Goal: Task Accomplishment & Management: Complete application form

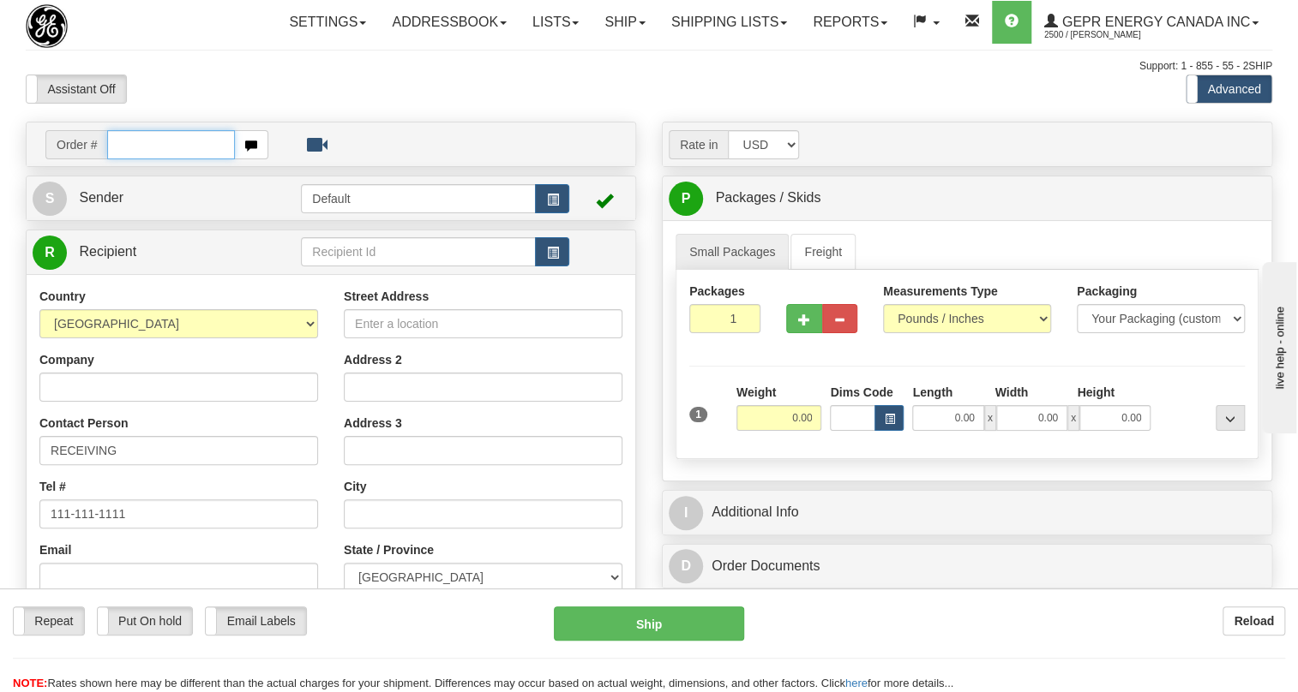
drag, startPoint x: 0, startPoint y: 0, endPoint x: 125, endPoint y: 177, distance: 217.1
click at [124, 159] on input "text" at bounding box center [171, 144] width 128 height 29
paste input "0086682096"
click at [129, 159] on input "0086682096" at bounding box center [171, 144] width 128 height 29
type input "86682096"
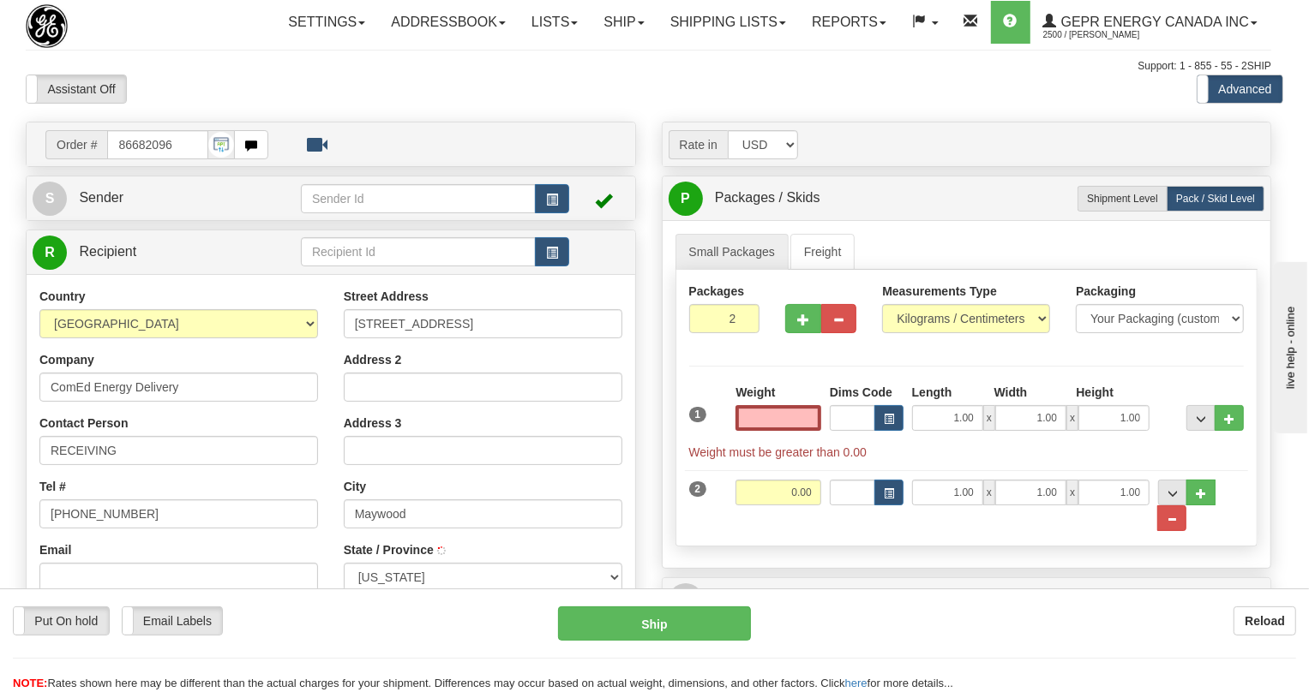
type input "MAYWOOD"
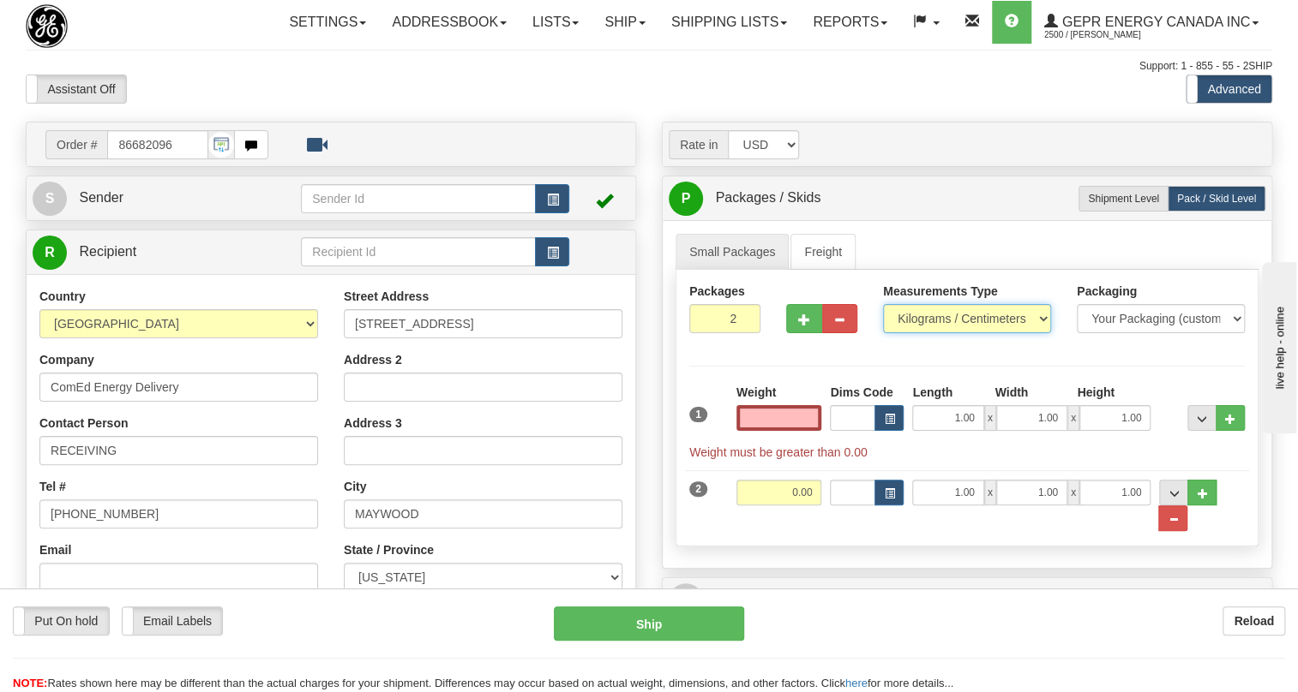
type input "0.00"
click at [922, 333] on select "Pounds / Inches Kilograms / Centimeters" at bounding box center [967, 318] width 168 height 29
select select "0"
click at [883, 333] on select "Pounds / Inches Kilograms / Centimeters" at bounding box center [967, 318] width 168 height 29
click at [953, 431] on input "1.00" at bounding box center [947, 418] width 71 height 26
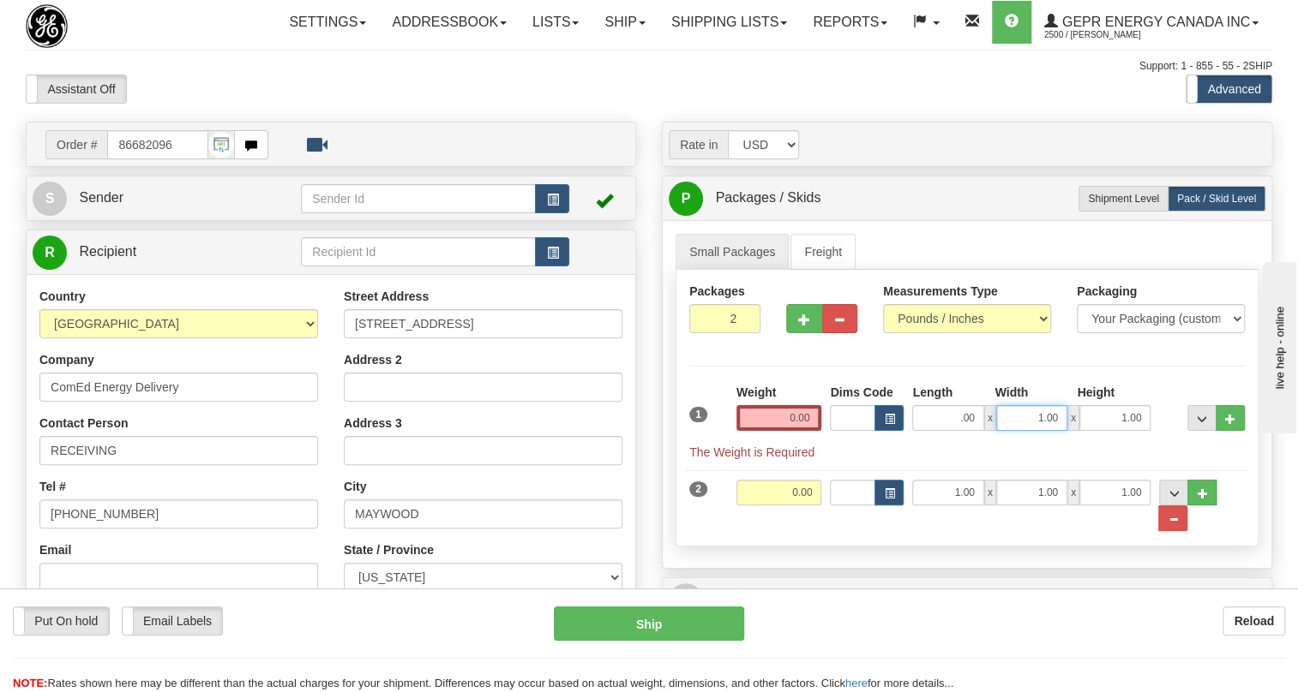
type input "0.00"
click at [1016, 431] on input "1.00" at bounding box center [1031, 418] width 71 height 26
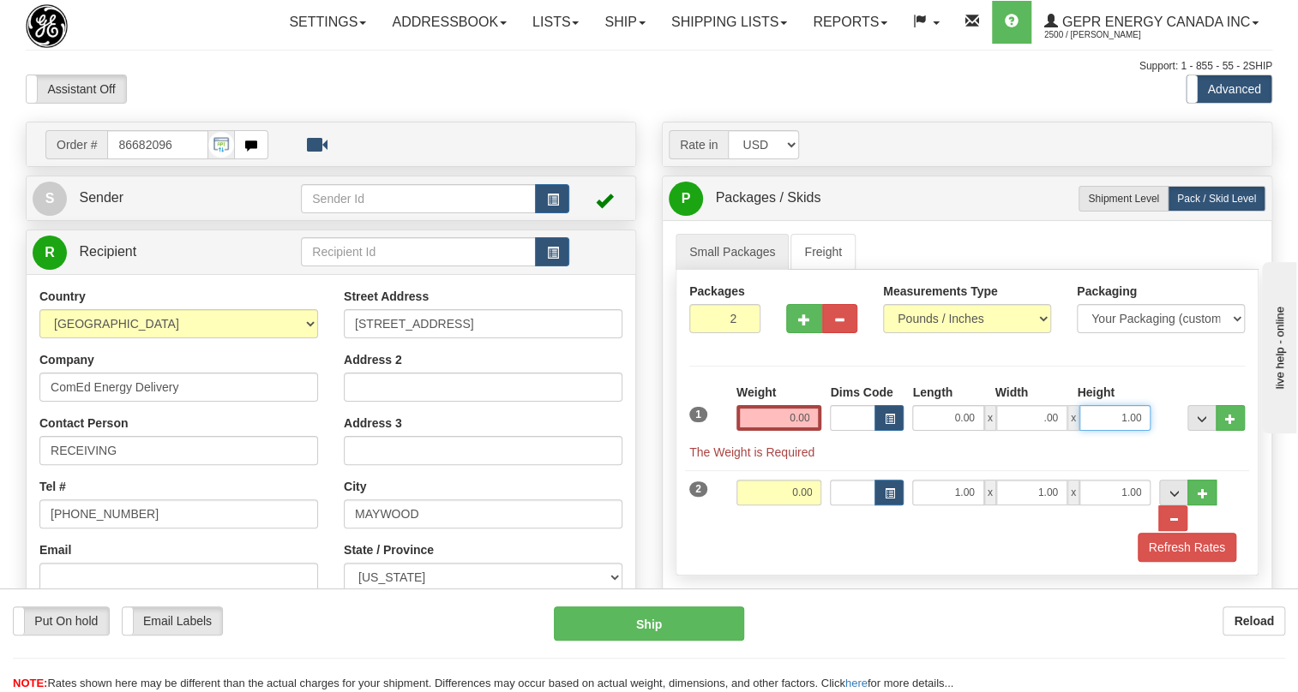
type input "0.00"
click at [1096, 431] on input "1.00" at bounding box center [1114, 418] width 71 height 26
type input "0.00"
click at [780, 431] on input "0.00" at bounding box center [779, 418] width 86 height 26
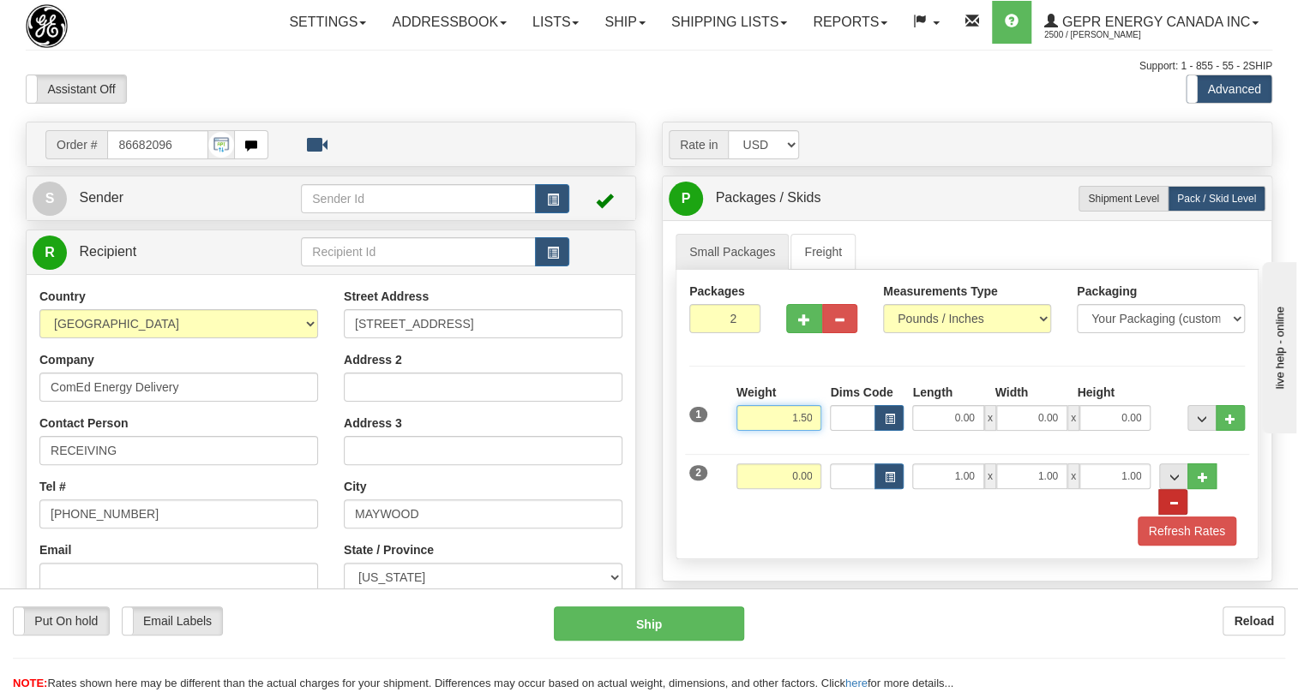
type input "1.50"
click at [1187, 514] on button "..." at bounding box center [1172, 502] width 29 height 26
type input "1"
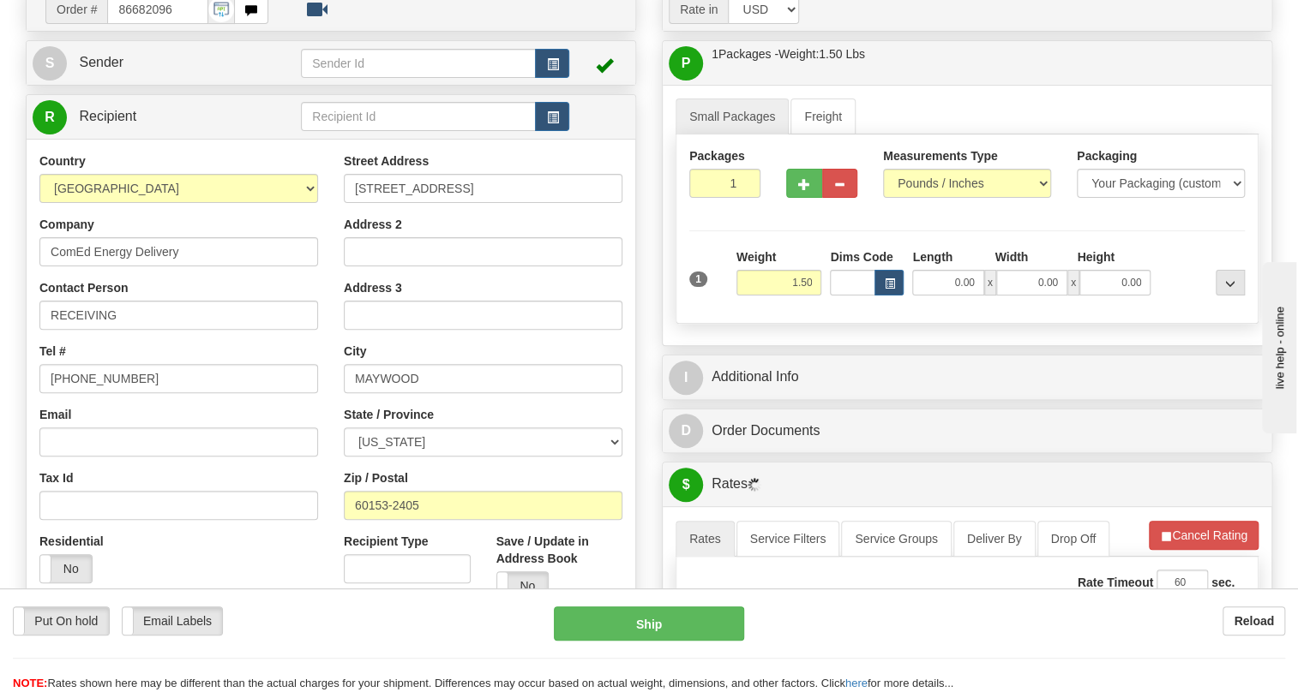
scroll to position [155, 0]
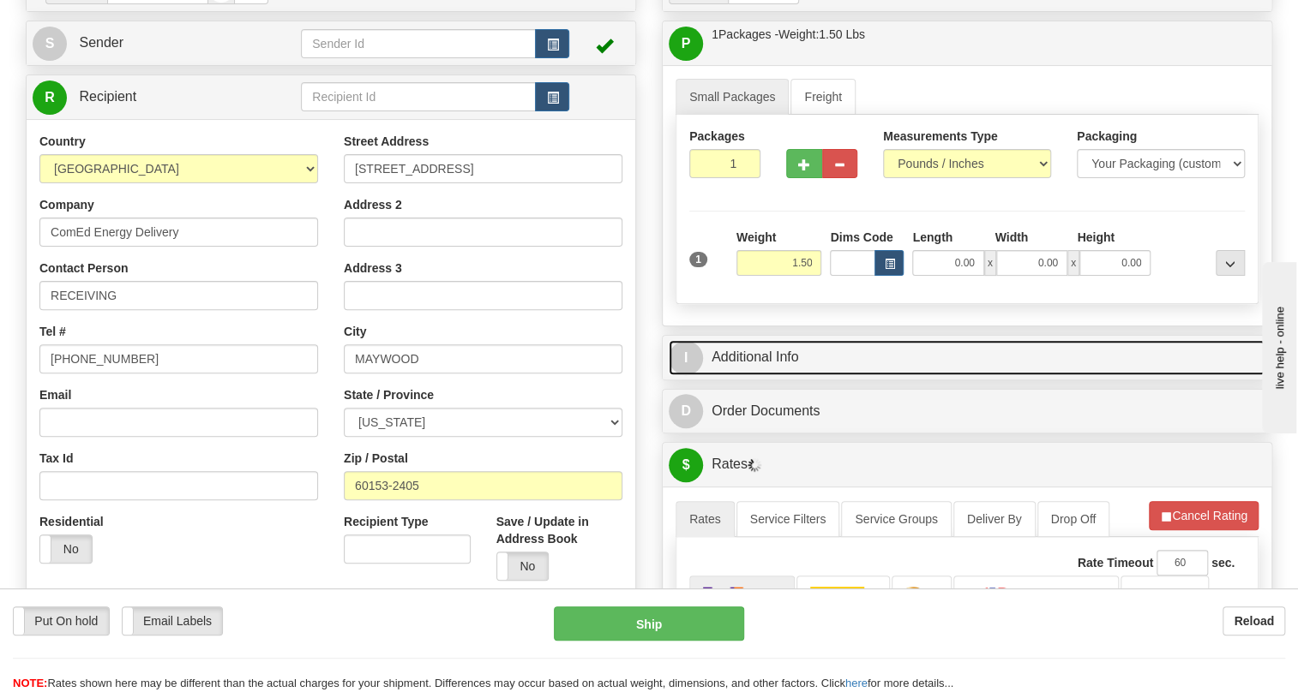
click at [759, 375] on link "I Additional Info" at bounding box center [966, 357] width 597 height 35
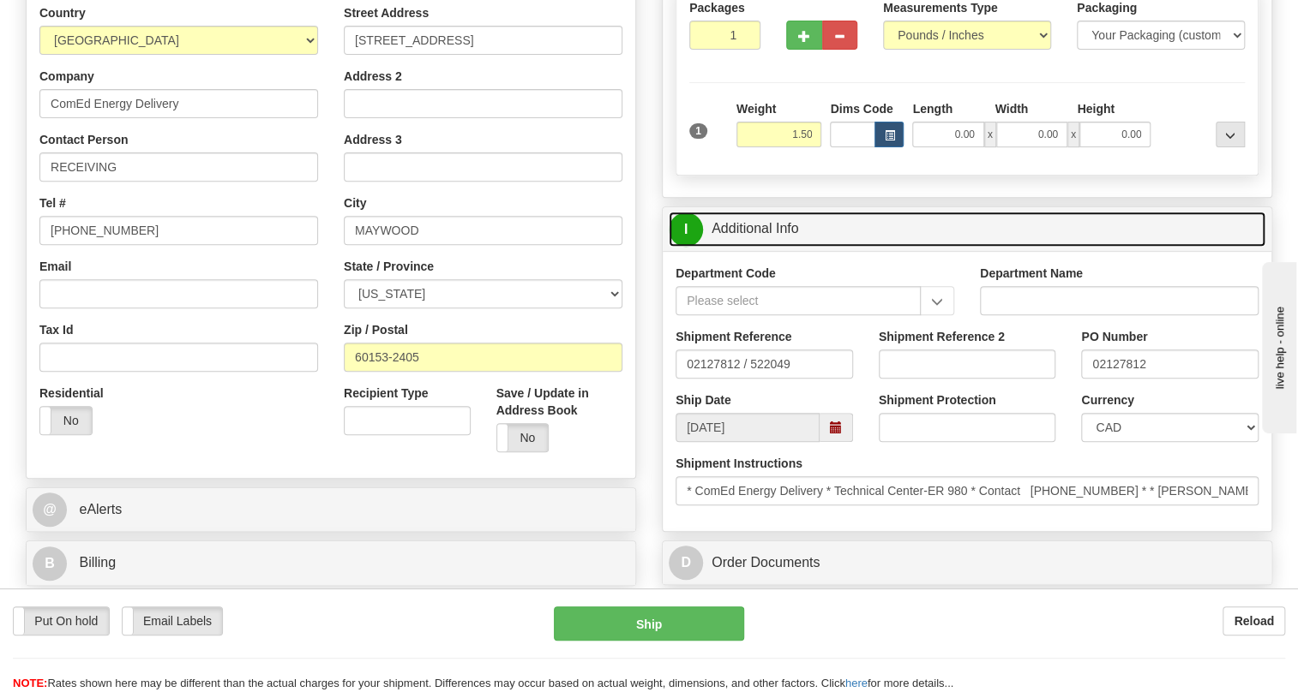
scroll to position [311, 0]
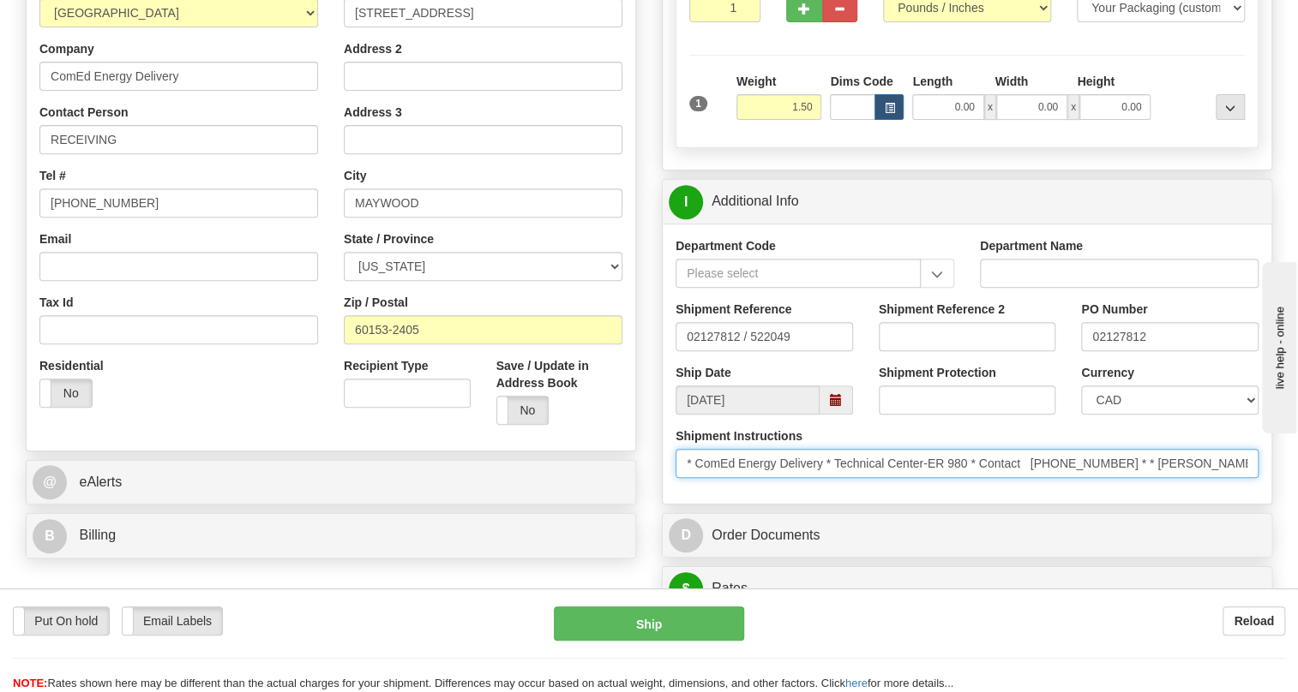
drag, startPoint x: 1106, startPoint y: 501, endPoint x: 1034, endPoint y: 504, distance: 71.2
click at [1034, 478] on input "* ComEd Energy Delivery * Technical Center-ER 980 * Contact [PHONE_NUMBER] * * …" at bounding box center [966, 463] width 583 height 29
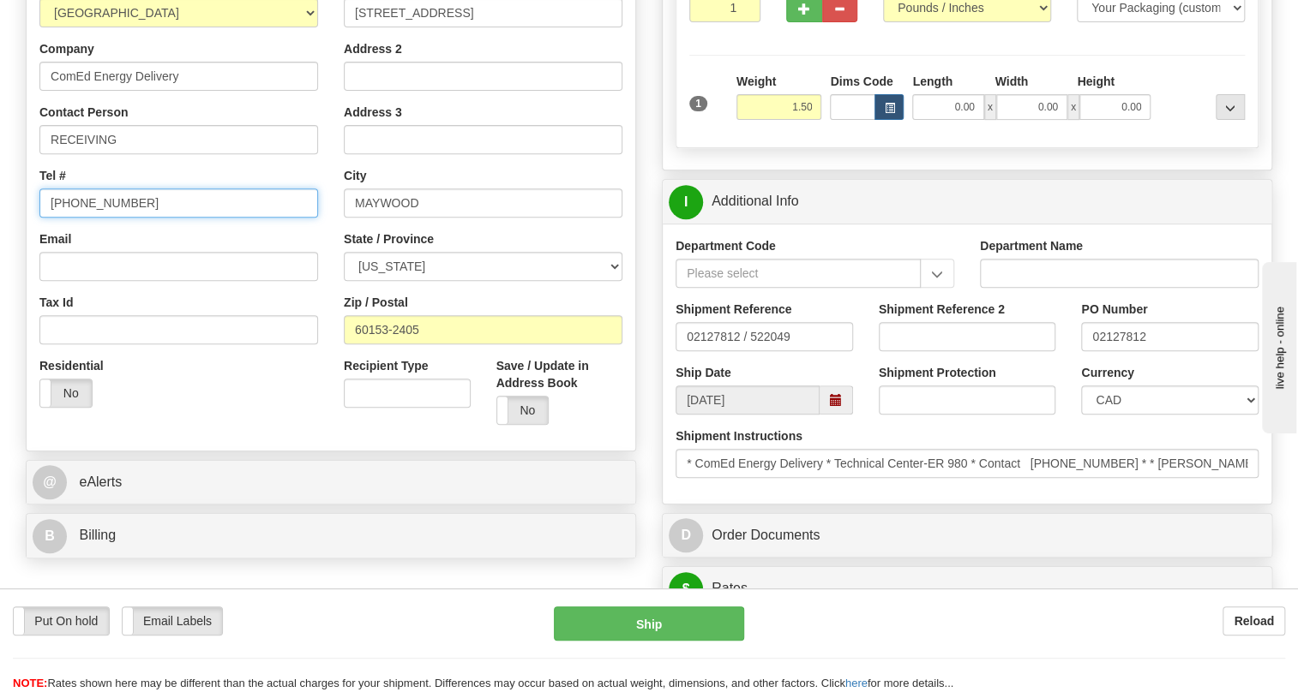
click at [99, 218] on input "[PHONE_NUMBER]" at bounding box center [178, 203] width 279 height 29
paste input "[PHONE_NUMBER]"
type input "[PHONE_NUMBER]"
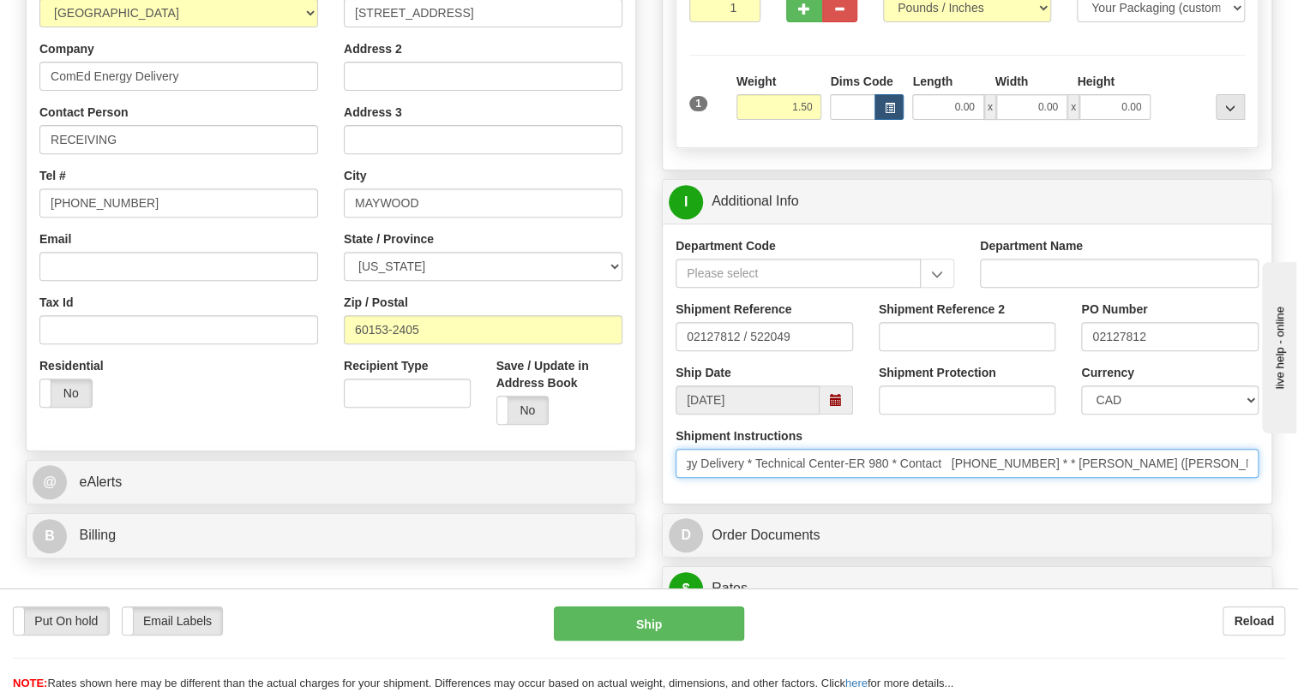
scroll to position [0, 120]
drag, startPoint x: 1125, startPoint y: 500, endPoint x: 1156, endPoint y: 506, distance: 31.4
click at [1156, 478] on input "* ComEd Energy Delivery * Technical Center-ER 980 * Contact [PHONE_NUMBER] * * …" at bounding box center [966, 463] width 583 height 29
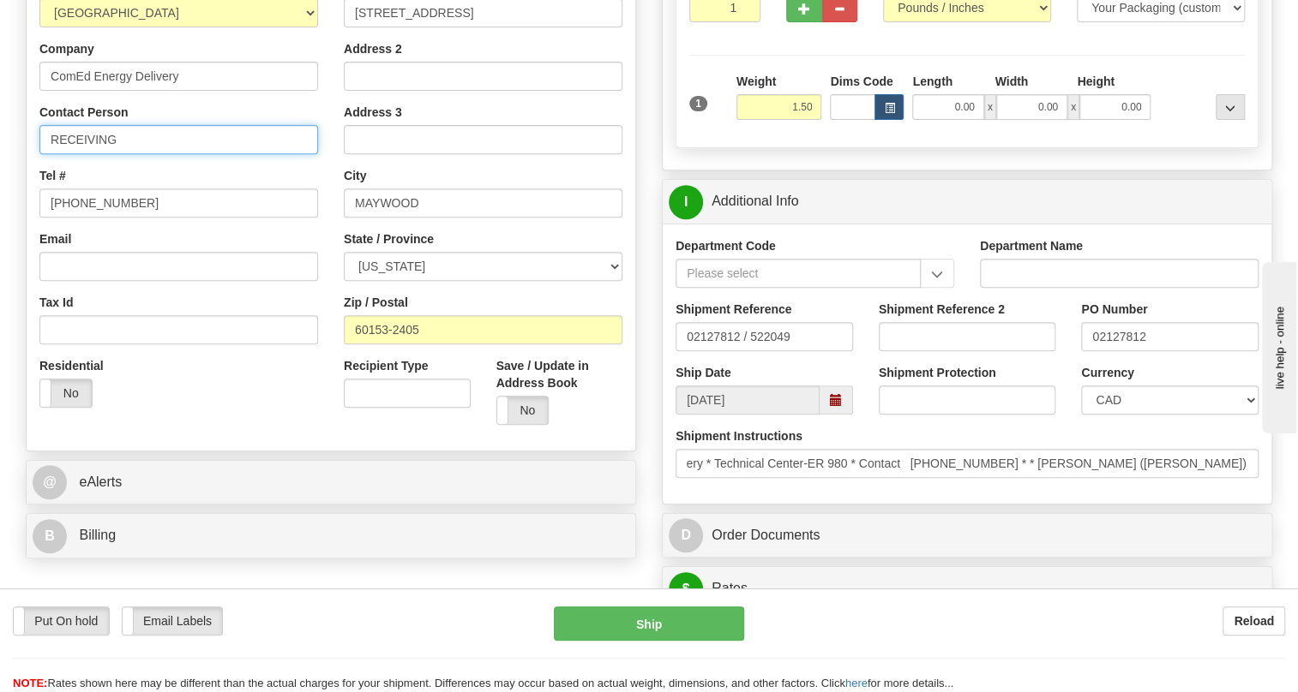
click at [81, 154] on input "RECEIVING" at bounding box center [178, 139] width 279 height 29
paste input "[PERSON_NAME] ([PERSON_NAME]) Karagjozi"
type input "[PERSON_NAME] ([PERSON_NAME]) Karagjozi [PHONE_NUMBER]"
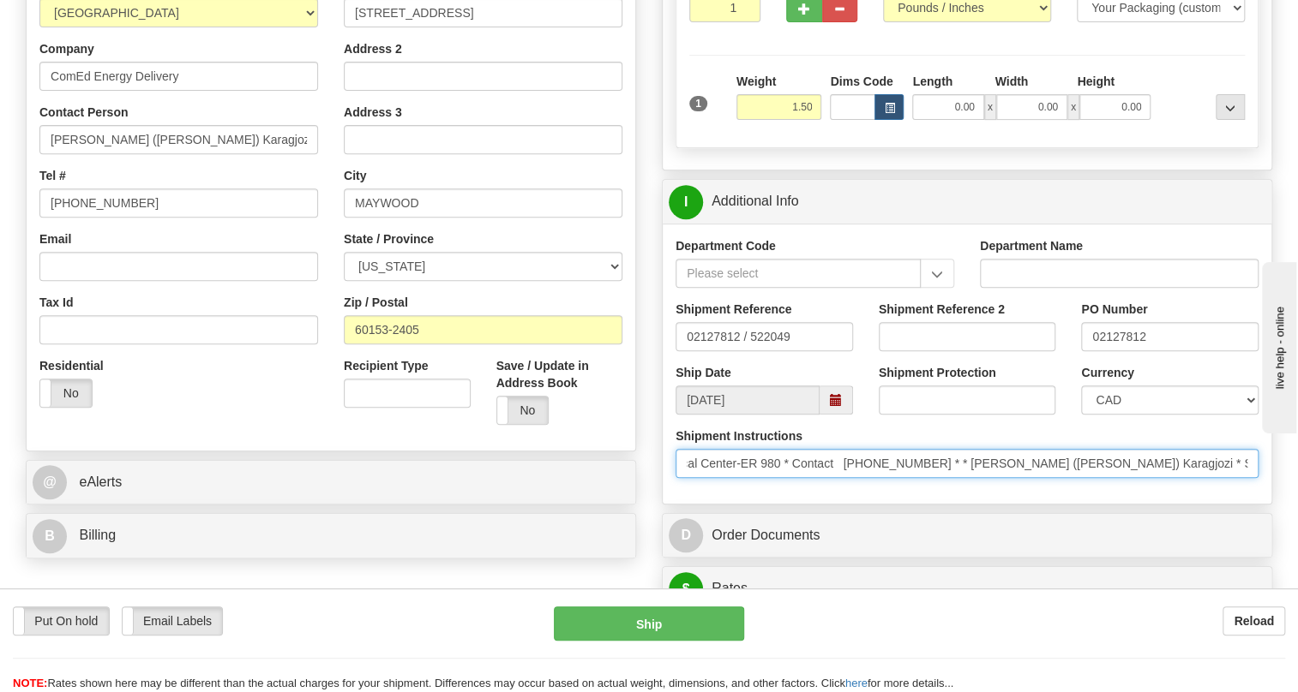
scroll to position [0, 621]
drag, startPoint x: 1185, startPoint y: 506, endPoint x: 672, endPoint y: 505, distance: 513.4
click at [672, 491] on div "Shipment Instructions * ComEd Energy Delivery * Technical Center-ER 980 * Conta…" at bounding box center [966, 459] width 608 height 63
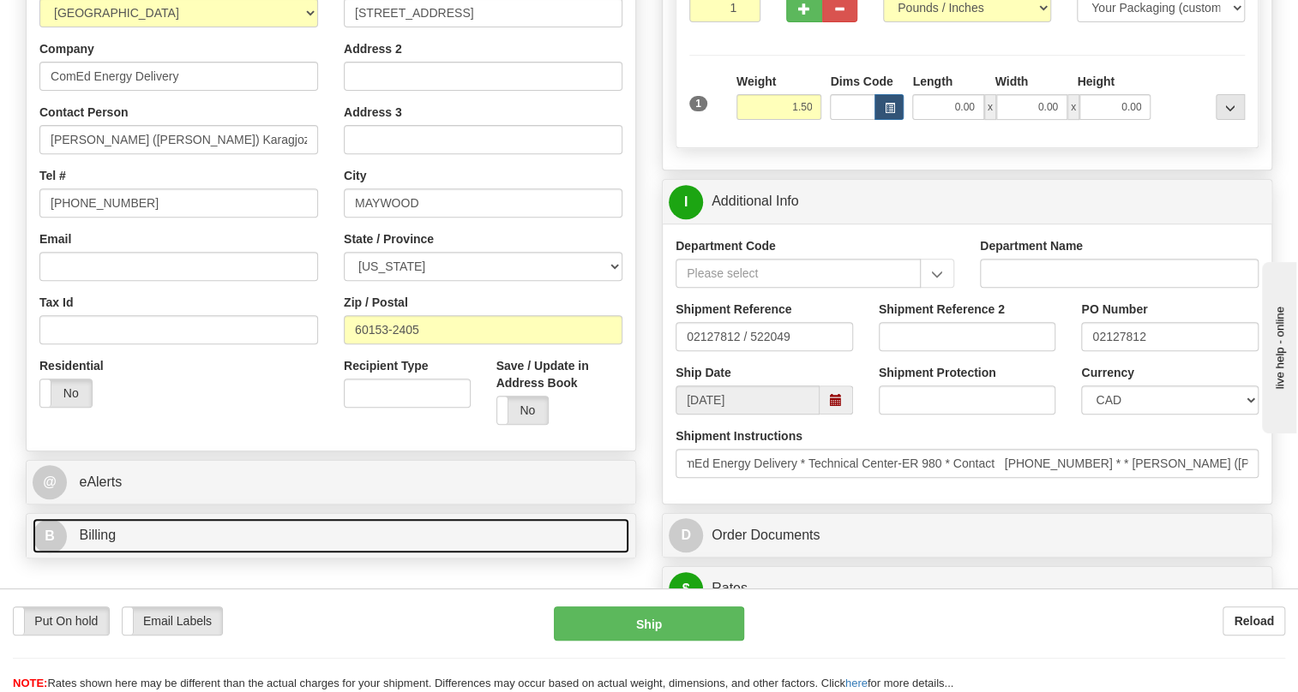
click at [107, 543] on span "Billing" at bounding box center [97, 535] width 37 height 15
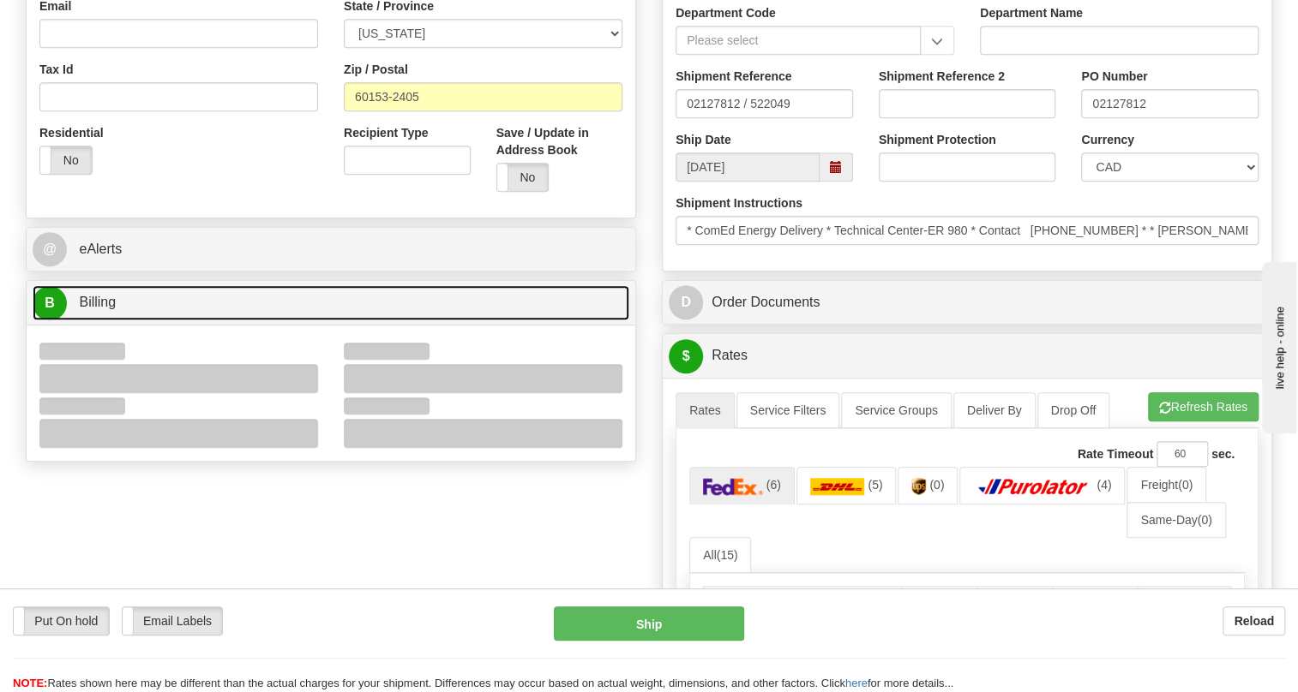
scroll to position [545, 0]
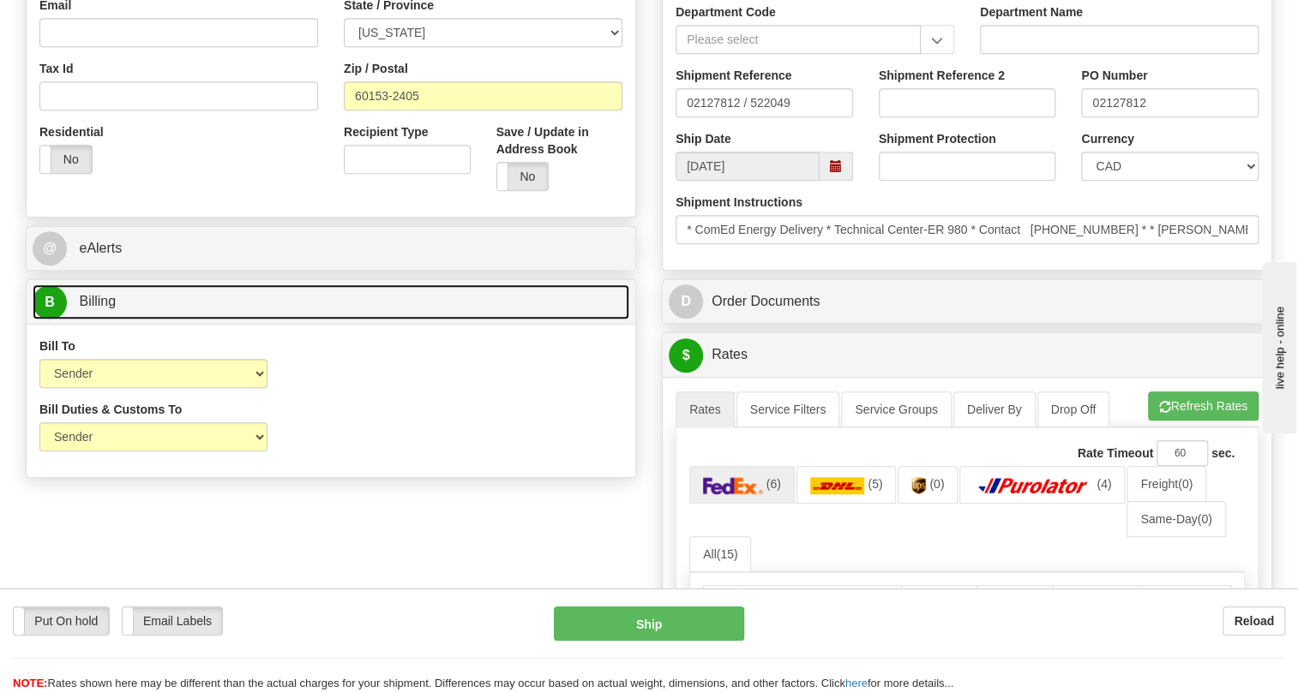
click at [85, 309] on span "Billing" at bounding box center [97, 301] width 37 height 15
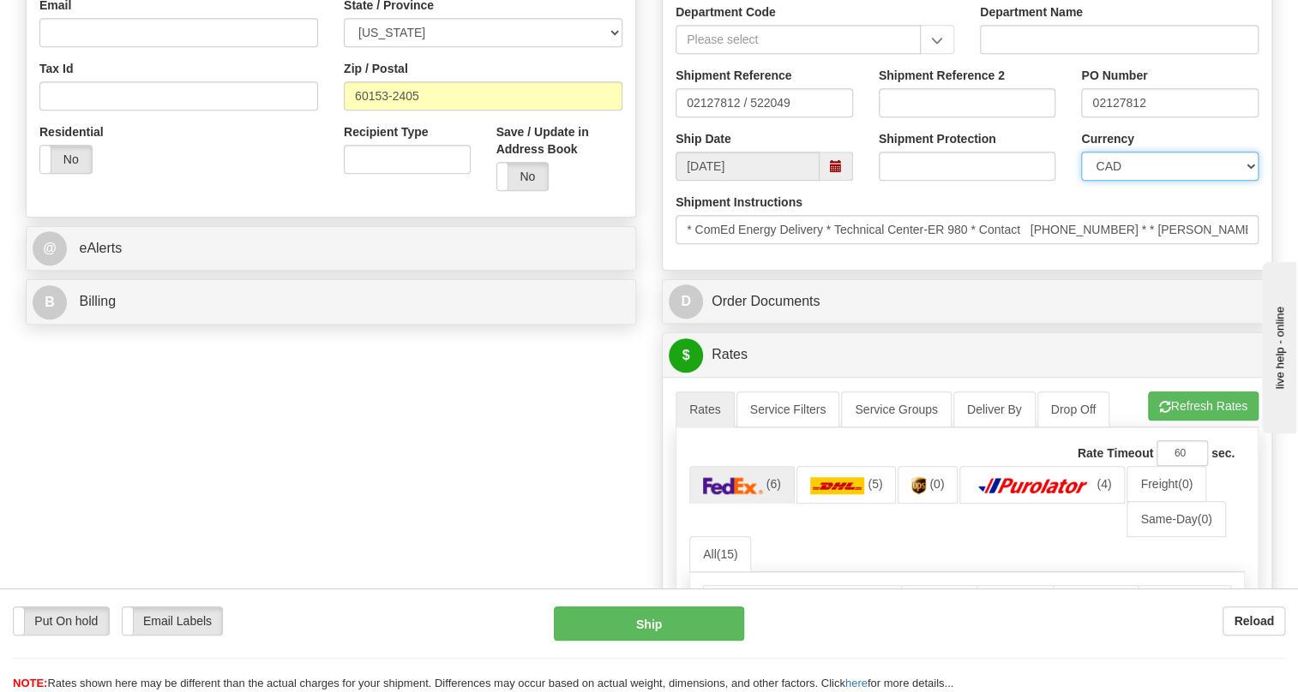
click at [1148, 181] on select "CAD USD EUR ZAR [PERSON_NAME] ARN AUD AUS AWG BBD BFR BGN BHD BMD BND BRC BRL C…" at bounding box center [1169, 166] width 177 height 29
select select "1"
click at [1081, 181] on select "CAD USD EUR ZAR [PERSON_NAME] ARN AUD AUS AWG BBD BFR BGN BHD BMD BND BRC BRL C…" at bounding box center [1169, 166] width 177 height 29
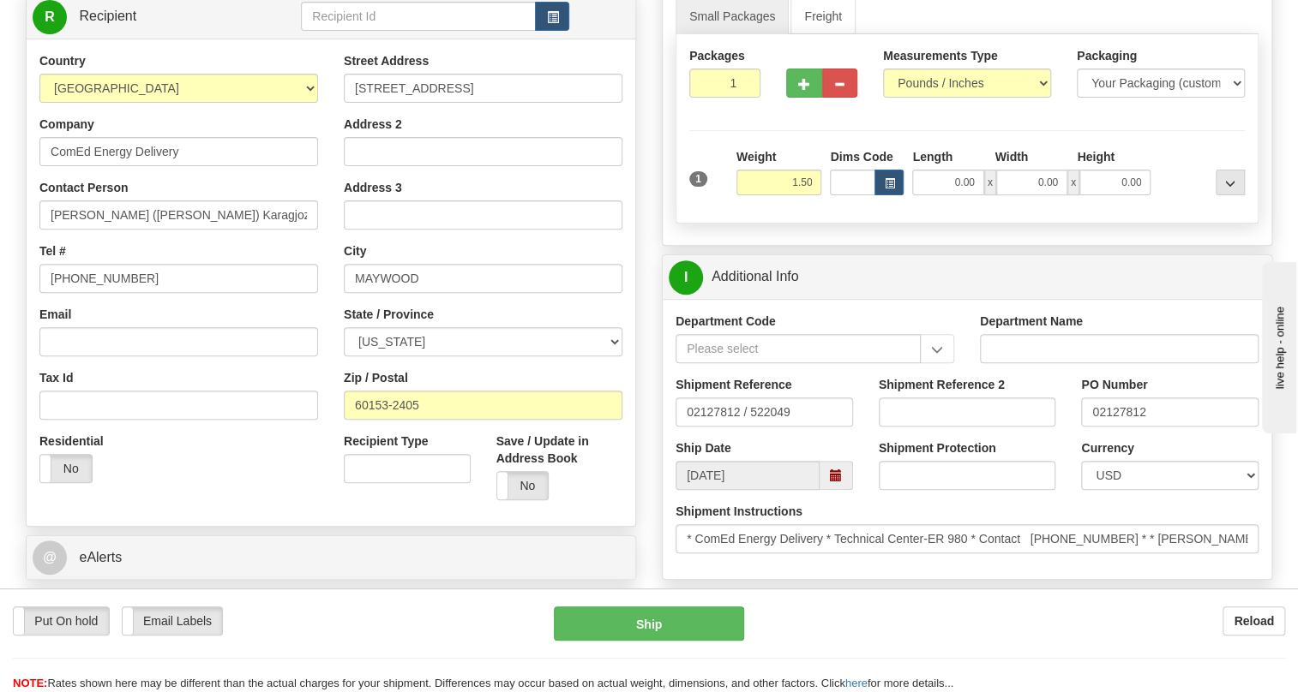
scroll to position [233, 0]
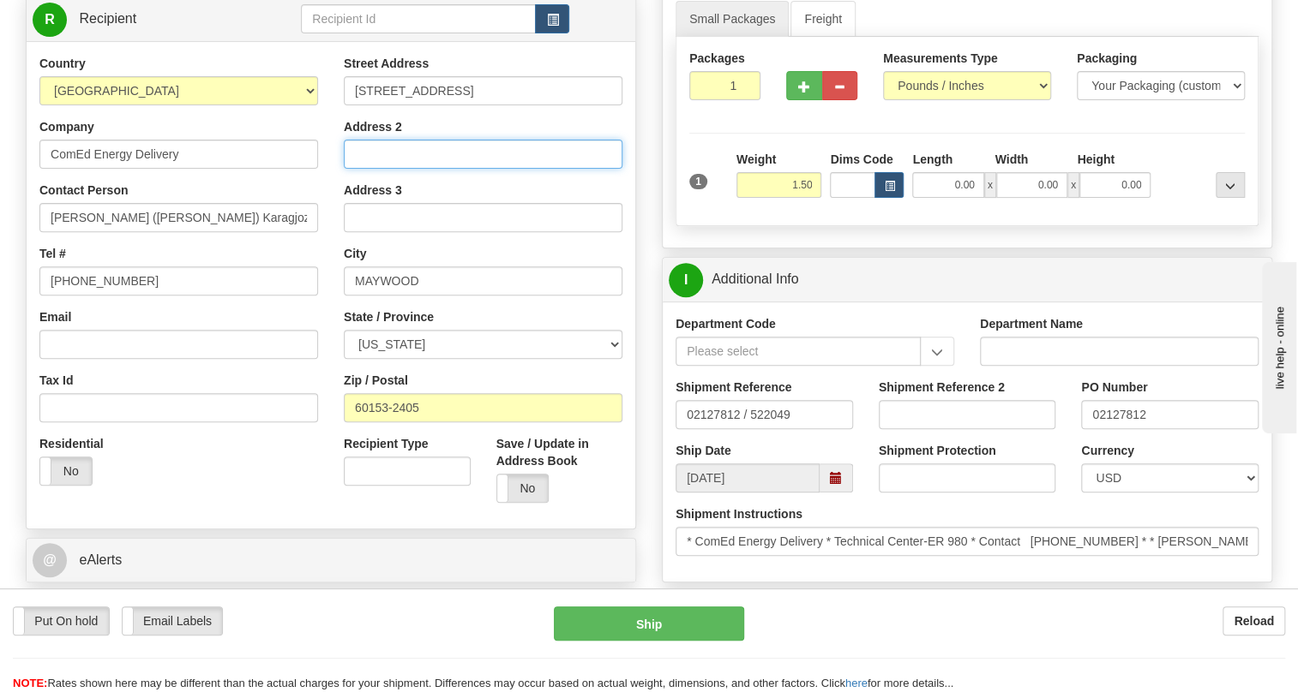
click at [358, 169] on input "Address 2" at bounding box center [483, 154] width 279 height 29
paste input "[GEOGRAPHIC_DATA]-ER 980"
type input "[GEOGRAPHIC_DATA]-ER 980"
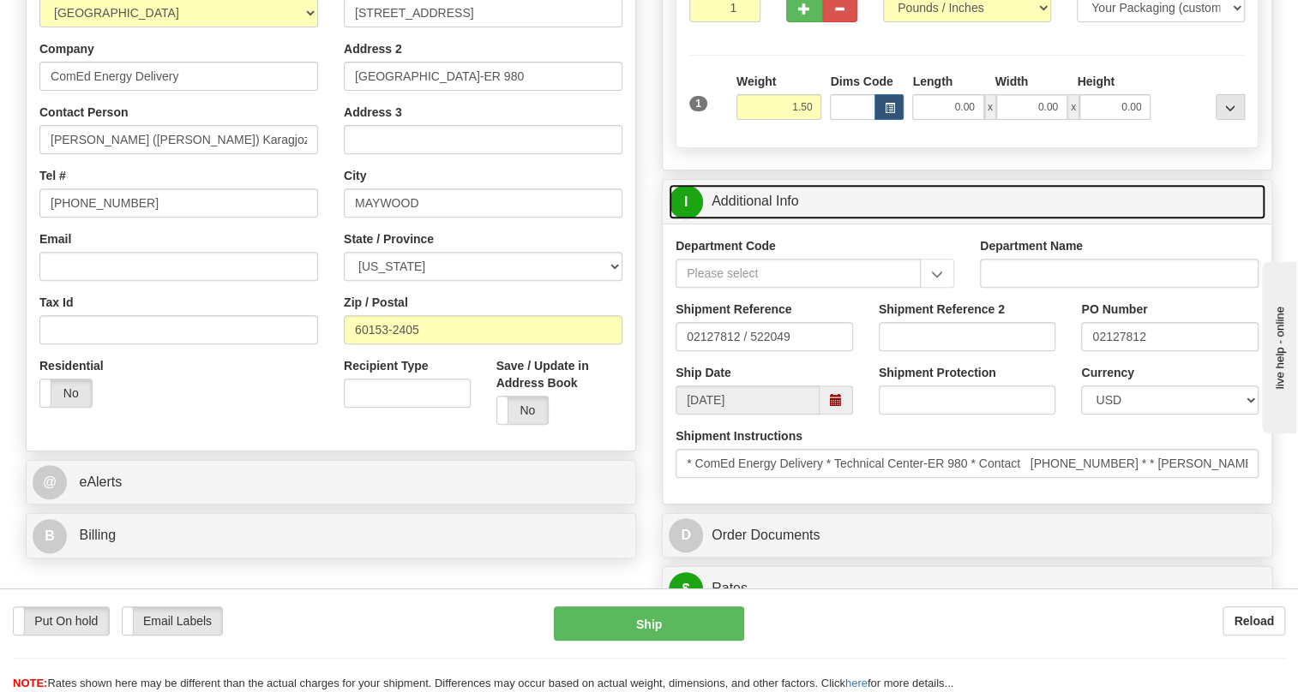
click at [779, 219] on link "I Additional Info" at bounding box center [966, 201] width 597 height 35
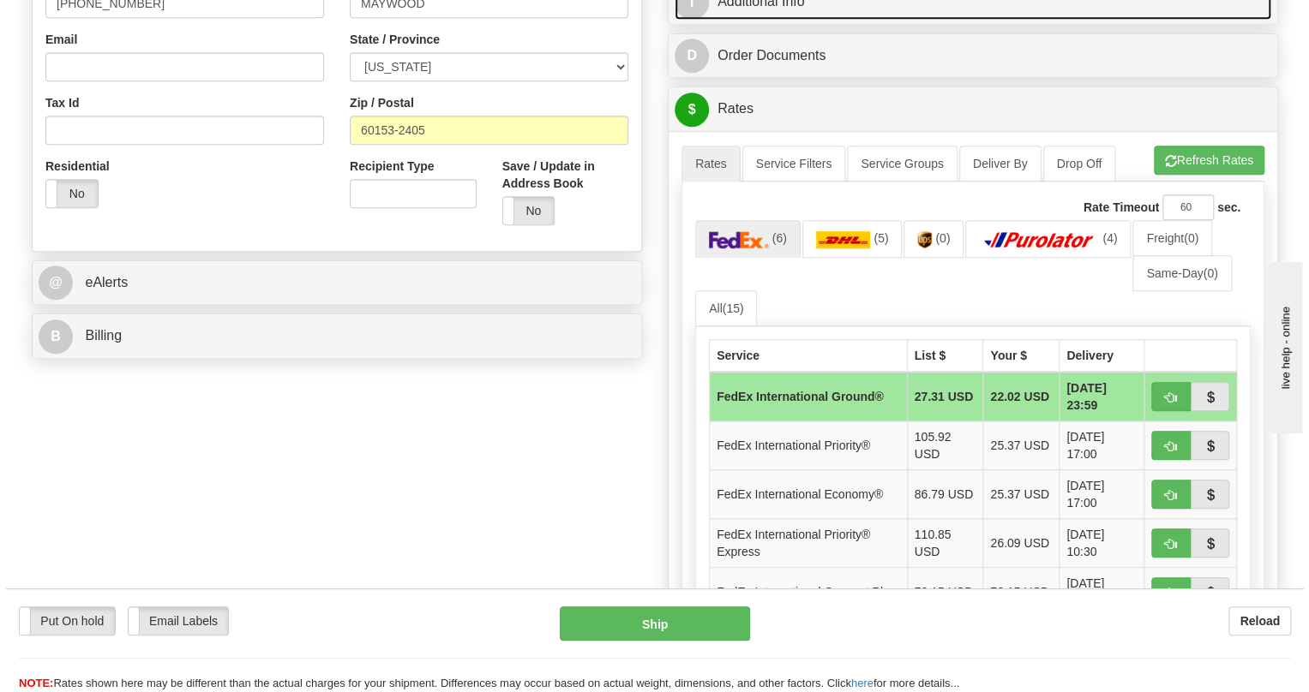
scroll to position [545, 0]
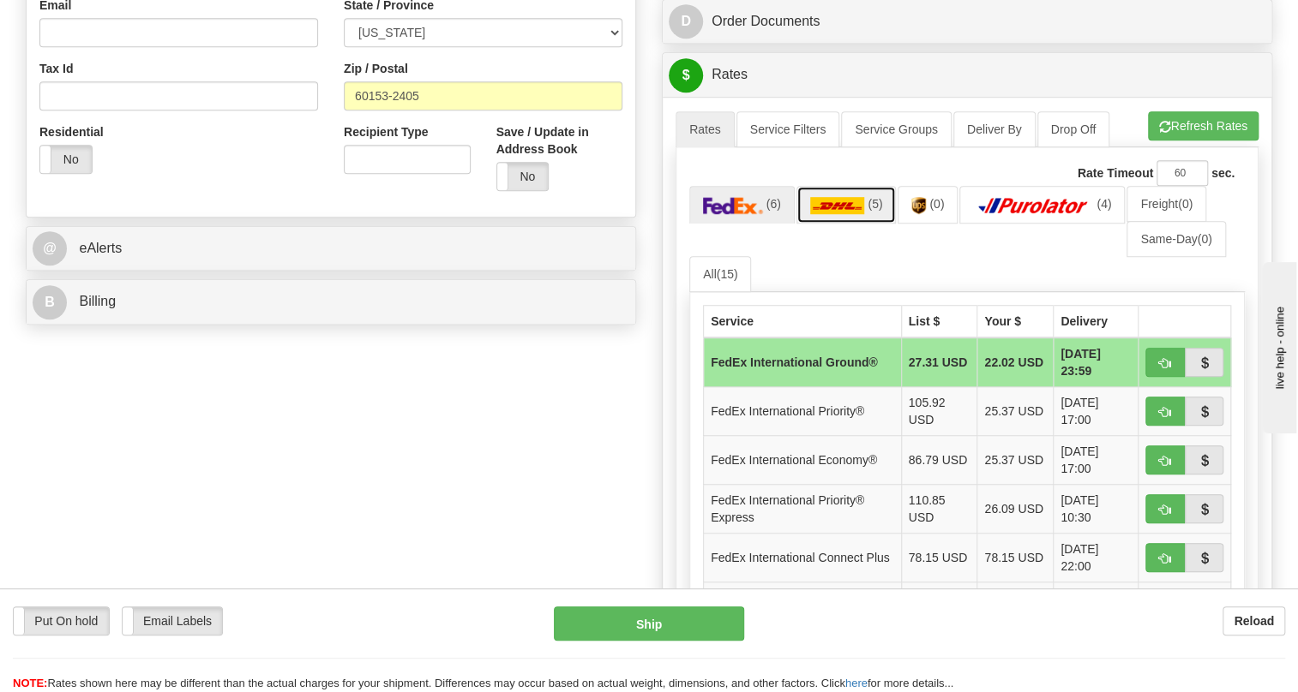
click at [833, 214] on img at bounding box center [837, 205] width 55 height 17
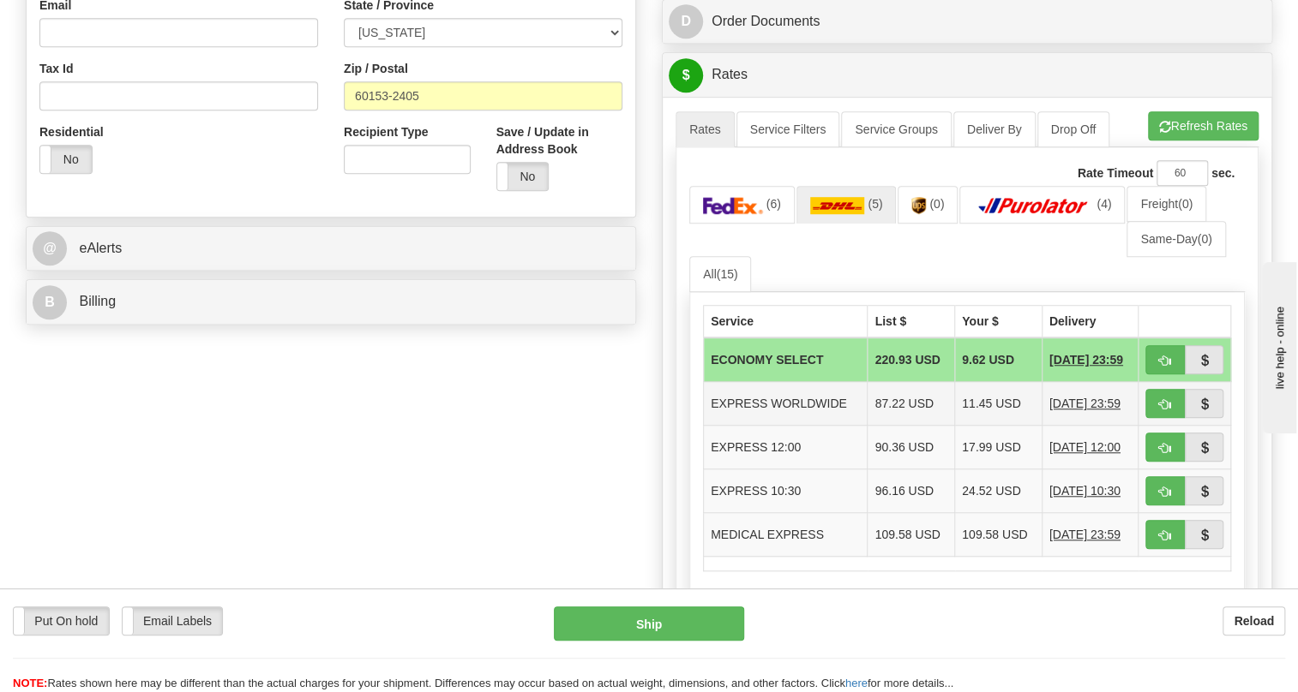
click at [804, 426] on td "EXPRESS WORLDWIDE" at bounding box center [786, 404] width 164 height 44
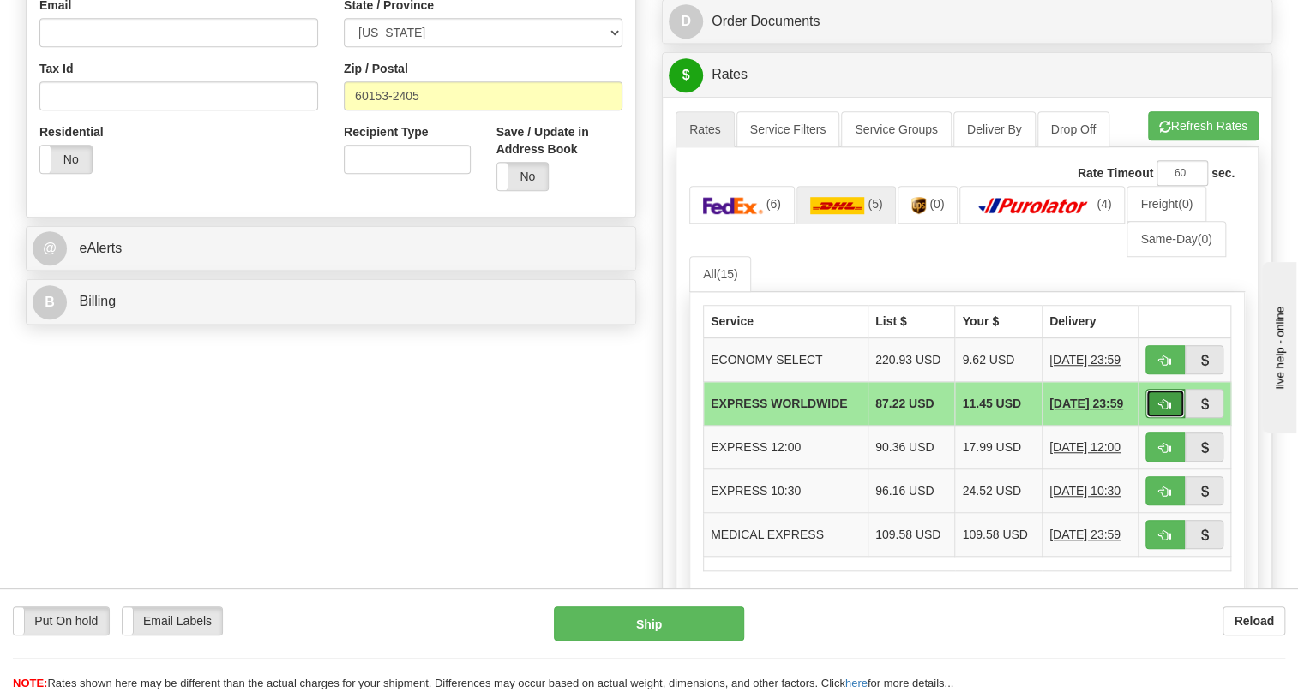
click at [1160, 411] on span "button" at bounding box center [1165, 404] width 12 height 11
type input "P"
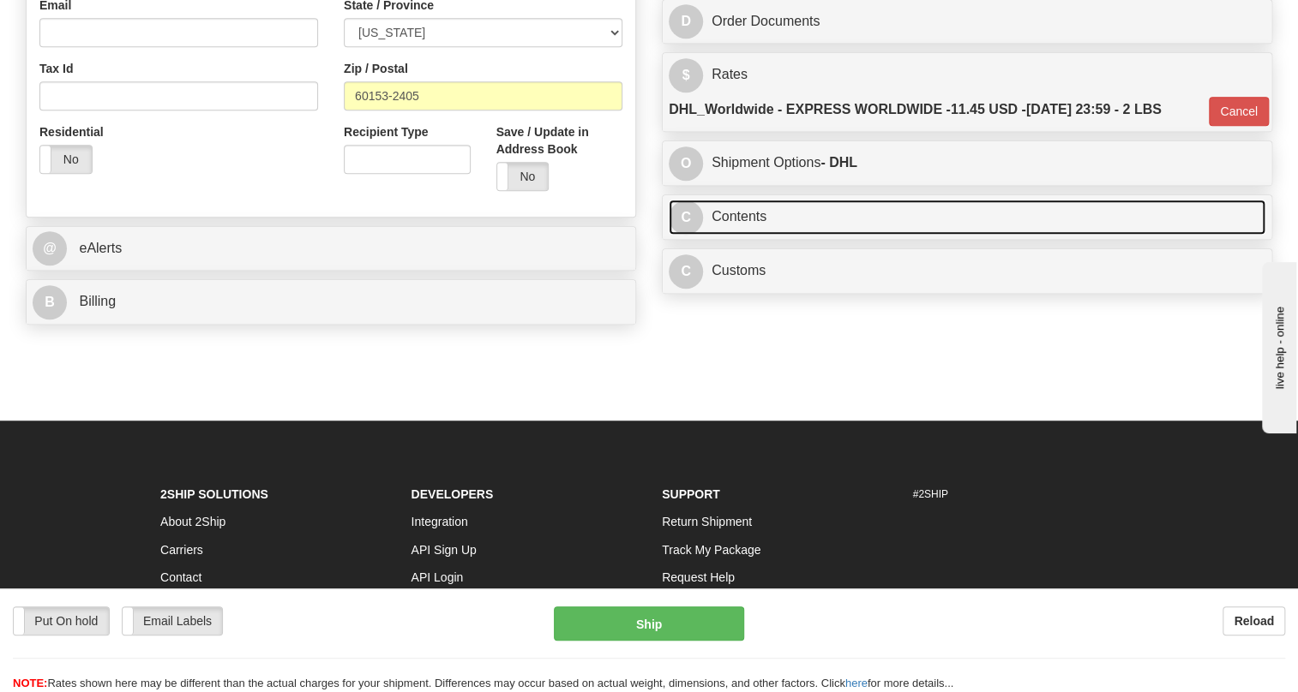
click at [731, 235] on link "C Contents" at bounding box center [966, 217] width 597 height 35
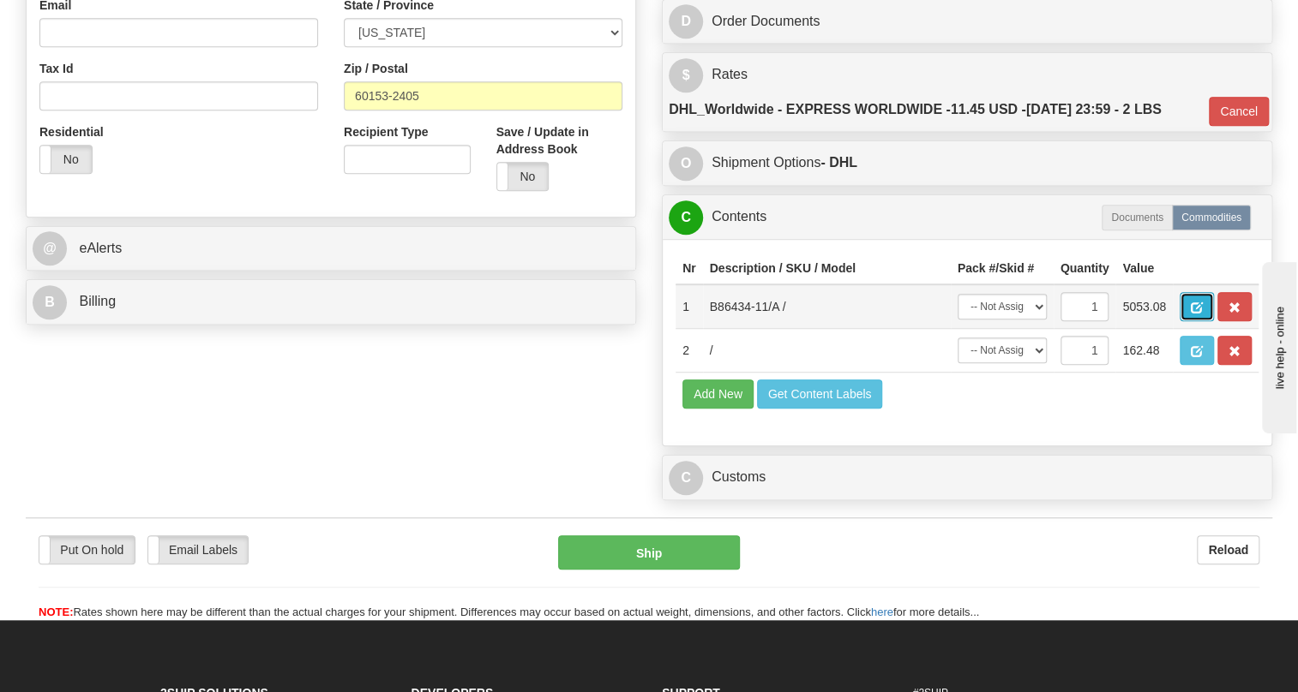
click at [1195, 314] on span "button" at bounding box center [1196, 308] width 12 height 11
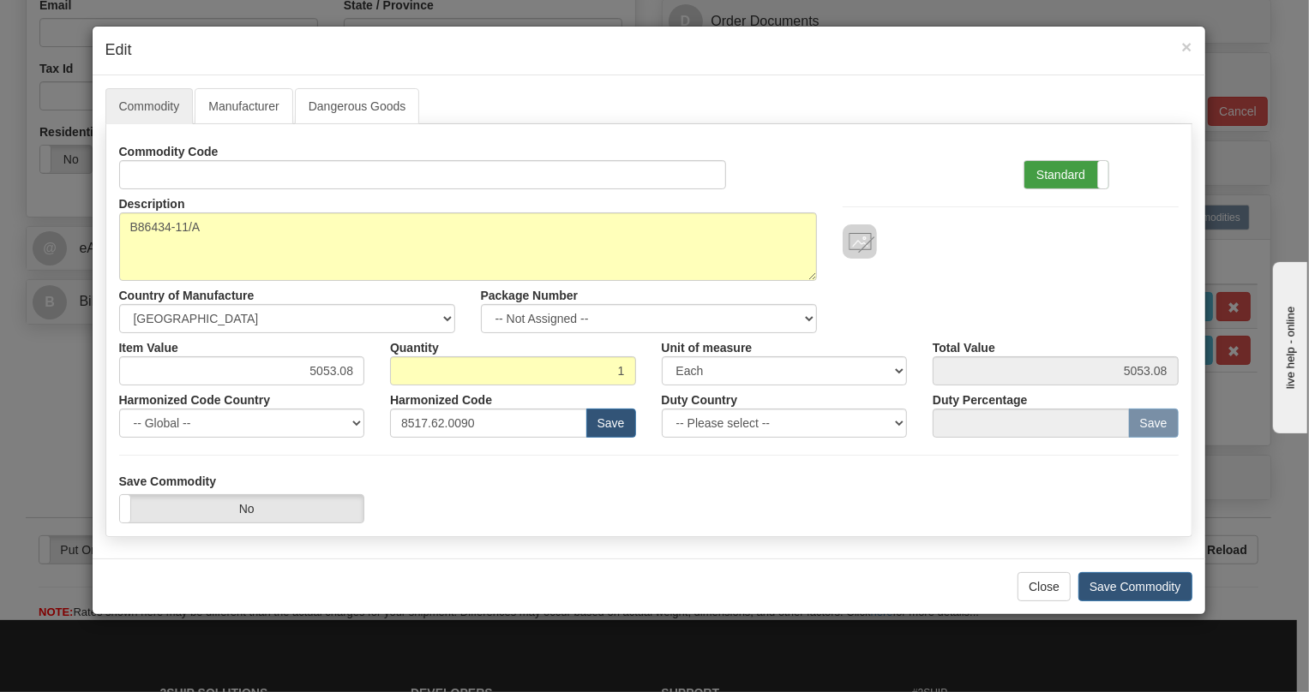
click at [1046, 161] on label "Standard" at bounding box center [1066, 174] width 84 height 27
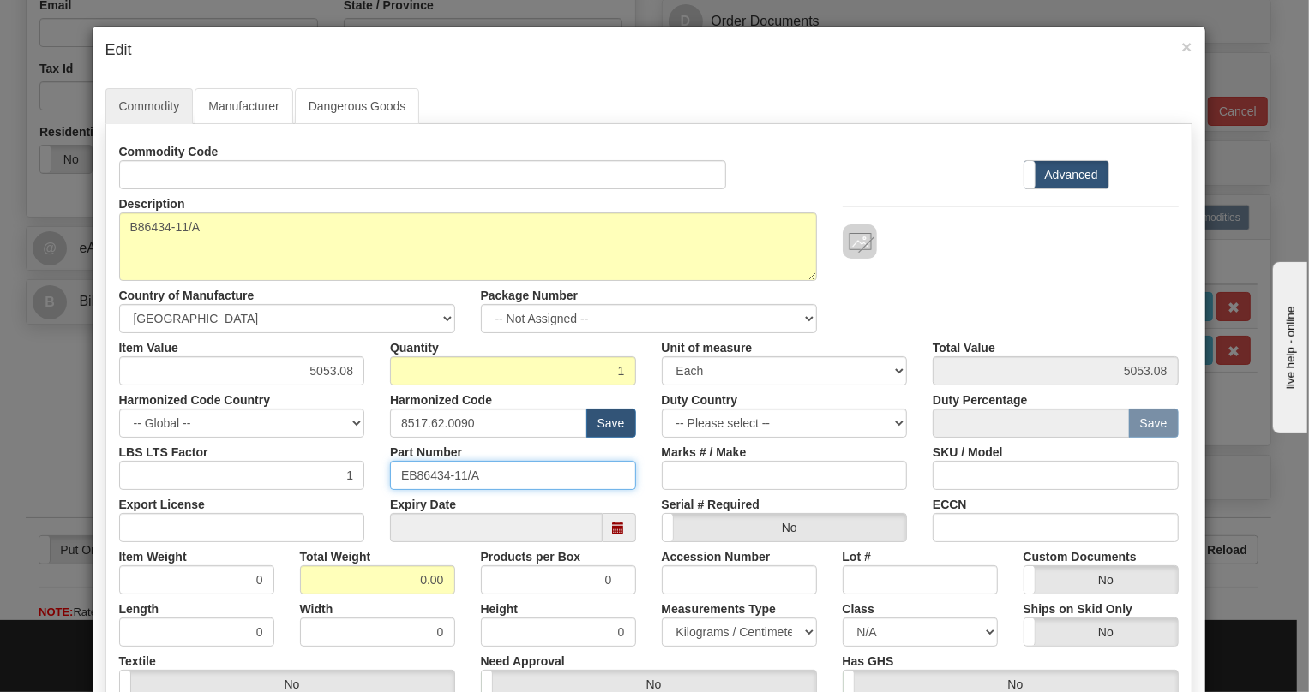
click at [475, 474] on input "EB86434-11/A" at bounding box center [513, 475] width 246 height 29
drag, startPoint x: 475, startPoint y: 474, endPoint x: 388, endPoint y: 479, distance: 86.7
click at [390, 479] on input "EB86434-11/A" at bounding box center [513, 475] width 246 height 29
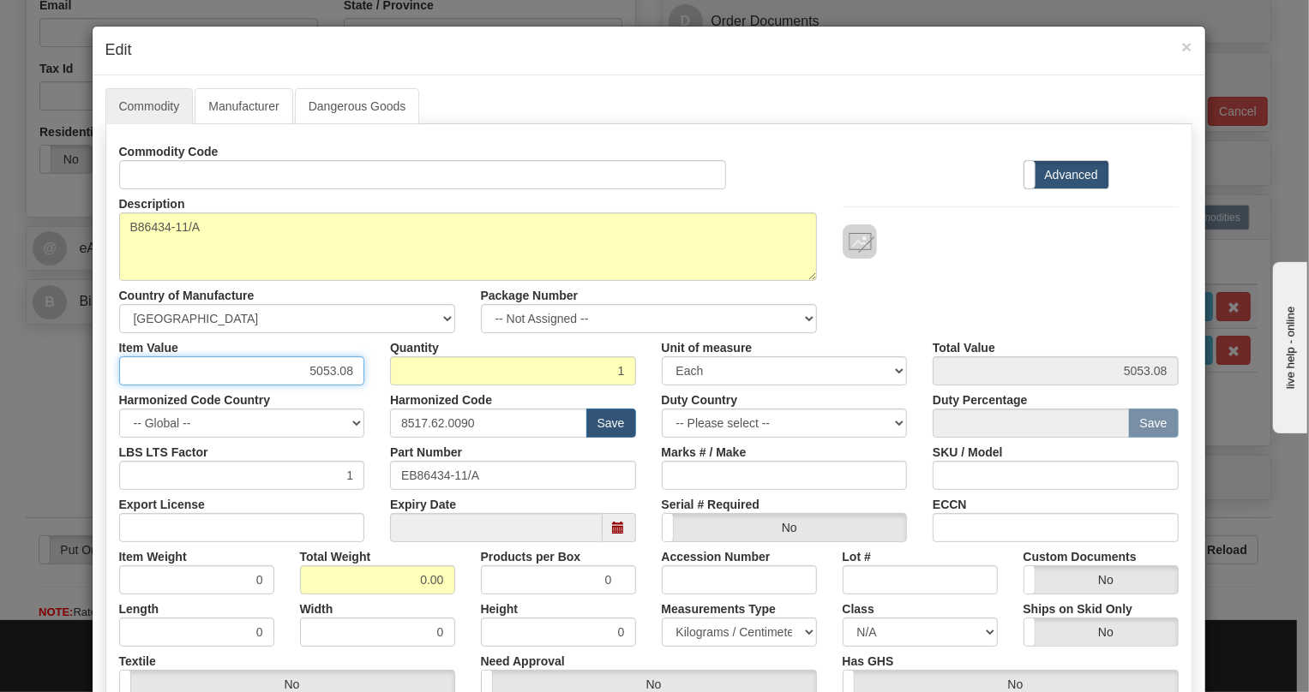
click at [332, 373] on input "5053.08" at bounding box center [242, 371] width 246 height 29
type input "1384.64"
click at [399, 575] on input "0.00" at bounding box center [377, 580] width 155 height 29
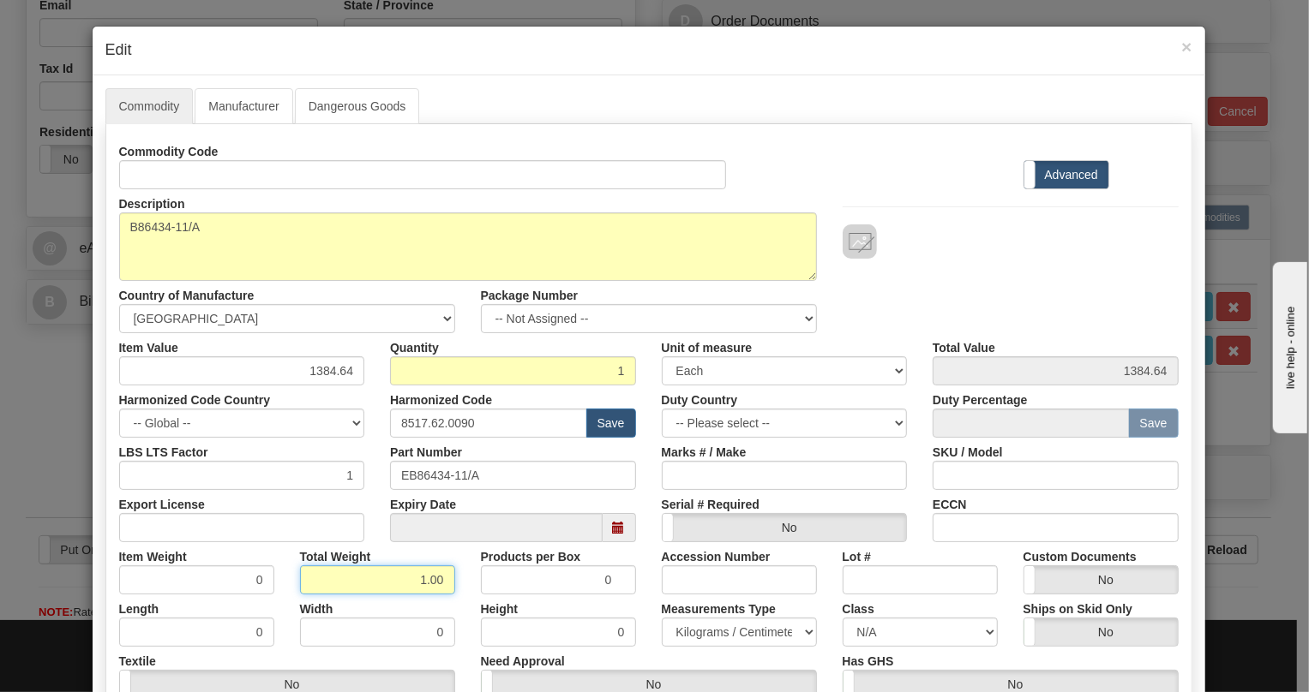
type input "1.00"
type input "1.0000"
click at [694, 634] on select "Pounds / Inches Kilograms / Centimeters" at bounding box center [739, 632] width 155 height 29
select select "0"
click at [662, 618] on select "Pounds / Inches Kilograms / Centimeters" at bounding box center [739, 632] width 155 height 29
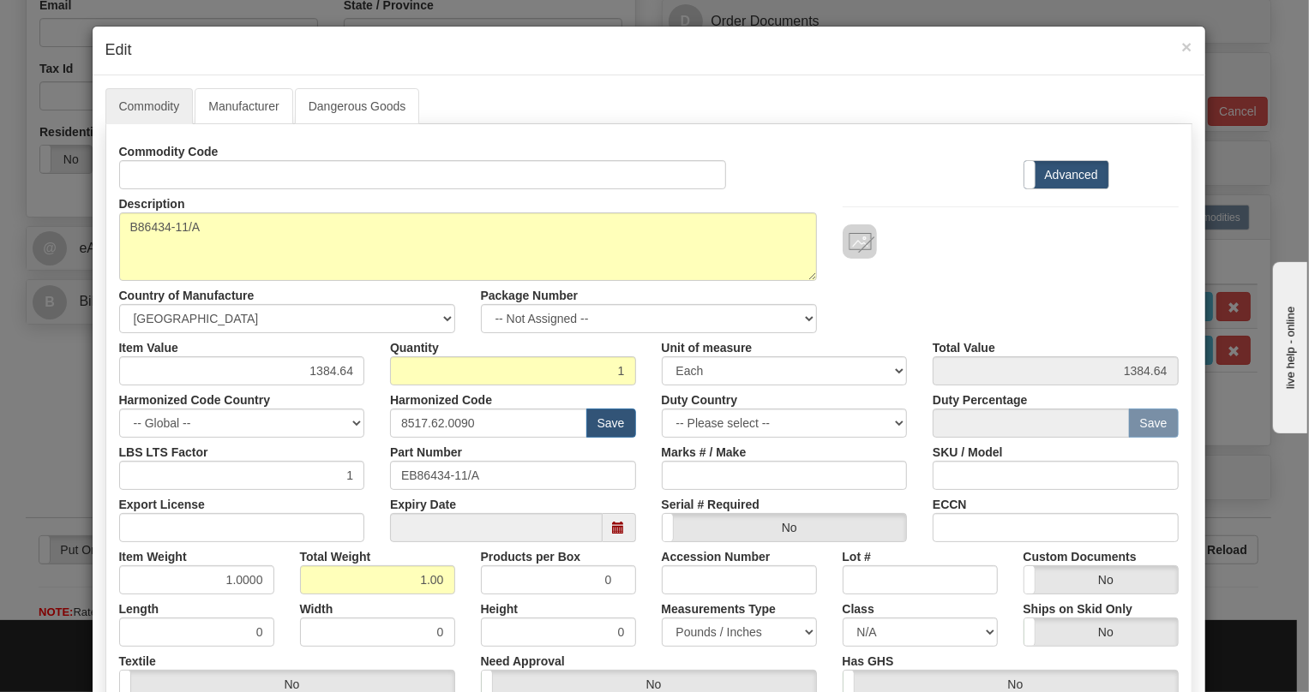
click at [649, 601] on div "Measurements Type Pounds / Inches Kilograms / Centimeters" at bounding box center [739, 621] width 181 height 52
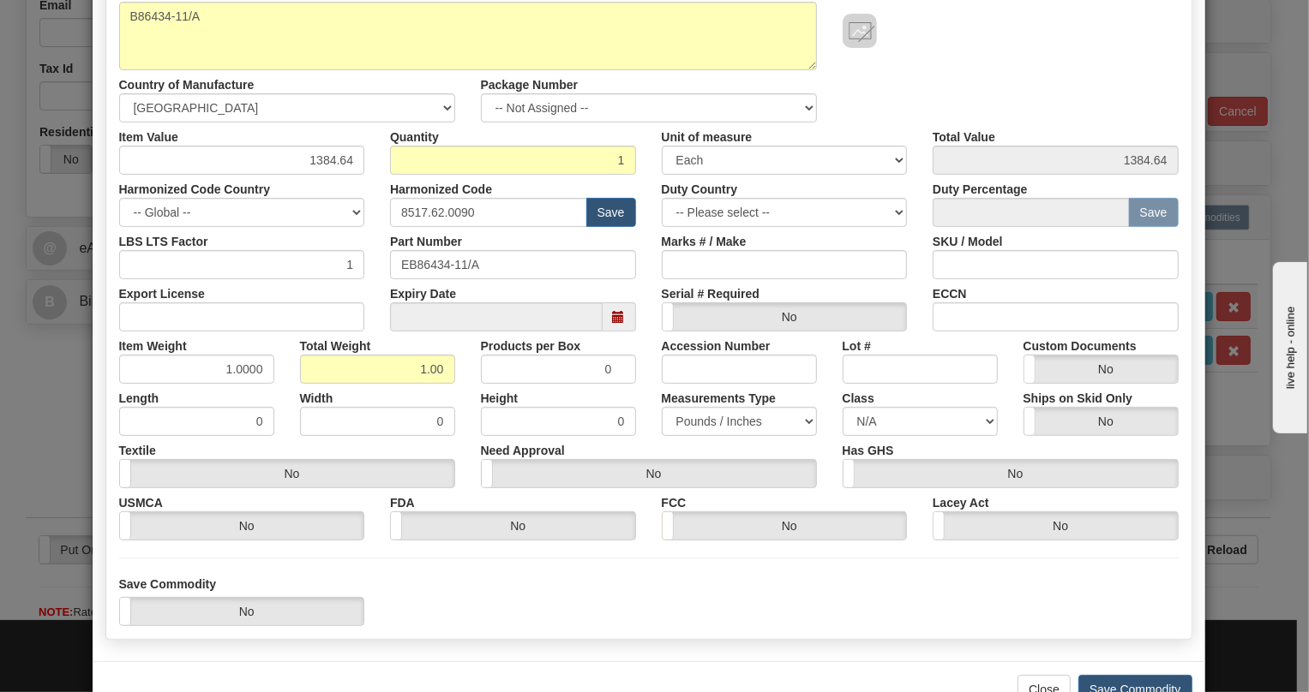
scroll to position [261, 0]
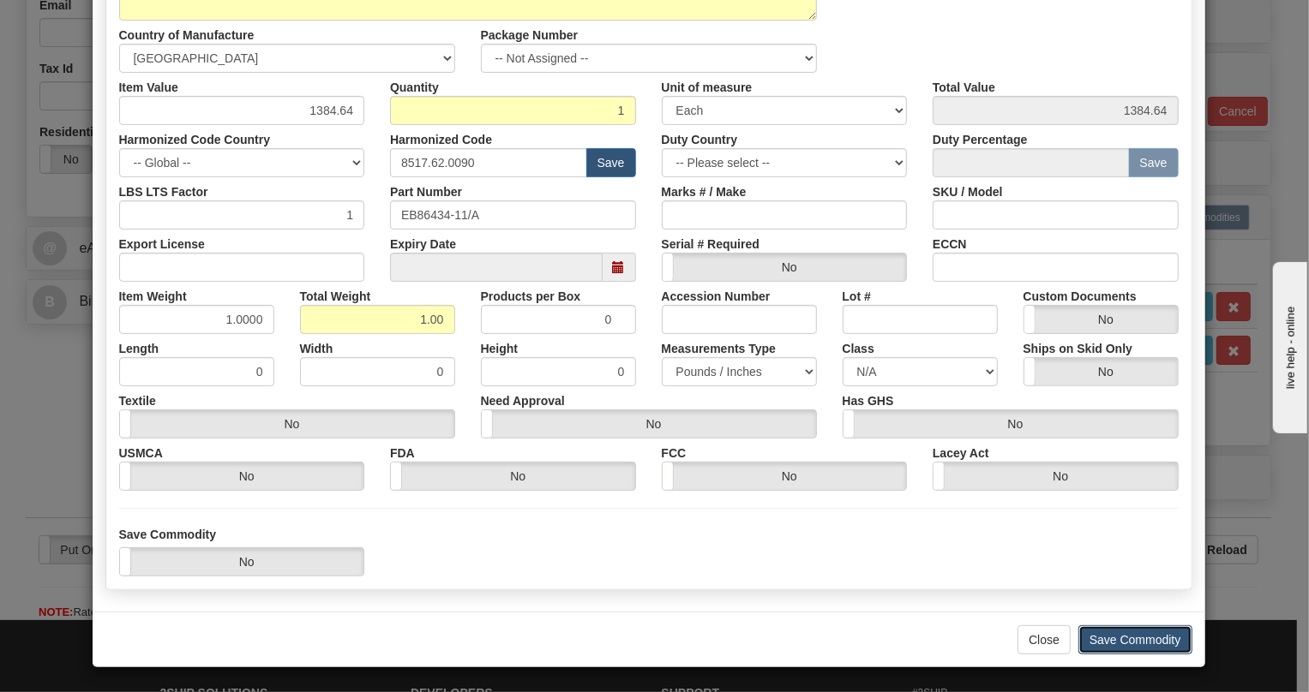
click at [1129, 640] on button "Save Commodity" at bounding box center [1135, 640] width 114 height 29
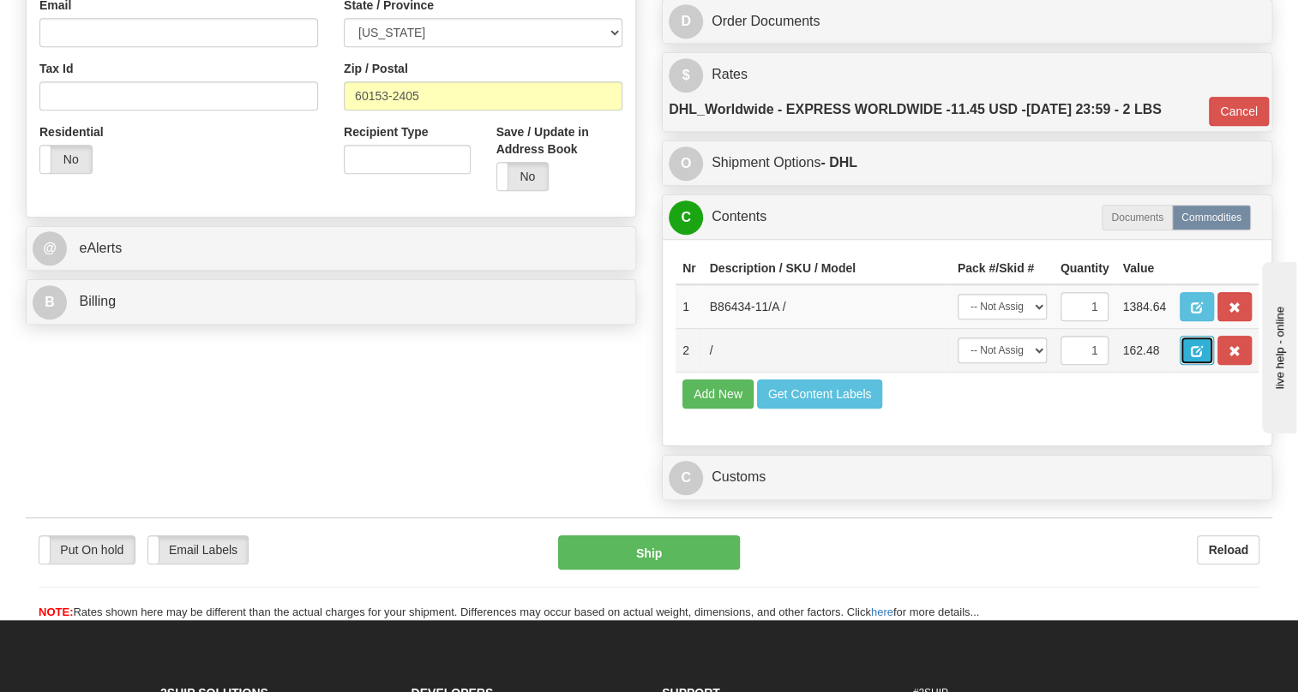
click at [1195, 357] on span "button" at bounding box center [1196, 351] width 12 height 11
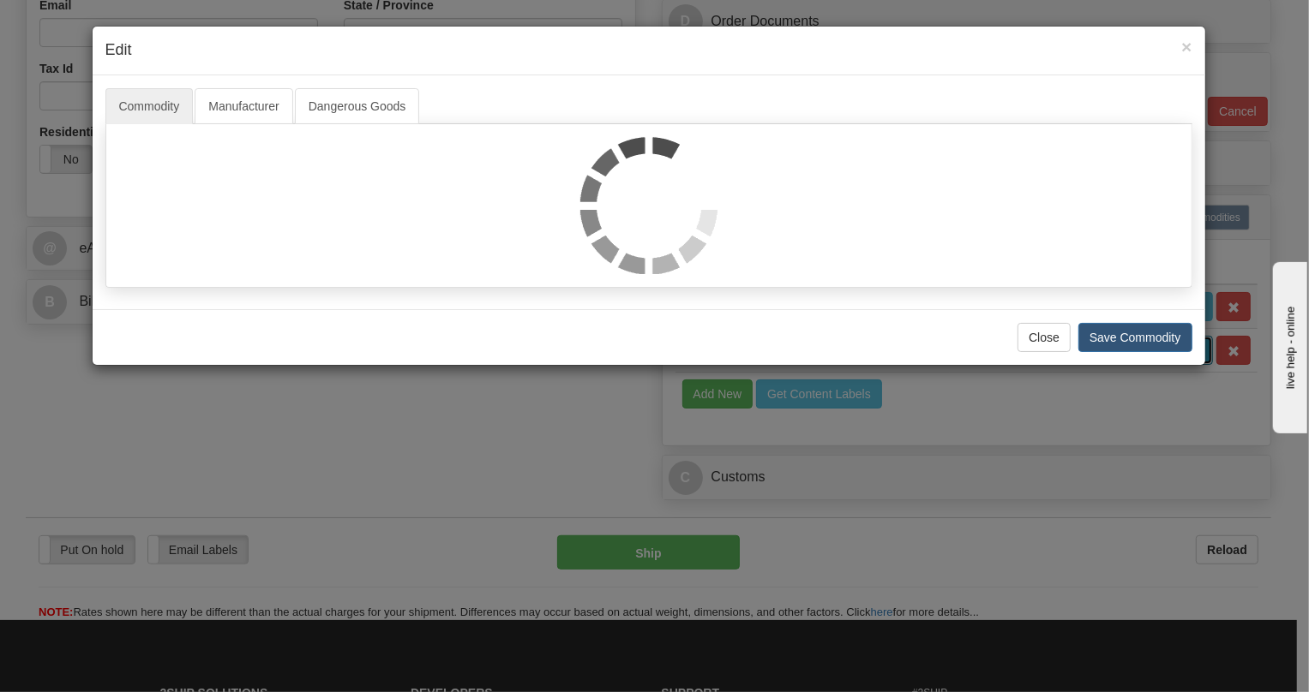
scroll to position [0, 0]
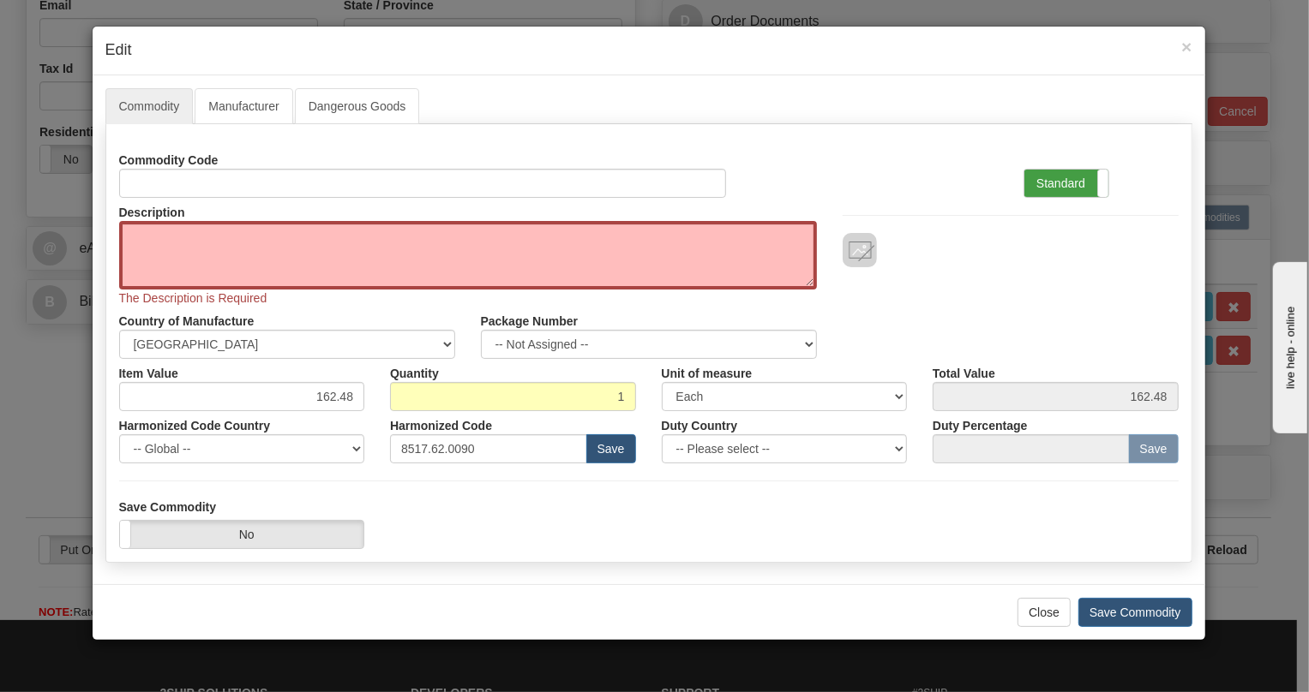
click at [1055, 174] on label "Standard" at bounding box center [1066, 183] width 84 height 27
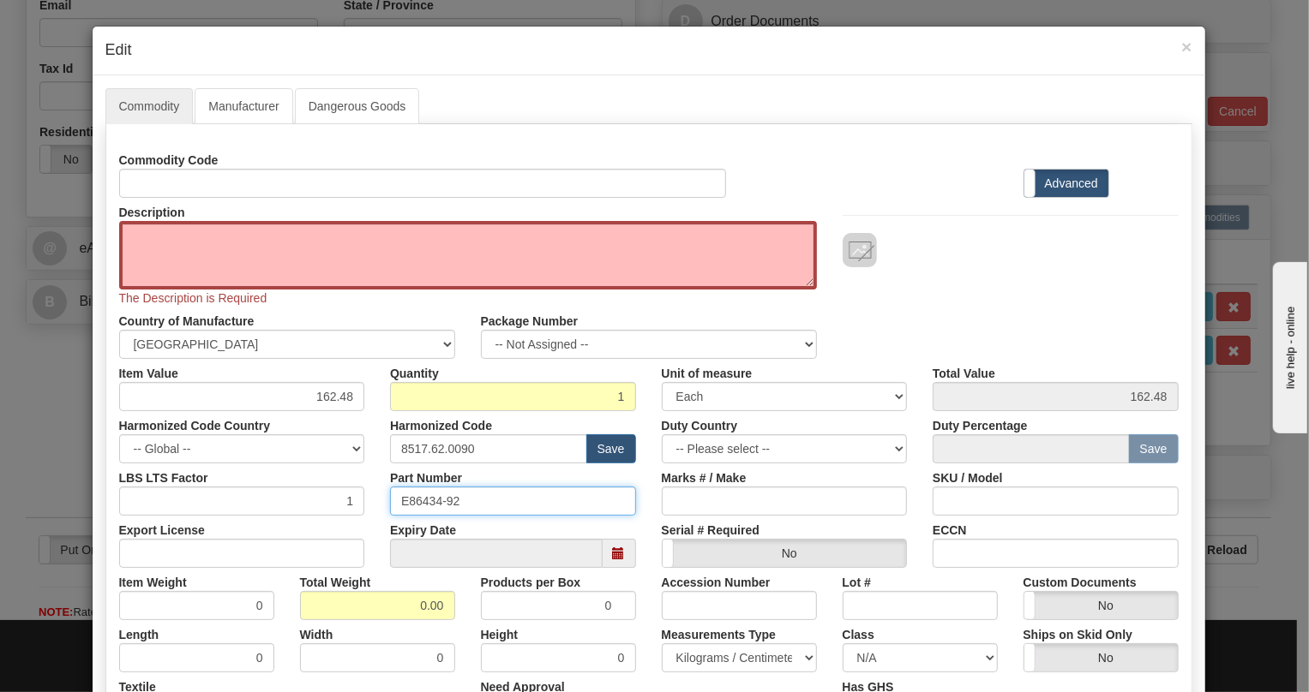
drag, startPoint x: 459, startPoint y: 501, endPoint x: 391, endPoint y: 499, distance: 68.6
click at [391, 499] on input "E86434-92" at bounding box center [513, 501] width 246 height 29
click at [166, 241] on textarea "Description" at bounding box center [468, 255] width 698 height 69
paste textarea "IP SERVICE PADDLEBOARD"
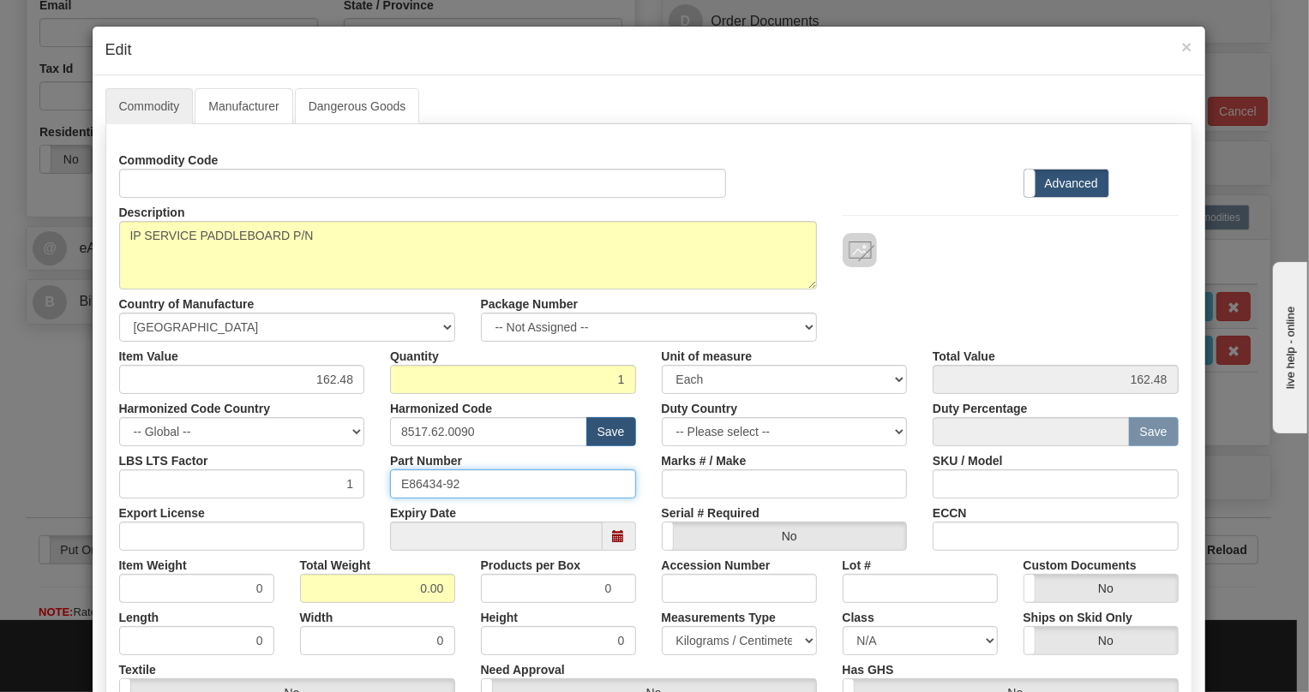
click at [431, 501] on div "Commodity Code Standard Advanced Description IP SERVICE PADDLEBOARD P/N Country…" at bounding box center [648, 453] width 1059 height 614
click at [431, 501] on label "Expiry Date" at bounding box center [423, 510] width 66 height 23
click at [428, 482] on input "E86434-92" at bounding box center [513, 484] width 246 height 29
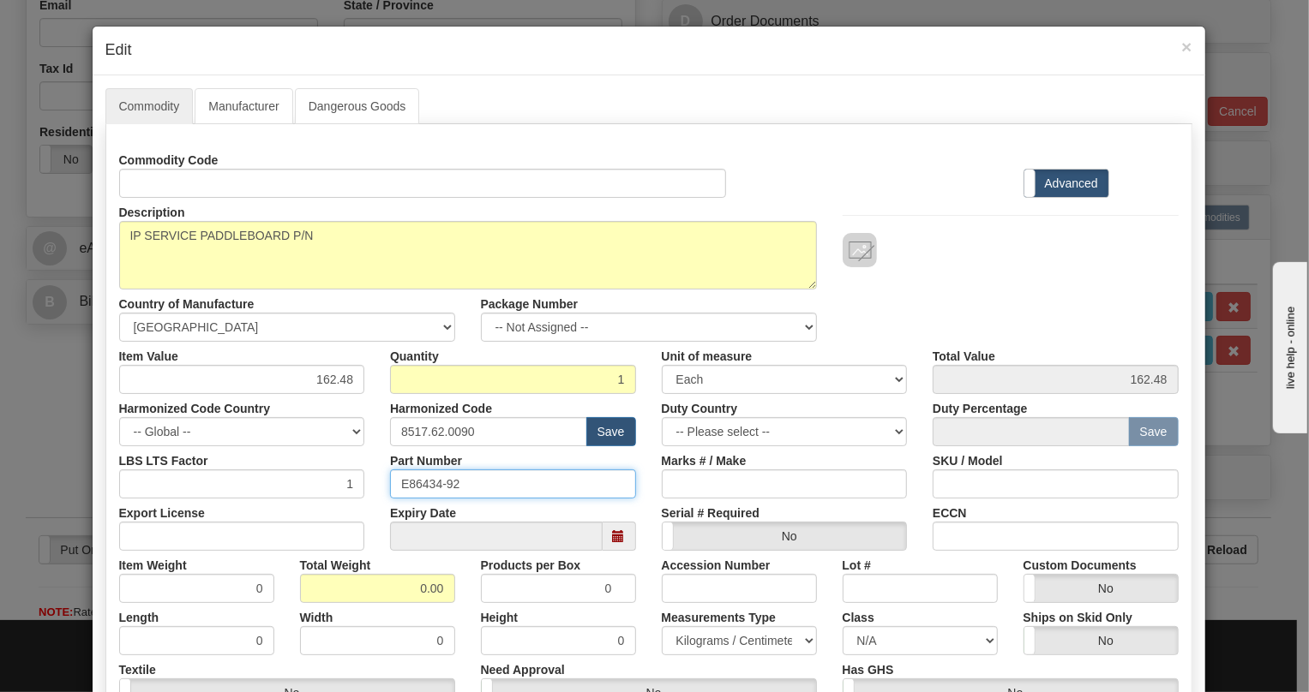
click at [428, 482] on input "E86434-92" at bounding box center [513, 484] width 246 height 29
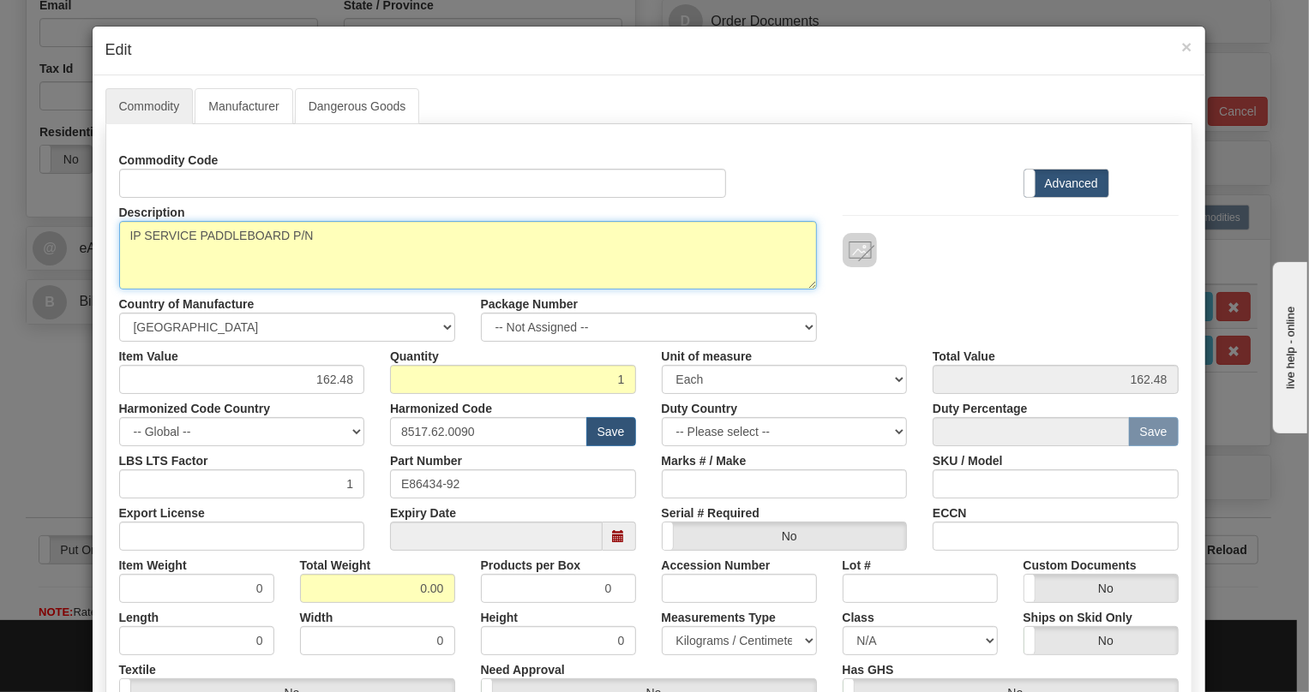
click at [375, 231] on textarea "IP SERVICE PADDLEBOARD P/N" at bounding box center [468, 255] width 698 height 69
paste textarea "E86434-92"
type textarea "IP SERVICE PADDLEBOARD P/N E86434-92"
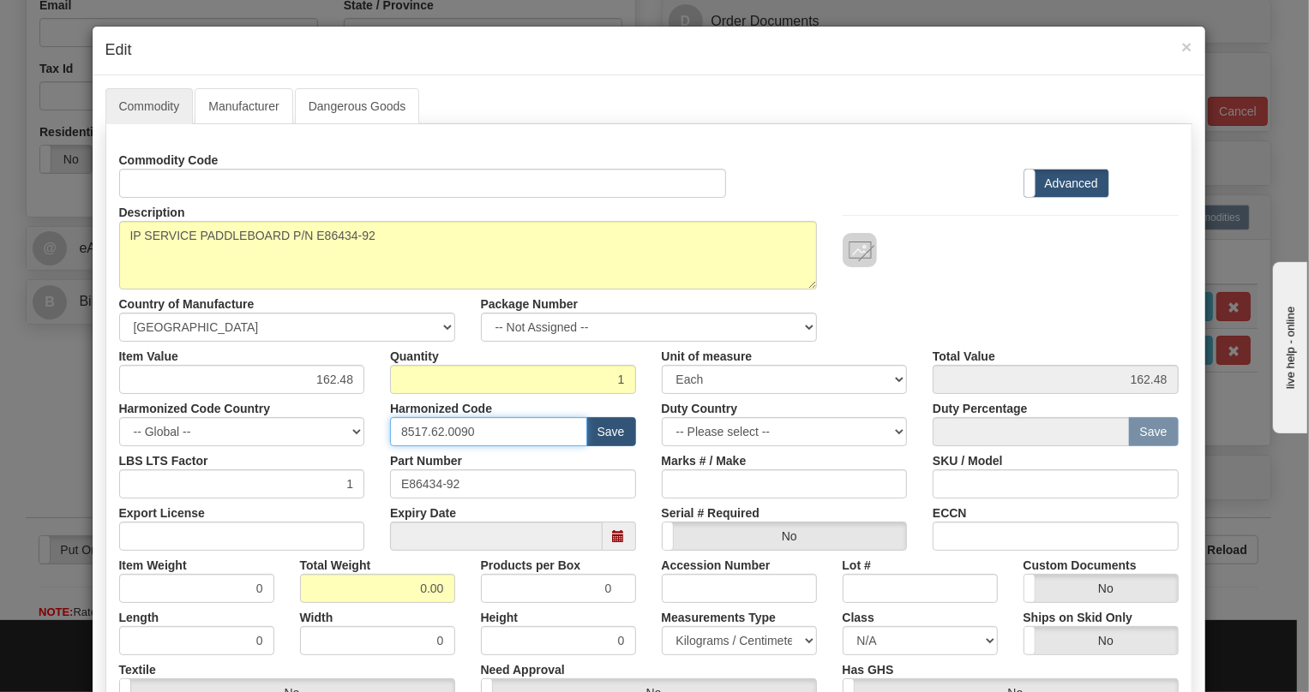
click at [448, 434] on input "8517.62.0090" at bounding box center [488, 431] width 197 height 29
paste input "79.000"
type input "8517.79.0000"
click at [404, 591] on input "0.00" at bounding box center [377, 588] width 155 height 29
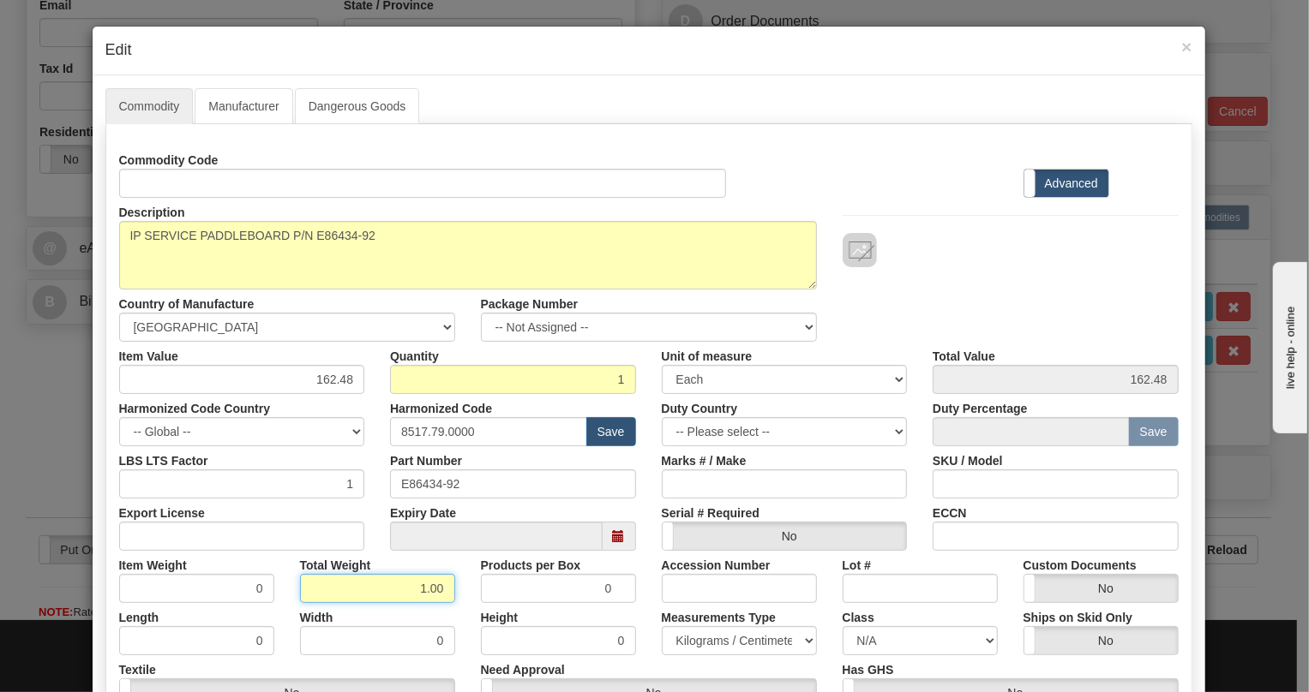
type input "1.00"
type input "1.0000"
click at [711, 641] on select "Pounds / Inches Kilograms / Centimeters" at bounding box center [739, 640] width 155 height 29
select select "0"
click at [662, 626] on select "Pounds / Inches Kilograms / Centimeters" at bounding box center [739, 640] width 155 height 29
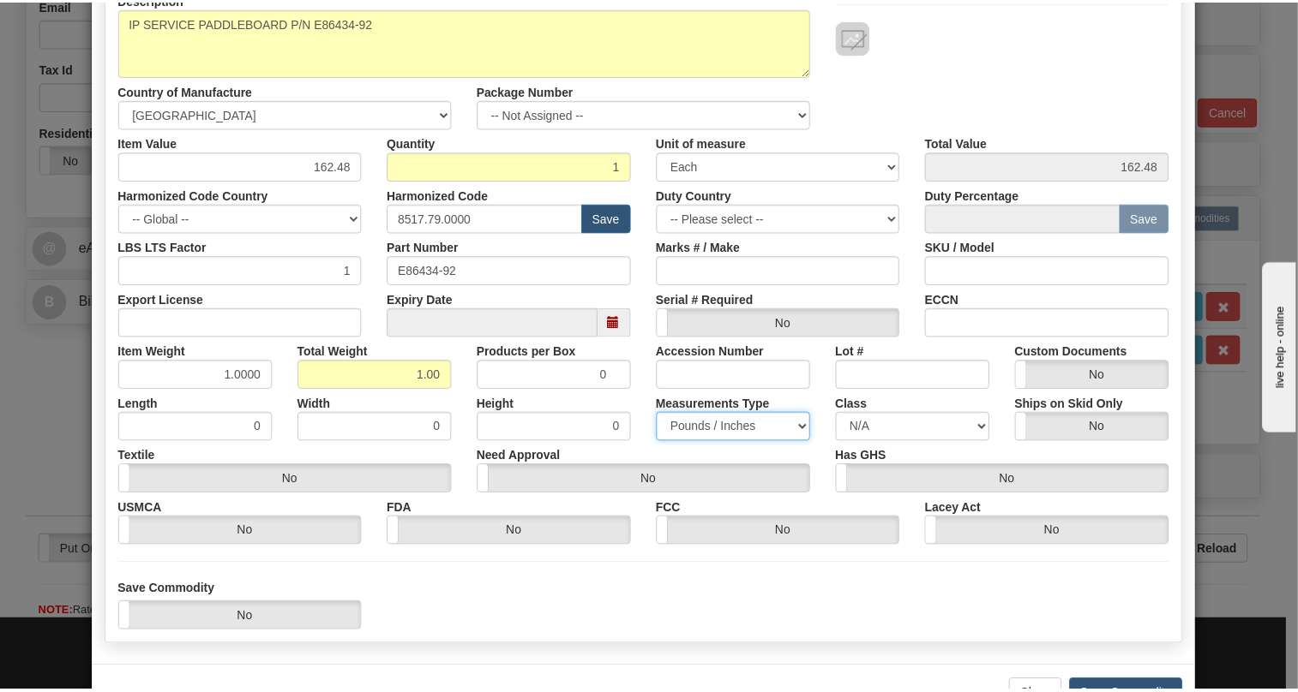
scroll to position [233, 0]
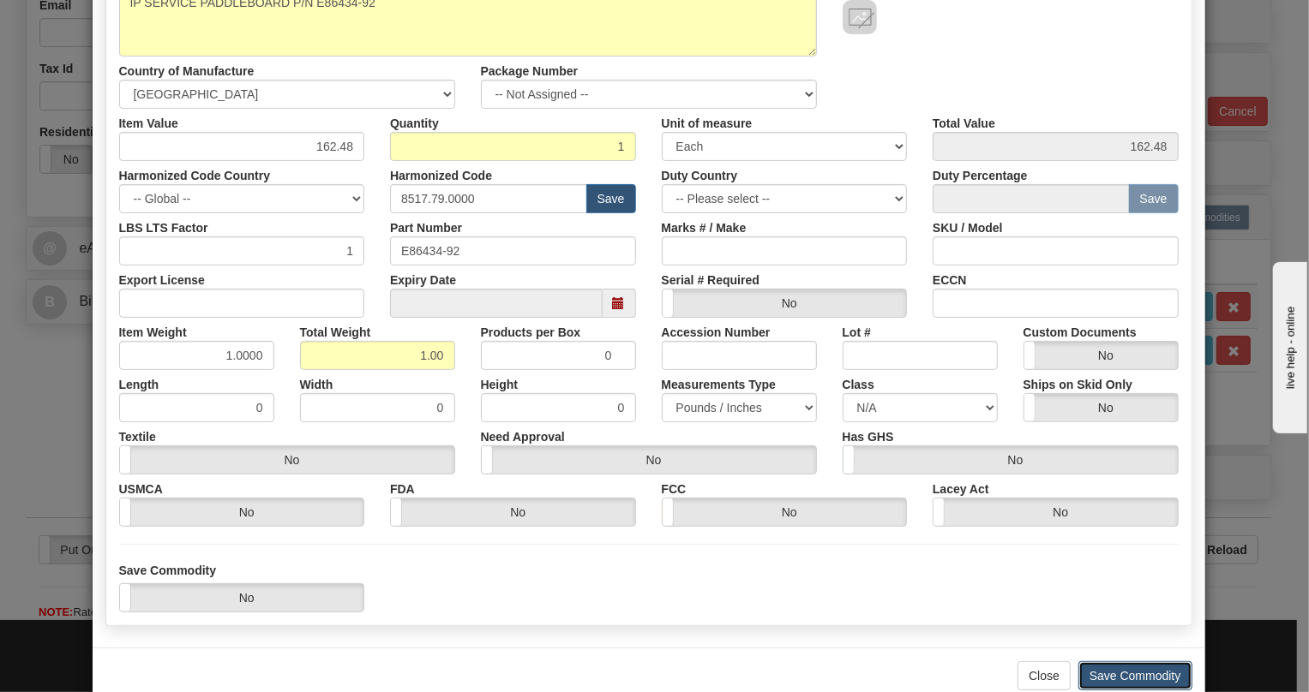
click at [1117, 676] on button "Save Commodity" at bounding box center [1135, 676] width 114 height 29
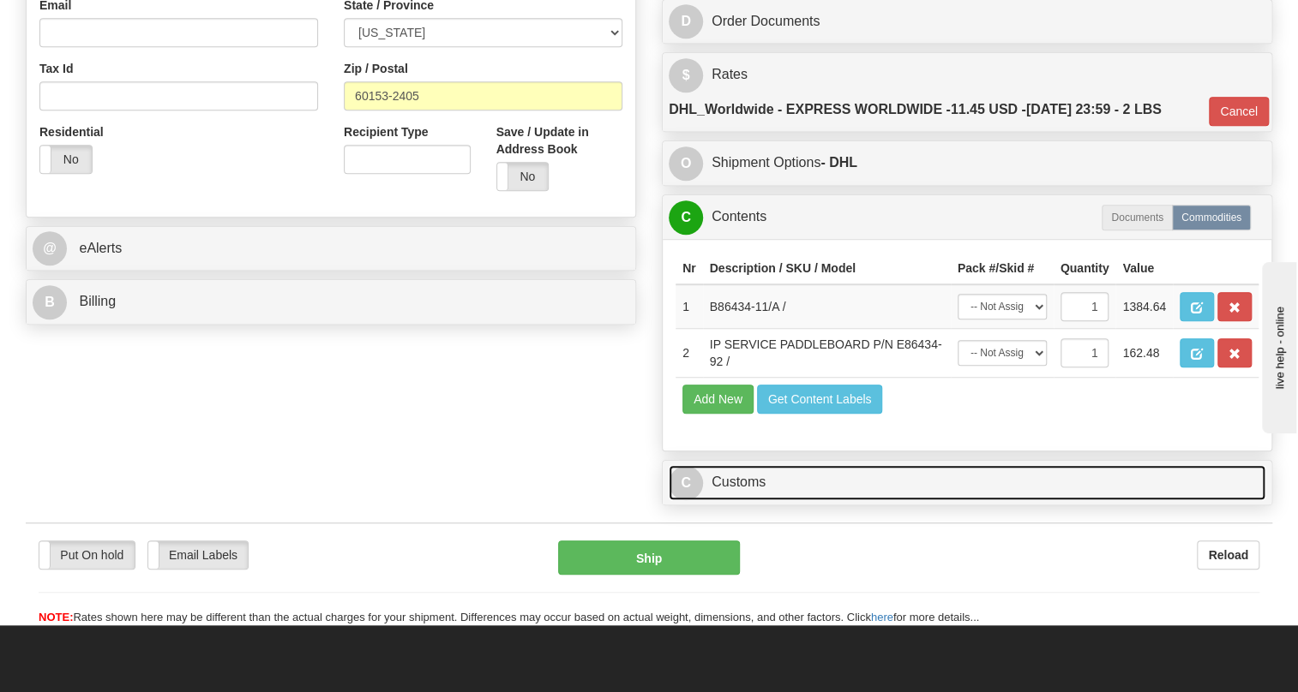
click at [760, 501] on link "C Customs" at bounding box center [966, 482] width 597 height 35
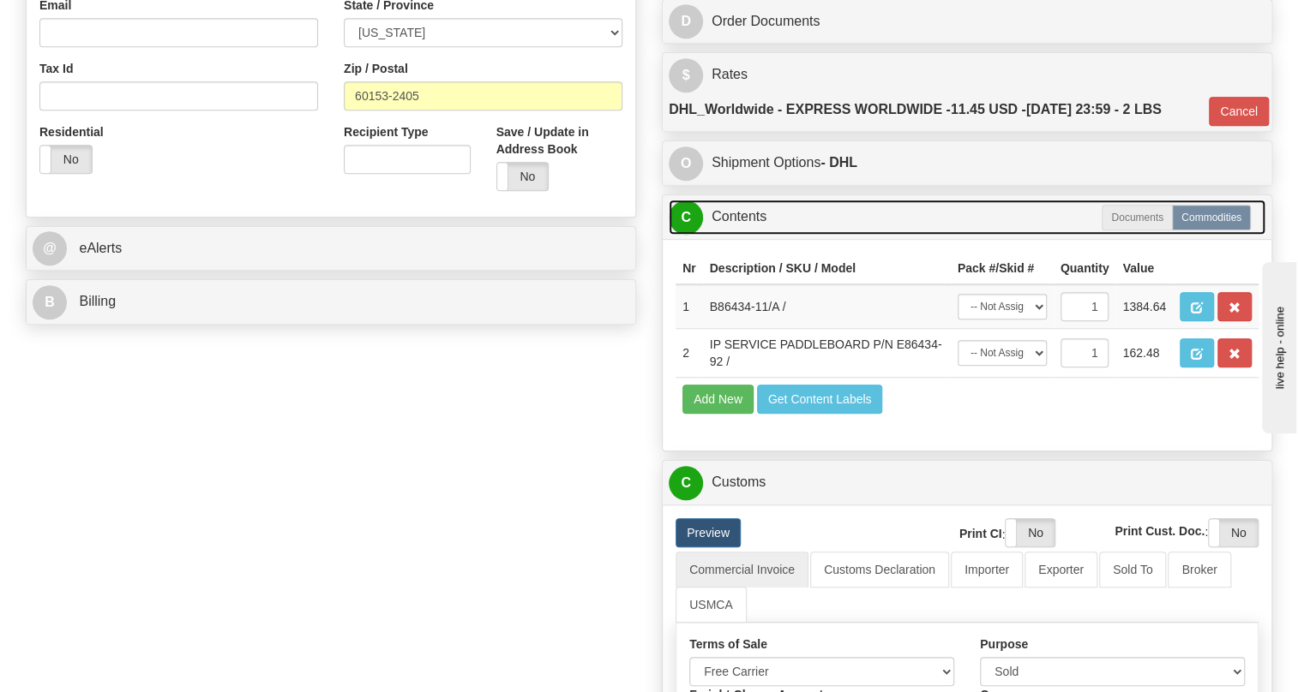
click at [748, 235] on link "C Contents" at bounding box center [966, 217] width 597 height 35
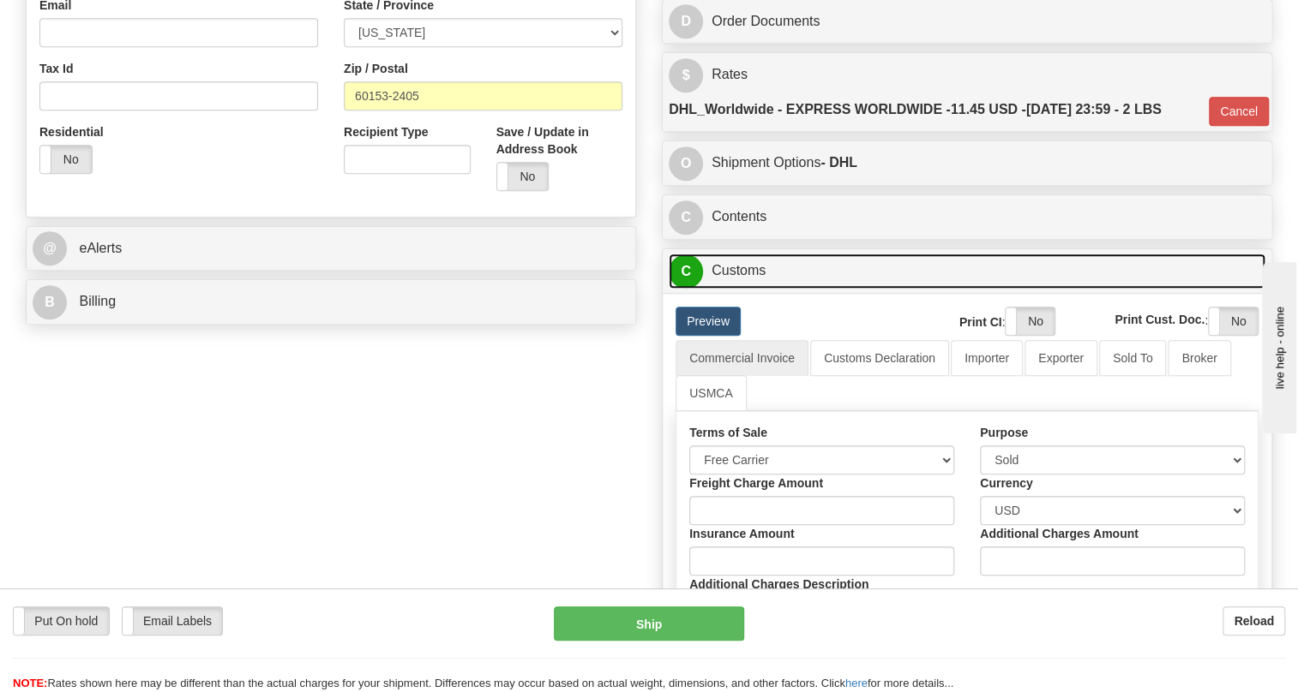
click at [752, 289] on link "C Customs" at bounding box center [966, 271] width 597 height 35
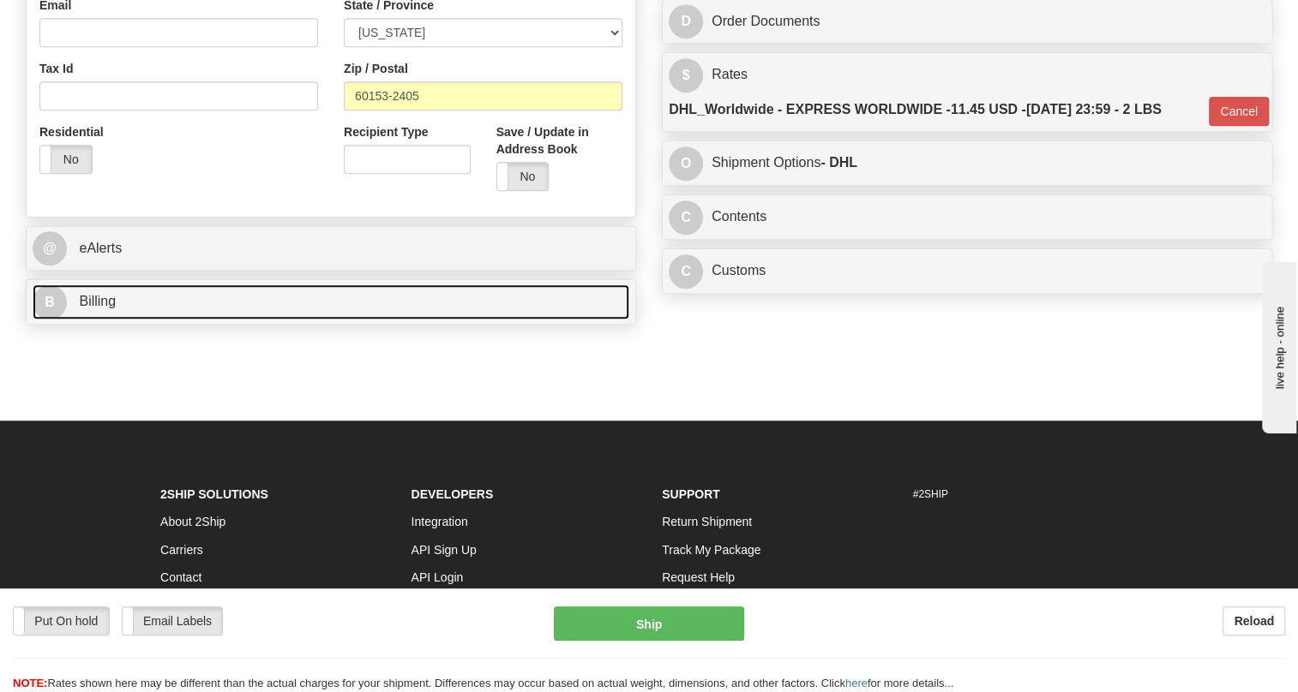
click at [105, 309] on span "Billing" at bounding box center [97, 301] width 37 height 15
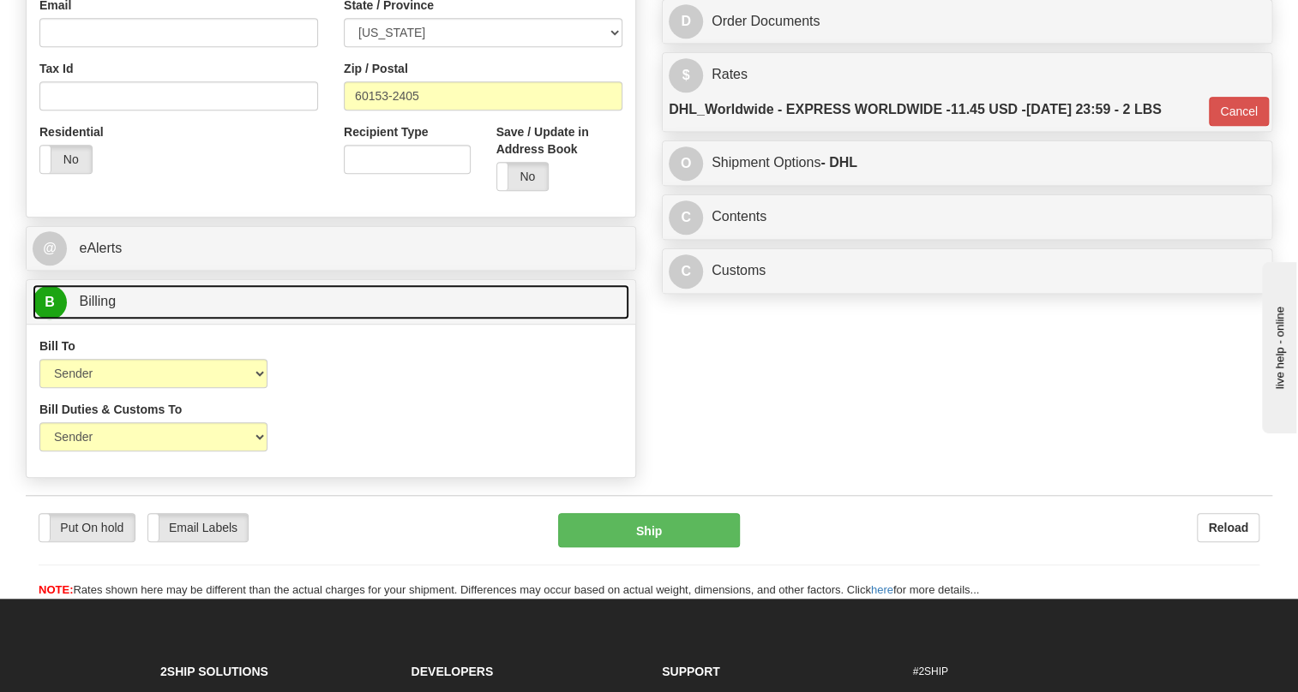
click at [103, 309] on span "Billing" at bounding box center [97, 301] width 37 height 15
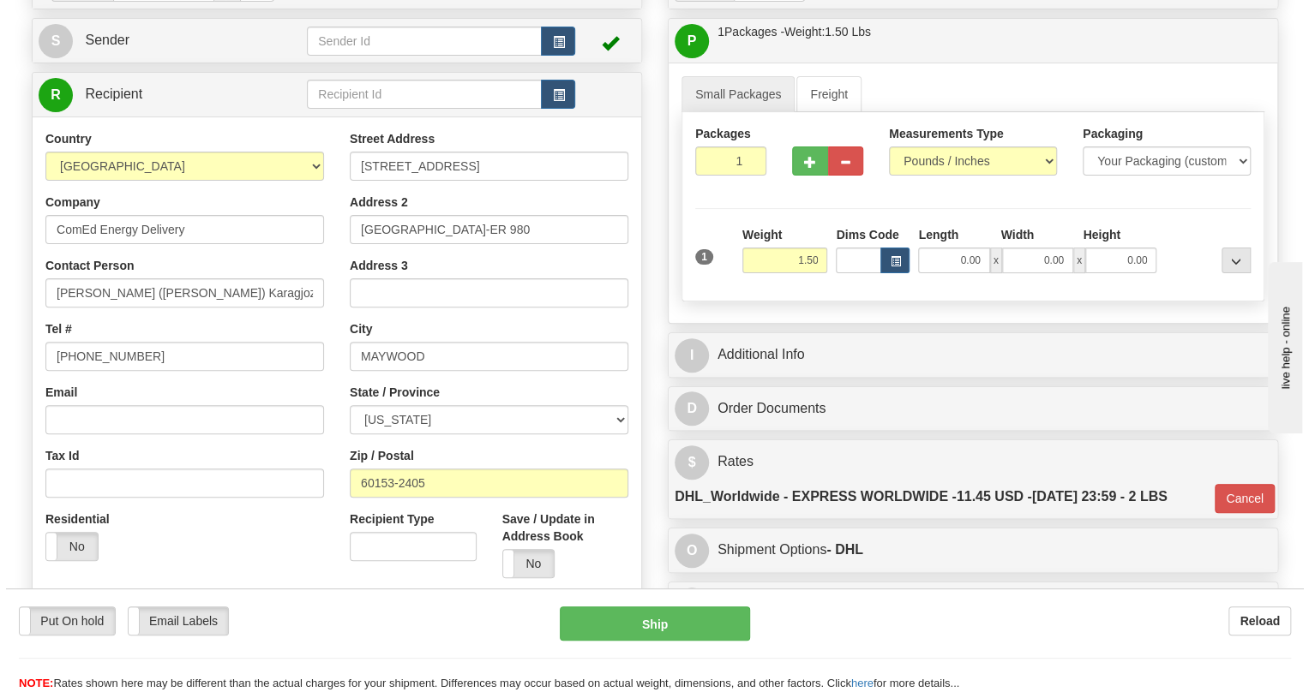
scroll to position [155, 0]
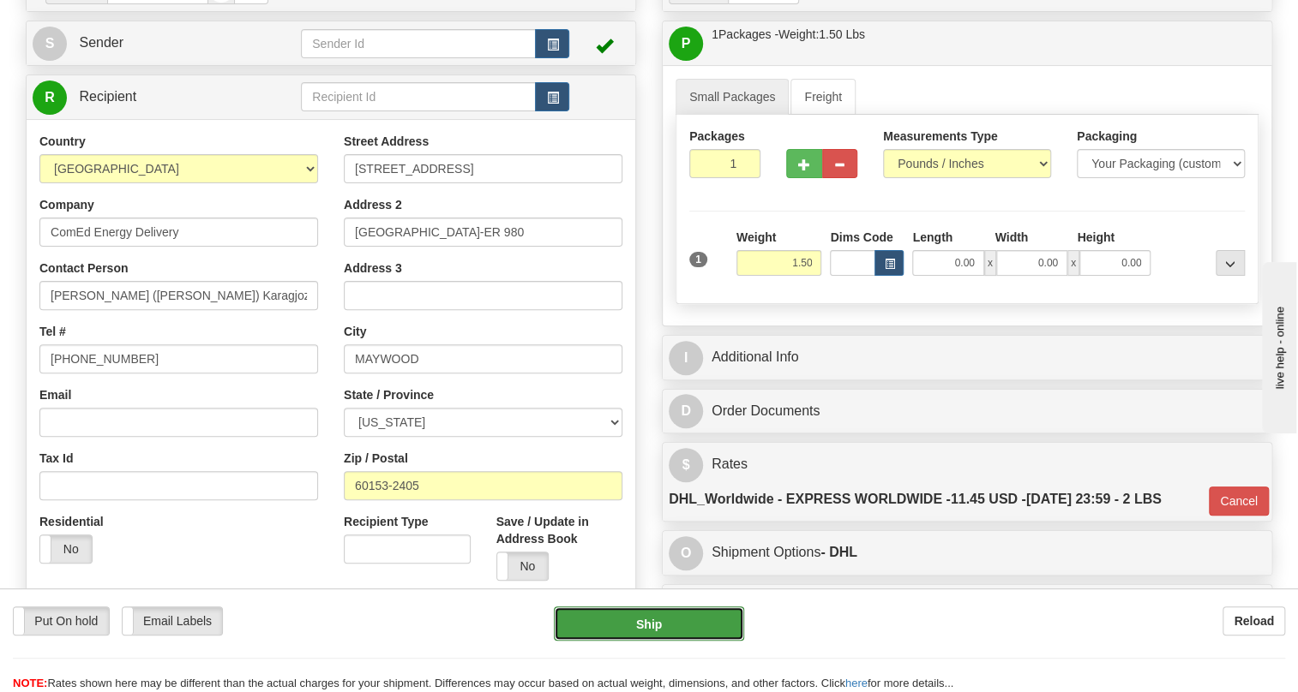
click at [650, 626] on button "Ship" at bounding box center [649, 624] width 190 height 34
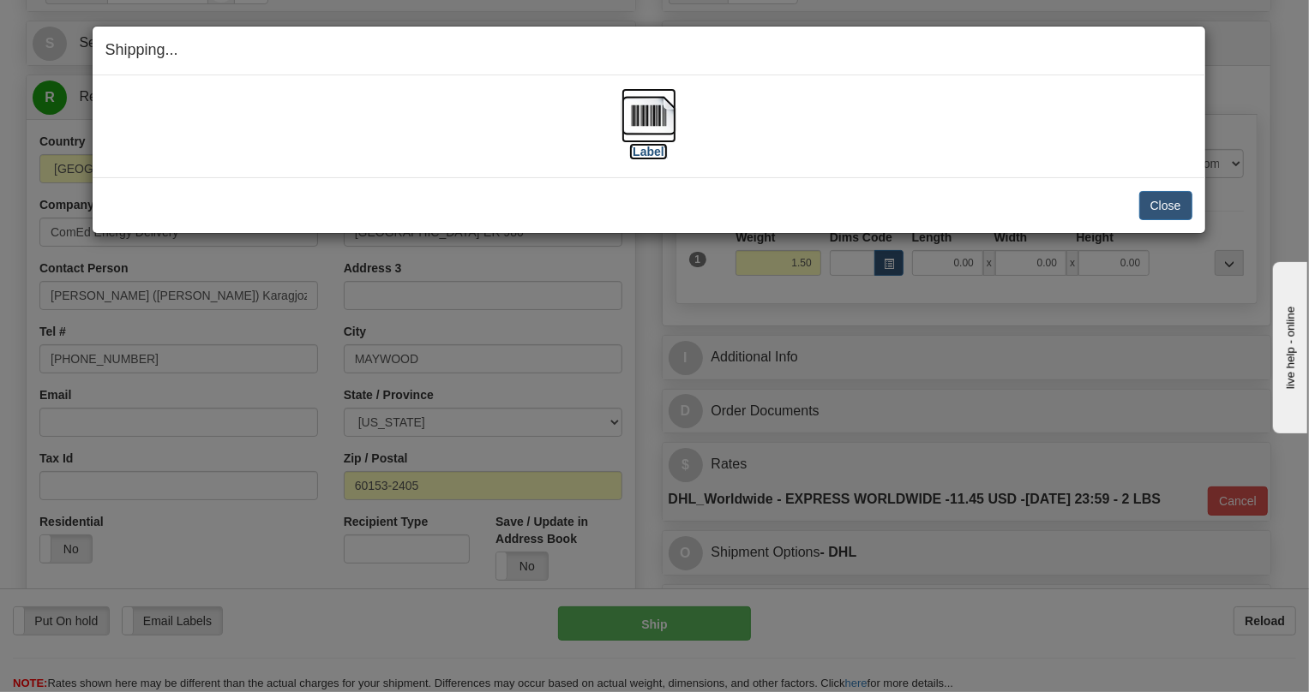
click at [651, 108] on img at bounding box center [648, 115] width 55 height 55
click at [1168, 201] on button "Close" at bounding box center [1165, 205] width 53 height 29
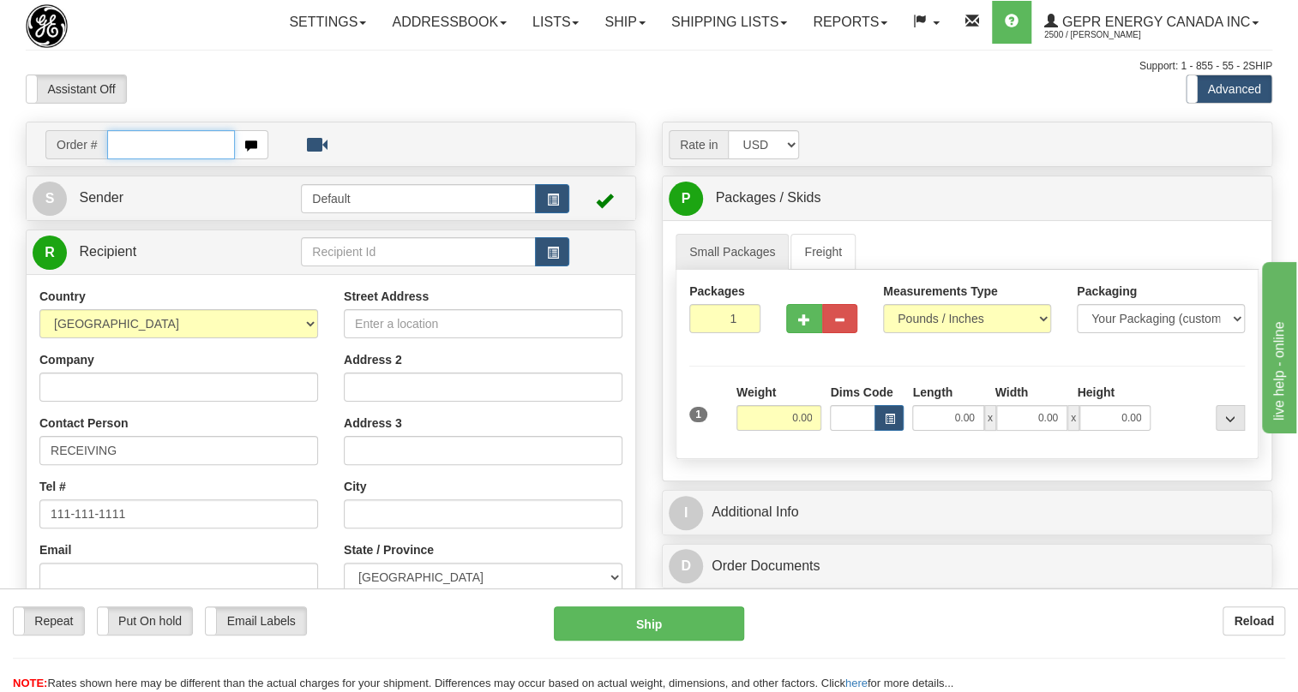
click at [135, 159] on input "text" at bounding box center [171, 144] width 128 height 29
paste input "0086682175"
click at [129, 159] on input "0086682175" at bounding box center [171, 144] width 128 height 29
type input "86682175"
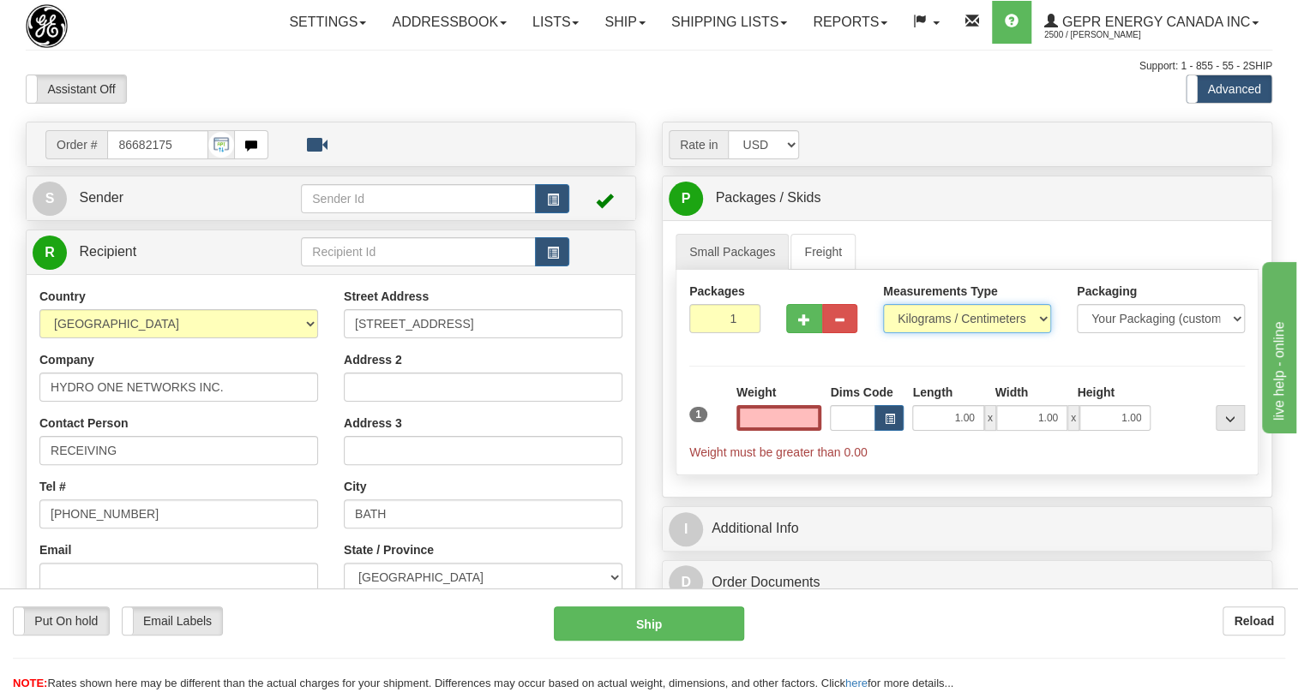
type input "0.00"
click at [940, 333] on select "Pounds / Inches Kilograms / Centimeters" at bounding box center [967, 318] width 168 height 29
select select "0"
click at [883, 333] on select "Pounds / Inches Kilograms / Centimeters" at bounding box center [967, 318] width 168 height 29
click at [945, 431] on input "1.00" at bounding box center [947, 418] width 71 height 26
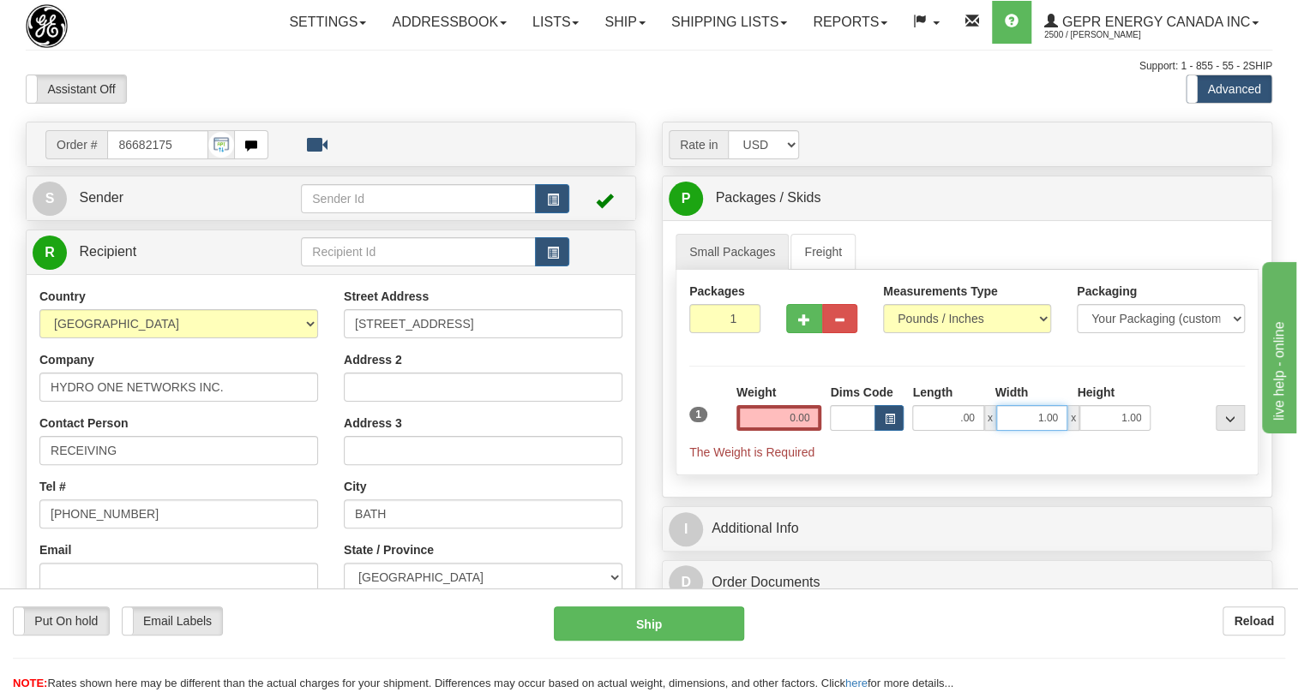
type input "0.00"
click at [1032, 431] on input "1.00" at bounding box center [1031, 418] width 71 height 26
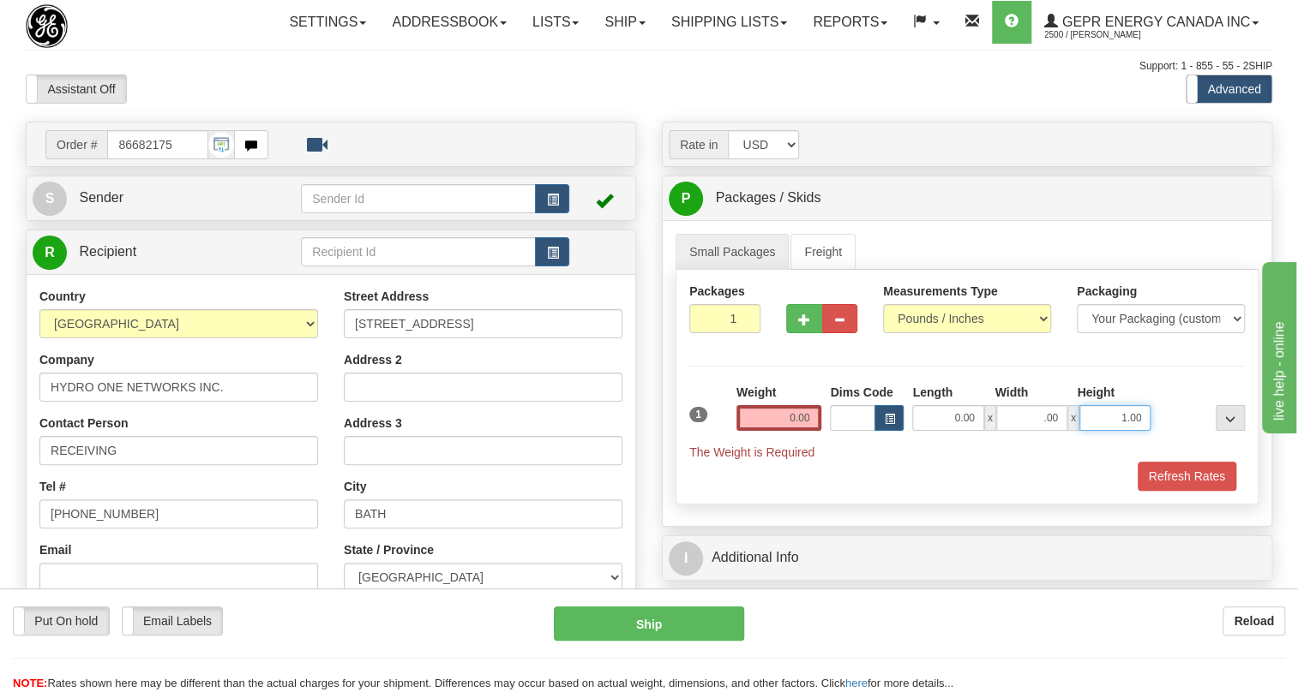
type input "0.00"
click at [1098, 431] on input "1.00" at bounding box center [1114, 418] width 71 height 26
type input "0.00"
click at [786, 431] on input "0.00" at bounding box center [779, 418] width 86 height 26
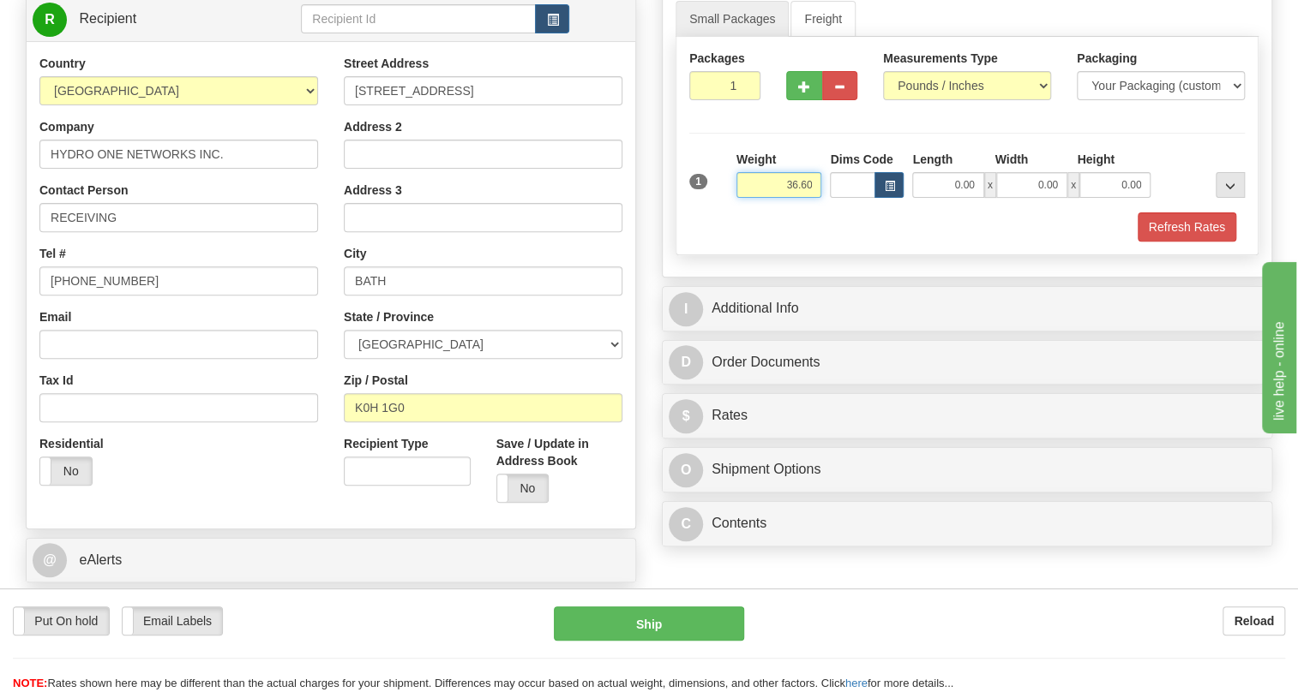
scroll to position [311, 0]
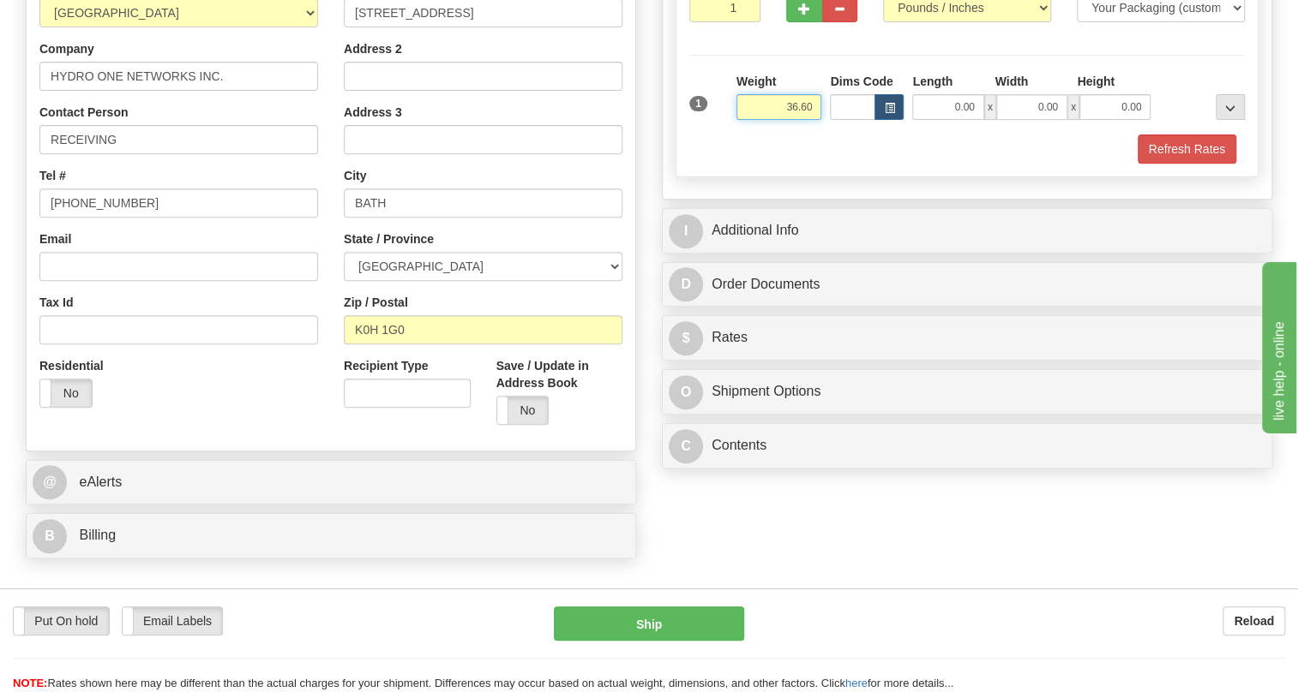
type input "36.60"
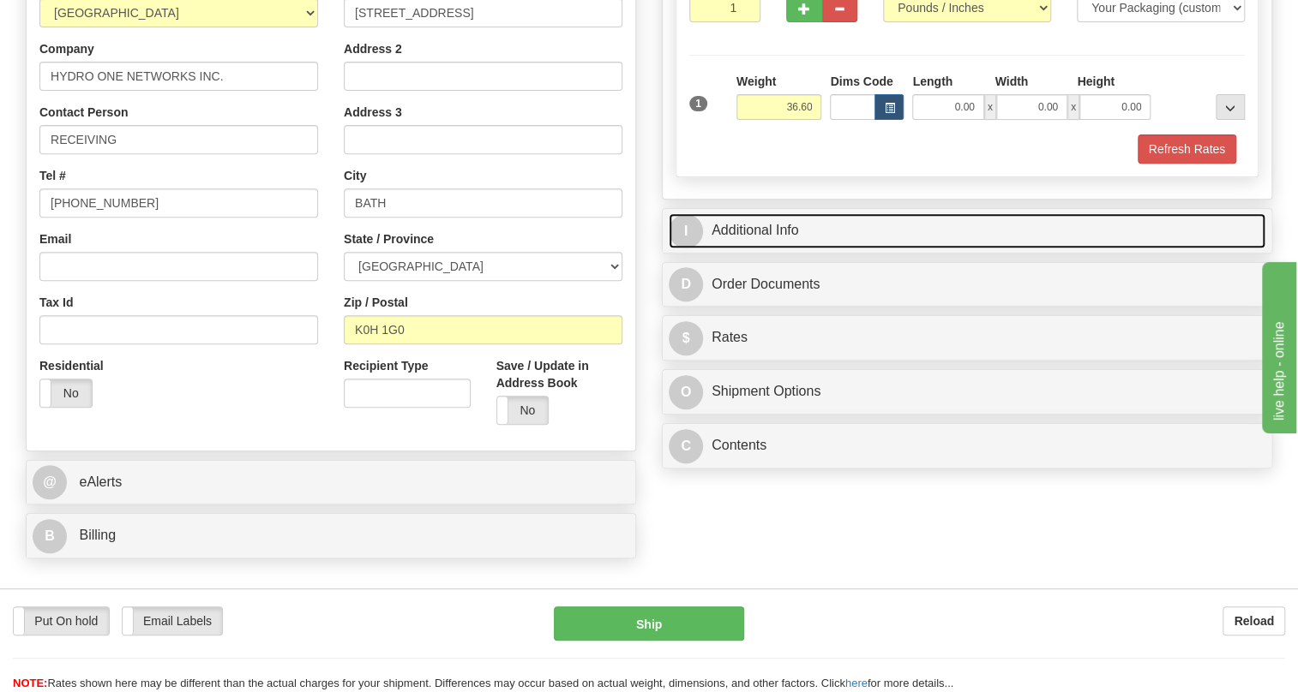
click at [759, 249] on link "I Additional Info" at bounding box center [966, 230] width 597 height 35
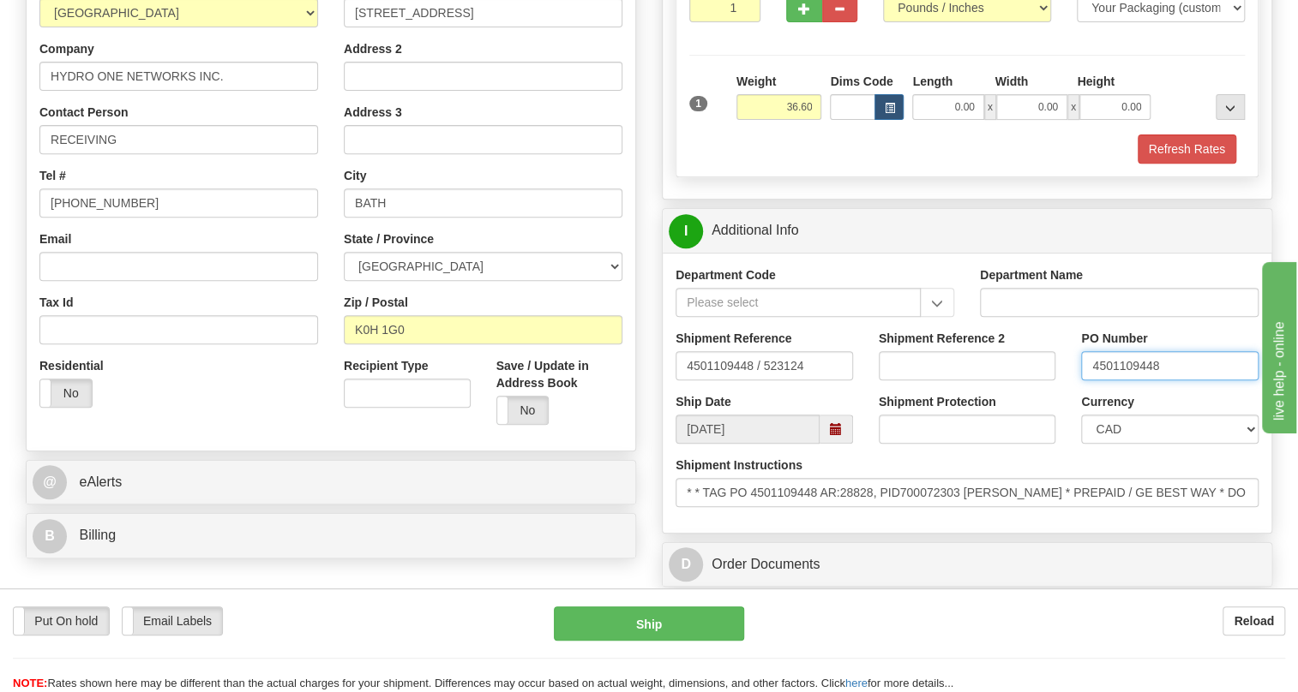
click at [1125, 381] on input "4501109448" at bounding box center [1169, 365] width 177 height 29
click at [202, 154] on input "RECEIVING" at bounding box center [178, 139] width 279 height 29
paste input "4501109448"
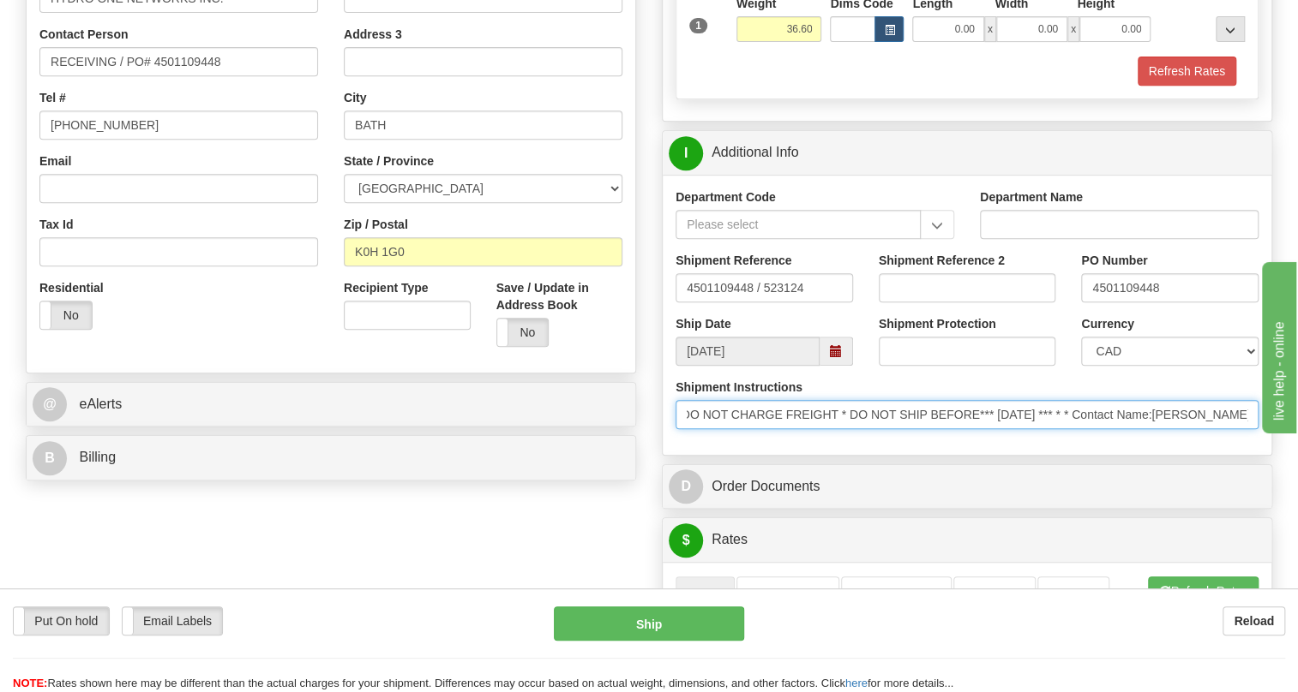
scroll to position [0, 908]
drag, startPoint x: 1083, startPoint y: 453, endPoint x: 1154, endPoint y: 462, distance: 71.6
click at [1154, 429] on input "* * TAG PO 4501109448 AR:28828, PID700072303 LENNOX TS * PREPAID / GE BEST WAY …" at bounding box center [966, 414] width 583 height 29
click at [908, 429] on input "* * TAG PO 4501109448 AR:28828, PID700072303 LENNOX TS * PREPAID / GE BEST WAY …" at bounding box center [966, 414] width 583 height 29
drag, startPoint x: 1075, startPoint y: 448, endPoint x: 774, endPoint y: 455, distance: 300.9
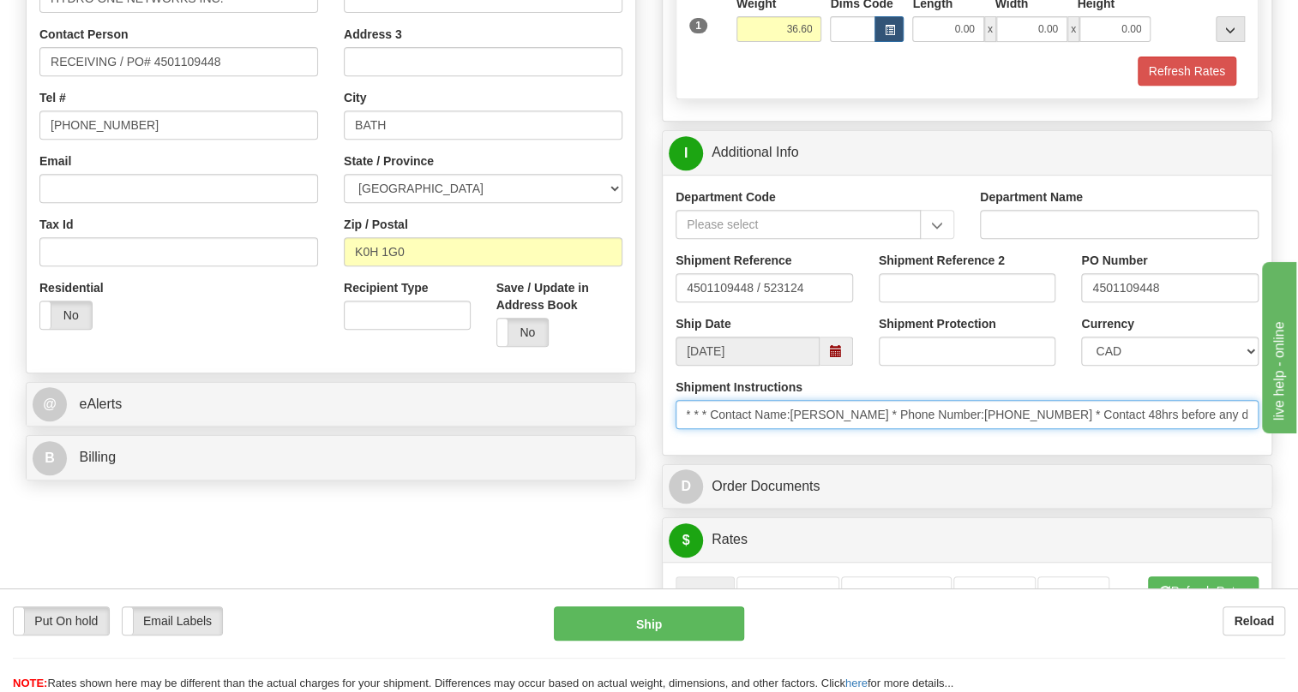
click at [774, 429] on input "* * TAG PO 4501109448 AR:28828, PID700072303 LENNOX TS * PREPAID / GE BEST WAY …" at bounding box center [966, 414] width 583 height 29
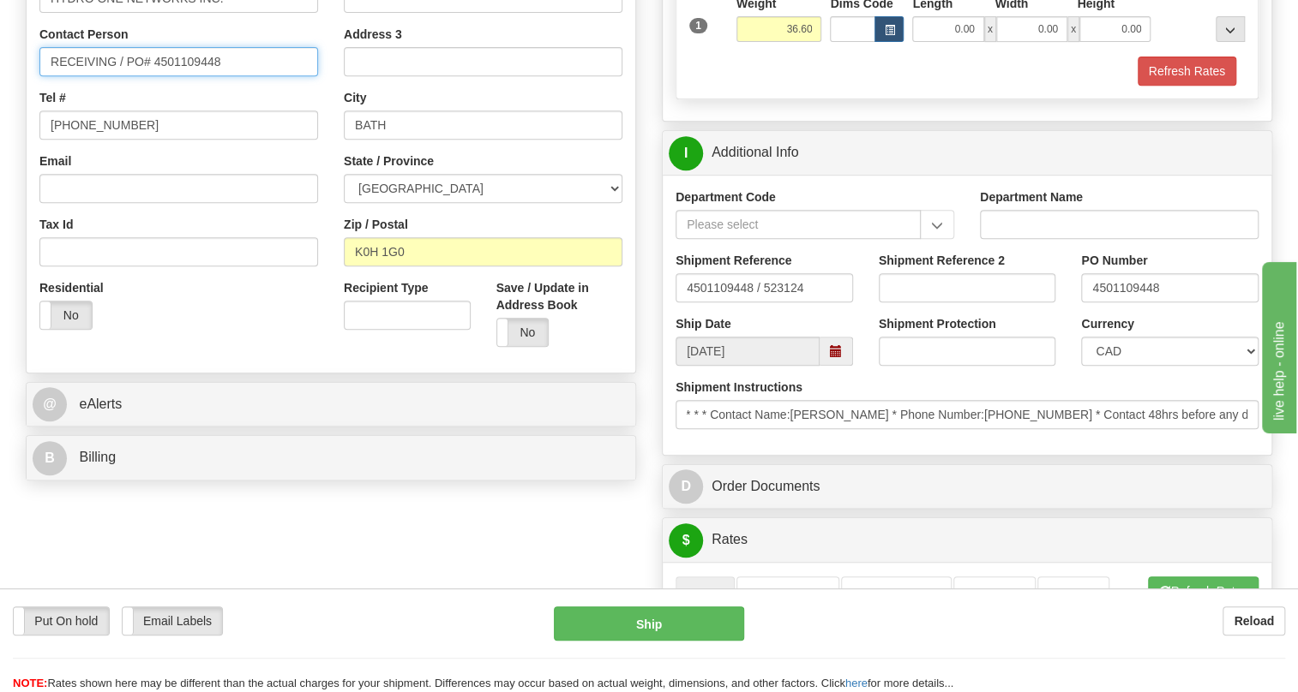
scroll to position [0, 0]
click at [86, 76] on input "RECEIVING / PO# 4501109448" at bounding box center [178, 61] width 279 height 29
click at [82, 76] on input "RECEIVING / PO# 4501109448" at bounding box center [178, 61] width 279 height 29
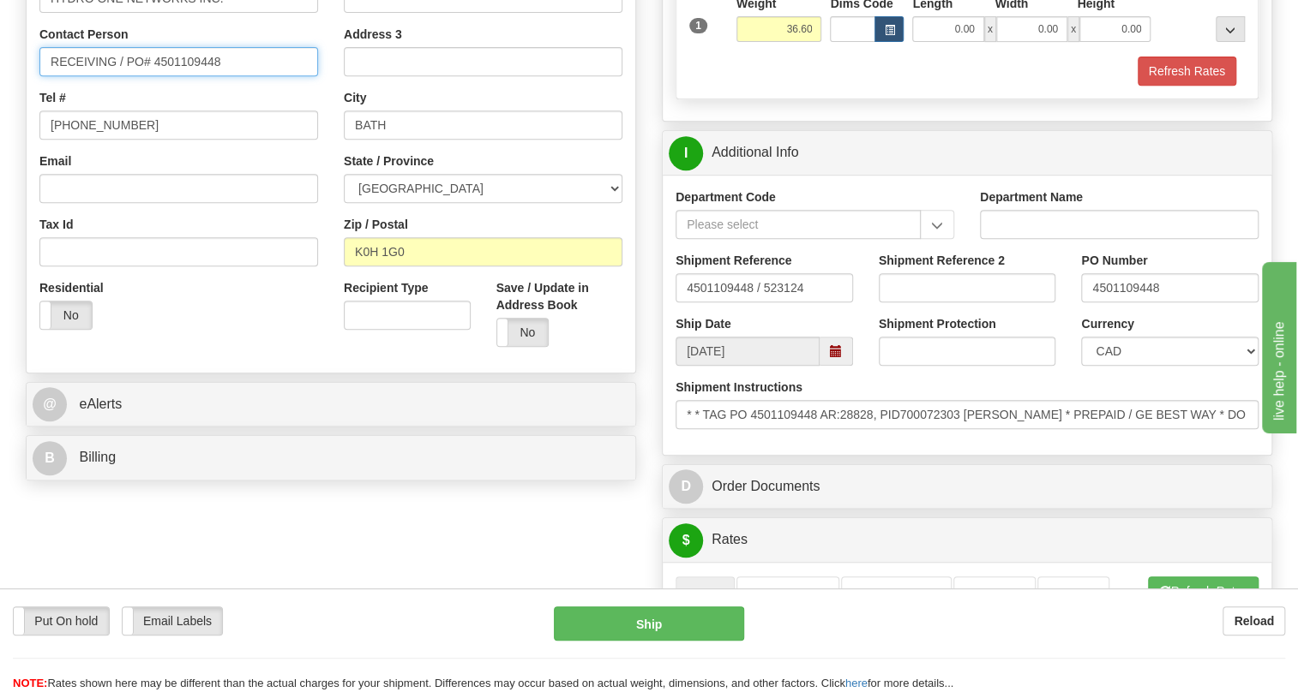
paste input "TREVOR CUNNINGHAM * Phone Number:613-329-8862"
drag, startPoint x: 148, startPoint y: 99, endPoint x: 231, endPoint y: 100, distance: 83.1
click at [231, 76] on input "TREVOR CUNNINGHAM * Phone Number:613-329-8862/ PO# 4501109448" at bounding box center [178, 61] width 279 height 29
click at [217, 76] on input "TREVOR CUNNINGHAM 613-329-8862/ PO# 4501109448" at bounding box center [178, 61] width 279 height 29
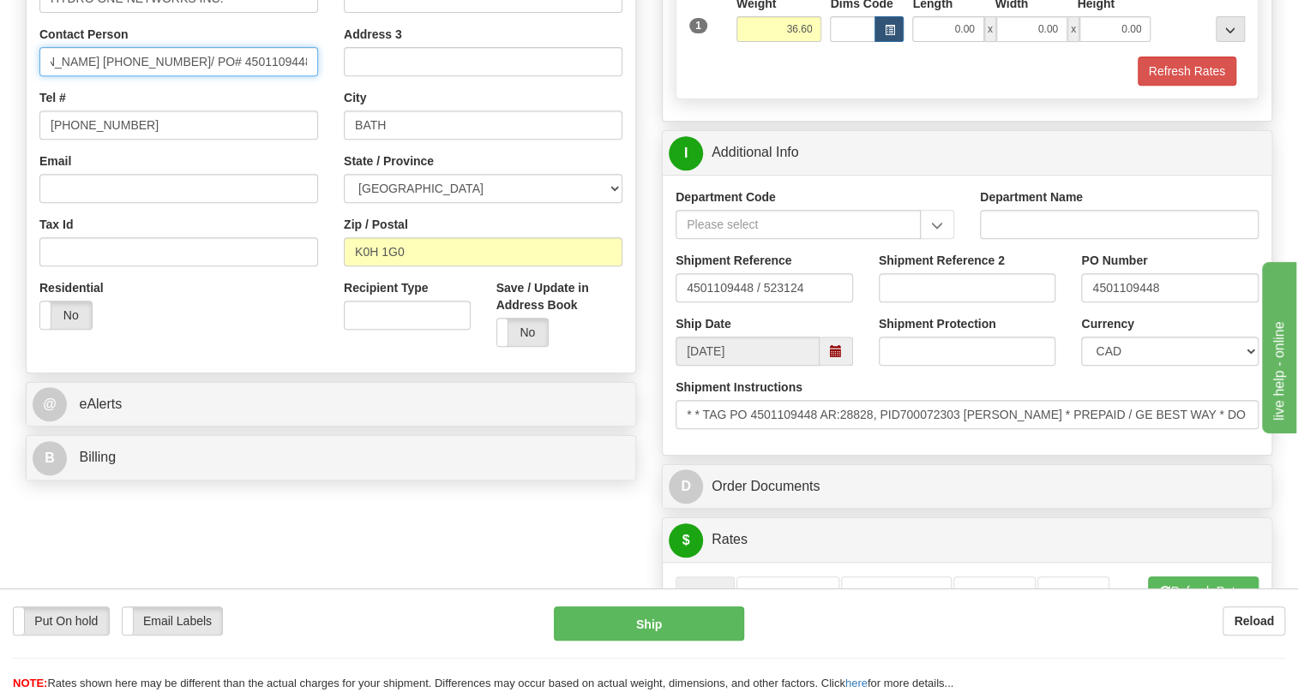
drag, startPoint x: 213, startPoint y: 101, endPoint x: 138, endPoint y: 100, distance: 74.6
click at [138, 76] on input "TREVOR CUNNINGHAM 613-329-8862/ PO# 4501109448" at bounding box center [178, 61] width 279 height 29
type input "TREVOR CUNNINGHAM / PO# 4501109448"
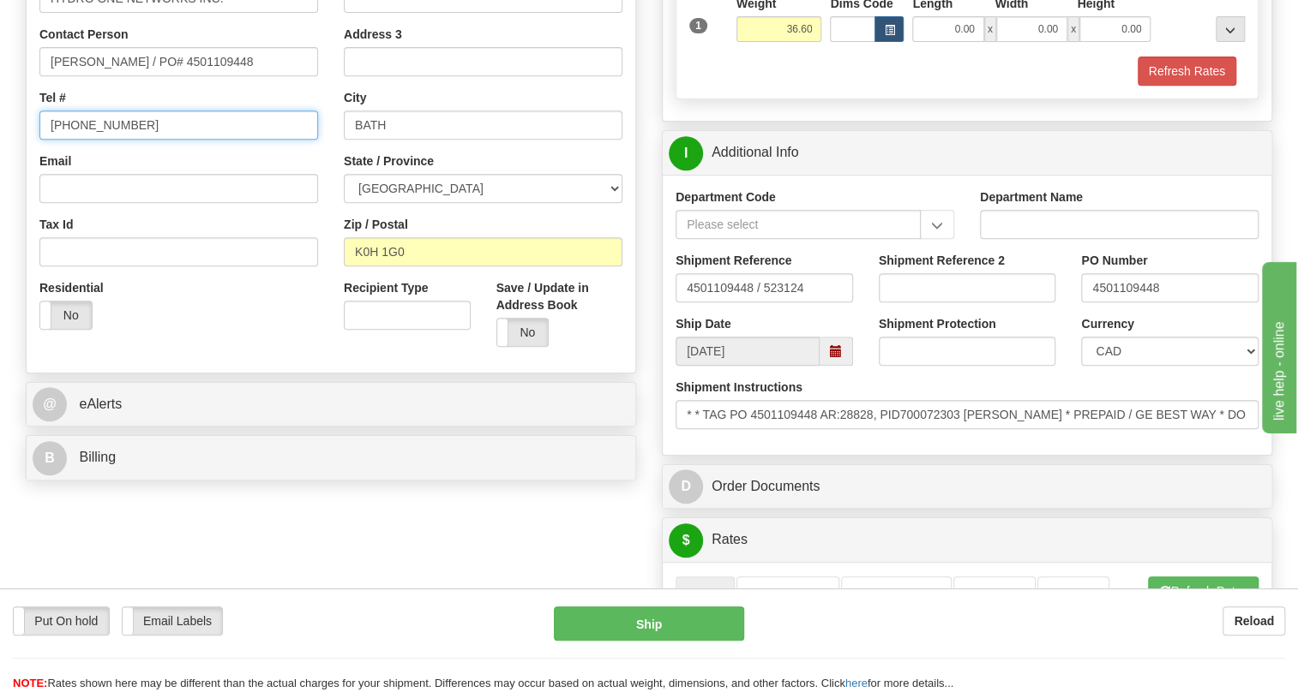
click at [89, 140] on input "[PHONE_NUMBER]" at bounding box center [178, 125] width 279 height 29
paste input "613-329-8862"
type input "613-329-8862"
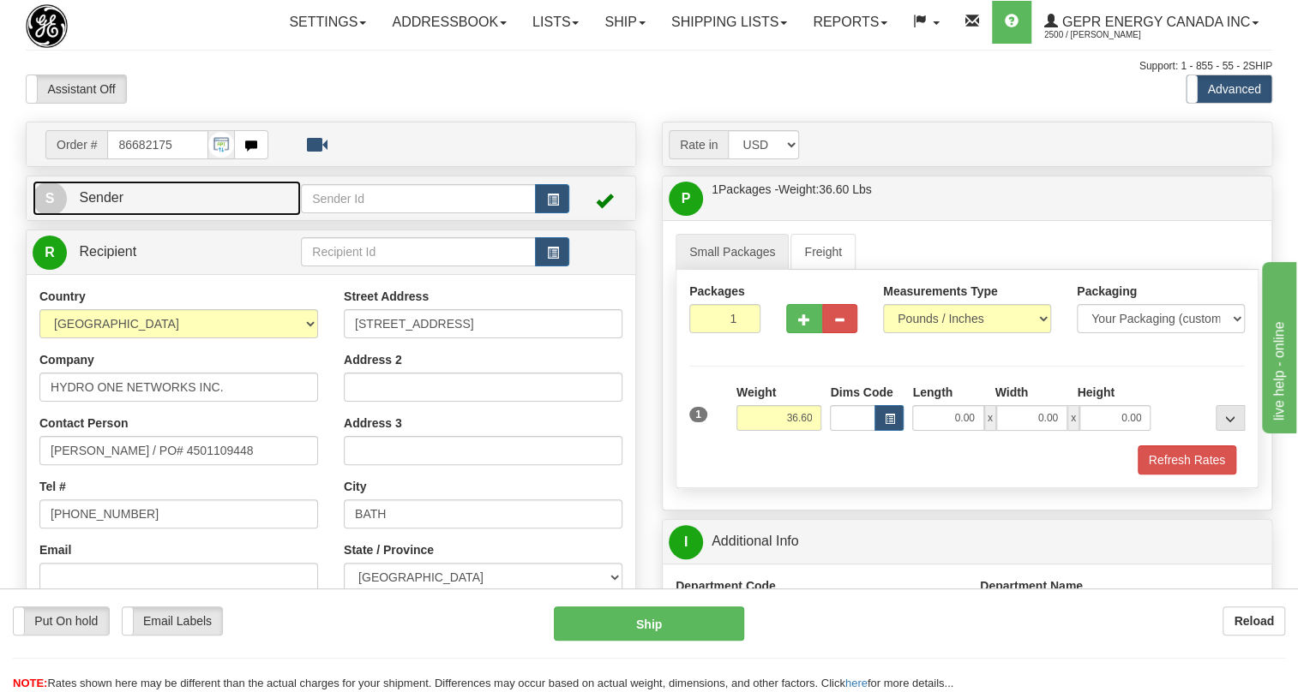
click at [92, 216] on link "S Sender" at bounding box center [167, 198] width 268 height 35
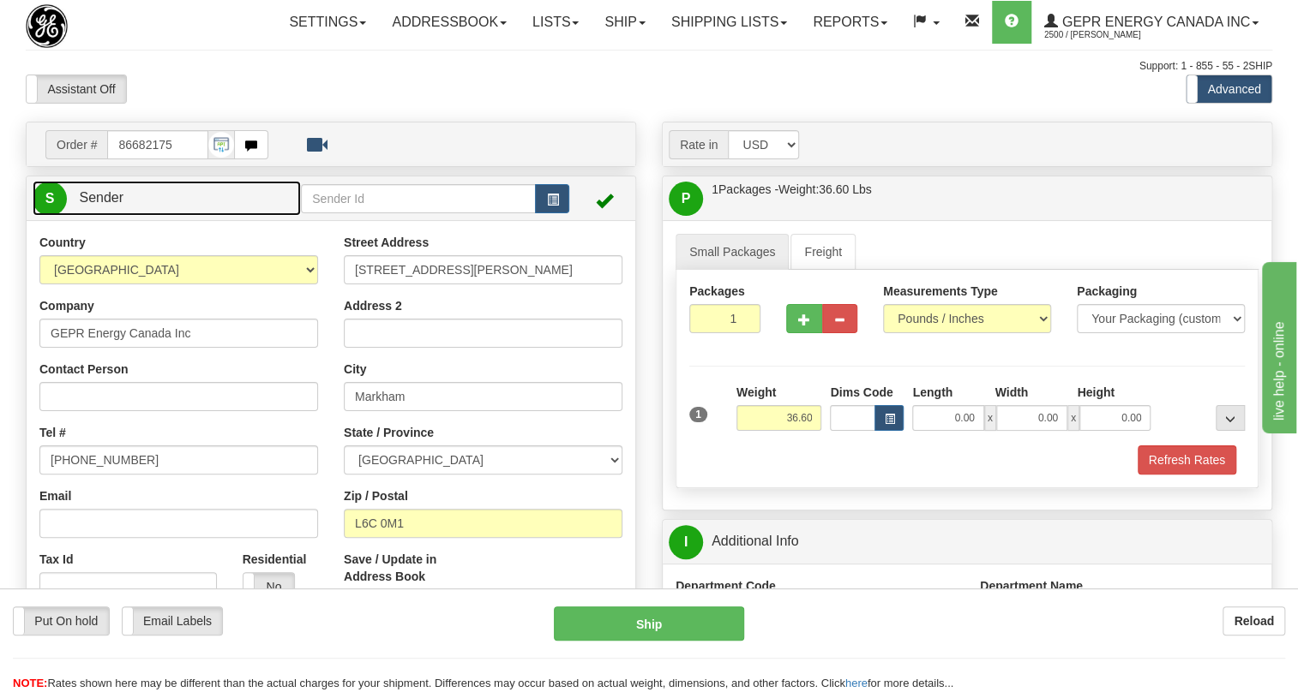
type input "MARKHAM"
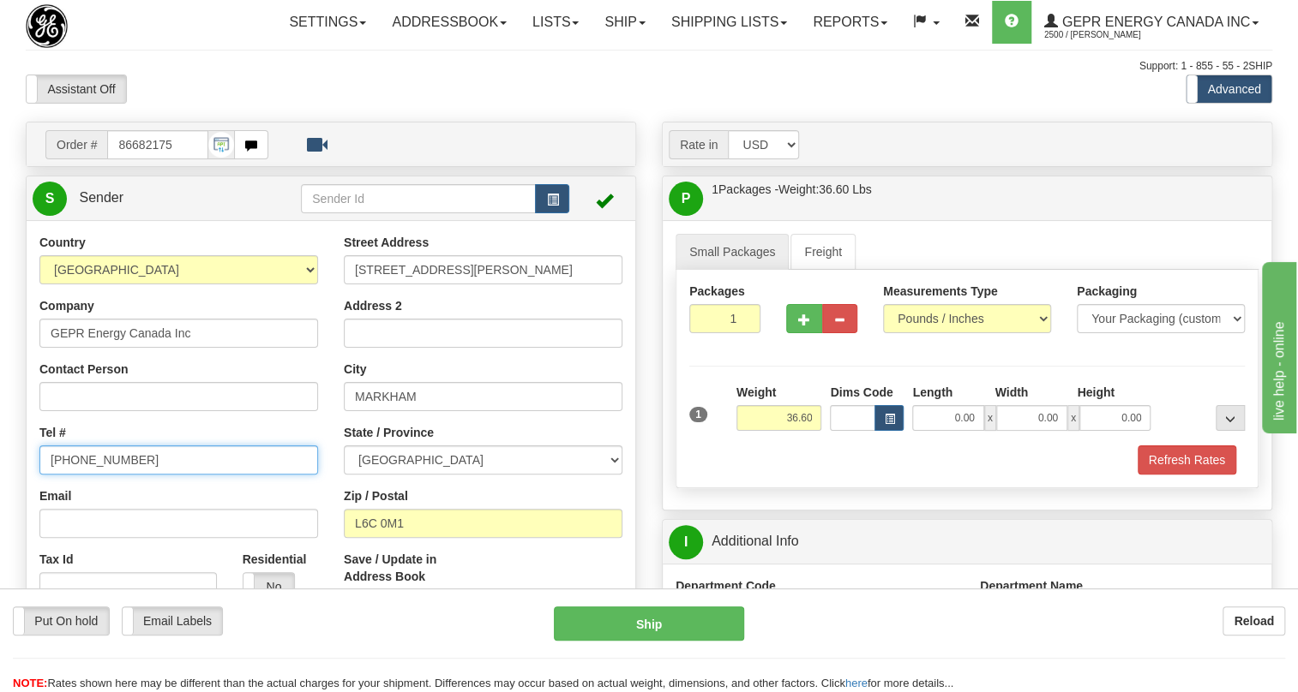
click at [99, 475] on input "[PHONE_NUMBER]" at bounding box center [178, 460] width 279 height 29
paste input "905-927-5013"
type input "905-927-5013"
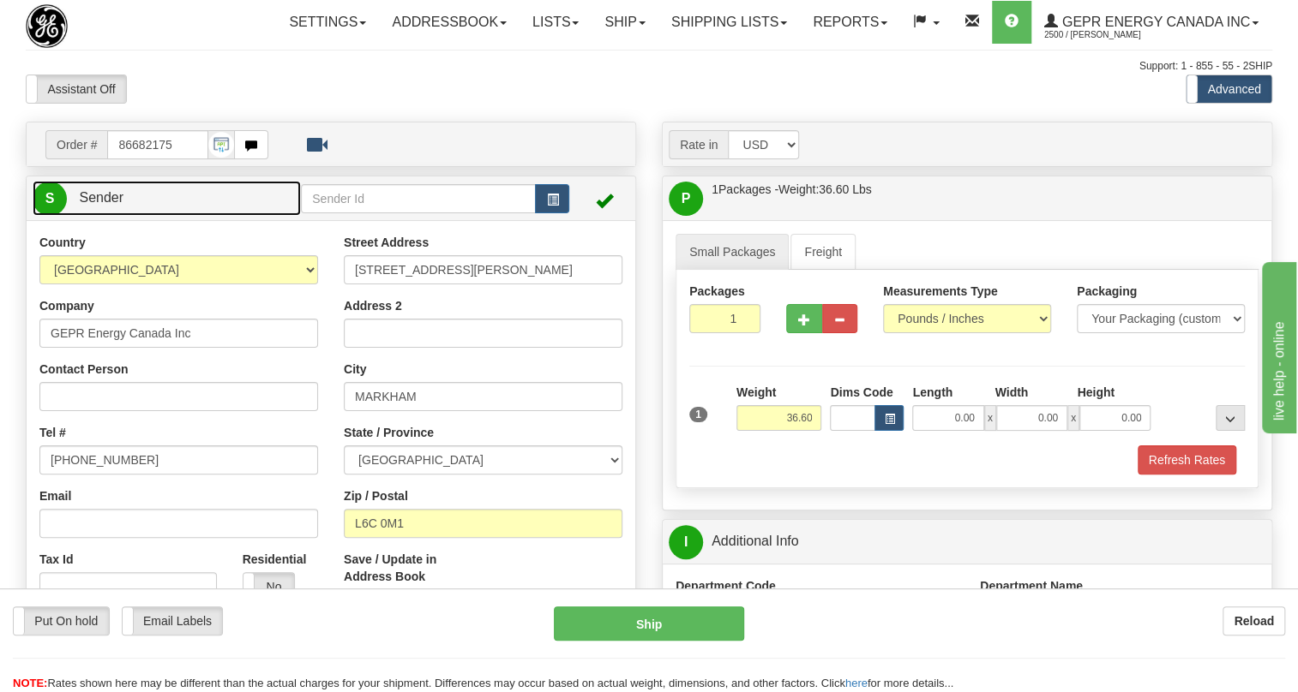
click at [95, 205] on span "Sender" at bounding box center [101, 197] width 45 height 15
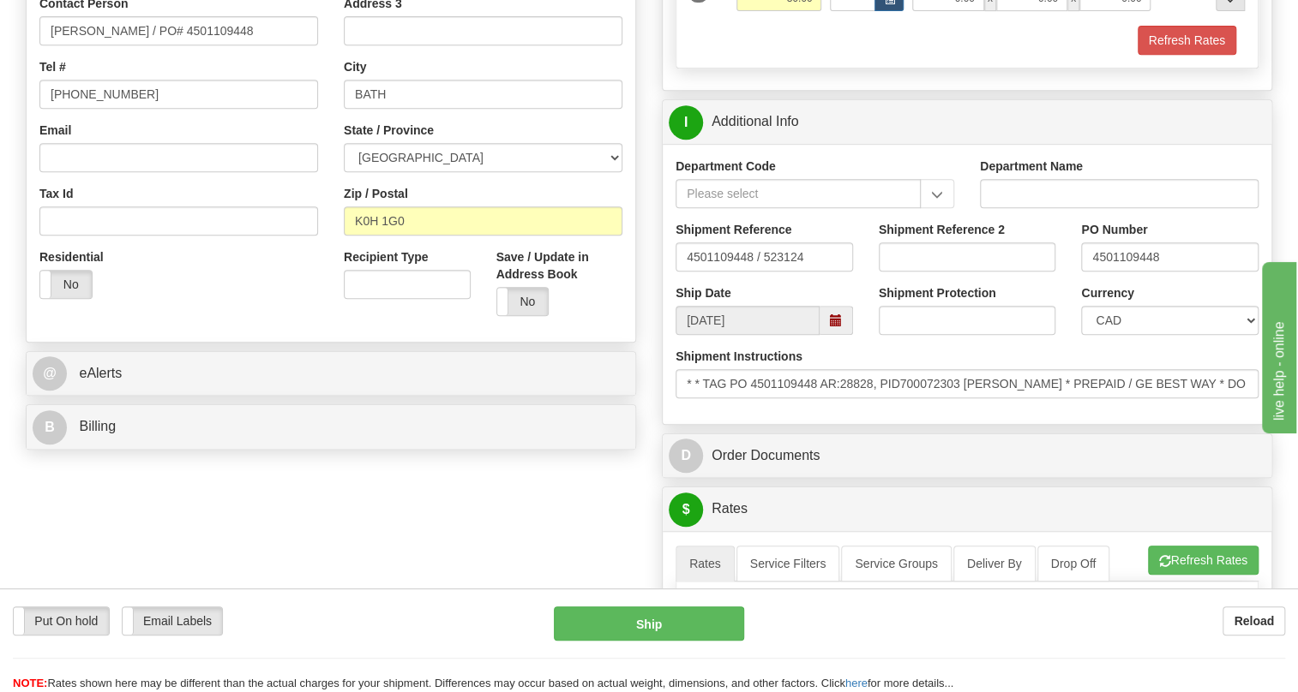
scroll to position [467, 0]
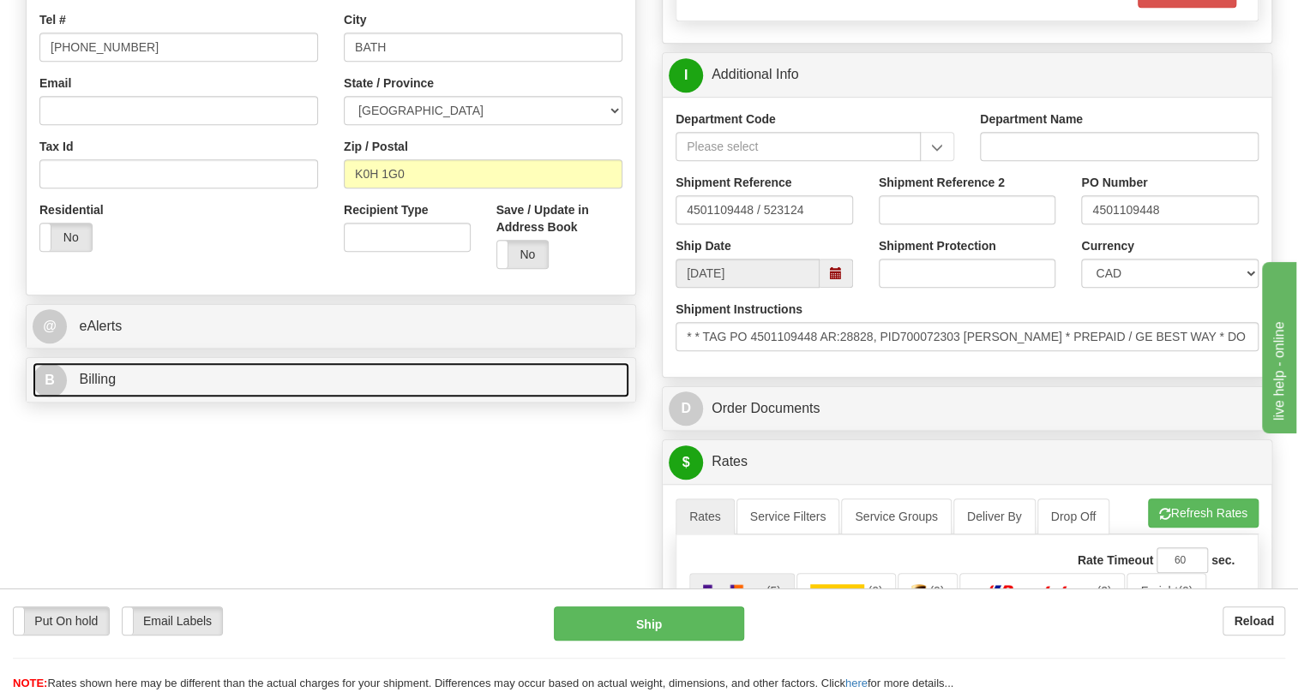
click at [104, 387] on span "Billing" at bounding box center [97, 379] width 37 height 15
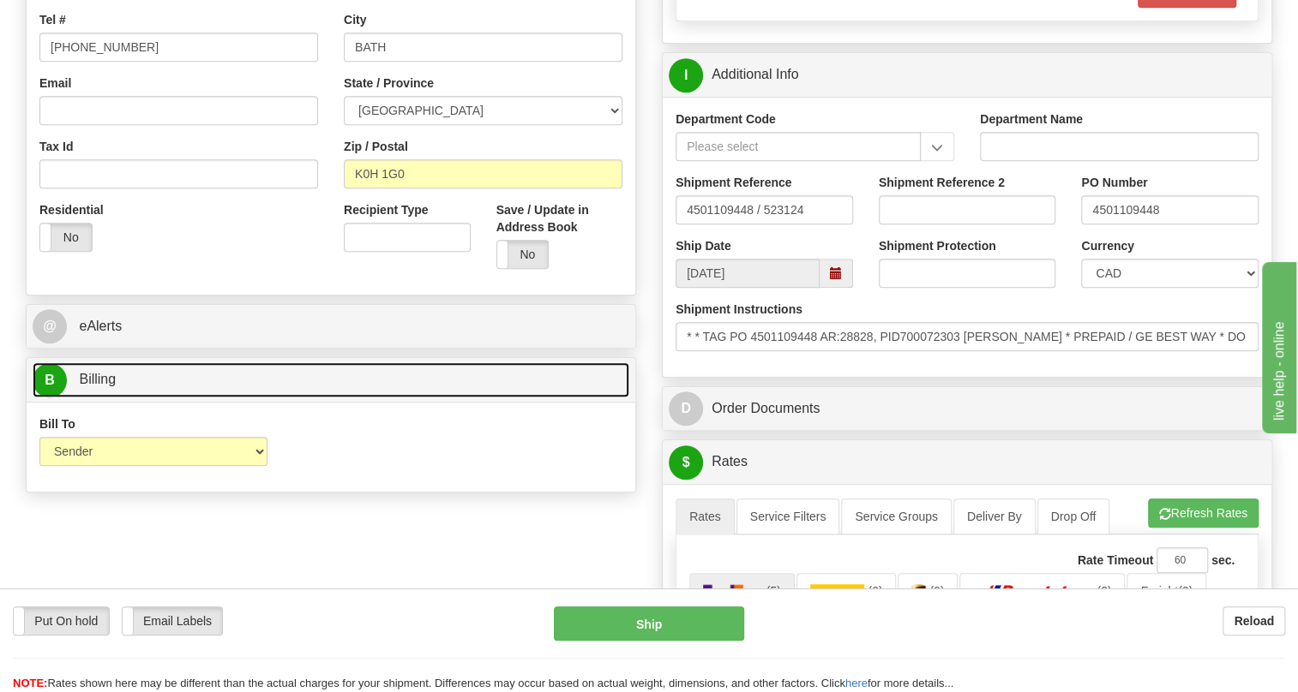
click at [104, 387] on span "Billing" at bounding box center [97, 379] width 37 height 15
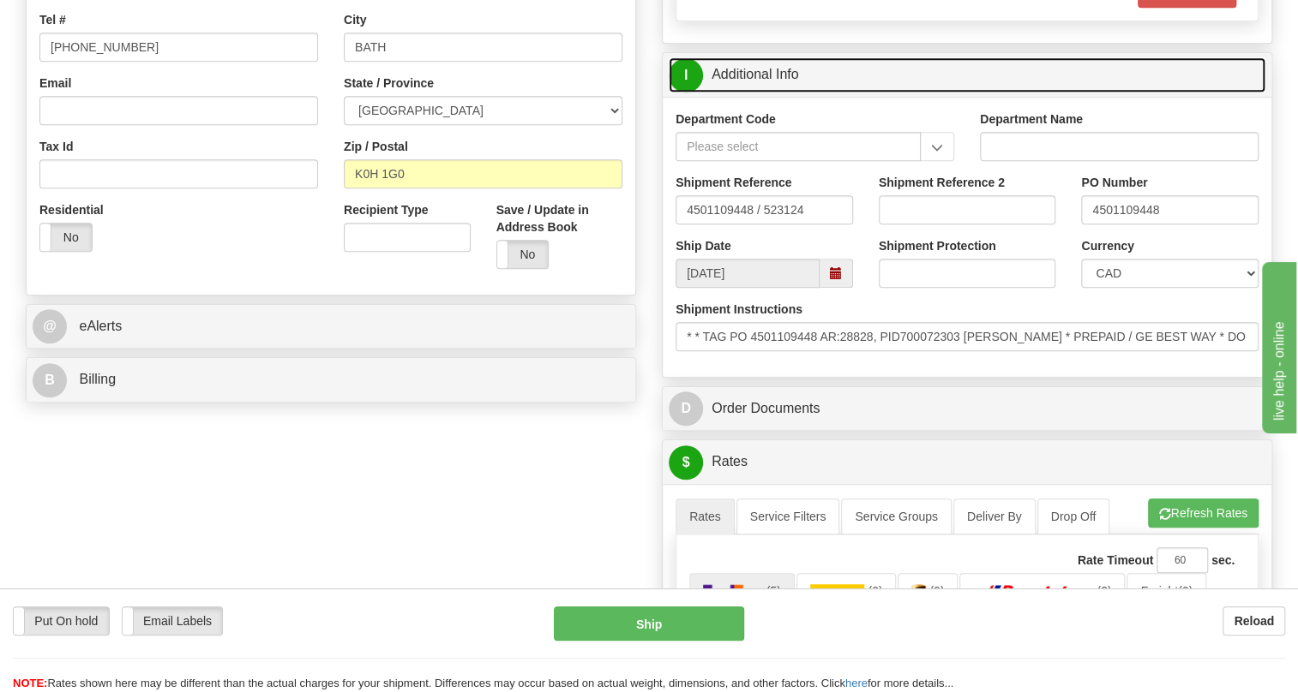
click at [758, 93] on link "I Additional Info" at bounding box center [966, 74] width 597 height 35
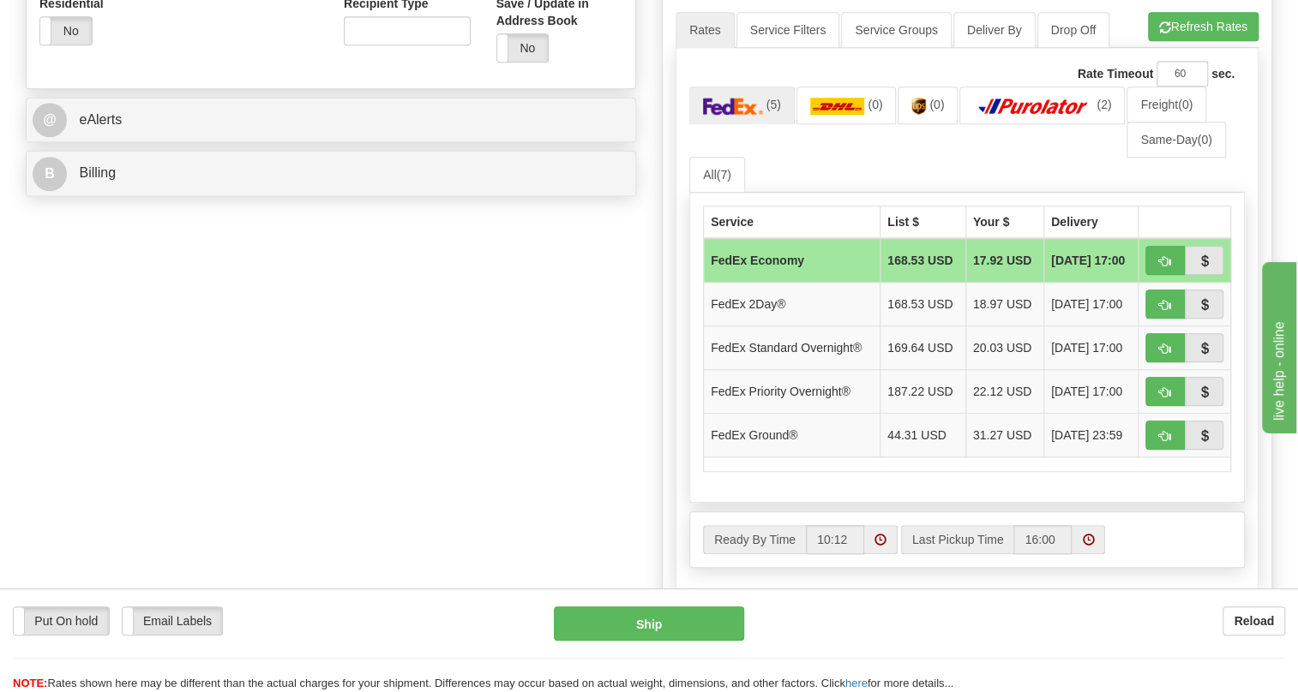
scroll to position [701, 0]
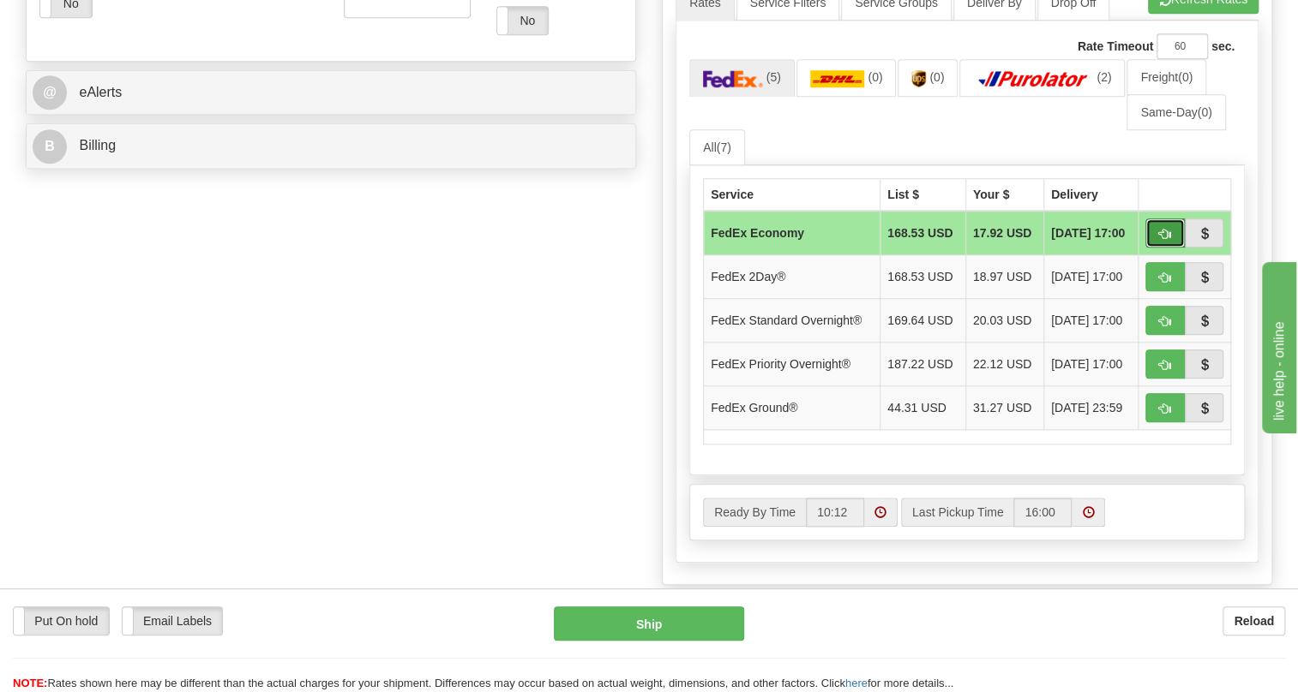
click at [1163, 240] on span "button" at bounding box center [1165, 234] width 12 height 11
type input "20"
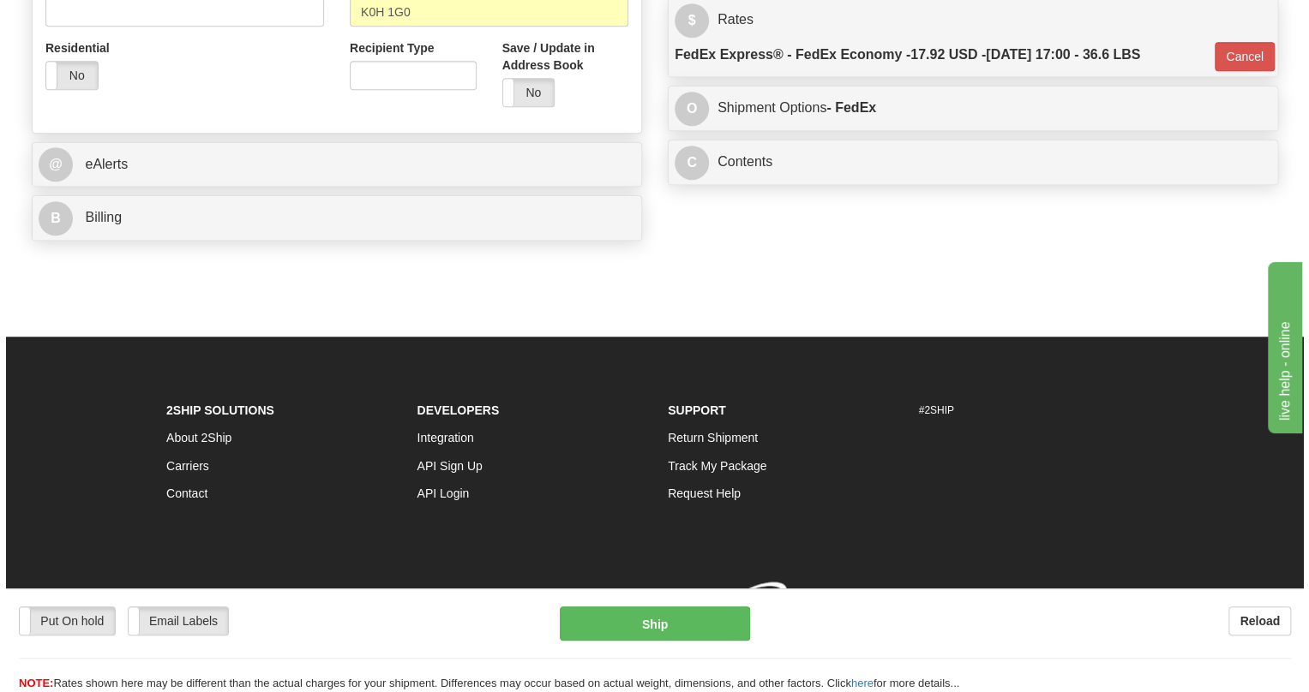
scroll to position [674, 0]
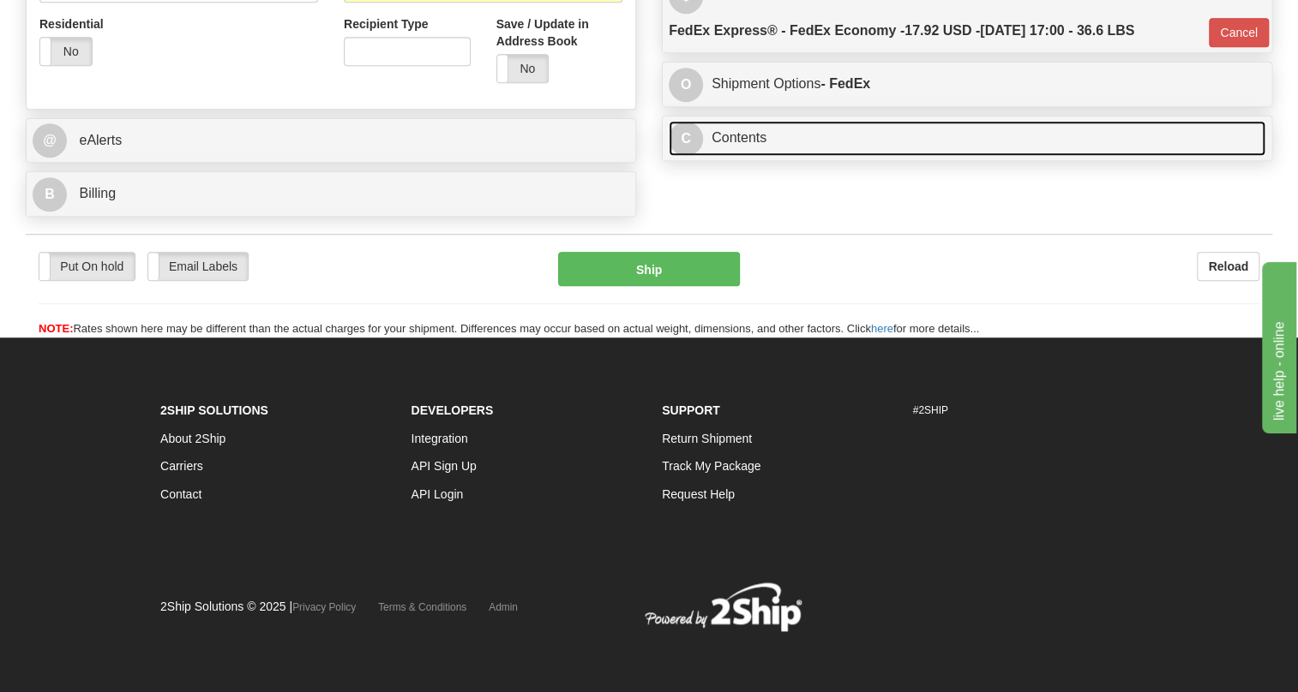
click at [739, 150] on link "C Contents" at bounding box center [966, 138] width 597 height 35
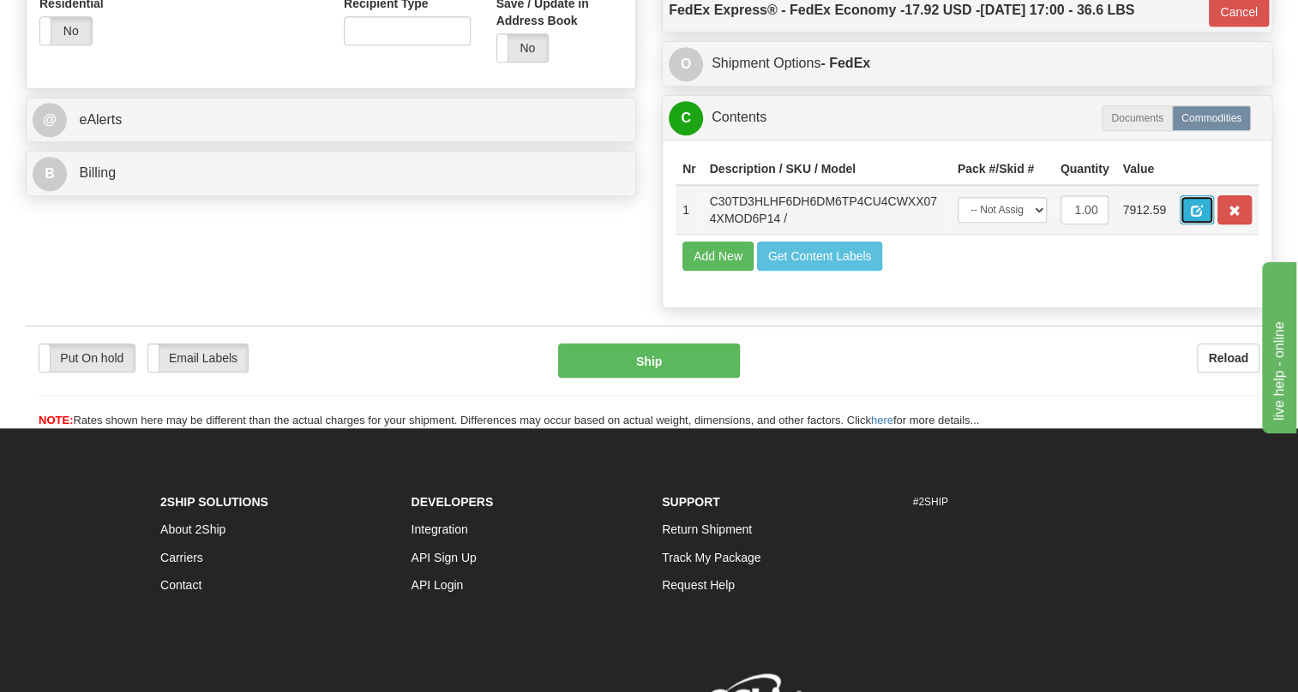
click at [1192, 217] on span "button" at bounding box center [1196, 211] width 12 height 11
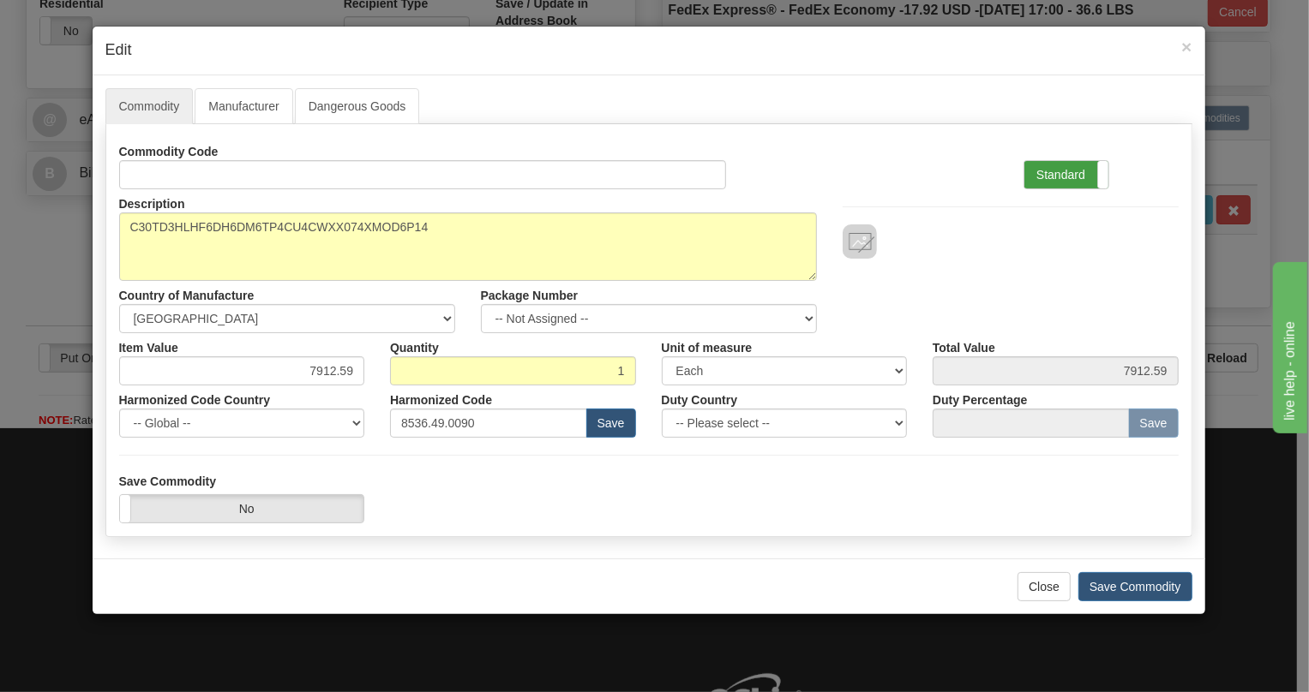
click at [1057, 172] on label "Standard" at bounding box center [1066, 174] width 84 height 27
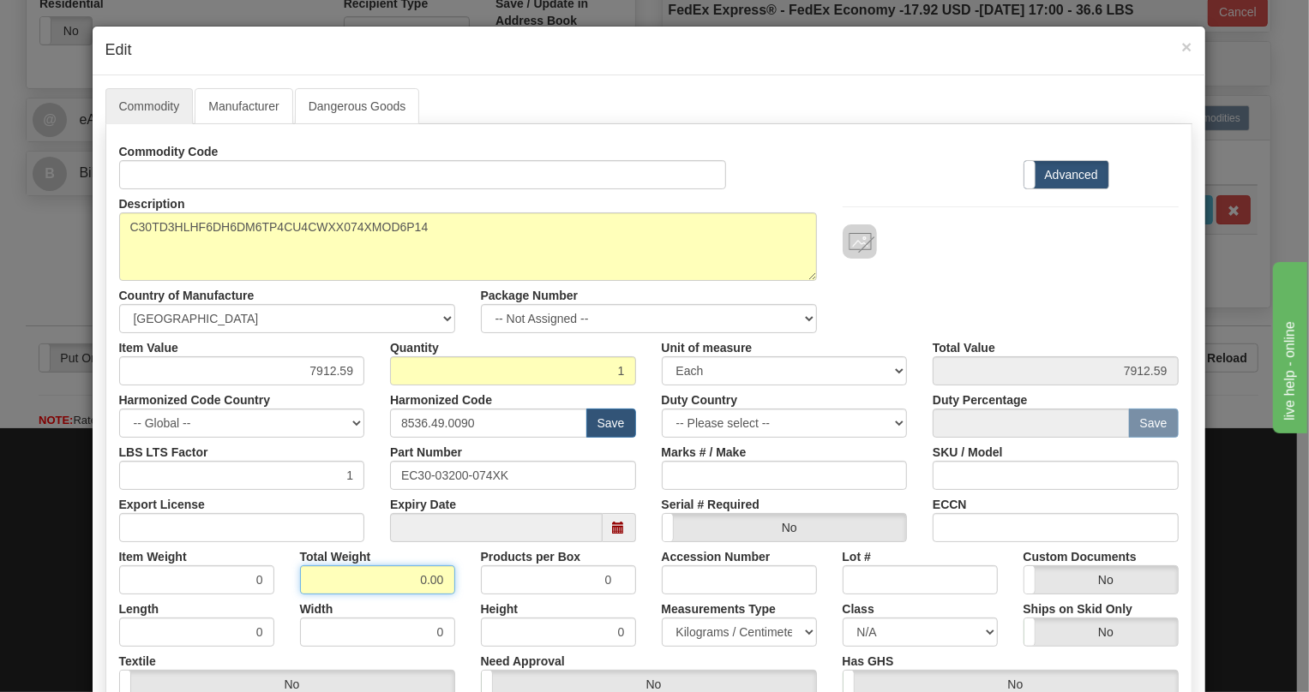
click at [400, 583] on input "0.00" at bounding box center [377, 580] width 155 height 29
type input "1.00"
type input "1.0000"
click at [710, 627] on select "Pounds / Inches Kilograms / Centimeters" at bounding box center [739, 632] width 155 height 29
select select "0"
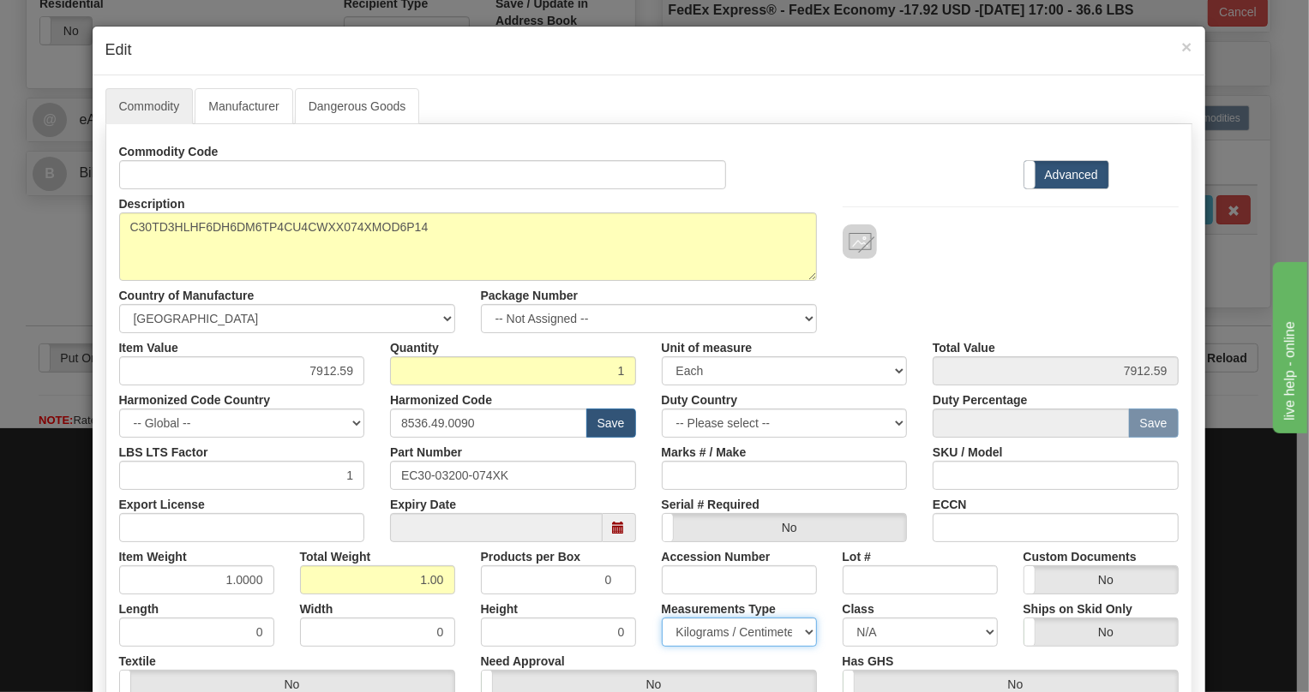
click at [662, 618] on select "Pounds / Inches Kilograms / Centimeters" at bounding box center [739, 632] width 155 height 29
click at [334, 370] on input "7912.59" at bounding box center [242, 371] width 246 height 29
type input "8236.92"
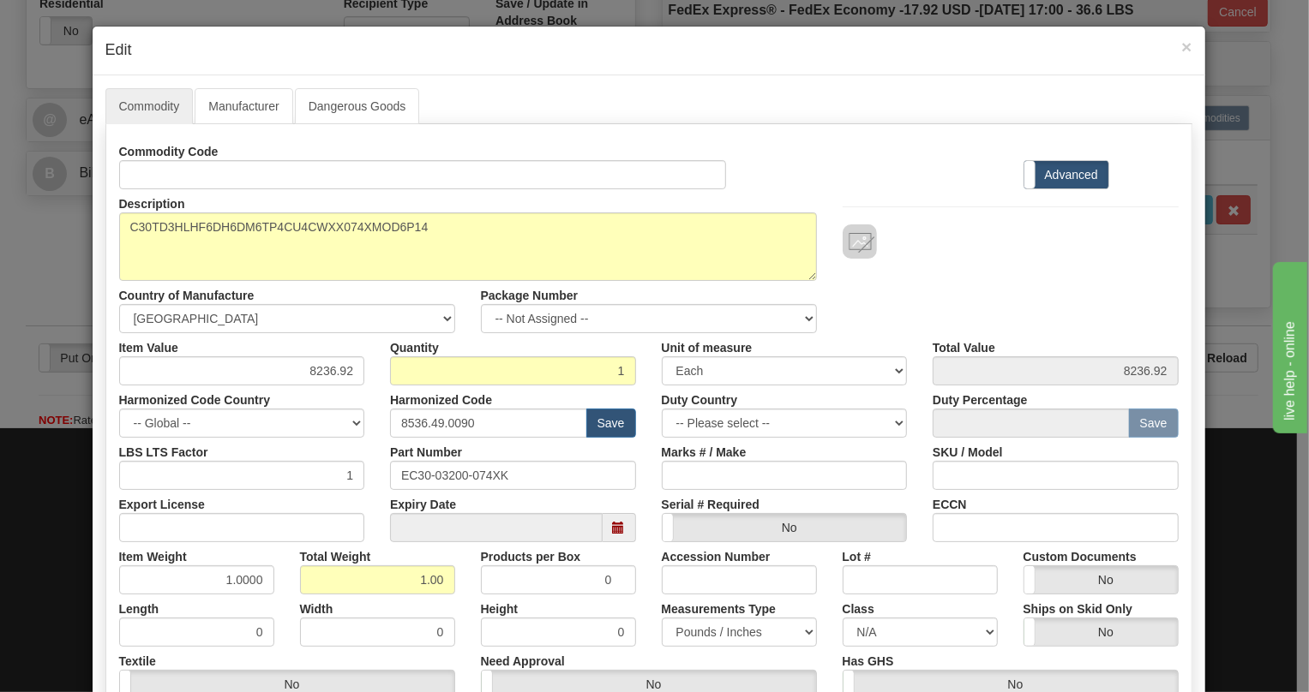
click at [369, 391] on div "Harmonized Code Country -- Global -- AFGHANISTAN ALAND ISLANDS ALBANIA ALGERIA …" at bounding box center [242, 412] width 272 height 52
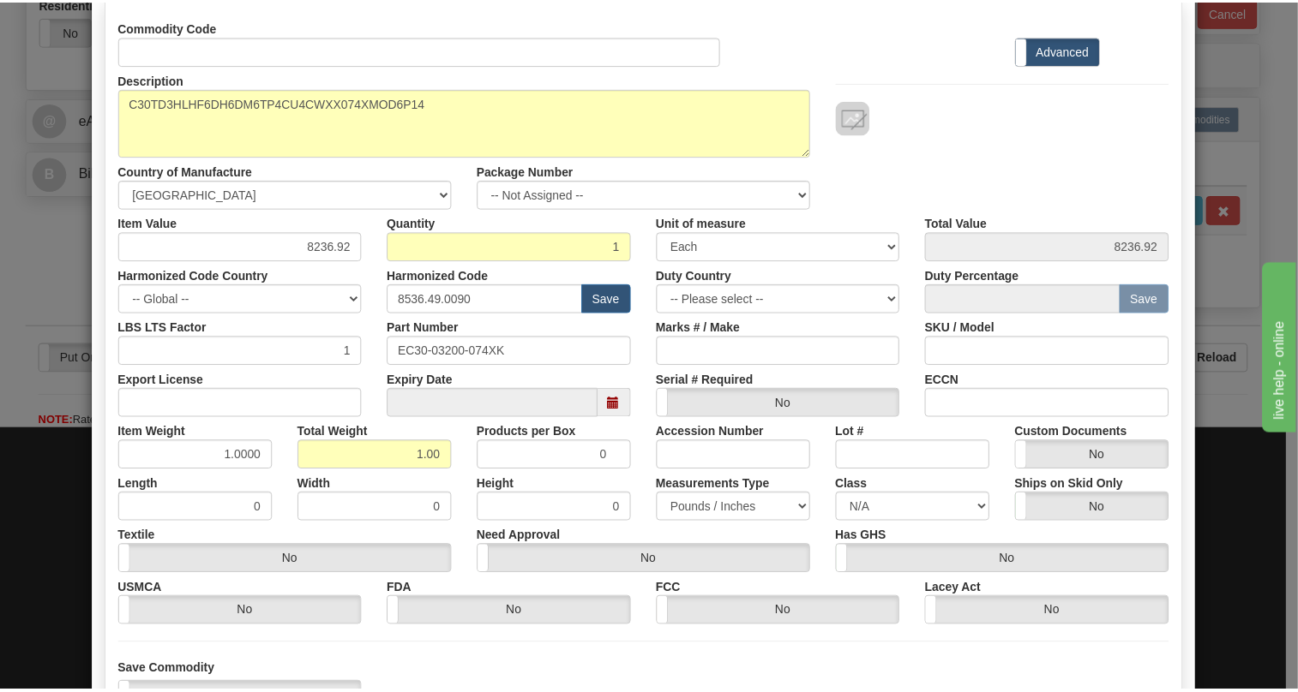
scroll to position [261, 0]
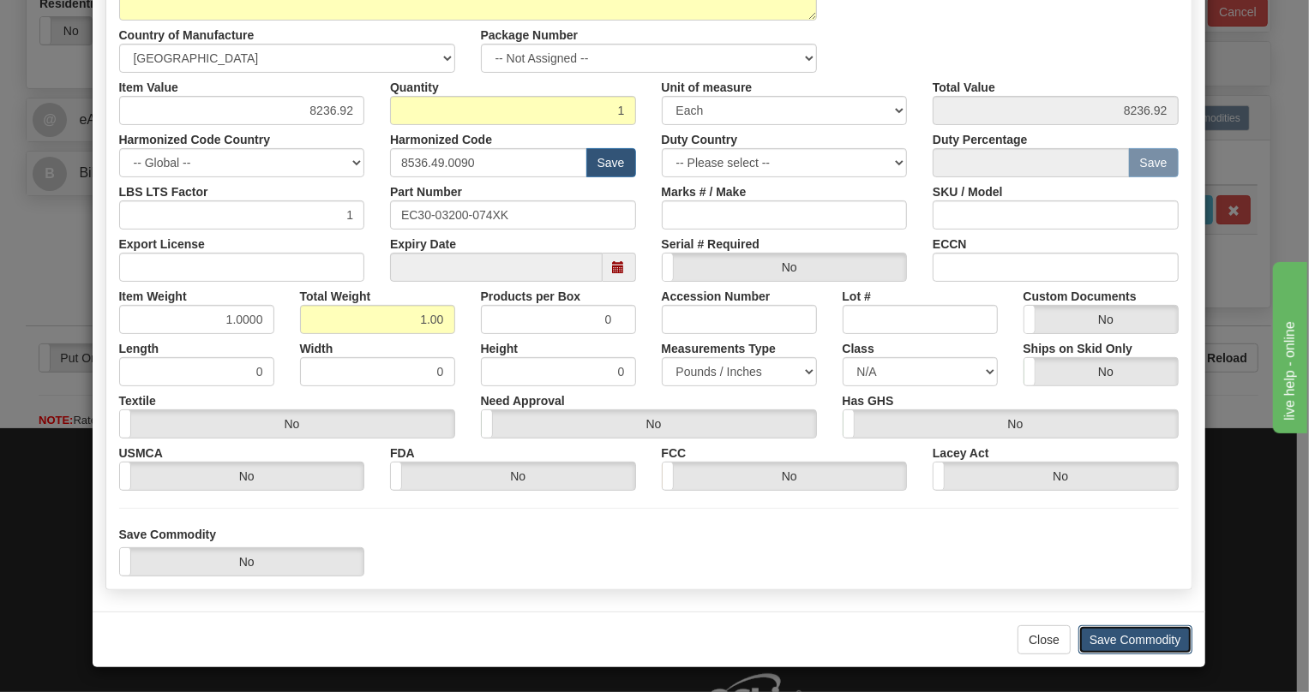
click at [1131, 634] on button "Save Commodity" at bounding box center [1135, 640] width 114 height 29
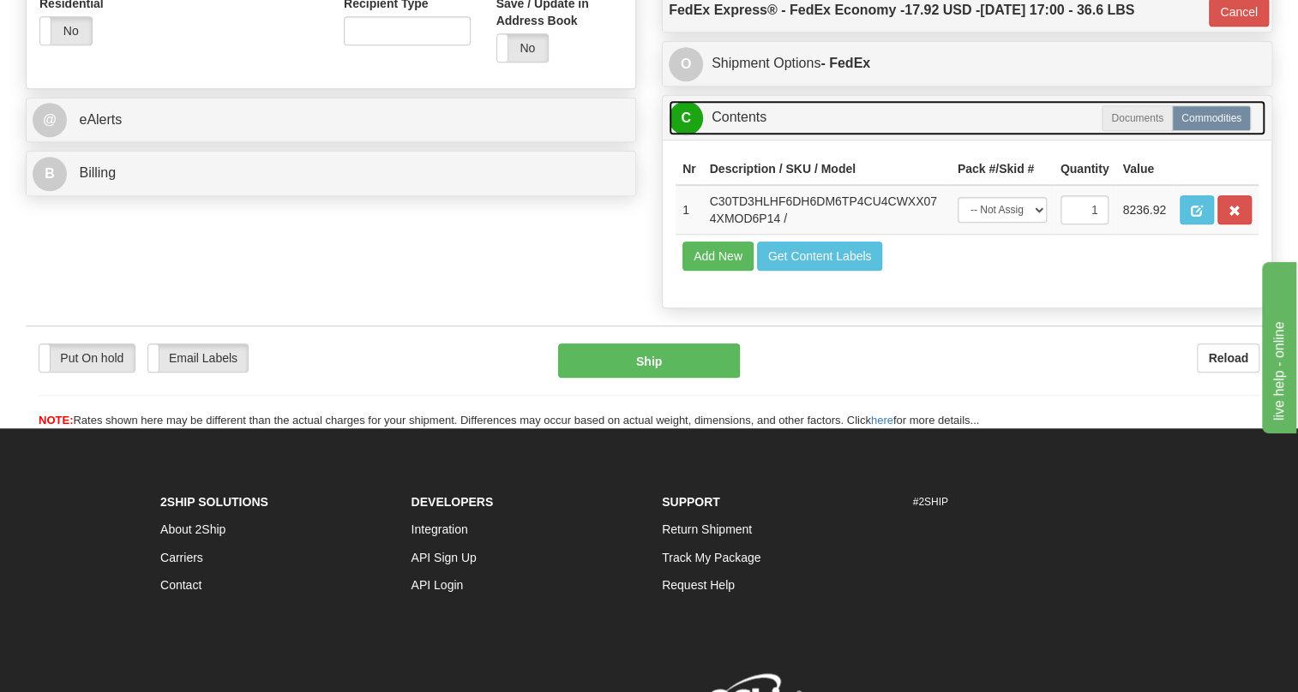
click at [742, 135] on link "C Contents" at bounding box center [966, 117] width 597 height 35
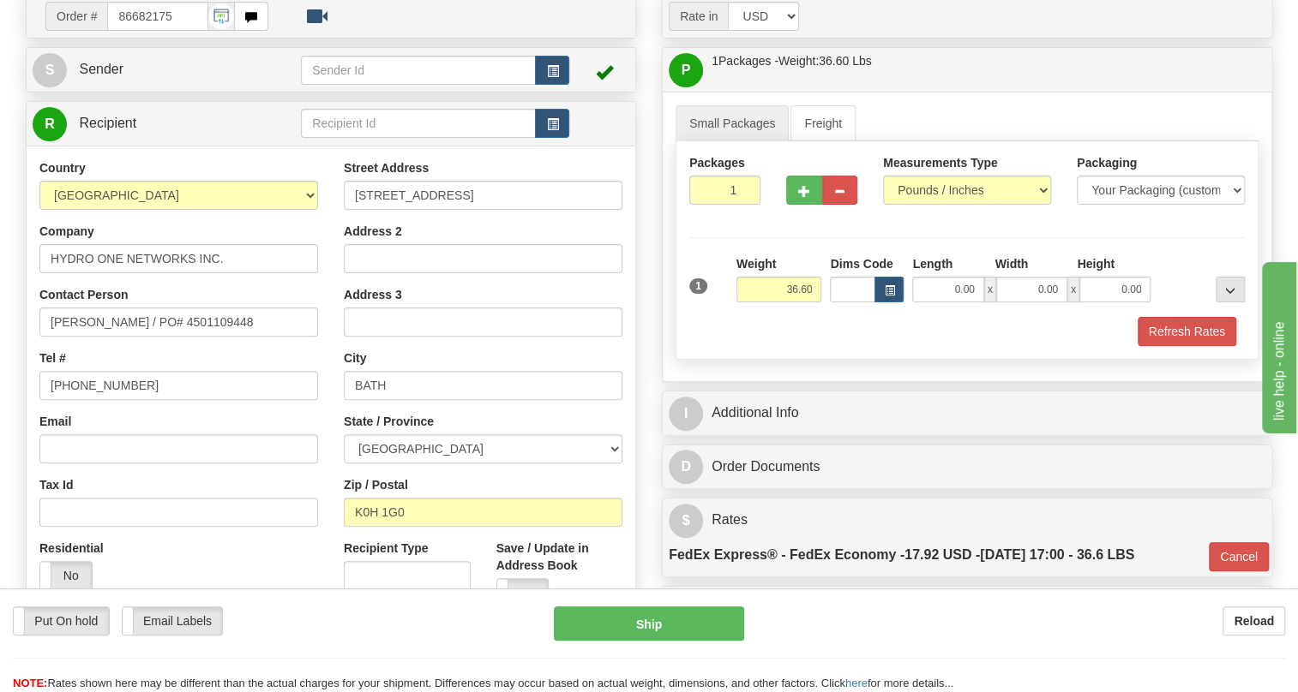
scroll to position [206, 0]
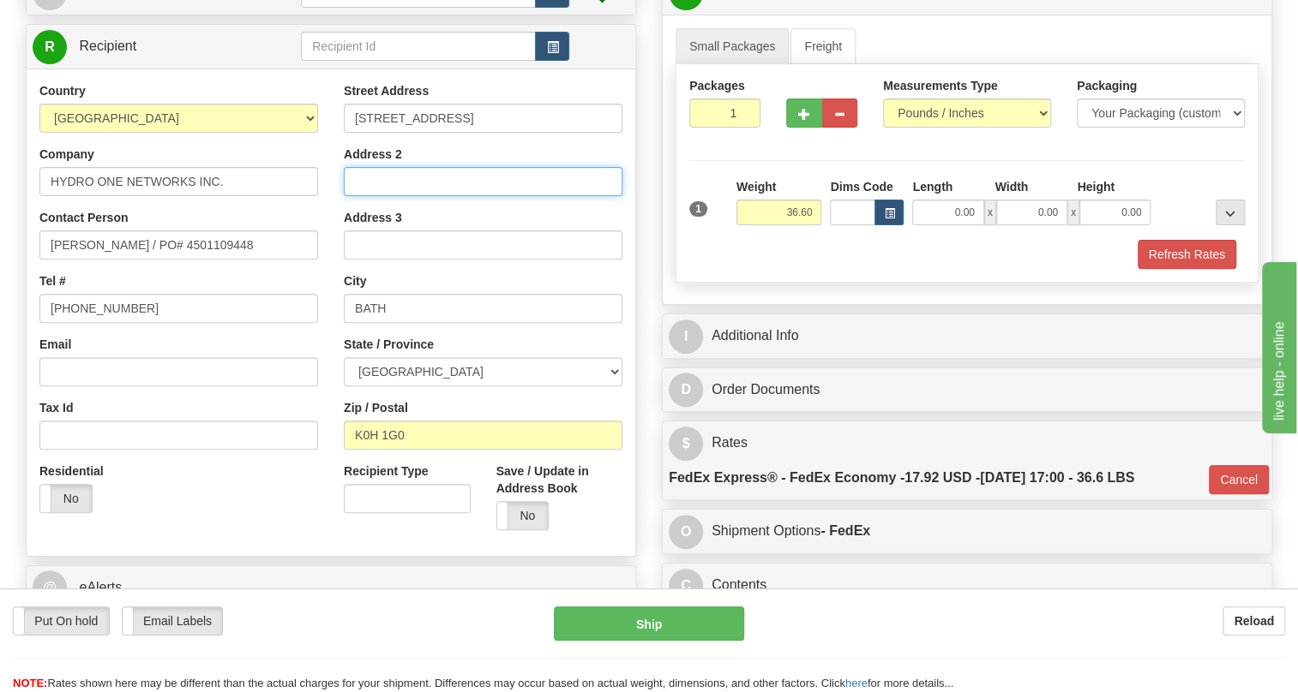
click at [374, 196] on input "Address 2" at bounding box center [483, 181] width 279 height 29
paste input "LENNOX TS - DIRECT SHIP"
type input "LENNOX TS - DIRECT SHIP"
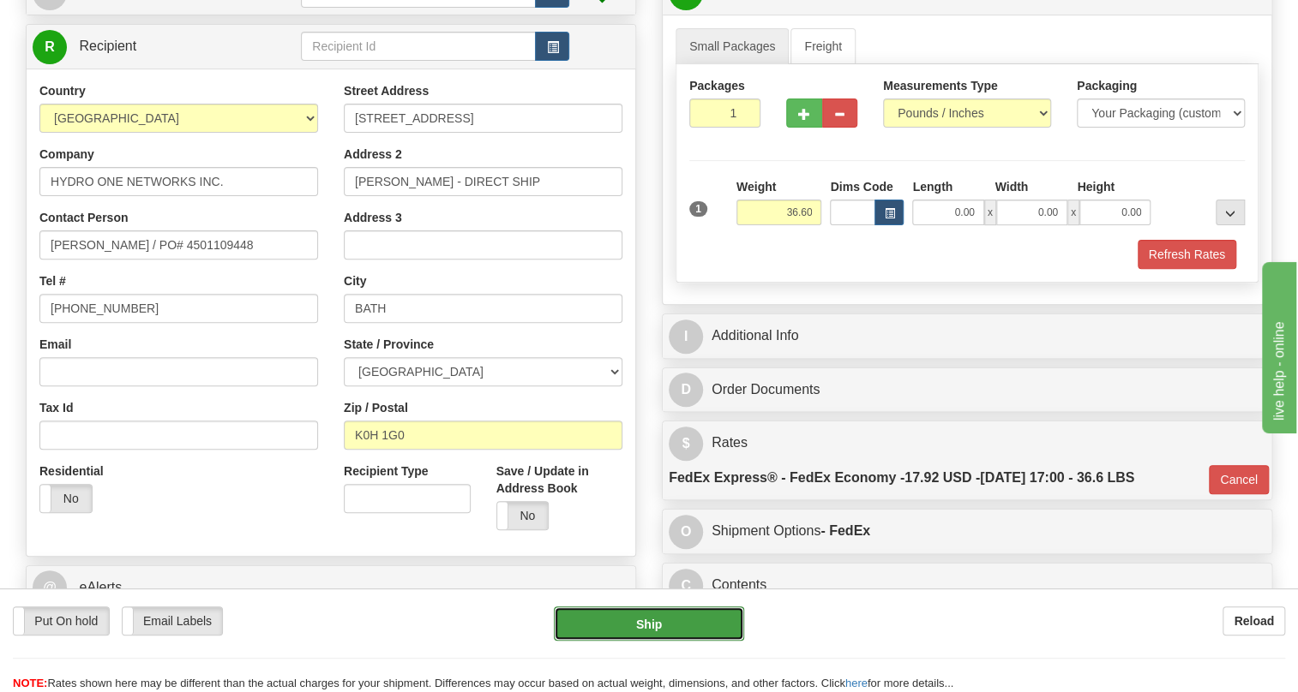
click at [643, 626] on button "Ship" at bounding box center [649, 624] width 190 height 34
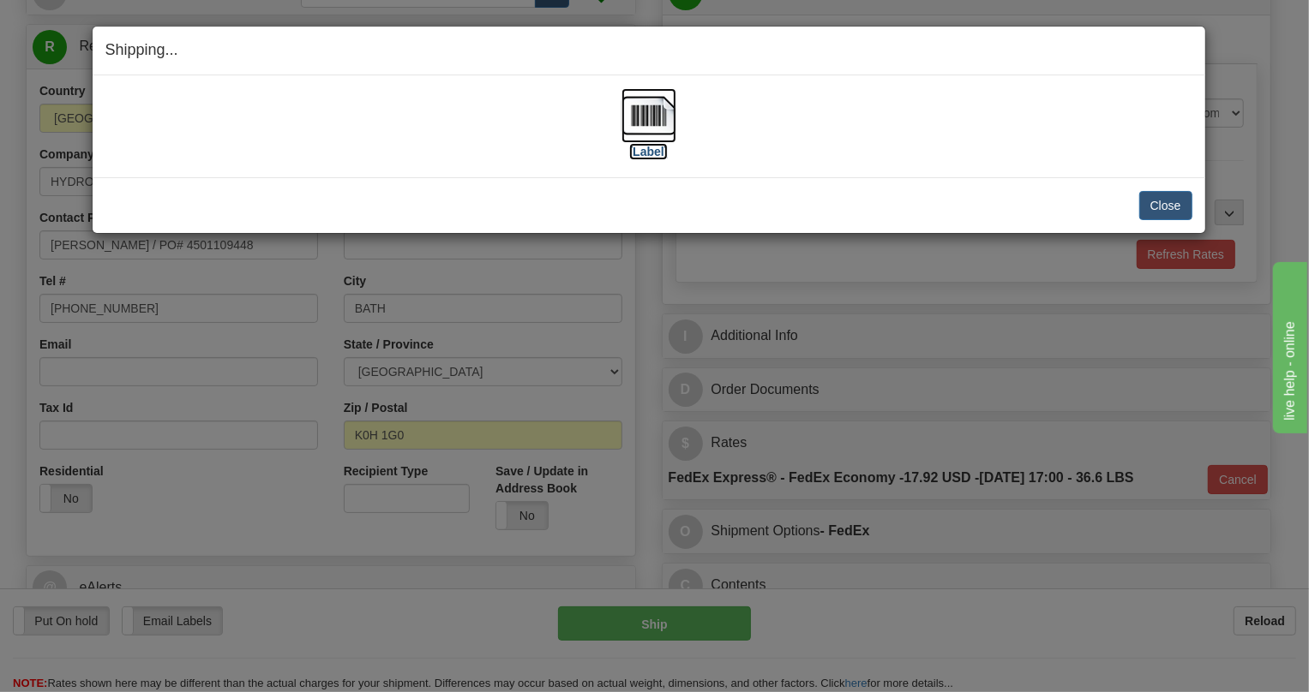
click at [636, 117] on img at bounding box center [648, 115] width 55 height 55
click at [1158, 213] on button "Close" at bounding box center [1165, 205] width 53 height 29
click at [1174, 203] on button "Close" at bounding box center [1165, 205] width 53 height 29
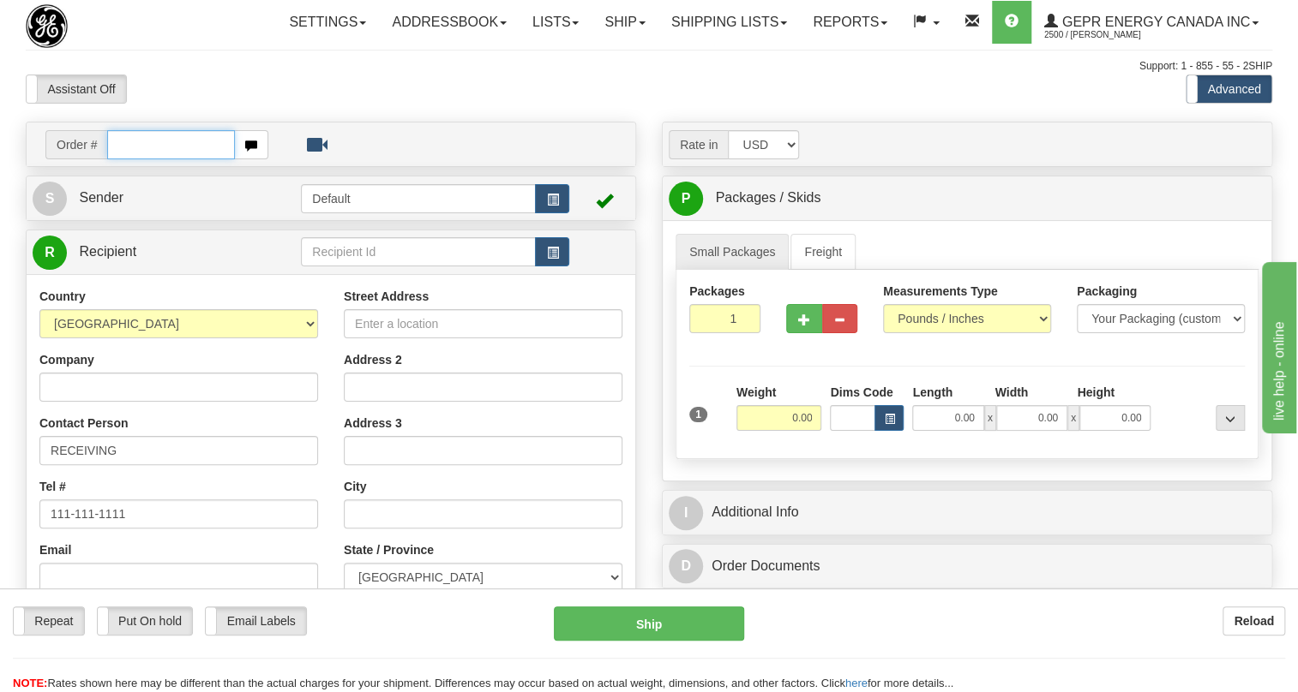
paste input "0086680860"
click at [133, 159] on input "0086680860" at bounding box center [171, 144] width 128 height 29
type input "86680860"
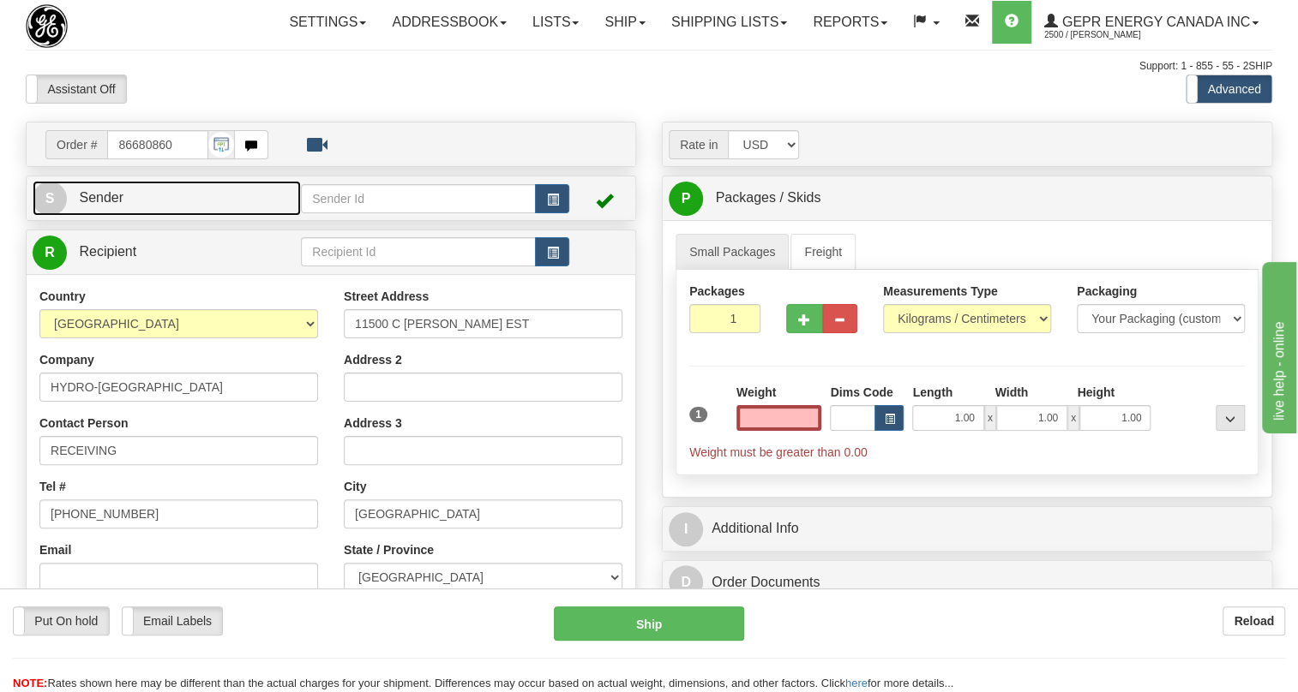
type input "0.00"
click at [99, 205] on span "Sender" at bounding box center [101, 197] width 45 height 15
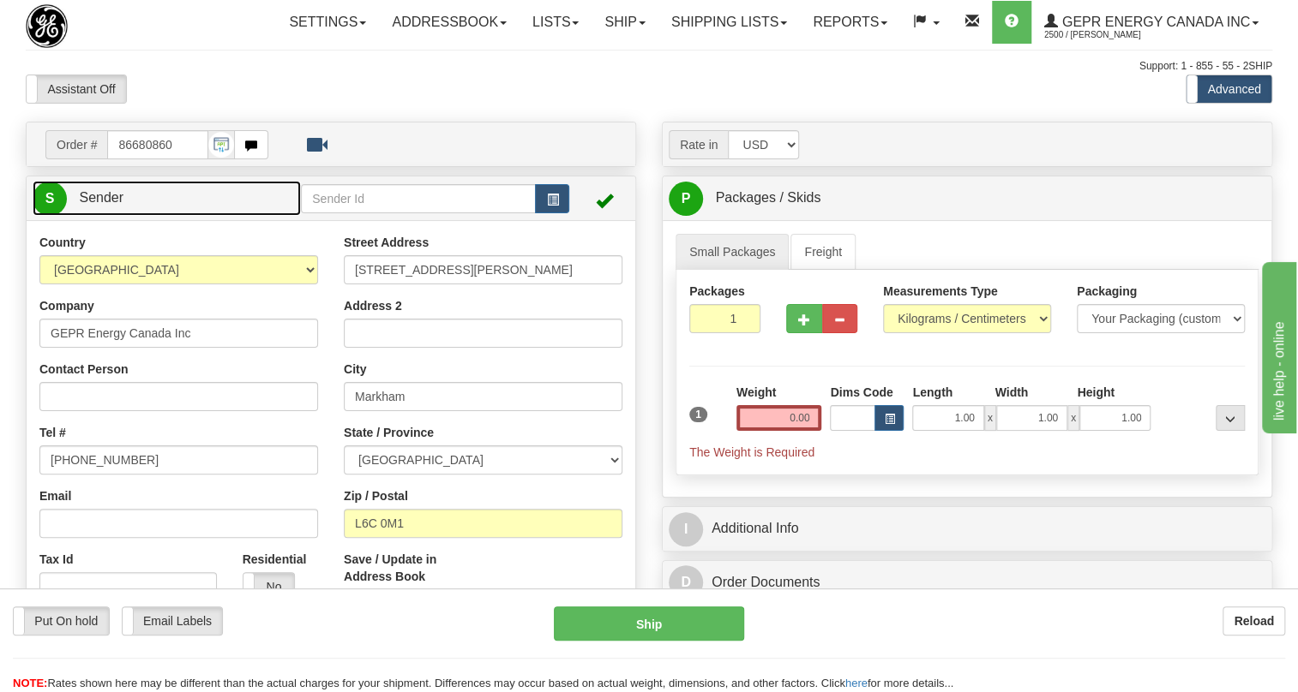
type input "MARKHAM"
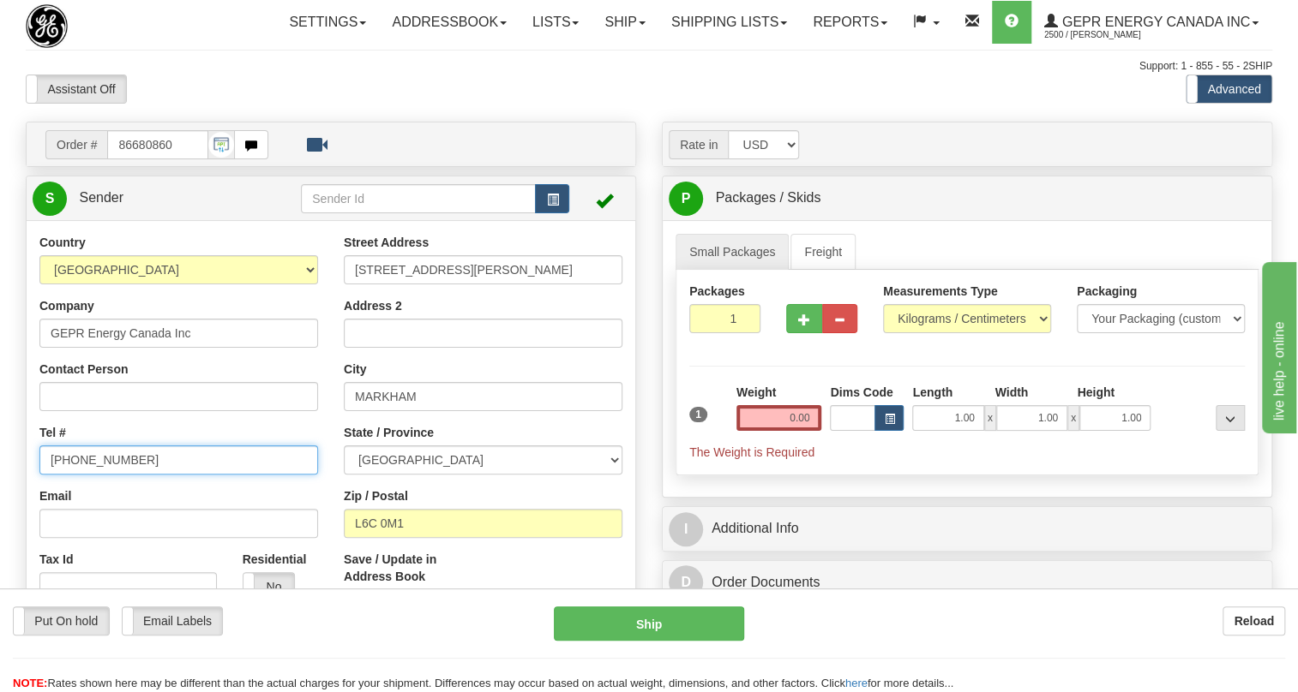
click at [105, 475] on input "[PHONE_NUMBER]" at bounding box center [178, 460] width 279 height 29
paste input "905-927-5013"
type input "905-927-5013"
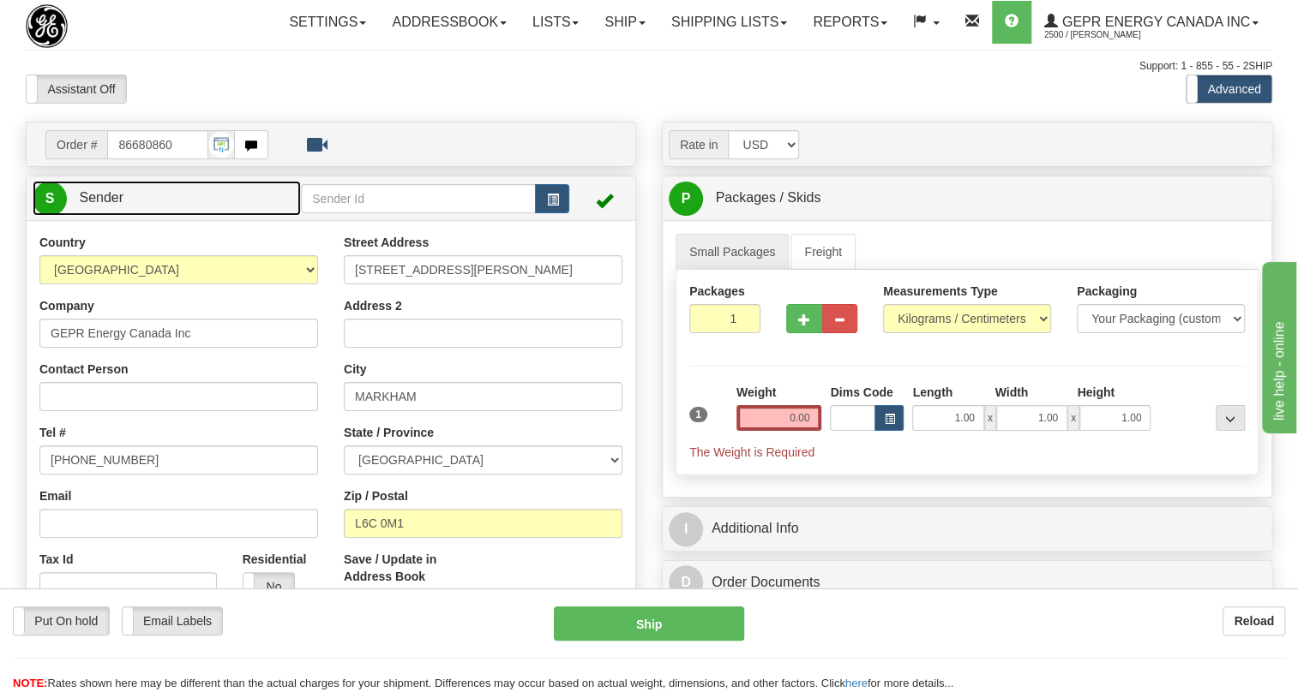
click at [89, 205] on span "Sender" at bounding box center [101, 197] width 45 height 15
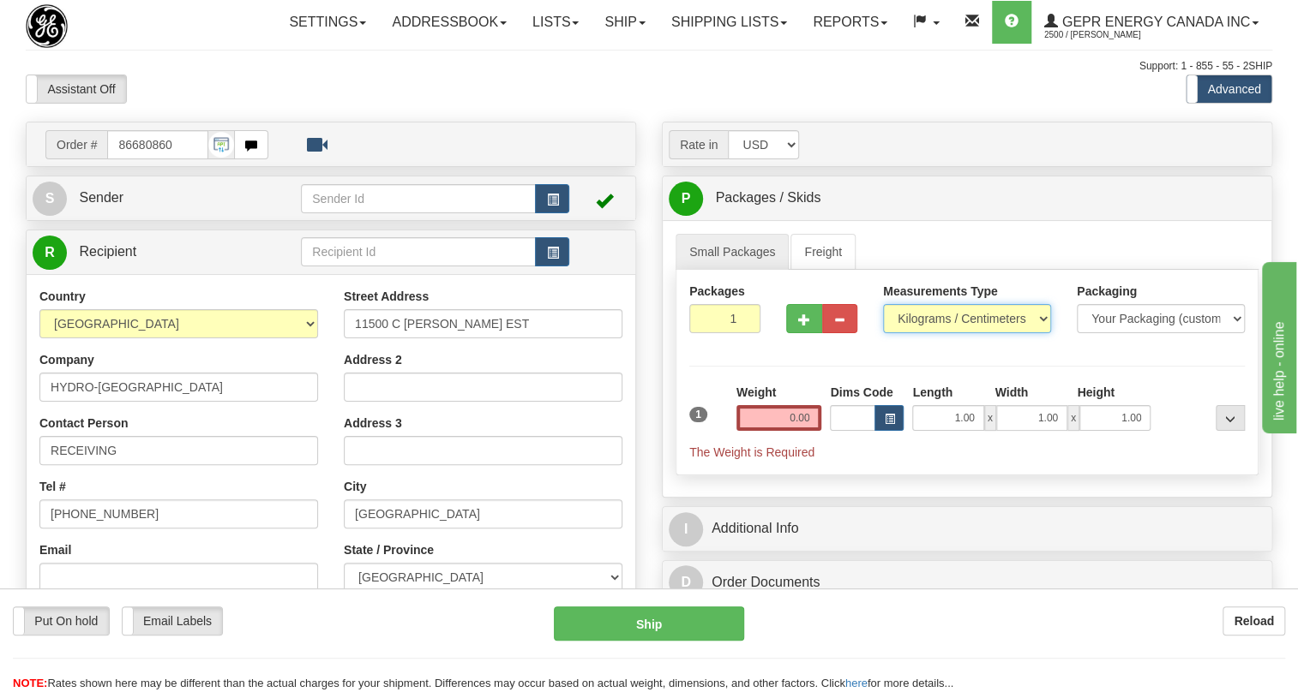
click at [930, 333] on select "Pounds / Inches Kilograms / Centimeters" at bounding box center [967, 318] width 168 height 29
select select "0"
click at [883, 333] on select "Pounds / Inches Kilograms / Centimeters" at bounding box center [967, 318] width 168 height 29
click at [944, 431] on input "1.00" at bounding box center [947, 418] width 71 height 26
type input "0.00"
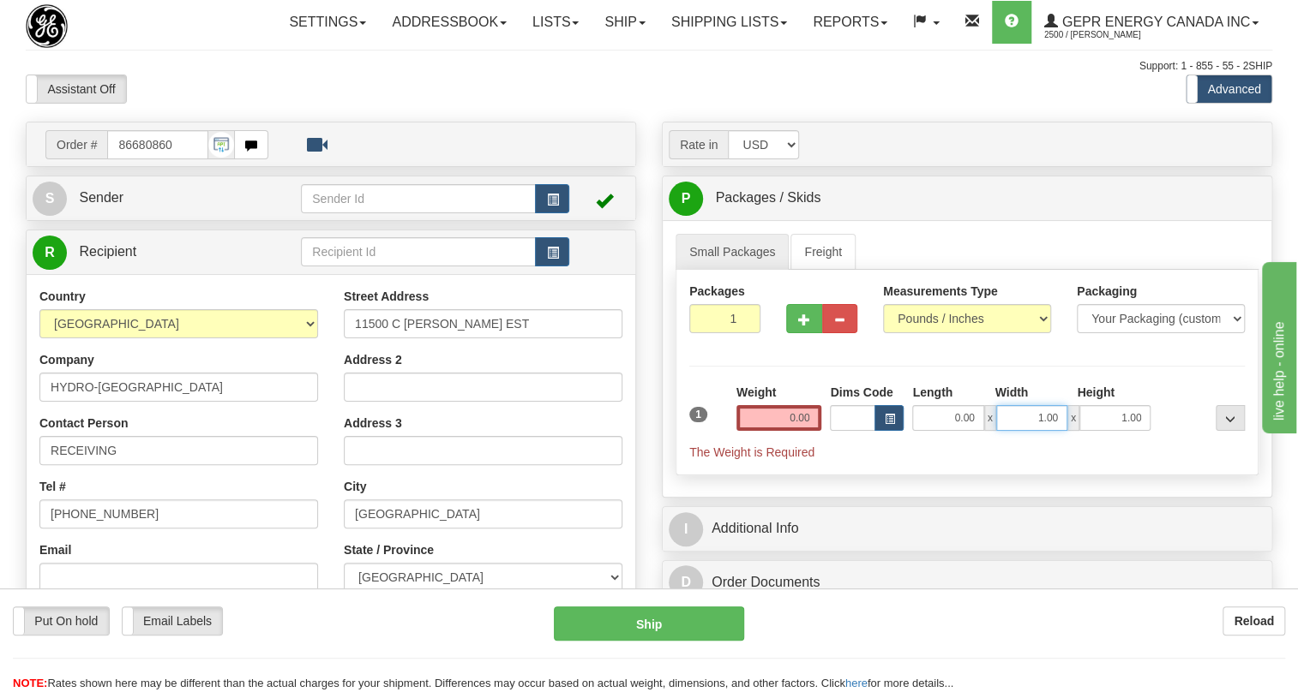
click at [1024, 431] on input "1.00" at bounding box center [1031, 418] width 71 height 26
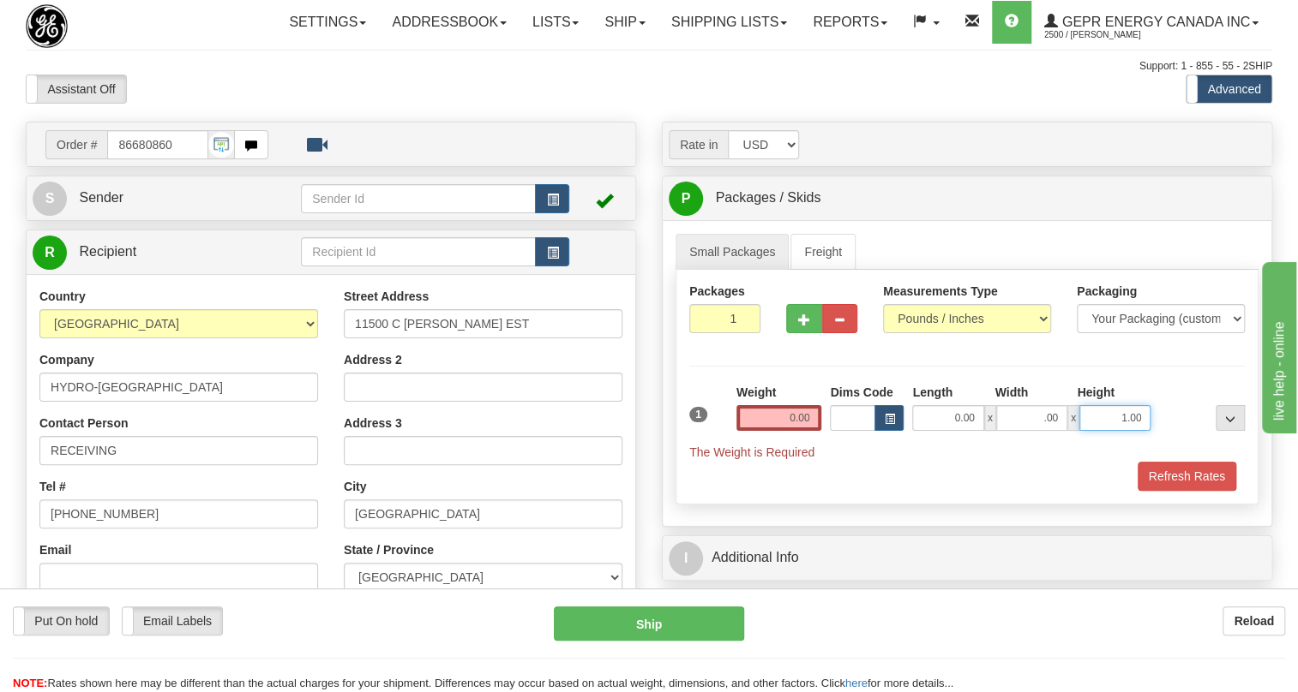
type input "0.00"
click at [1104, 431] on input "1.00" at bounding box center [1114, 418] width 71 height 26
type input "0.00"
click at [794, 431] on input "0.00" at bounding box center [779, 418] width 86 height 26
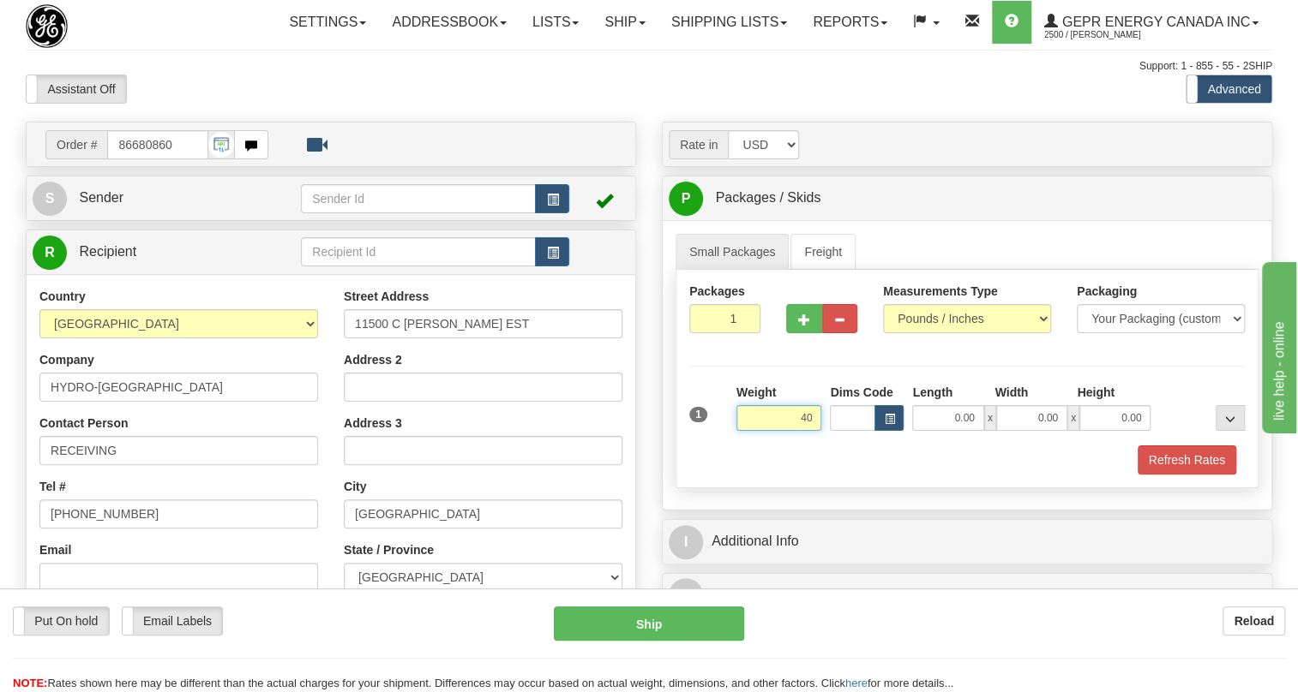
type input "40.00"
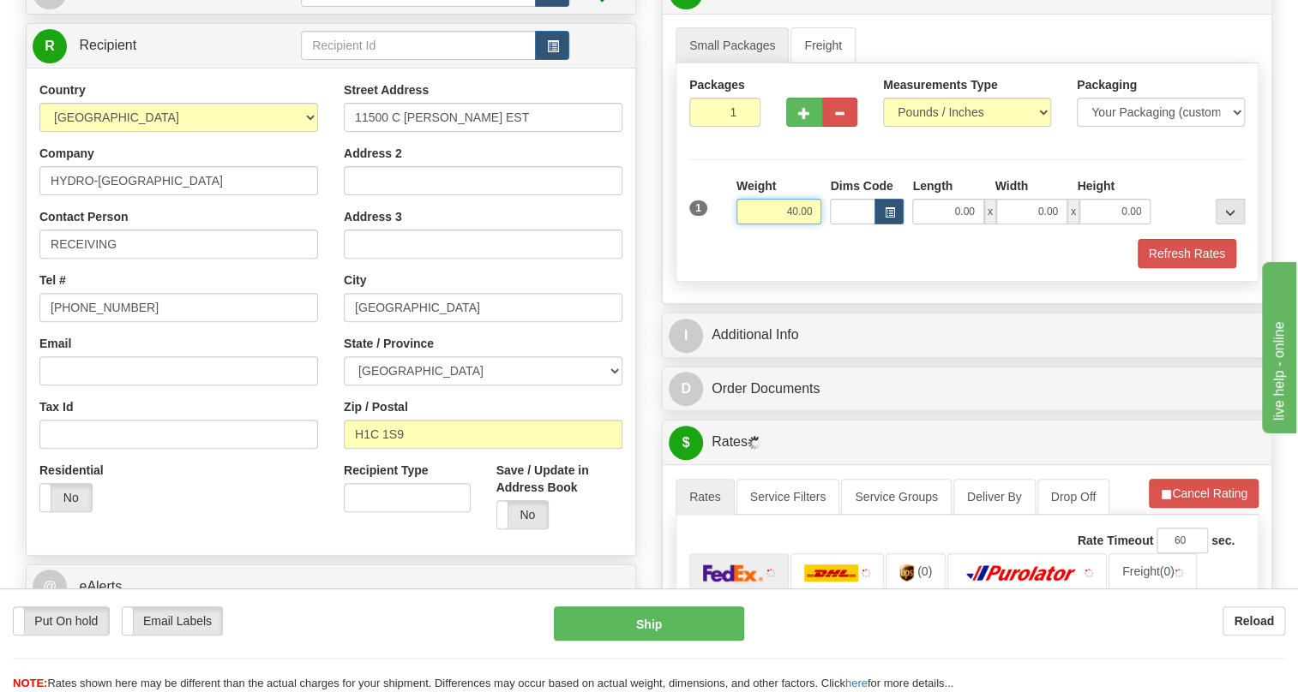
scroll to position [233, 0]
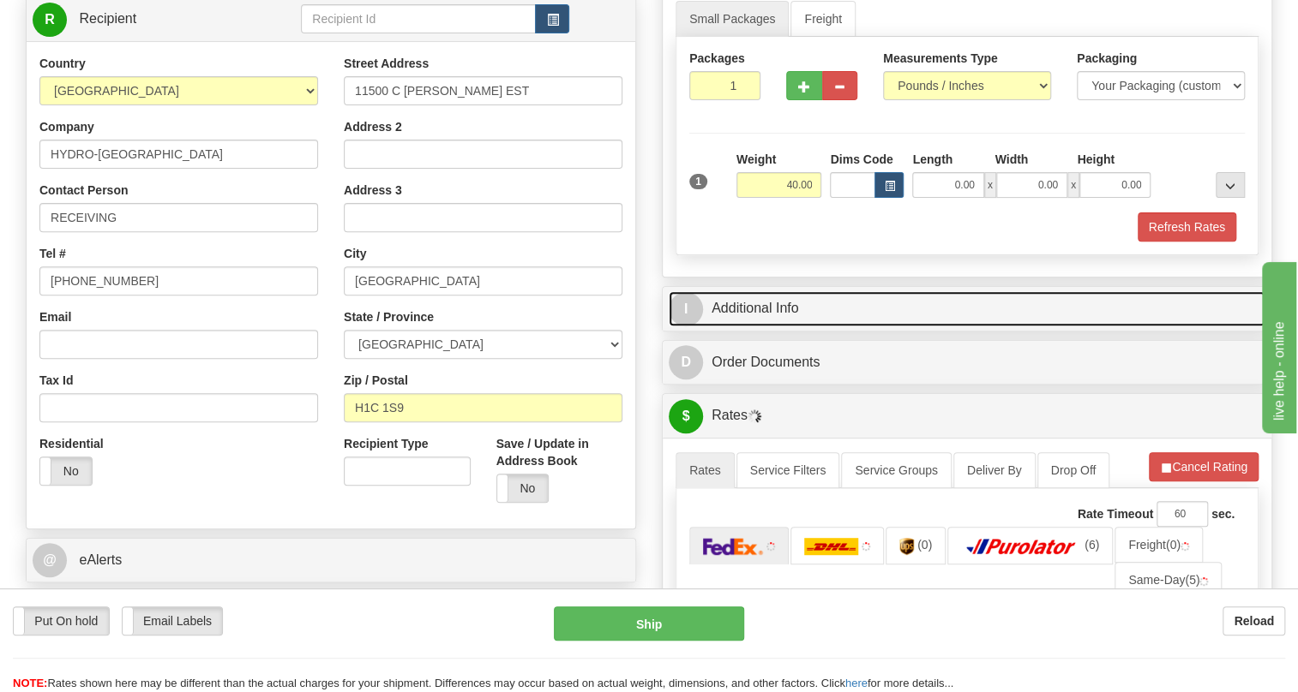
click at [764, 327] on link "I Additional Info" at bounding box center [966, 308] width 597 height 35
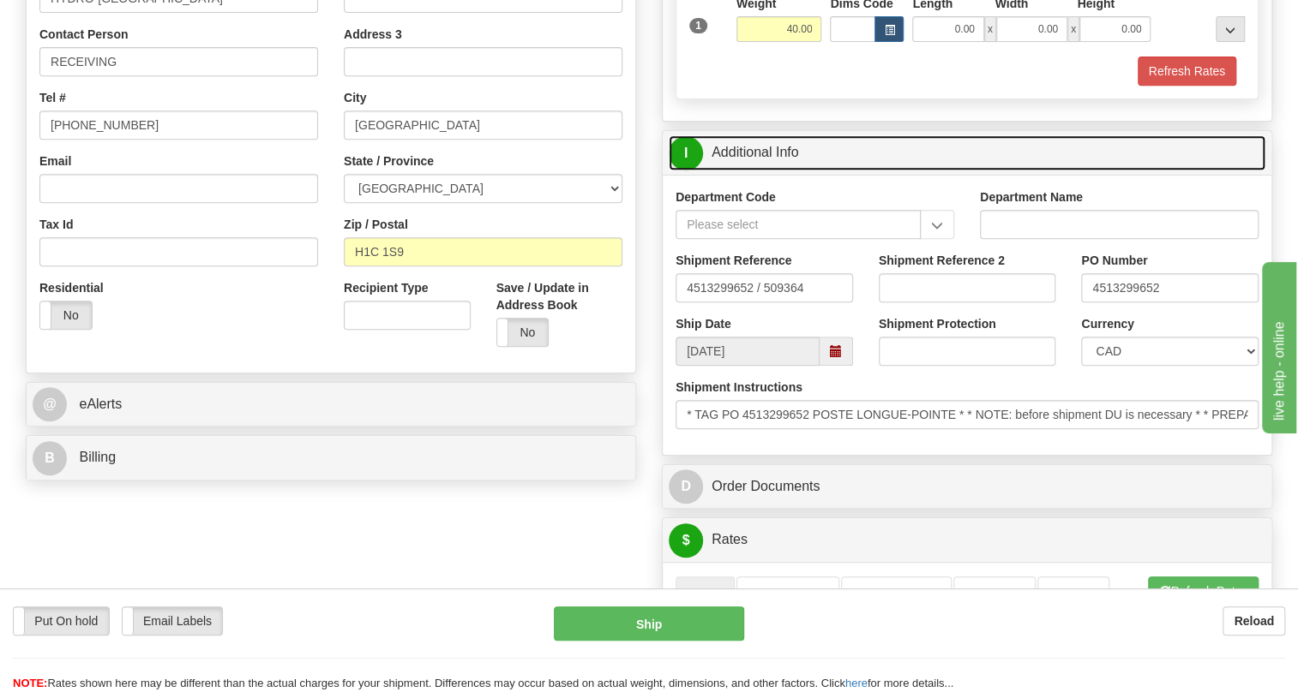
scroll to position [467, 0]
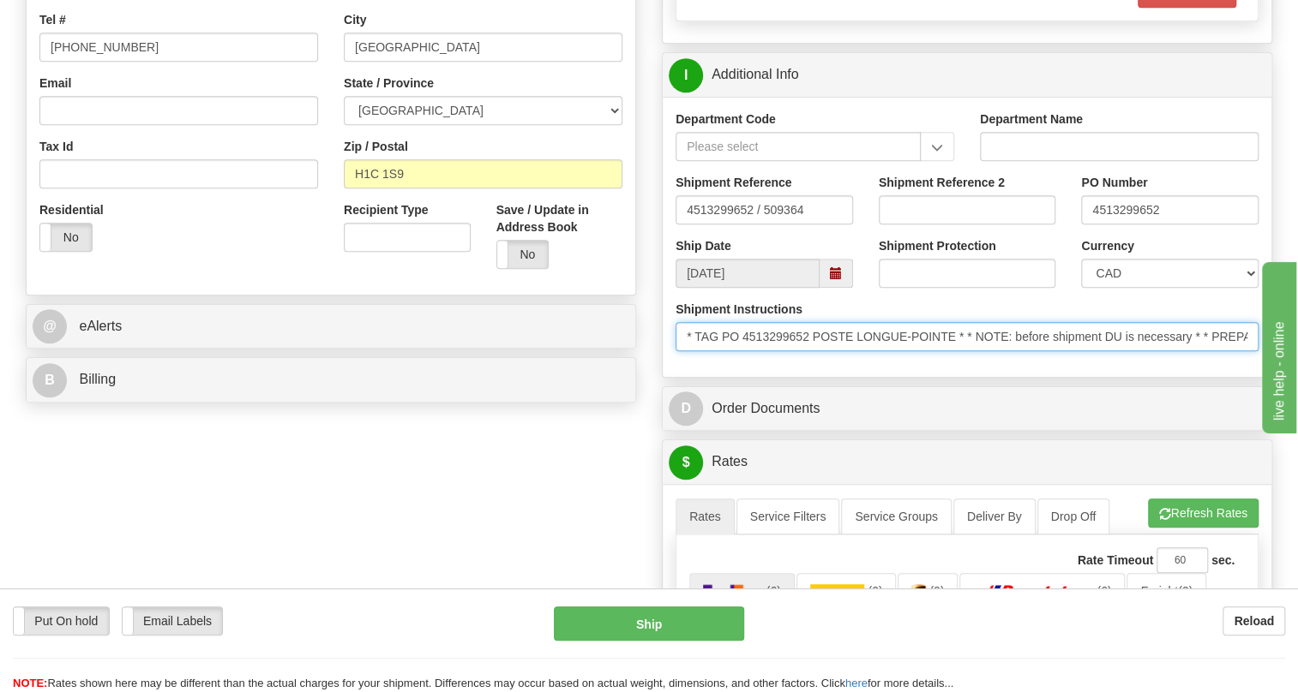
drag, startPoint x: 810, startPoint y: 375, endPoint x: 726, endPoint y: 375, distance: 84.0
click at [726, 351] on input "* TAG PO 4513299652 POSTE LONGUE-POINTE * * NOTE: before shipment DU is necessa…" at bounding box center [966, 336] width 583 height 29
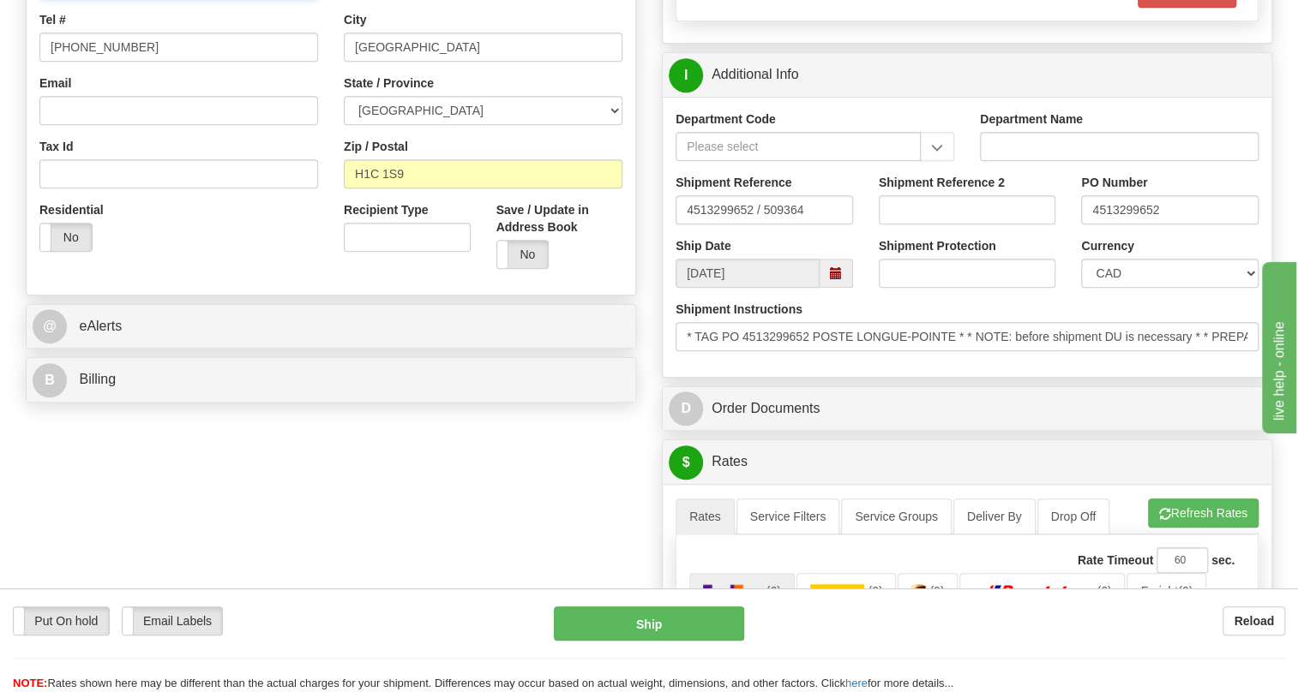
paste input "PO 4513299652"
type input "RECEIVING / PO# 4513299652"
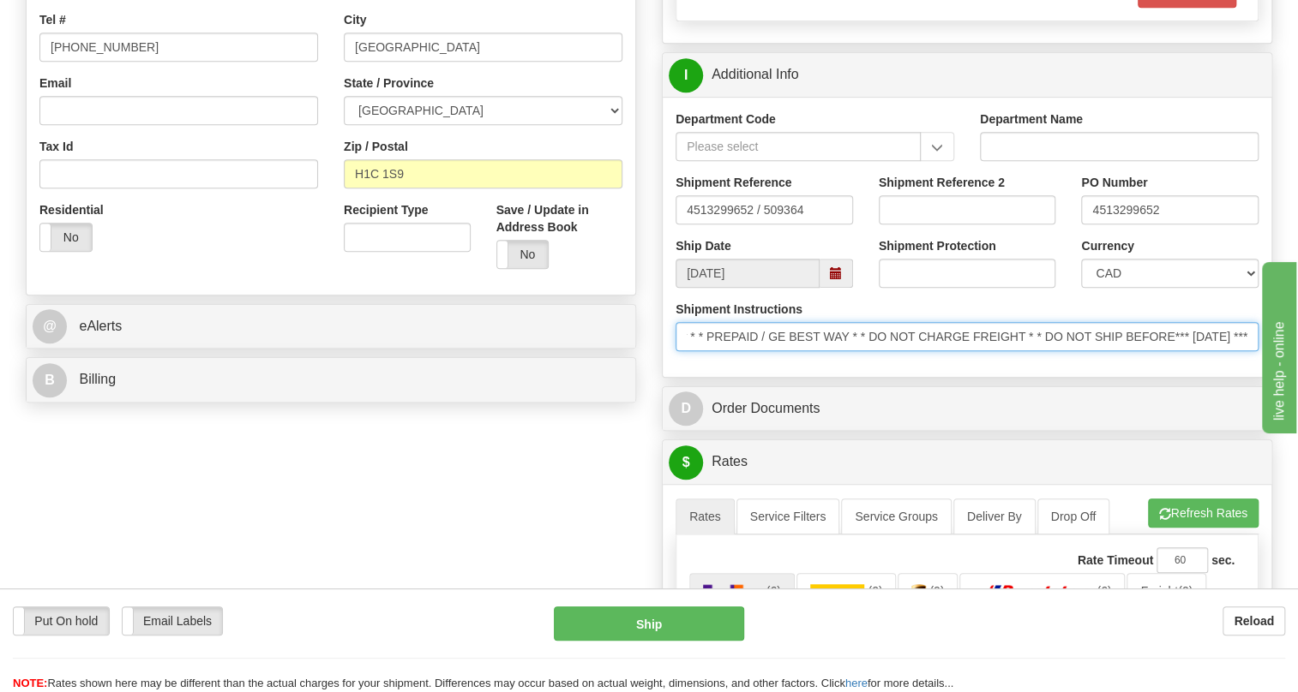
scroll to position [0, 523]
drag, startPoint x: 2278, startPoint y: 810, endPoint x: 1304, endPoint y: 438, distance: 1043.0
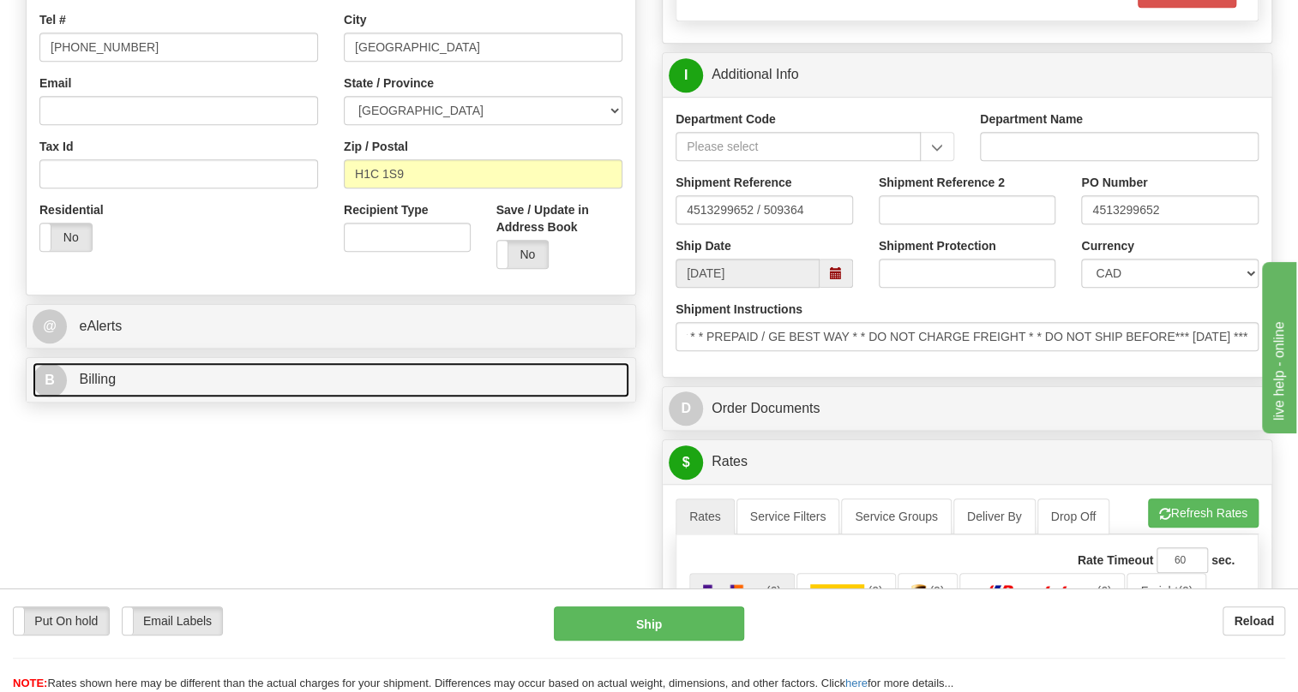
scroll to position [0, 0]
click at [93, 387] on span "Billing" at bounding box center [97, 379] width 37 height 15
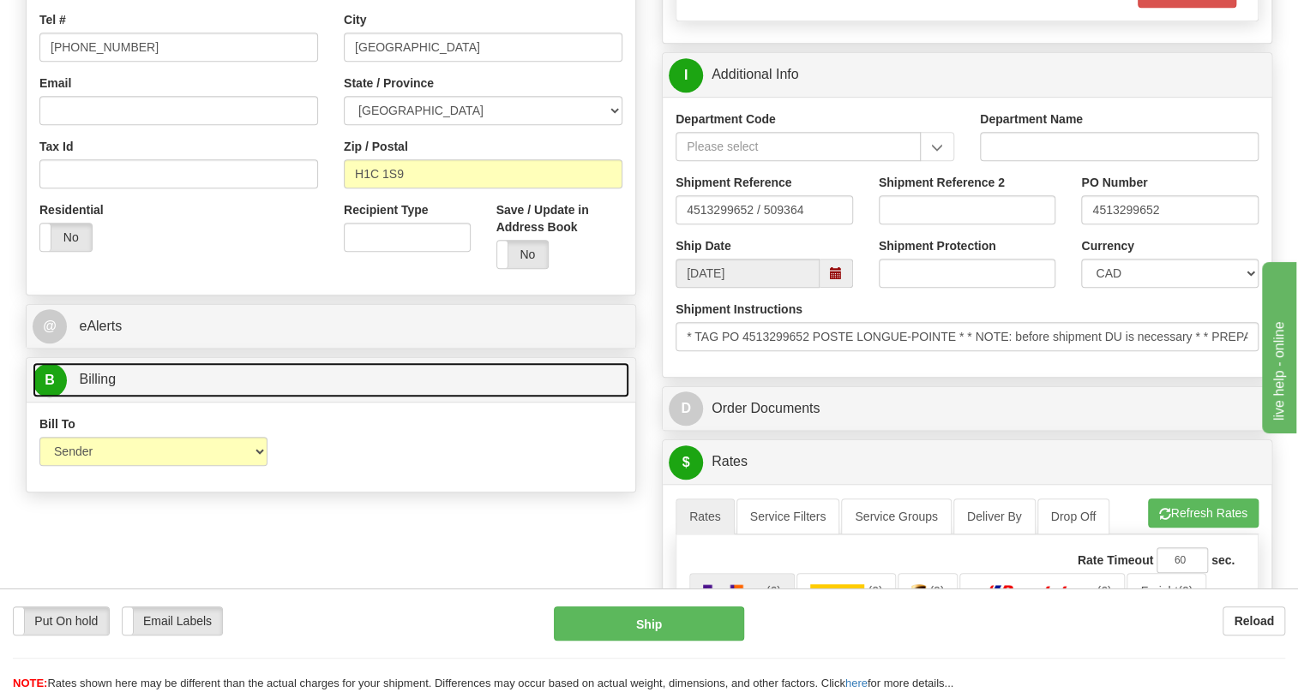
click at [103, 387] on span "Billing" at bounding box center [97, 379] width 37 height 15
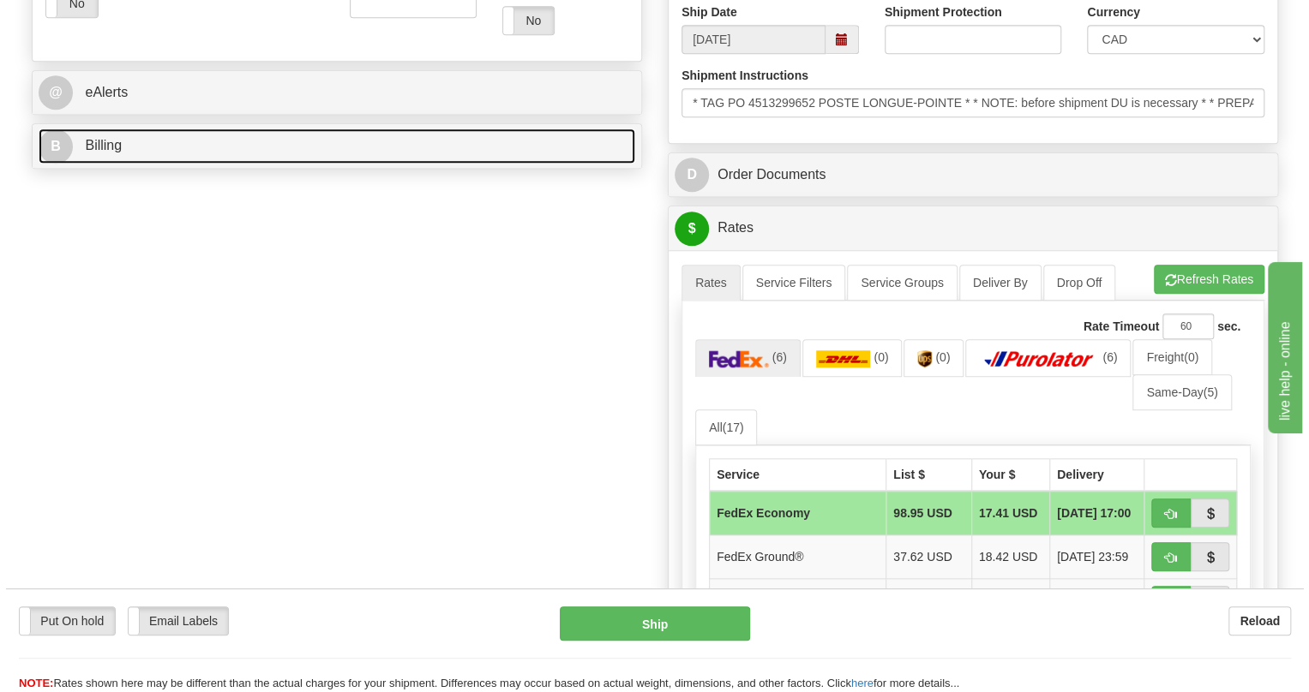
scroll to position [779, 0]
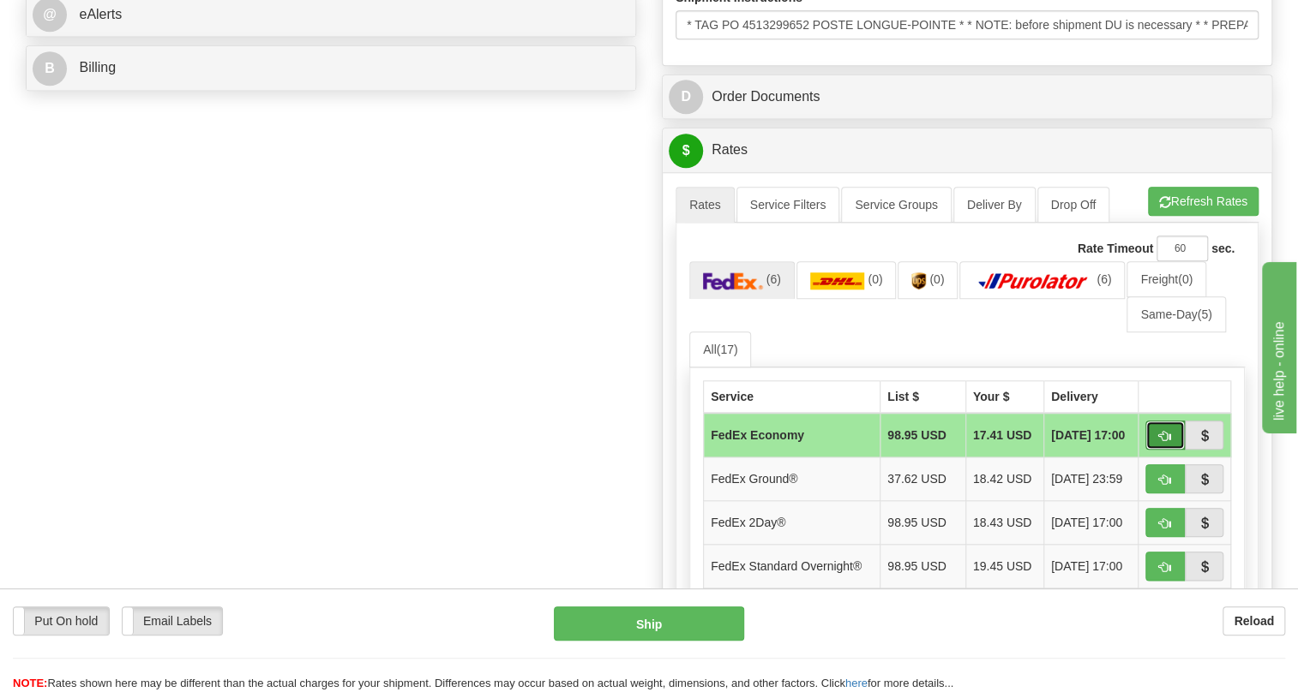
click at [1166, 442] on span "button" at bounding box center [1165, 436] width 12 height 11
type input "20"
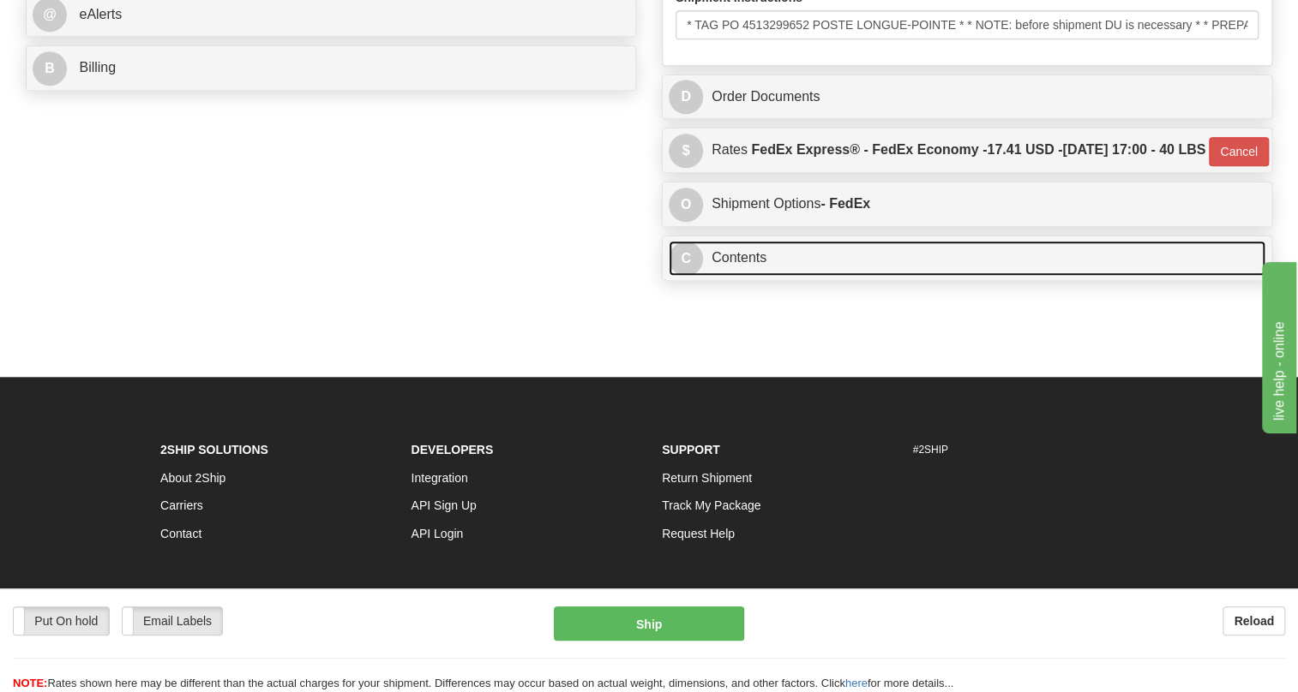
click at [745, 276] on link "C Contents" at bounding box center [966, 258] width 597 height 35
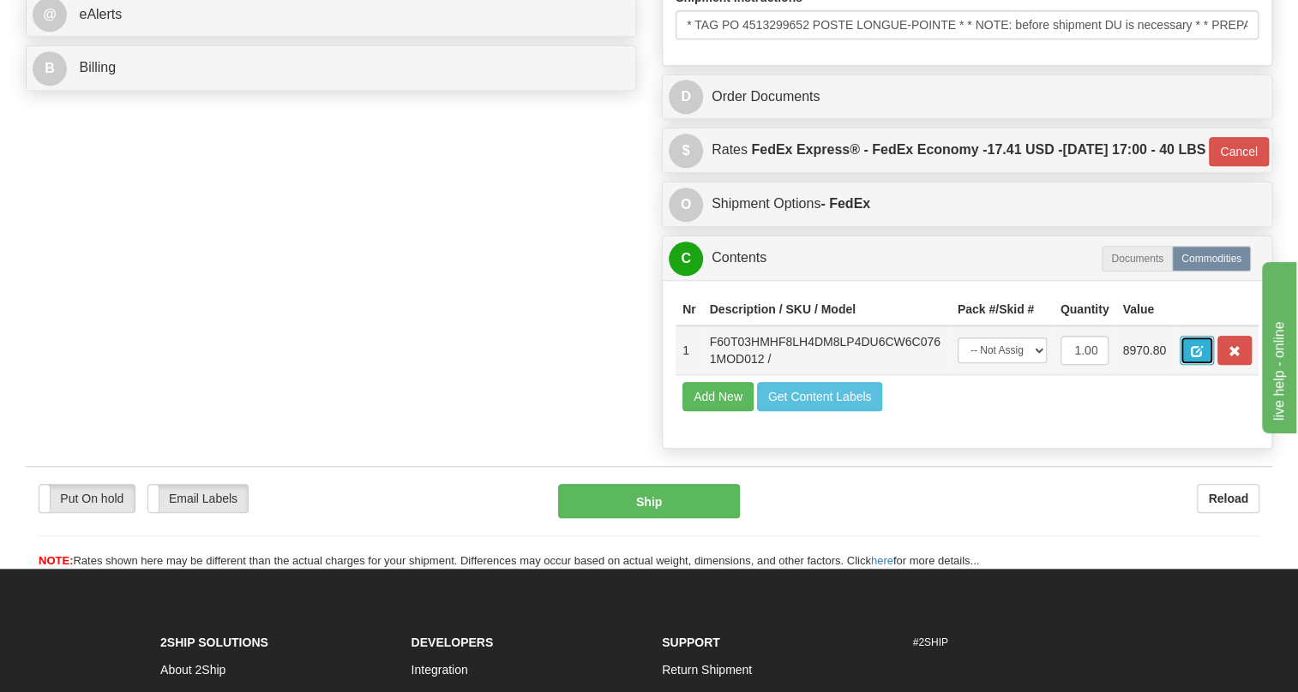
click at [1187, 365] on button "button" at bounding box center [1196, 350] width 34 height 29
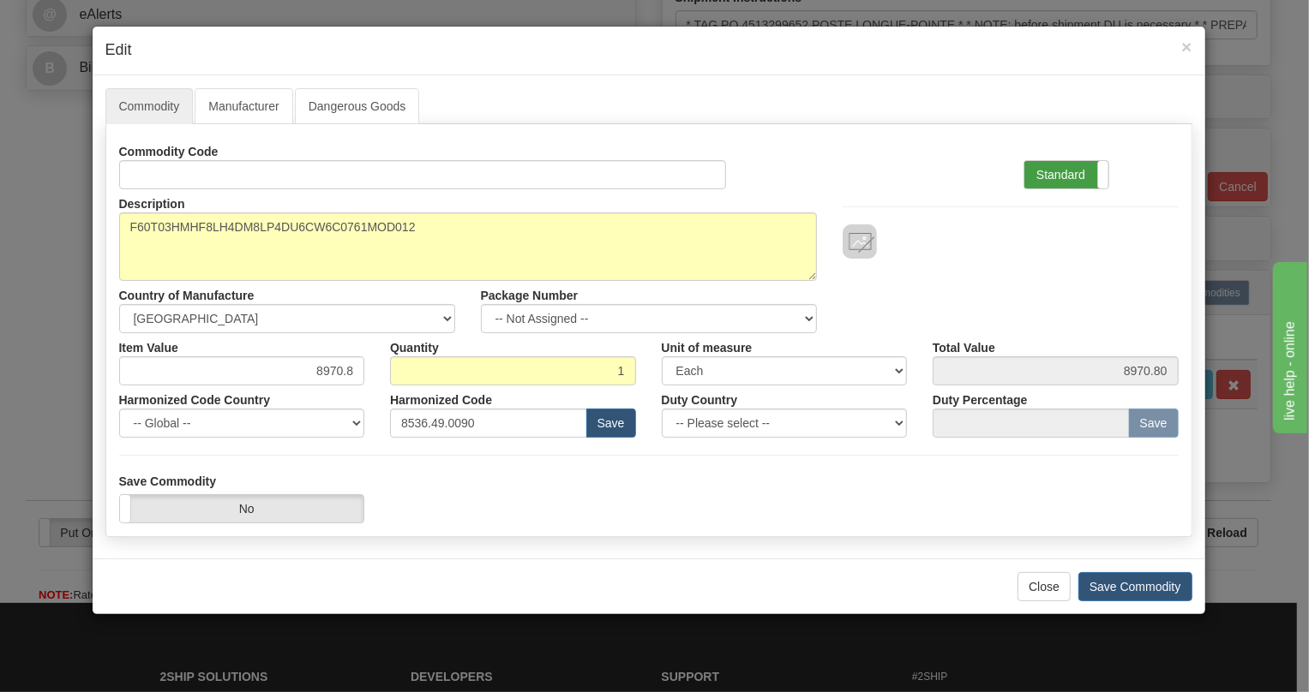
click at [1046, 174] on label "Standard" at bounding box center [1066, 174] width 84 height 27
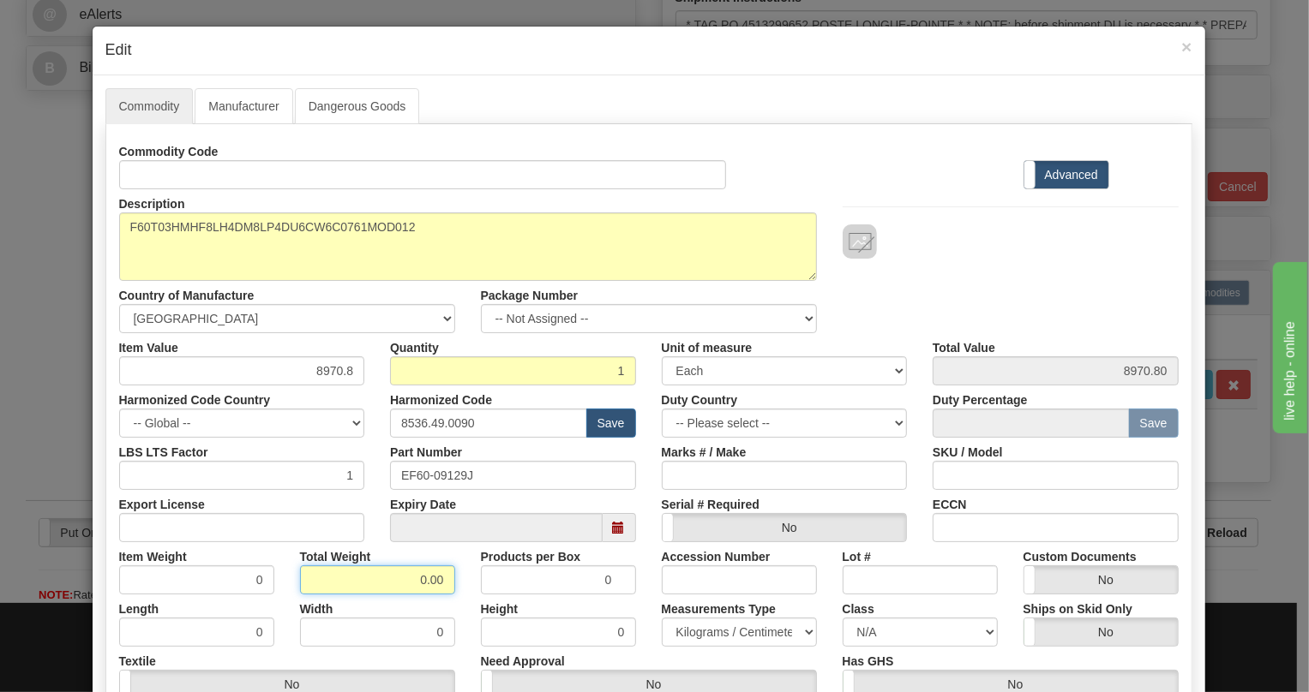
click at [394, 581] on input "0.00" at bounding box center [377, 580] width 155 height 29
type input "1.00"
type input "1.0000"
click at [688, 619] on select "Pounds / Inches Kilograms / Centimeters" at bounding box center [739, 632] width 155 height 29
select select "0"
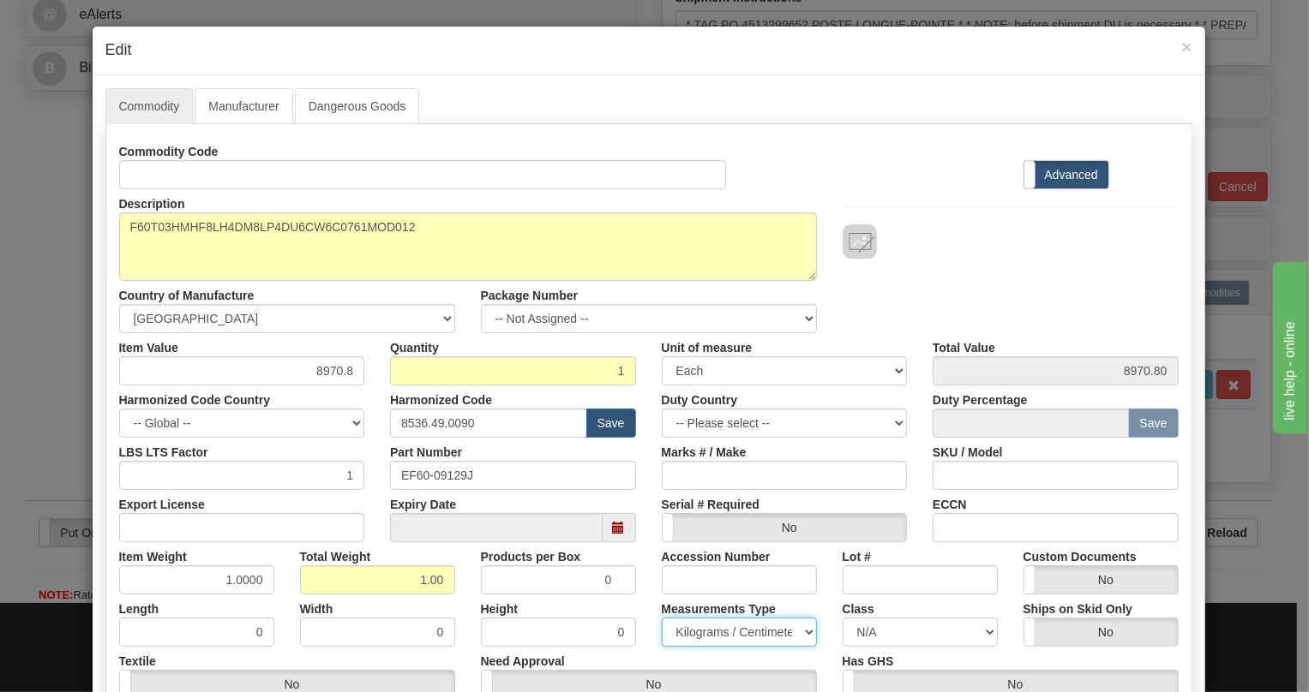
click at [662, 618] on select "Pounds / Inches Kilograms / Centimeters" at bounding box center [739, 632] width 155 height 29
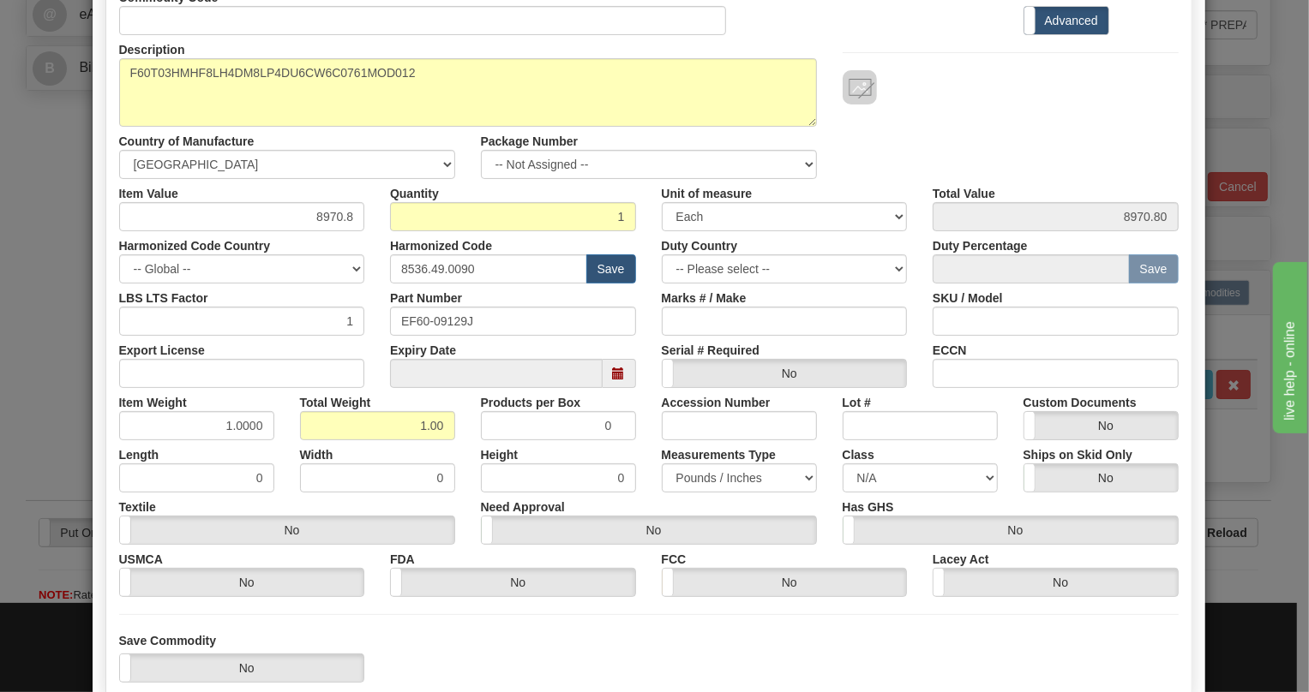
scroll to position [155, 0]
click at [330, 216] on input "8970.8" at bounding box center [242, 215] width 246 height 29
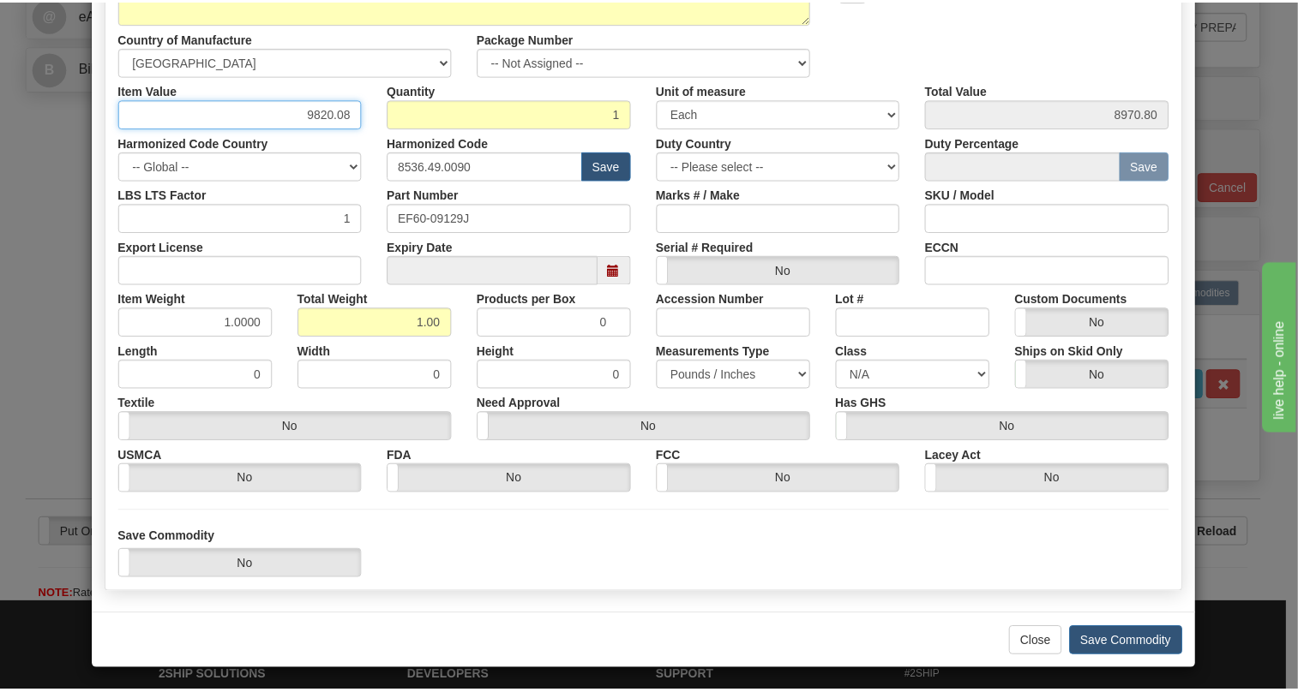
scroll to position [261, 0]
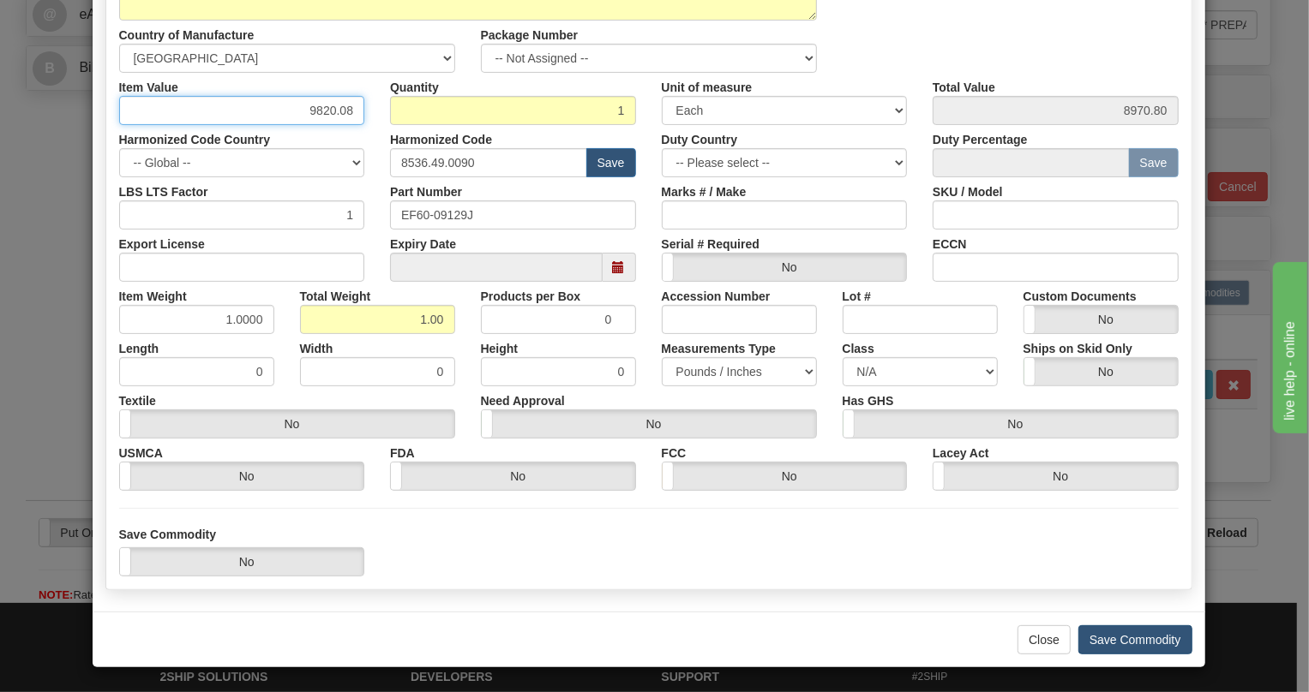
type input "9820.08"
click at [1113, 634] on button "Save Commodity" at bounding box center [1135, 640] width 114 height 29
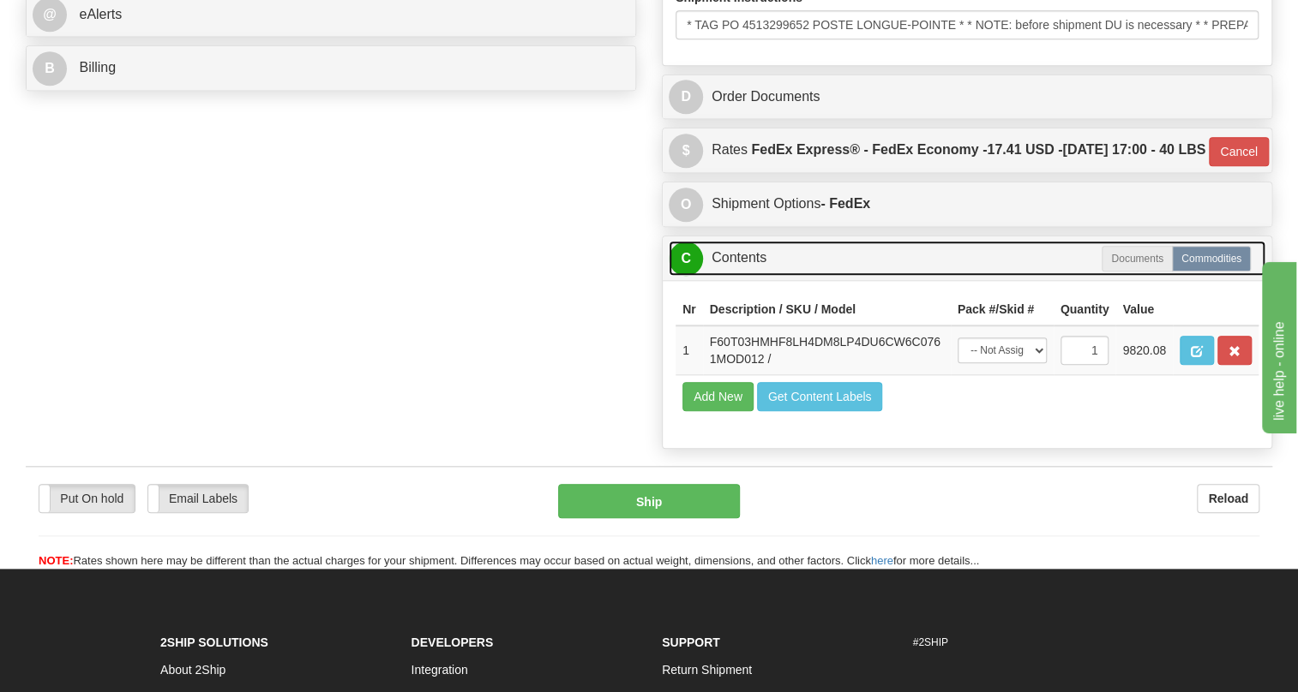
click at [734, 276] on link "C Contents" at bounding box center [966, 258] width 597 height 35
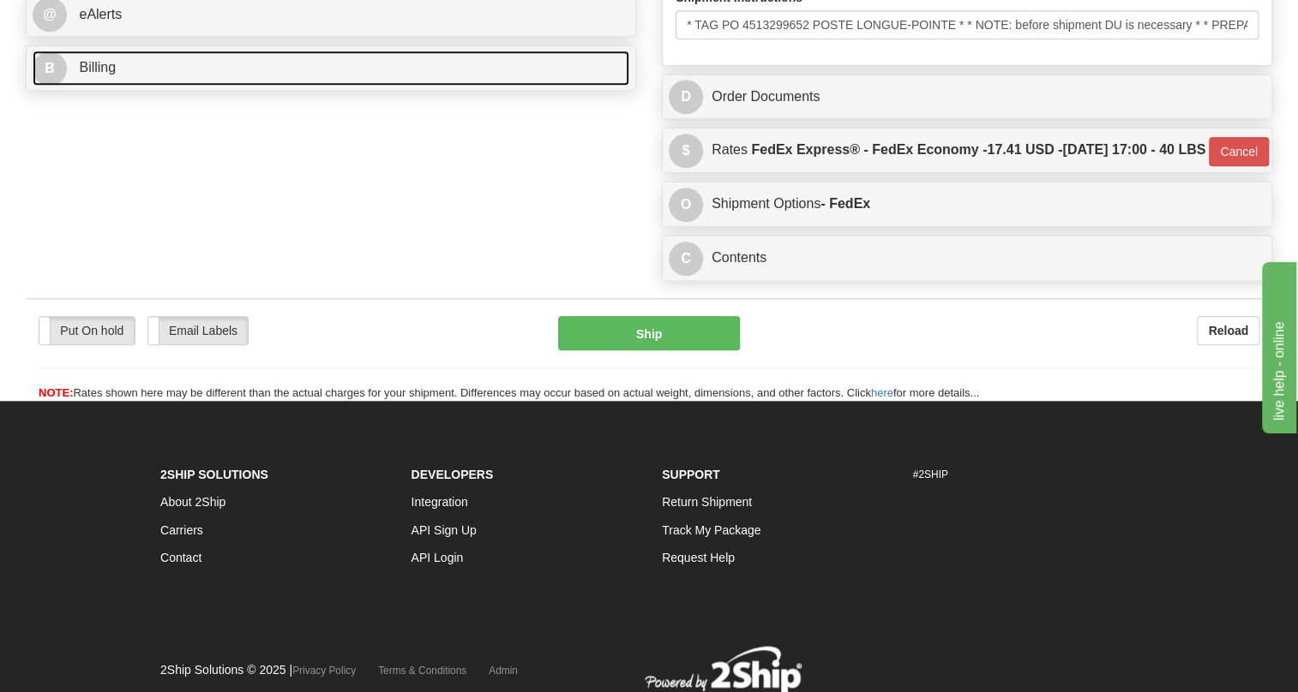
click at [103, 75] on span "Billing" at bounding box center [97, 67] width 37 height 15
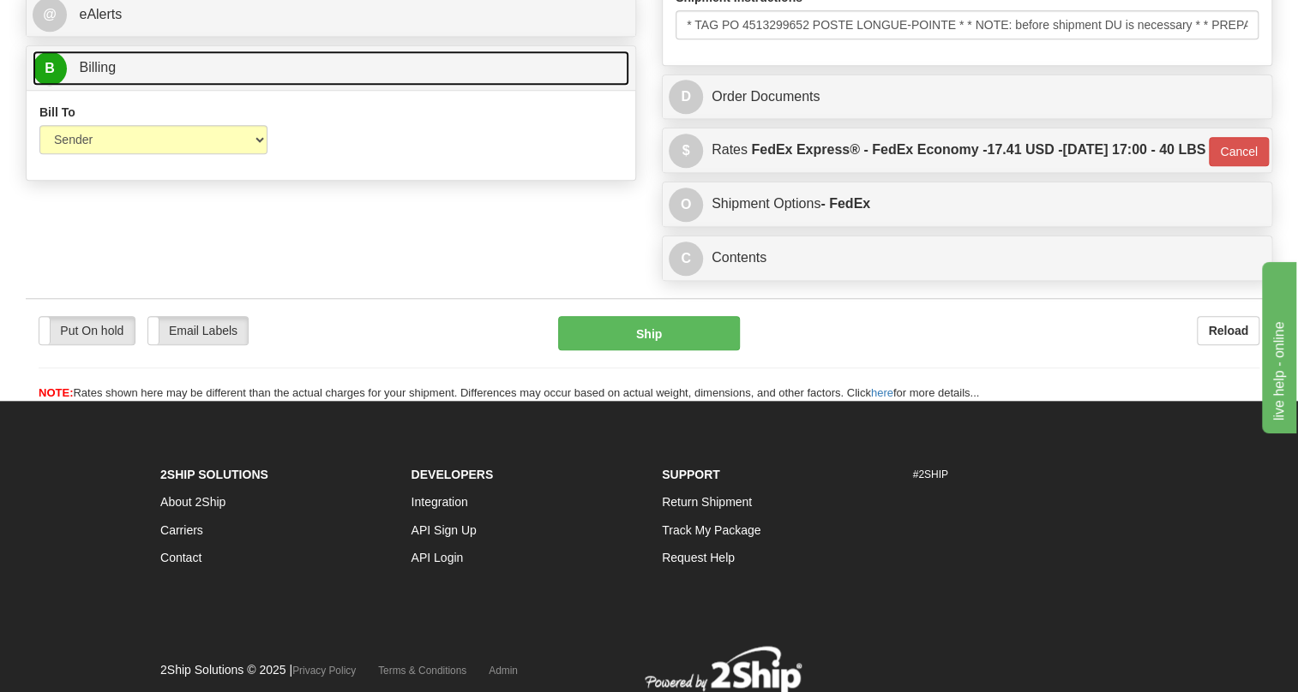
click at [103, 75] on span "Billing" at bounding box center [97, 67] width 37 height 15
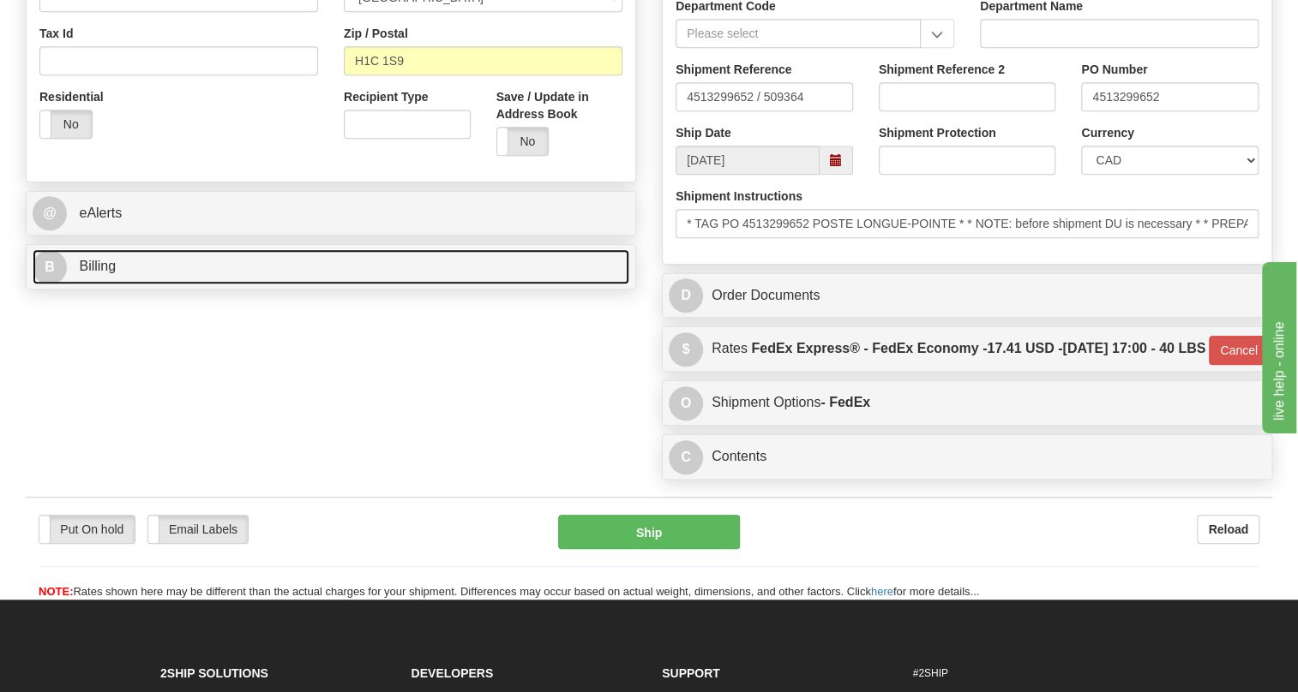
scroll to position [545, 0]
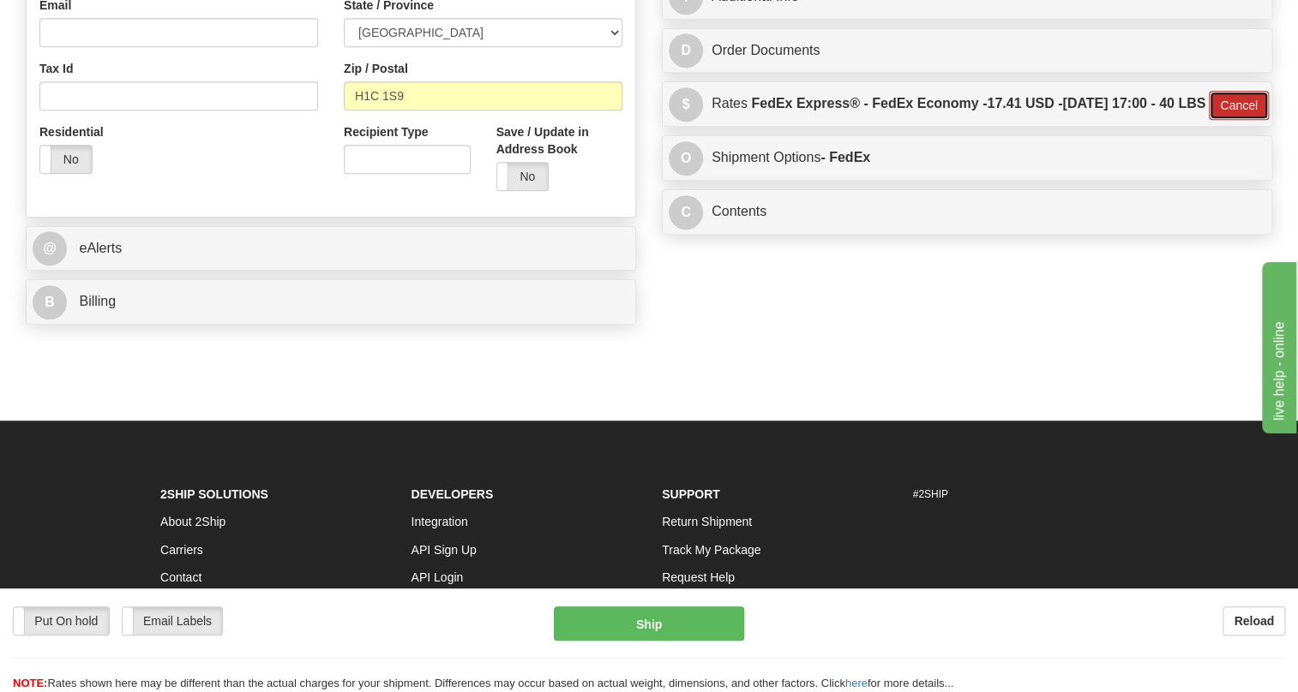
click at [1229, 120] on button "Cancel" at bounding box center [1238, 105] width 60 height 29
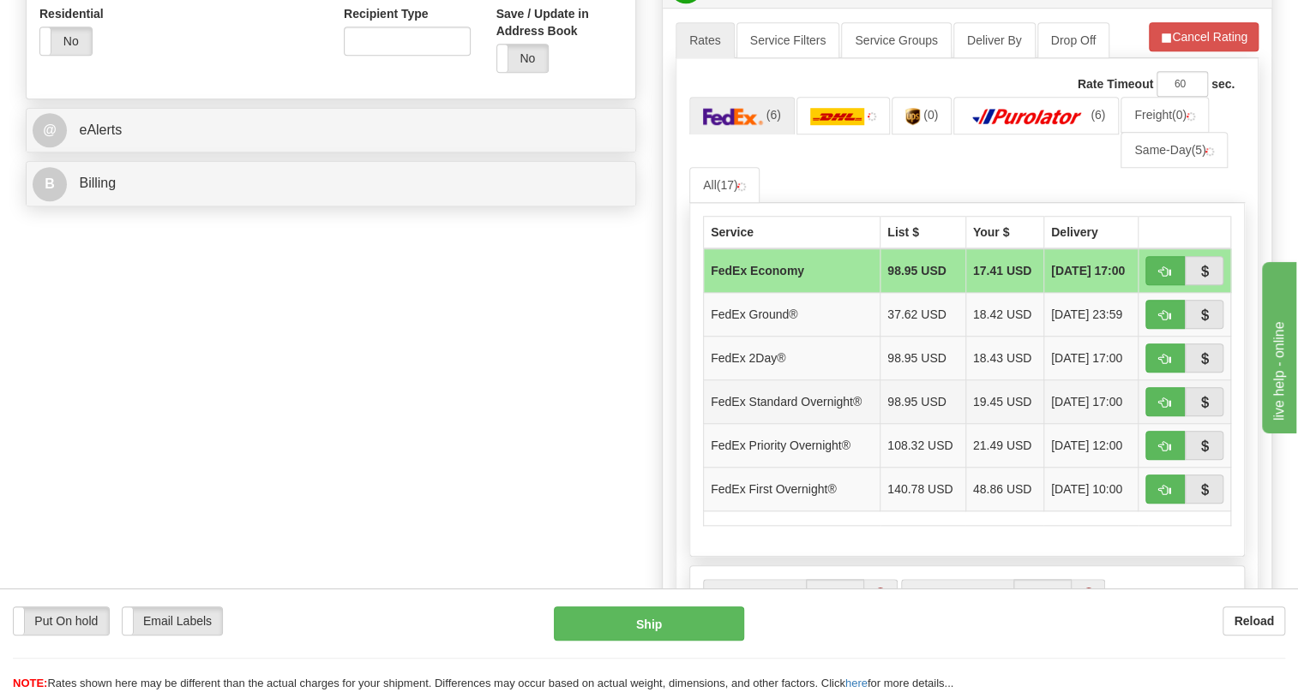
scroll to position [701, 0]
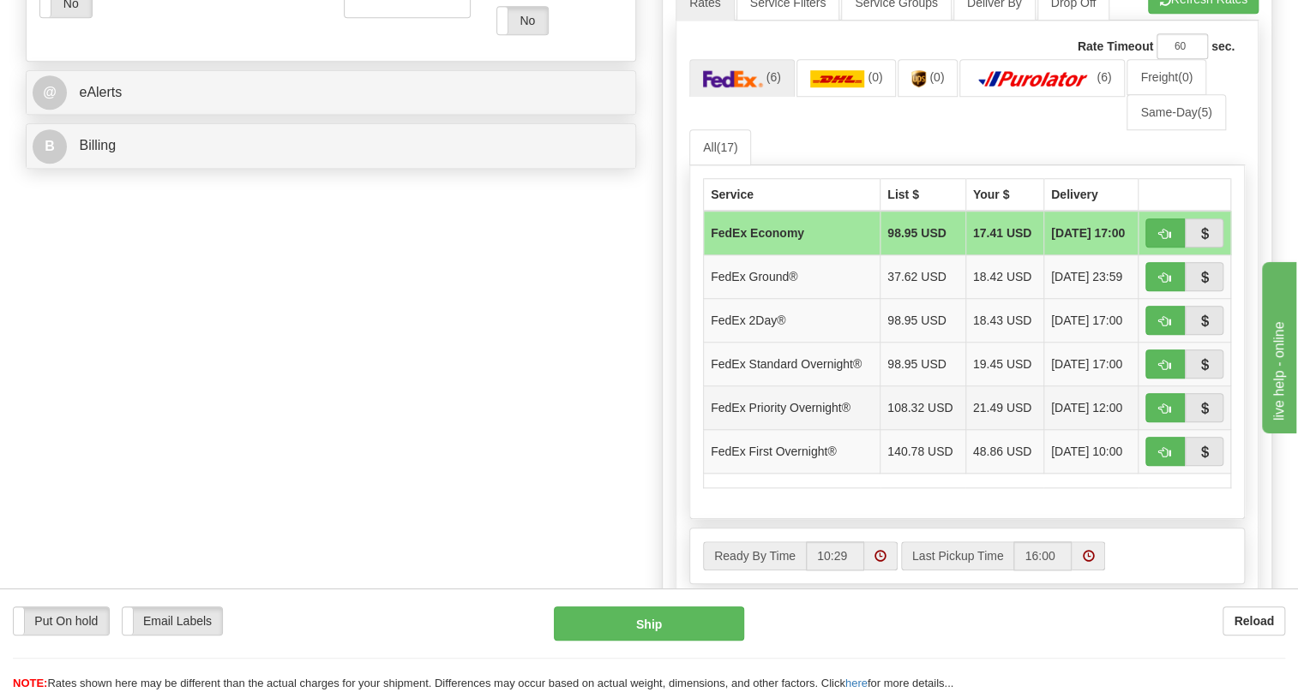
click at [812, 430] on td "FedEx Priority Overnight®" at bounding box center [792, 409] width 177 height 44
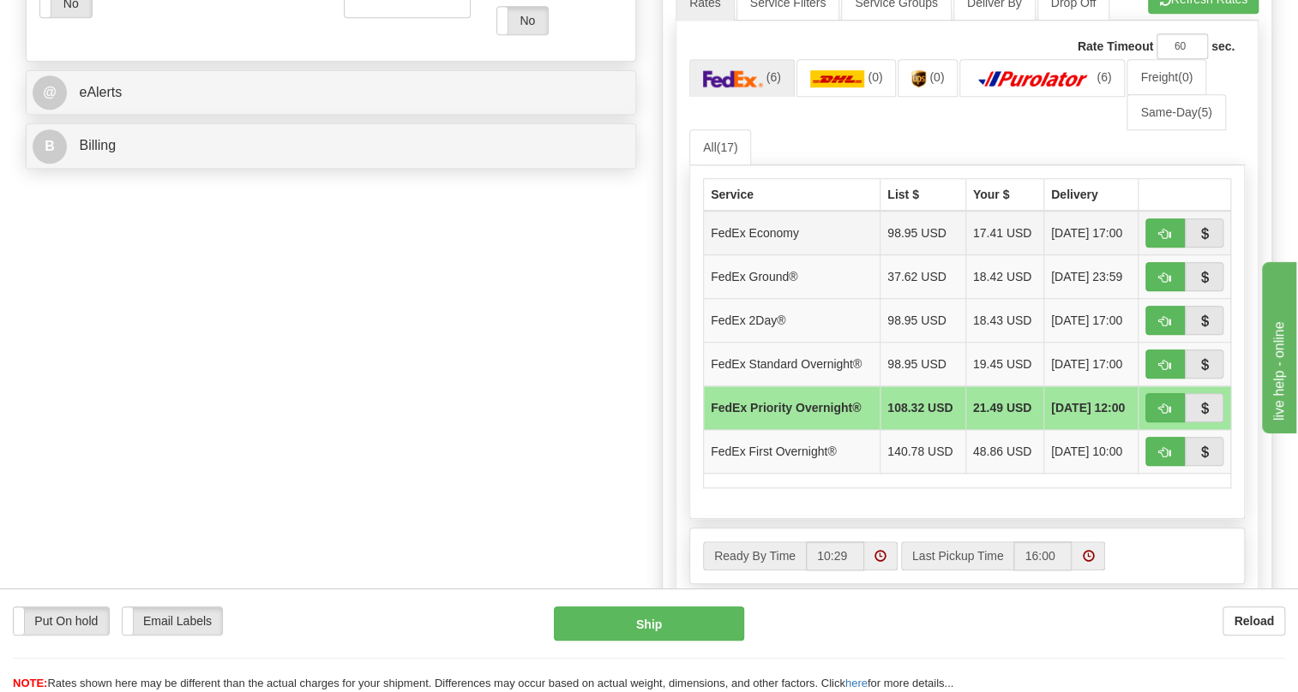
click at [812, 255] on td "FedEx Economy" at bounding box center [792, 233] width 177 height 45
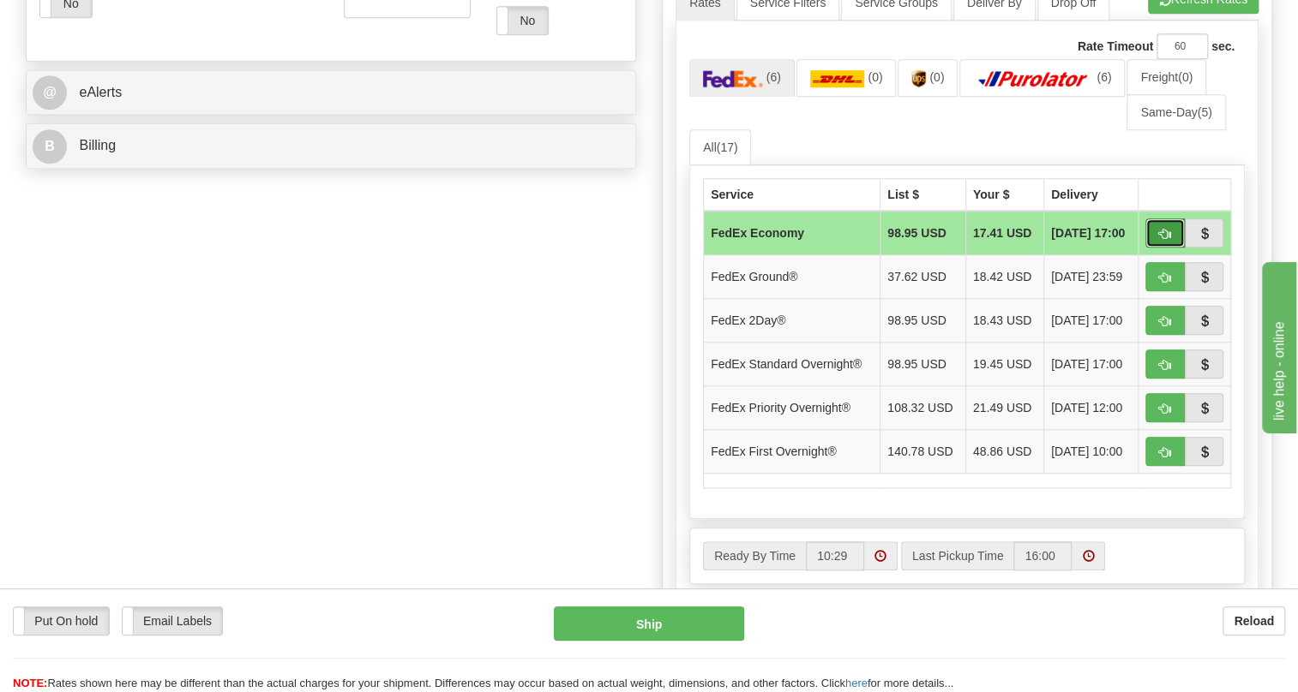
click at [1165, 240] on span "button" at bounding box center [1165, 234] width 12 height 11
type input "20"
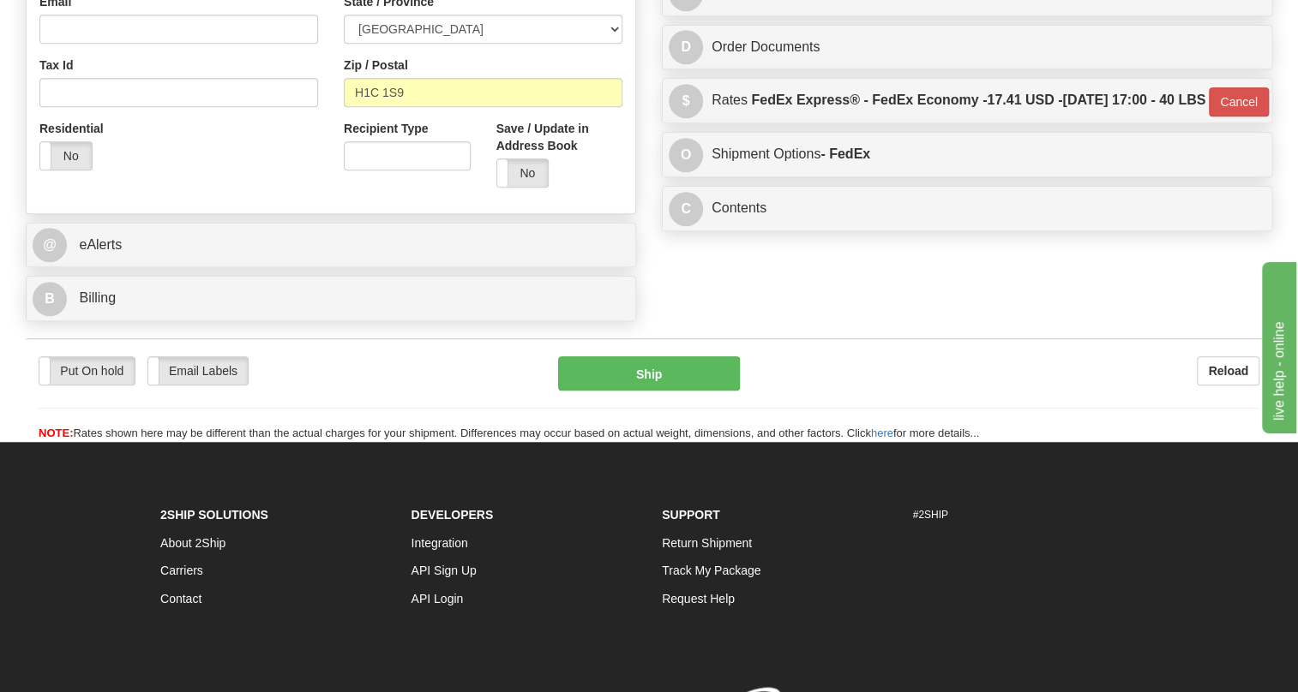
scroll to position [368, 0]
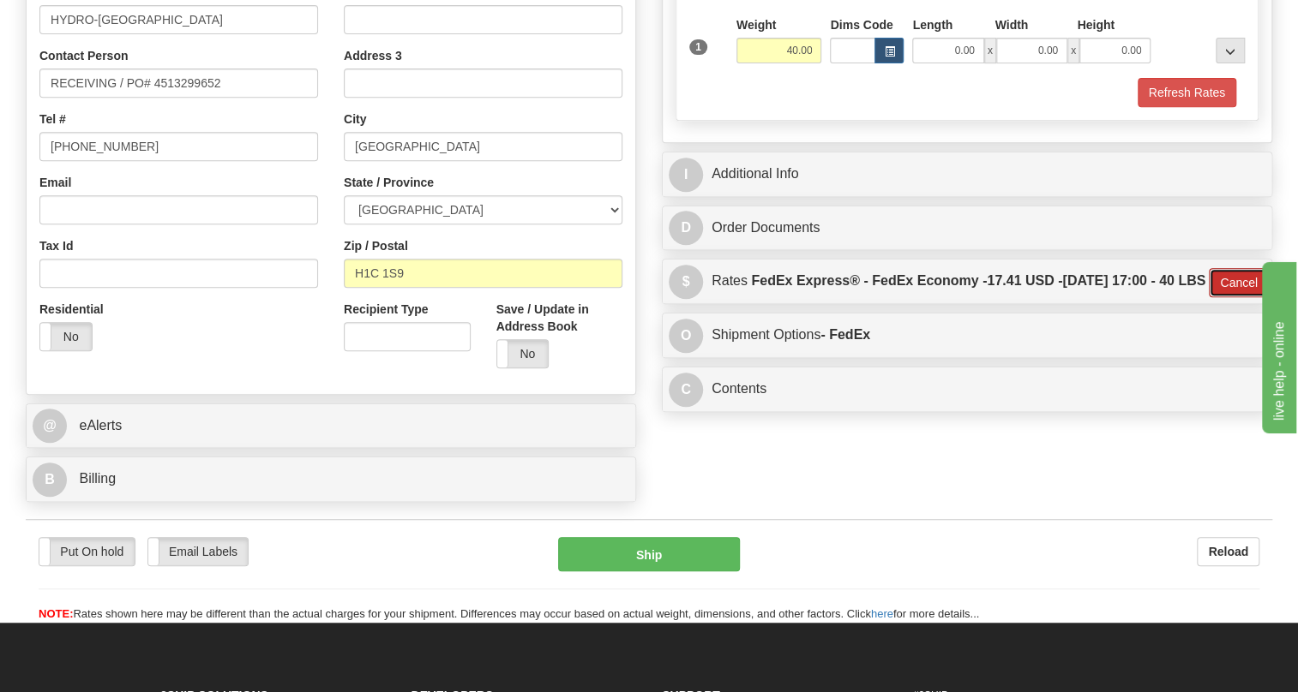
click at [1225, 297] on button "Cancel" at bounding box center [1238, 282] width 60 height 29
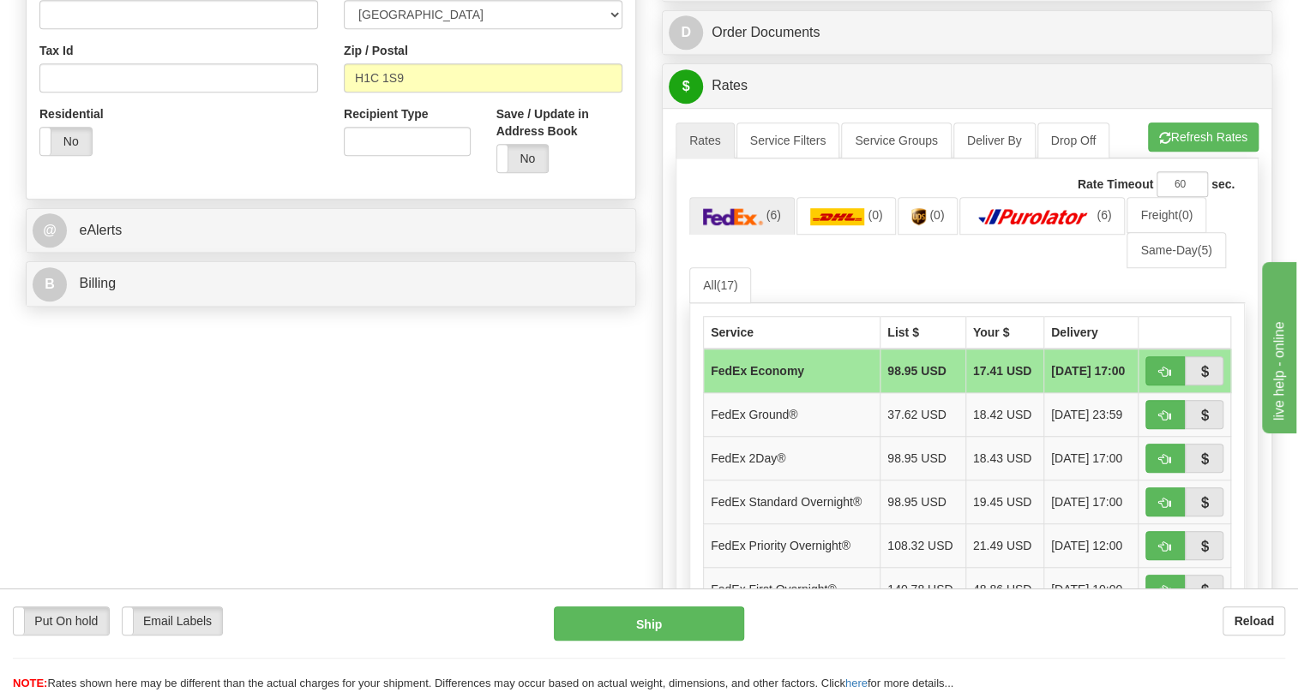
scroll to position [679, 0]
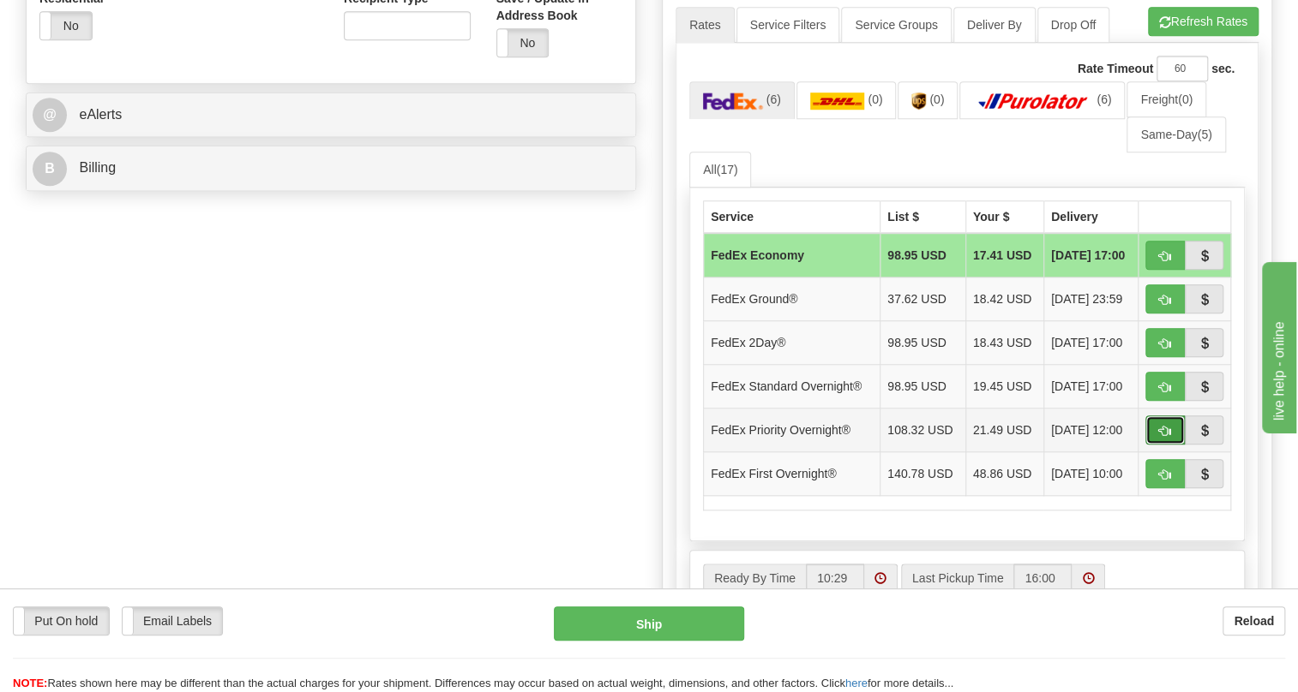
click at [1160, 437] on span "button" at bounding box center [1165, 431] width 12 height 11
type input "01"
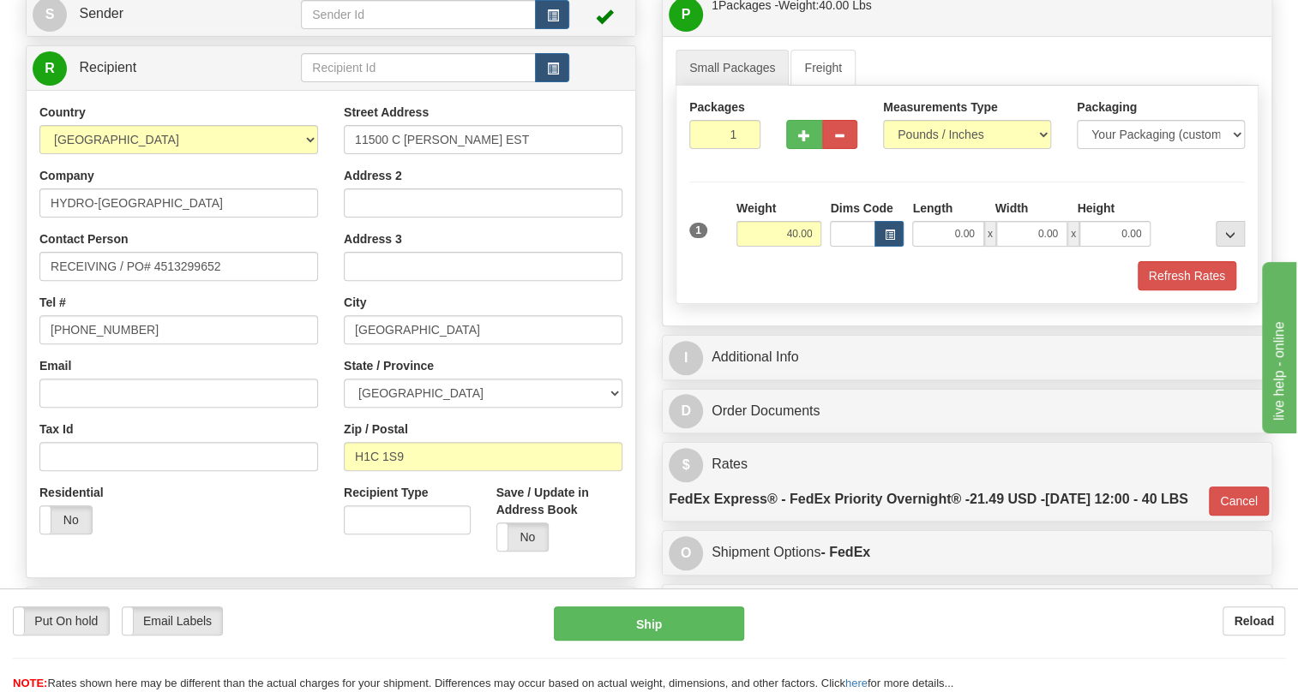
scroll to position [357, 0]
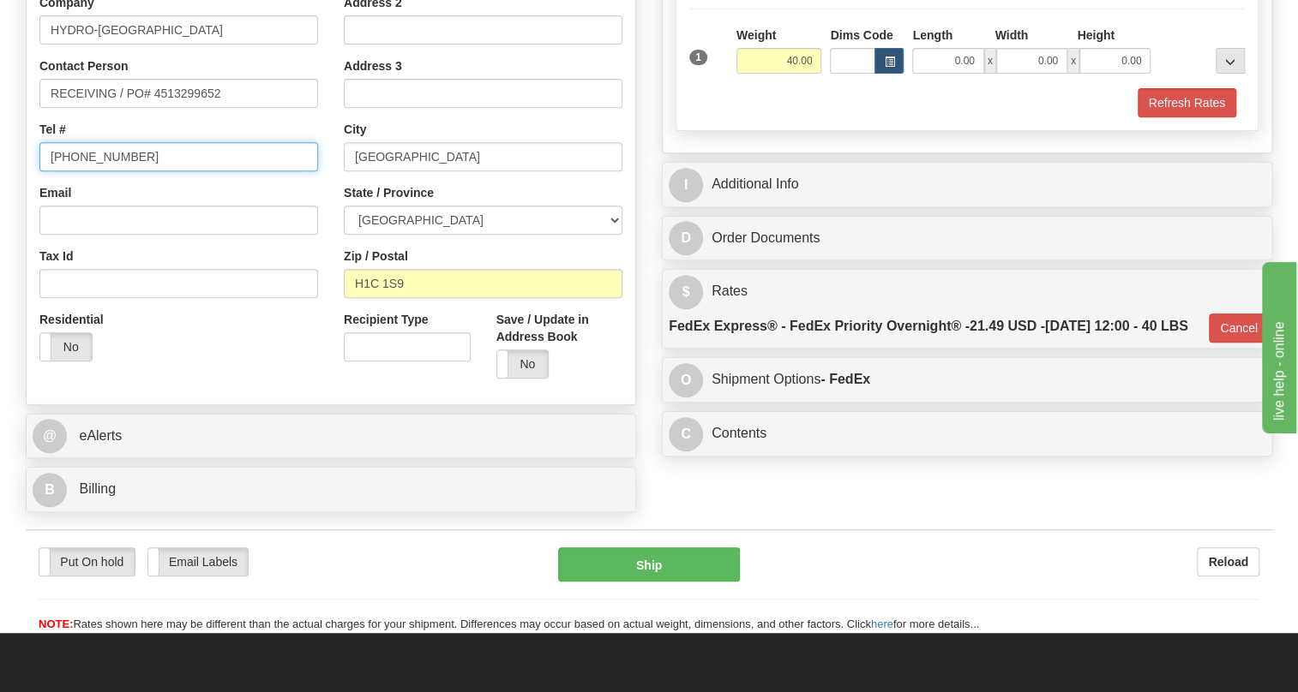
click at [102, 171] on input "[PHONE_NUMBER]" at bounding box center [178, 156] width 279 height 29
type input "111-111-1111"
click at [303, 228] on div "Email" at bounding box center [178, 209] width 279 height 51
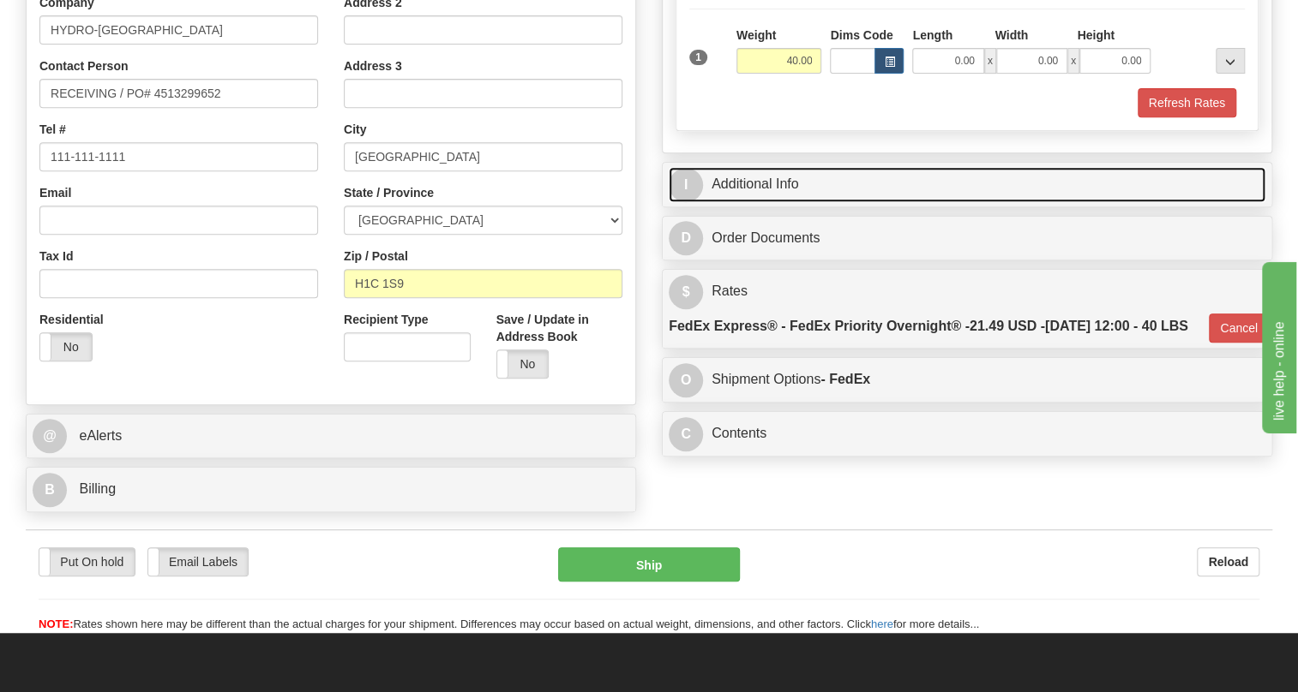
click at [769, 202] on link "I Additional Info" at bounding box center [966, 184] width 597 height 35
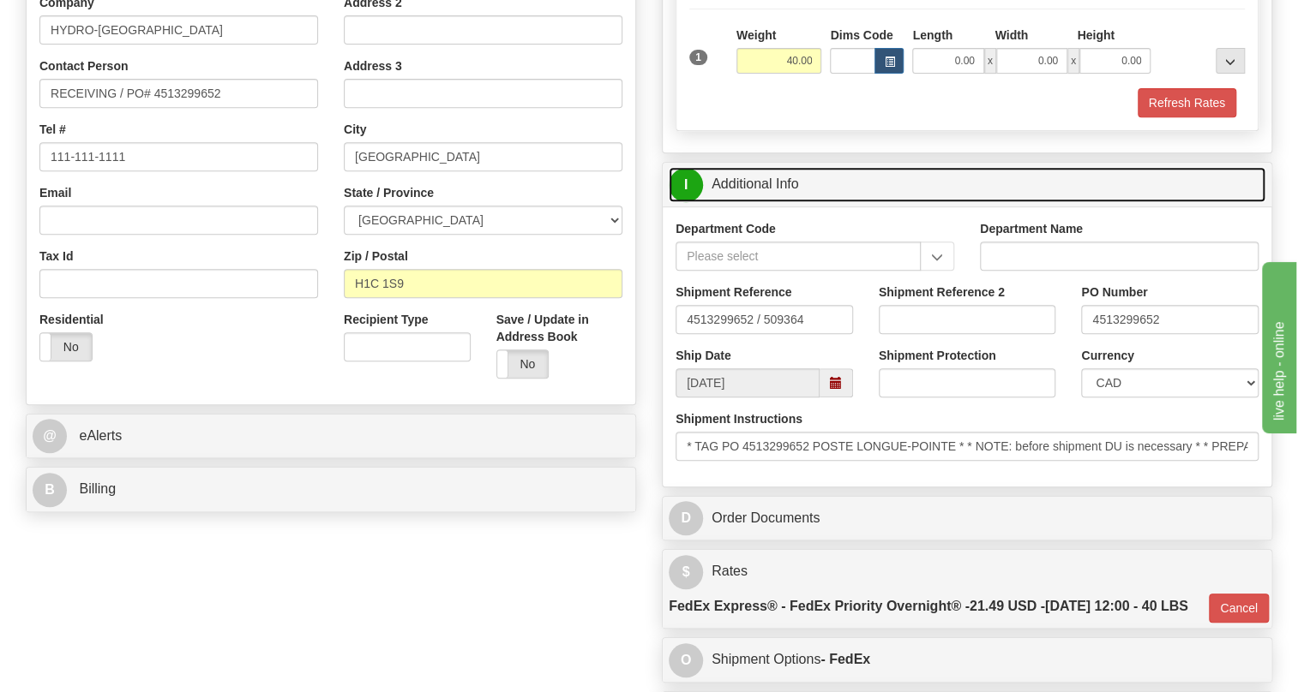
click at [769, 202] on link "I Additional Info" at bounding box center [966, 184] width 597 height 35
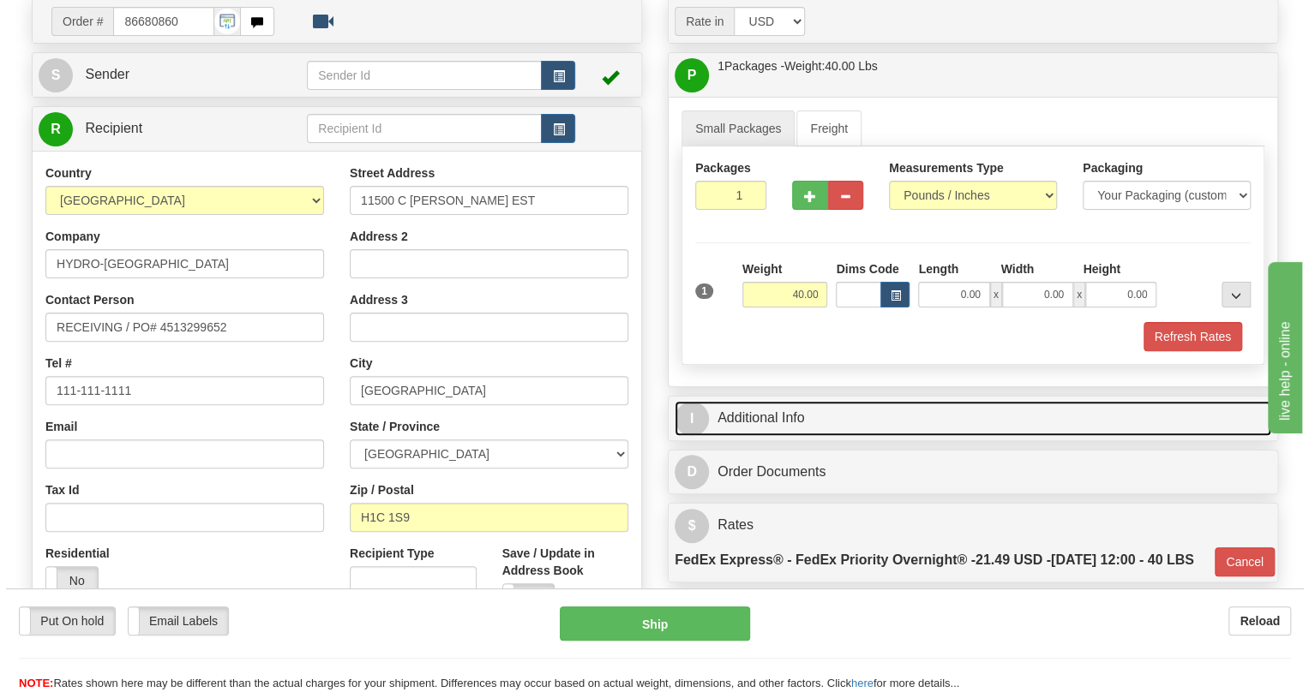
scroll to position [201, 0]
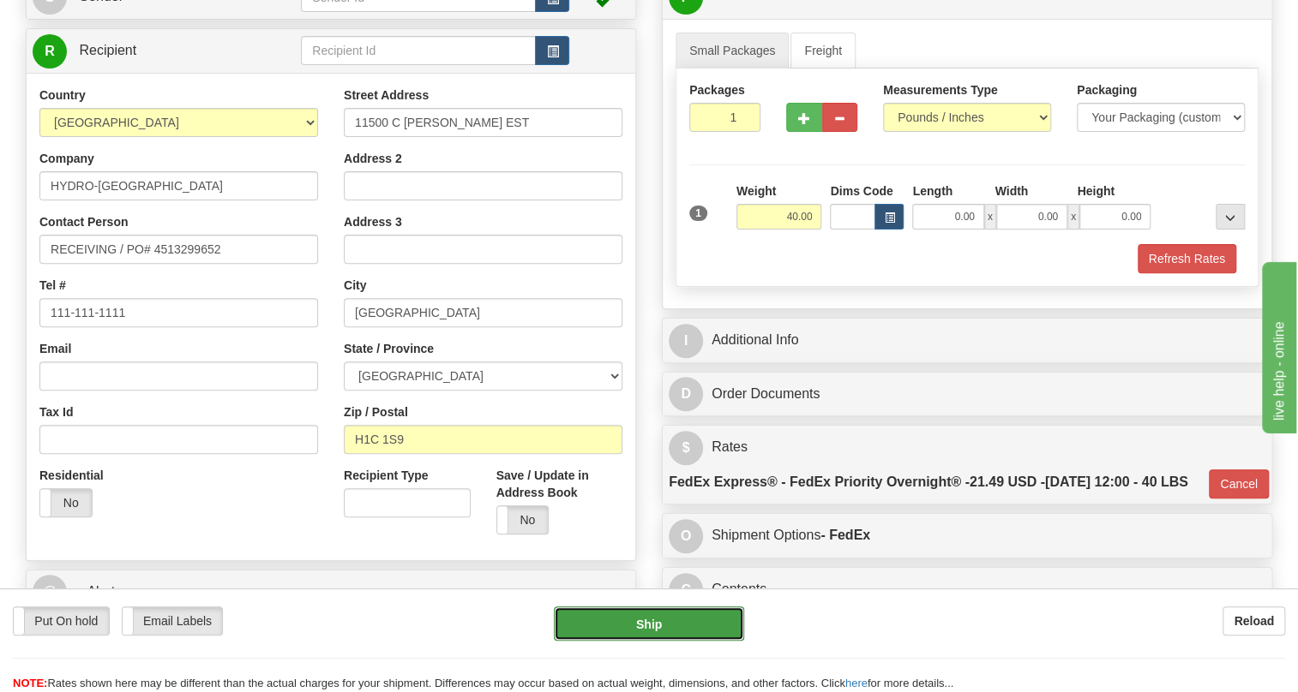
click at [650, 626] on button "Ship" at bounding box center [649, 624] width 190 height 34
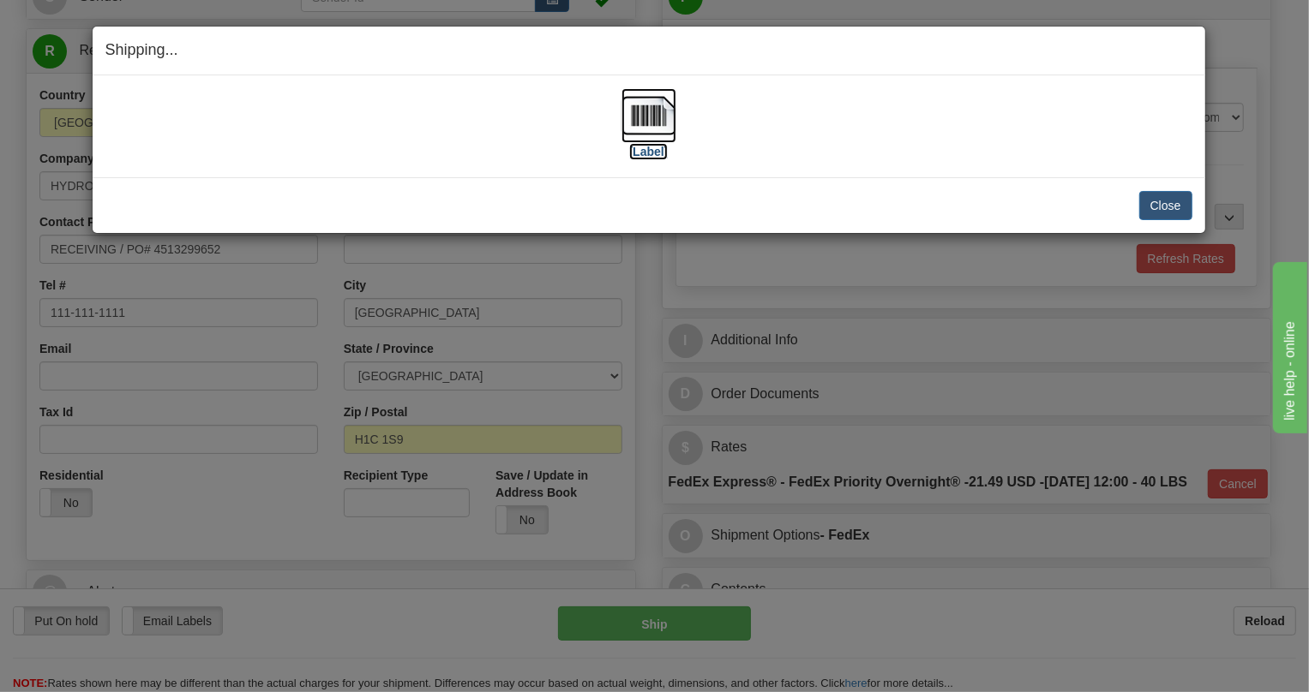
click at [642, 111] on img at bounding box center [648, 115] width 55 height 55
click at [987, 363] on div "Shipping... Your SHIPMENT will EXPIRE in [Label] IMPORTANT NOTICE Embassy / Con…" at bounding box center [654, 346] width 1309 height 692
click at [1166, 204] on button "Close" at bounding box center [1165, 205] width 53 height 29
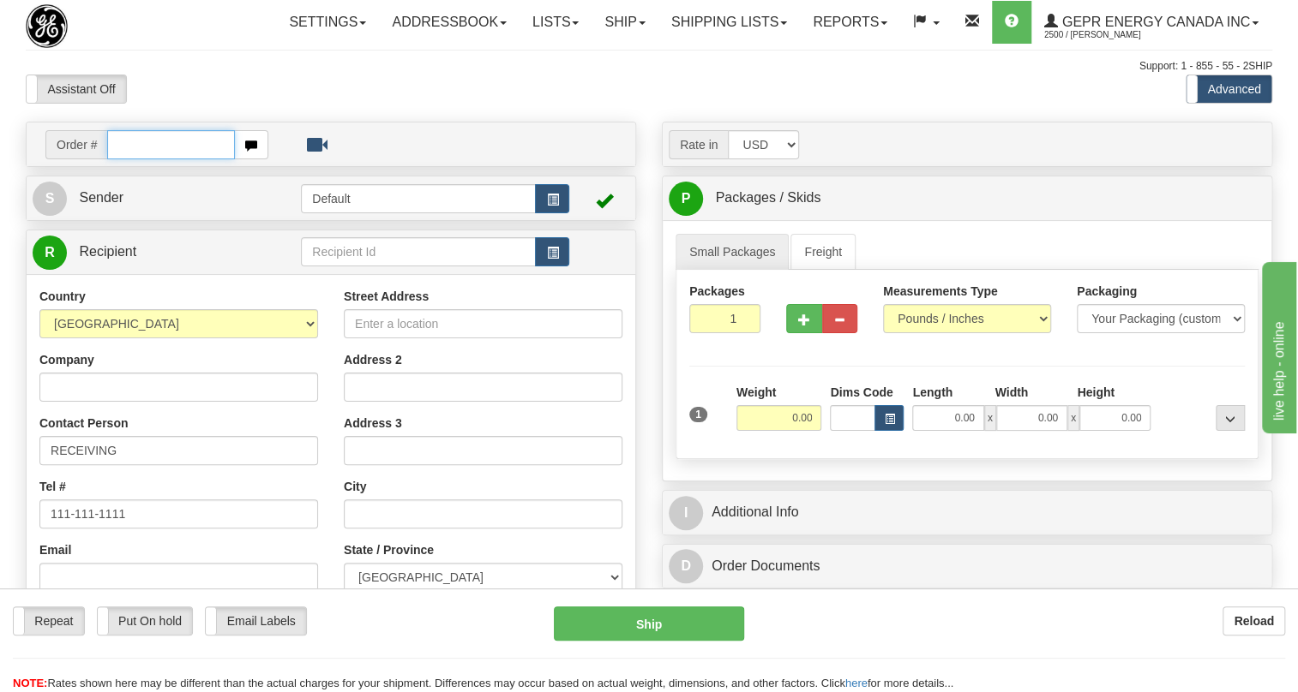
click at [123, 159] on input "text" at bounding box center [171, 144] width 128 height 29
paste input "0086682687"
click at [133, 159] on input "0086682687" at bounding box center [171, 144] width 128 height 29
type input "86682687"
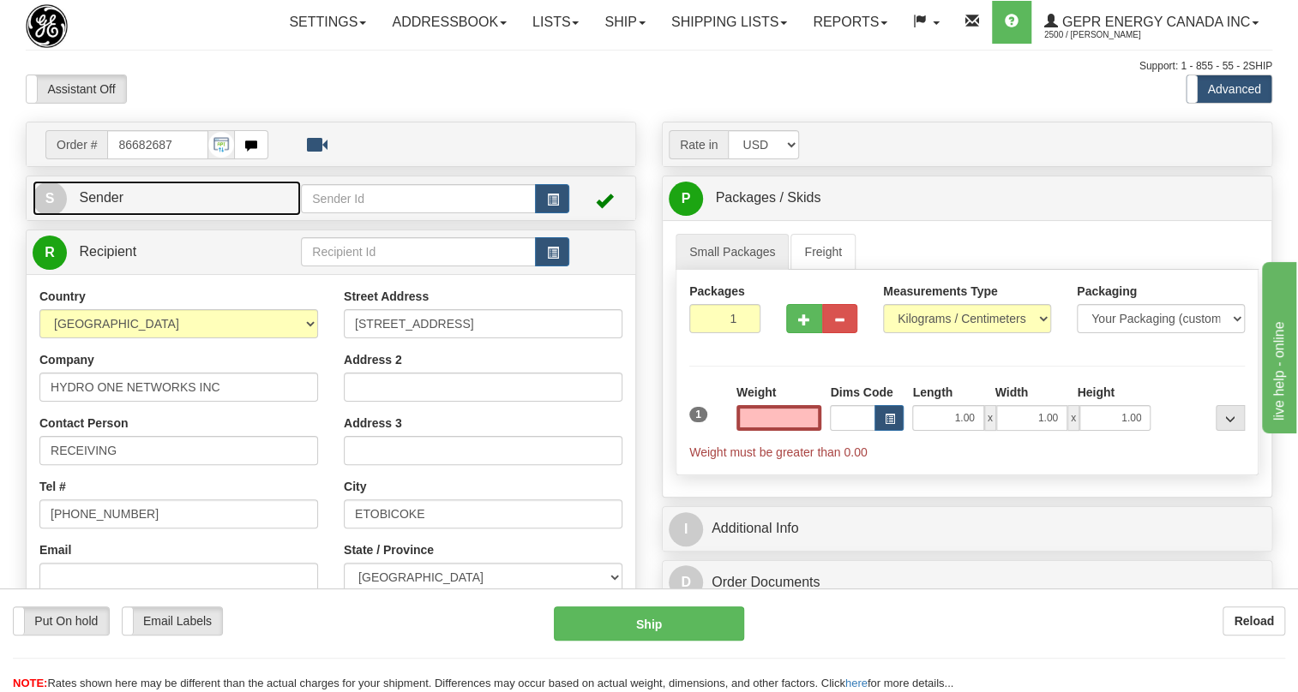
type input "0.00"
click at [124, 216] on link "S Sender" at bounding box center [167, 198] width 268 height 35
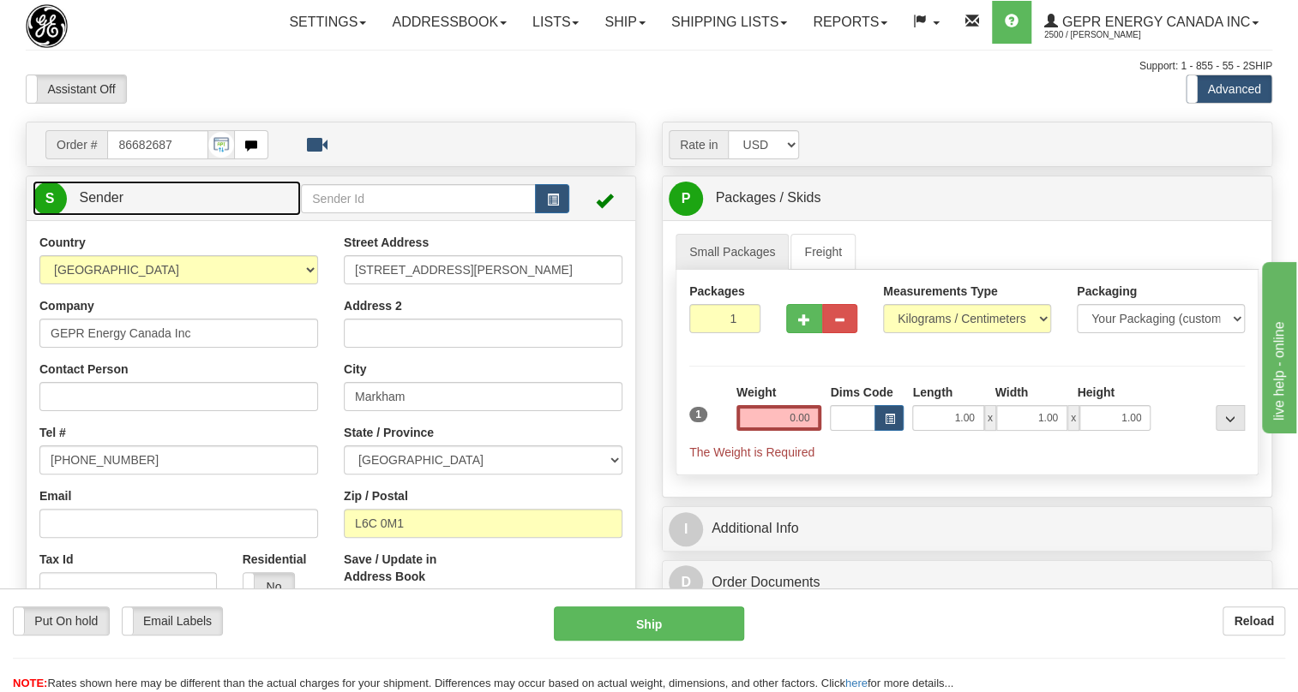
type input "MARKHAM"
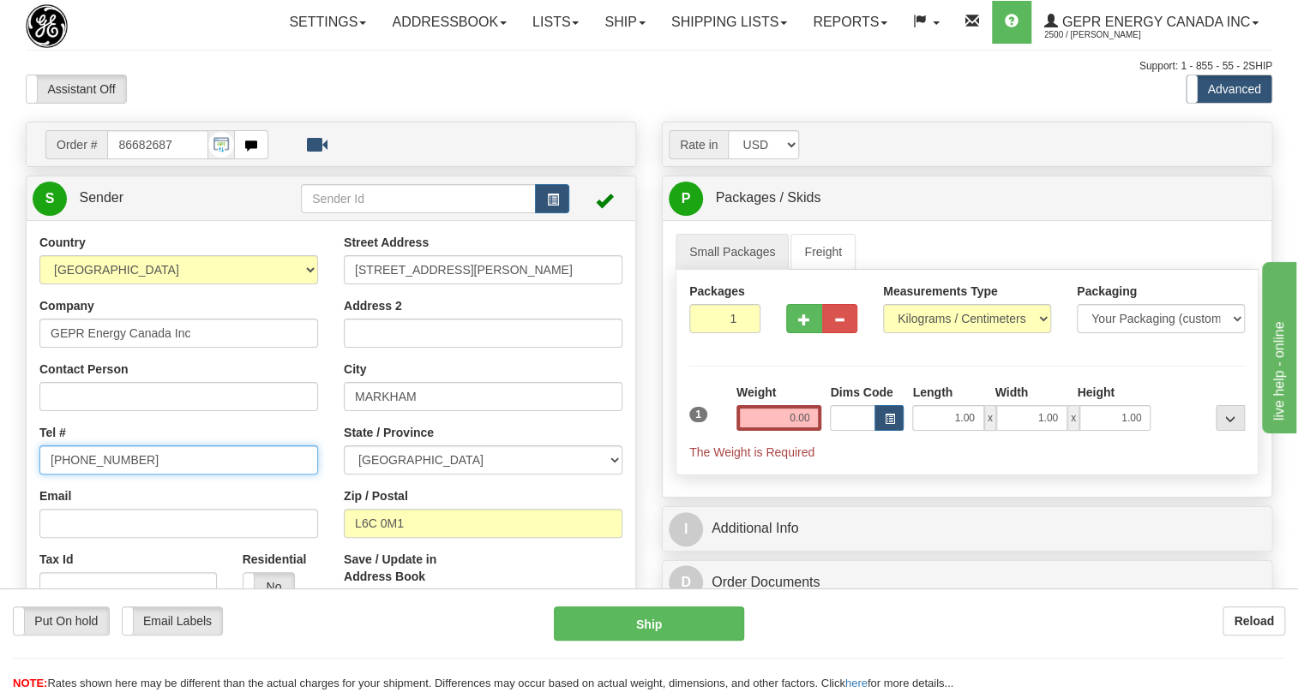
click at [99, 475] on input "[PHONE_NUMBER]" at bounding box center [178, 460] width 279 height 29
paste input "905-927-5013"
type input "905-927-5013"
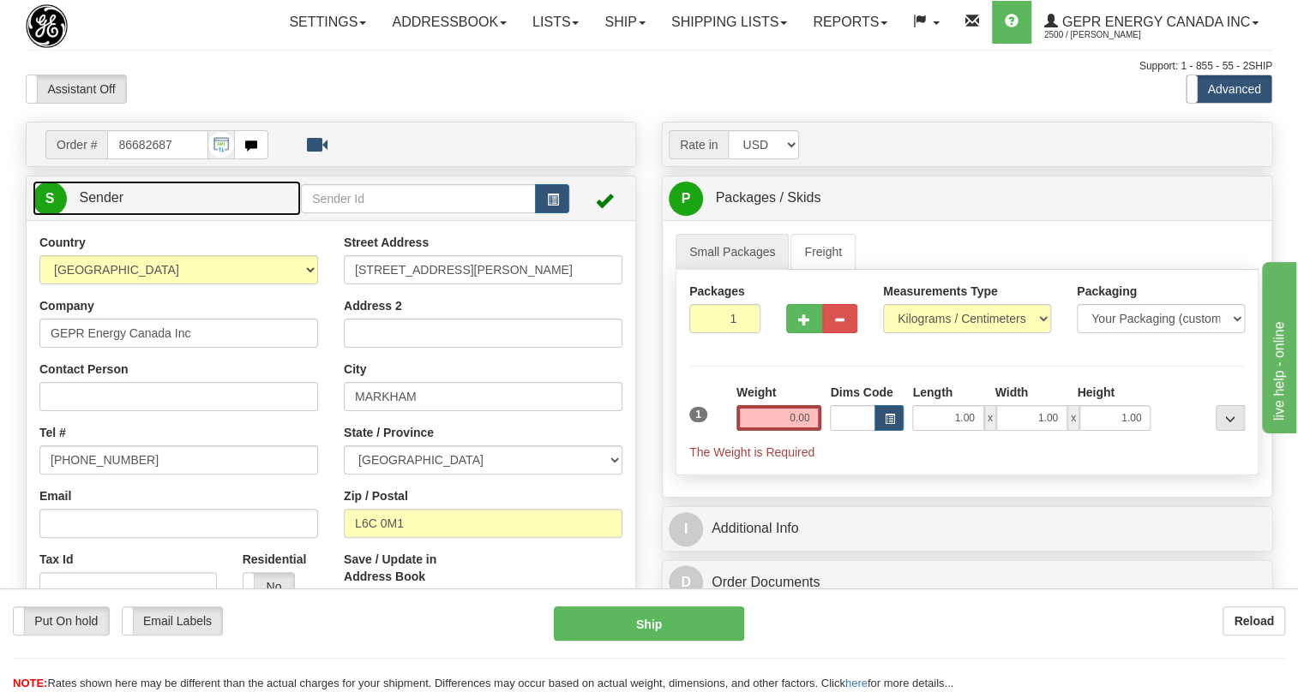
click at [86, 205] on span "Sender" at bounding box center [101, 197] width 45 height 15
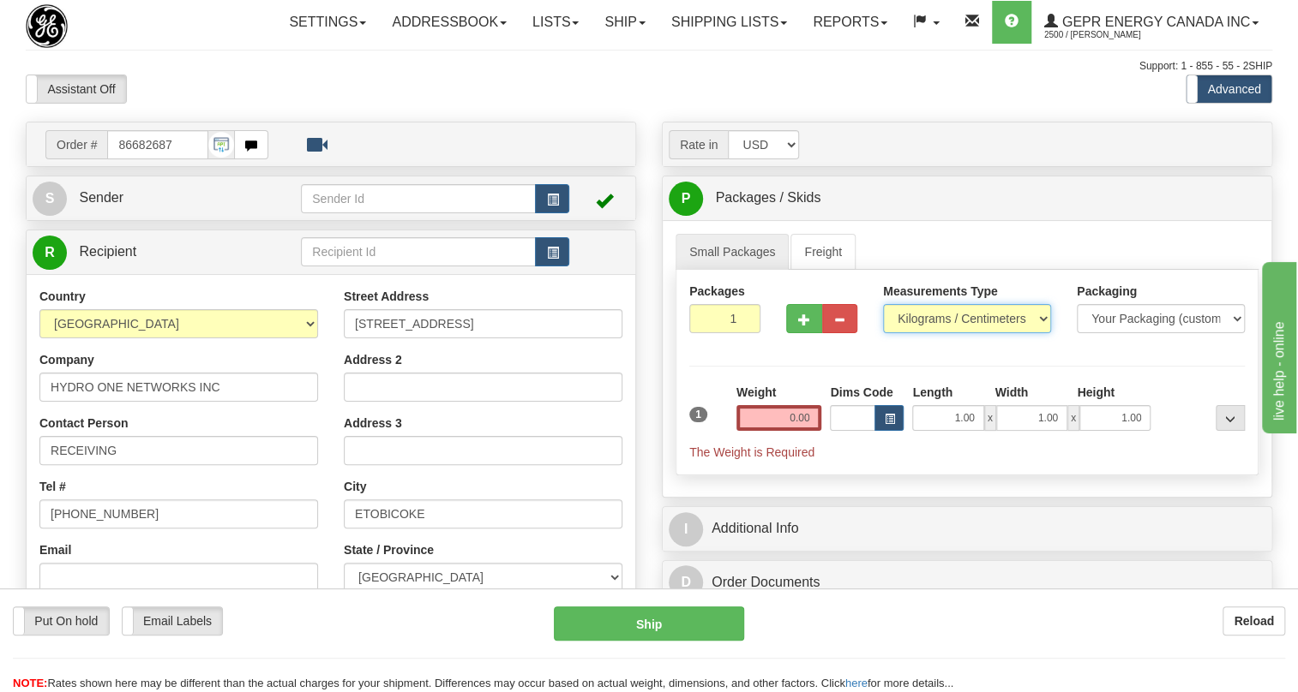
click at [924, 333] on select "Pounds / Inches Kilograms / Centimeters" at bounding box center [967, 318] width 168 height 29
select select "0"
click at [883, 333] on select "Pounds / Inches Kilograms / Centimeters" at bounding box center [967, 318] width 168 height 29
click at [944, 431] on input "1.00" at bounding box center [947, 418] width 71 height 26
type input "0.00"
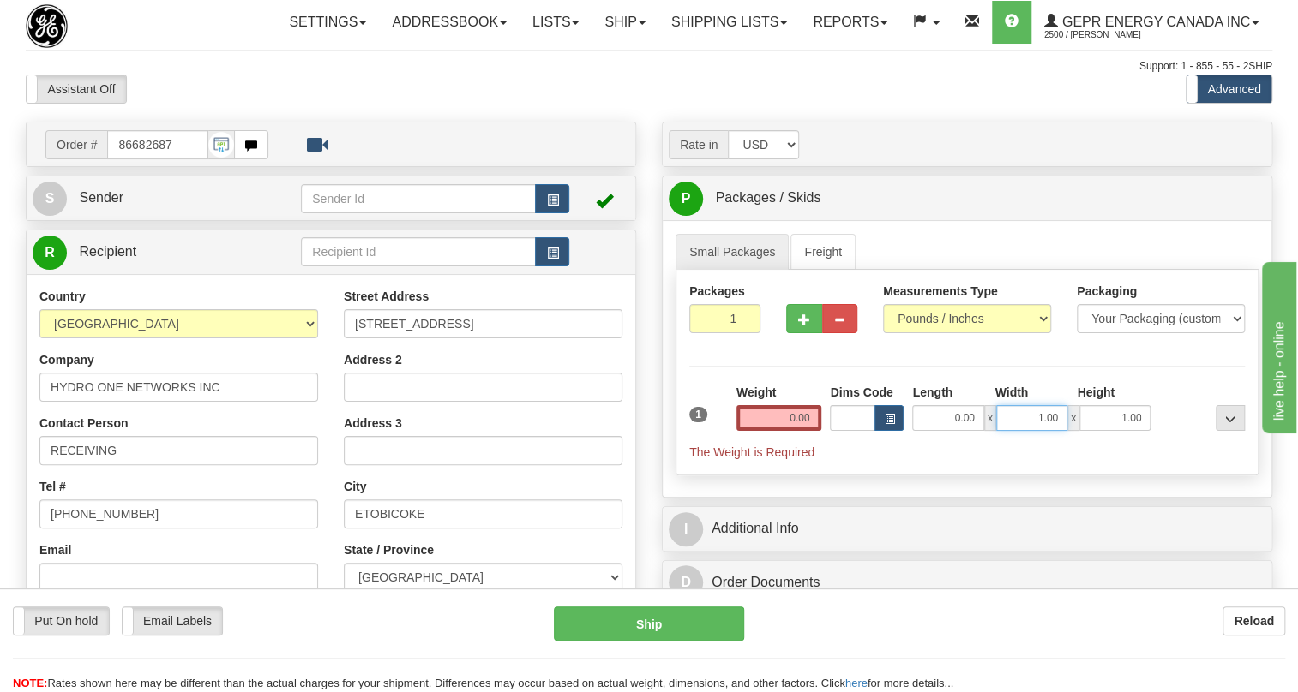
click at [1037, 431] on input "1.00" at bounding box center [1031, 418] width 71 height 26
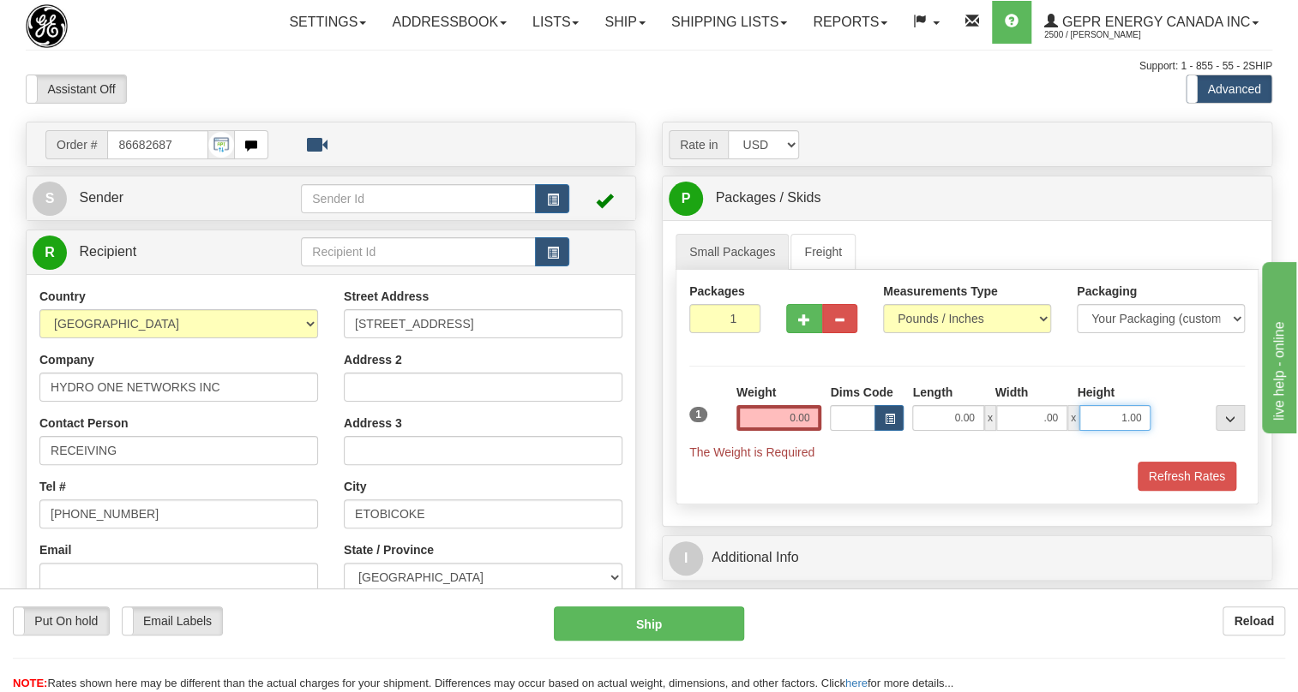
type input "0.00"
click at [1106, 431] on input "1.00" at bounding box center [1114, 418] width 71 height 26
type input "0.00"
click at [763, 431] on input "0.00" at bounding box center [779, 418] width 86 height 26
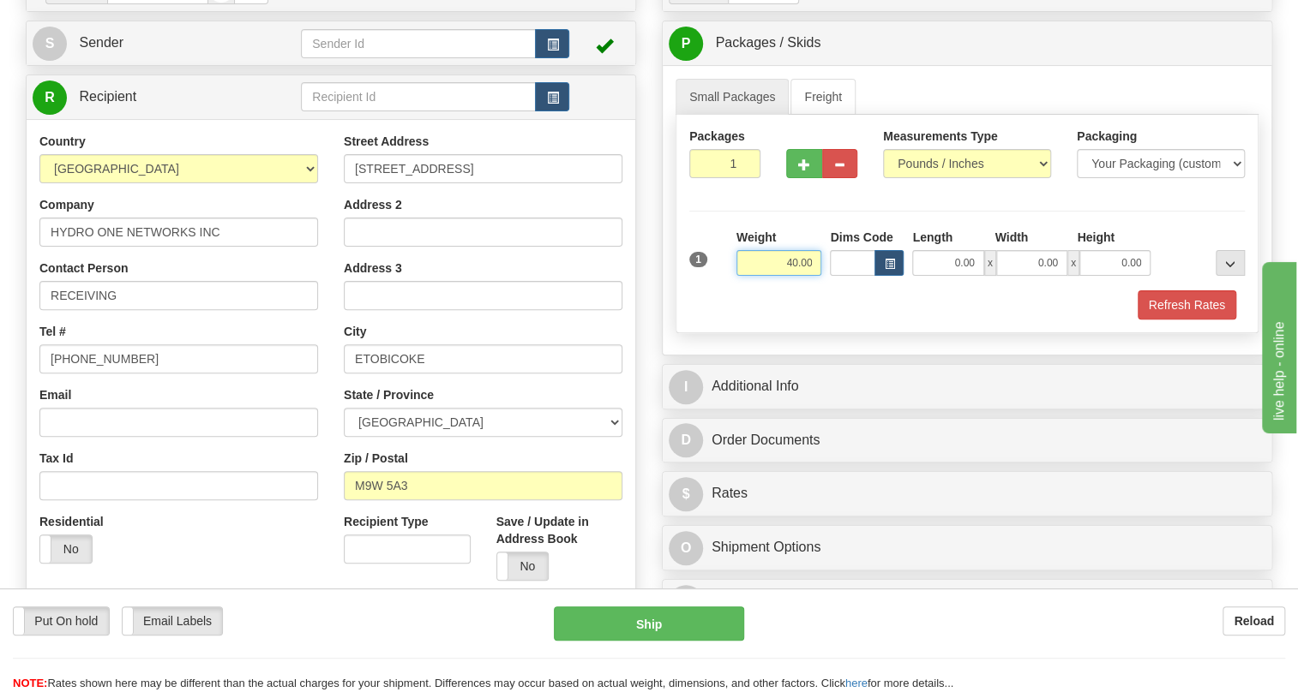
type input "40.00"
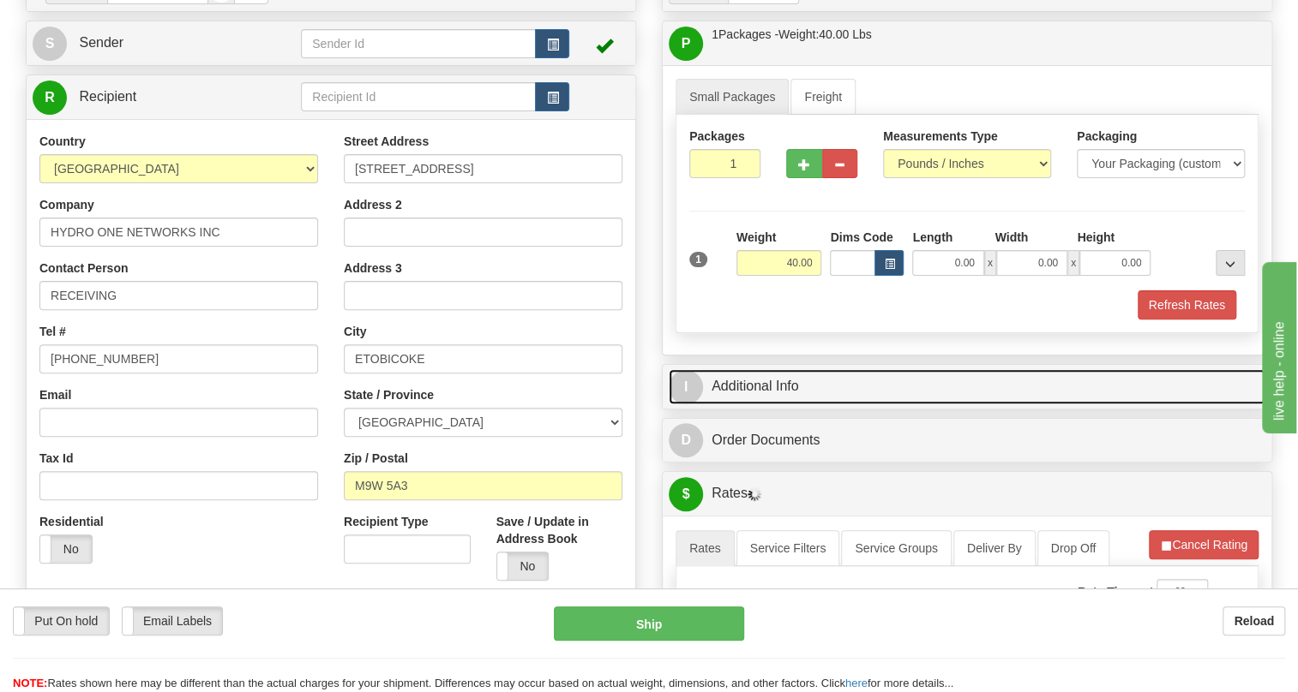
click at [762, 405] on link "I Additional Info" at bounding box center [966, 386] width 597 height 35
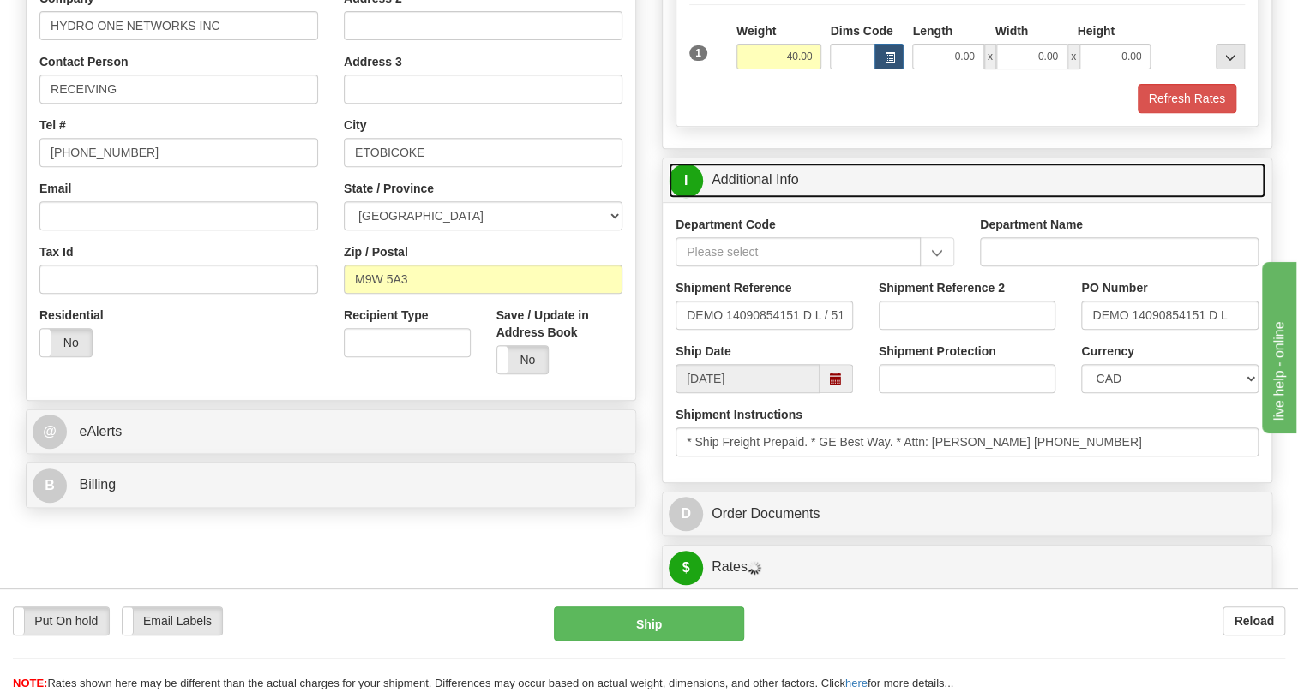
scroll to position [389, 0]
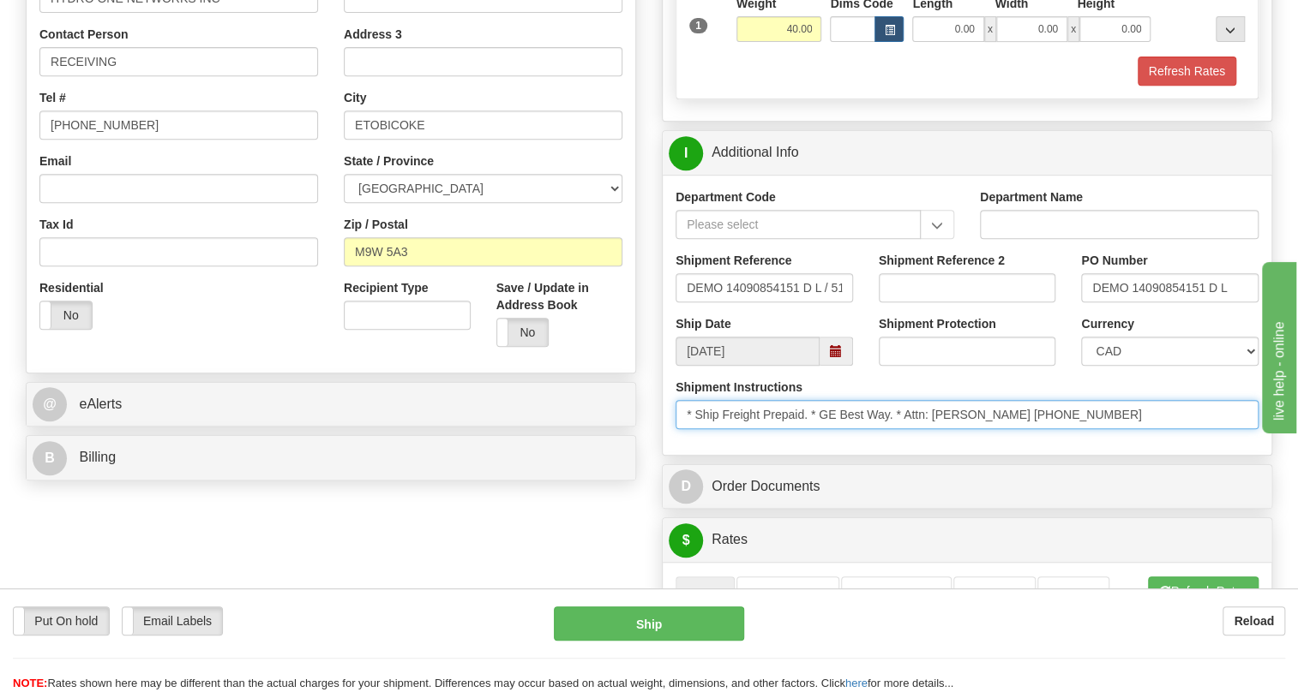
drag, startPoint x: 989, startPoint y: 452, endPoint x: 909, endPoint y: 459, distance: 80.0
click at [909, 429] on input "* Ship Freight Prepaid. * GE Best Way. * Attn: Xin Zheng 289-242-5401" at bounding box center [966, 414] width 583 height 29
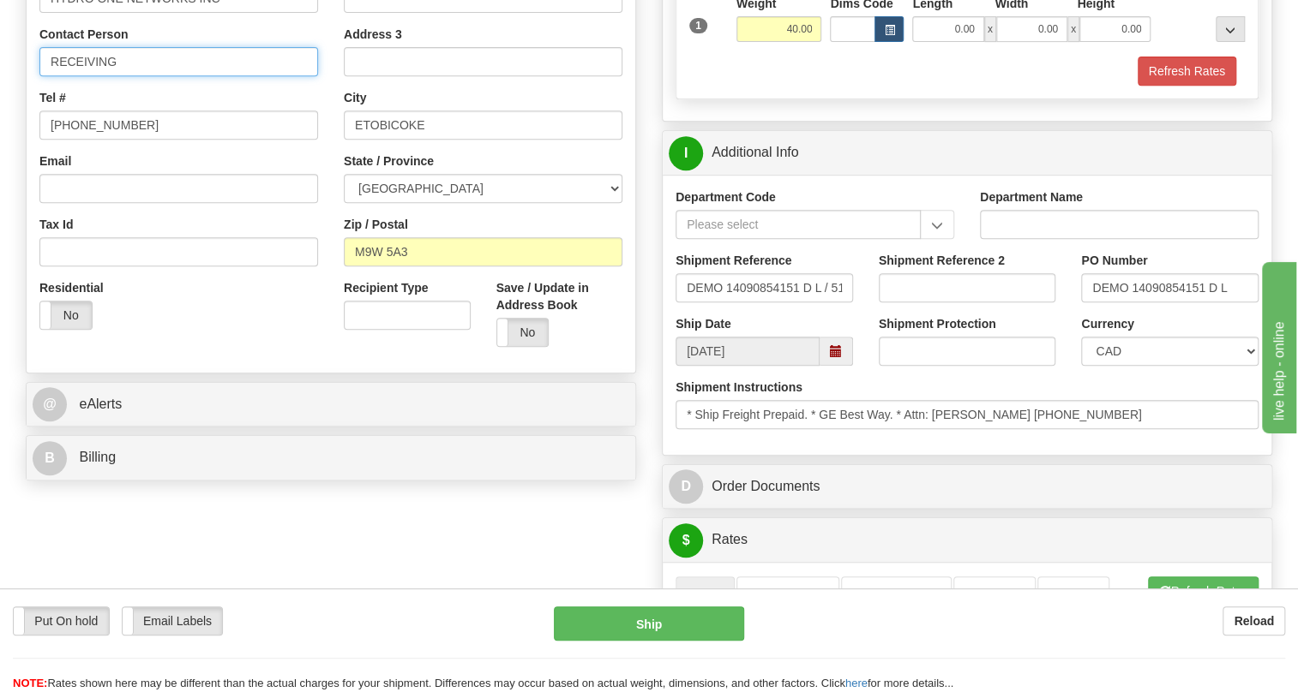
click at [93, 76] on input "RECEIVING" at bounding box center [178, 61] width 279 height 29
paste input "Attn: Xin Zheng"
type input "Attn: Xin Zheng /"
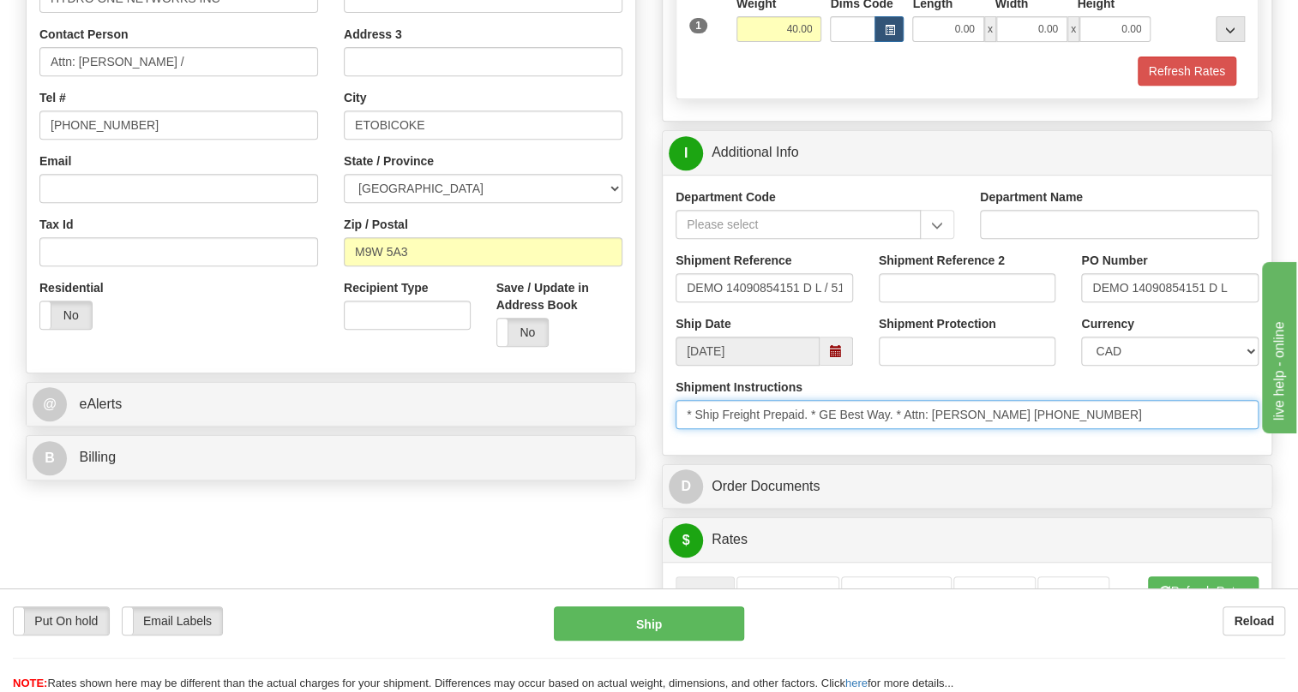
drag, startPoint x: 1067, startPoint y: 451, endPoint x: 992, endPoint y: 458, distance: 75.7
click at [992, 429] on input "* Ship Freight Prepaid. * GE Best Way. * Attn: Xin Zheng 289-242-5401" at bounding box center [966, 414] width 583 height 29
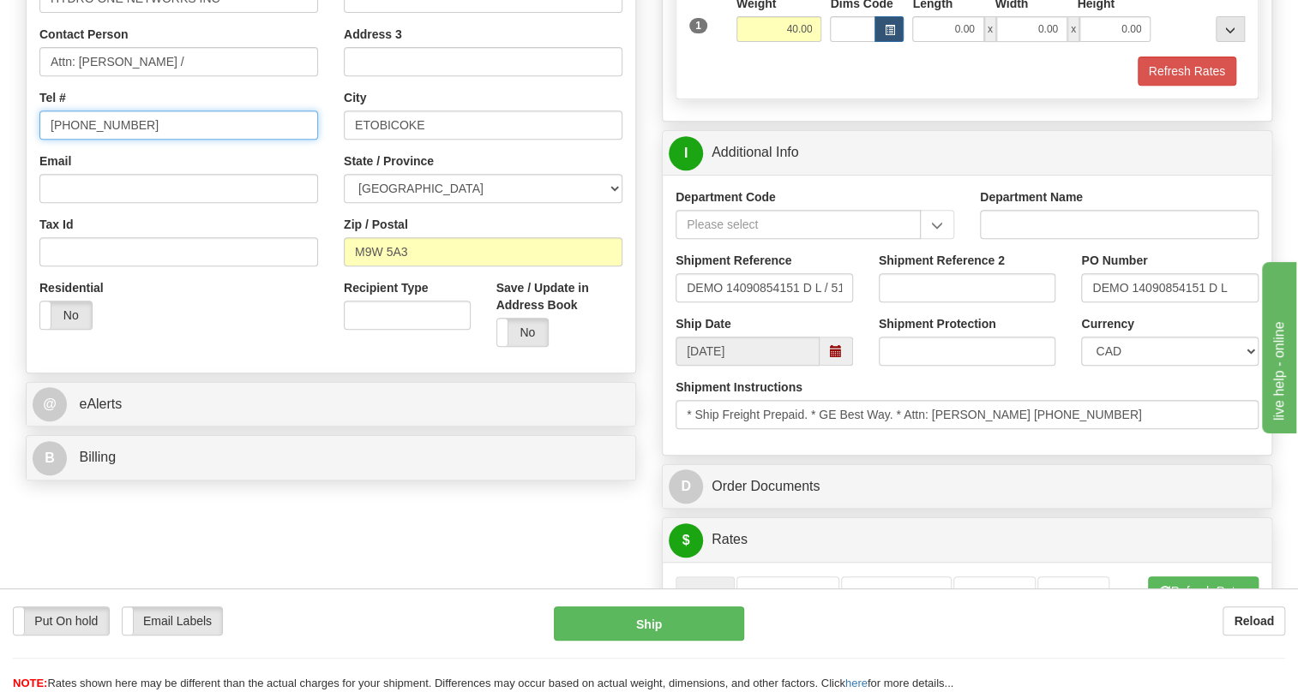
click at [105, 140] on input "[PHONE_NUMBER]" at bounding box center [178, 125] width 279 height 29
paste input "289-242-5401"
type input "289-242-5401"
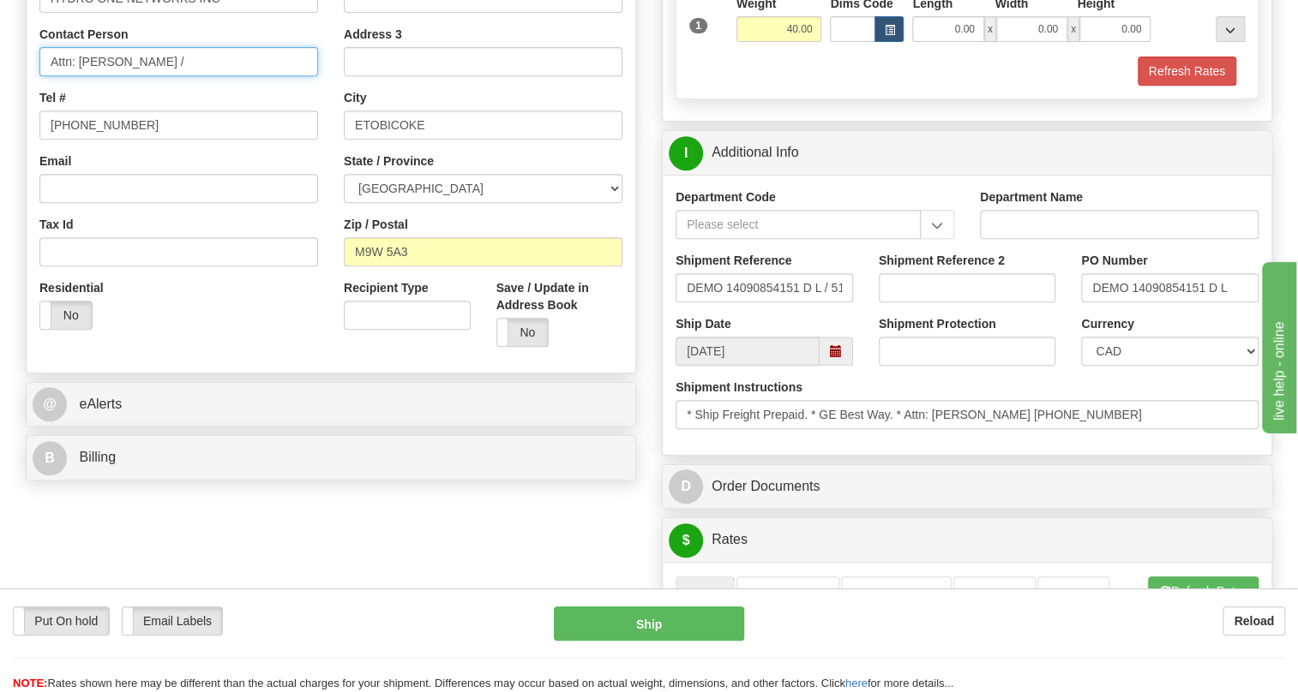
click at [165, 76] on input "Attn: Xin Zheng /" at bounding box center [178, 61] width 279 height 29
drag, startPoint x: 142, startPoint y: 95, endPoint x: 49, endPoint y: 101, distance: 93.6
click at [49, 76] on input "Attn: Xin Zheng / RECEIVING" at bounding box center [178, 61] width 279 height 29
click at [153, 76] on input "RECEIVING" at bounding box center [178, 61] width 279 height 29
paste input "Attn: Xin Zheng /"
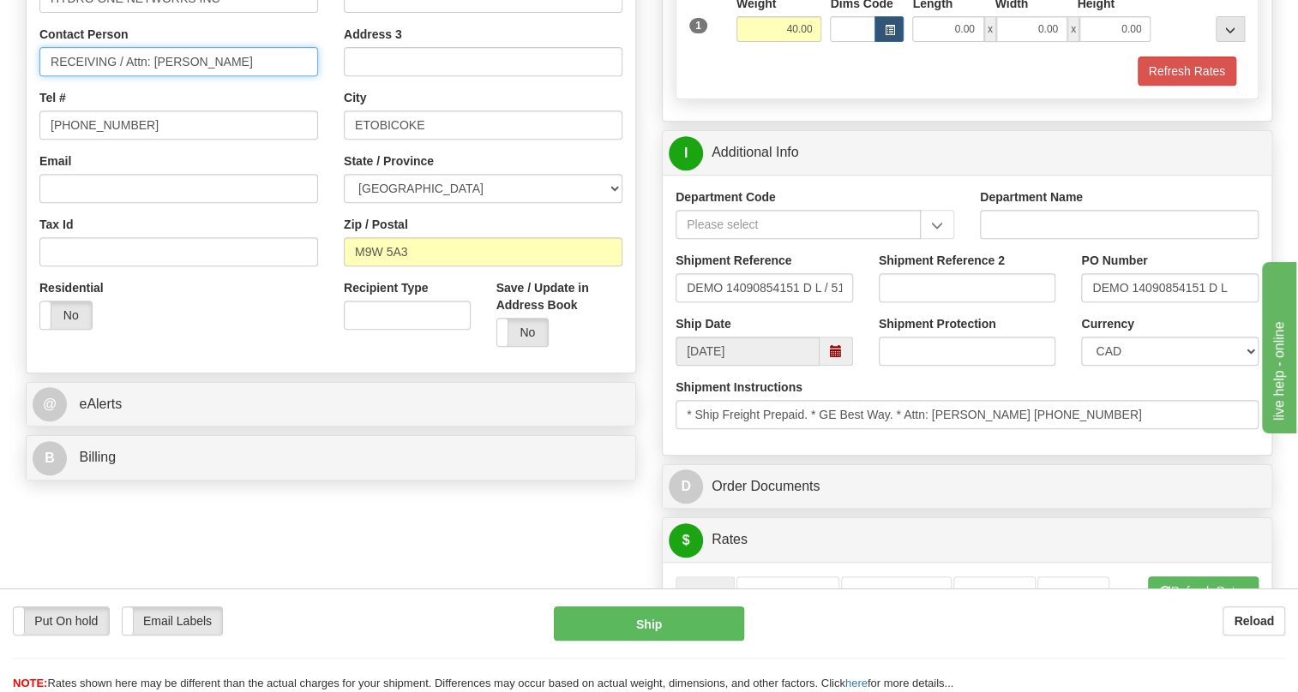
type input "RECEIVING / Attn: Xin Zheng"
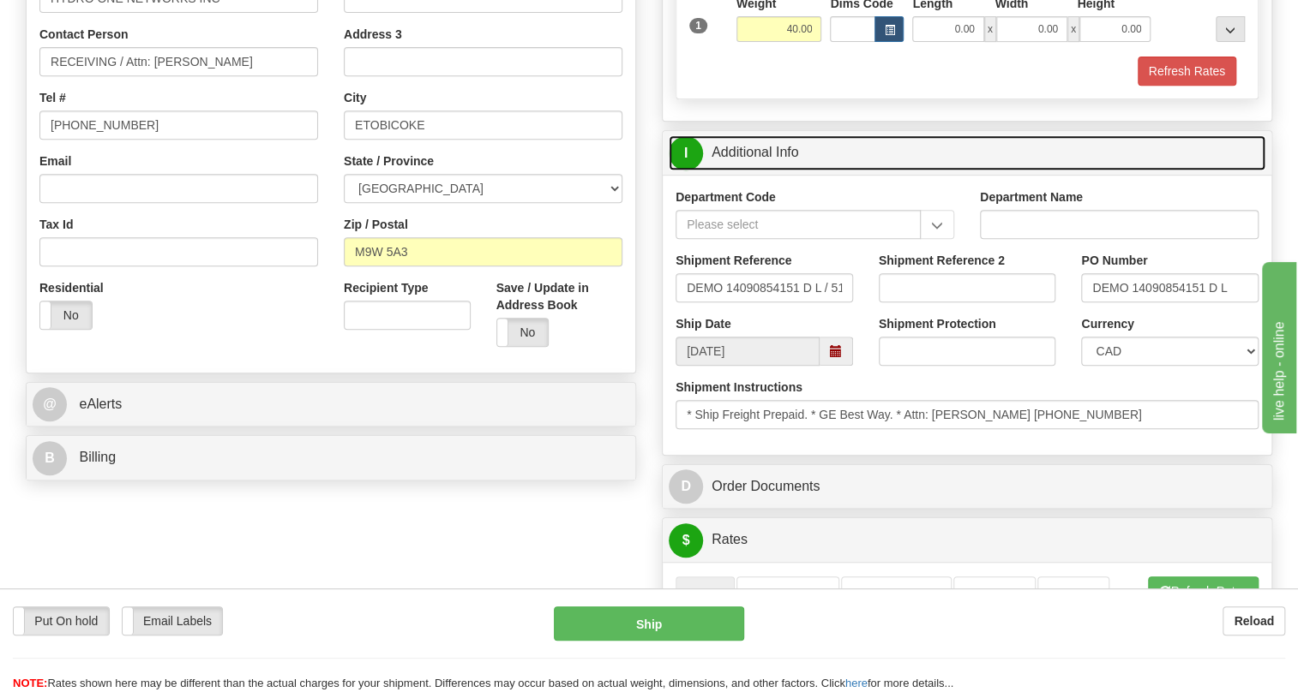
click at [771, 171] on link "I Additional Info" at bounding box center [966, 152] width 597 height 35
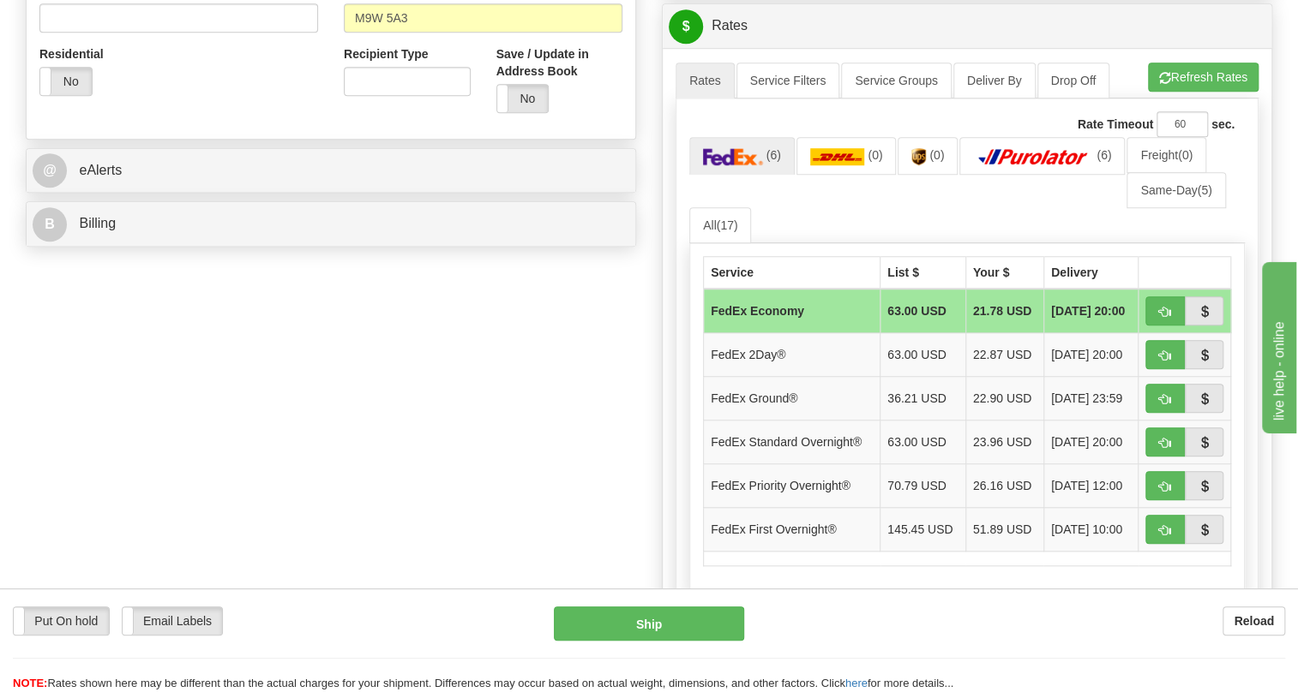
scroll to position [701, 0]
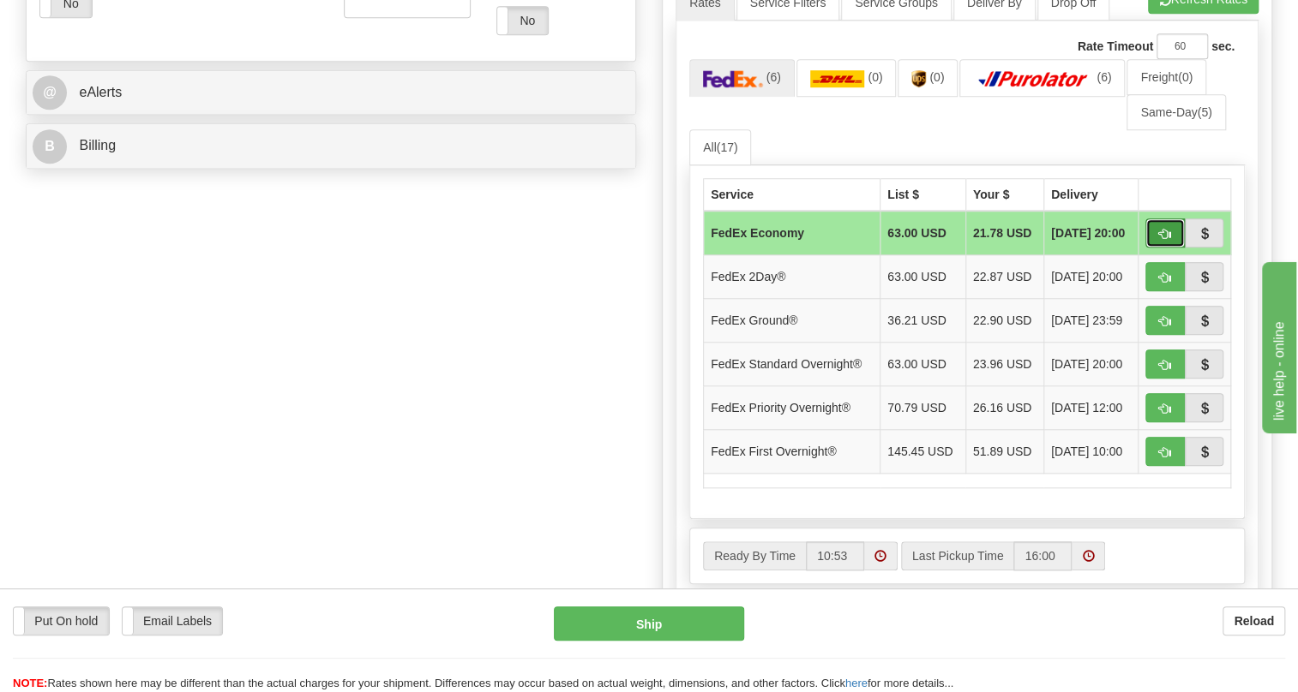
click at [1160, 240] on span "button" at bounding box center [1165, 234] width 12 height 11
type input "20"
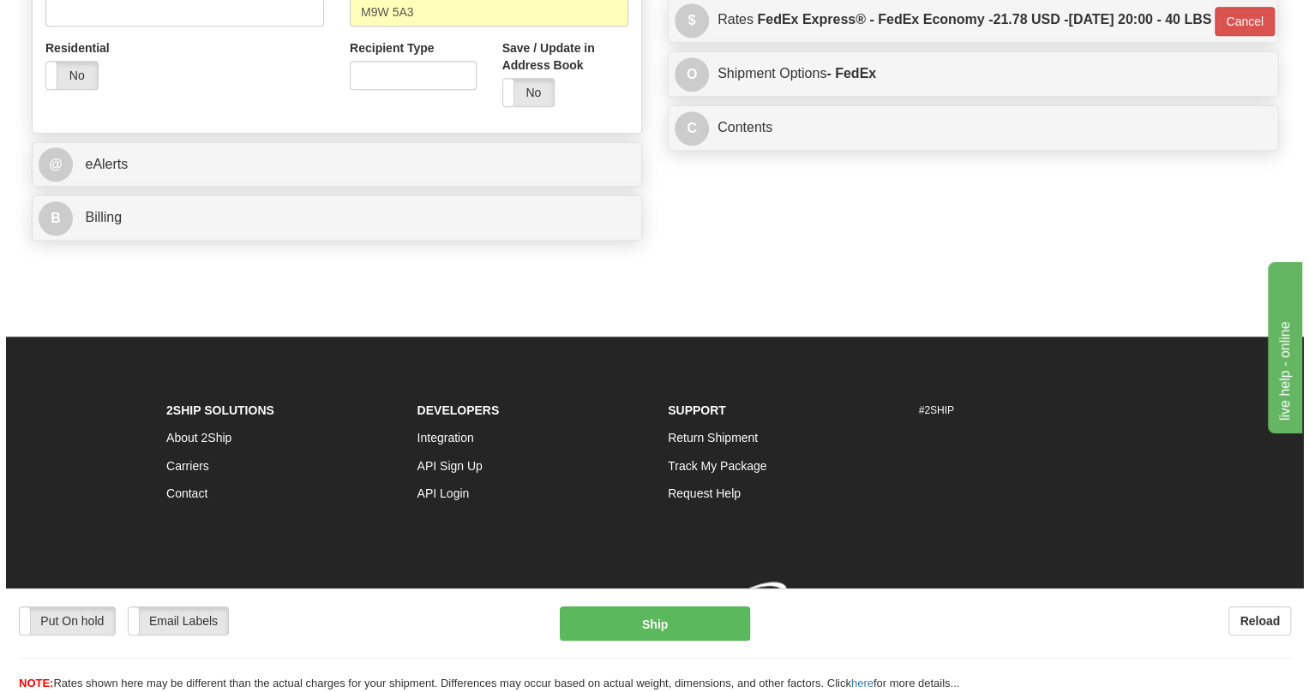
scroll to position [692, 0]
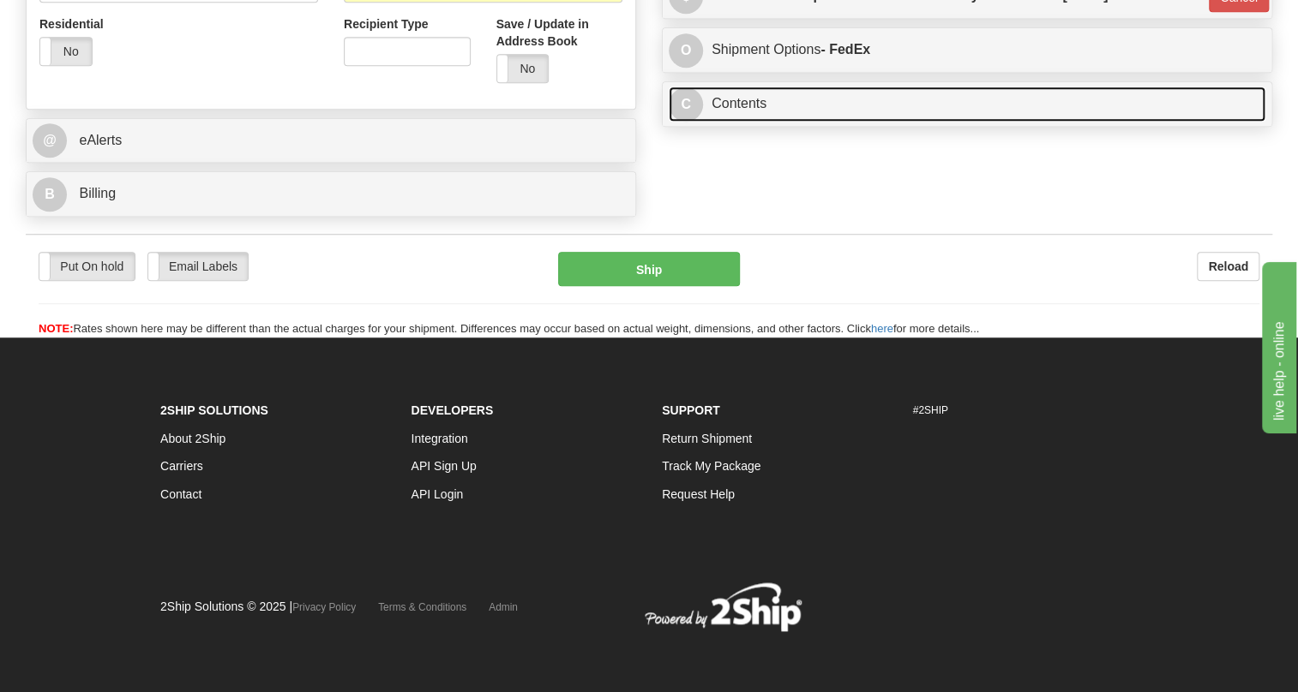
click at [737, 122] on link "C Contents" at bounding box center [966, 104] width 597 height 35
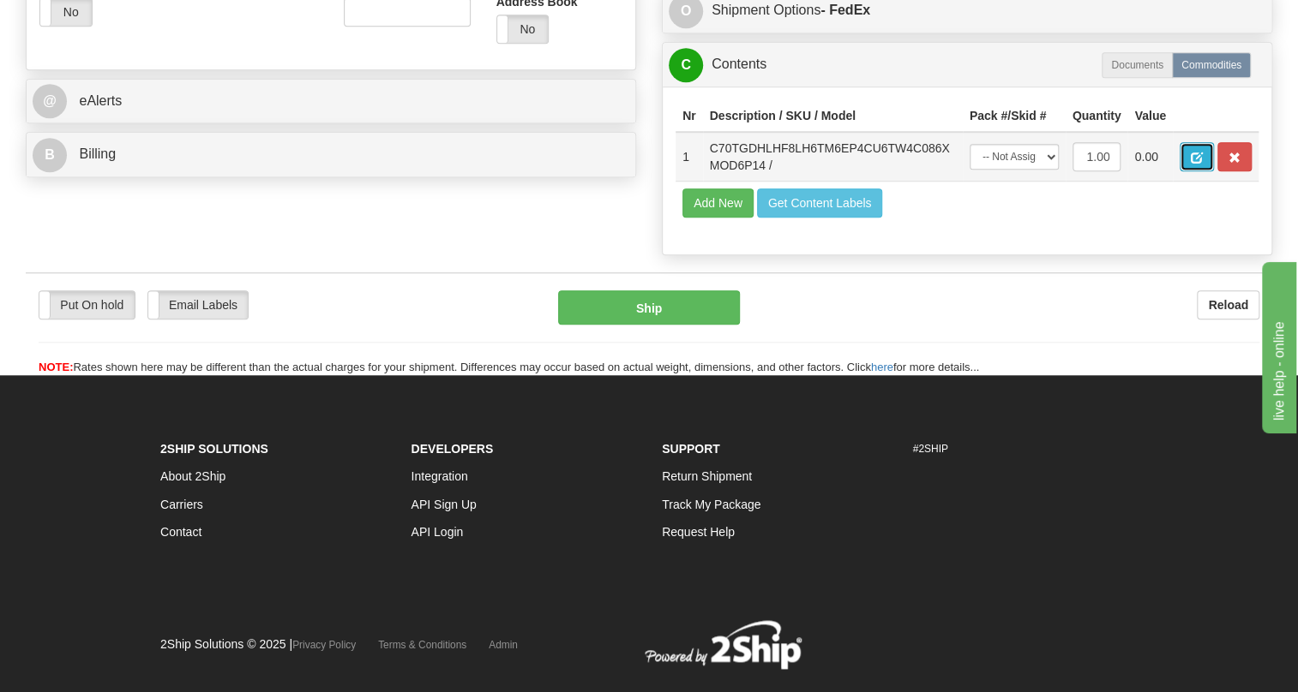
click at [1196, 164] on span "button" at bounding box center [1196, 158] width 12 height 11
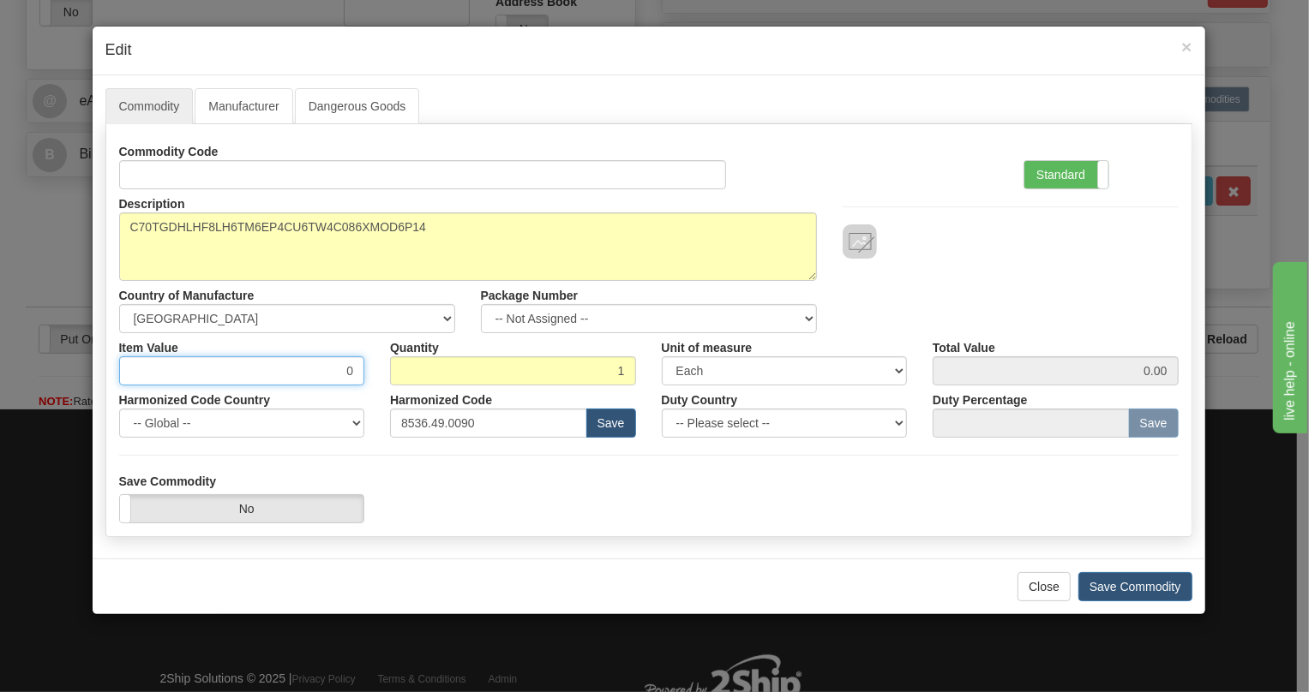
click at [351, 375] on input "0" at bounding box center [242, 371] width 246 height 29
type input "3283.04"
click at [1054, 171] on label "Standard" at bounding box center [1066, 174] width 84 height 27
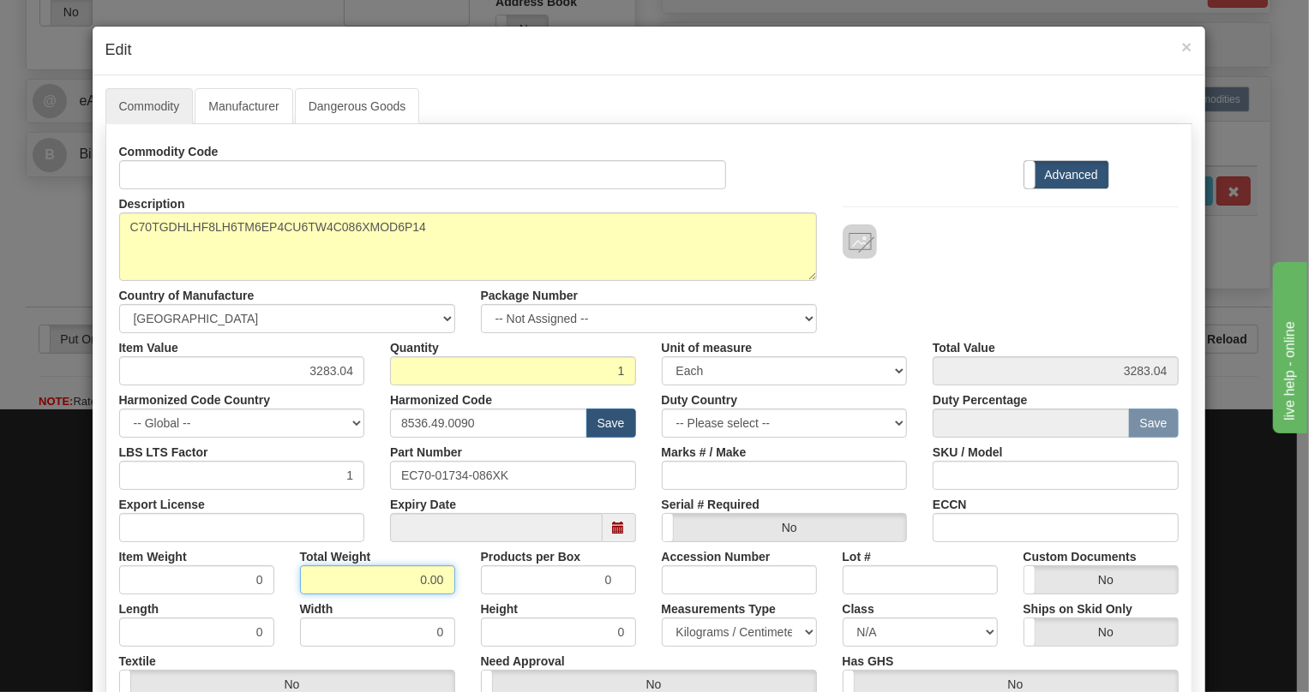
click at [400, 579] on input "0.00" at bounding box center [377, 580] width 155 height 29
type input "1.00"
type input "1.0000"
click at [734, 634] on select "Pounds / Inches Kilograms / Centimeters" at bounding box center [739, 632] width 155 height 29
select select "0"
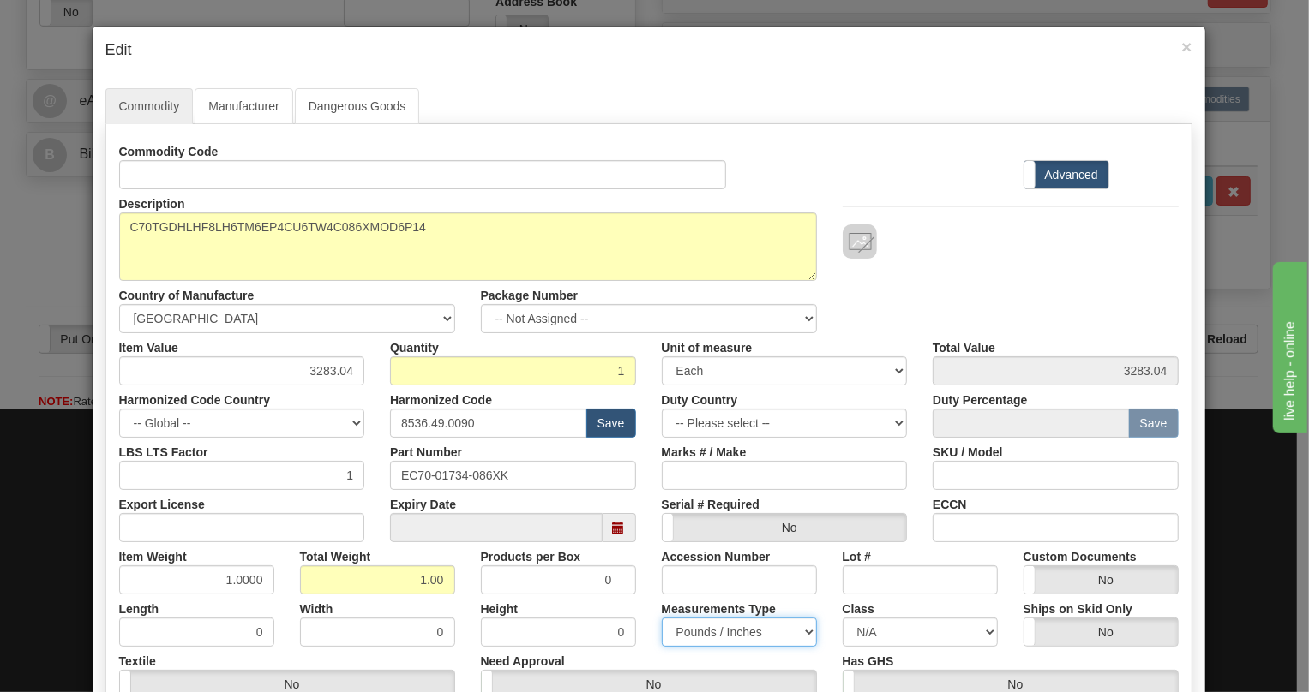
click at [662, 618] on select "Pounds / Inches Kilograms / Centimeters" at bounding box center [739, 632] width 155 height 29
click at [638, 602] on div "Height 0" at bounding box center [558, 621] width 181 height 52
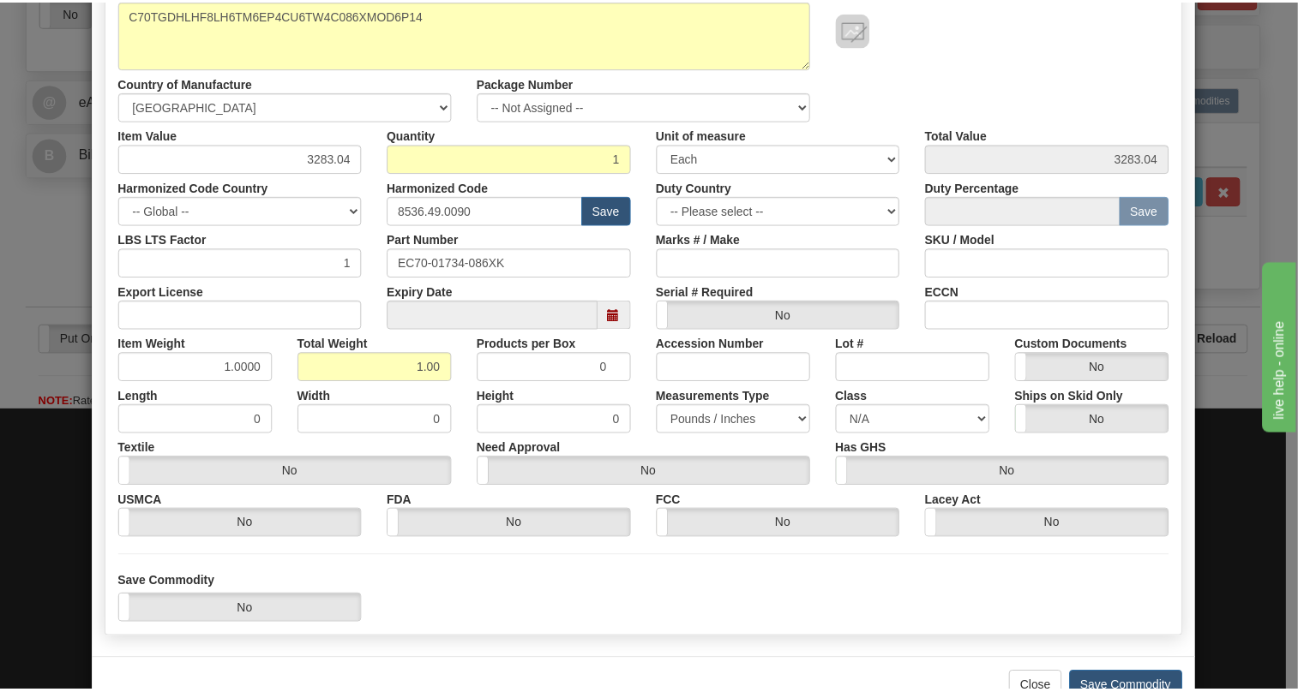
scroll to position [233, 0]
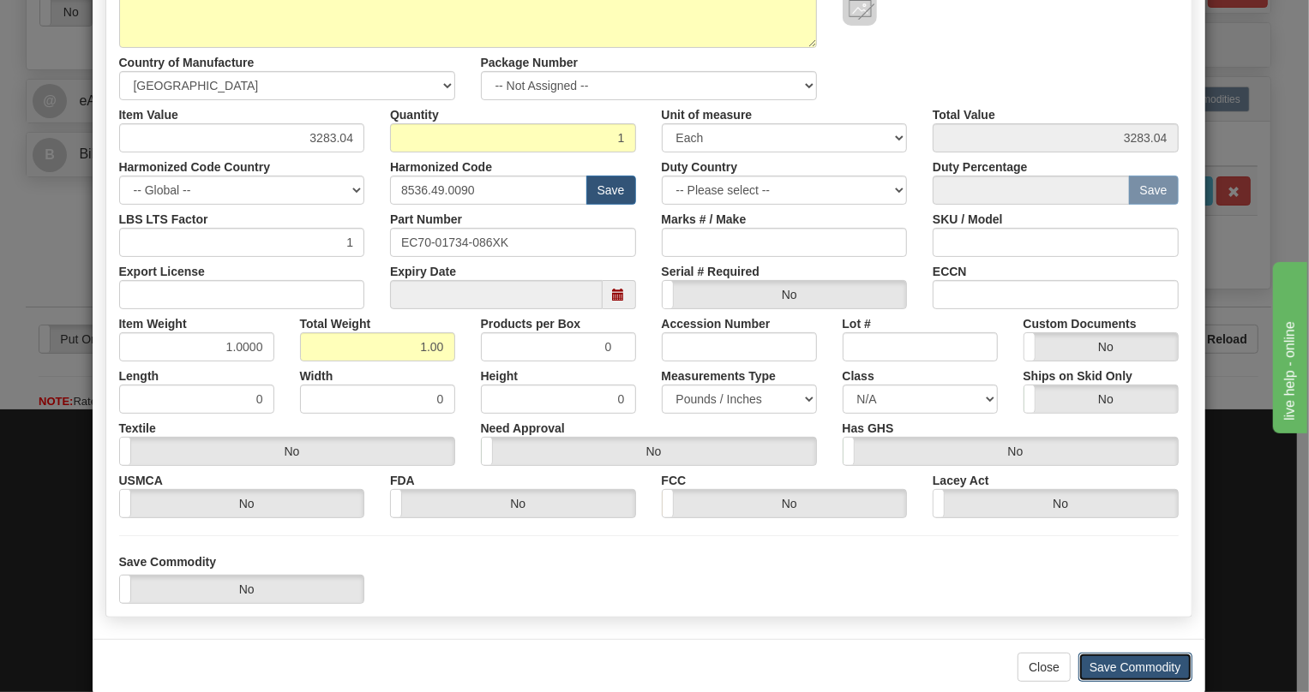
click at [1098, 668] on button "Save Commodity" at bounding box center [1135, 667] width 114 height 29
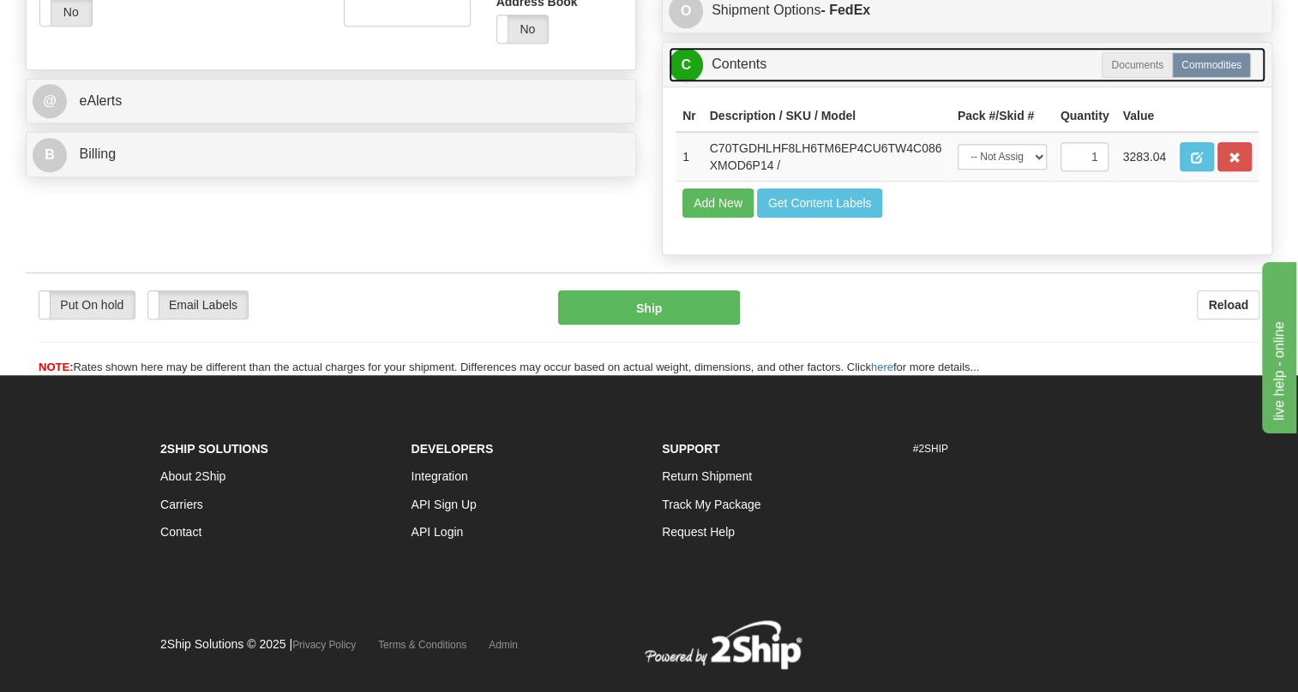
click at [740, 82] on link "C Contents" at bounding box center [966, 64] width 597 height 35
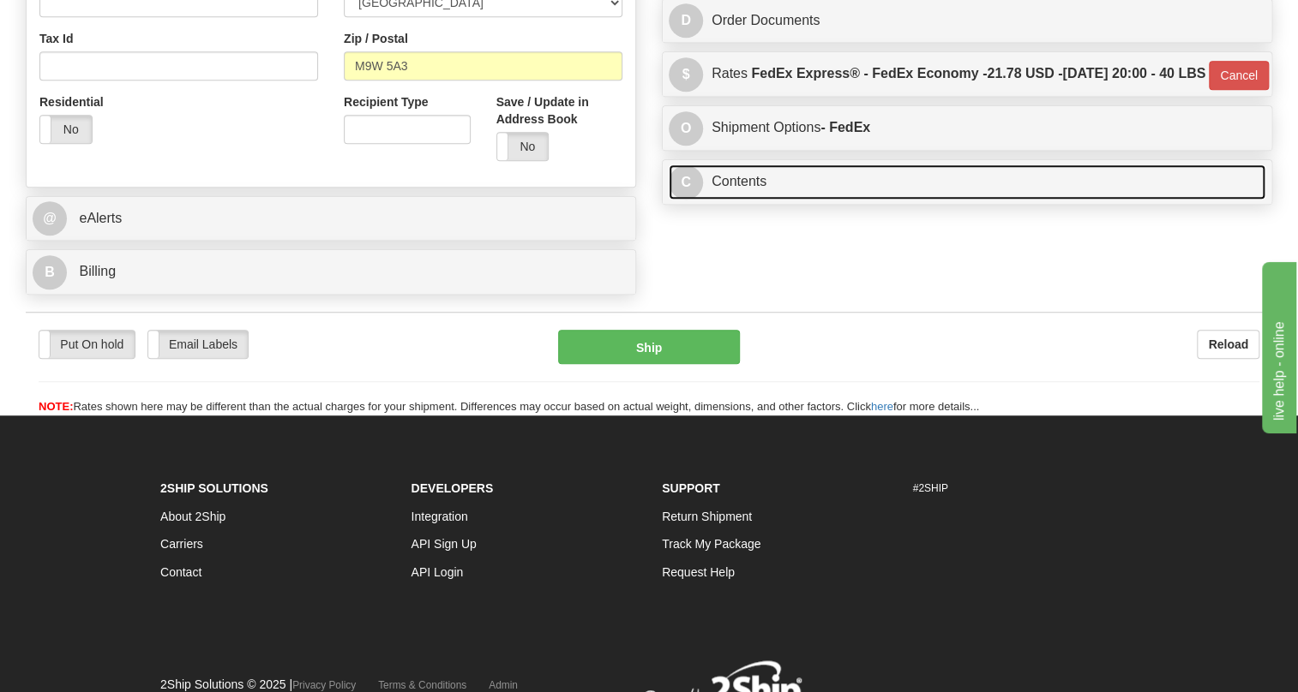
scroll to position [459, 0]
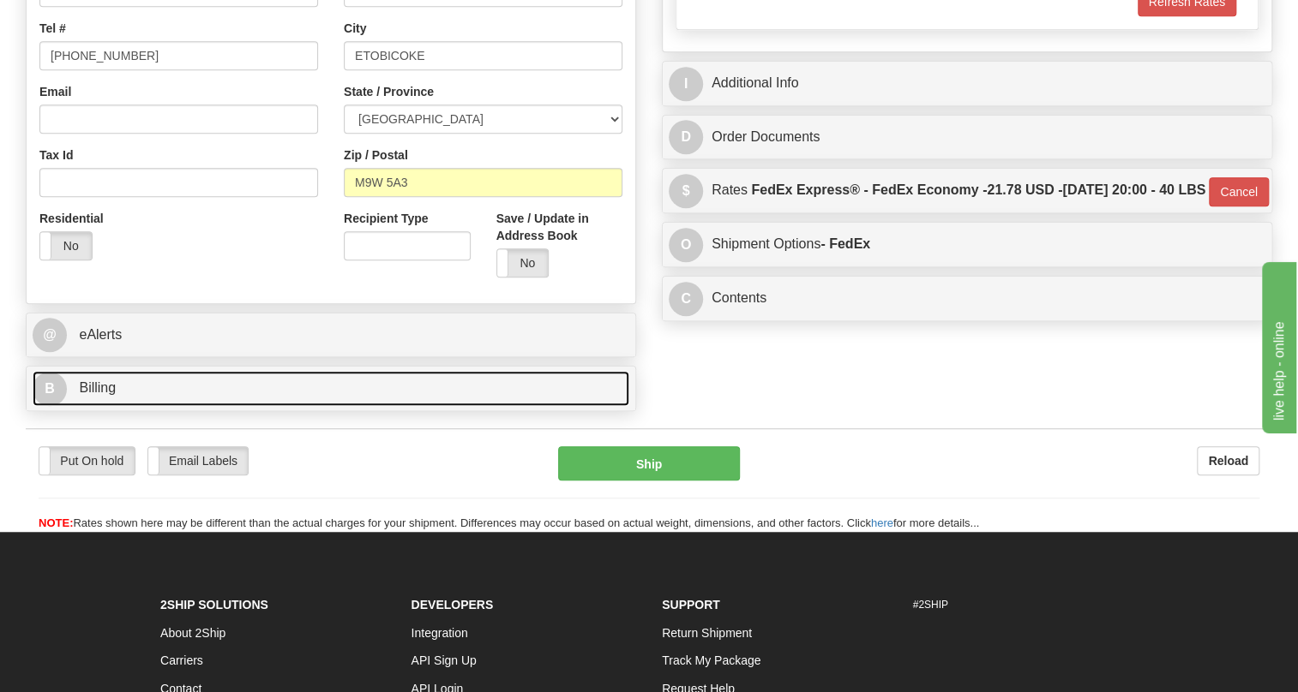
click at [114, 395] on span "Billing" at bounding box center [97, 388] width 37 height 15
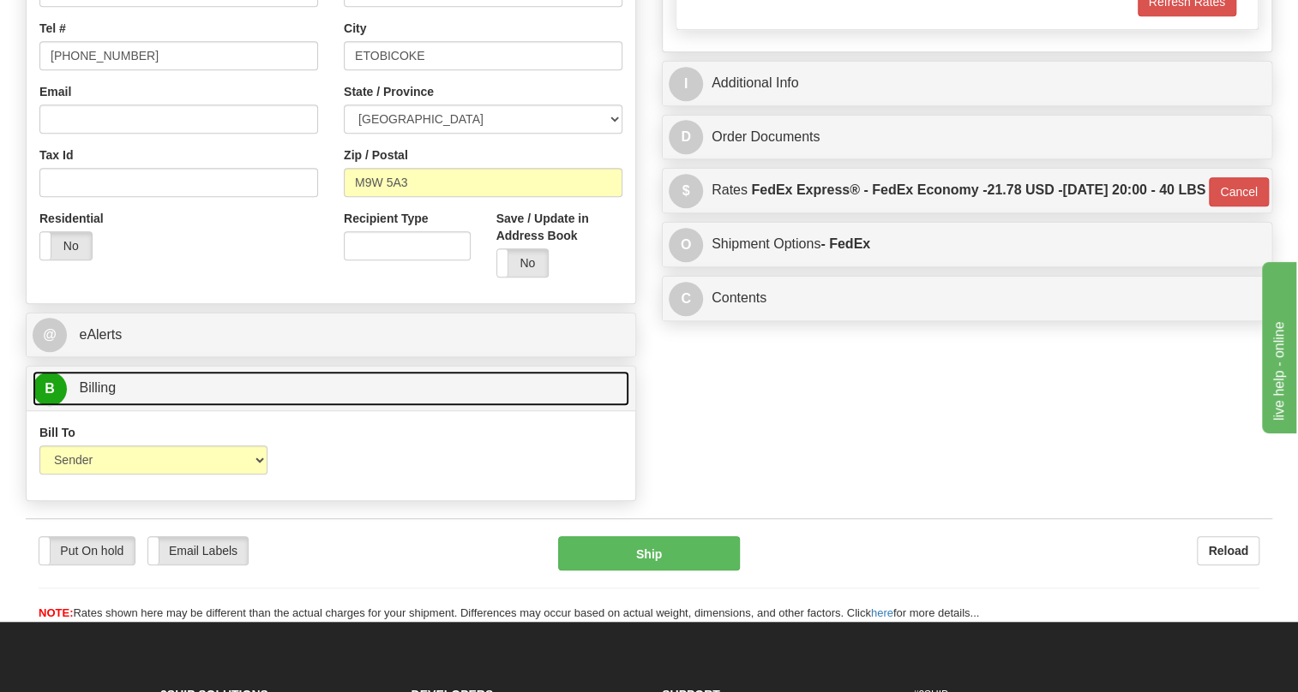
click at [109, 395] on span "Billing" at bounding box center [97, 388] width 37 height 15
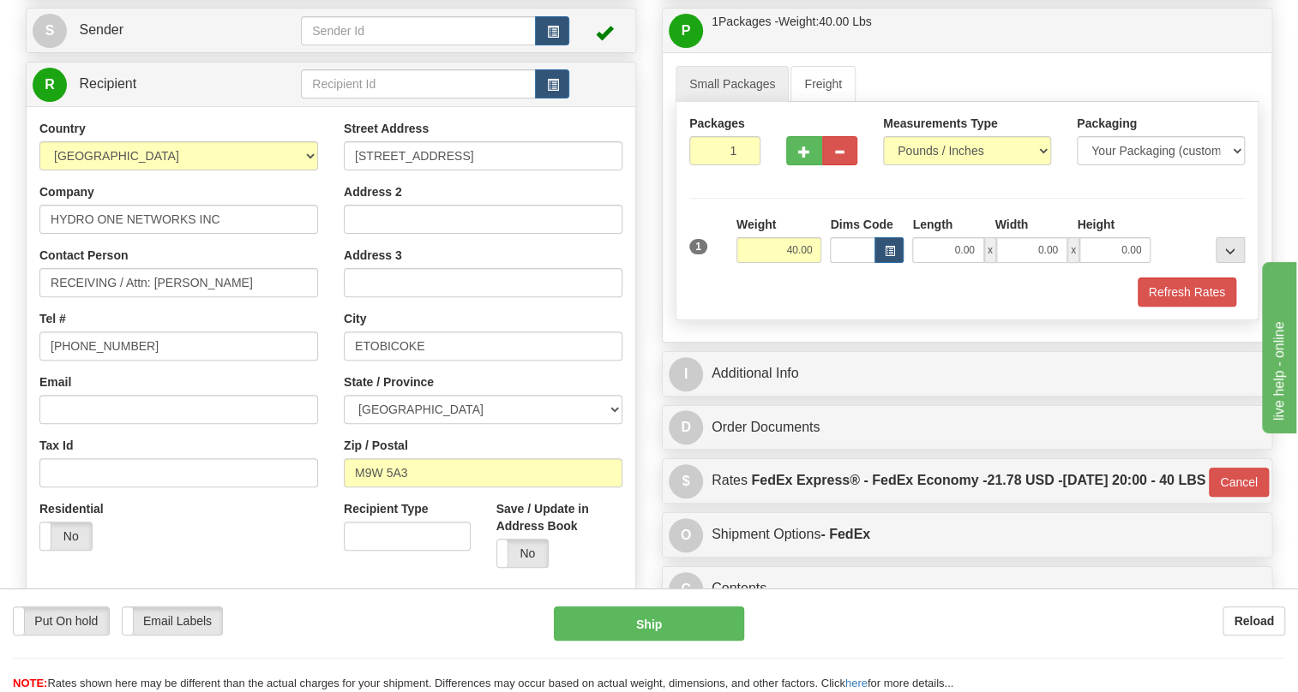
scroll to position [147, 0]
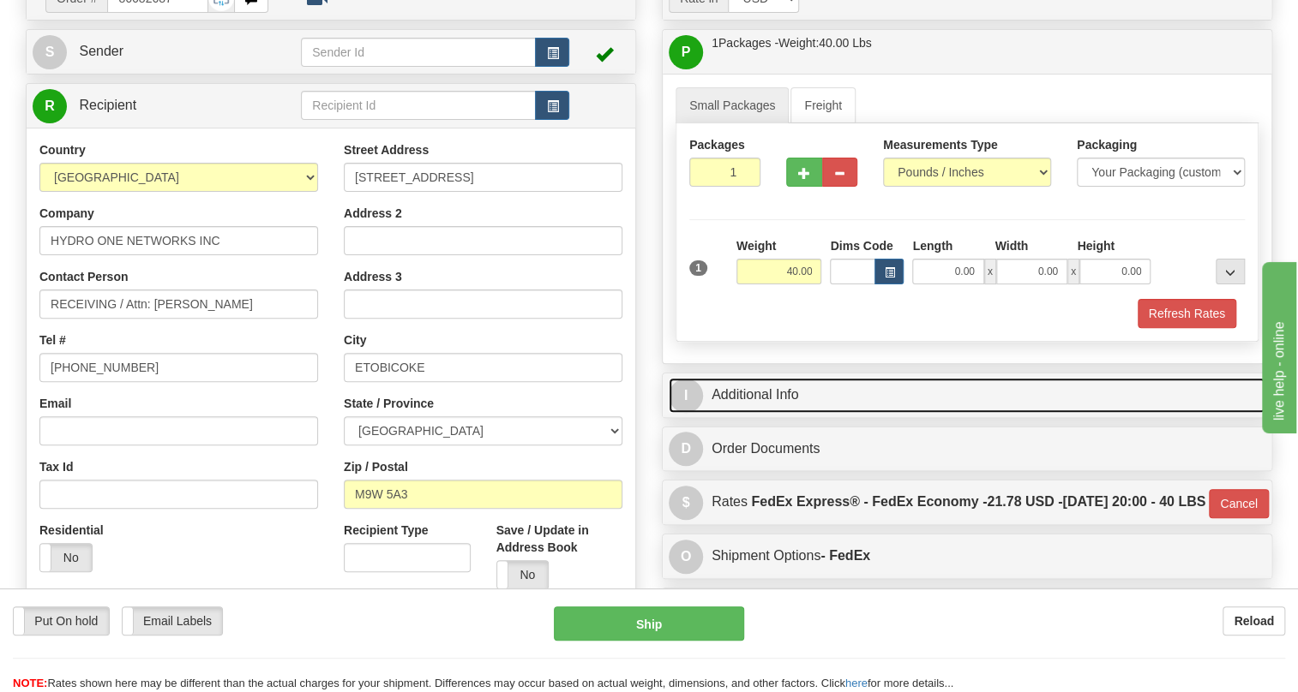
click at [744, 413] on link "I Additional Info" at bounding box center [966, 395] width 597 height 35
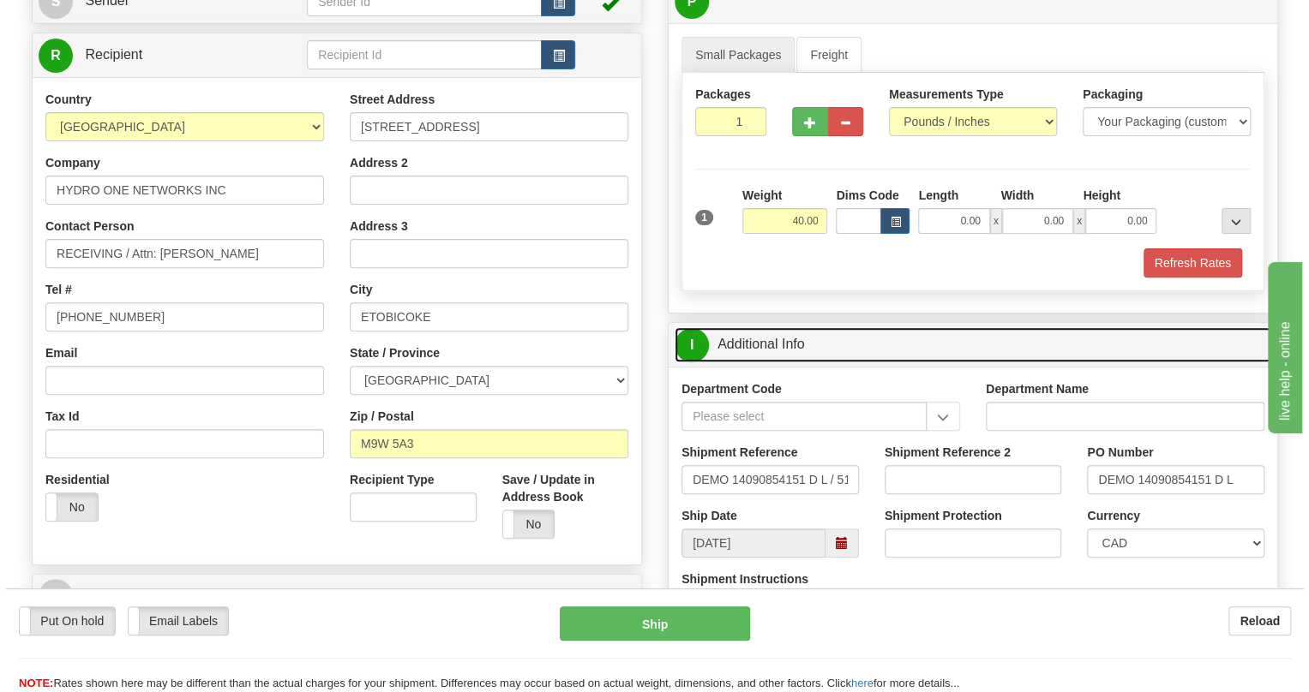
scroll to position [225, 0]
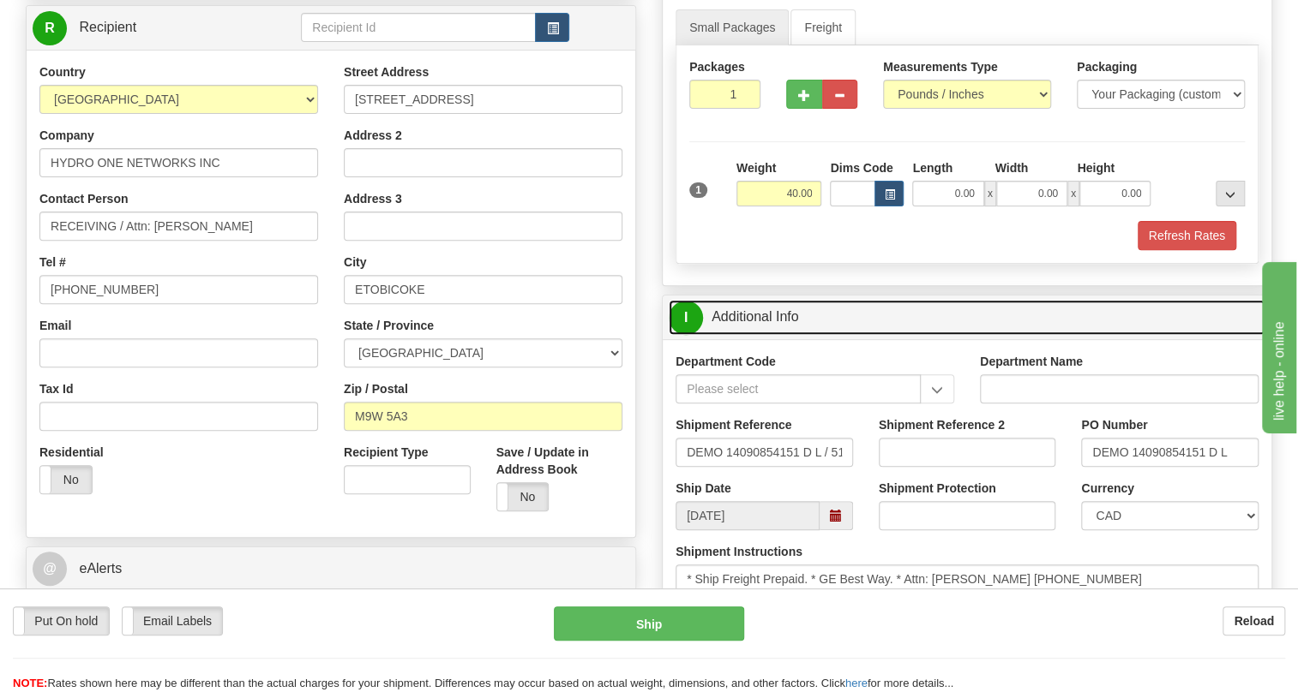
click at [743, 335] on link "I Additional Info" at bounding box center [966, 317] width 597 height 35
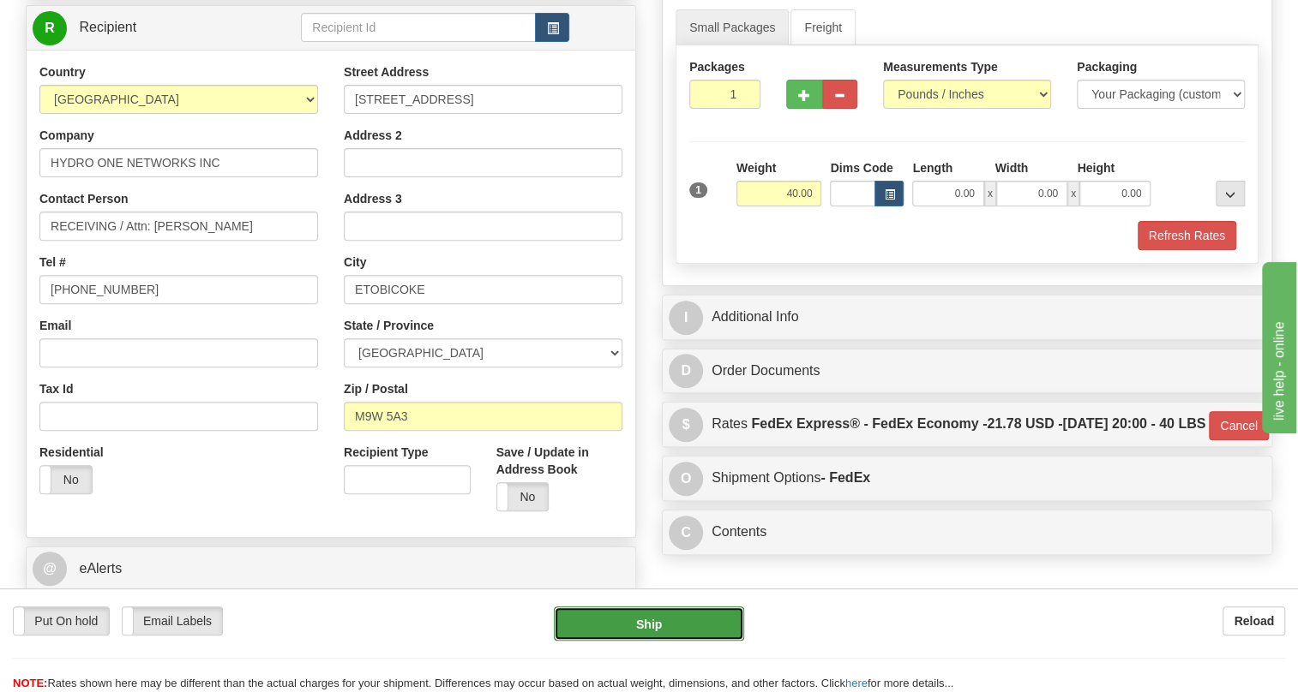
click at [643, 626] on button "Ship" at bounding box center [649, 624] width 190 height 34
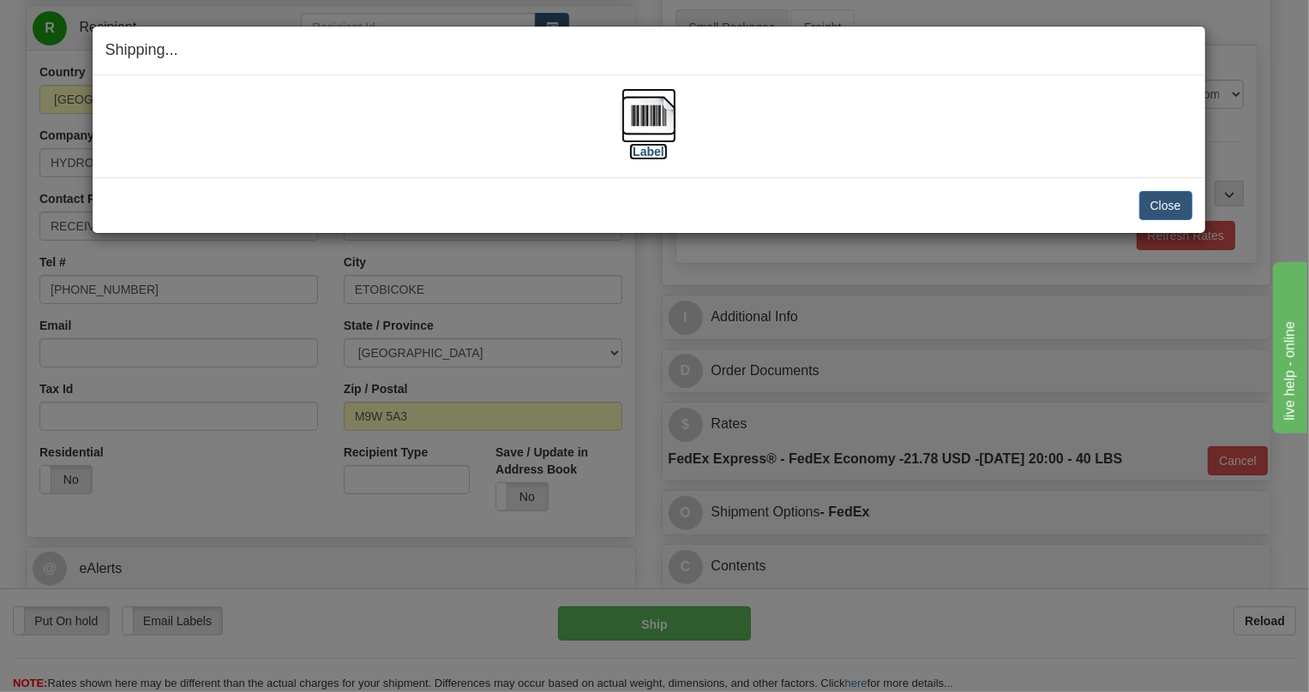
click at [660, 122] on img at bounding box center [648, 115] width 55 height 55
click at [1164, 204] on button "Close" at bounding box center [1165, 205] width 53 height 29
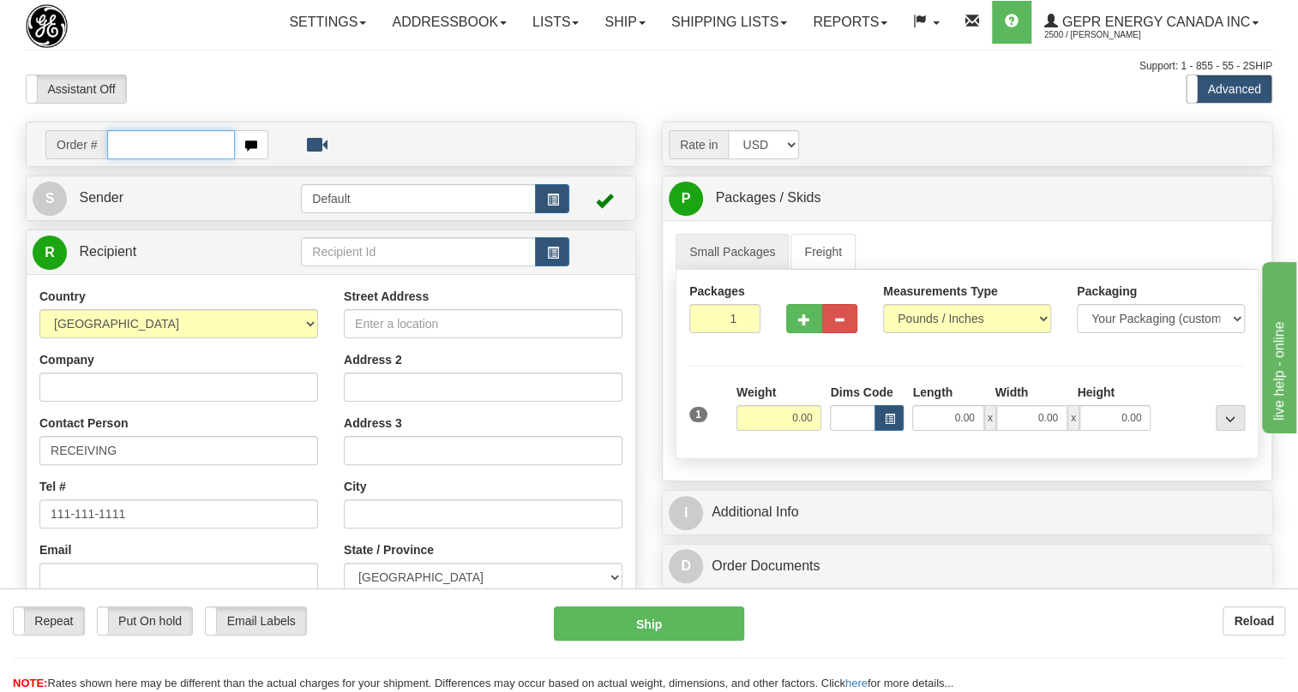
click at [154, 159] on input "text" at bounding box center [171, 144] width 128 height 29
type input "86682661"
click at [265, 120] on body "Training Course Close Toggle navigation Settings Shipping Preferences New Recip…" at bounding box center [649, 346] width 1298 height 692
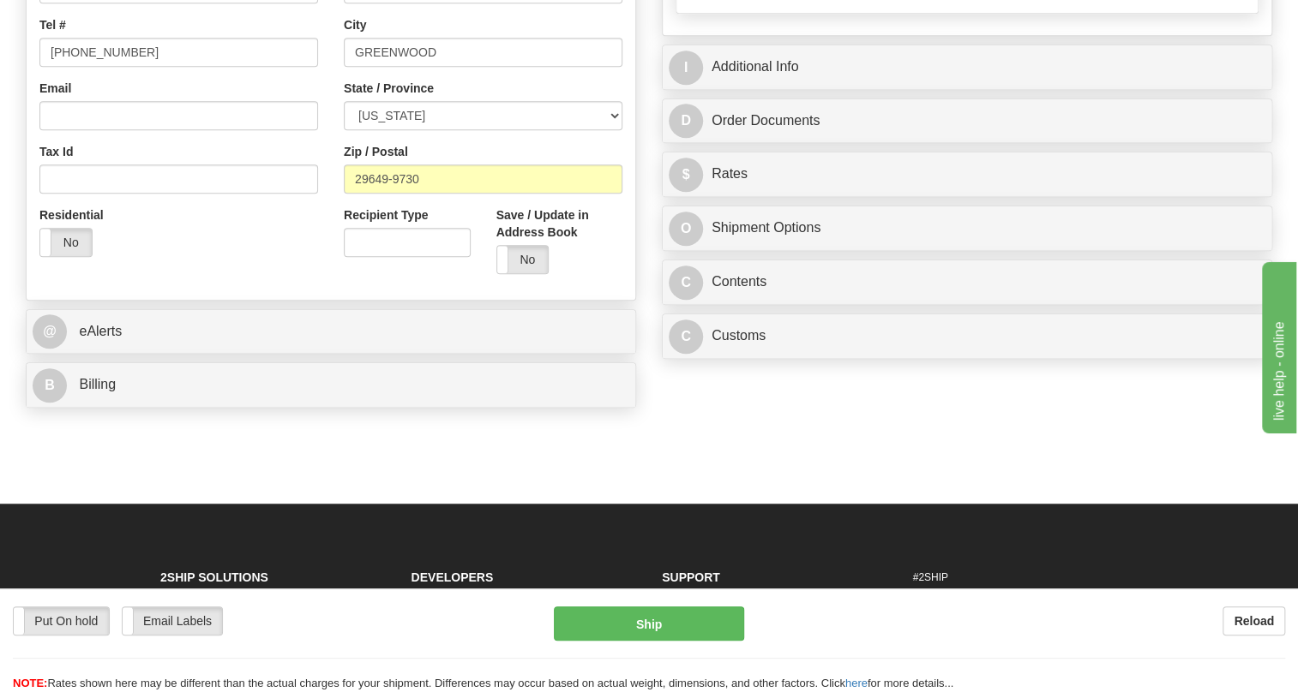
scroll to position [467, 0]
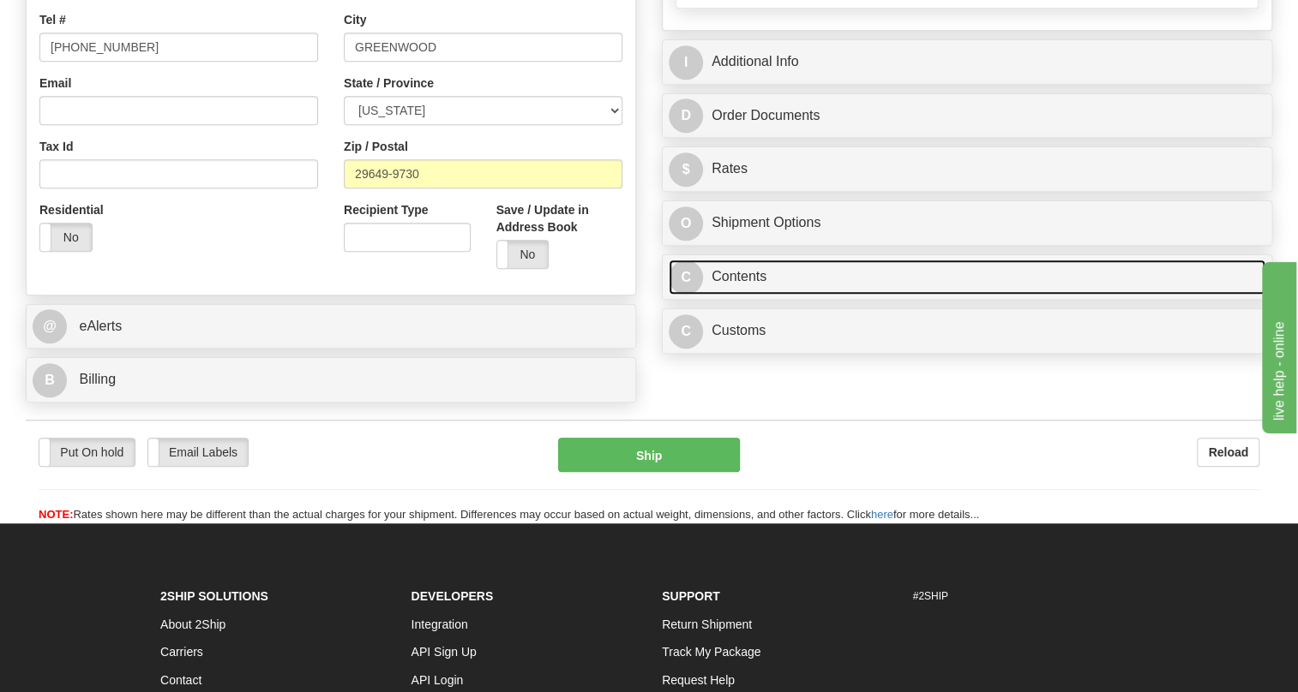
type input "0.00"
click at [738, 295] on link "C Contents" at bounding box center [966, 277] width 597 height 35
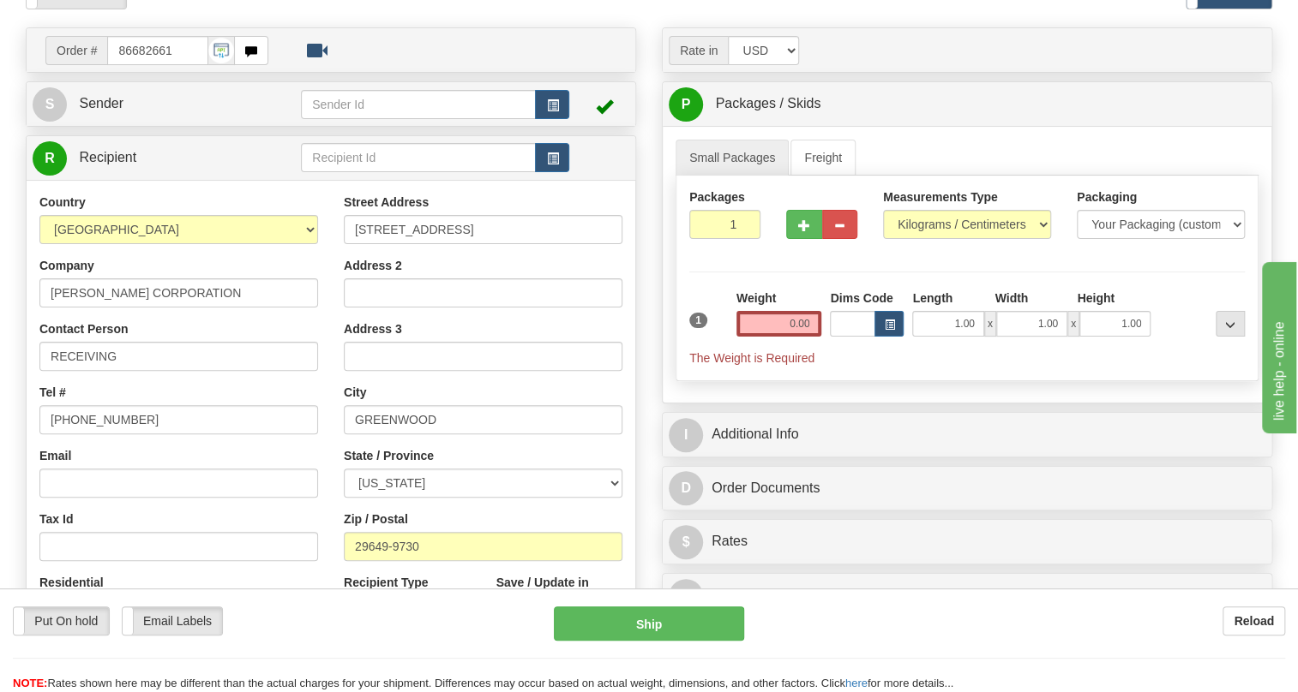
scroll to position [0, 0]
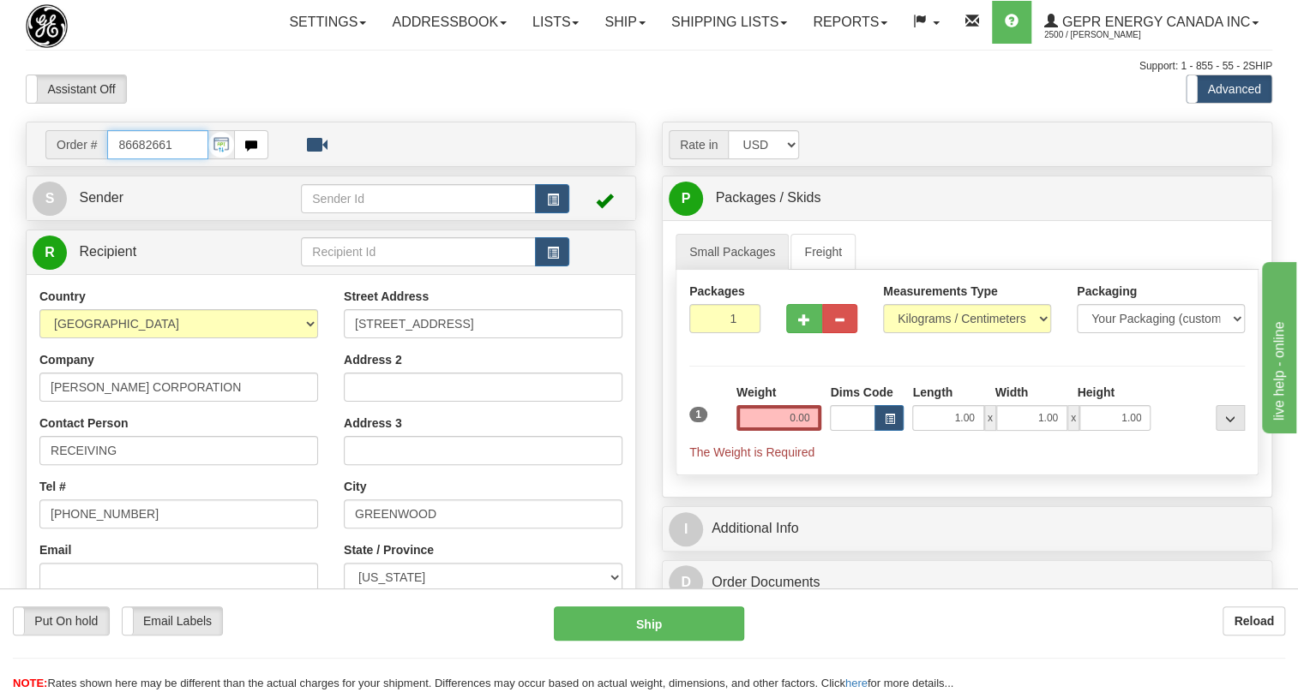
drag, startPoint x: 173, startPoint y: 180, endPoint x: 111, endPoint y: 190, distance: 63.4
click at [111, 159] on input "86682661" at bounding box center [157, 144] width 101 height 29
paste input "0086681157"
click at [129, 159] on input "0086681157" at bounding box center [157, 144] width 101 height 29
type input "86681157"
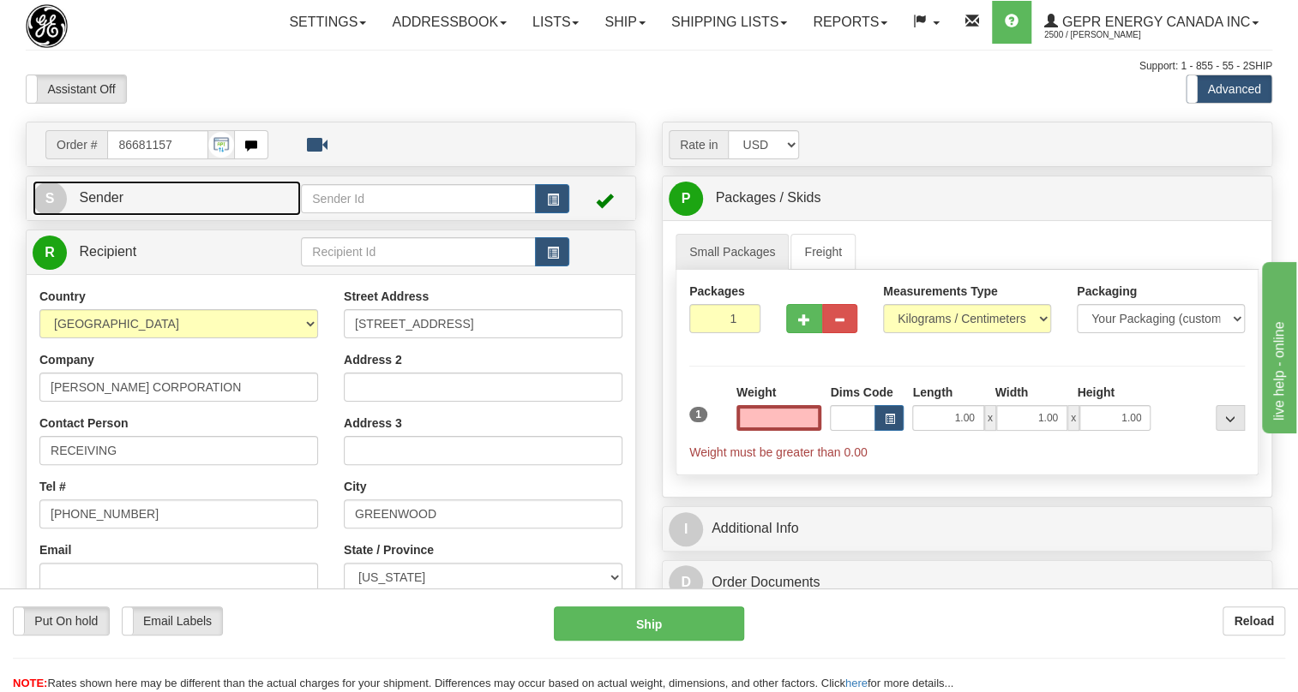
type input "0.00"
click at [98, 205] on span "Sender" at bounding box center [101, 197] width 45 height 15
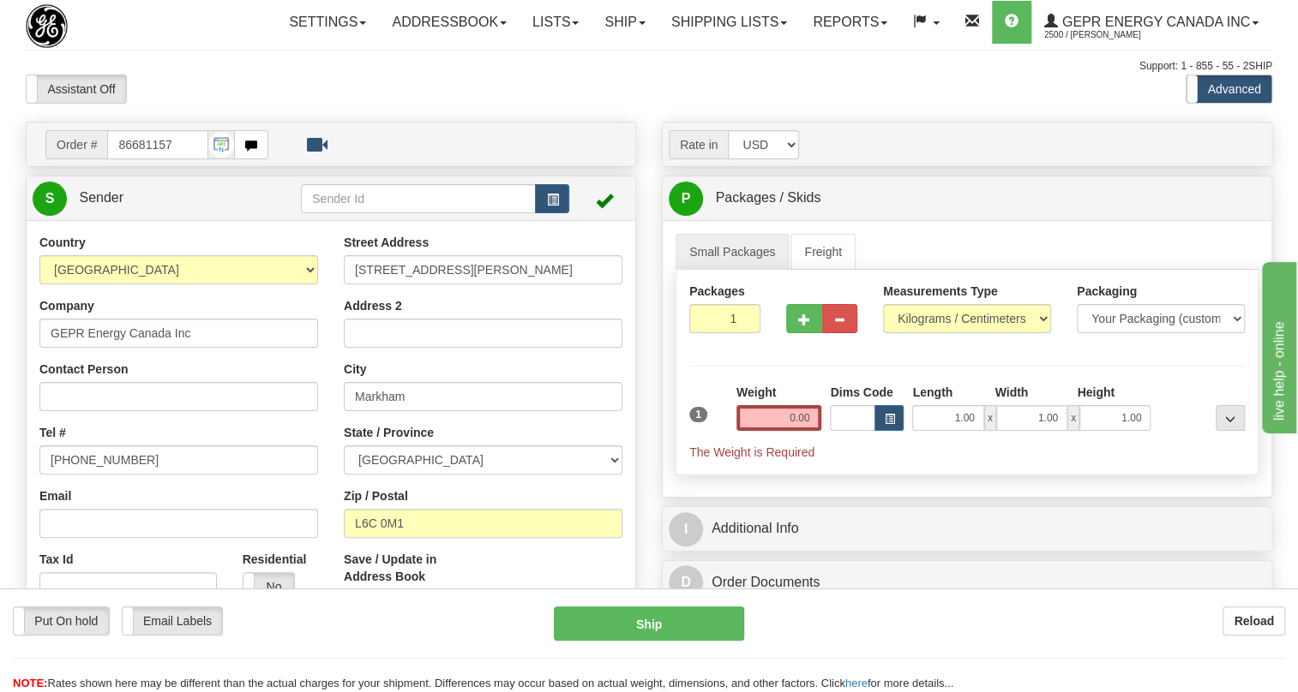
type input "MARKHAM"
click at [98, 475] on input "[PHONE_NUMBER]" at bounding box center [178, 460] width 279 height 29
paste input "[PHONE_NUMBER]"
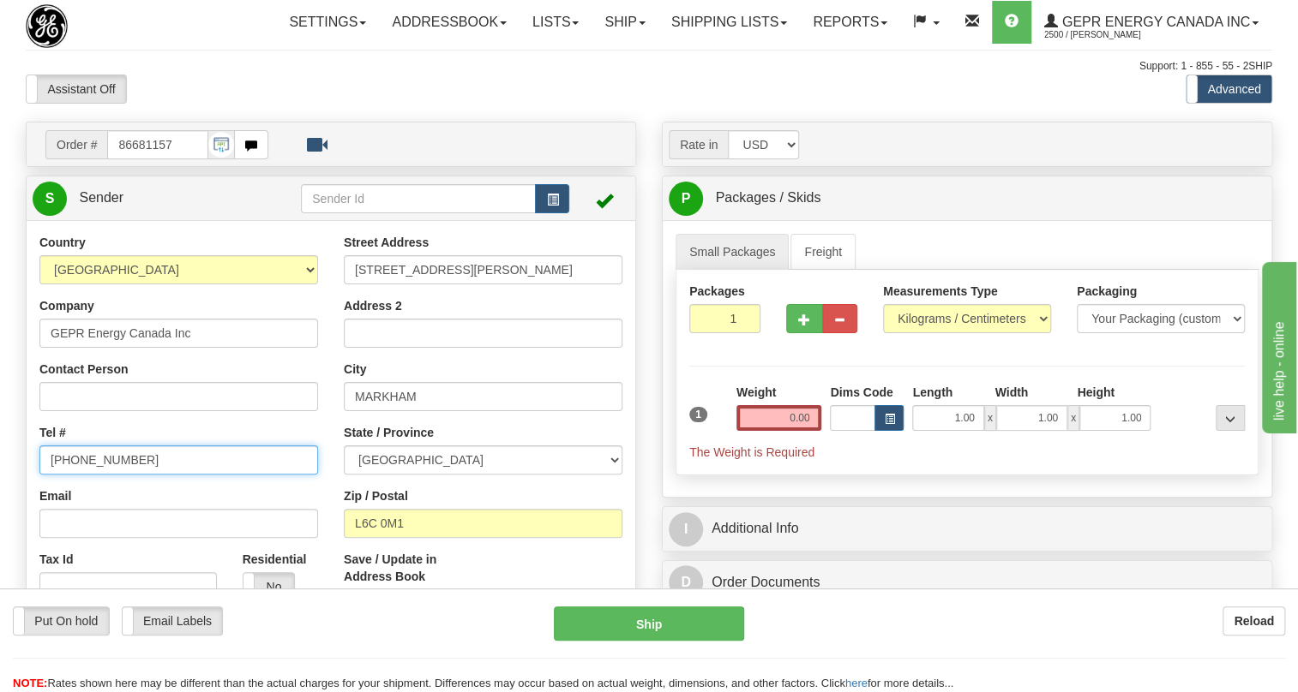
type input "[PHONE_NUMBER]"
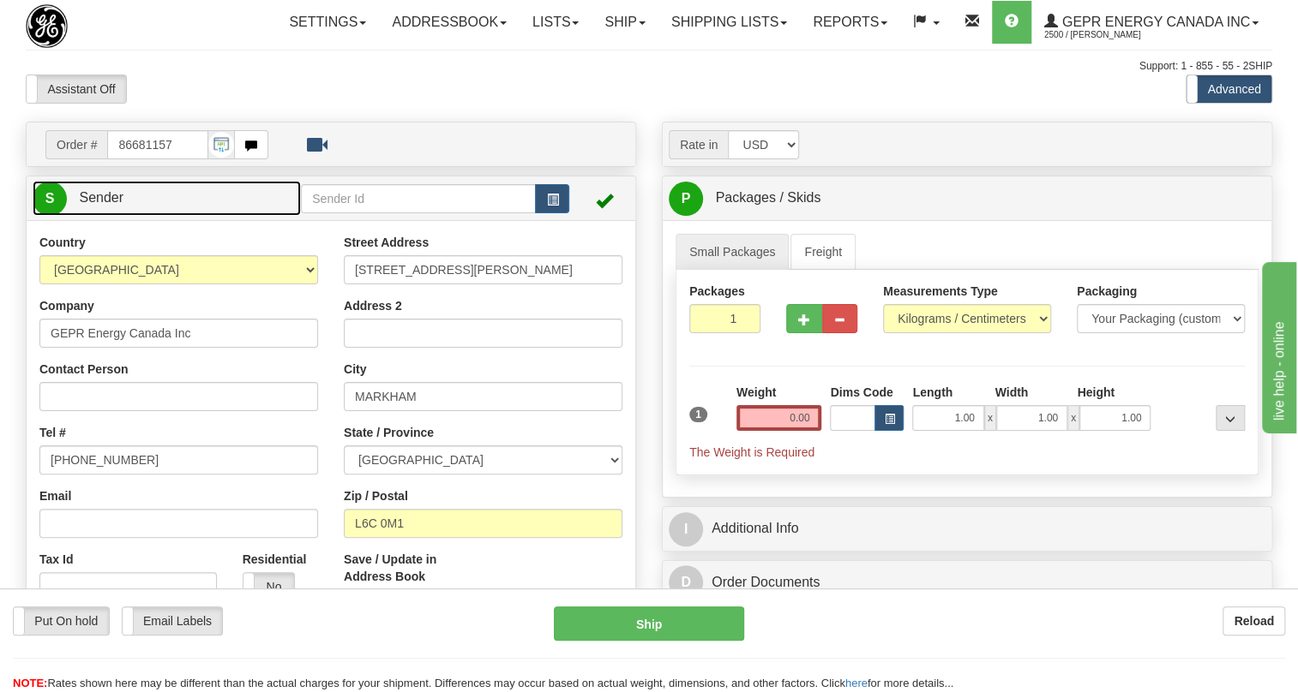
click at [105, 205] on span "Sender" at bounding box center [101, 197] width 45 height 15
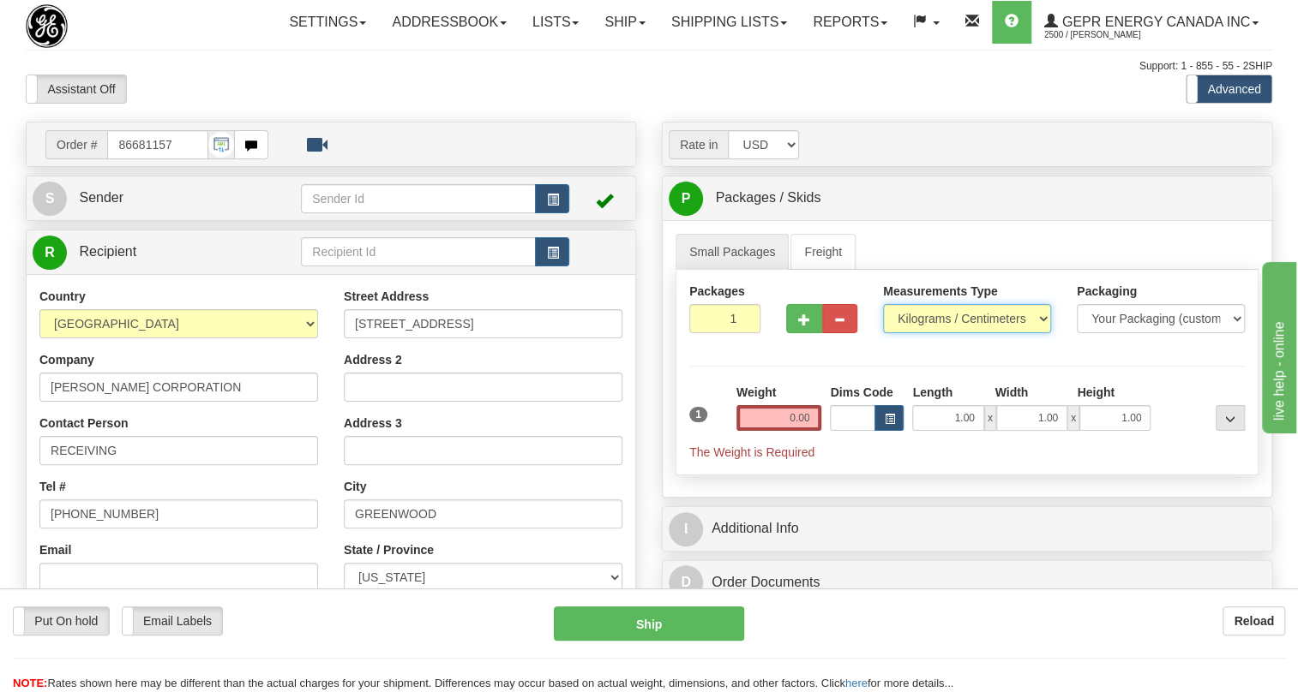
click at [965, 333] on select "Pounds / Inches Kilograms / Centimeters" at bounding box center [967, 318] width 168 height 29
select select "0"
click at [883, 333] on select "Pounds / Inches Kilograms / Centimeters" at bounding box center [967, 318] width 168 height 29
click at [922, 431] on input "1.00" at bounding box center [947, 418] width 71 height 26
type input "0.00"
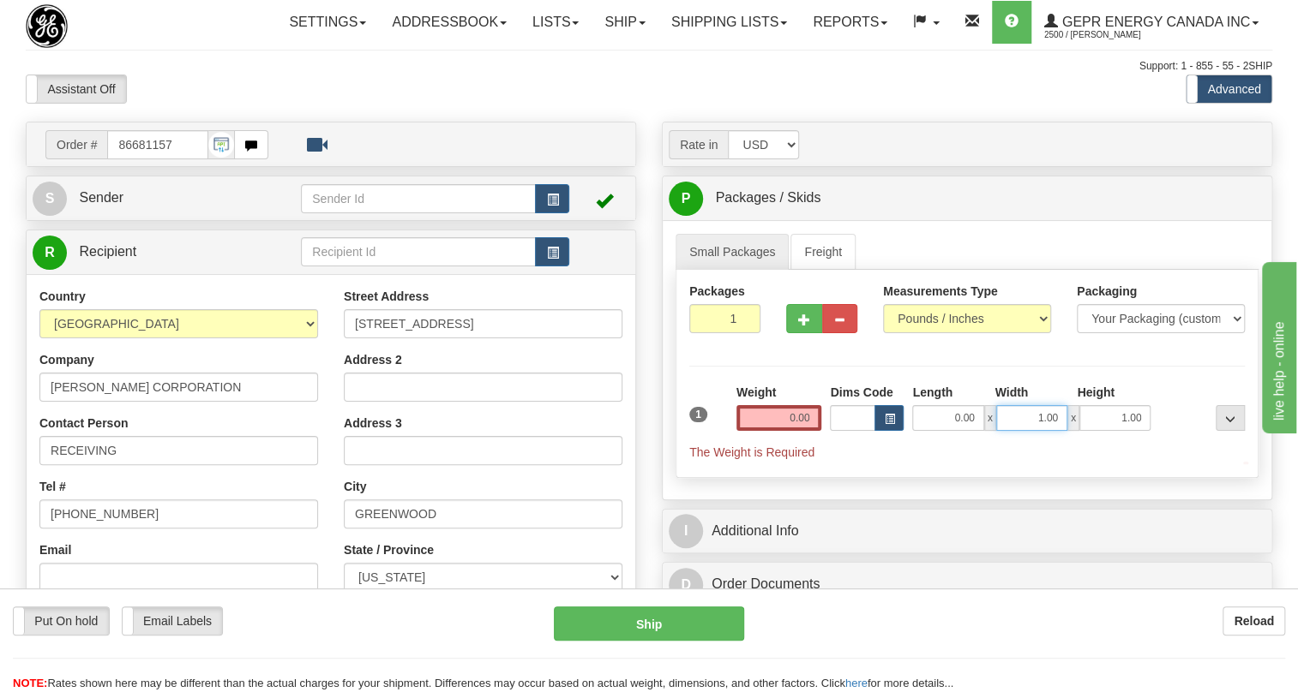
click at [1015, 431] on input "1.00" at bounding box center [1031, 418] width 71 height 26
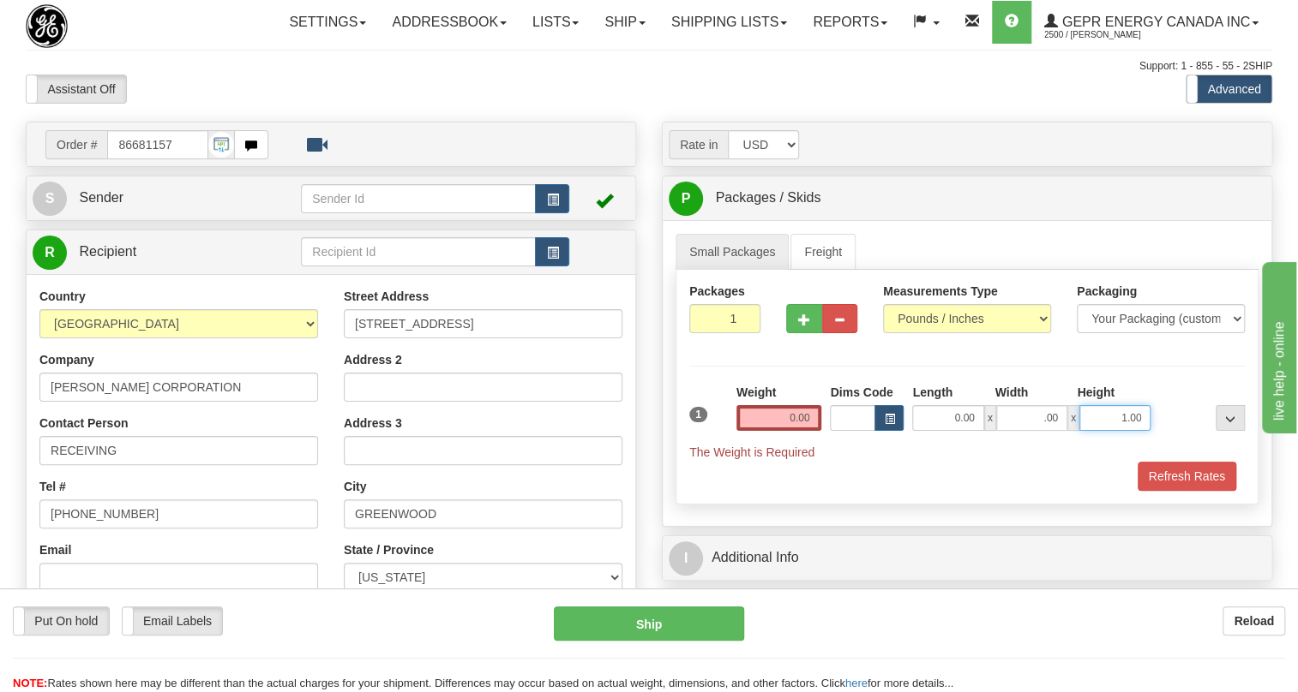
type input "0.00"
click at [1110, 431] on input "1.00" at bounding box center [1114, 418] width 71 height 26
type input "0.00"
click at [786, 431] on input "0.00" at bounding box center [779, 418] width 86 height 26
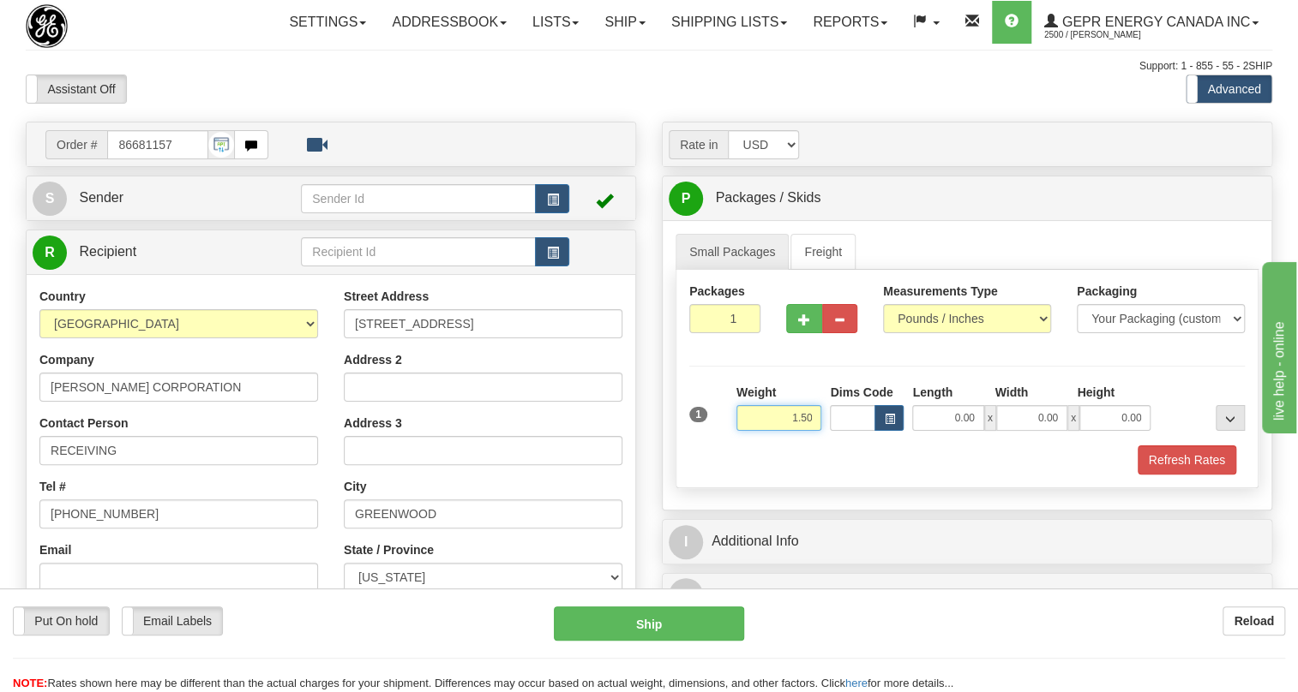
type input "1.50"
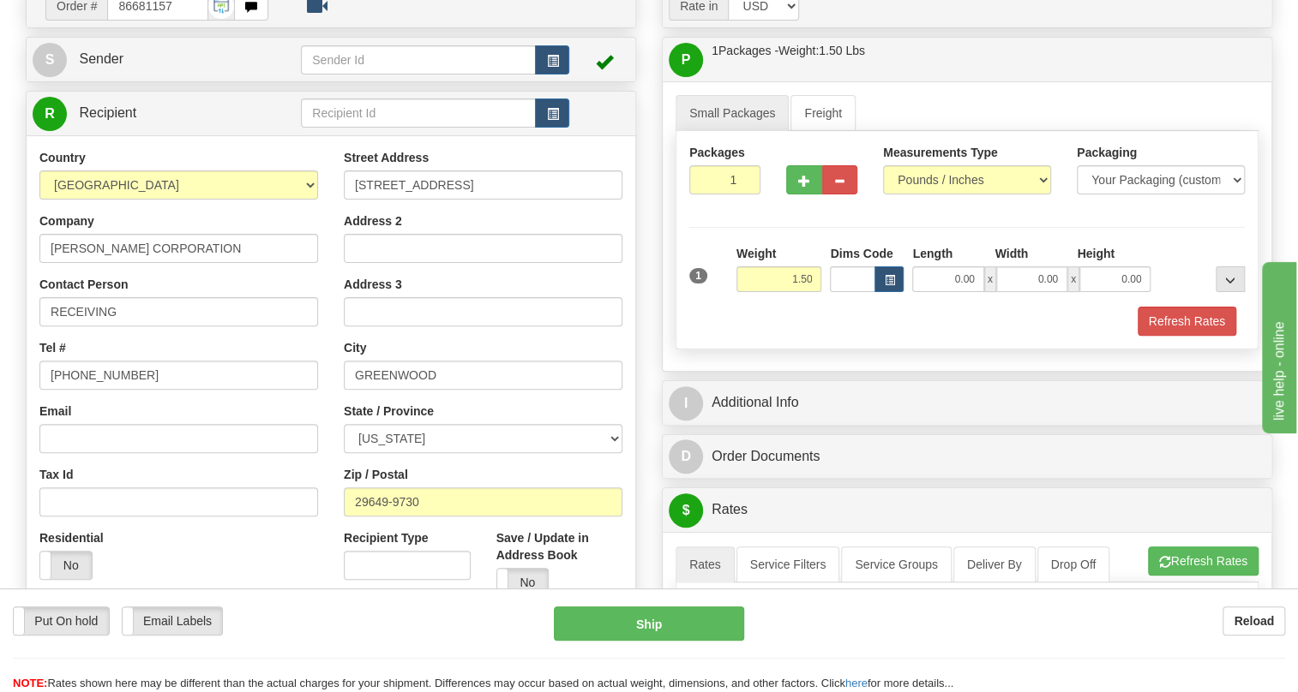
scroll to position [233, 0]
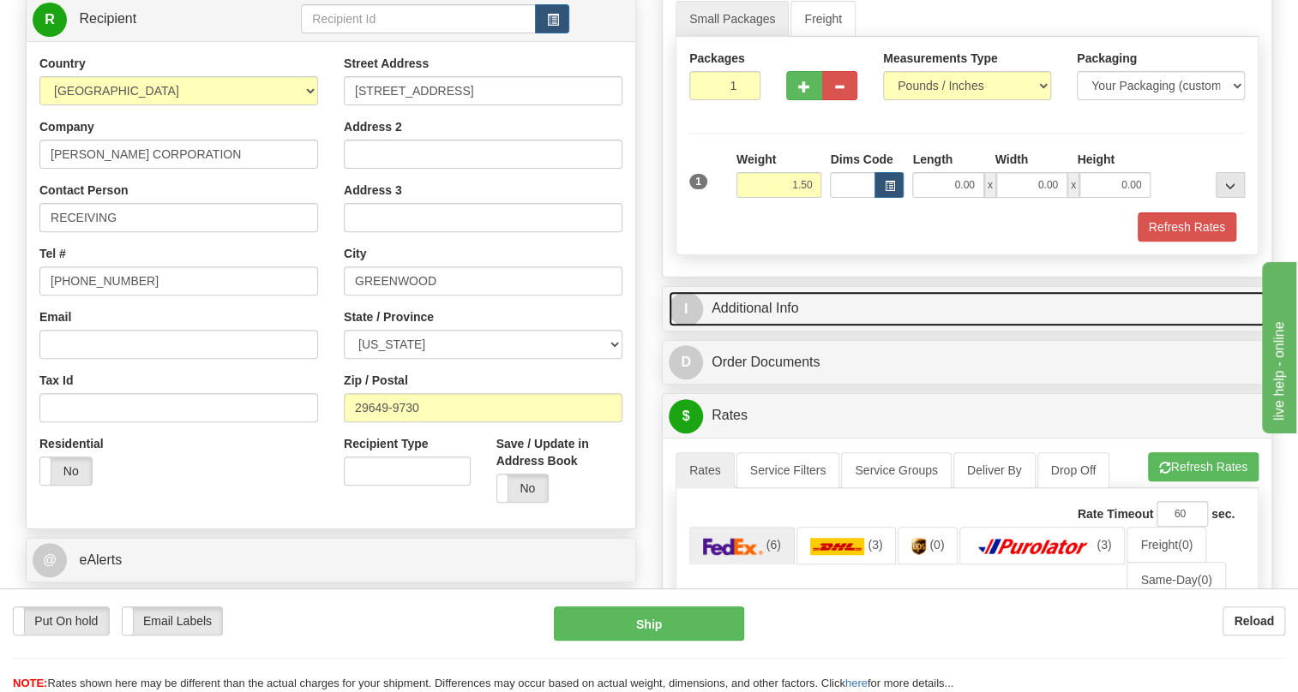
click at [771, 327] on link "I Additional Info" at bounding box center [966, 308] width 597 height 35
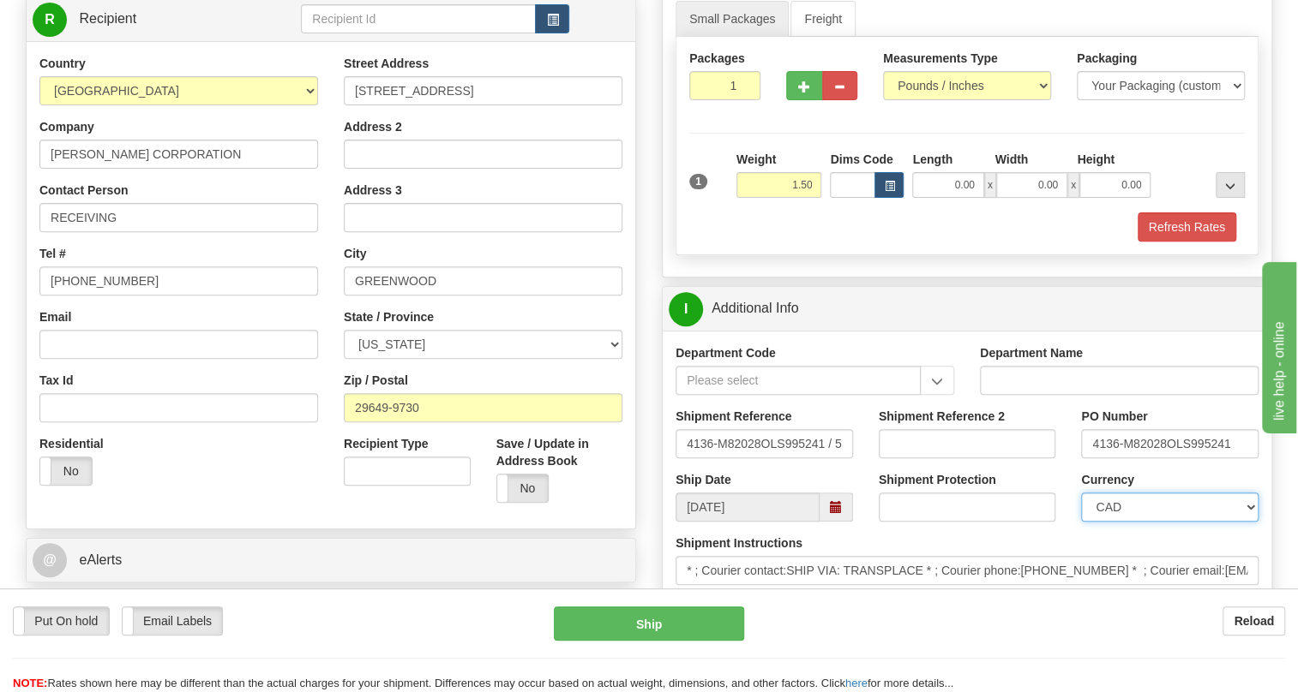
click at [1165, 522] on select "CAD USD EUR ZAR RON ANG ARN AUD AUS AWG BBD BFR BGN BHD BMD BND BRC BRL CHP CKZ…" at bounding box center [1169, 507] width 177 height 29
select select "1"
click at [1081, 522] on select "CAD USD EUR ZAR RON ANG ARN AUD AUS AWG BBD BFR BGN BHD BMD BND BRC BRL CHP CKZ…" at bounding box center [1169, 507] width 177 height 29
drag, startPoint x: 1165, startPoint y: 482, endPoint x: 1082, endPoint y: 484, distance: 83.2
click at [1082, 459] on input "4136-M82028OLS995241" at bounding box center [1169, 443] width 177 height 29
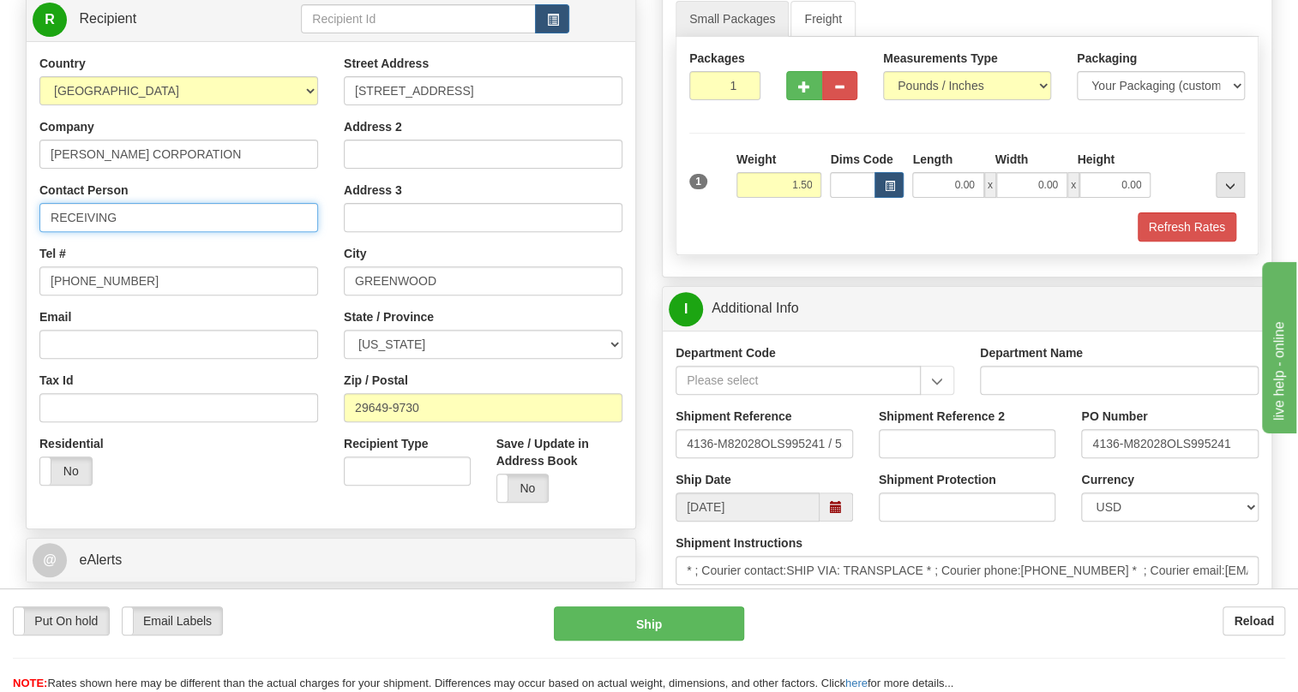
click at [142, 232] on input "RECEIVING" at bounding box center [178, 217] width 279 height 29
paste input "4136-M82028"
type input "RECEIVING / PO# 4136-M82028"
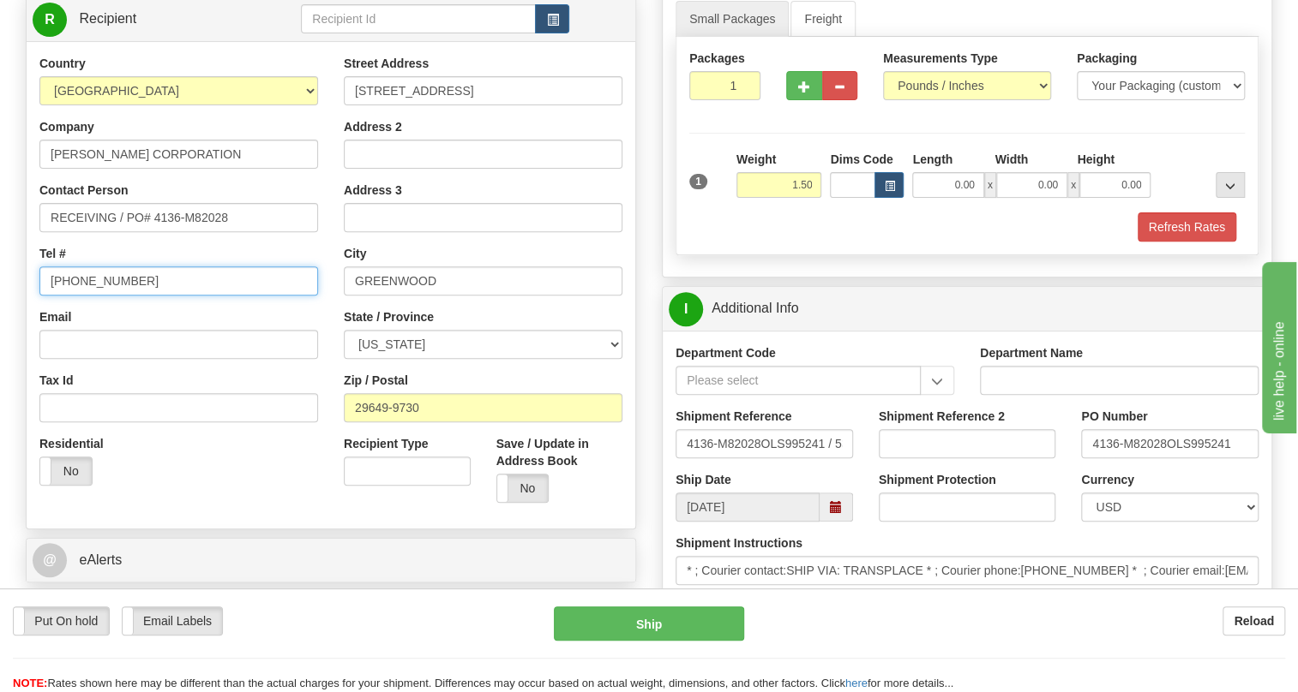
click at [106, 296] on input "(779)7960565" at bounding box center [178, 281] width 279 height 29
type input "111-111-1111"
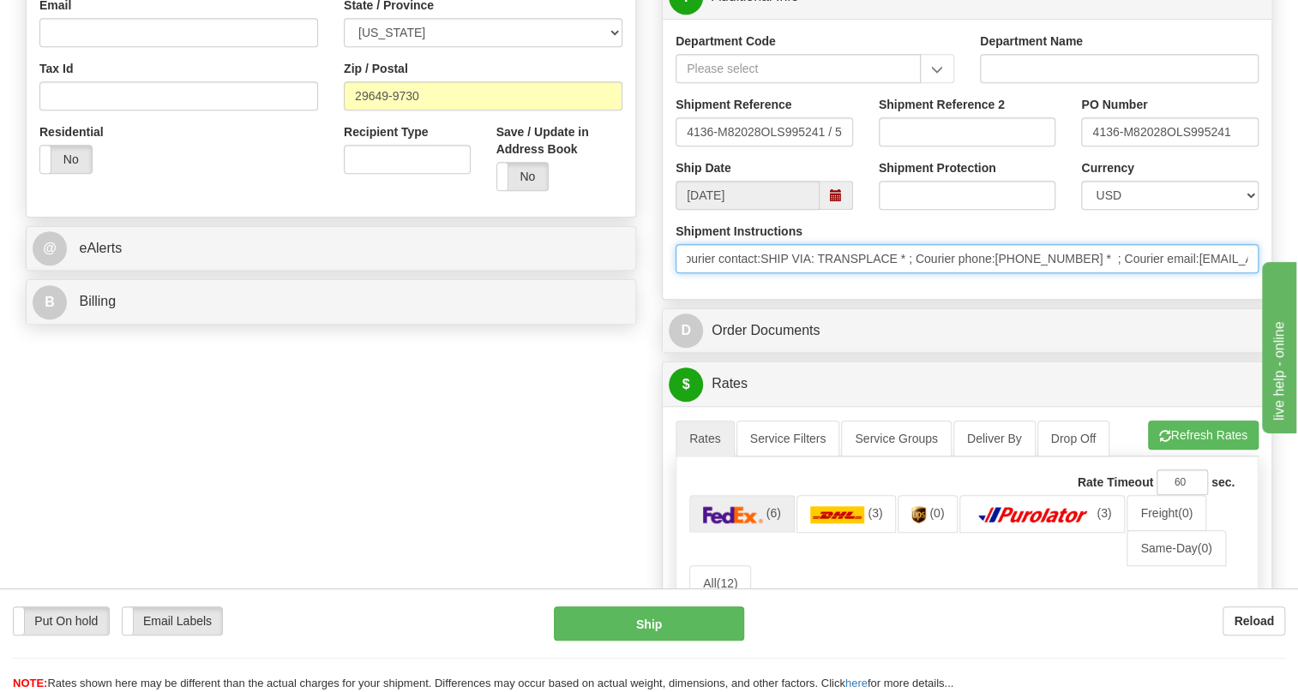
scroll to position [0, 0]
drag, startPoint x: 933, startPoint y: 302, endPoint x: 473, endPoint y: 338, distance: 461.6
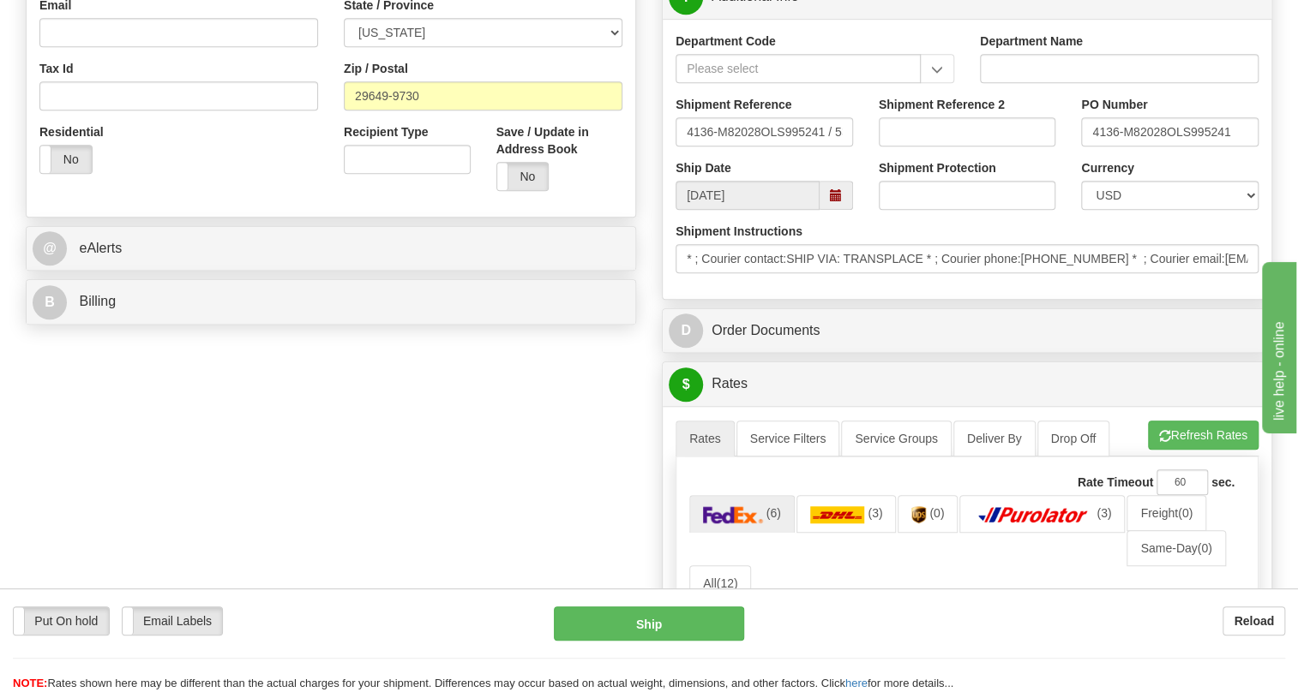
click at [875, 299] on div "Department Code Department Name Shipment Reference 4136-M82028OLS995241 / 53106…" at bounding box center [966, 159] width 608 height 280
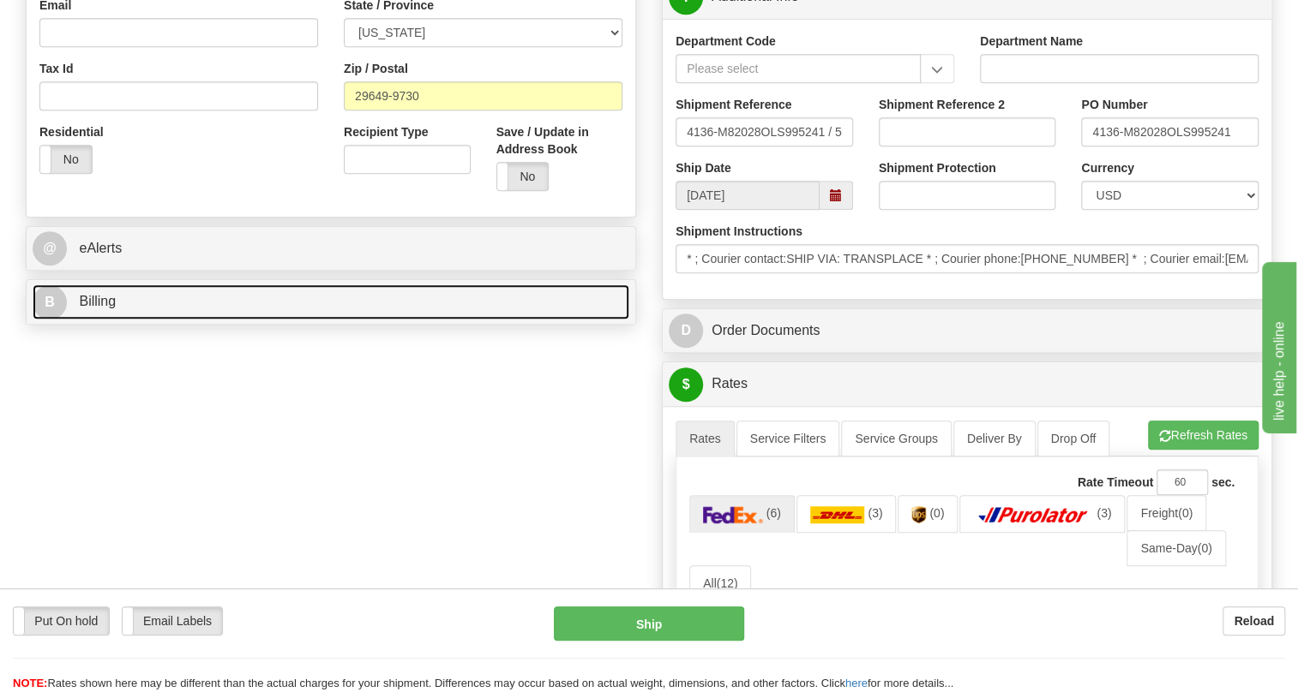
click at [98, 309] on span "Billing" at bounding box center [97, 301] width 37 height 15
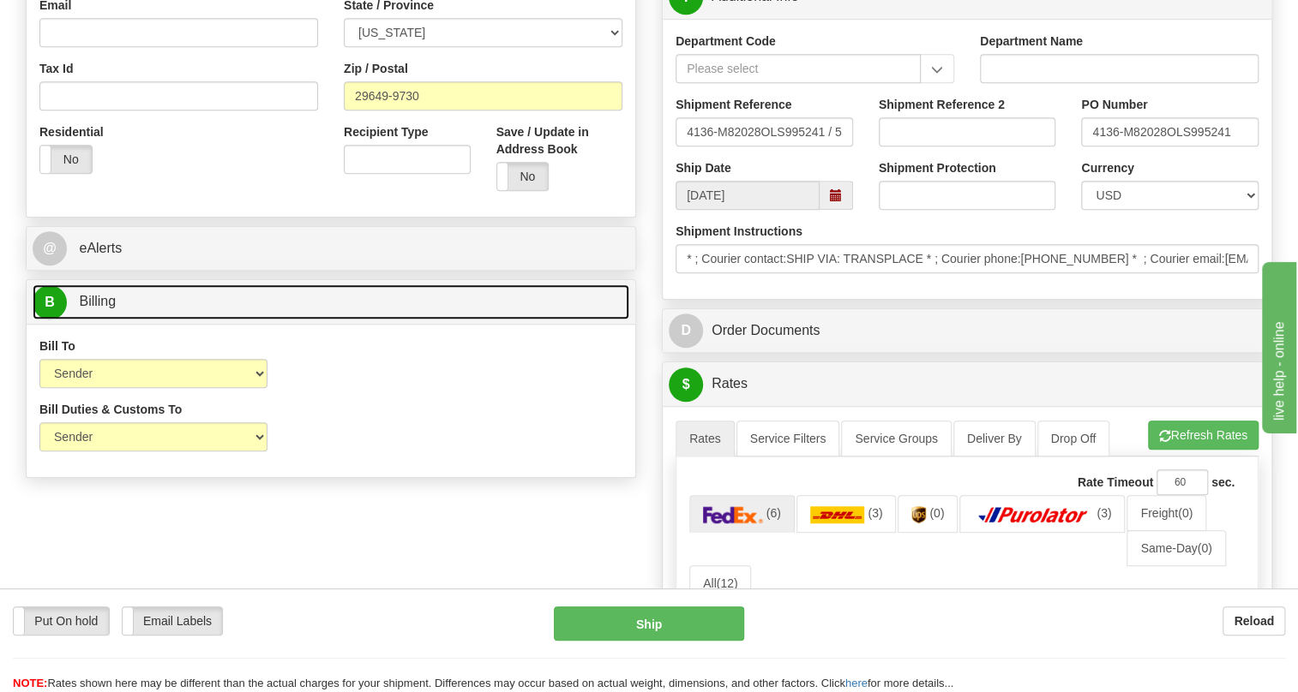
click at [96, 309] on span "Billing" at bounding box center [97, 301] width 37 height 15
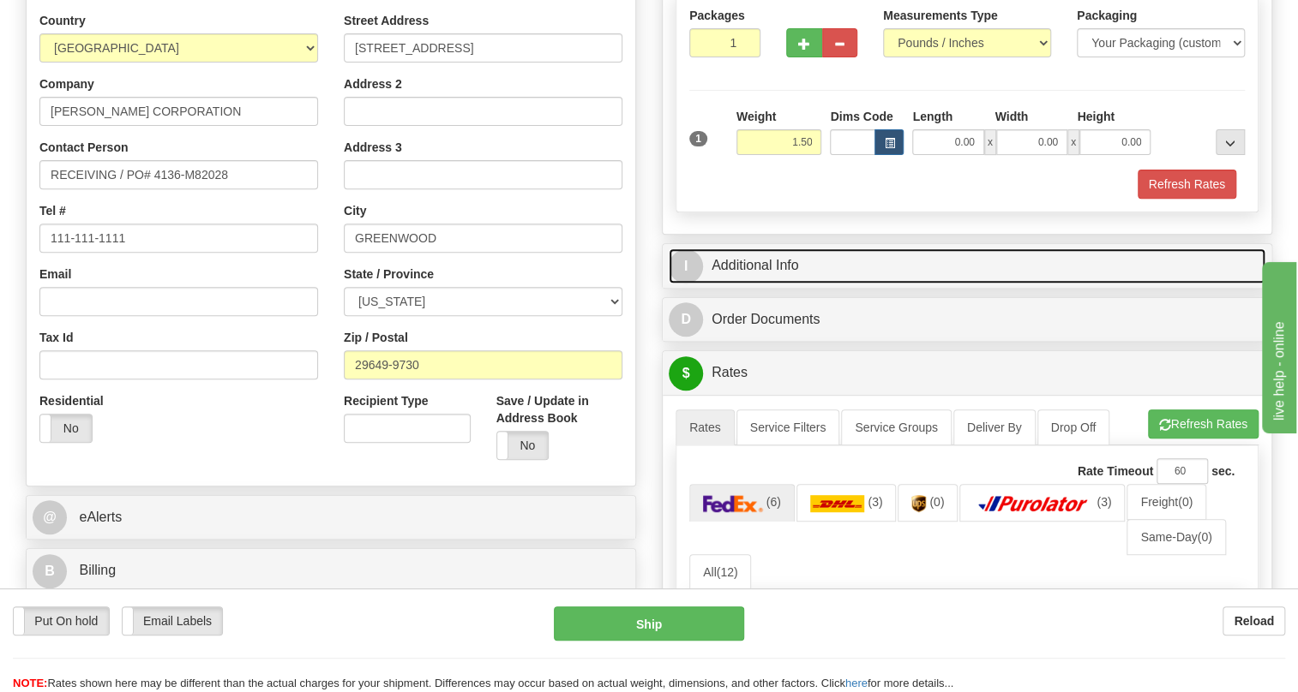
scroll to position [233, 0]
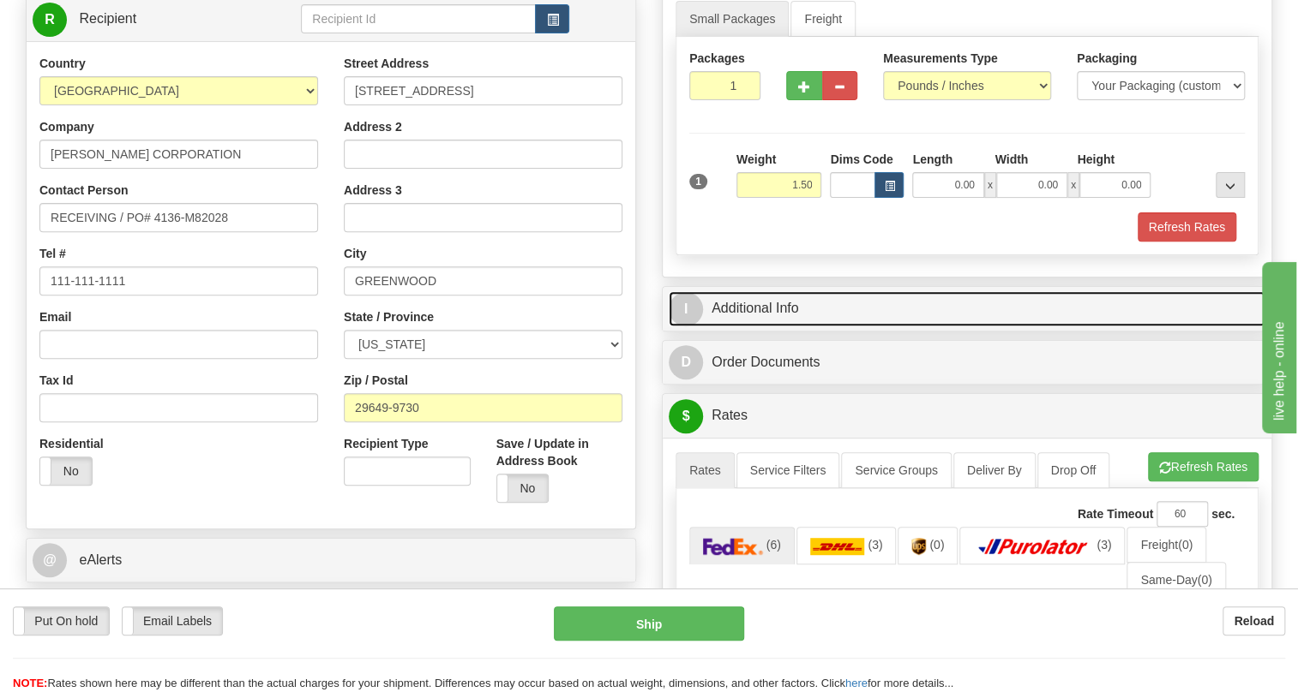
click at [745, 327] on link "I Additional Info" at bounding box center [966, 308] width 597 height 35
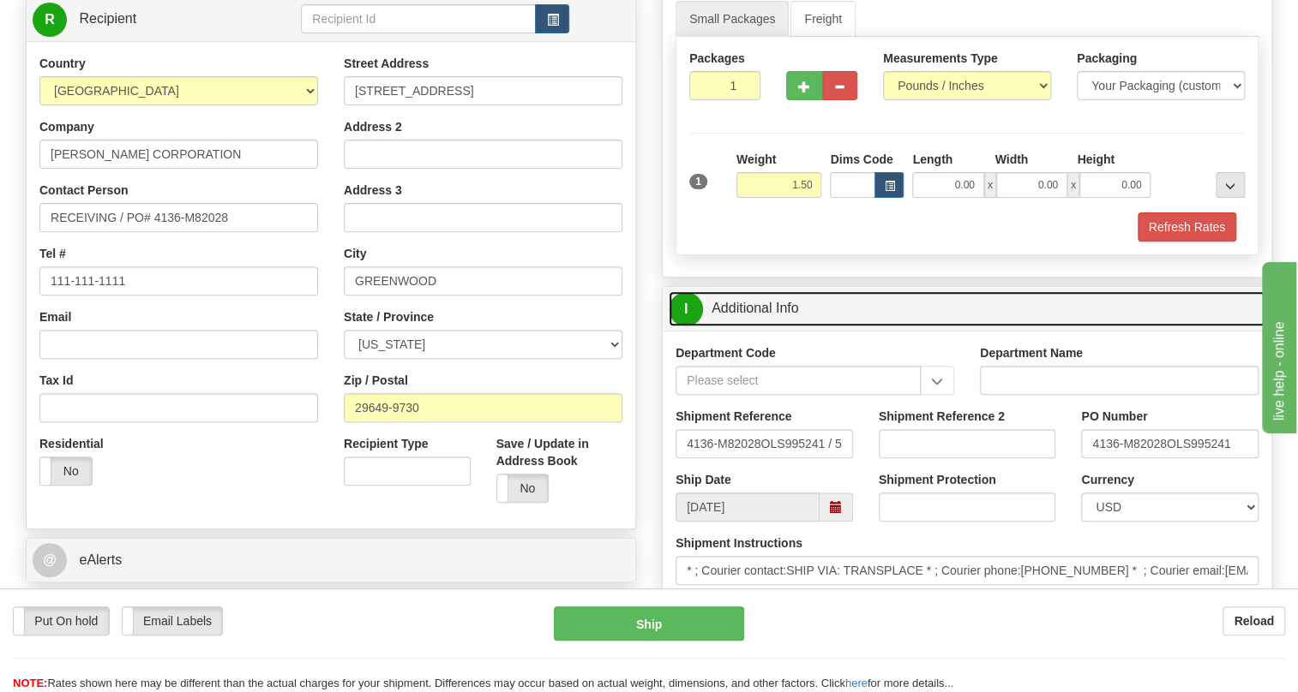
click at [745, 327] on link "I Additional Info" at bounding box center [966, 308] width 597 height 35
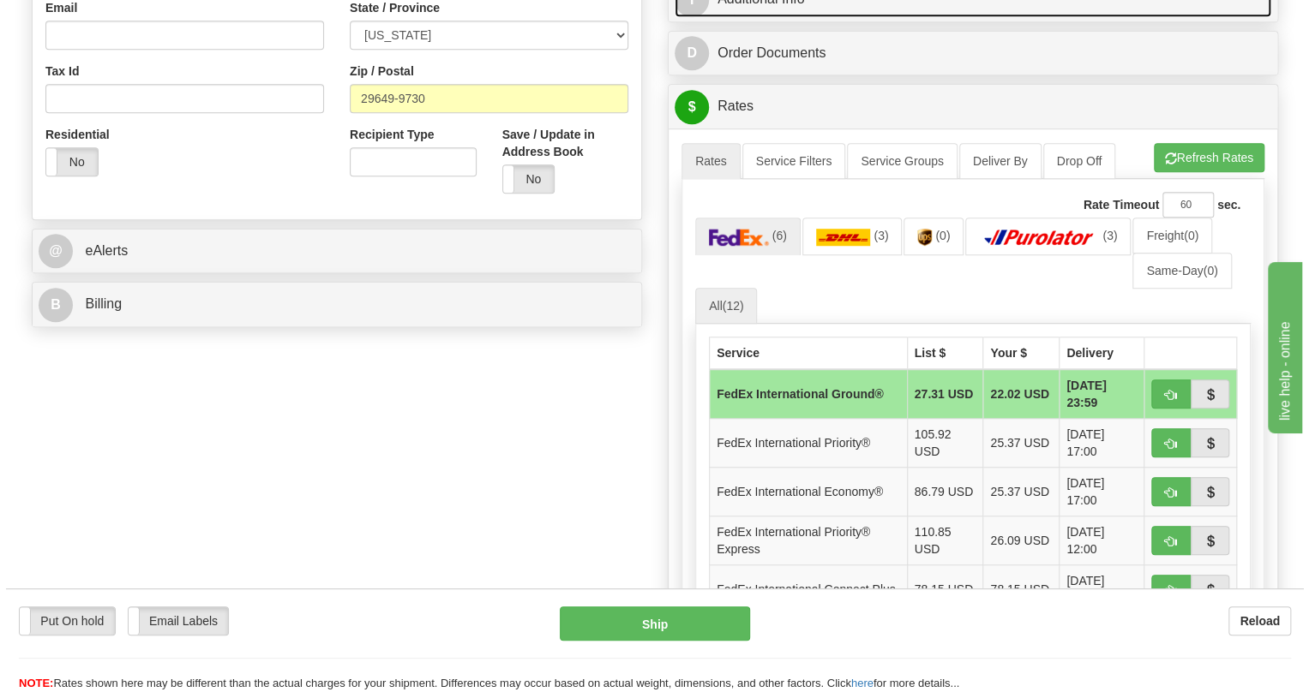
scroll to position [545, 0]
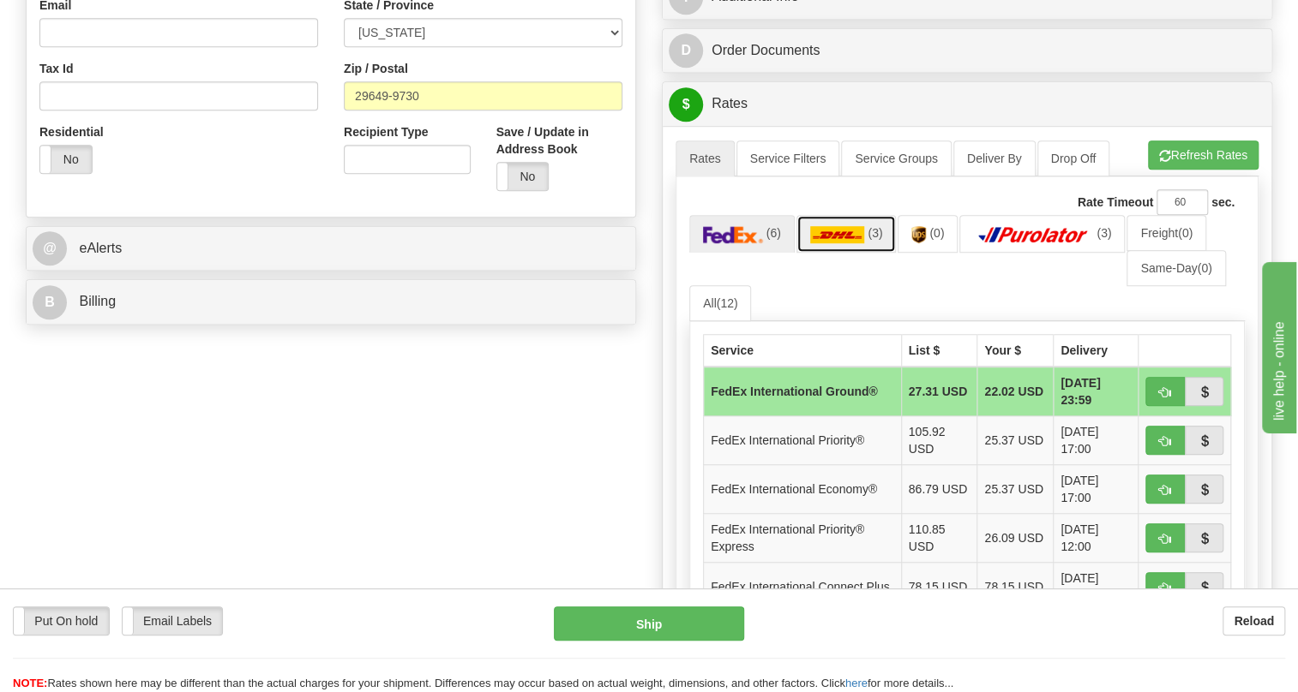
click at [838, 243] on img at bounding box center [837, 234] width 55 height 17
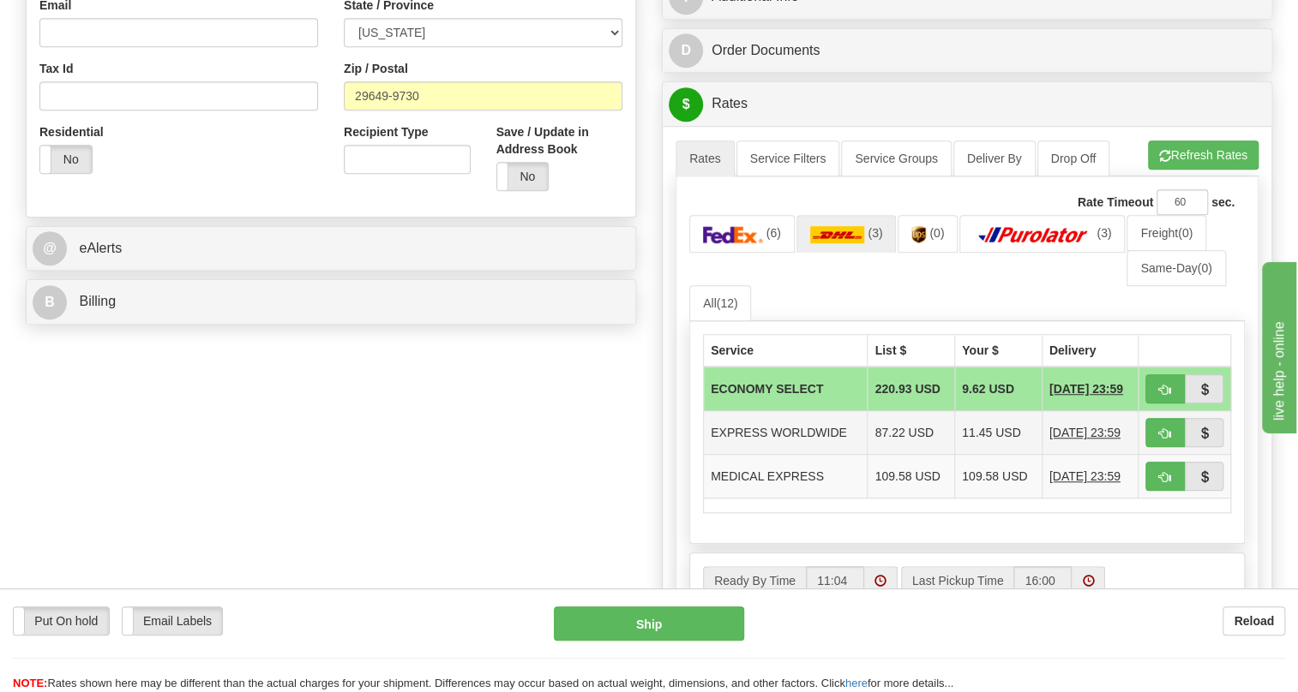
click at [1010, 455] on td "11.45 USD" at bounding box center [998, 433] width 87 height 44
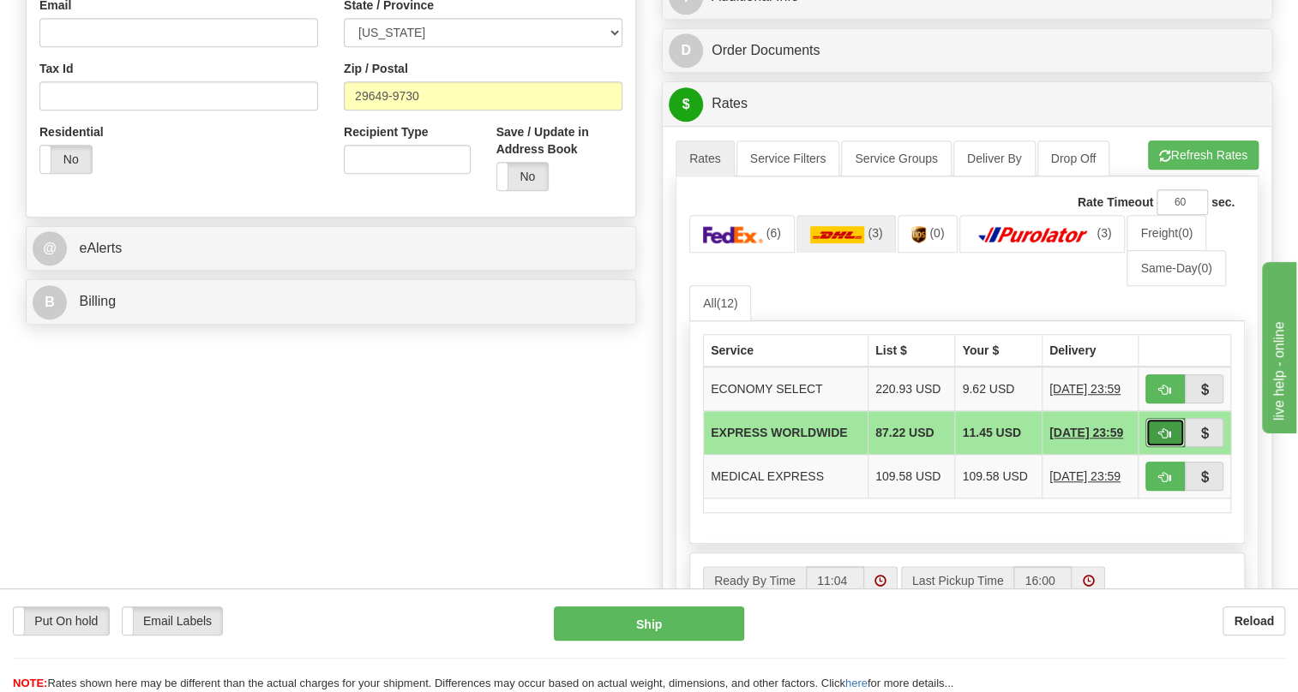
click at [1162, 440] on span "button" at bounding box center [1165, 434] width 12 height 11
type input "P"
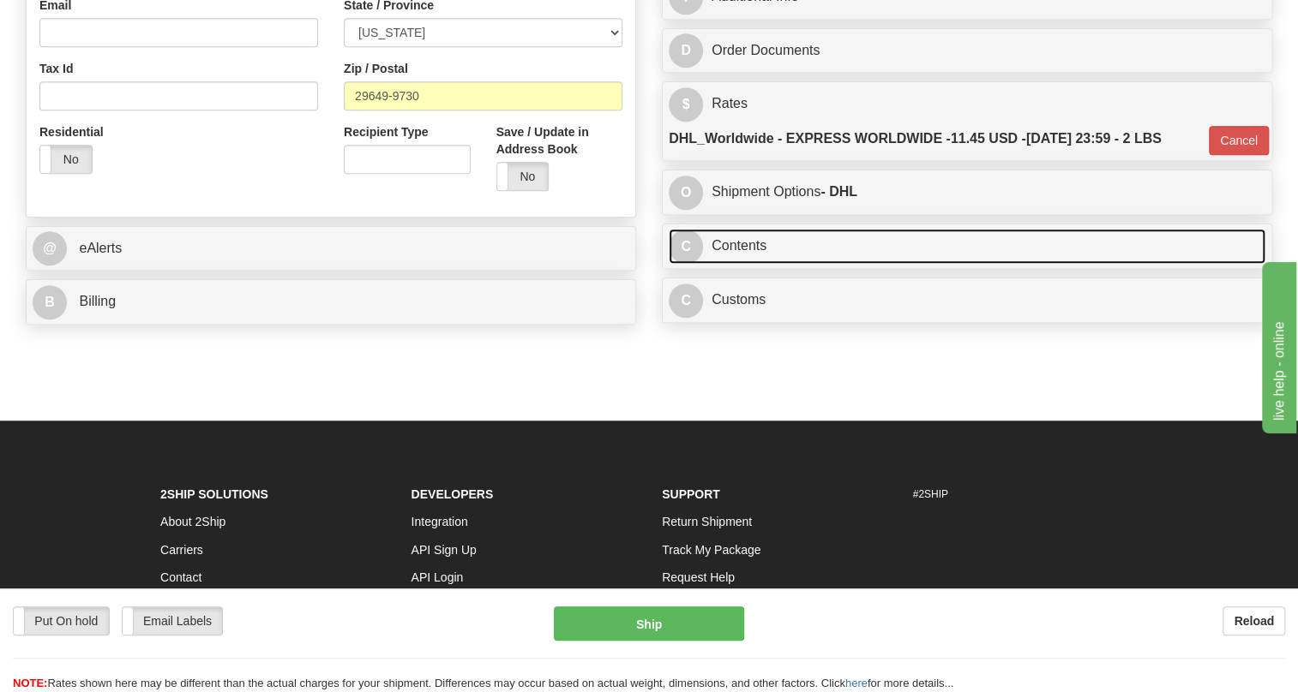
click at [736, 264] on link "C Contents" at bounding box center [966, 246] width 597 height 35
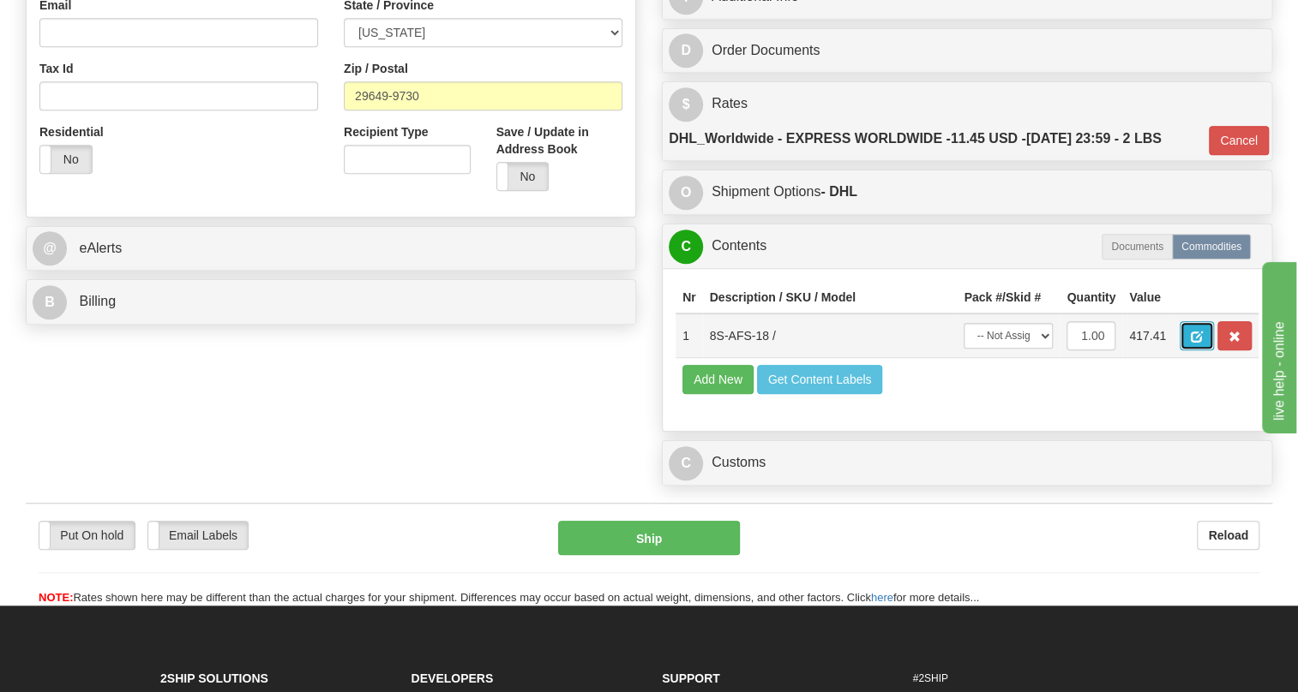
click at [1196, 343] on span "button" at bounding box center [1196, 337] width 12 height 11
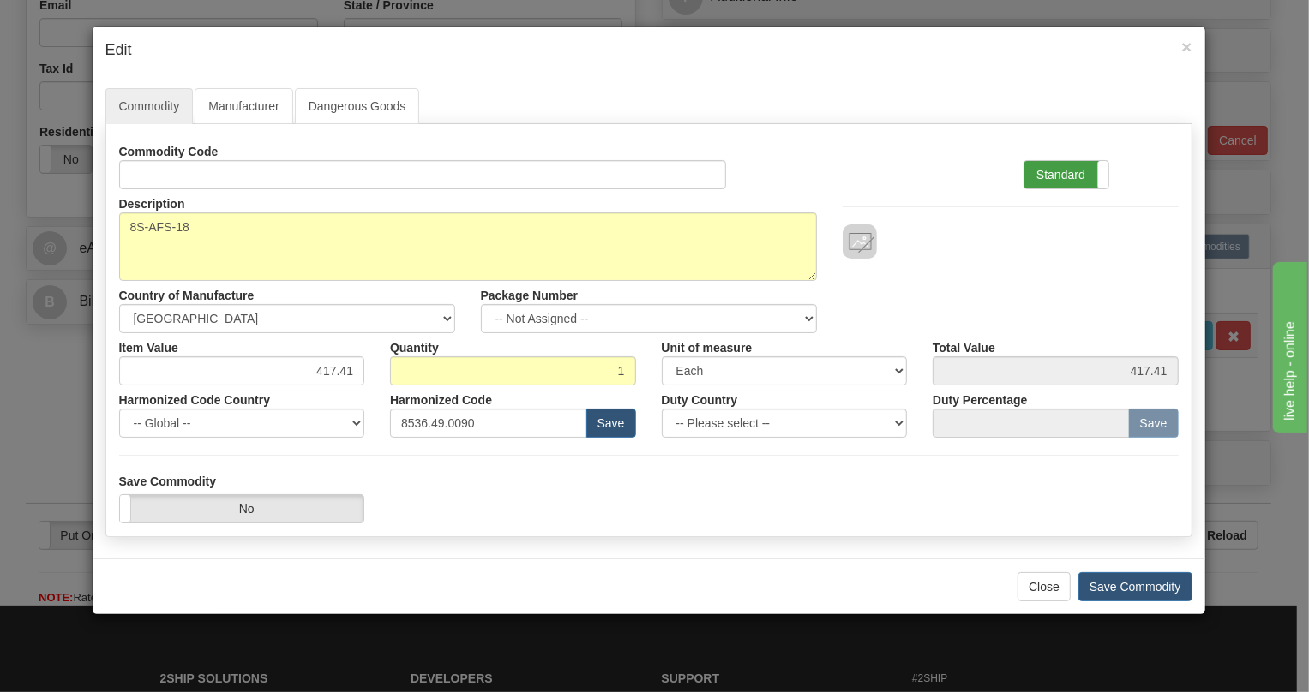
click at [1075, 168] on label "Standard" at bounding box center [1066, 174] width 84 height 27
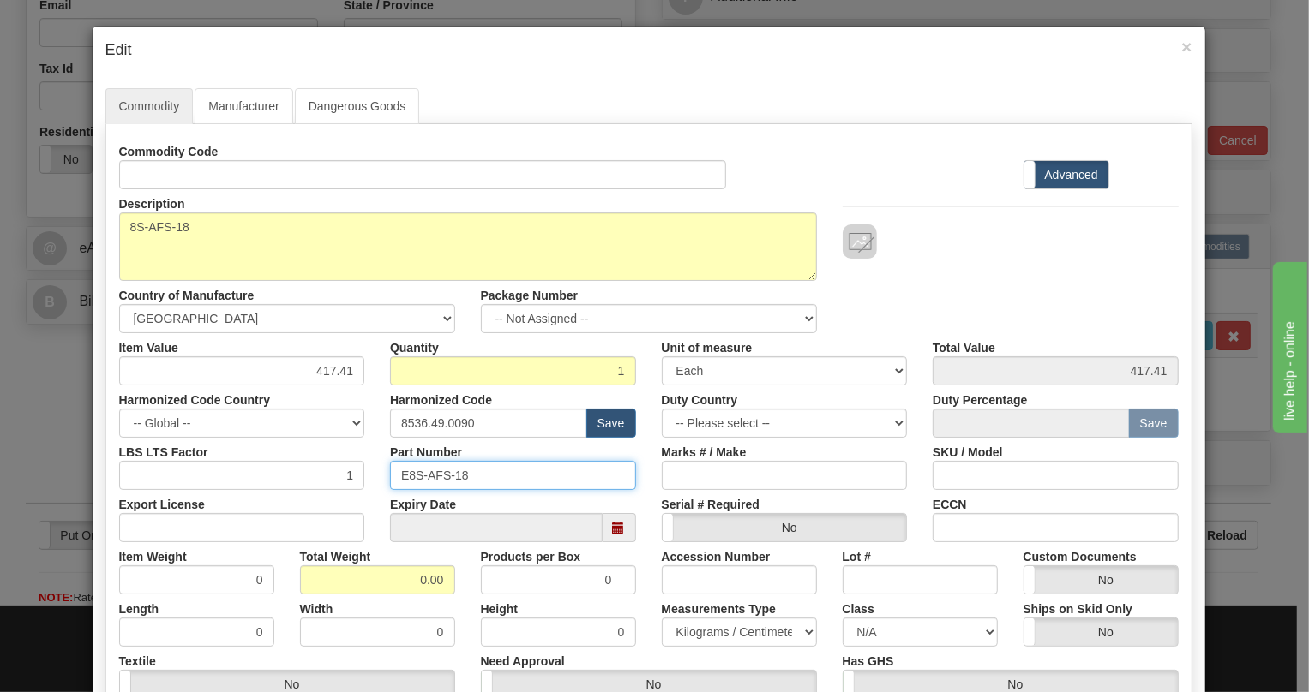
drag, startPoint x: 467, startPoint y: 472, endPoint x: 397, endPoint y: 472, distance: 70.3
click at [397, 472] on input "E8S-AFS-18" at bounding box center [513, 475] width 246 height 29
click at [451, 420] on input "8536.49.0090" at bounding box center [488, 423] width 197 height 29
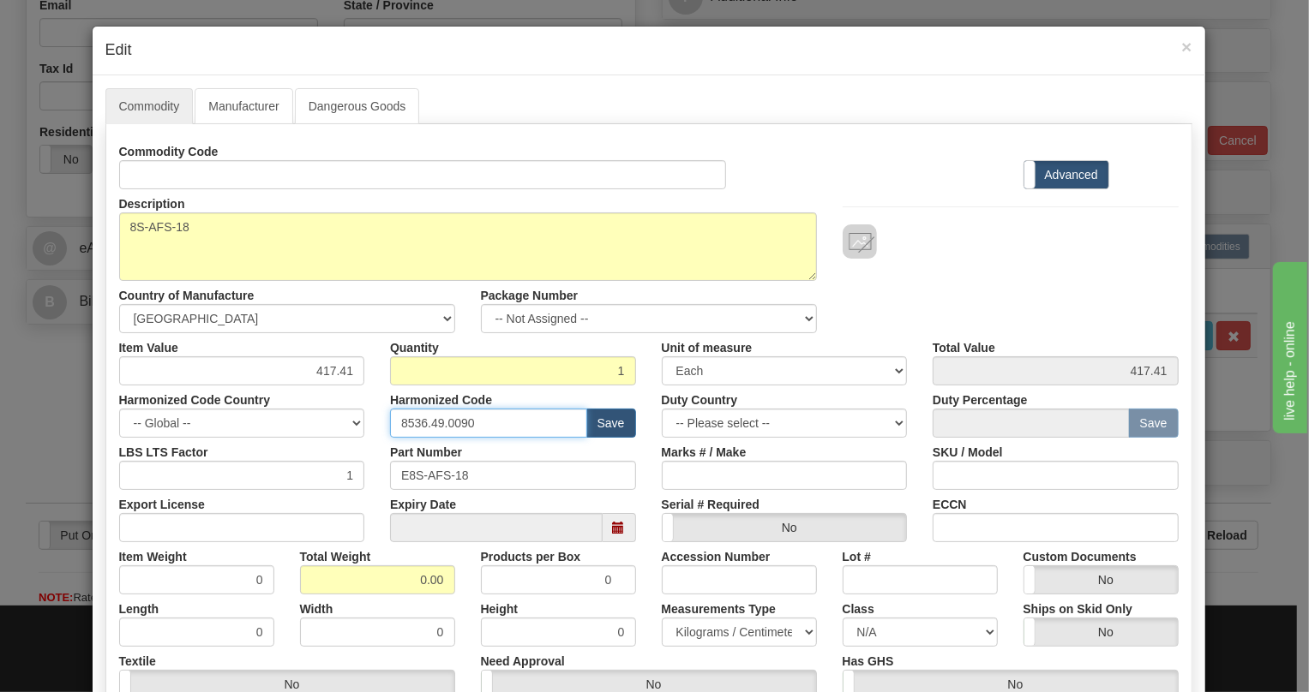
paste input "9027.50.406"
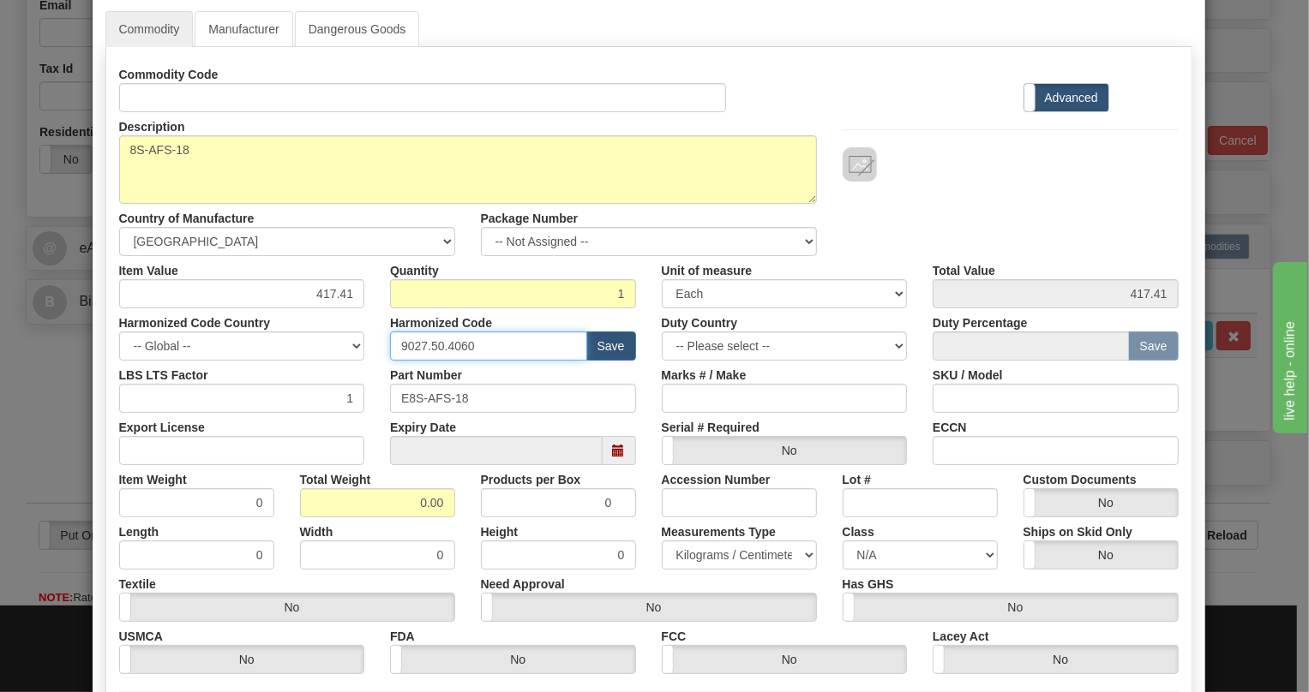
type input "9027.50.4060"
click at [411, 505] on input "0.00" at bounding box center [377, 503] width 155 height 29
type input "1.00"
type input "1.0000"
click at [728, 550] on select "Pounds / Inches Kilograms / Centimeters" at bounding box center [739, 555] width 155 height 29
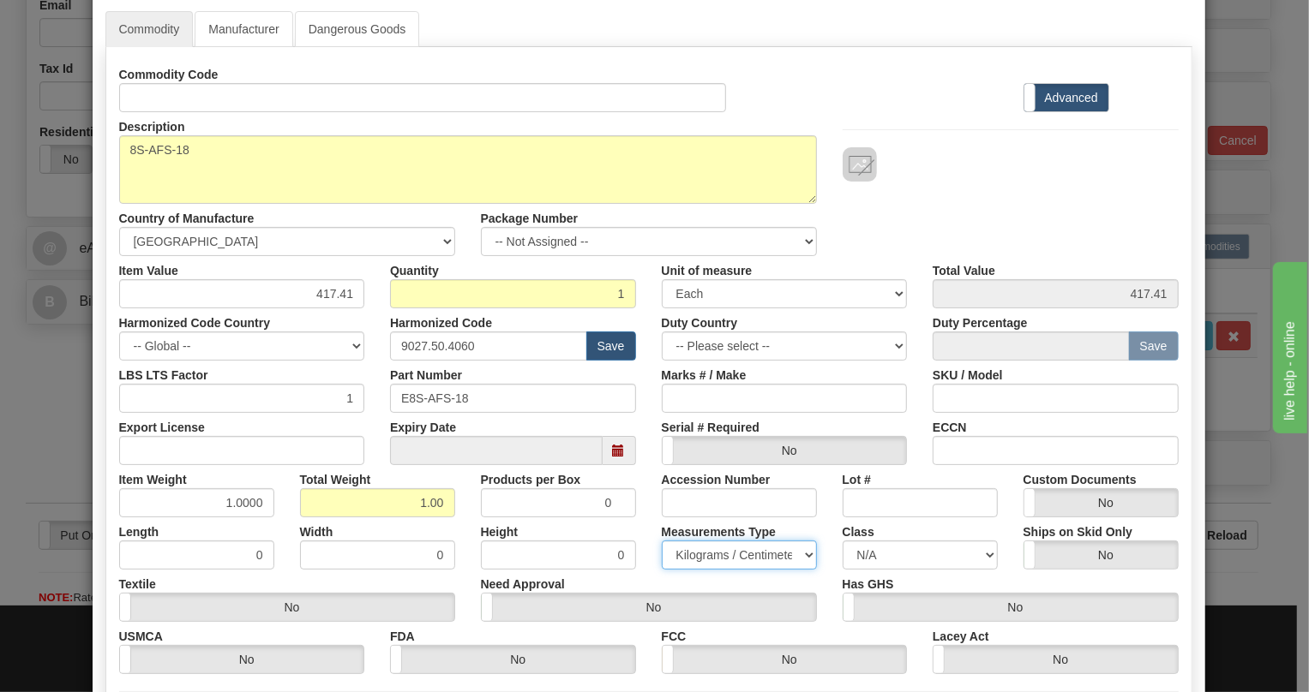
select select "0"
click at [662, 541] on select "Pounds / Inches Kilograms / Centimeters" at bounding box center [739, 555] width 155 height 29
click at [632, 579] on div "Need Approval Yes No" at bounding box center [649, 596] width 362 height 52
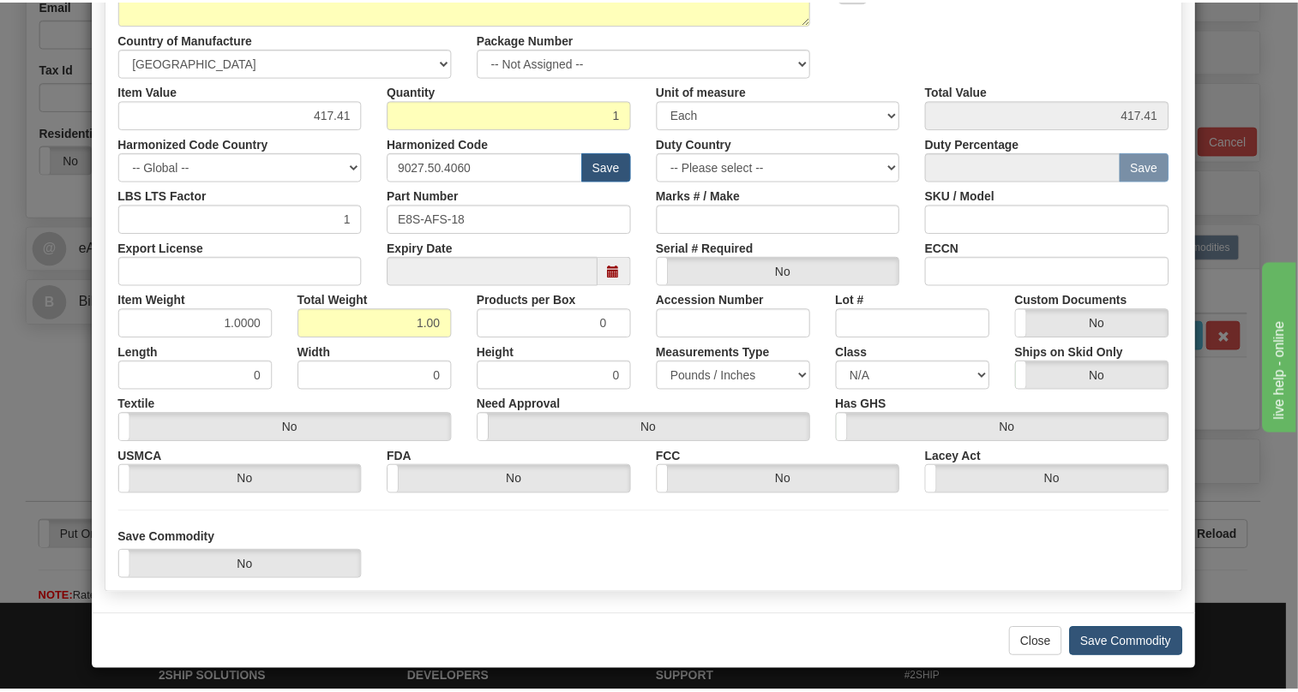
scroll to position [261, 0]
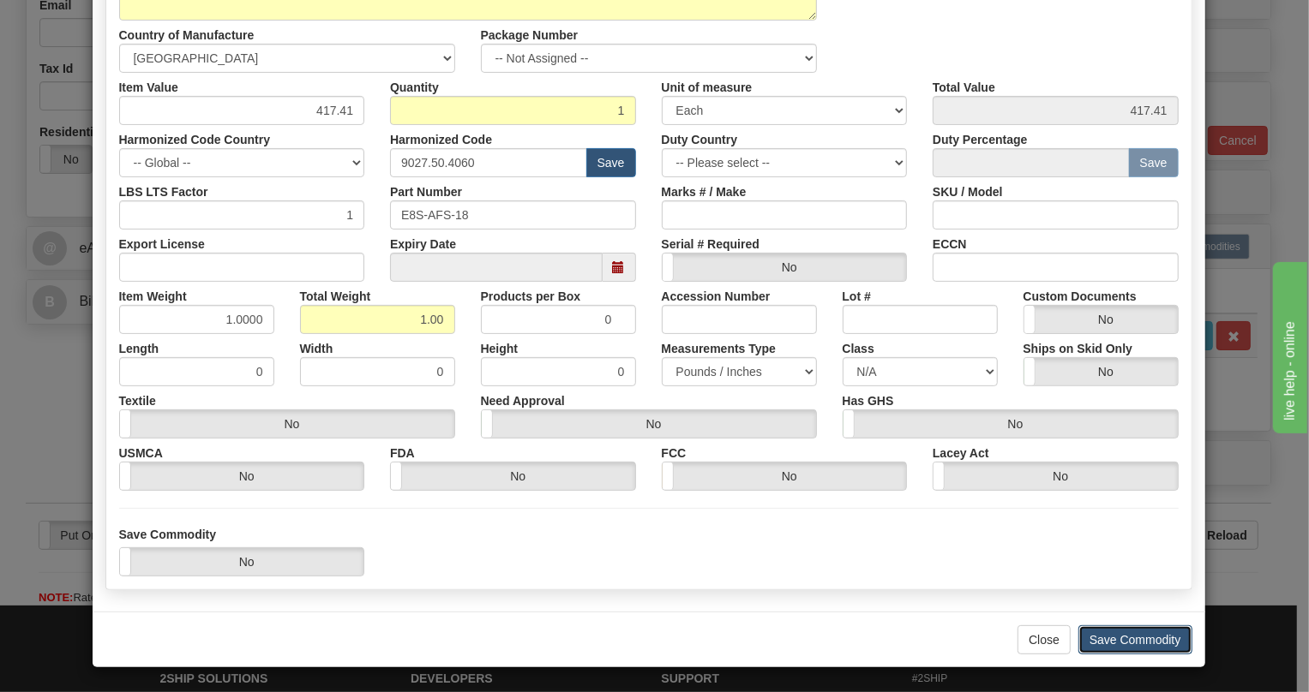
click at [1120, 643] on button "Save Commodity" at bounding box center [1135, 640] width 114 height 29
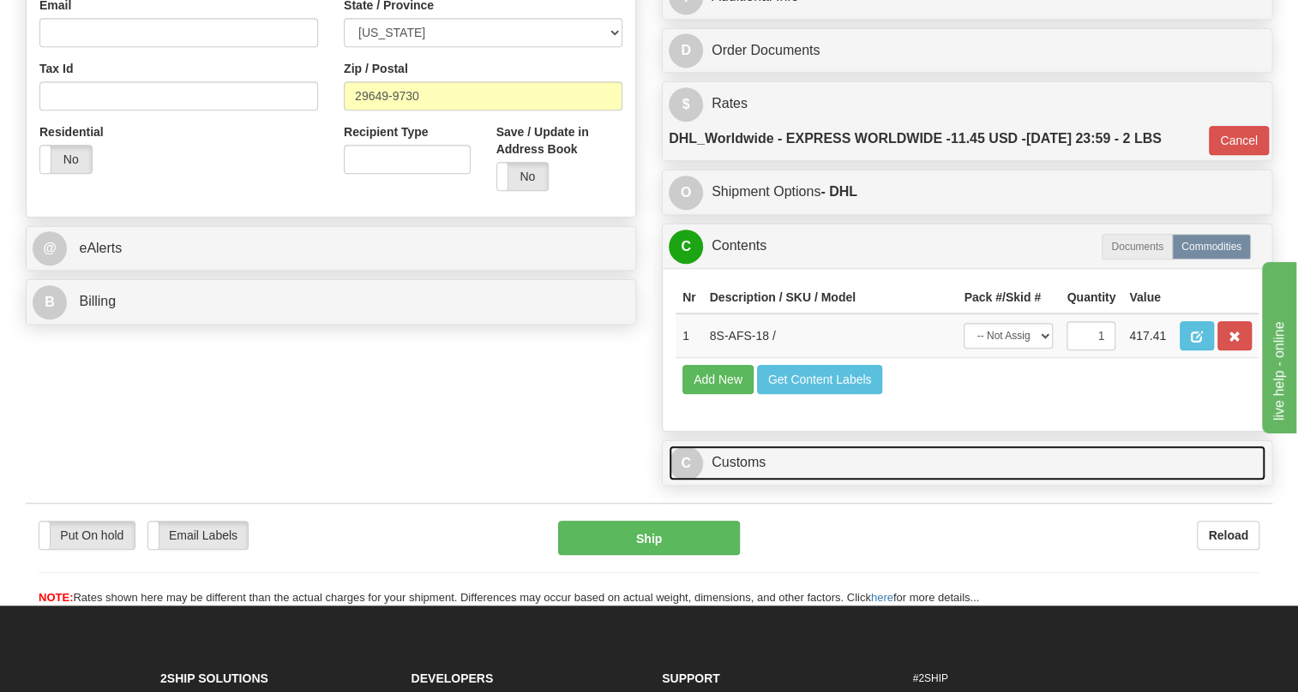
click at [752, 481] on link "C Customs" at bounding box center [966, 463] width 597 height 35
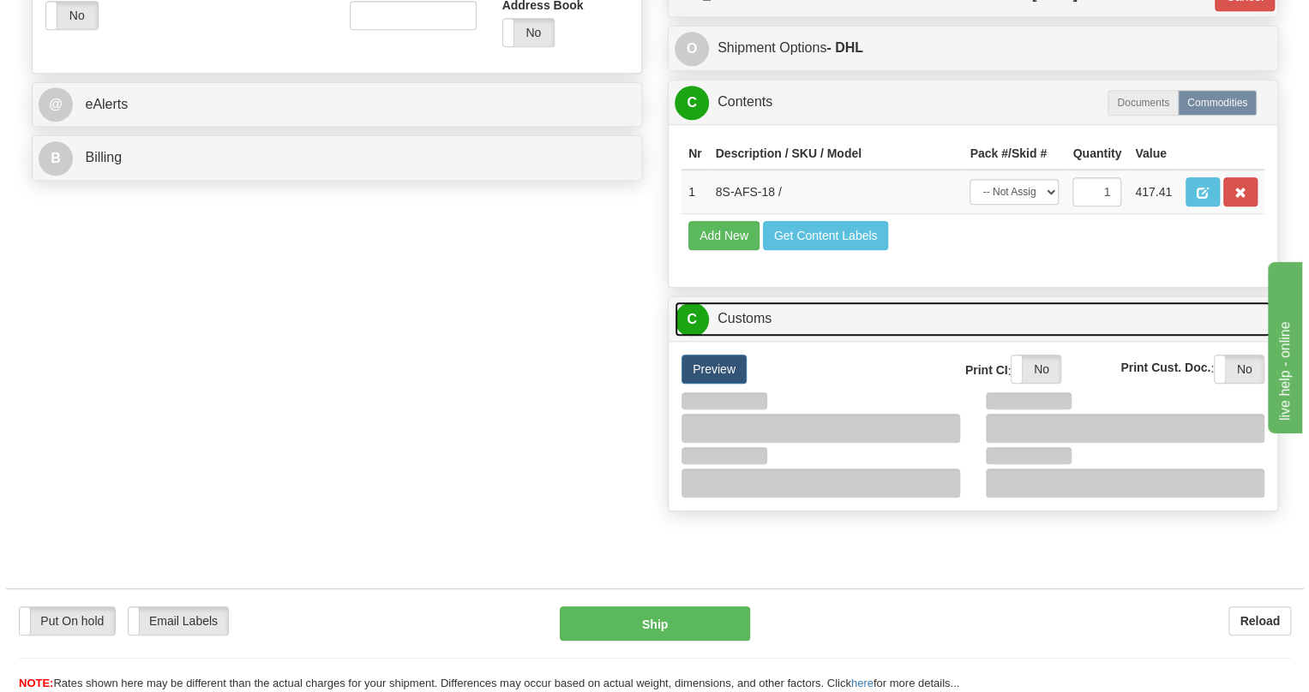
scroll to position [701, 0]
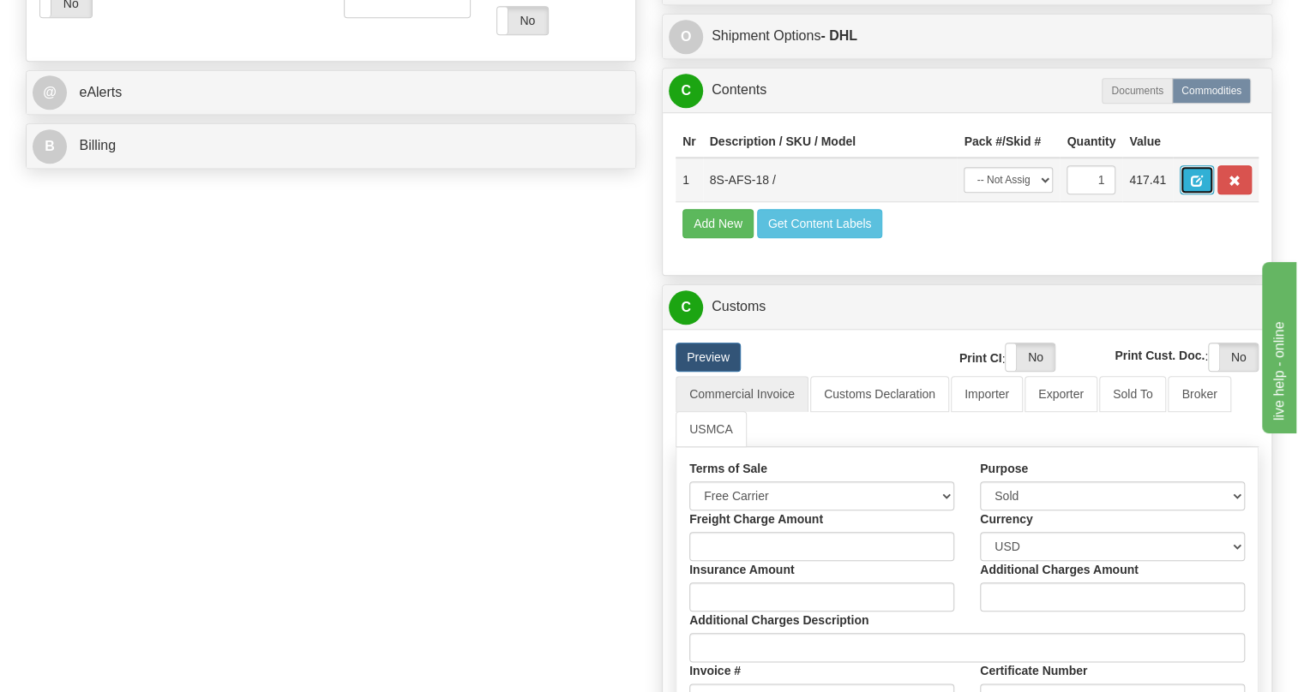
click at [1189, 195] on button "button" at bounding box center [1196, 179] width 34 height 29
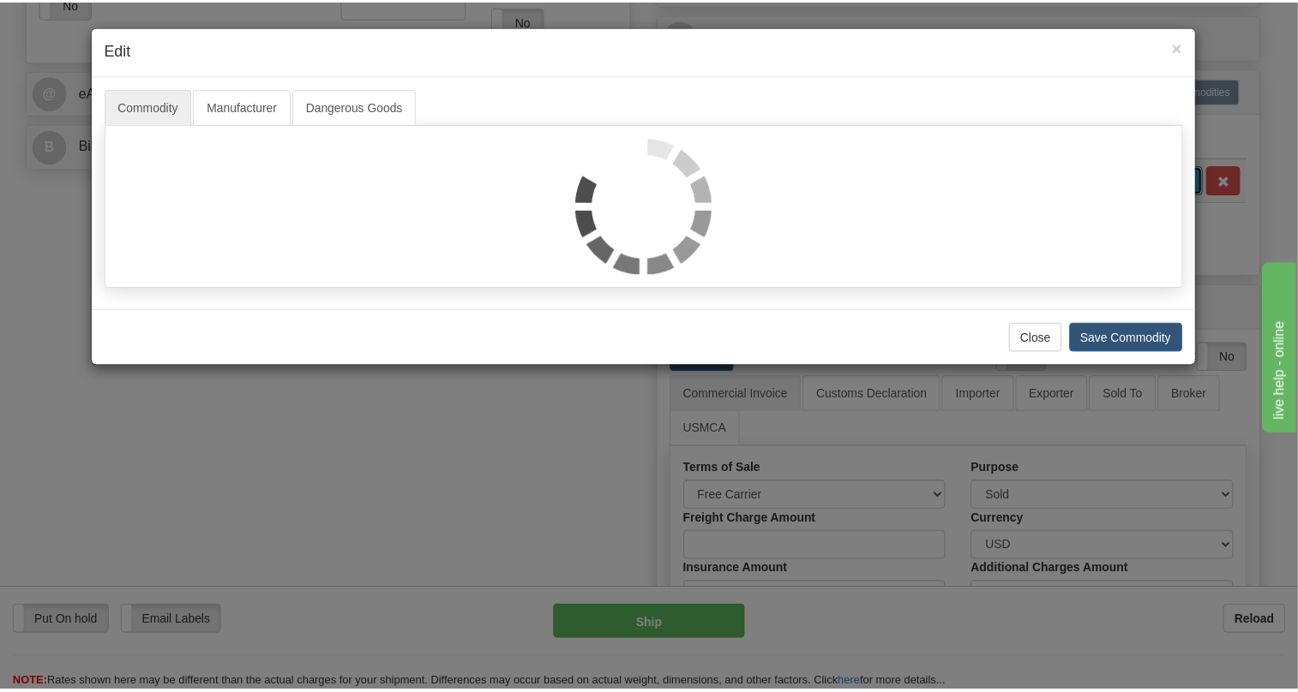
scroll to position [0, 0]
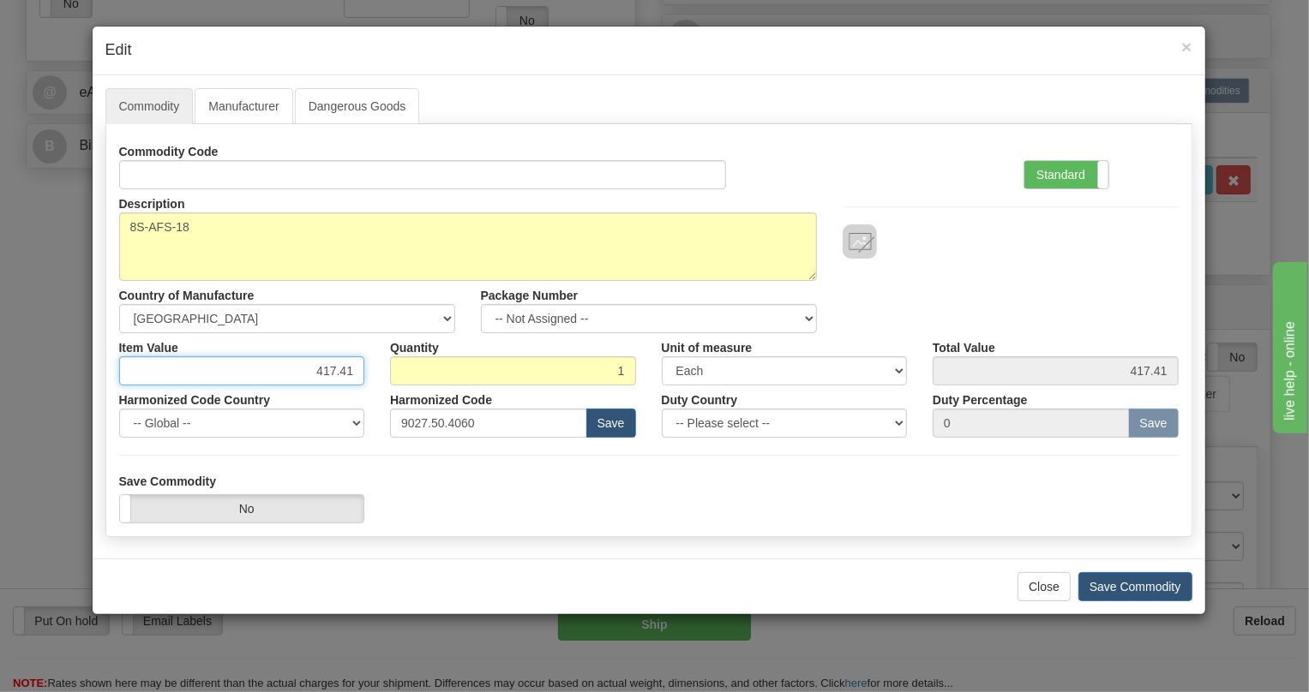
click at [345, 369] on input "417.41" at bounding box center [242, 371] width 246 height 29
type input "299.44"
click at [1129, 586] on button "Save Commodity" at bounding box center [1135, 587] width 114 height 29
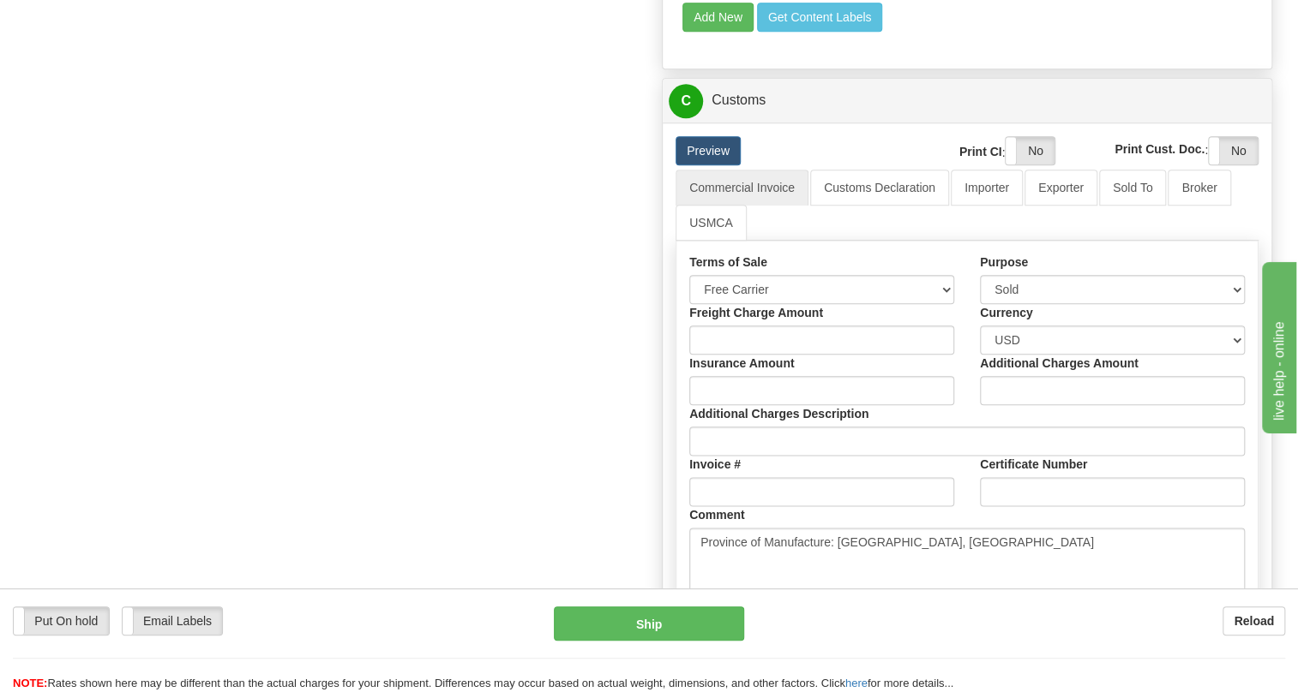
scroll to position [934, 0]
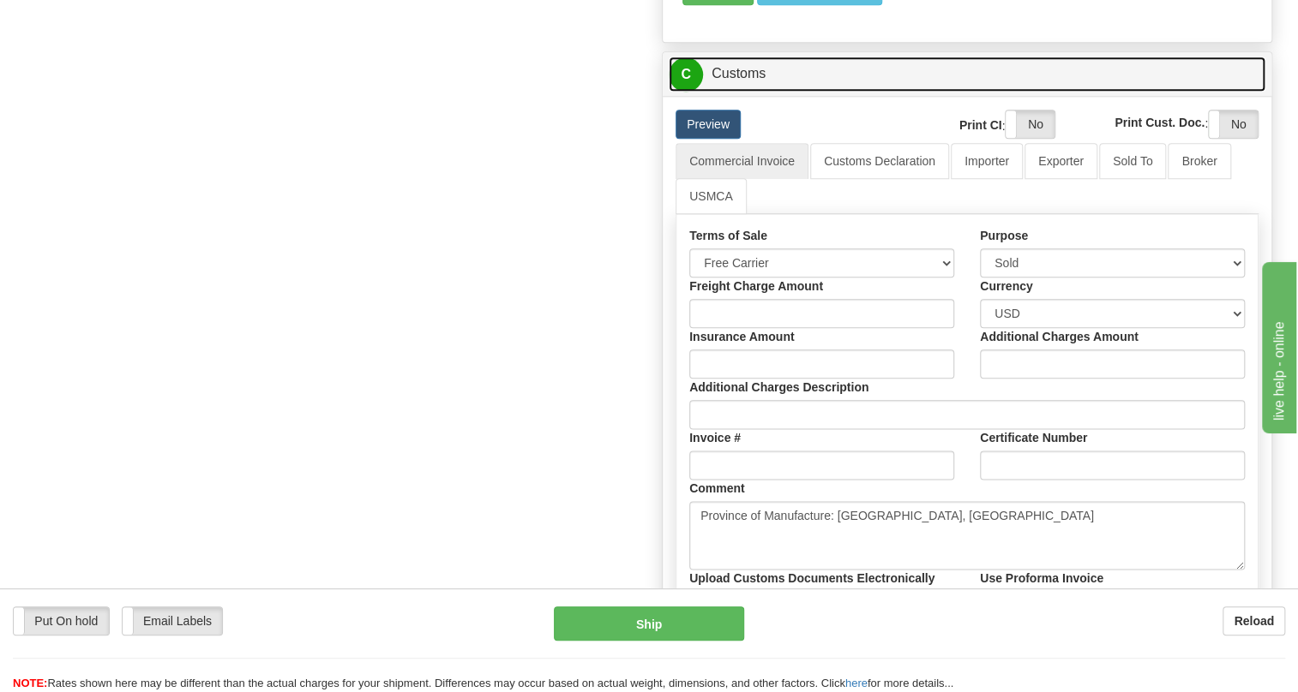
click at [738, 92] on link "C Customs" at bounding box center [966, 74] width 597 height 35
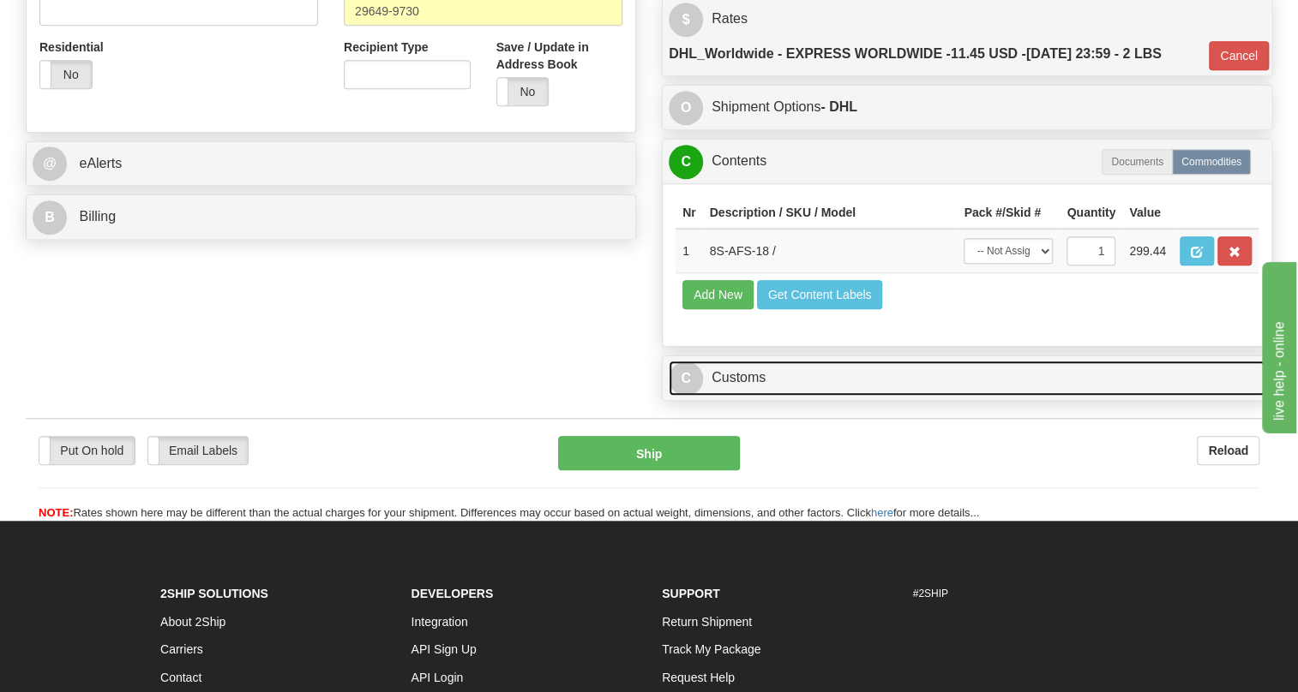
scroll to position [619, 0]
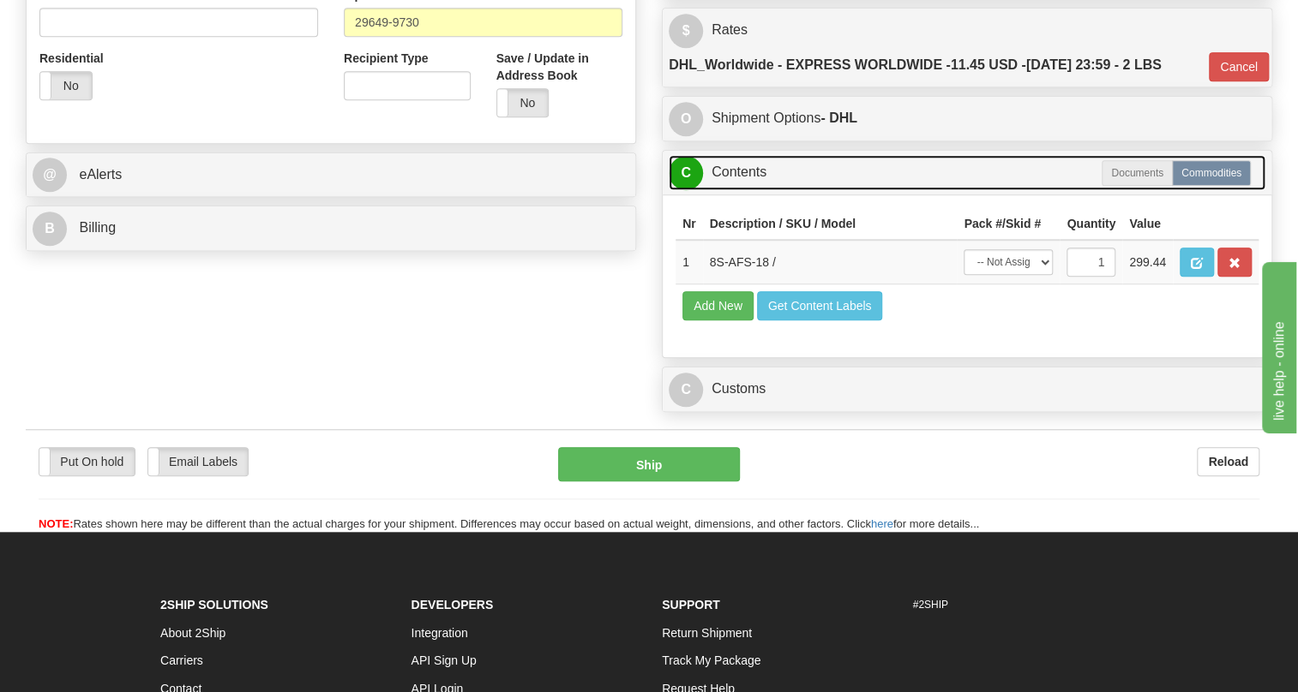
click at [736, 190] on link "C Contents" at bounding box center [966, 172] width 597 height 35
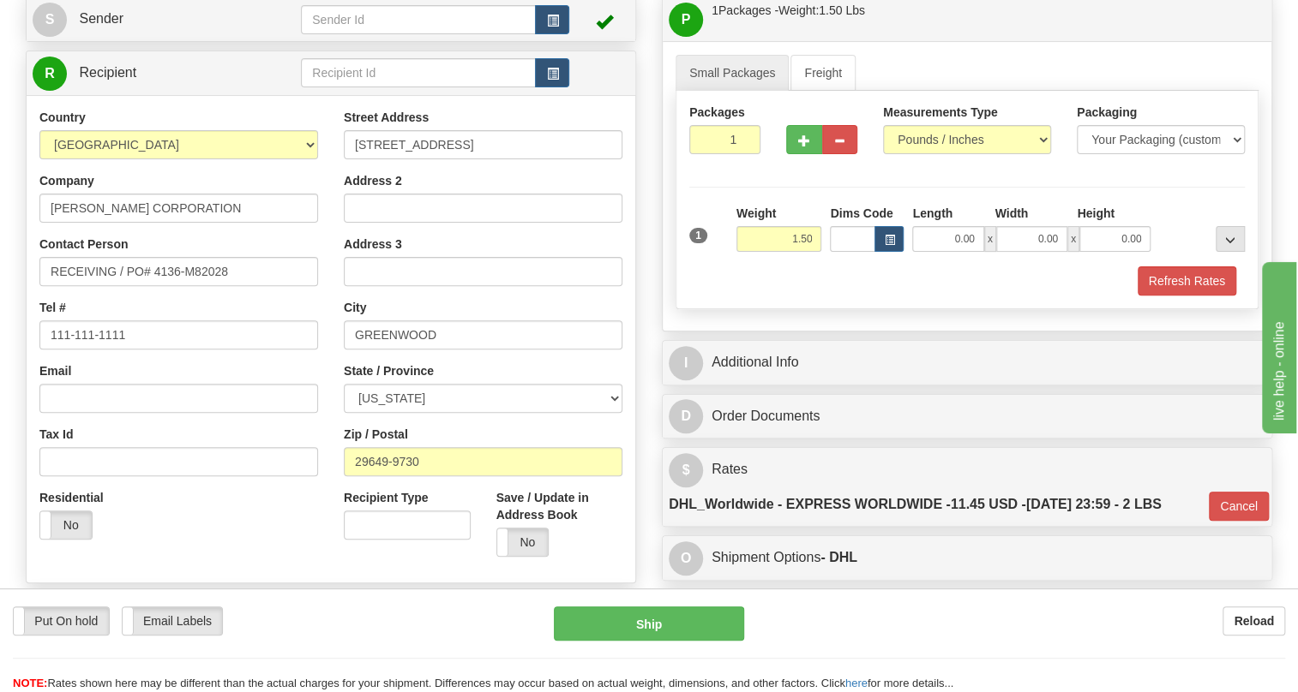
scroll to position [152, 0]
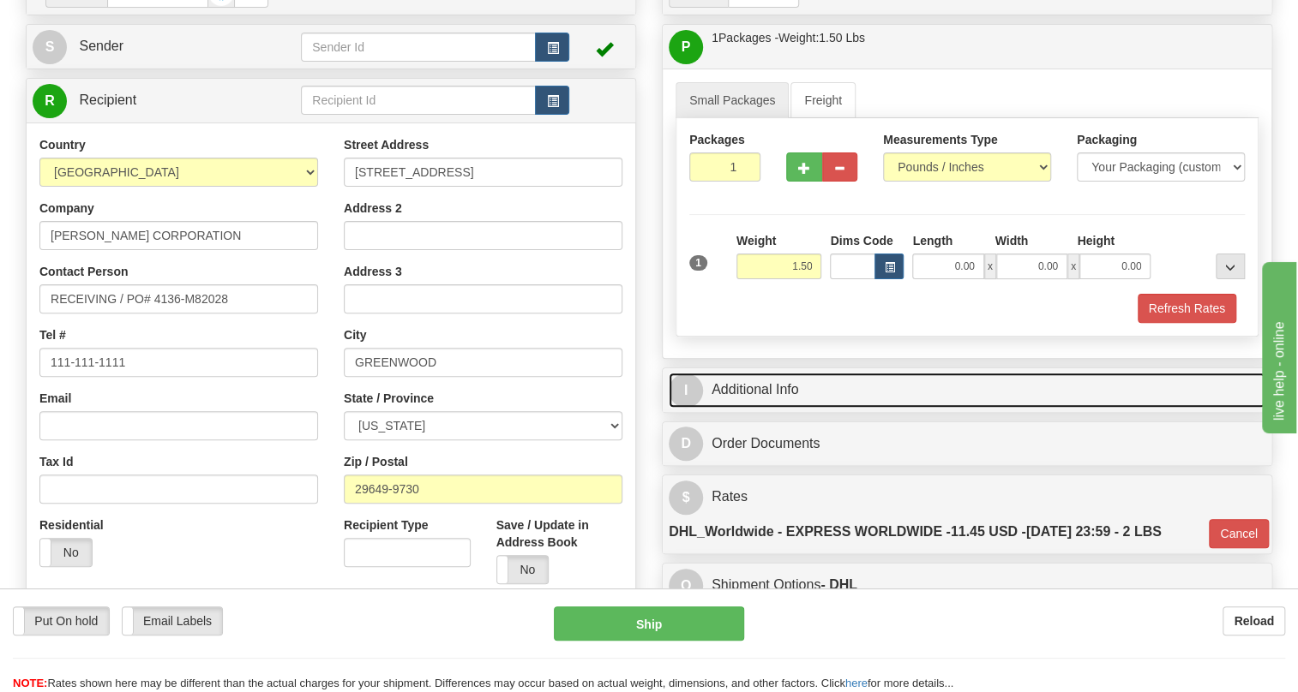
click at [766, 408] on link "I Additional Info" at bounding box center [966, 390] width 597 height 35
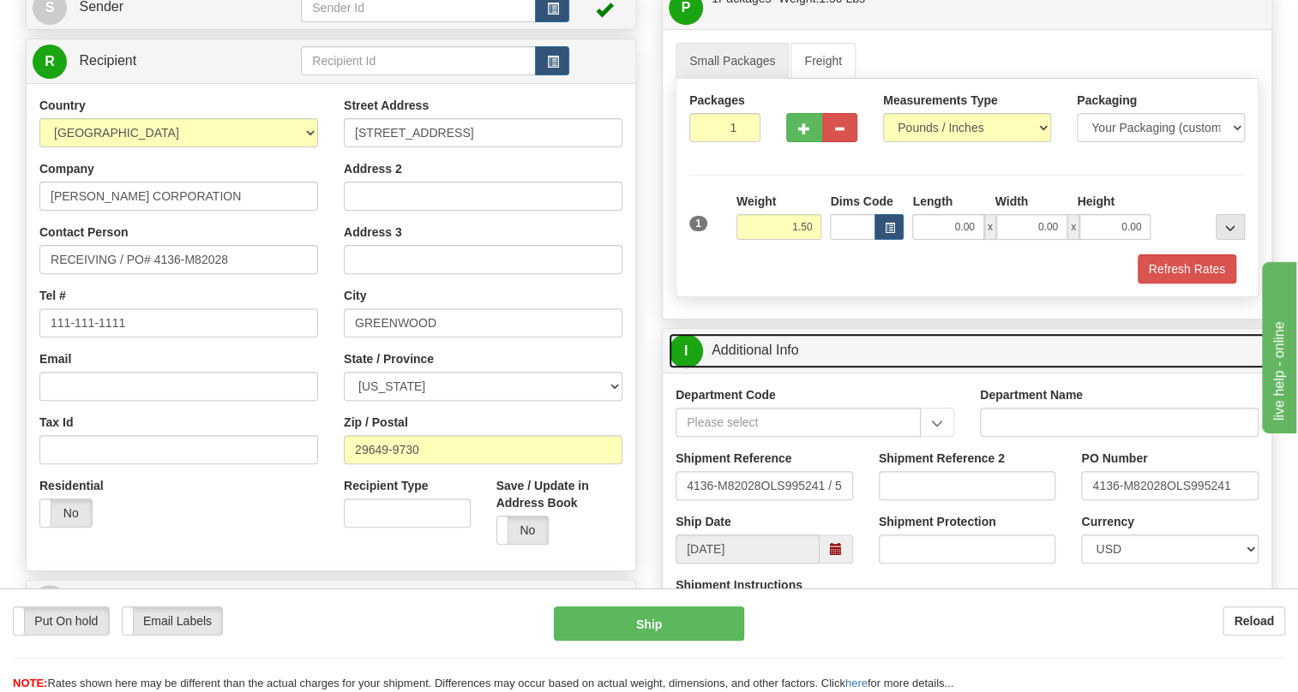
scroll to position [230, 0]
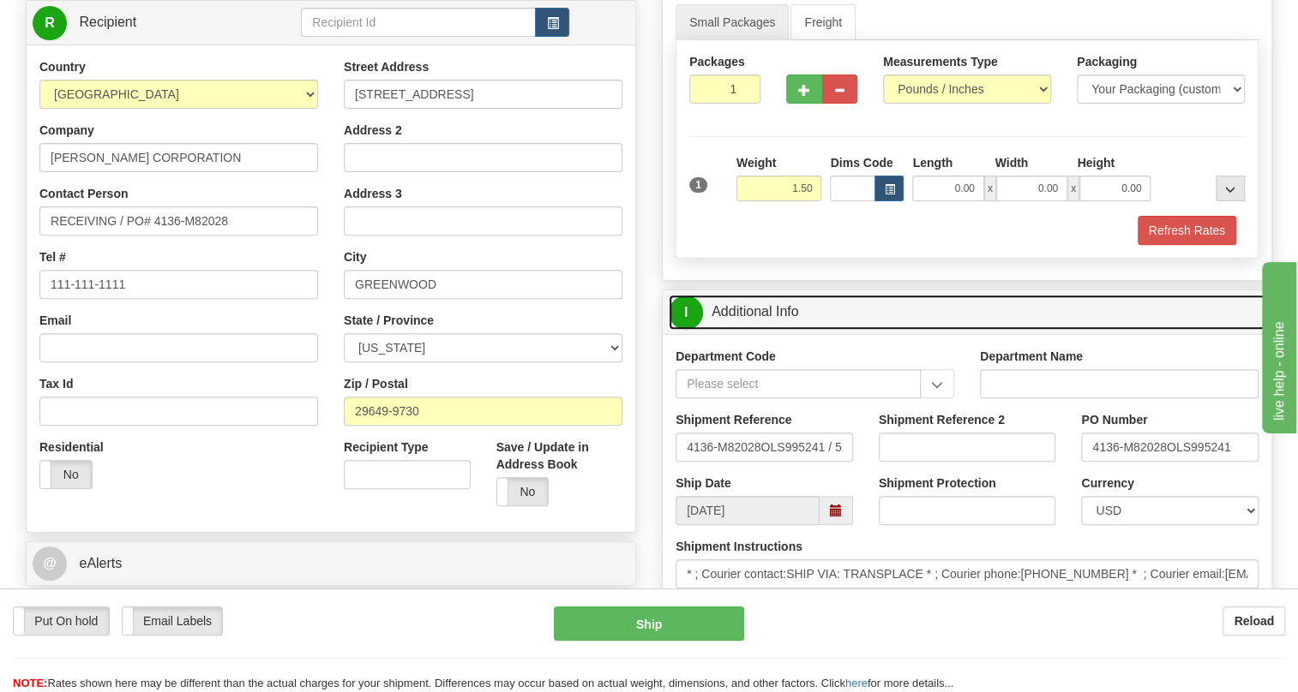
click at [763, 330] on link "I Additional Info" at bounding box center [966, 312] width 597 height 35
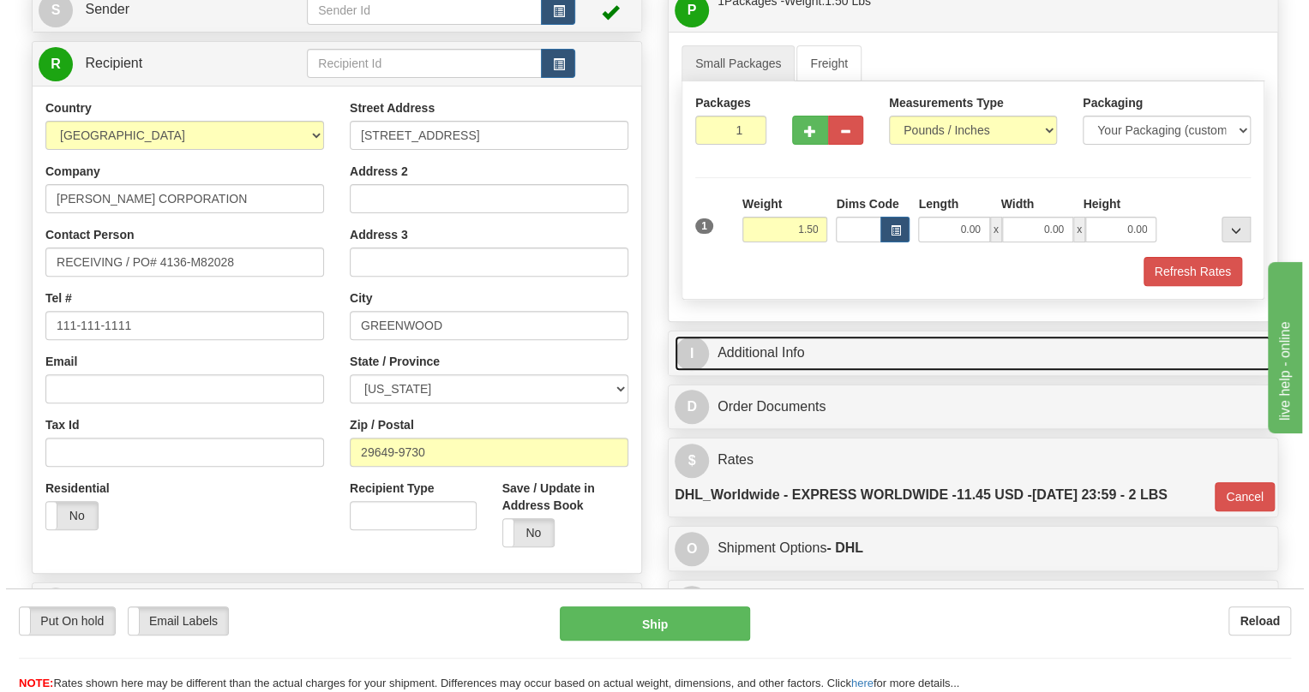
scroll to position [152, 0]
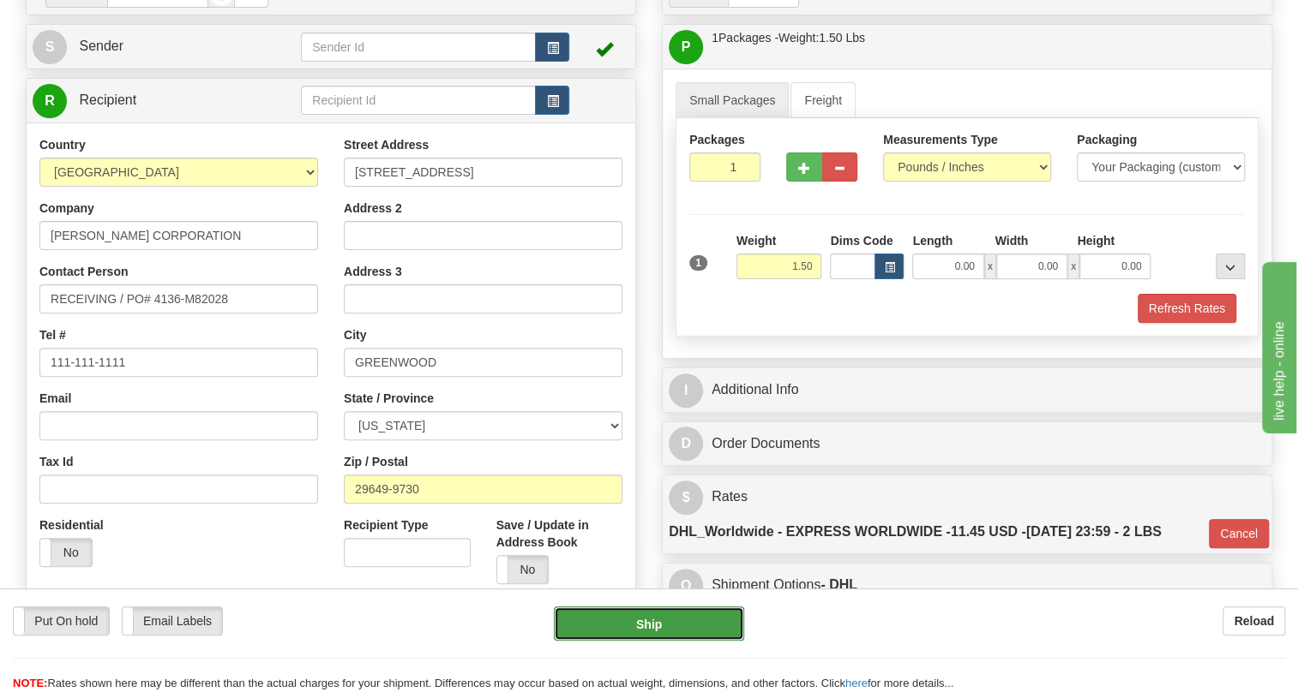
click at [650, 624] on button "Ship" at bounding box center [649, 624] width 190 height 34
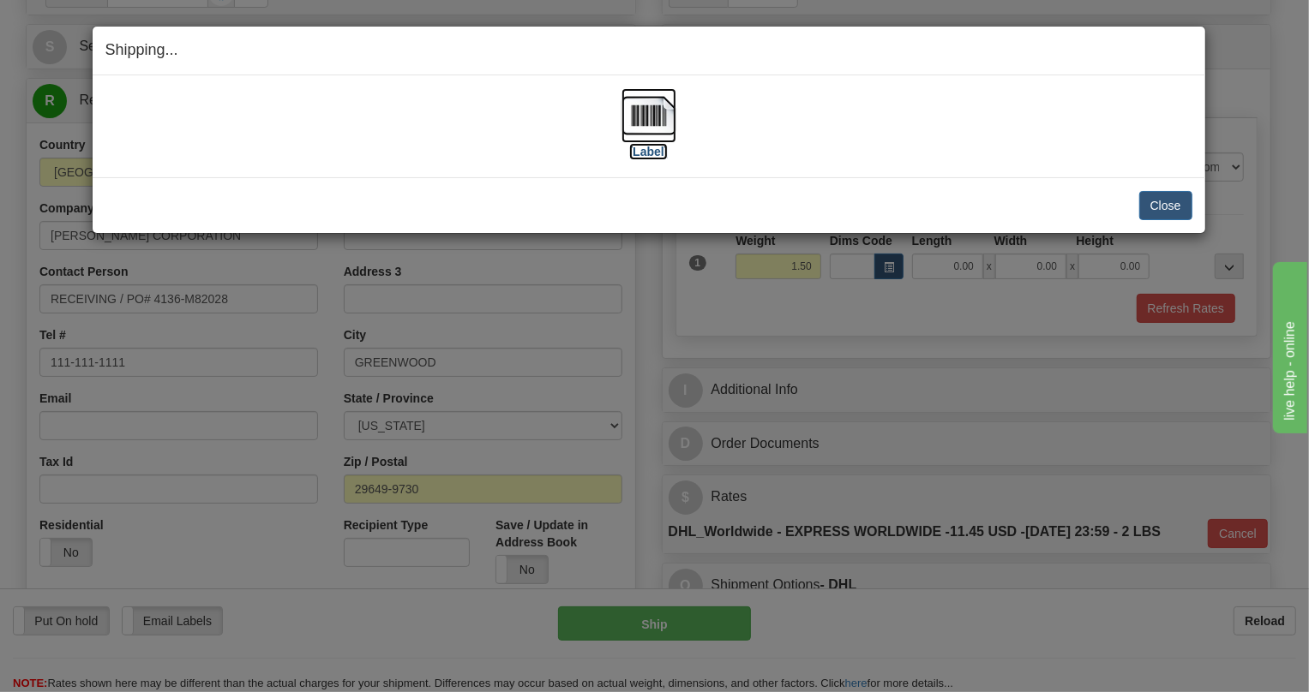
click at [656, 113] on img at bounding box center [648, 115] width 55 height 55
click at [1155, 199] on button "Close" at bounding box center [1165, 205] width 53 height 29
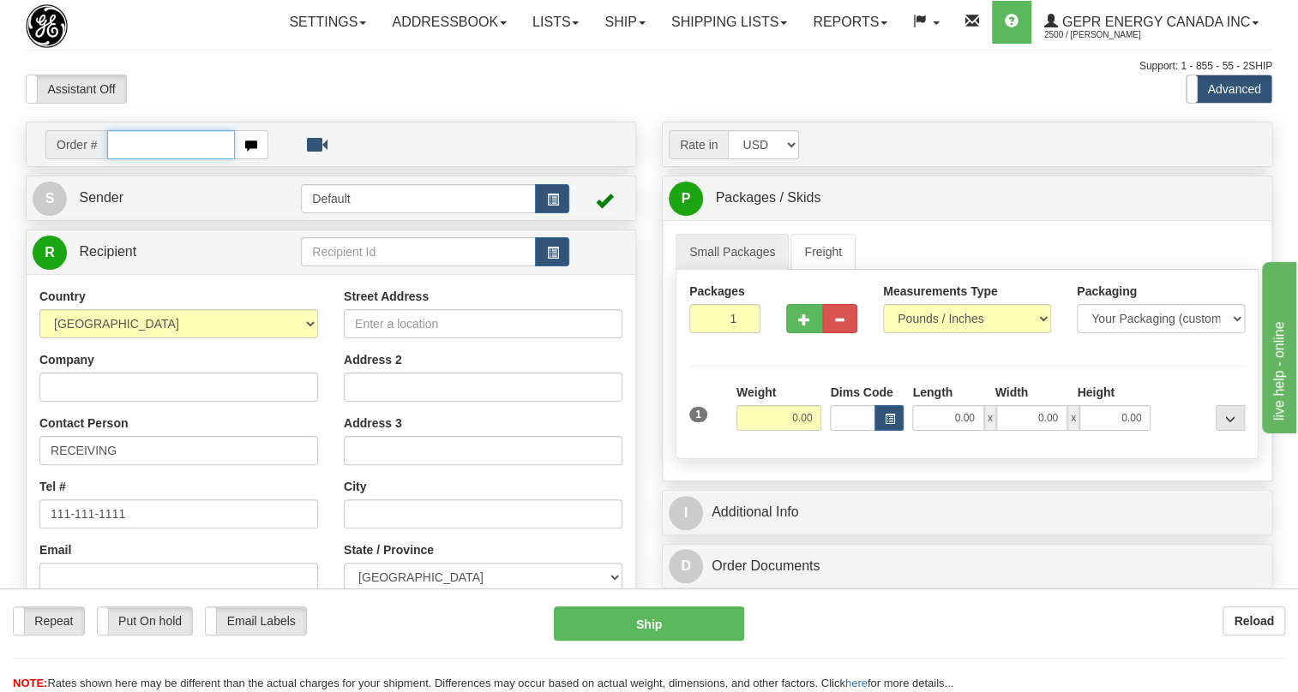
click at [127, 159] on input "text" at bounding box center [171, 144] width 128 height 29
paste input "0086682661"
click at [129, 159] on input "0086682661" at bounding box center [171, 144] width 128 height 29
type input "86682661"
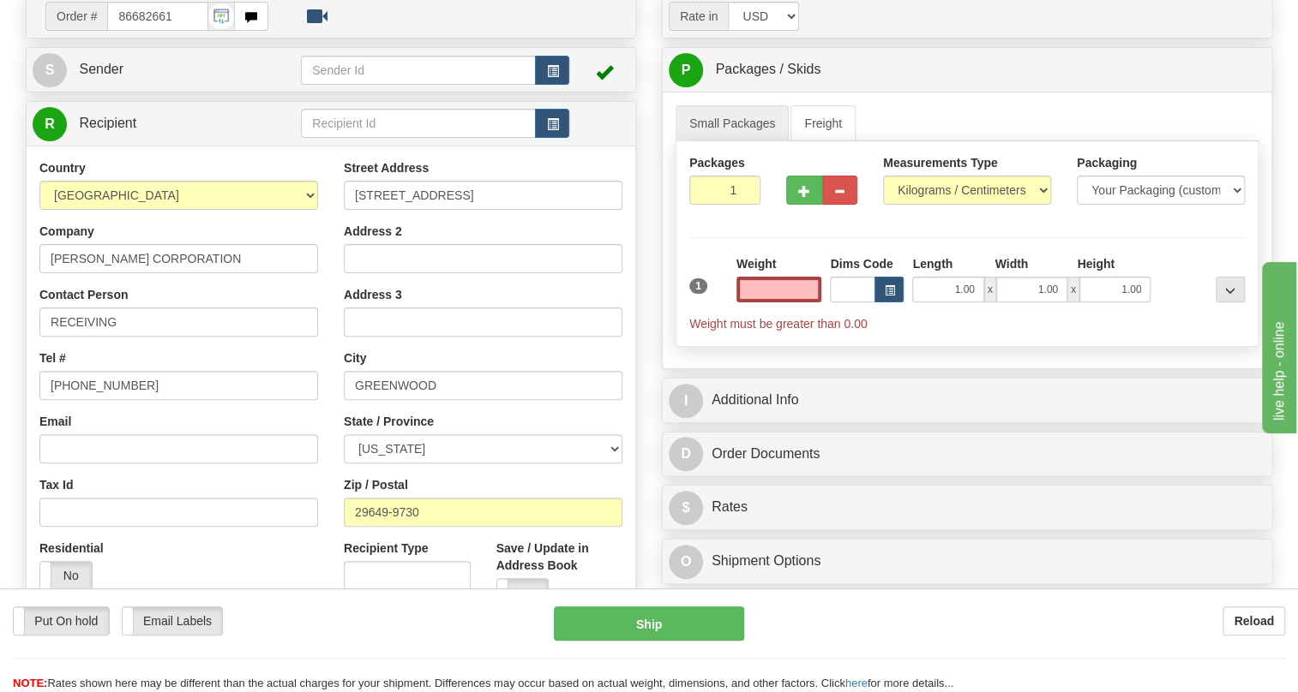
scroll to position [155, 0]
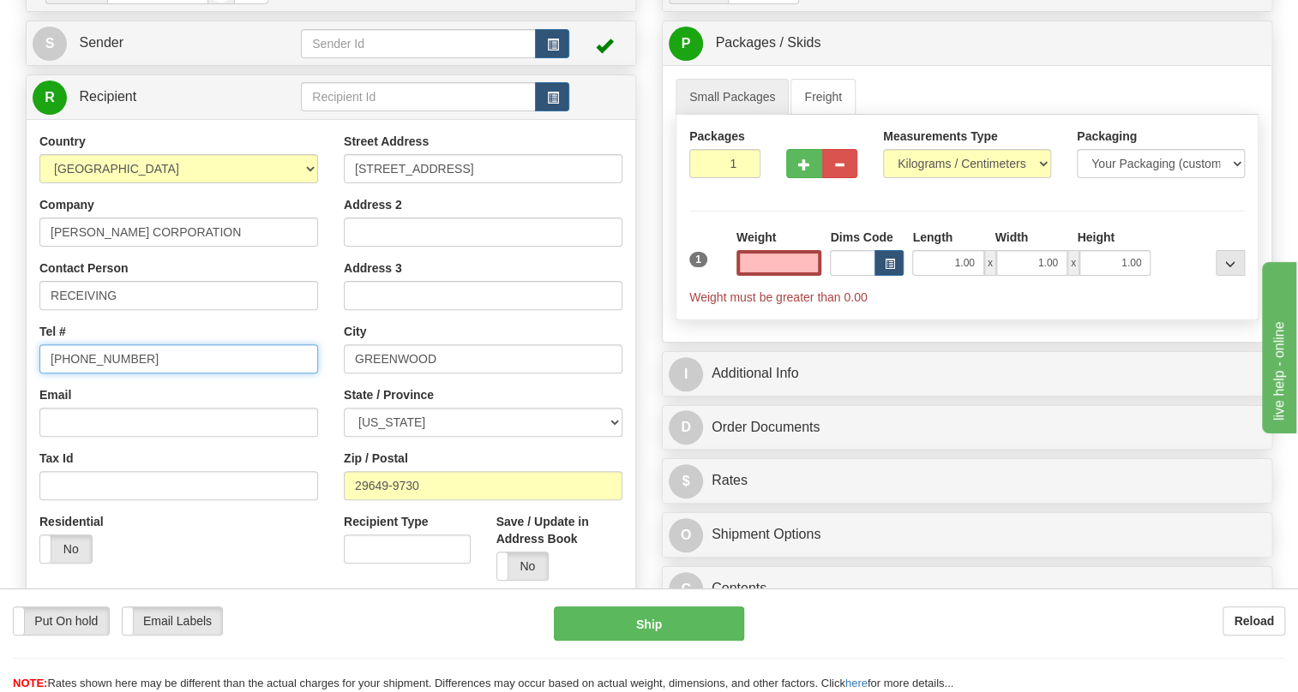
type input "0.00"
click at [105, 374] on input "[PHONE_NUMBER]" at bounding box center [178, 359] width 279 height 29
type input "111-111-1111"
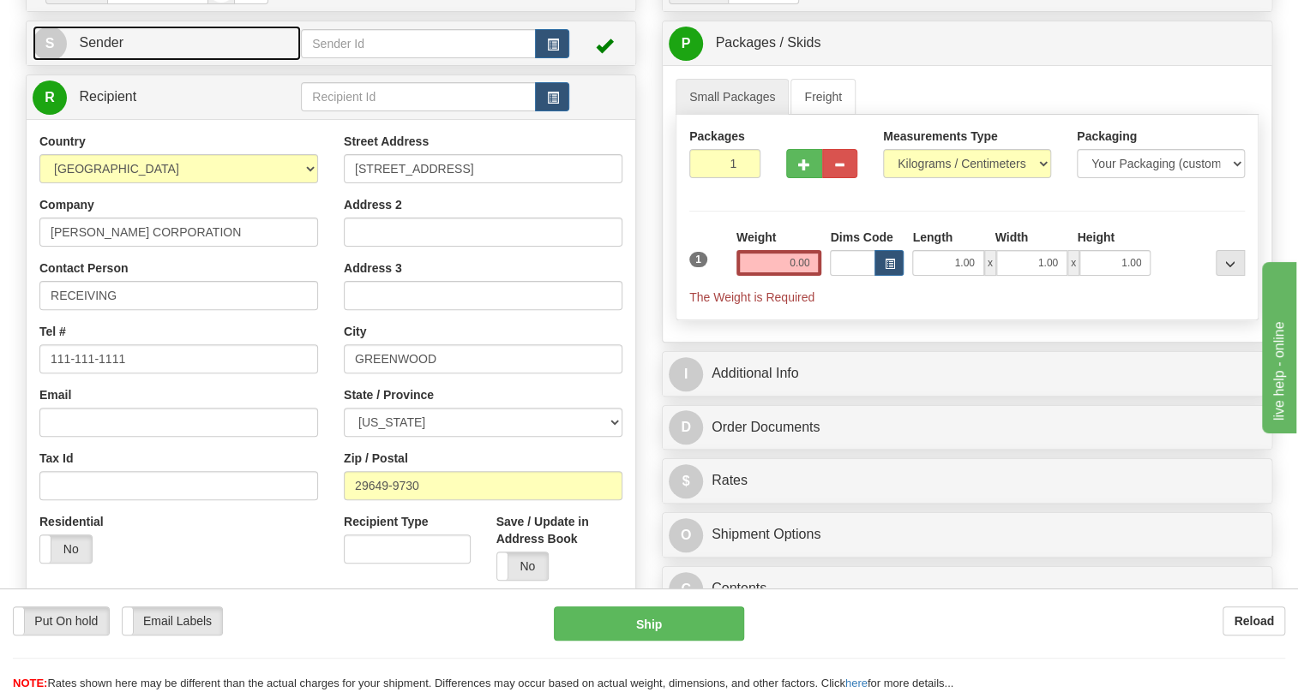
click at [99, 61] on link "S Sender" at bounding box center [167, 43] width 268 height 35
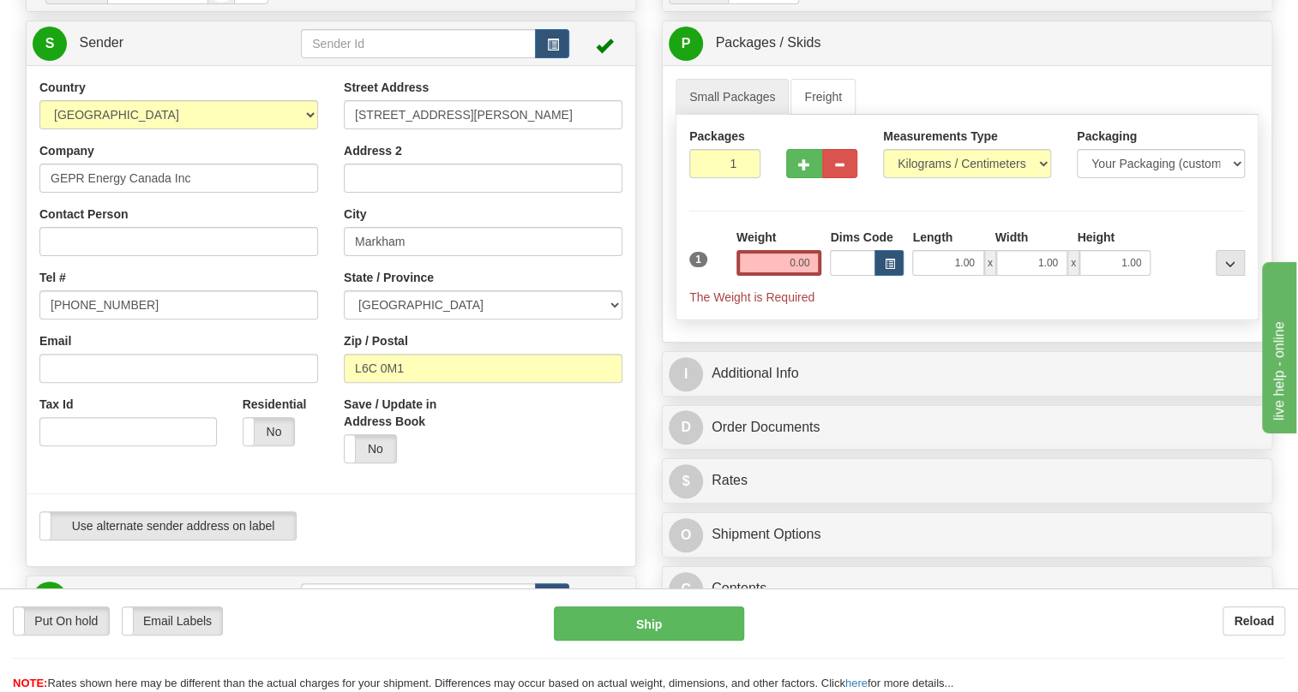
type input "MARKHAM"
click at [105, 320] on input "[PHONE_NUMBER]" at bounding box center [178, 305] width 279 height 29
paste input "[PHONE_NUMBER]"
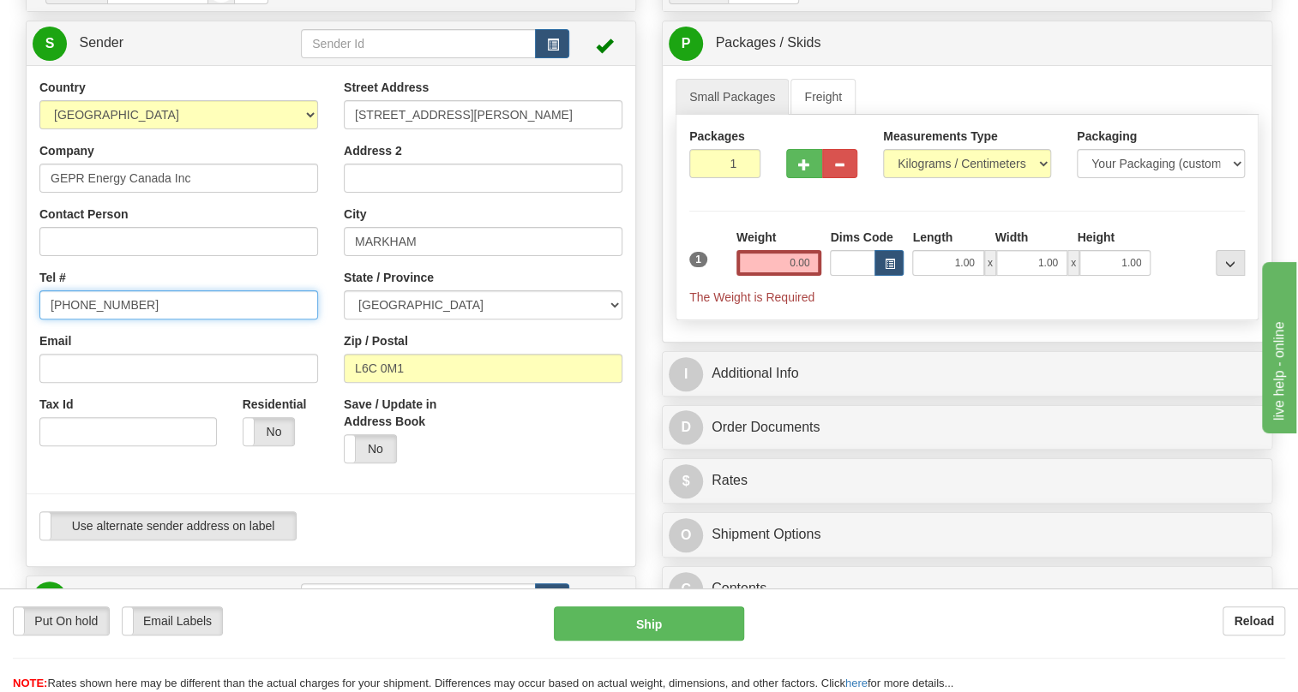
type input "[PHONE_NUMBER]"
click at [937, 178] on select "Pounds / Inches Kilograms / Centimeters" at bounding box center [967, 163] width 168 height 29
select select "0"
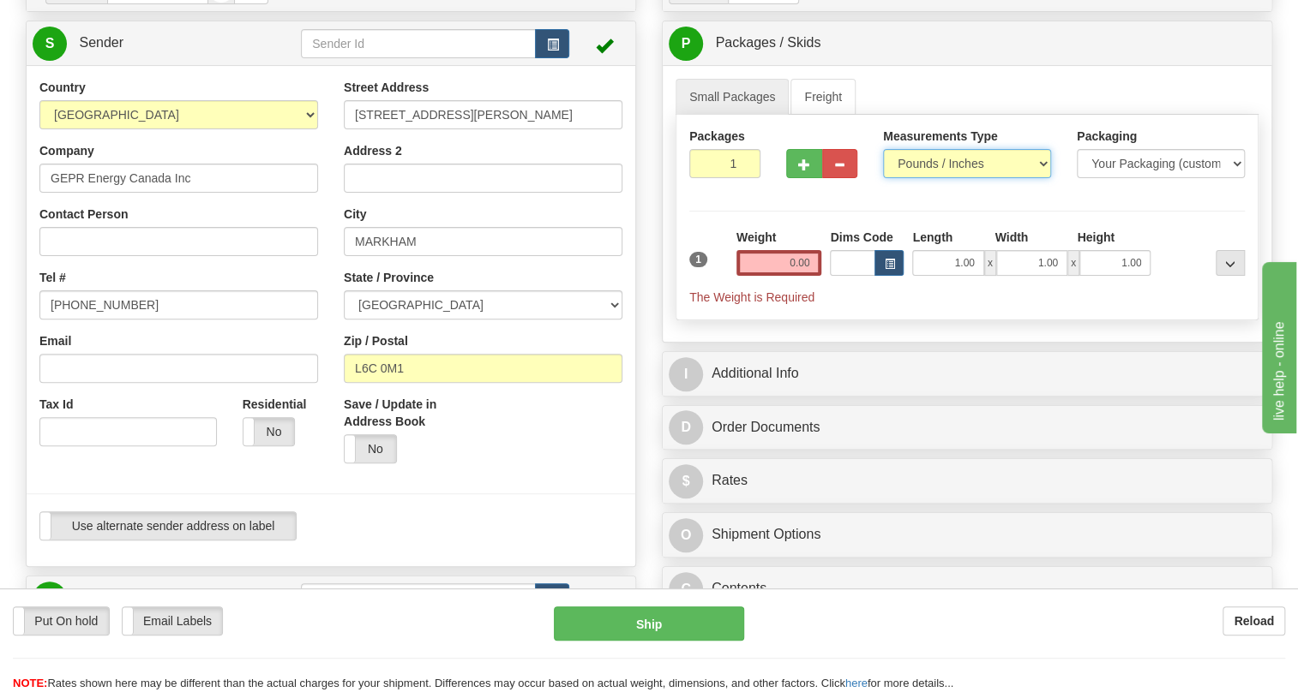
click at [883, 178] on select "Pounds / Inches Kilograms / Centimeters" at bounding box center [967, 163] width 168 height 29
click at [954, 276] on input "1.00" at bounding box center [947, 263] width 71 height 26
type input "0.00"
click at [1027, 276] on input "1.00" at bounding box center [1031, 263] width 71 height 26
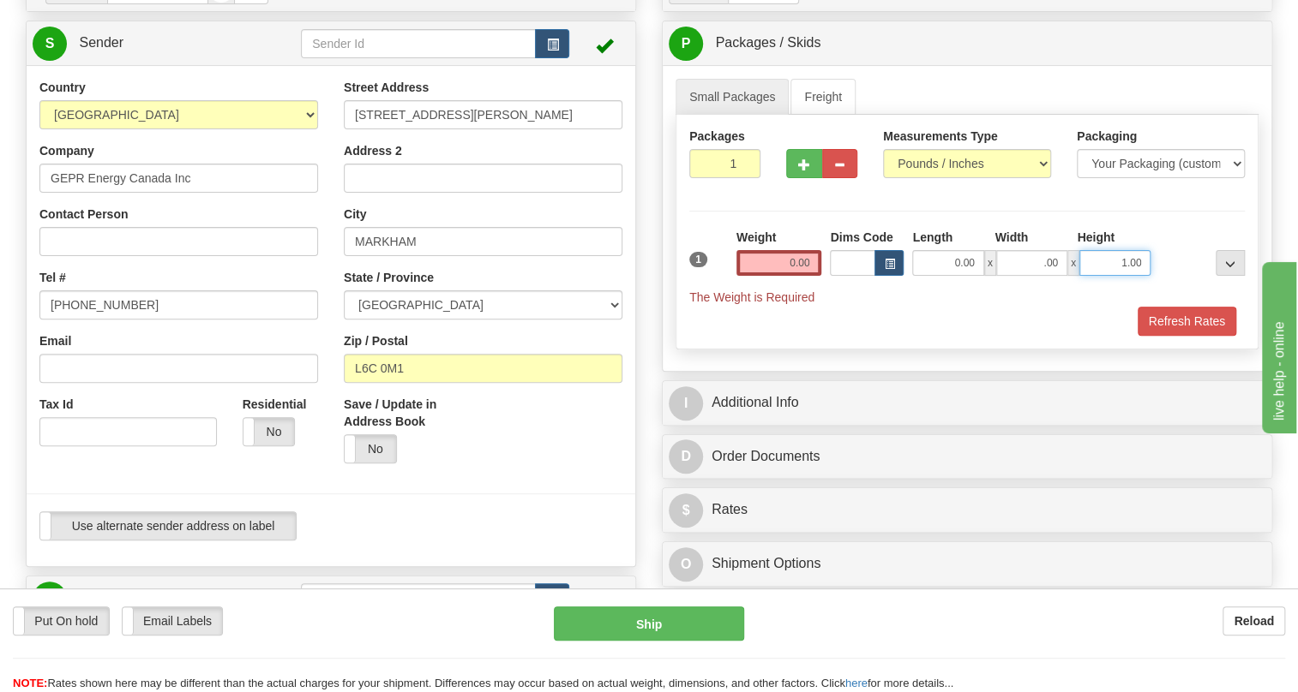
type input "0.00"
click at [1093, 276] on input "1.00" at bounding box center [1114, 263] width 71 height 26
type input "0.00"
click at [774, 276] on input "0.00" at bounding box center [779, 263] width 86 height 26
type input "0.00"
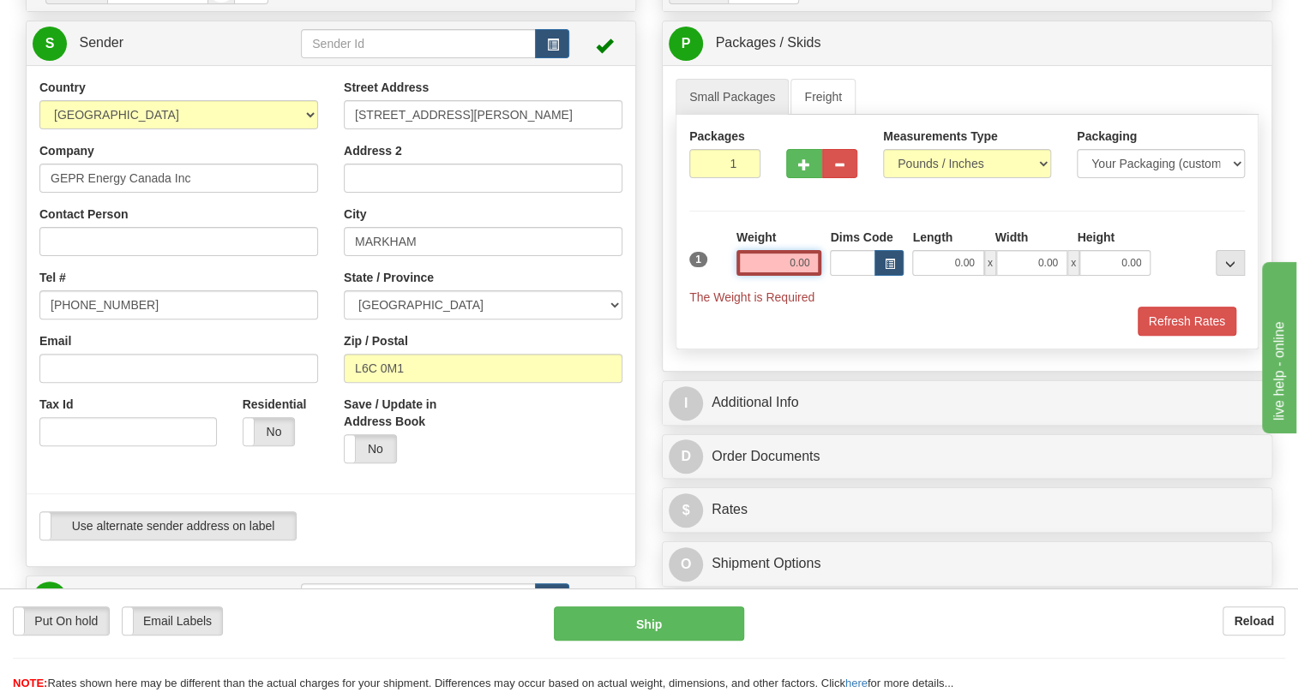
click at [800, 276] on input "0.00" at bounding box center [779, 263] width 86 height 26
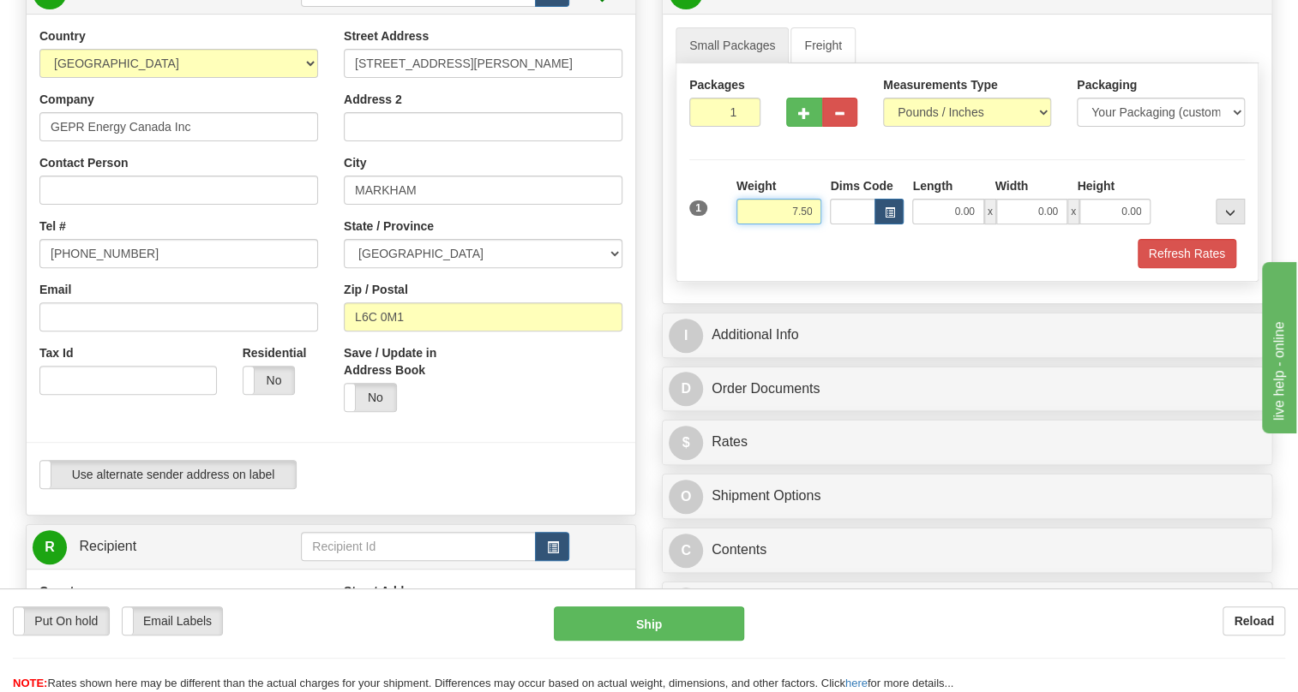
scroll to position [311, 0]
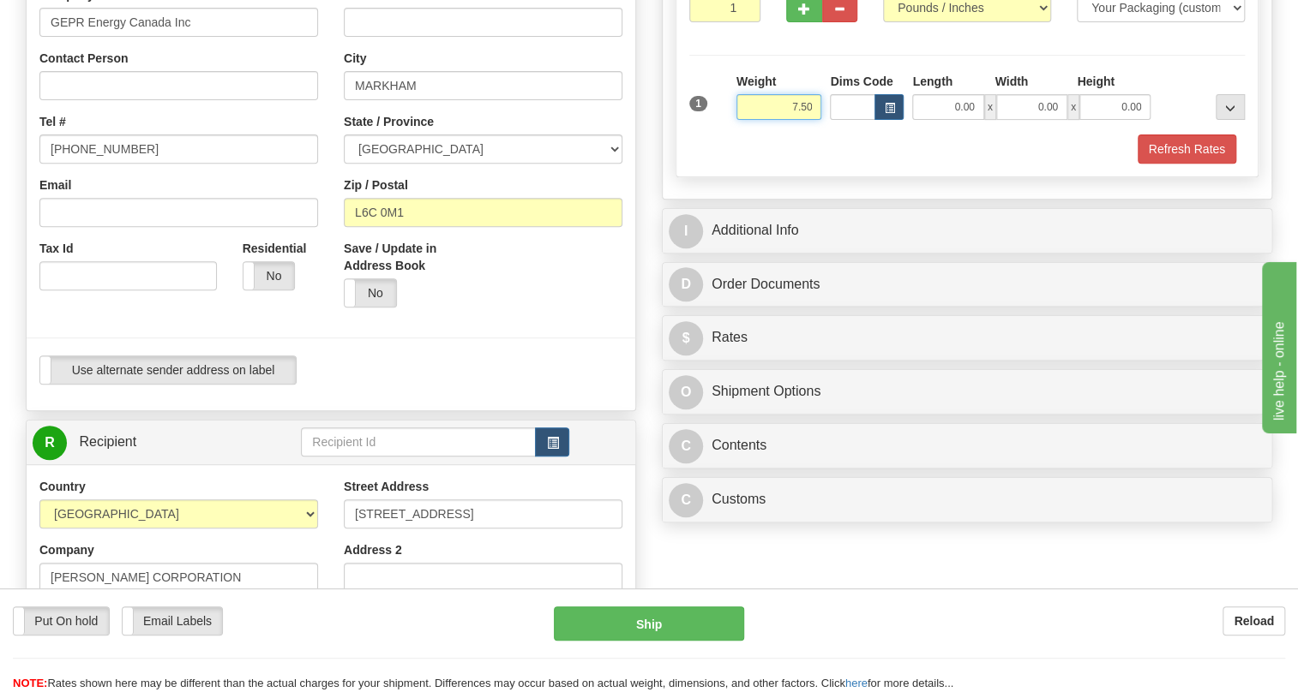
type input "7.50"
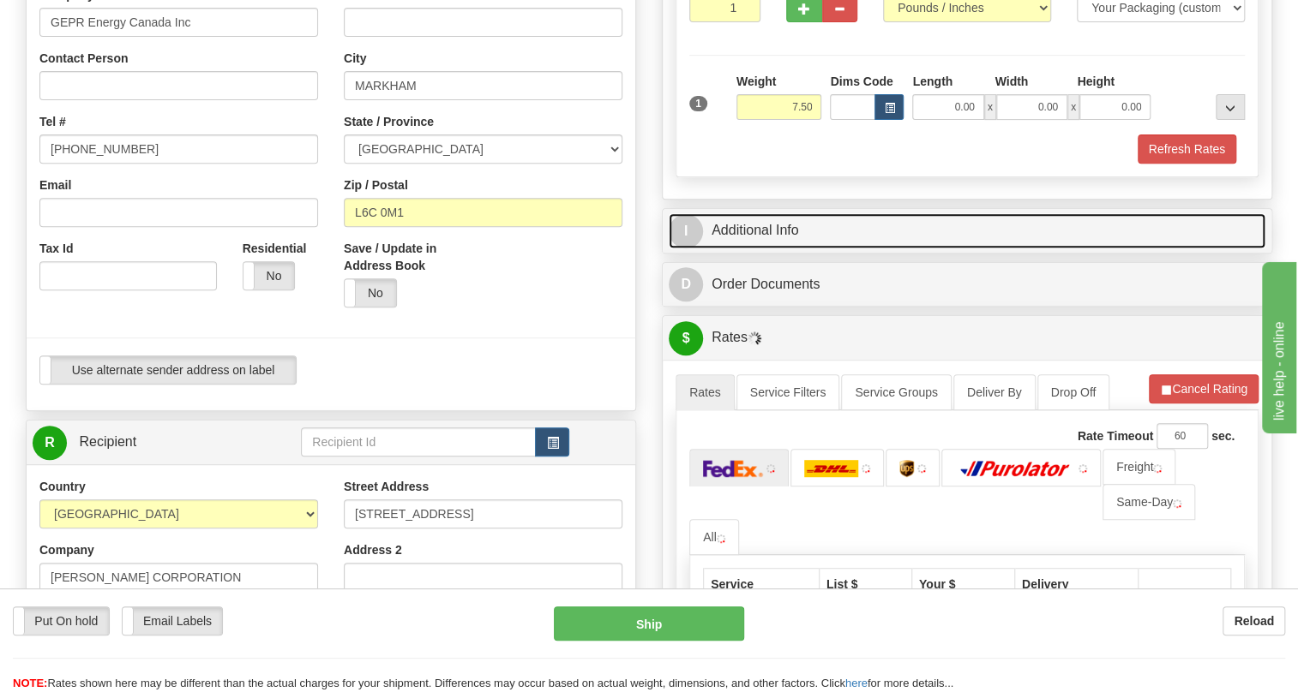
click at [779, 249] on link "I Additional Info" at bounding box center [966, 230] width 597 height 35
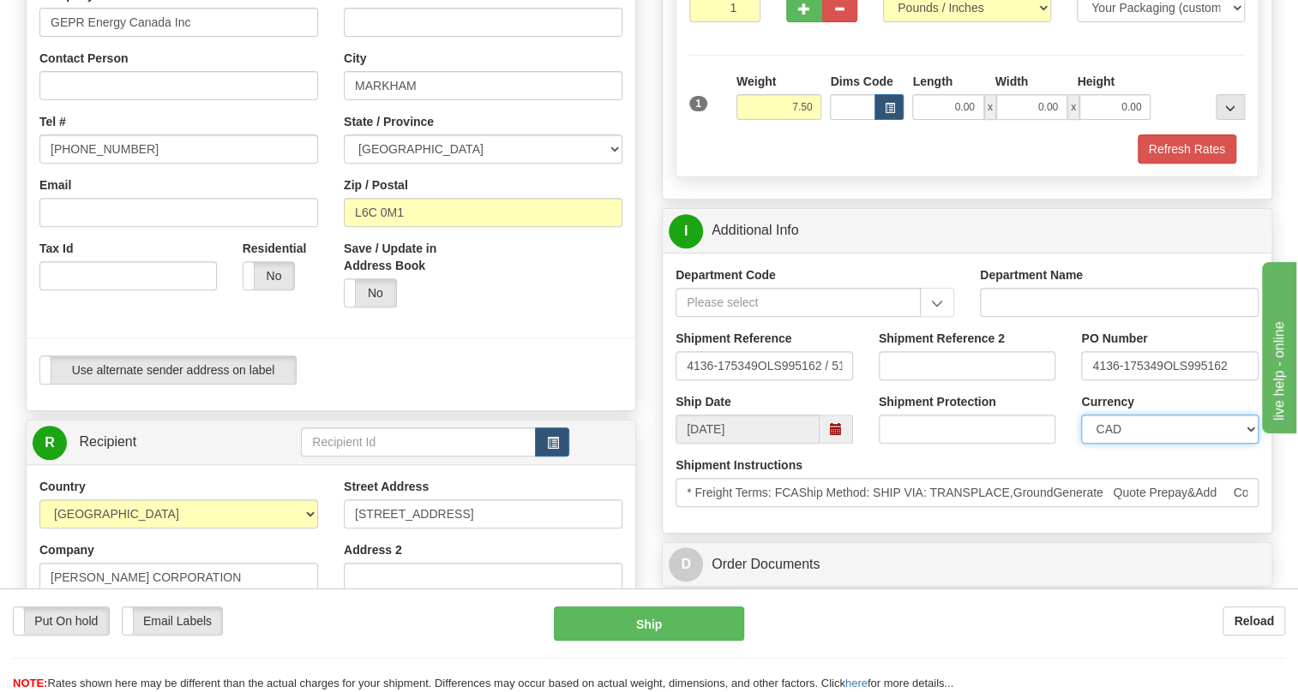
drag, startPoint x: 1131, startPoint y: 465, endPoint x: 1131, endPoint y: 454, distance: 10.3
click at [1131, 444] on select "CAD USD EUR ZAR RON ANG ARN AUD AUS AWG BBD BFR BGN BHD BMD BND BRC BRL CHP CKZ…" at bounding box center [1169, 429] width 177 height 29
select select "1"
click at [1081, 444] on select "CAD USD EUR ZAR RON ANG ARN AUD AUS AWG BBD BFR BGN BHD BMD BND BRC BRL CHP CKZ…" at bounding box center [1169, 429] width 177 height 29
drag, startPoint x: 1161, startPoint y: 402, endPoint x: 1079, endPoint y: 406, distance: 82.4
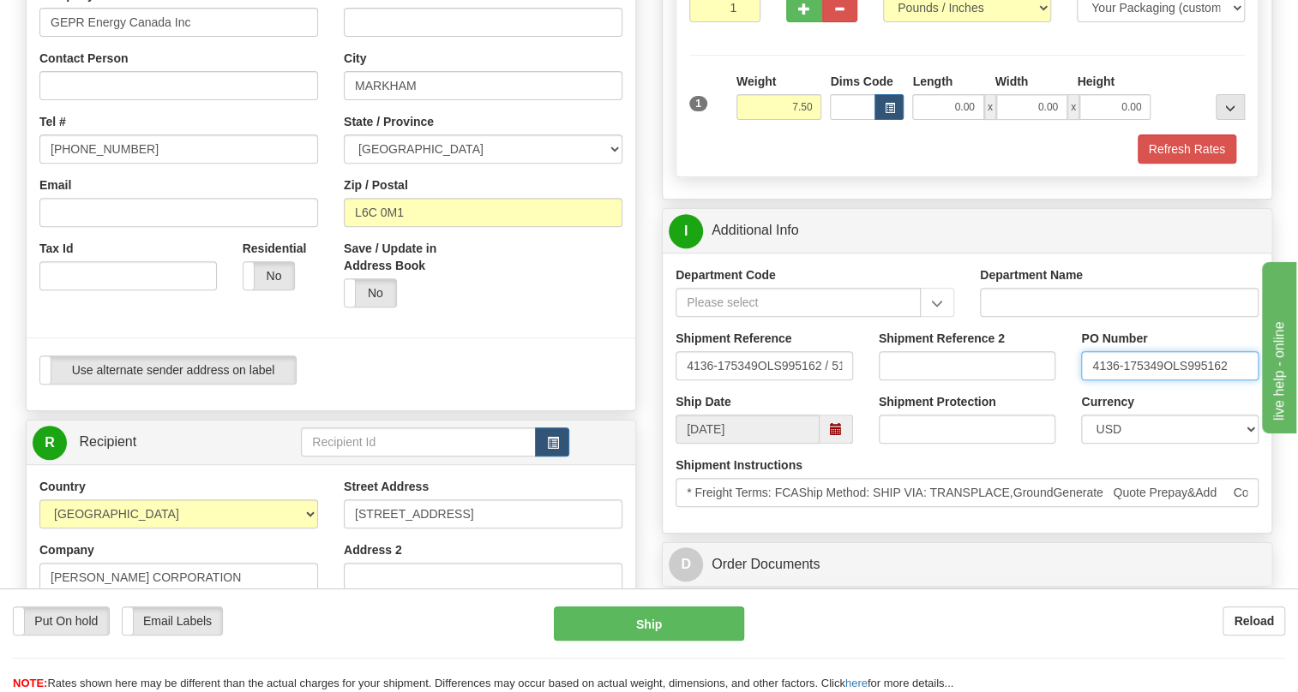
click at [1079, 393] on div "PO Number 4136-175349OLS995162" at bounding box center [1169, 361] width 203 height 63
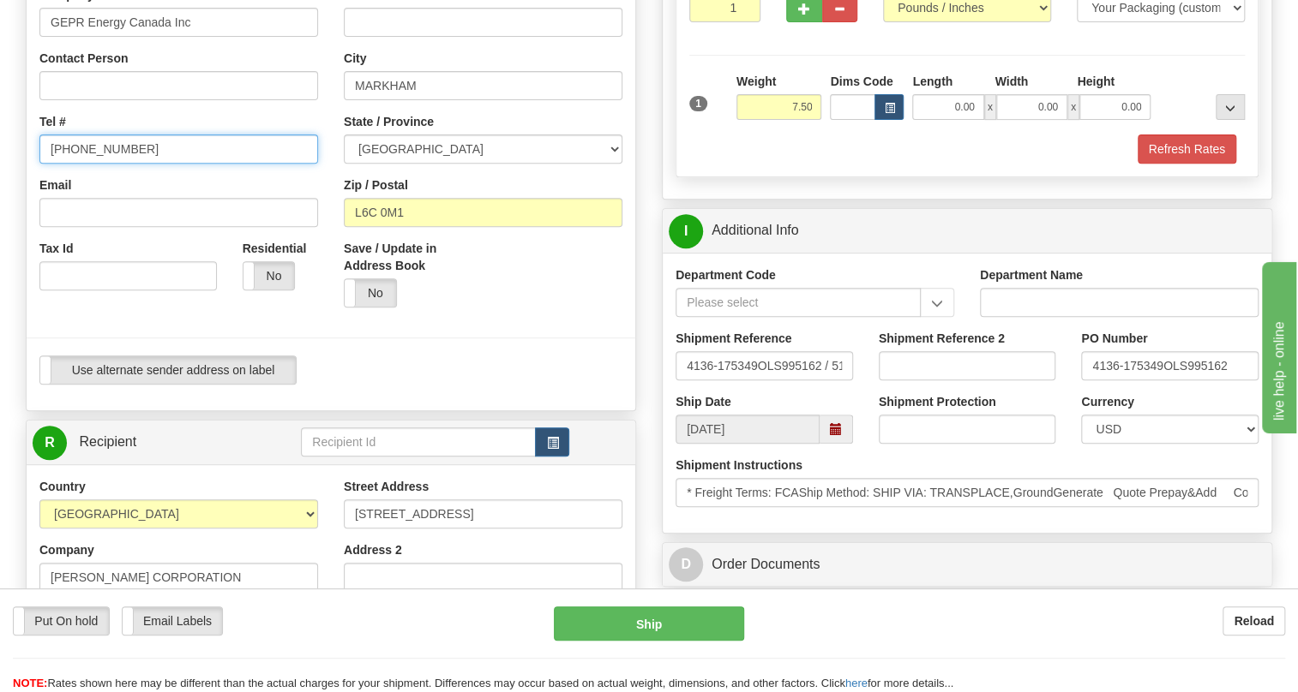
click at [150, 164] on input "[PHONE_NUMBER]" at bounding box center [178, 149] width 279 height 29
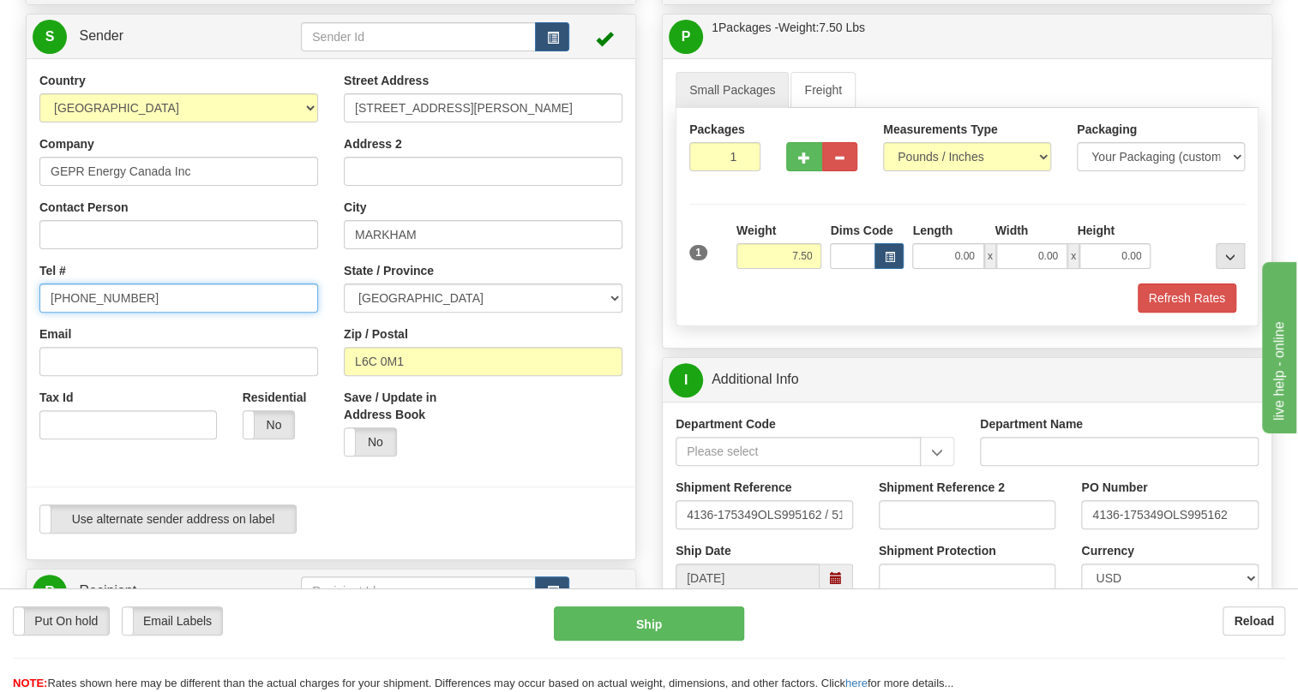
scroll to position [155, 0]
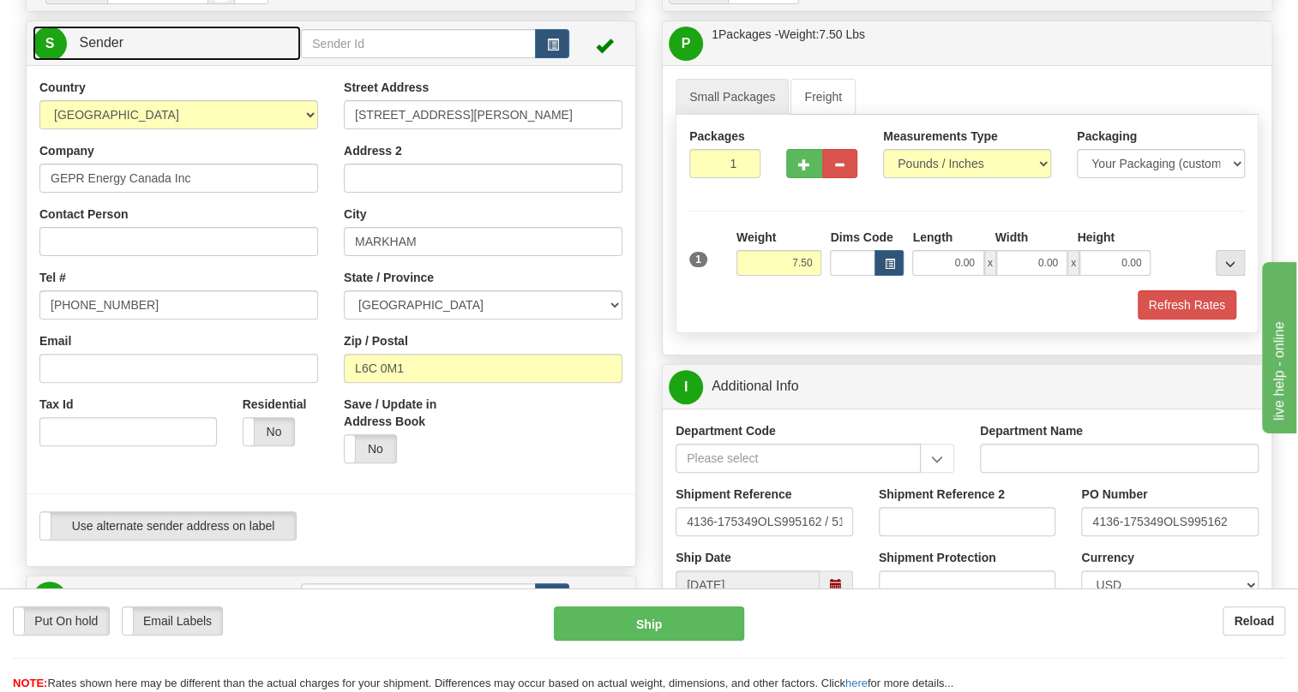
click at [92, 61] on link "S Sender" at bounding box center [167, 43] width 268 height 35
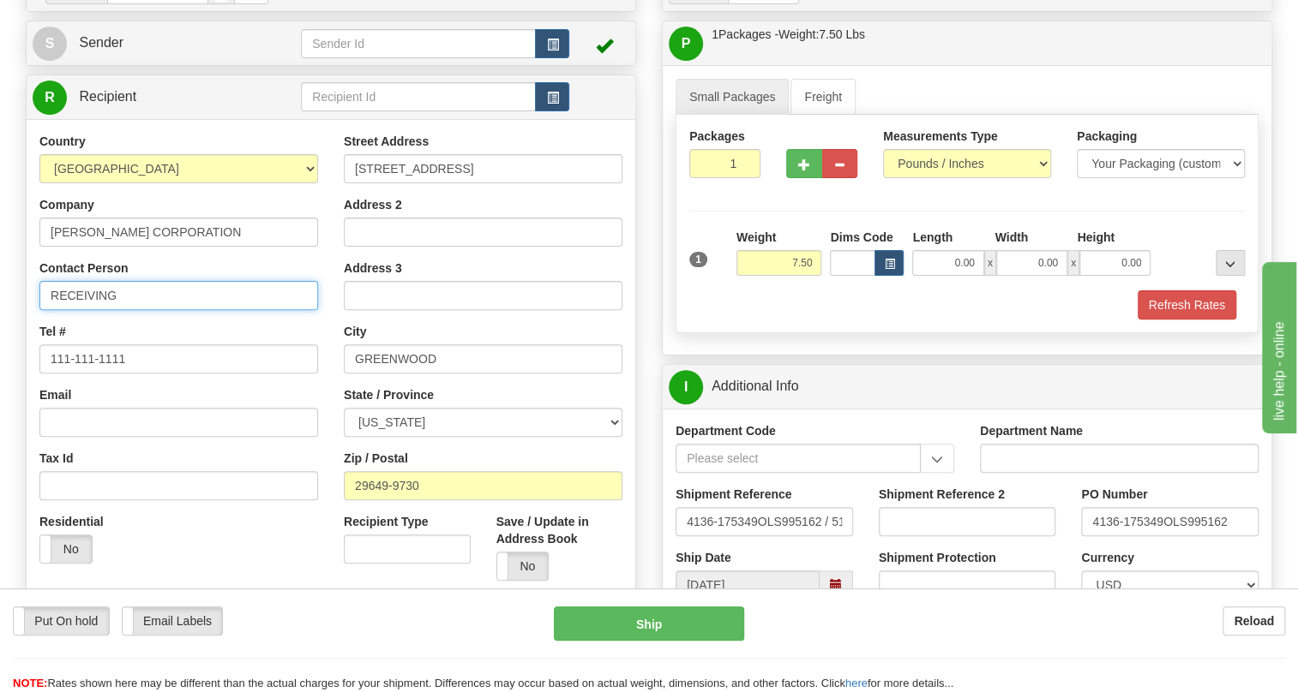
click at [124, 310] on input "RECEIVING" at bounding box center [178, 295] width 279 height 29
paste input "4136-175349"
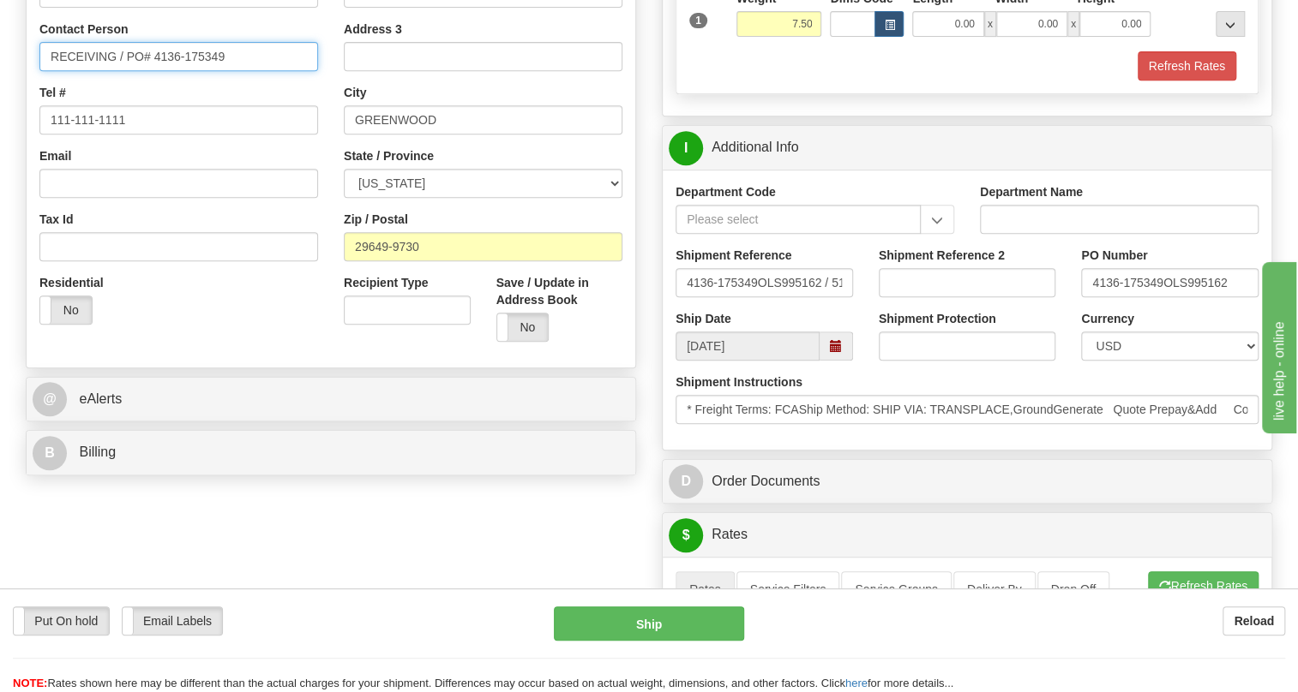
scroll to position [545, 0]
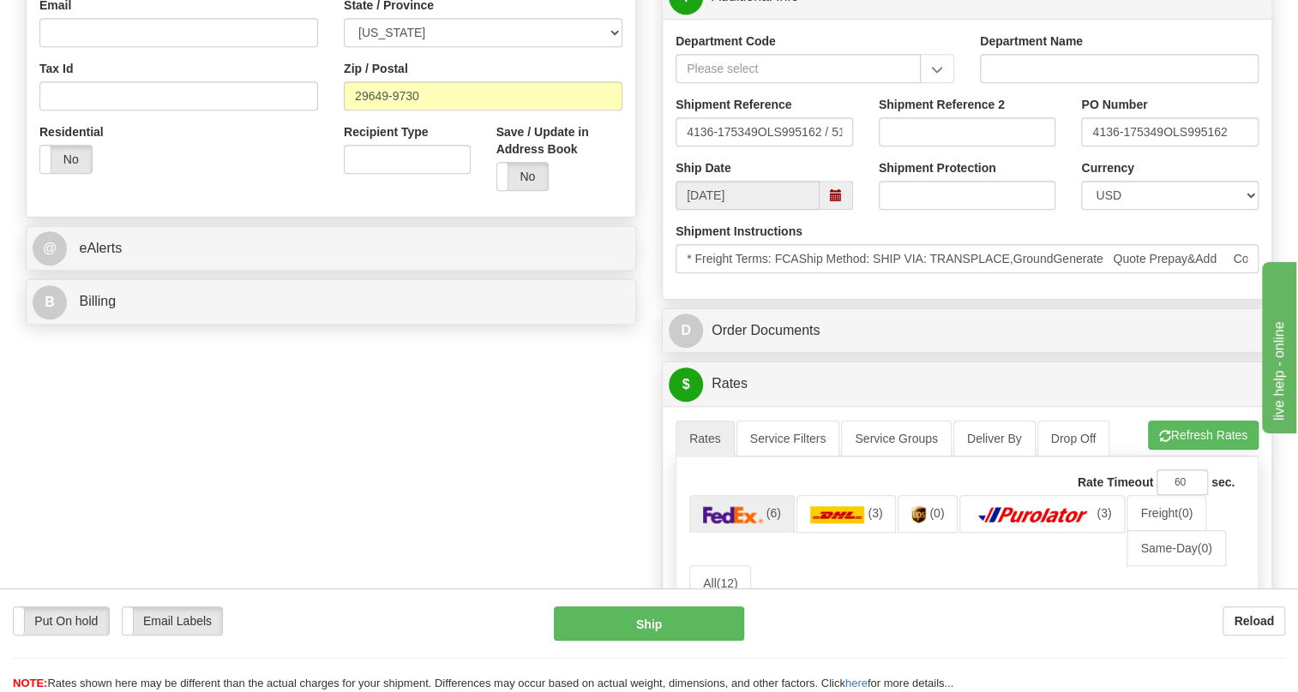
type input "RECEIVING / PO# 4136-175349"
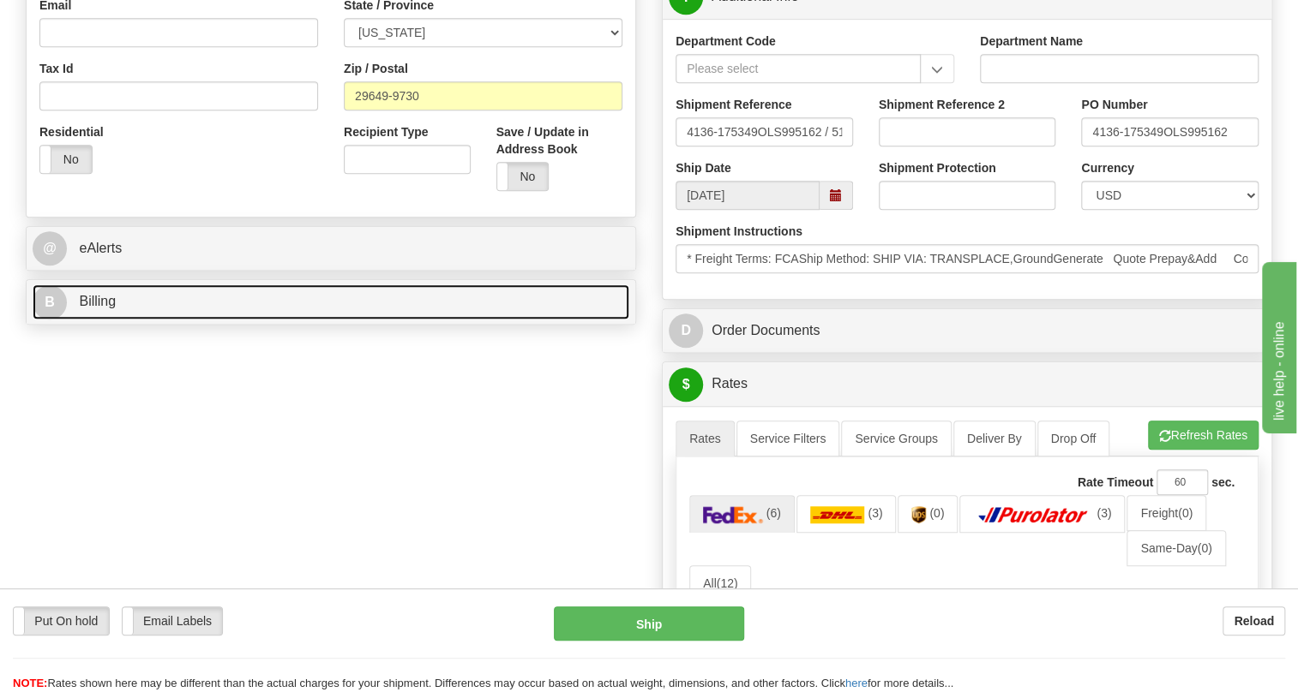
click at [103, 309] on span "Billing" at bounding box center [97, 301] width 37 height 15
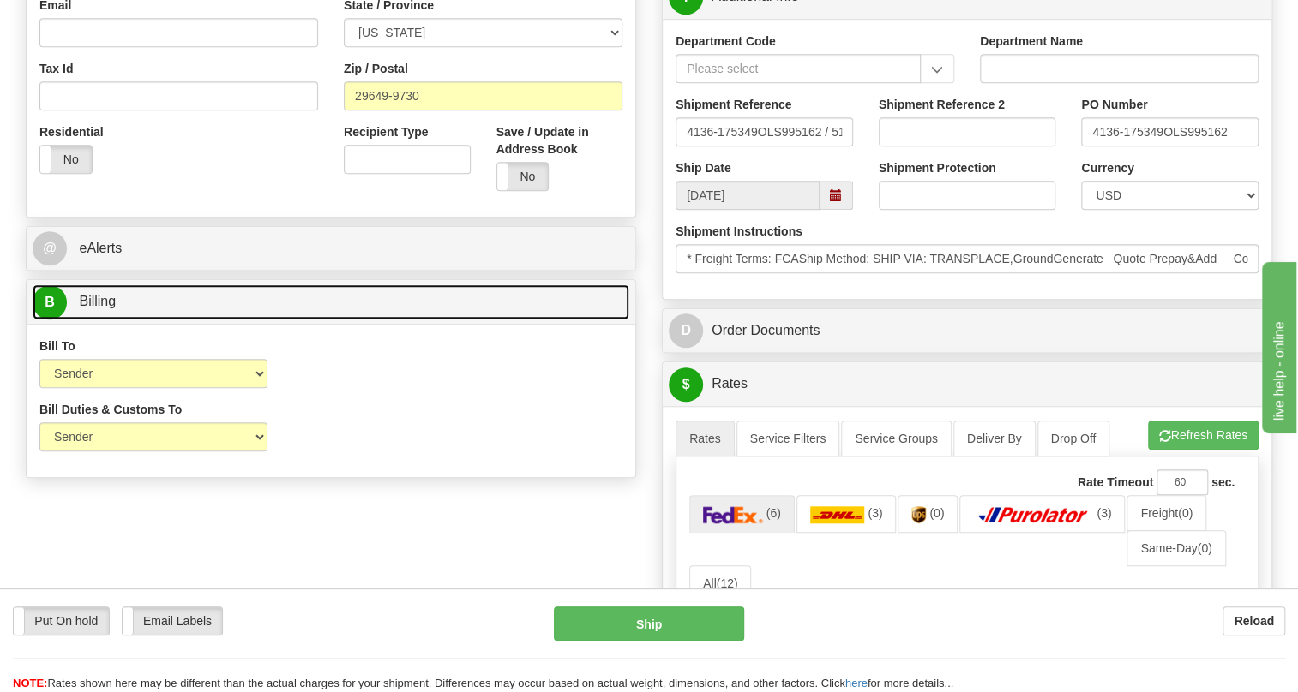
click at [103, 309] on span "Billing" at bounding box center [97, 301] width 37 height 15
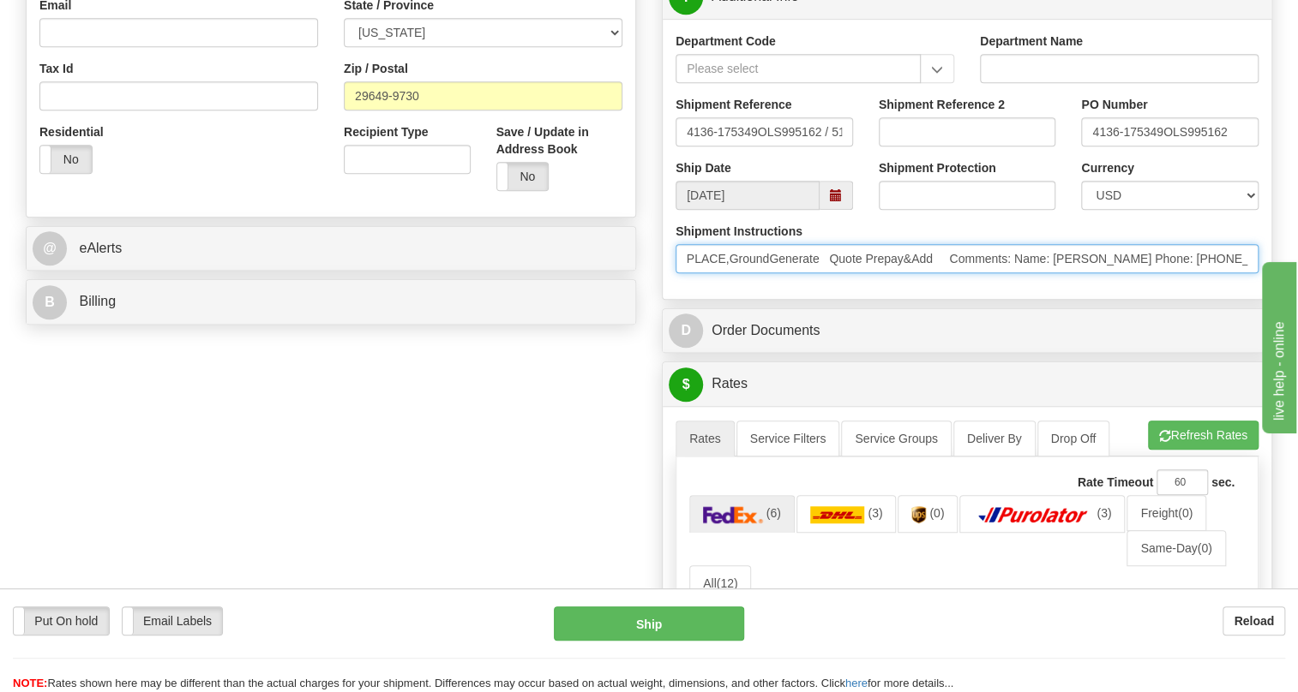
scroll to position [0, 482]
drag, startPoint x: 960, startPoint y: 295, endPoint x: 1178, endPoint y: 290, distance: 218.6
click at [1178, 273] on input "* Freight Terms: FCAShip Method: SHIP VIA: TRANSPLACE,GroundGenerate Quote Prep…" at bounding box center [966, 258] width 583 height 29
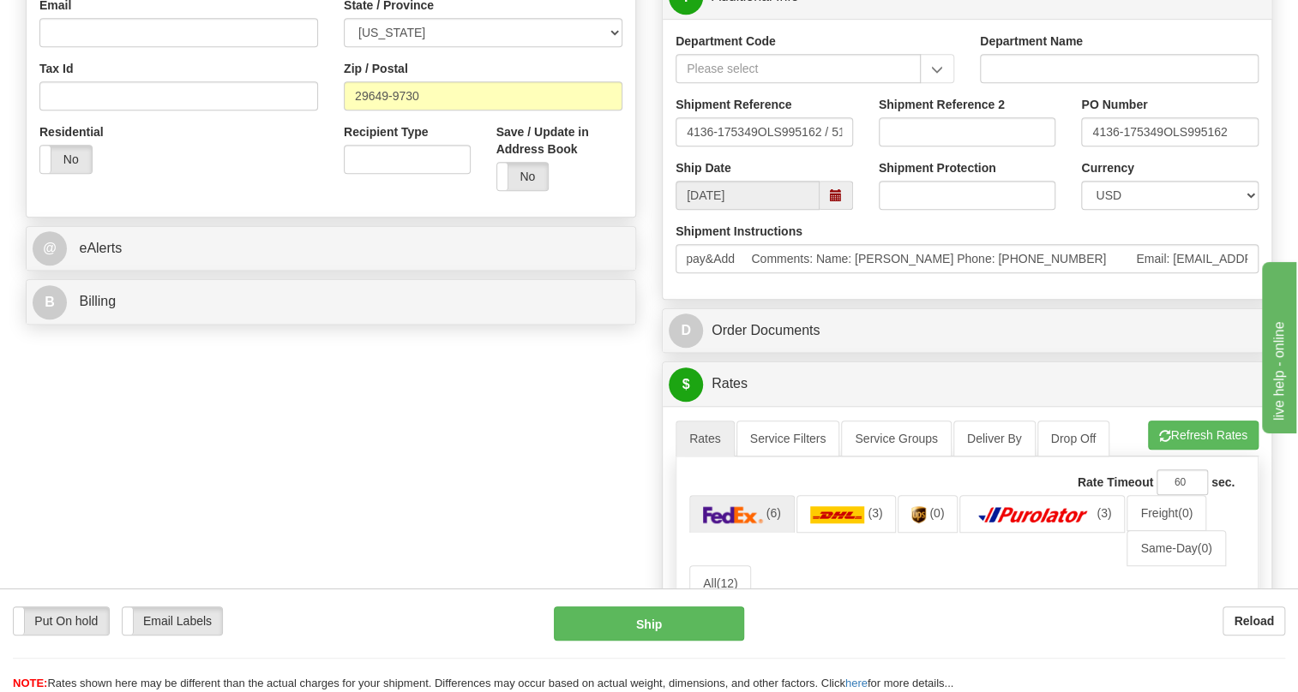
scroll to position [0, 0]
click at [1014, 299] on div "Department Code Department Name Shipment Reference 4136-175349OLS995162 / 51817…" at bounding box center [966, 159] width 608 height 280
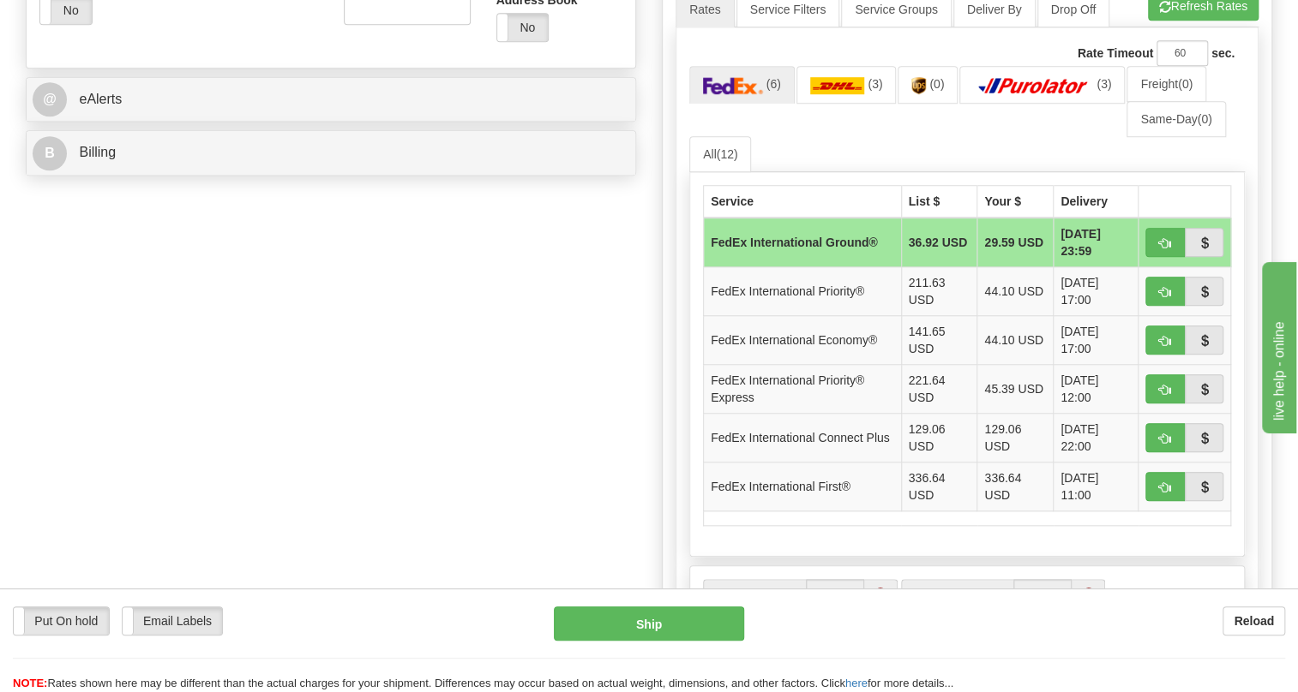
scroll to position [701, 0]
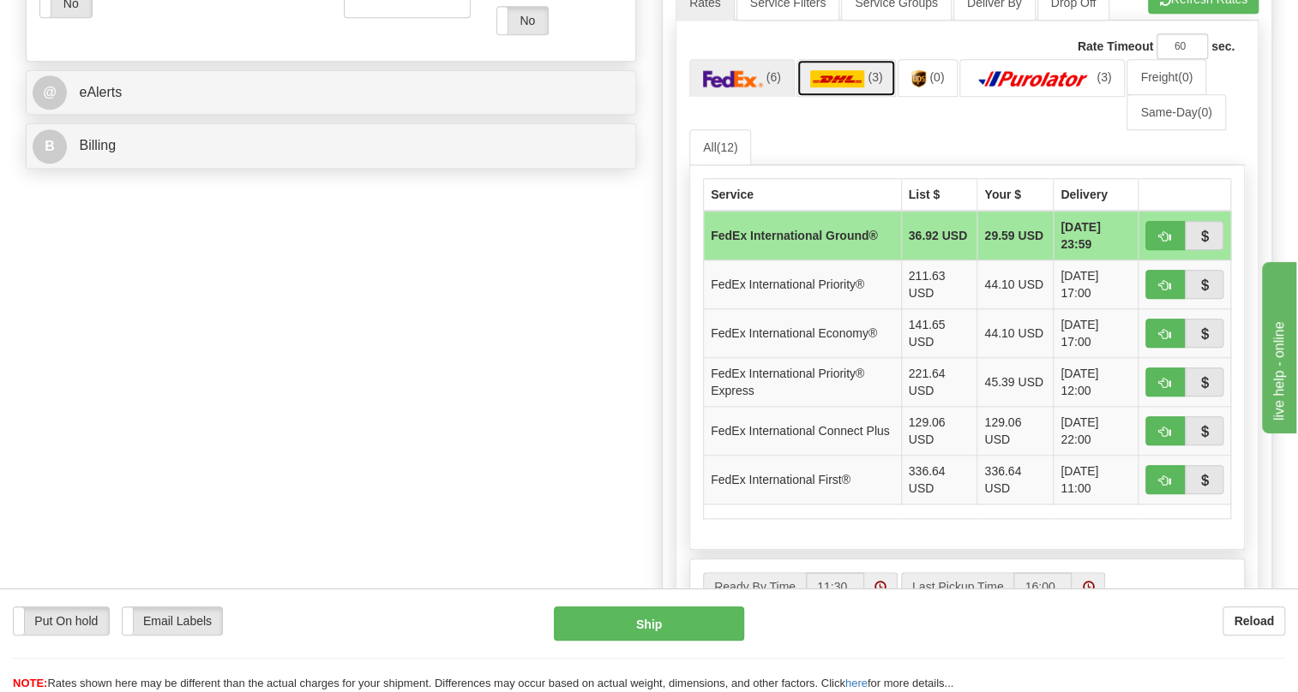
click at [842, 87] on img at bounding box center [837, 78] width 55 height 17
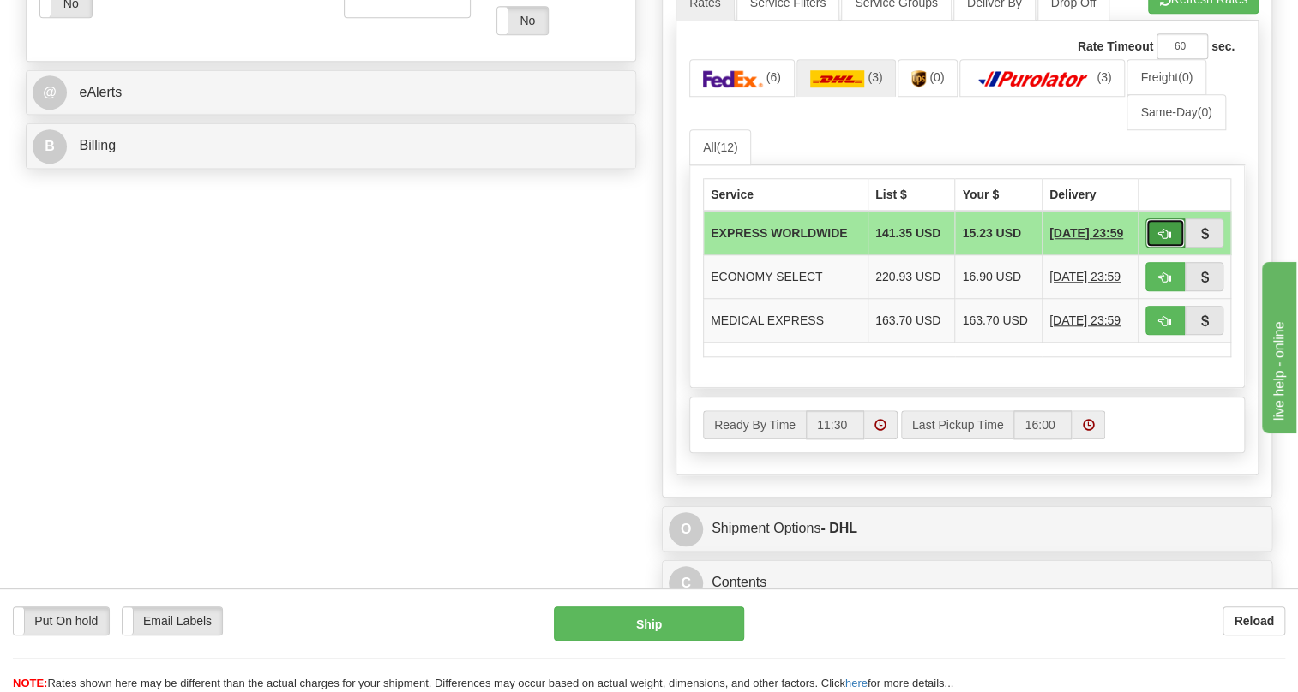
click at [1166, 240] on span "button" at bounding box center [1165, 234] width 12 height 11
type input "P"
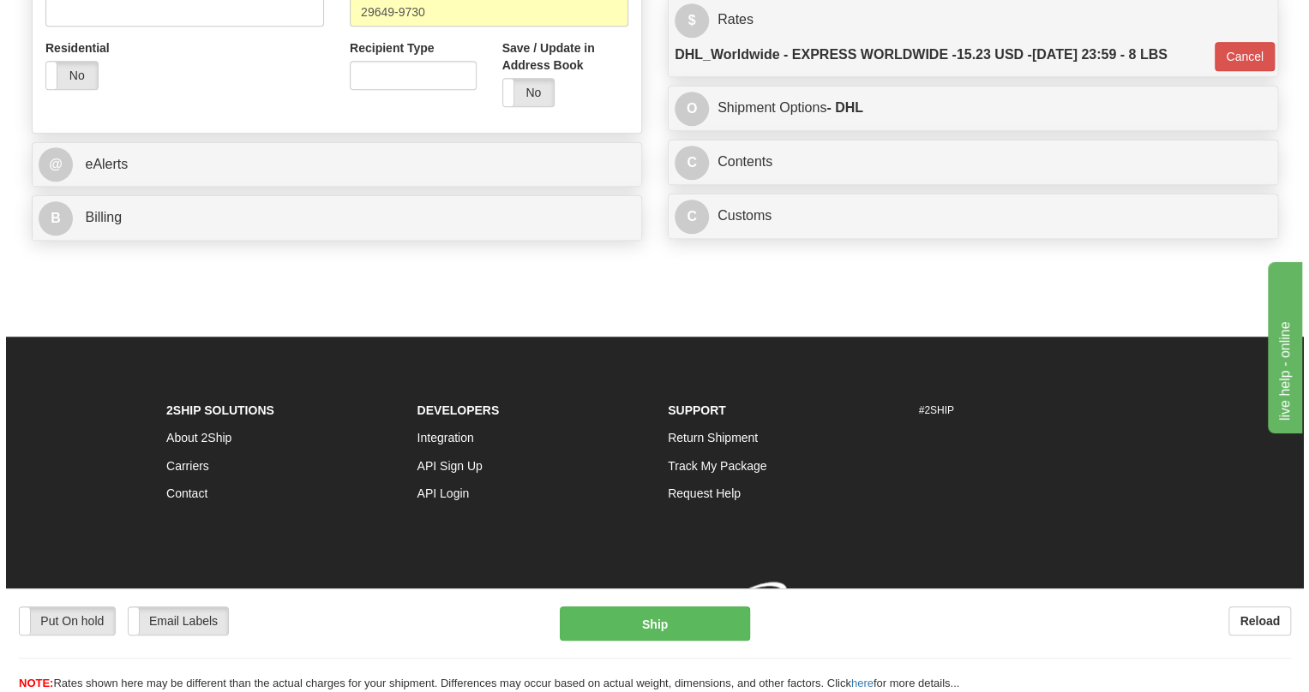
scroll to position [692, 0]
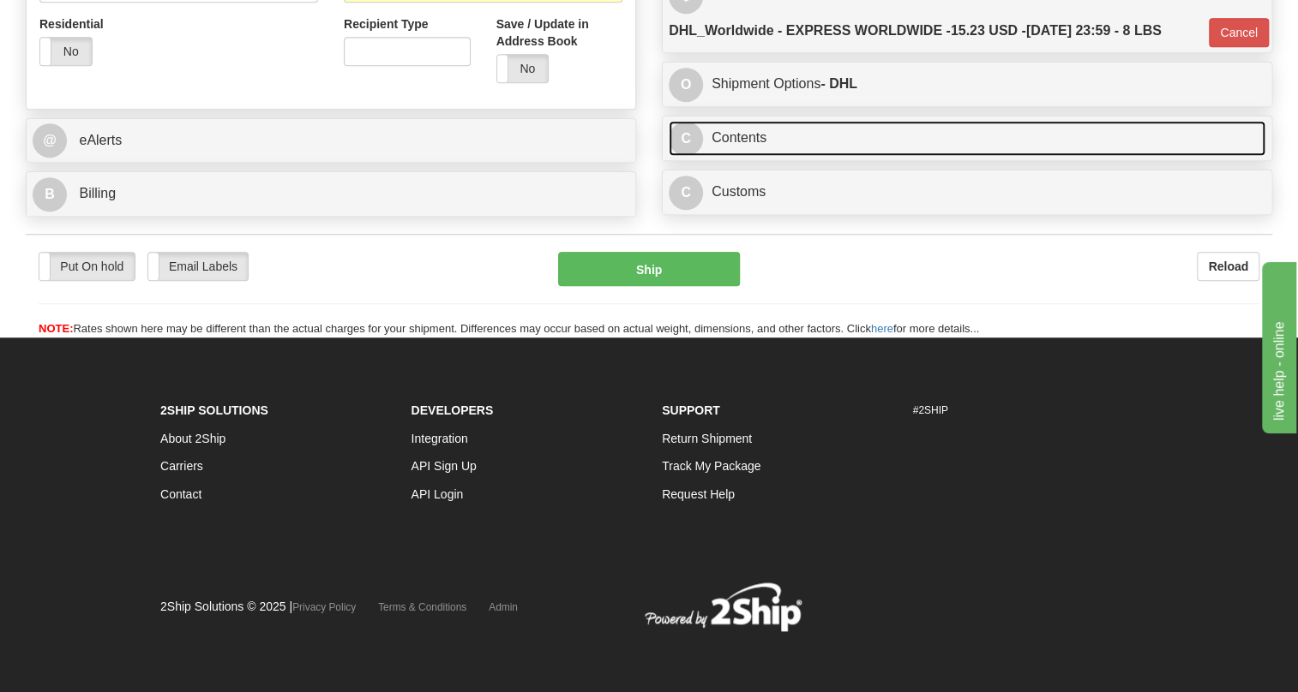
click at [733, 134] on link "C Contents" at bounding box center [966, 138] width 597 height 35
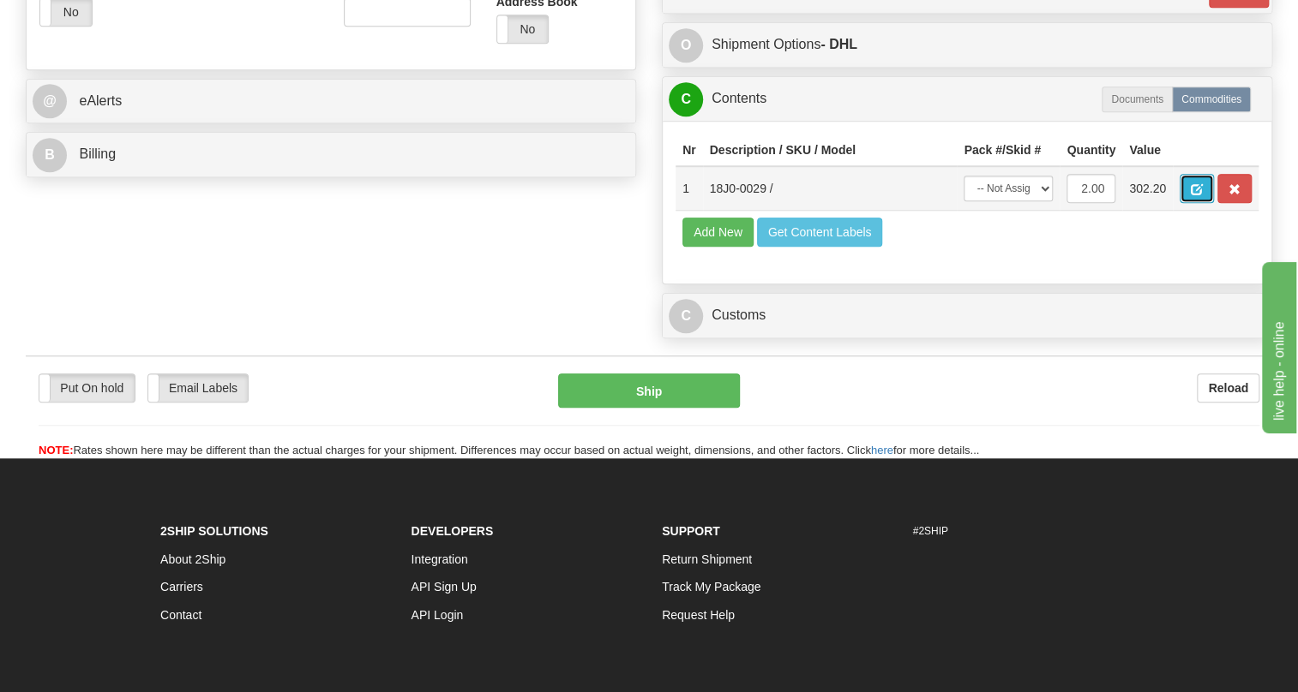
click at [1197, 195] on span "button" at bounding box center [1196, 189] width 12 height 11
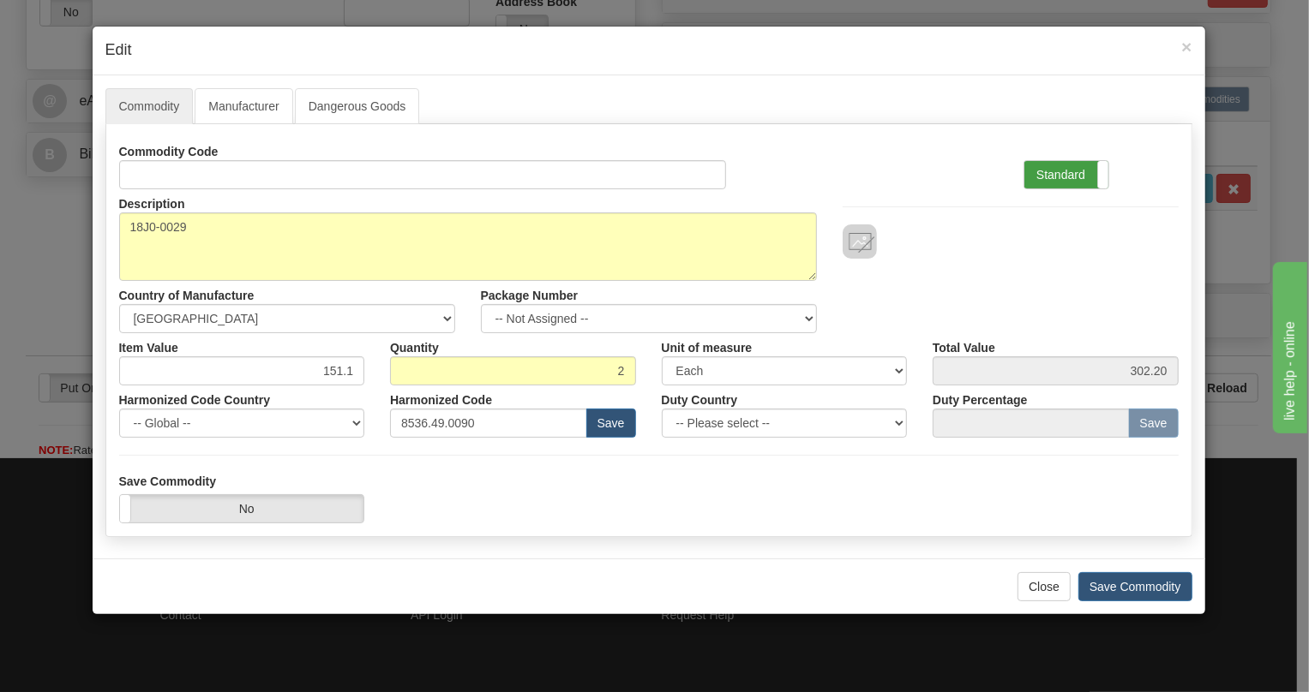
click at [1051, 176] on label "Standard" at bounding box center [1066, 174] width 84 height 27
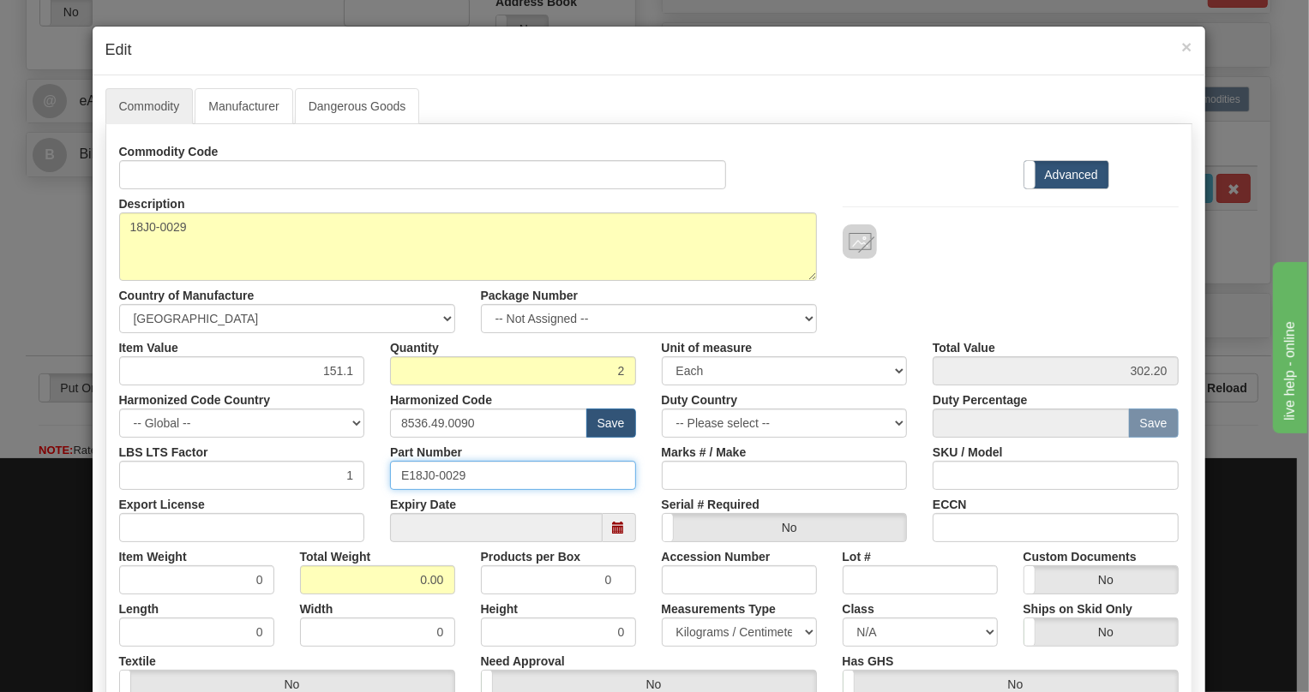
drag, startPoint x: 458, startPoint y: 475, endPoint x: 395, endPoint y: 480, distance: 62.8
click at [395, 480] on input "E18J0-0029" at bounding box center [513, 475] width 246 height 29
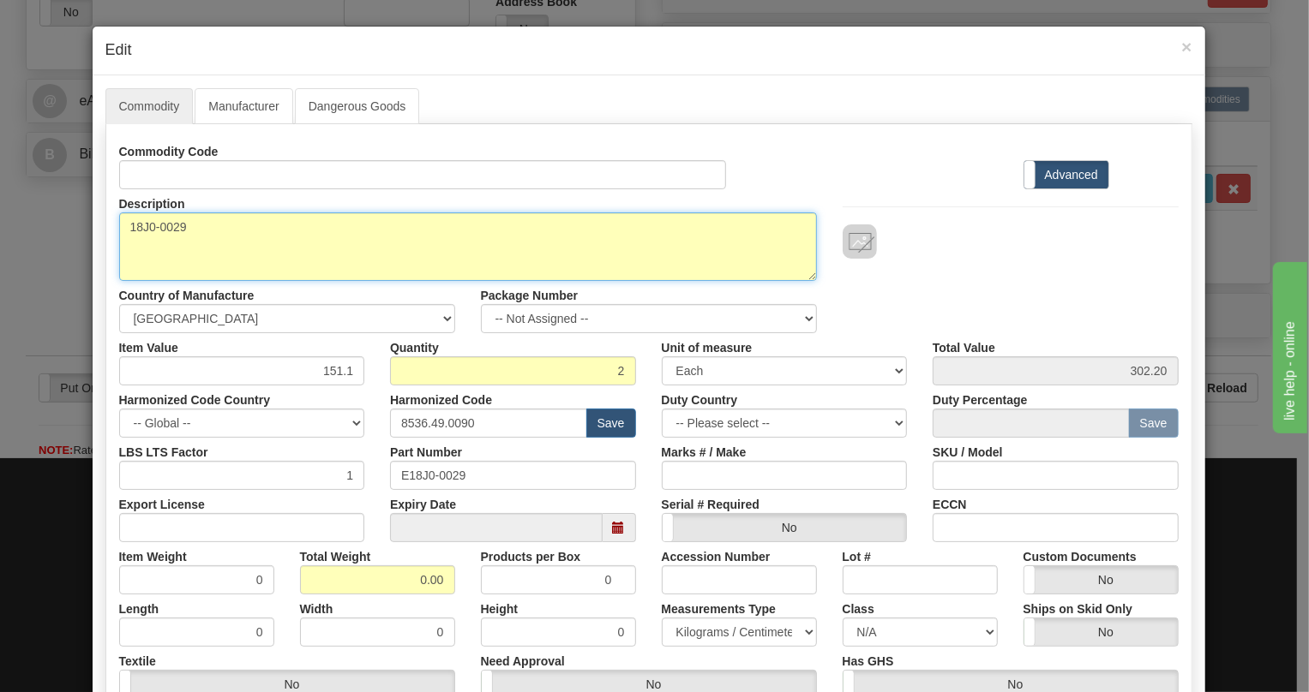
click at [160, 228] on textarea "18J0-0029" at bounding box center [468, 247] width 698 height 69
paste textarea "8-SERIES 3 COLLaR KIT"
type textarea "8-SERIES 3 COLLaR KIT"
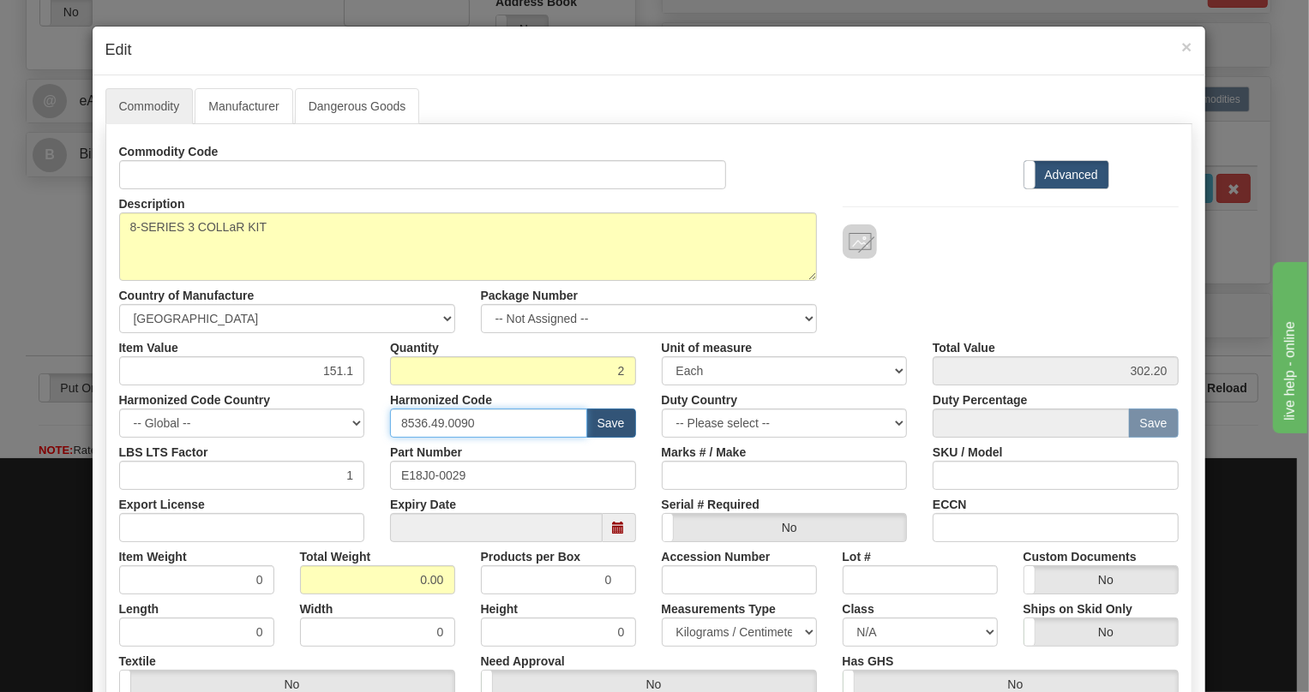
click at [447, 423] on input "8536.49.0090" at bounding box center [488, 423] width 197 height 29
paste input "8.90.818"
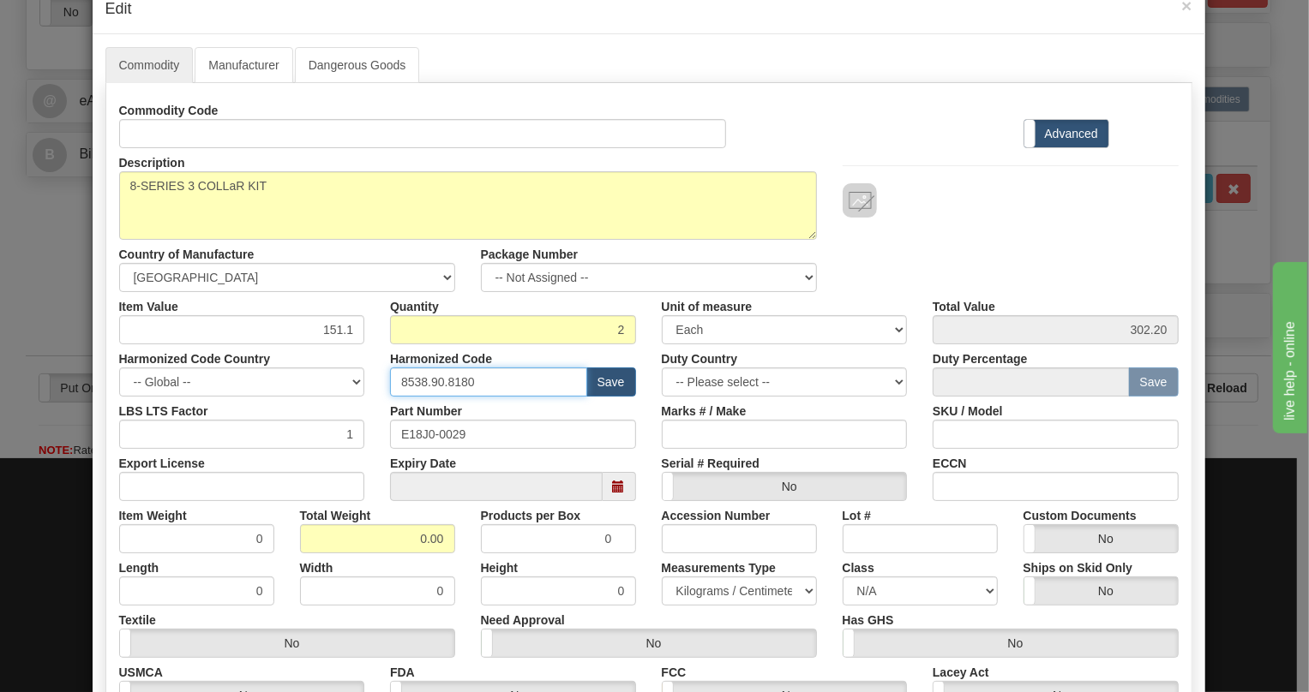
scroll to position [77, 0]
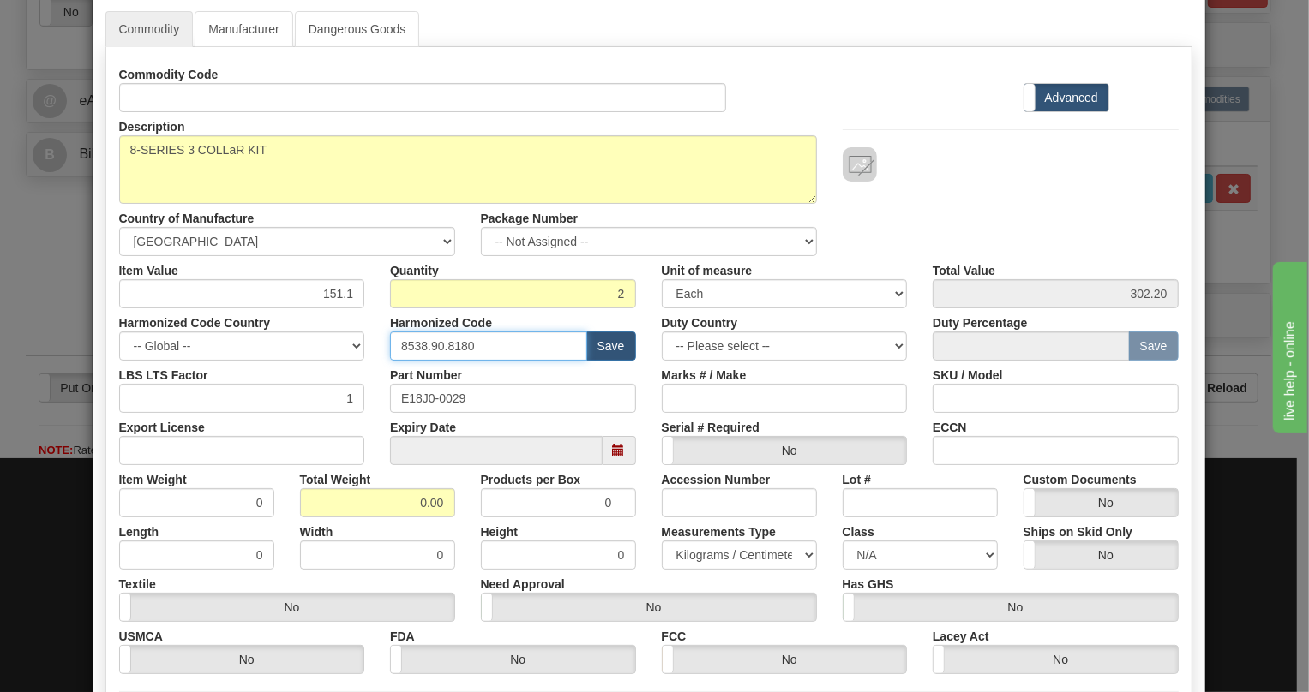
type input "8538.90.8180"
click at [403, 507] on input "0.00" at bounding box center [377, 503] width 155 height 29
type input "1.00"
type input "0.5000"
click at [728, 552] on select "Pounds / Inches Kilograms / Centimeters" at bounding box center [739, 555] width 155 height 29
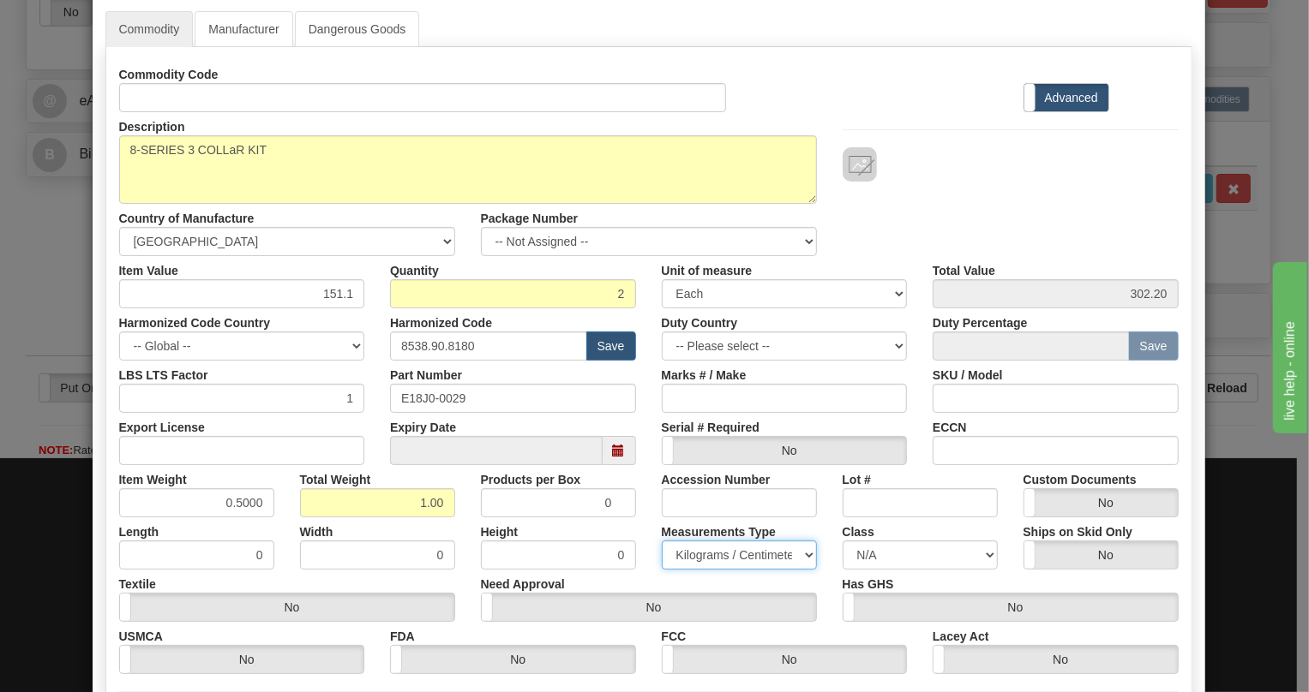
select select "0"
click at [662, 541] on select "Pounds / Inches Kilograms / Centimeters" at bounding box center [739, 555] width 155 height 29
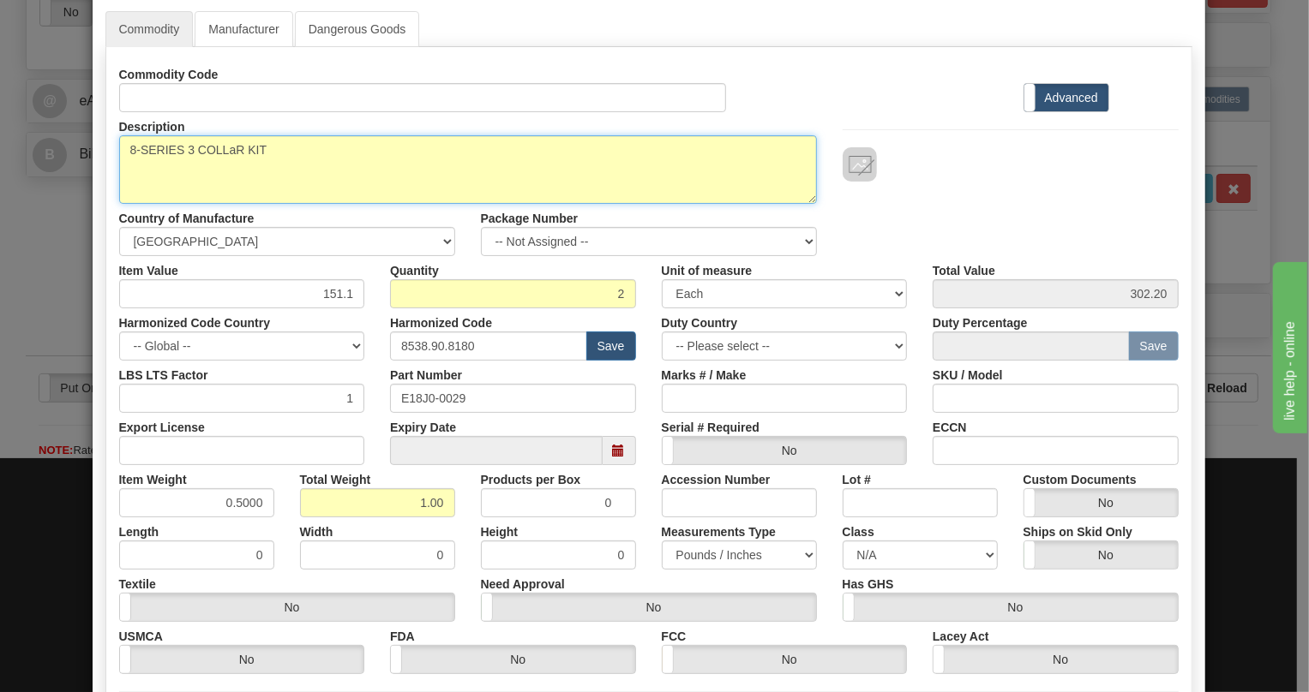
click at [274, 154] on textarea "18J0-0029" at bounding box center [468, 169] width 698 height 69
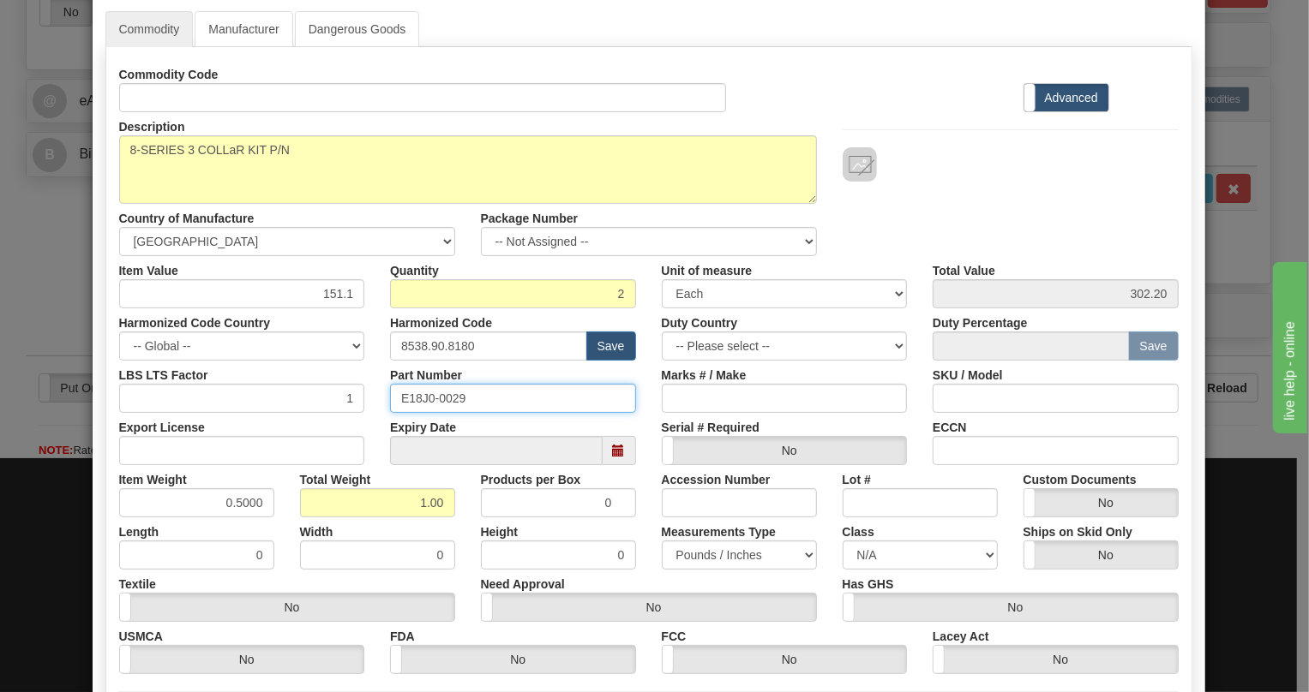
click at [447, 399] on input "E18J0-0029" at bounding box center [513, 398] width 246 height 29
click at [447, 398] on input "E18J0-0029" at bounding box center [513, 398] width 246 height 29
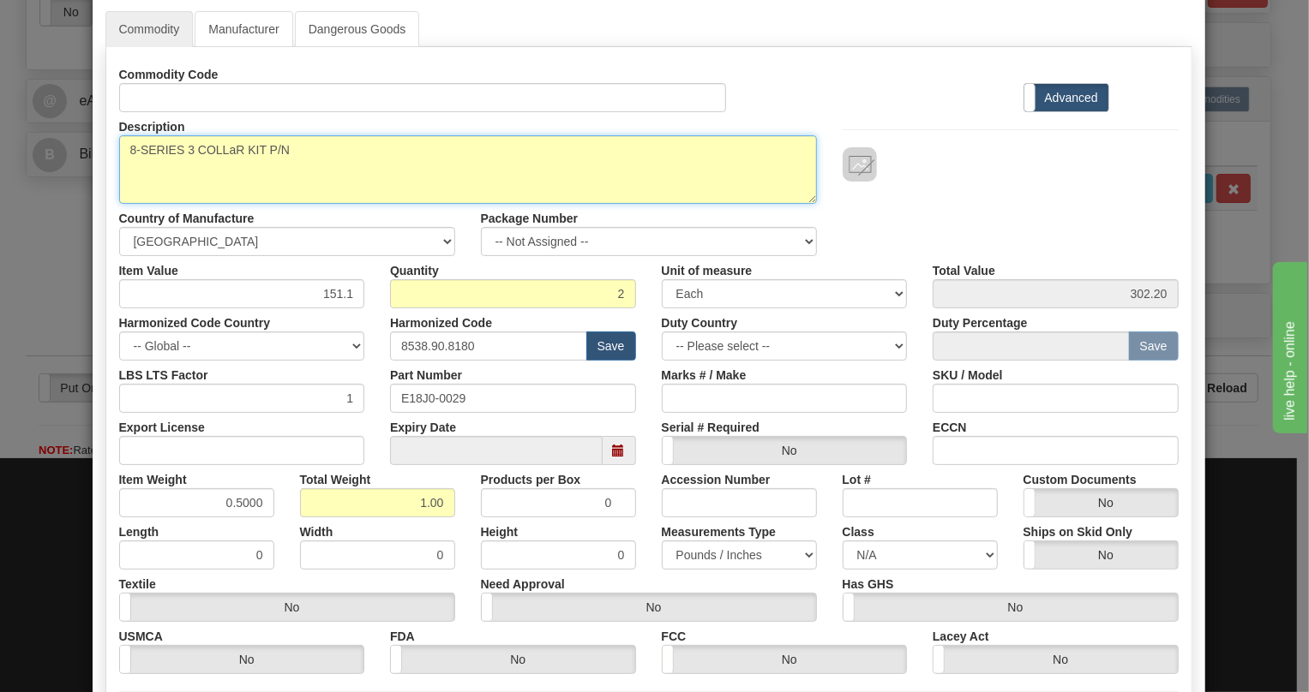
click at [329, 149] on textarea "18J0-0029" at bounding box center [468, 169] width 698 height 69
paste textarea "E18J0-0029"
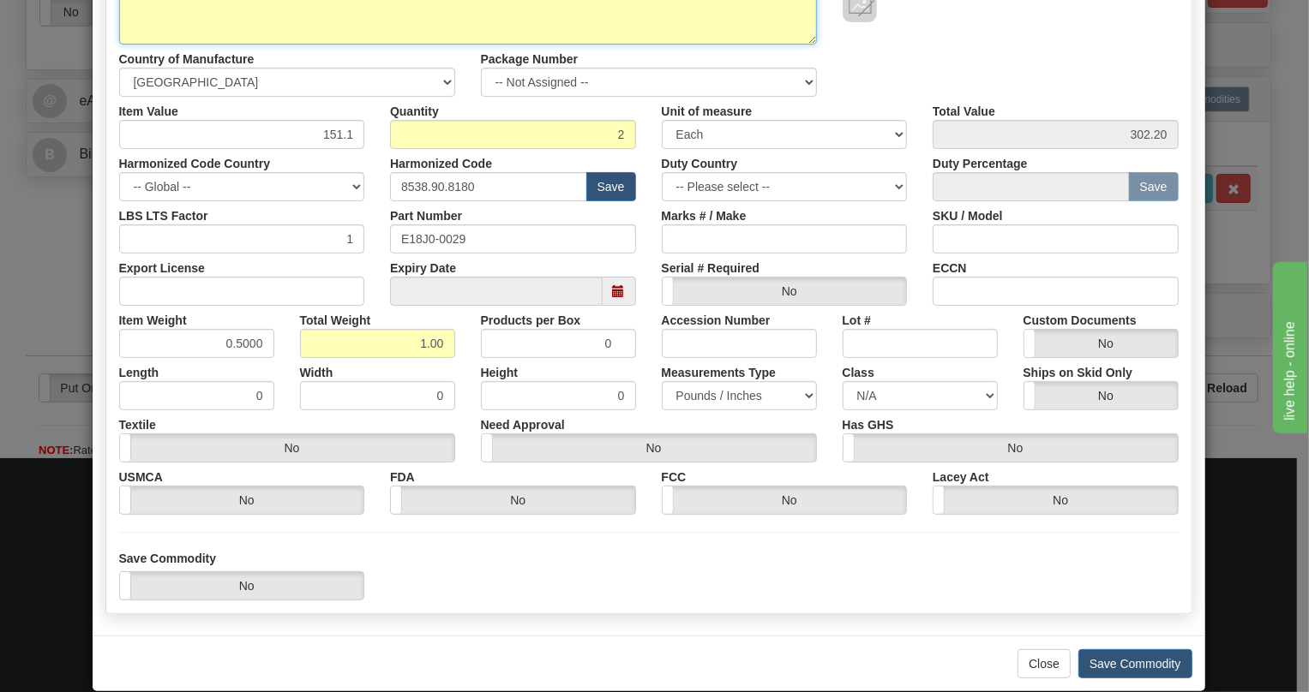
scroll to position [261, 0]
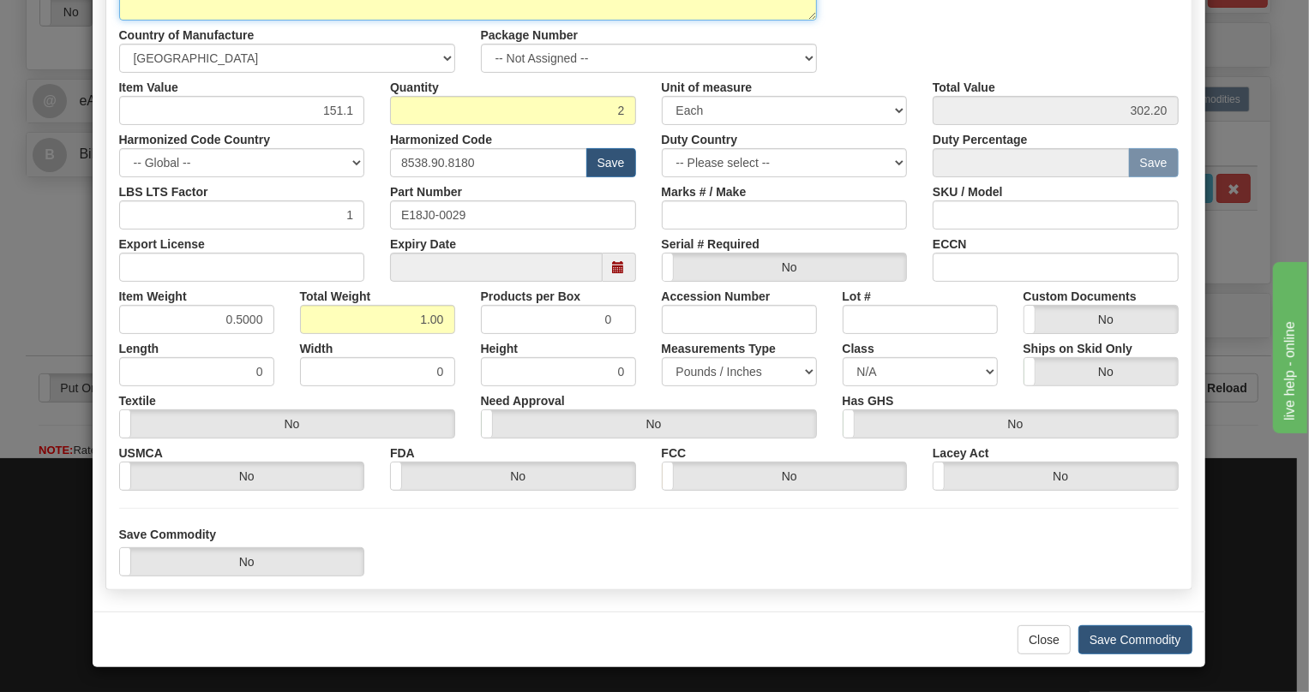
type textarea "8-SERIES 3 COLLaR KIT P/N E18J0-0029"
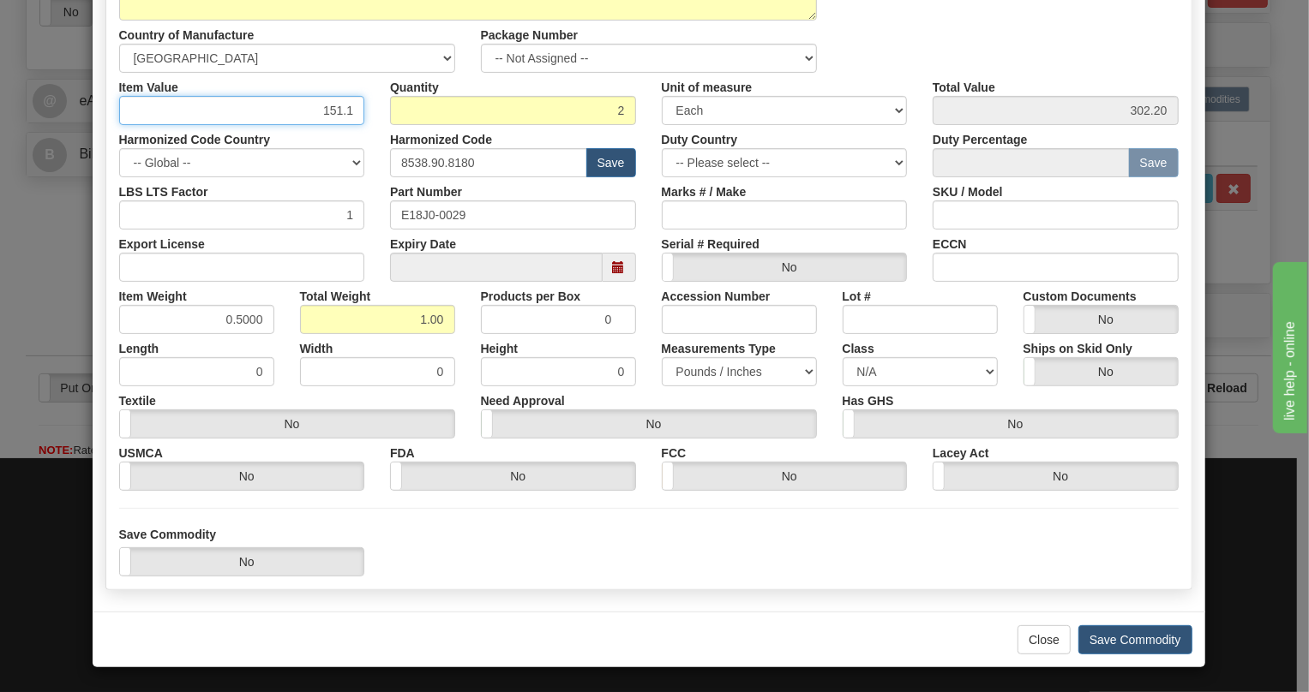
click at [339, 113] on input "151.1" at bounding box center [242, 110] width 246 height 29
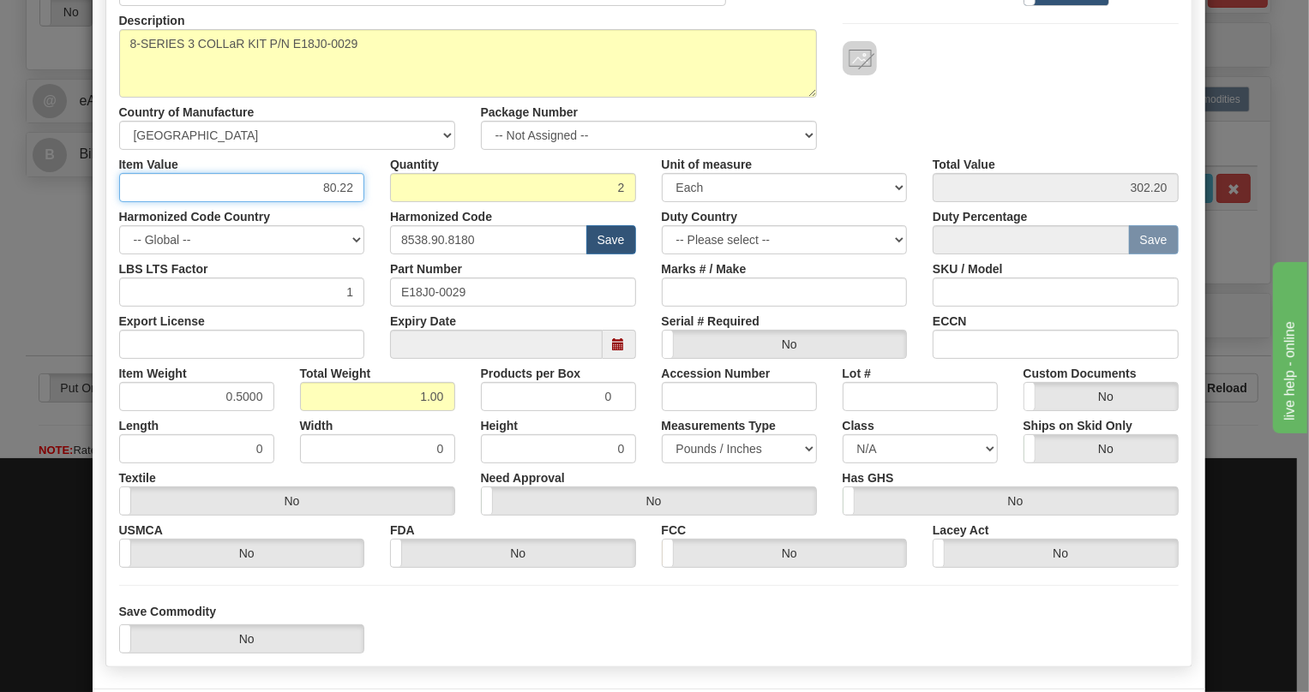
scroll to position [183, 0]
type input "80.22"
type input "160.44"
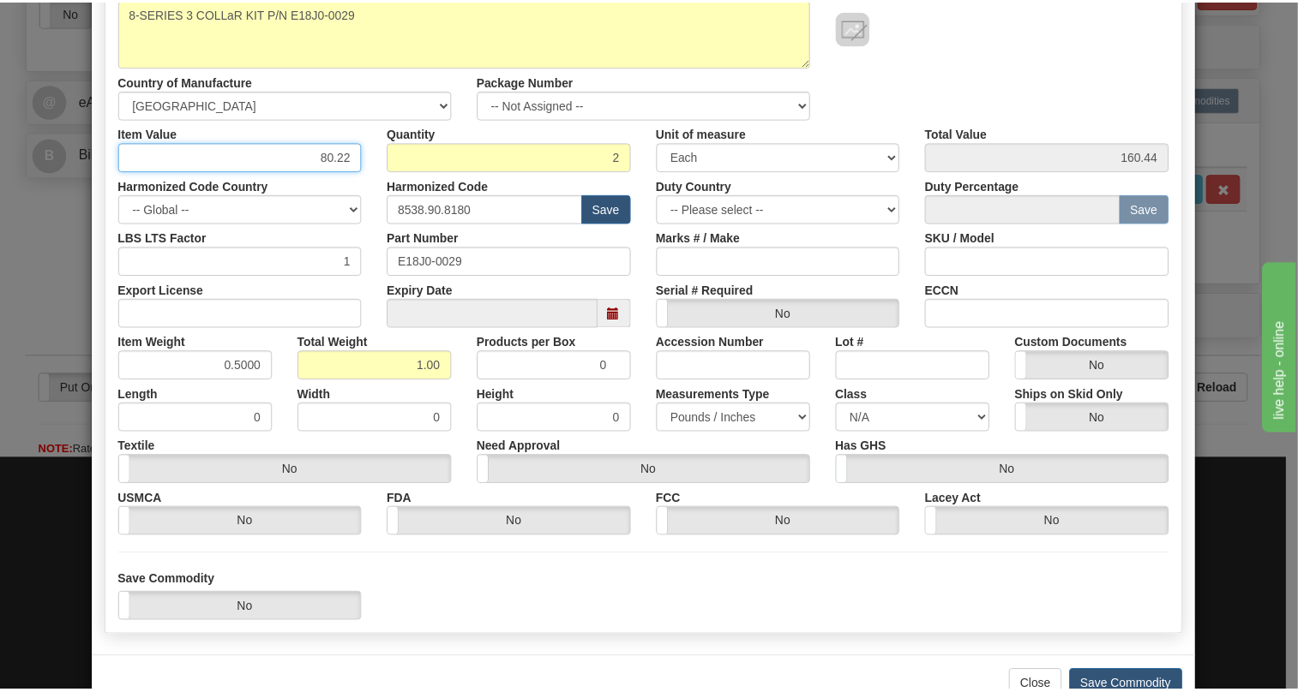
scroll to position [261, 0]
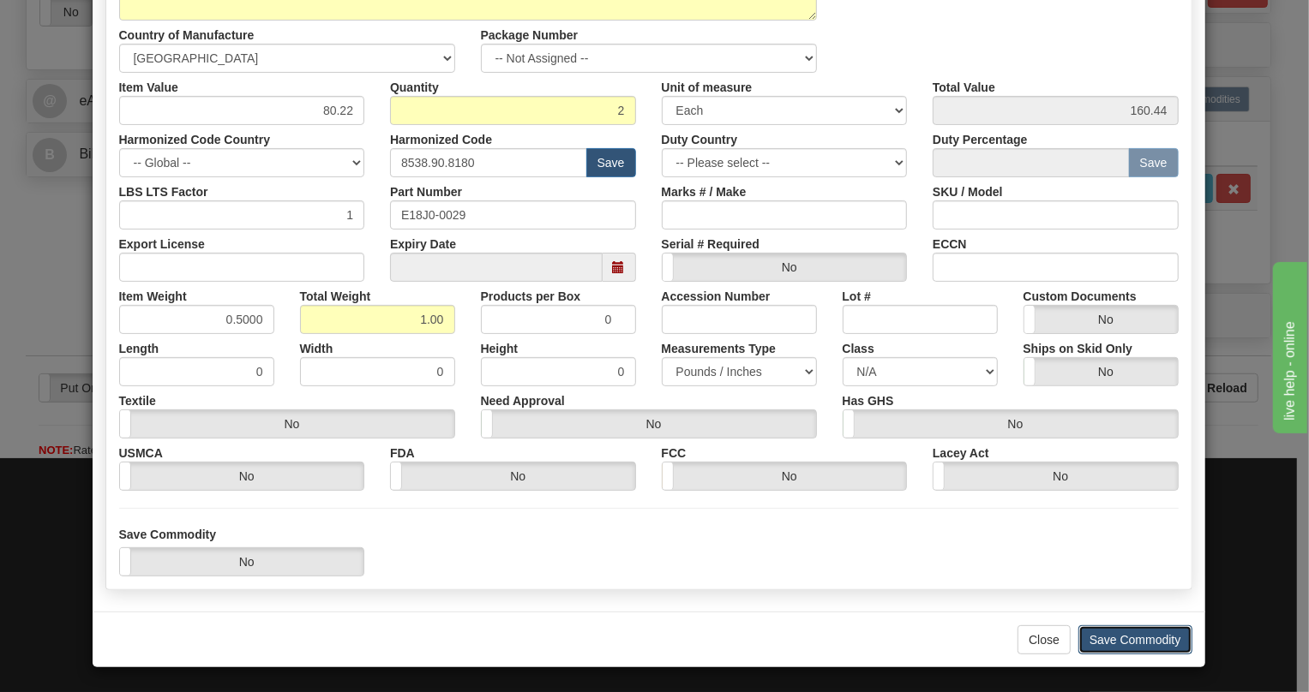
click at [1120, 639] on button "Save Commodity" at bounding box center [1135, 640] width 114 height 29
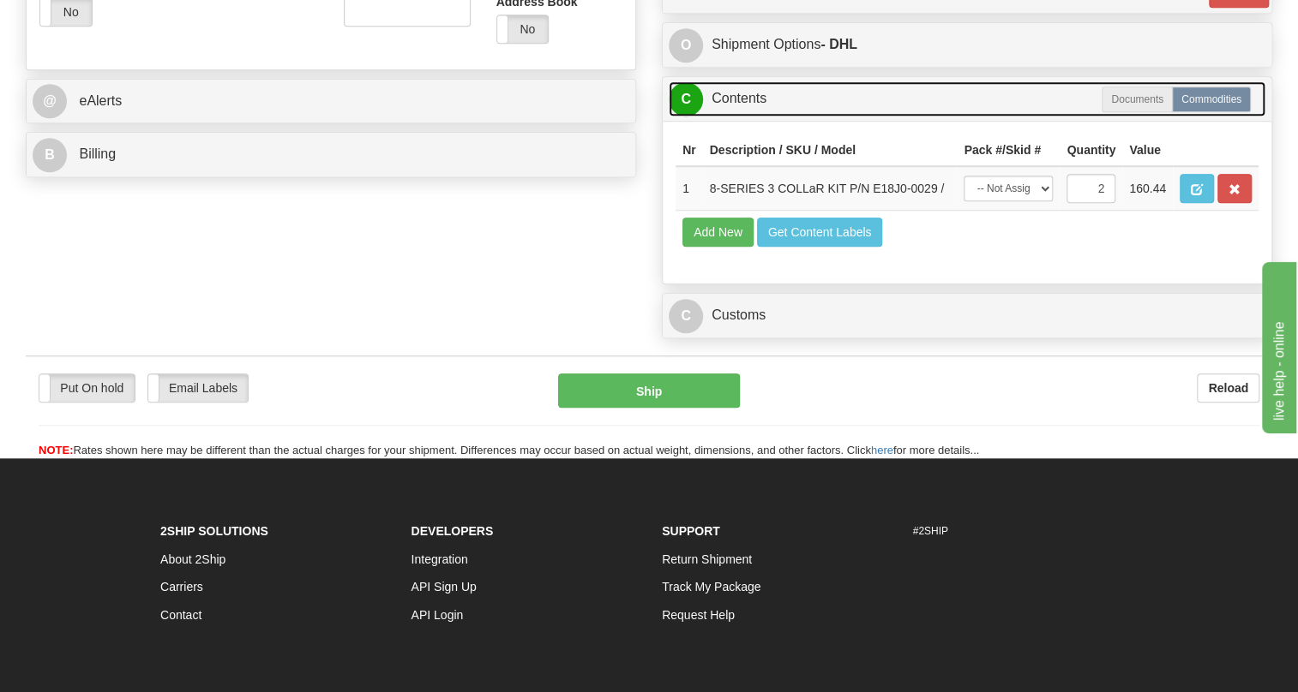
click at [752, 117] on link "C Contents" at bounding box center [966, 98] width 597 height 35
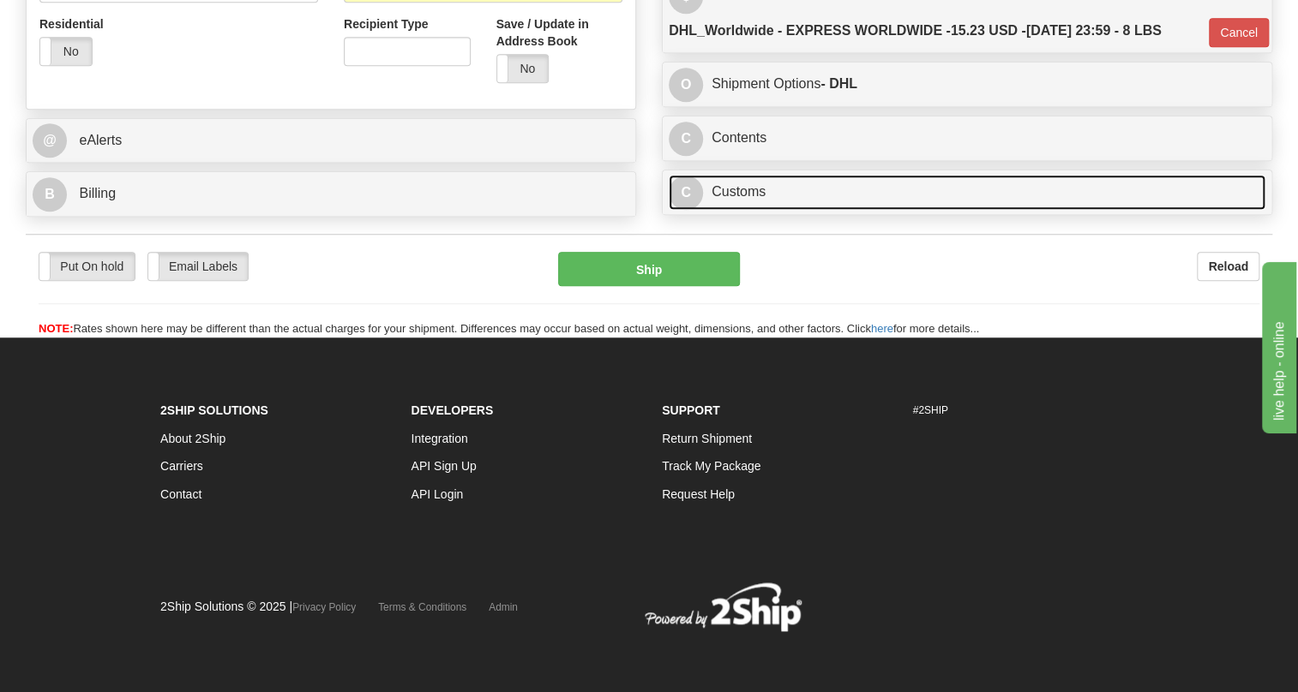
click at [740, 191] on link "C Customs" at bounding box center [966, 192] width 597 height 35
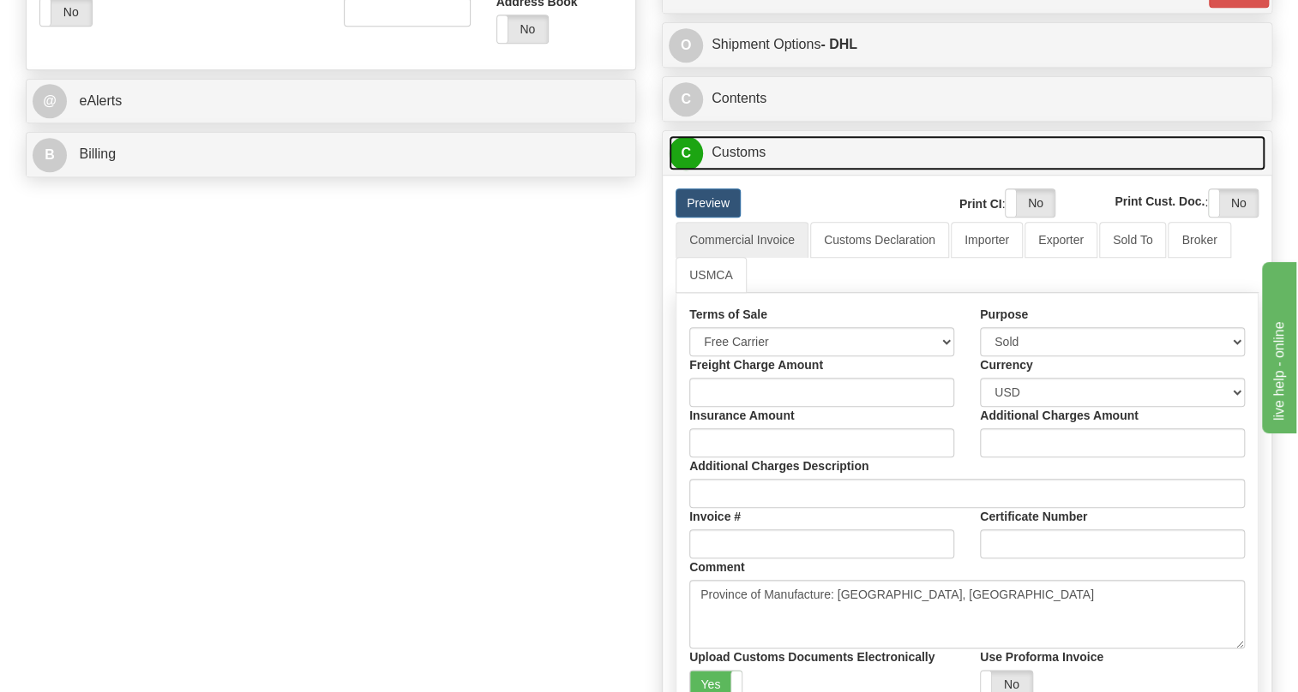
click at [749, 171] on link "C Customs" at bounding box center [966, 152] width 597 height 35
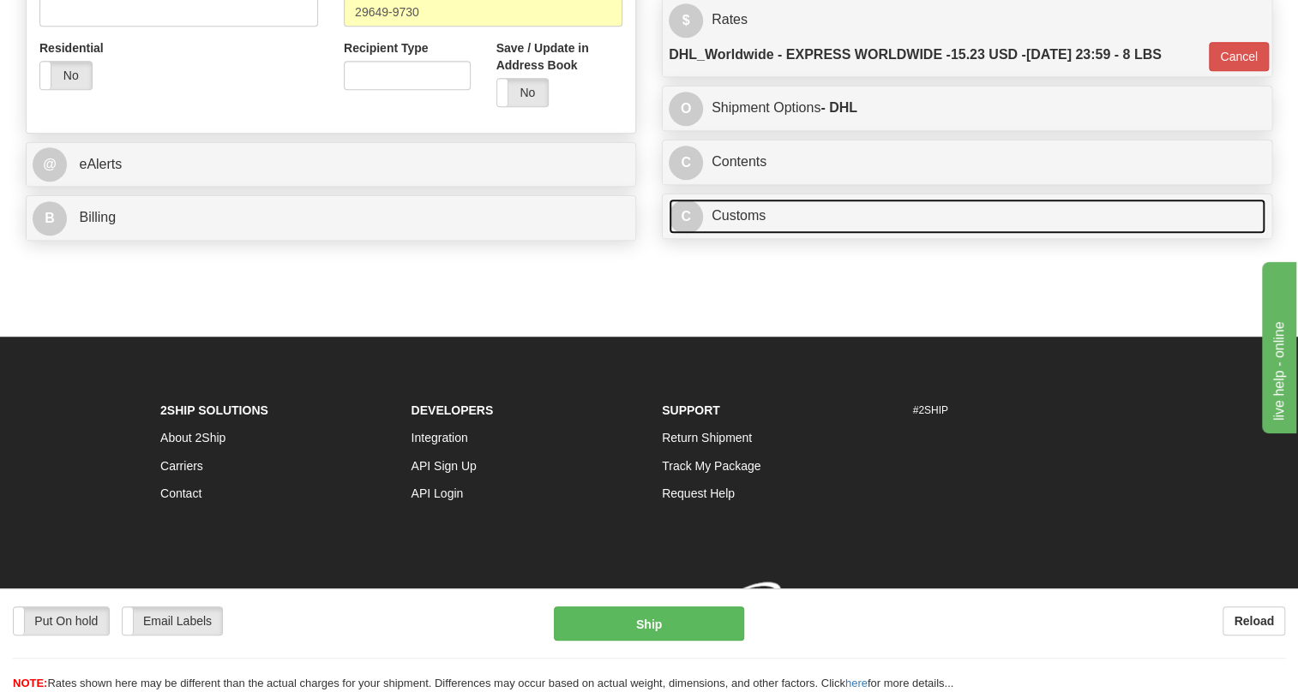
scroll to position [681, 0]
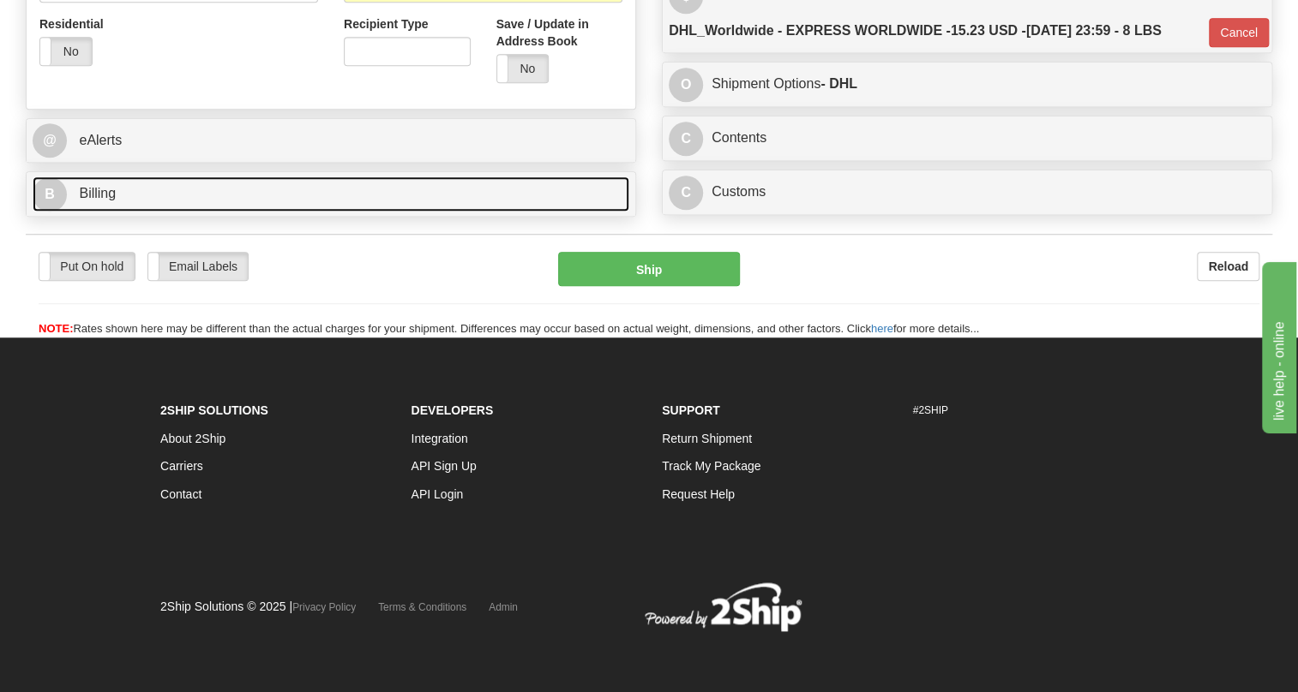
click at [85, 201] on span "Billing" at bounding box center [97, 193] width 37 height 15
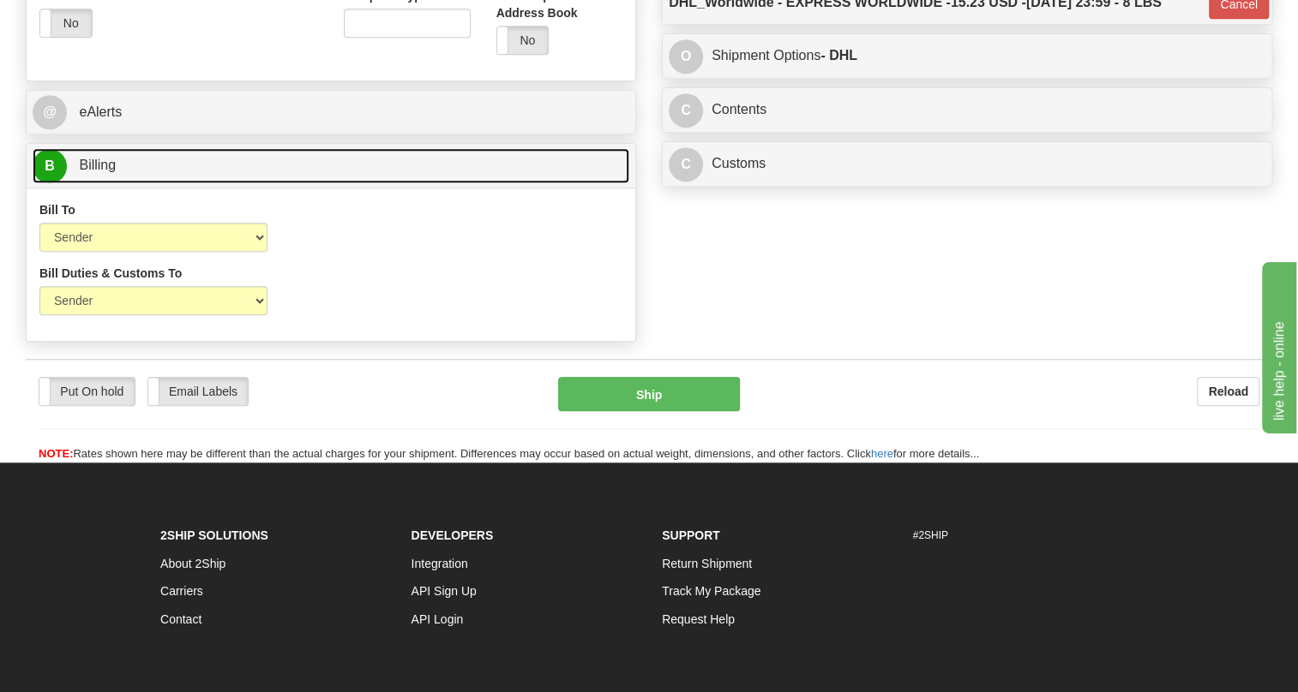
click at [85, 172] on span "Billing" at bounding box center [97, 165] width 37 height 15
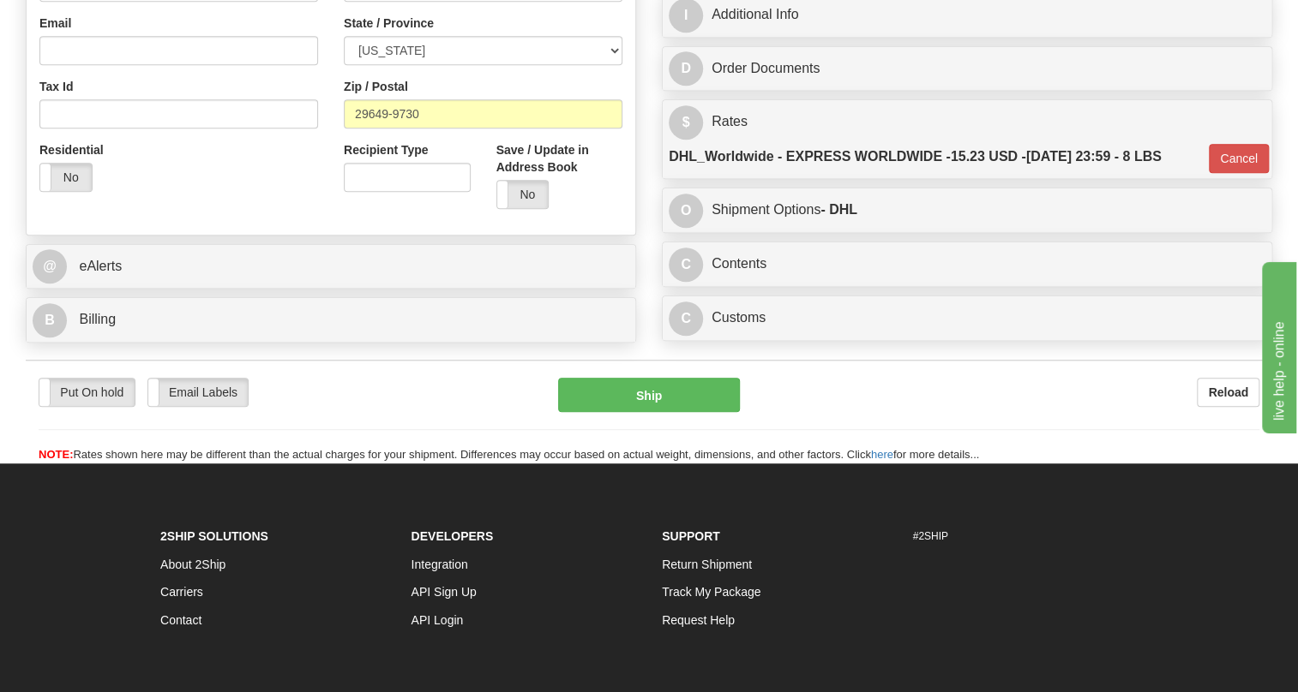
scroll to position [525, 0]
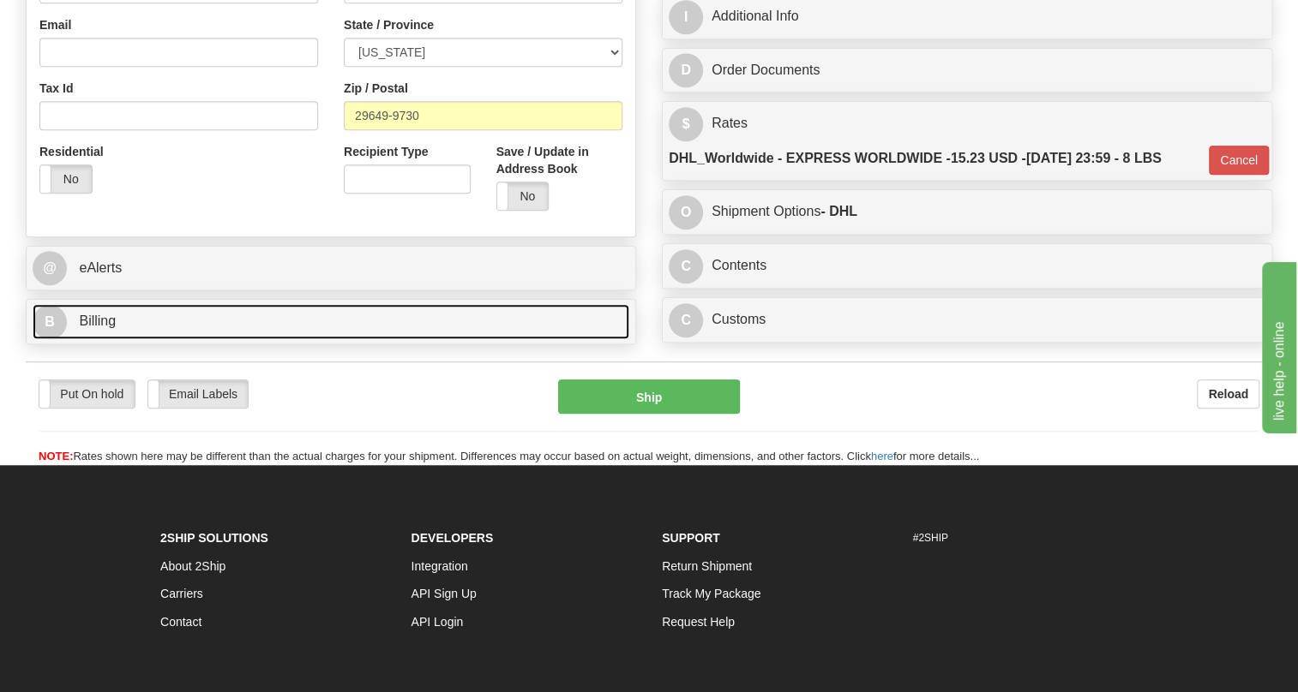
click at [99, 339] on link "B Billing" at bounding box center [331, 321] width 597 height 35
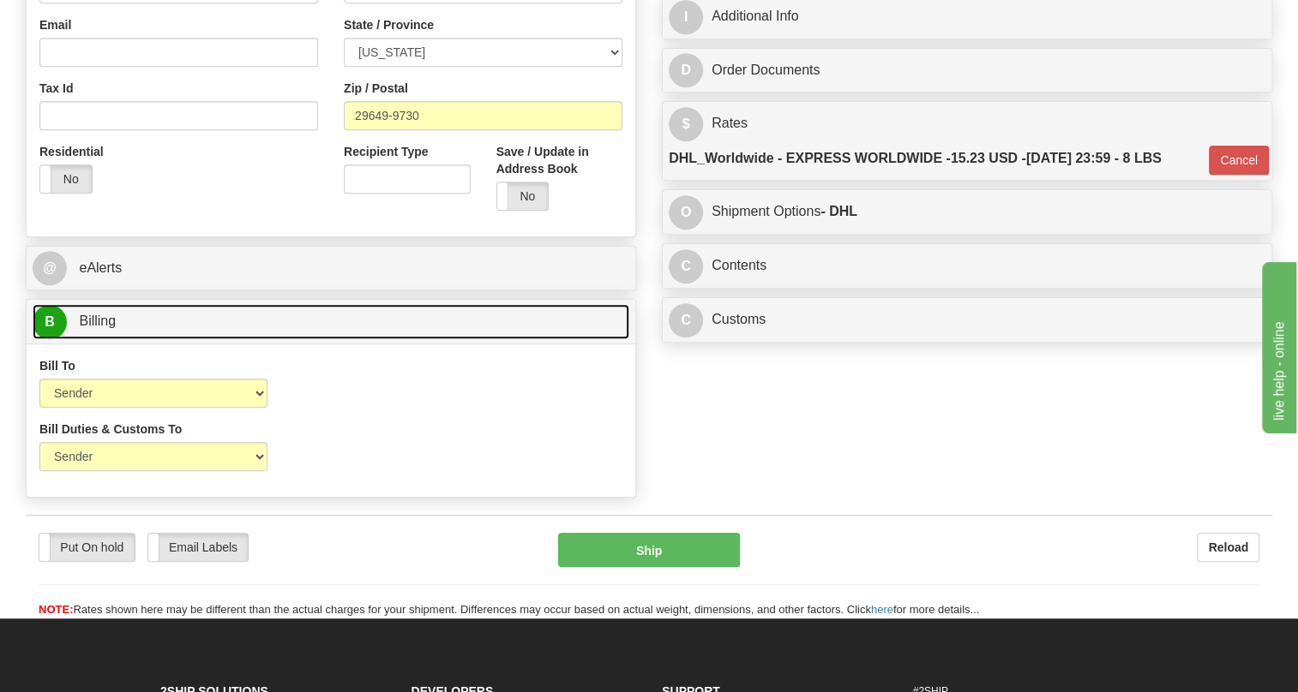
click at [99, 339] on link "B Billing" at bounding box center [331, 321] width 597 height 35
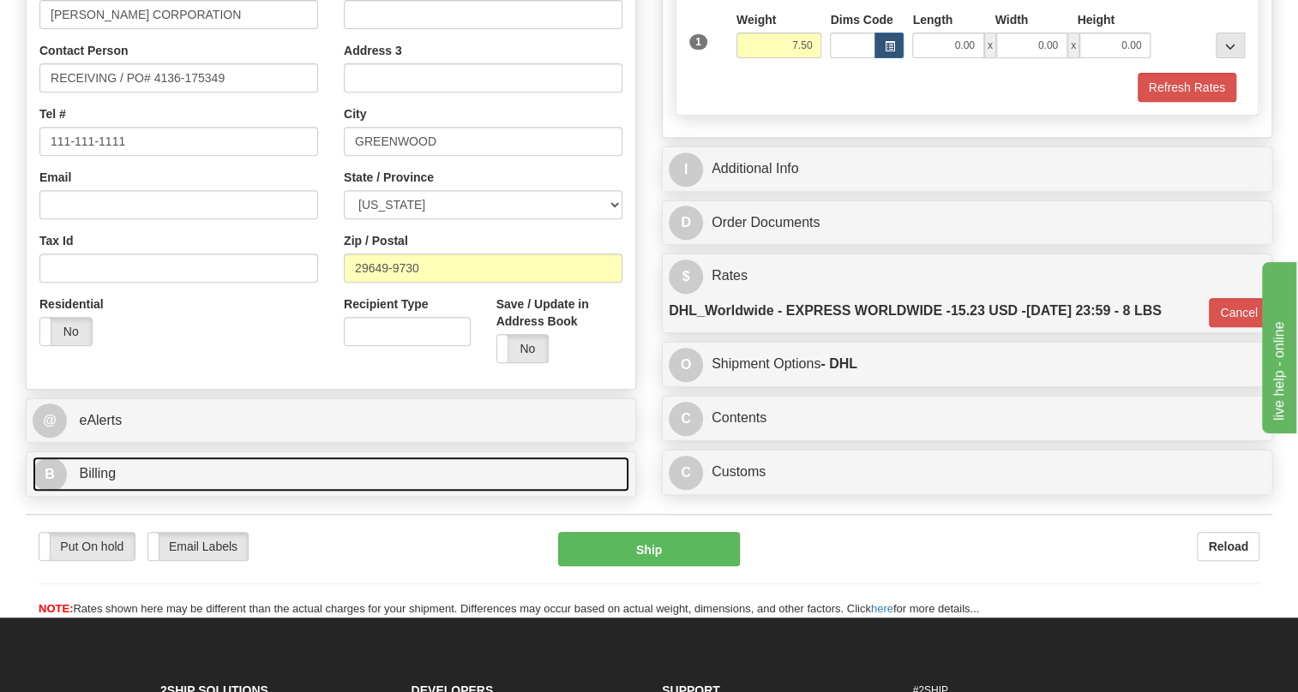
scroll to position [369, 0]
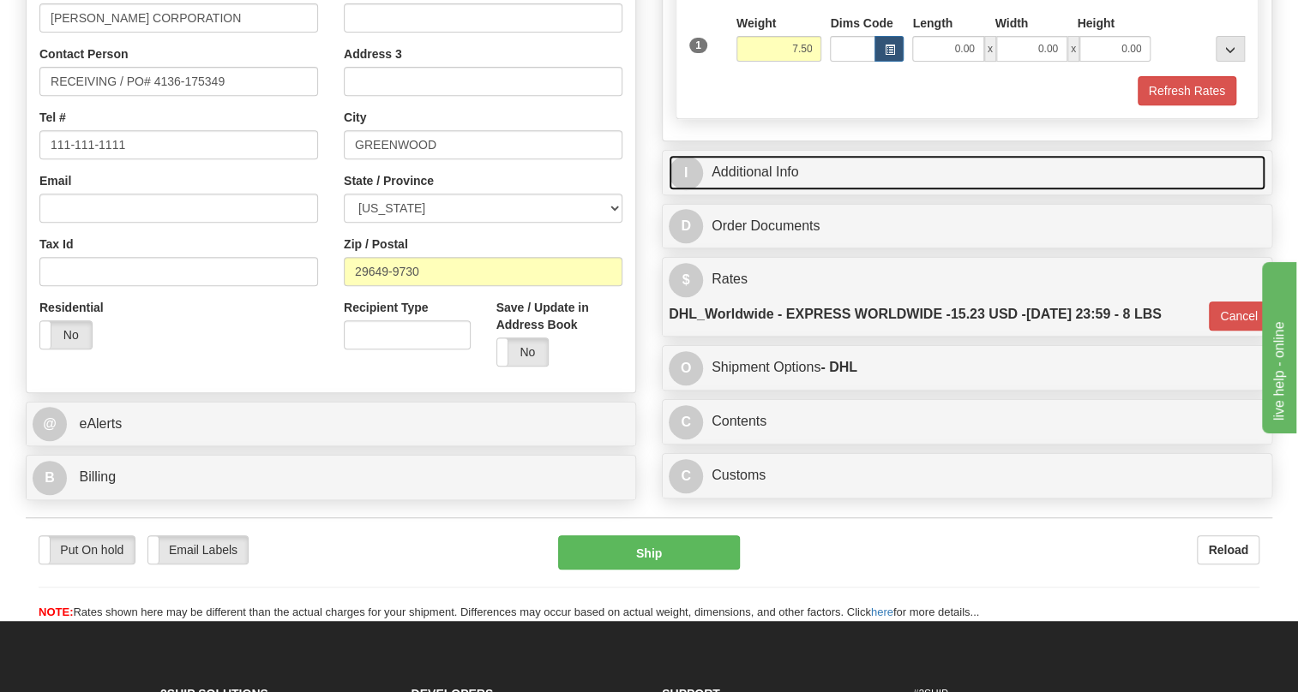
click at [782, 190] on link "I Additional Info" at bounding box center [966, 172] width 597 height 35
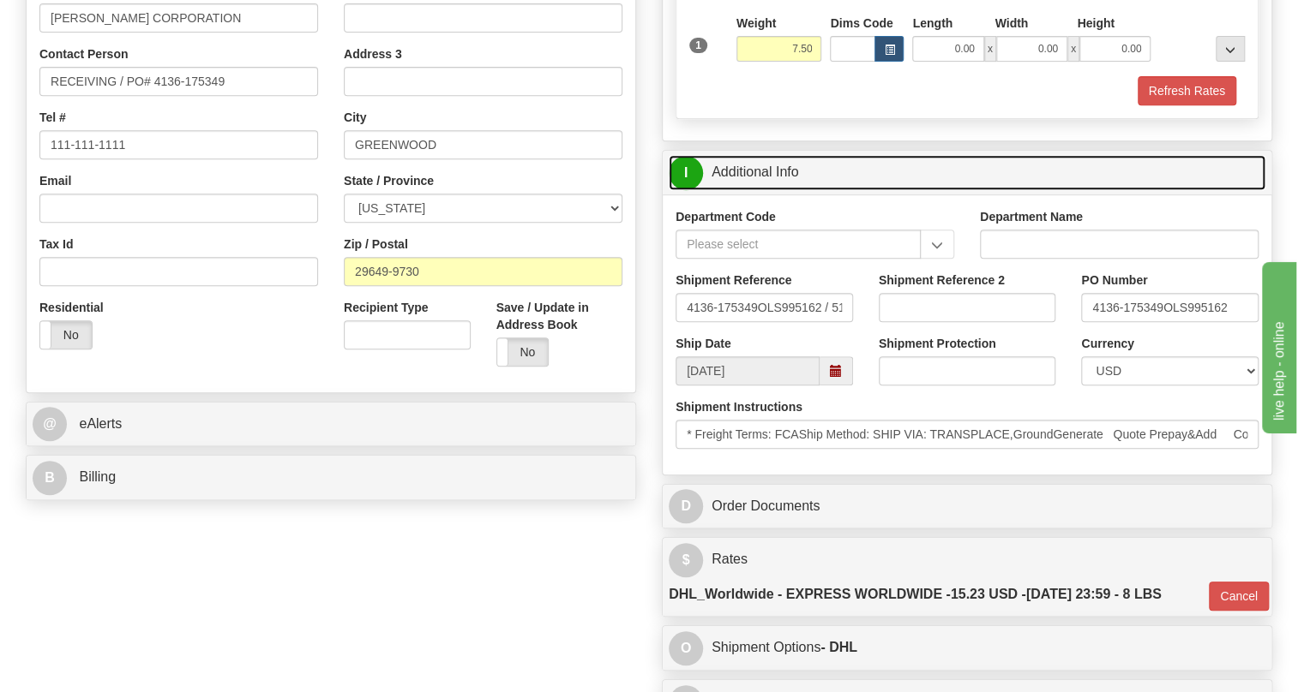
click at [782, 190] on link "I Additional Info" at bounding box center [966, 172] width 597 height 35
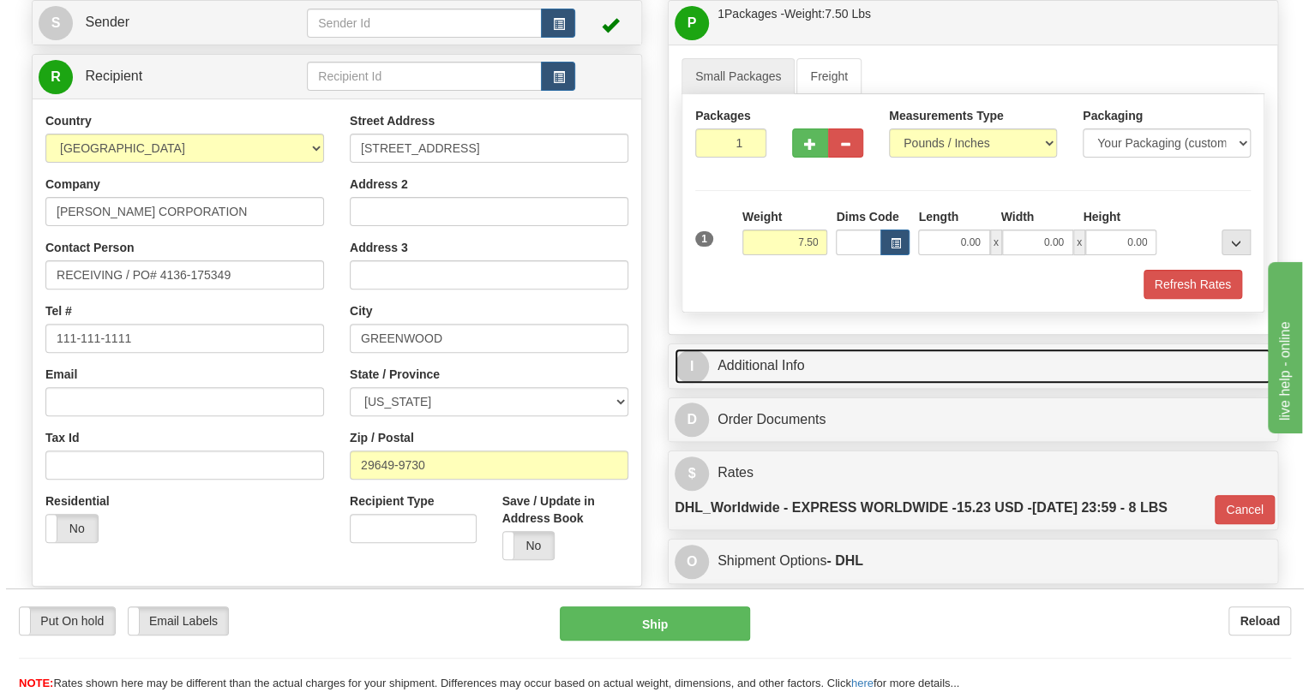
scroll to position [214, 0]
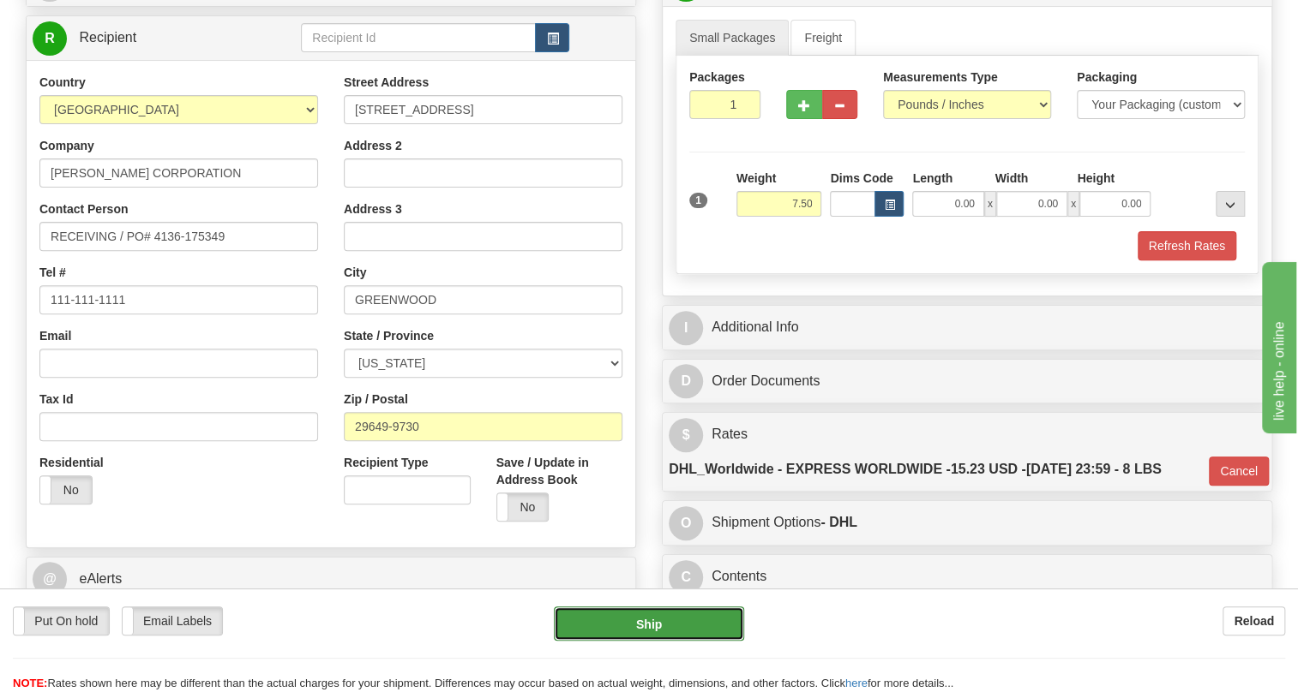
click at [643, 624] on button "Ship" at bounding box center [649, 624] width 190 height 34
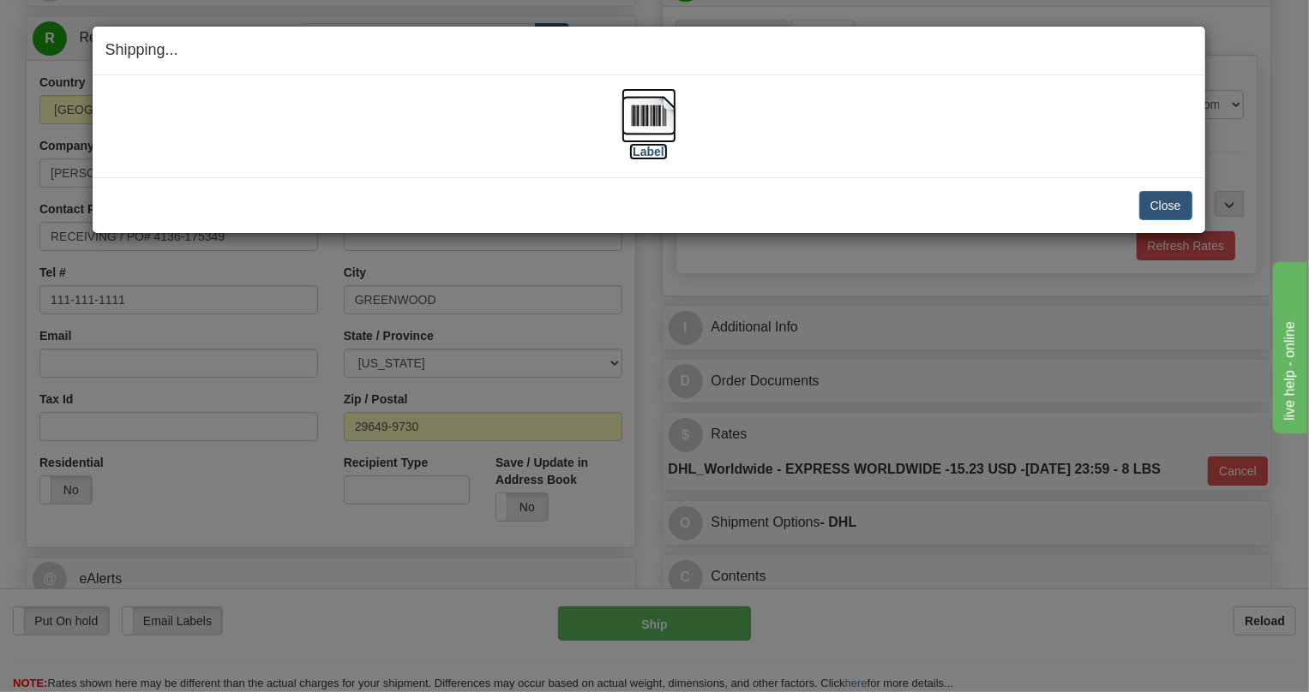
click at [651, 120] on img at bounding box center [648, 115] width 55 height 55
click at [893, 282] on div "Shipping... Your SHIPMENT will EXPIRE in [Label] IMPORTANT NOTICE Embassy / Con…" at bounding box center [654, 346] width 1309 height 692
click at [1178, 208] on button "Close" at bounding box center [1165, 205] width 53 height 29
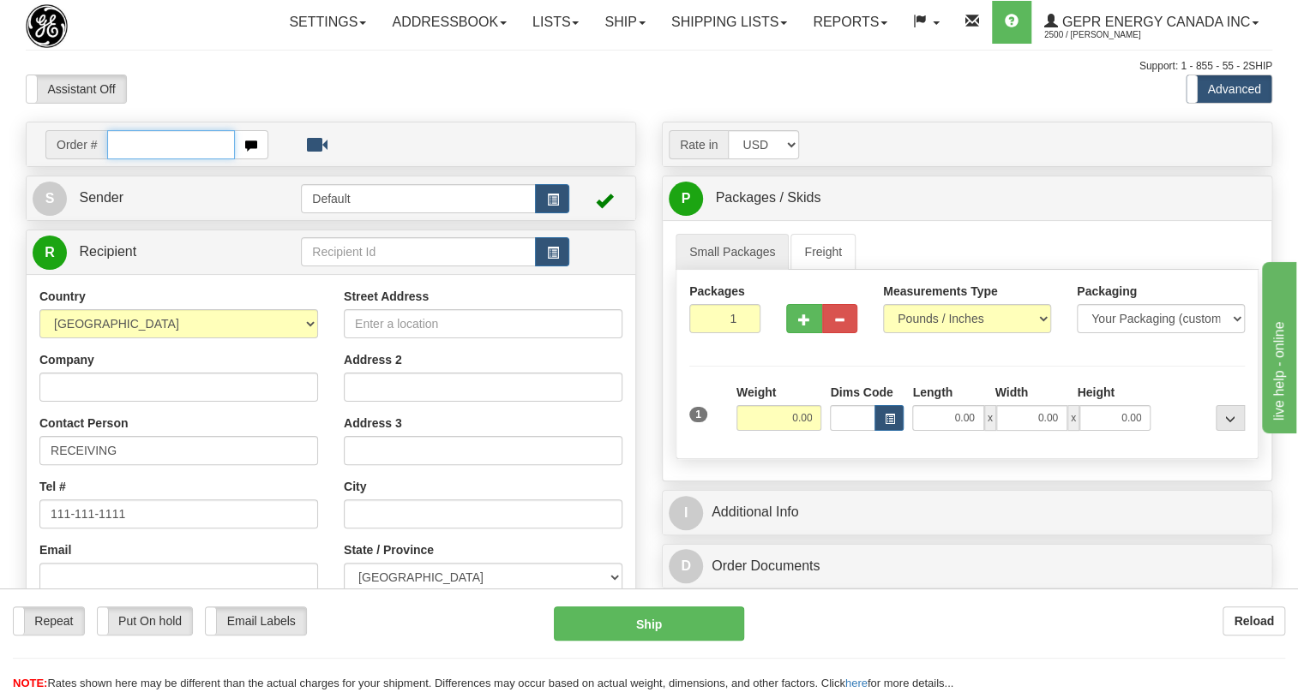
paste input "0086682727"
click at [130, 159] on input "0086682727" at bounding box center [171, 144] width 128 height 29
type input "86682727"
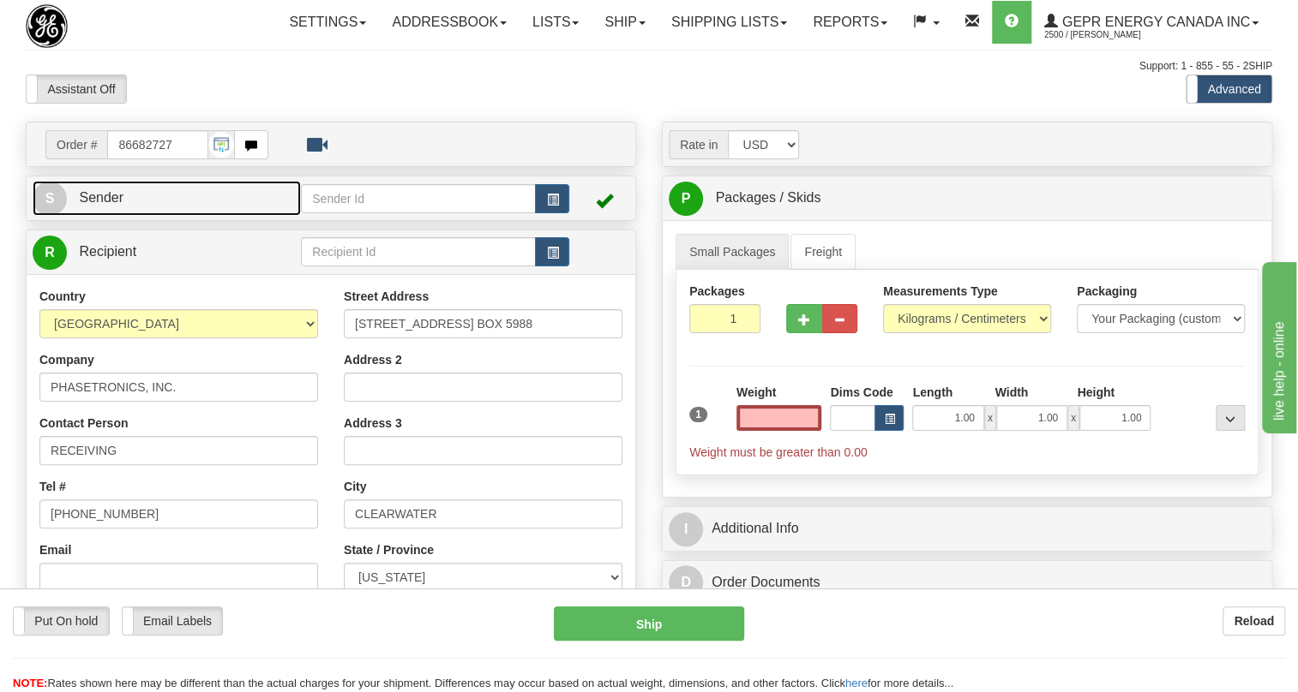
type input "0.00"
click at [101, 205] on span "Sender" at bounding box center [101, 197] width 45 height 15
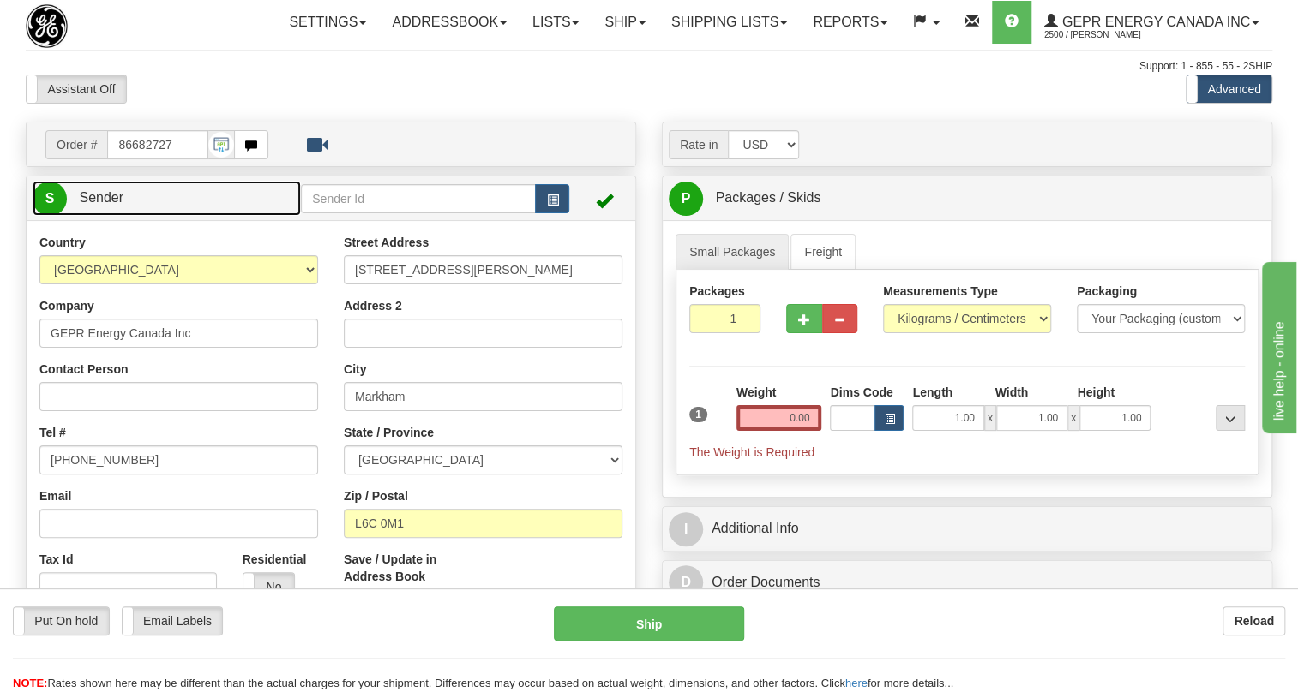
type input "MARKHAM"
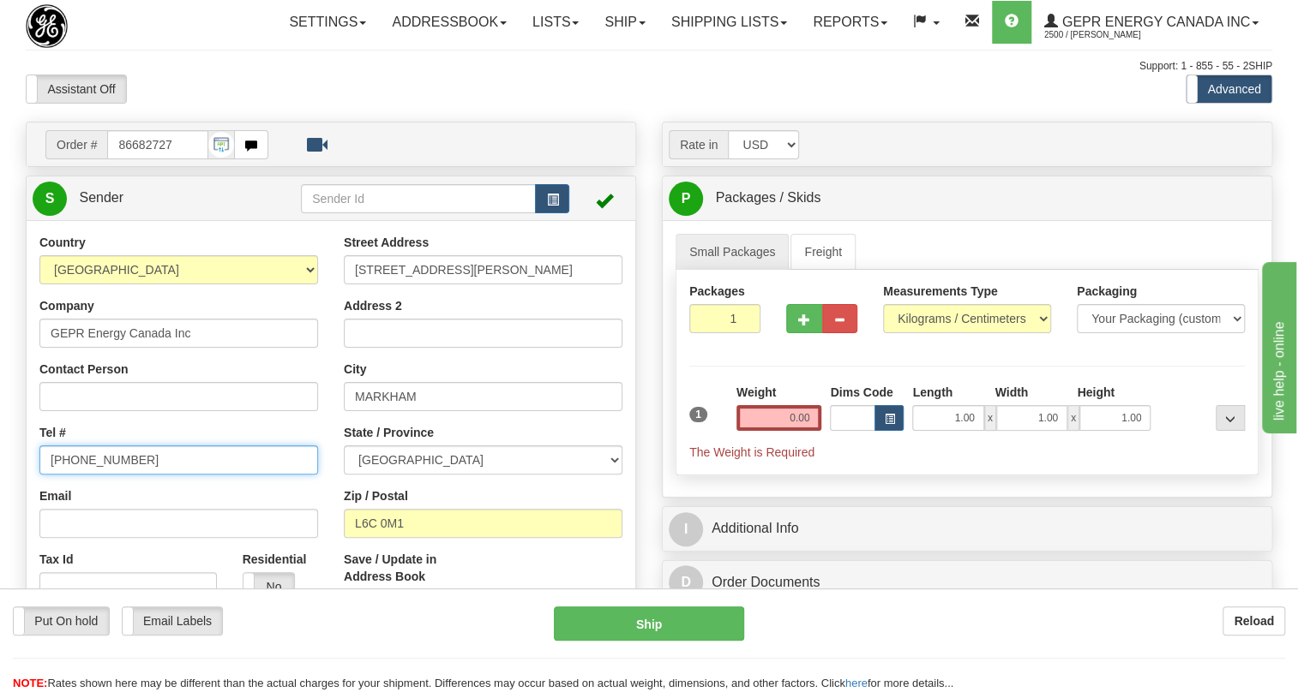
click at [105, 475] on input "[PHONE_NUMBER]" at bounding box center [178, 460] width 279 height 29
paste input "[PHONE_NUMBER]"
type input "[PHONE_NUMBER]"
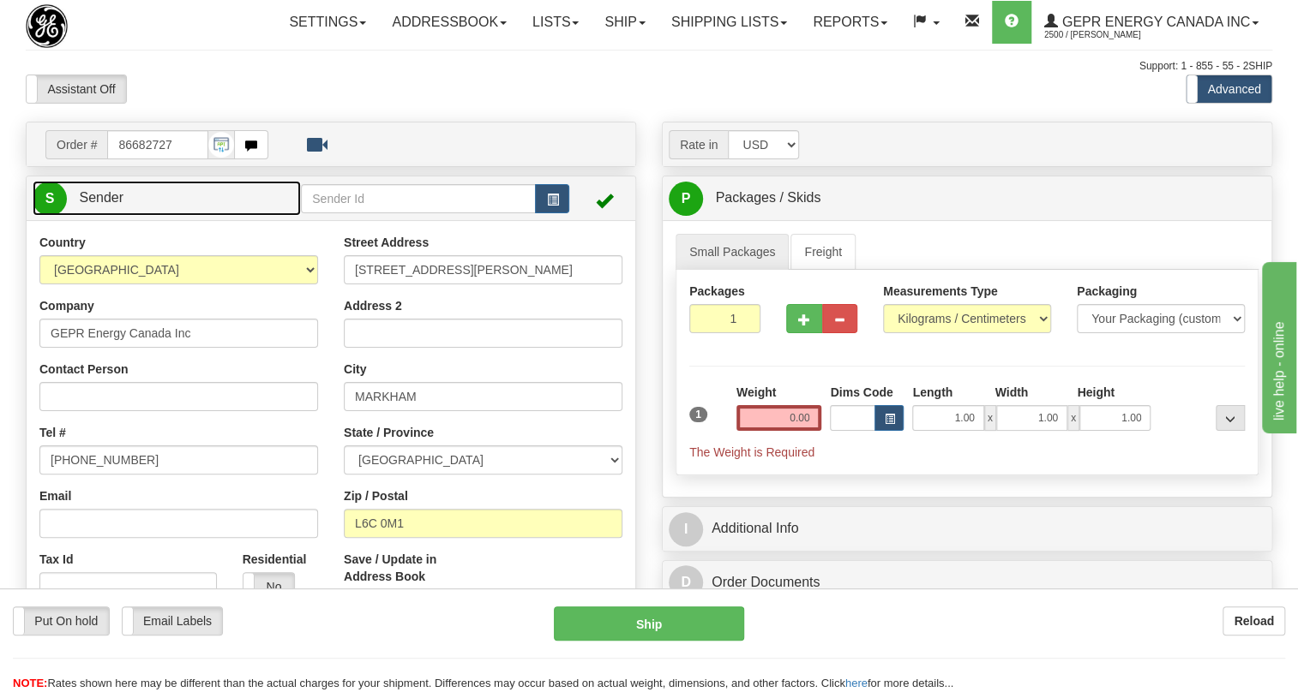
click at [111, 205] on span "Sender" at bounding box center [101, 197] width 45 height 15
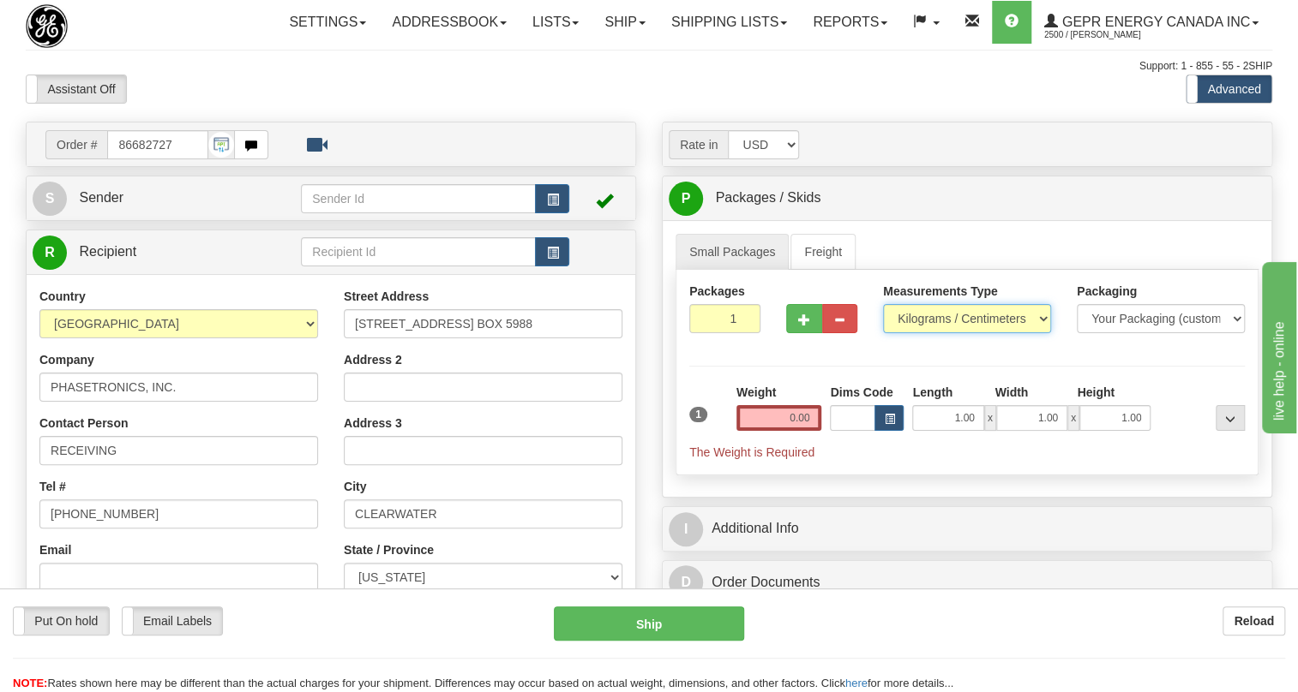
click at [995, 333] on select "Pounds / Inches Kilograms / Centimeters" at bounding box center [967, 318] width 168 height 29
select select "0"
click at [883, 333] on select "Pounds / Inches Kilograms / Centimeters" at bounding box center [967, 318] width 168 height 29
click at [942, 431] on input "1.00" at bounding box center [947, 418] width 71 height 26
type input "0.00"
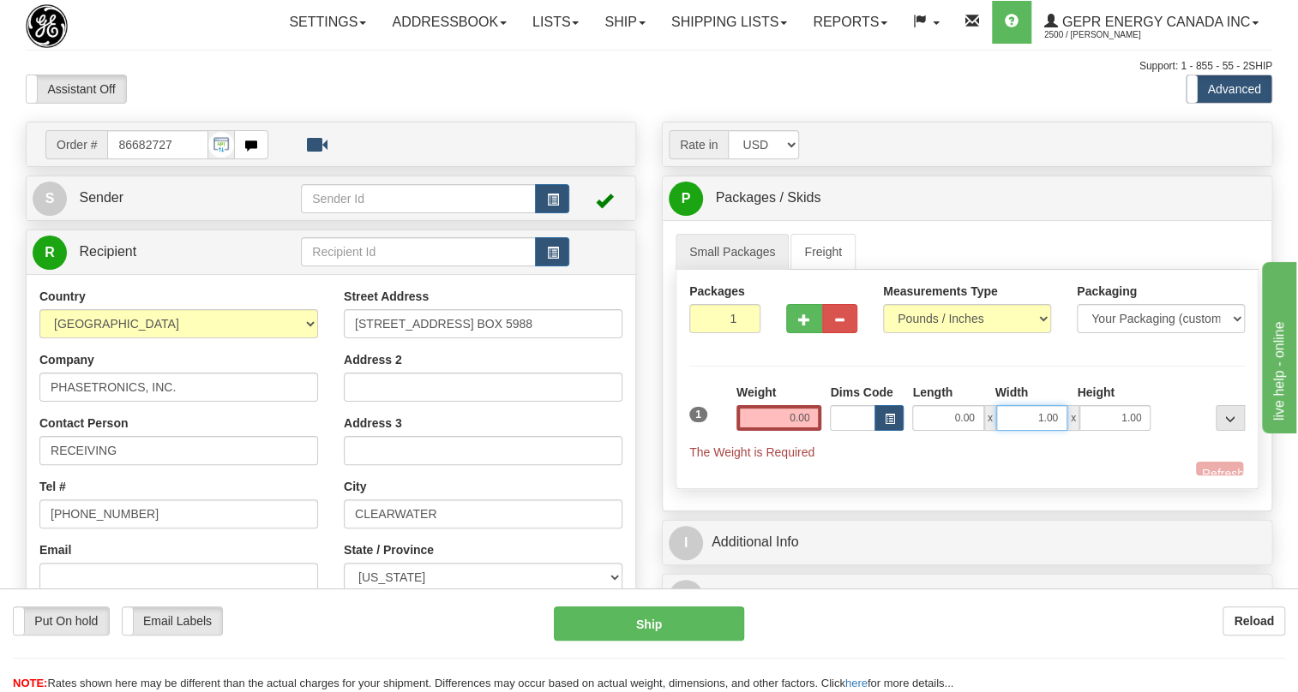
click at [1003, 431] on input "1.00" at bounding box center [1031, 418] width 71 height 26
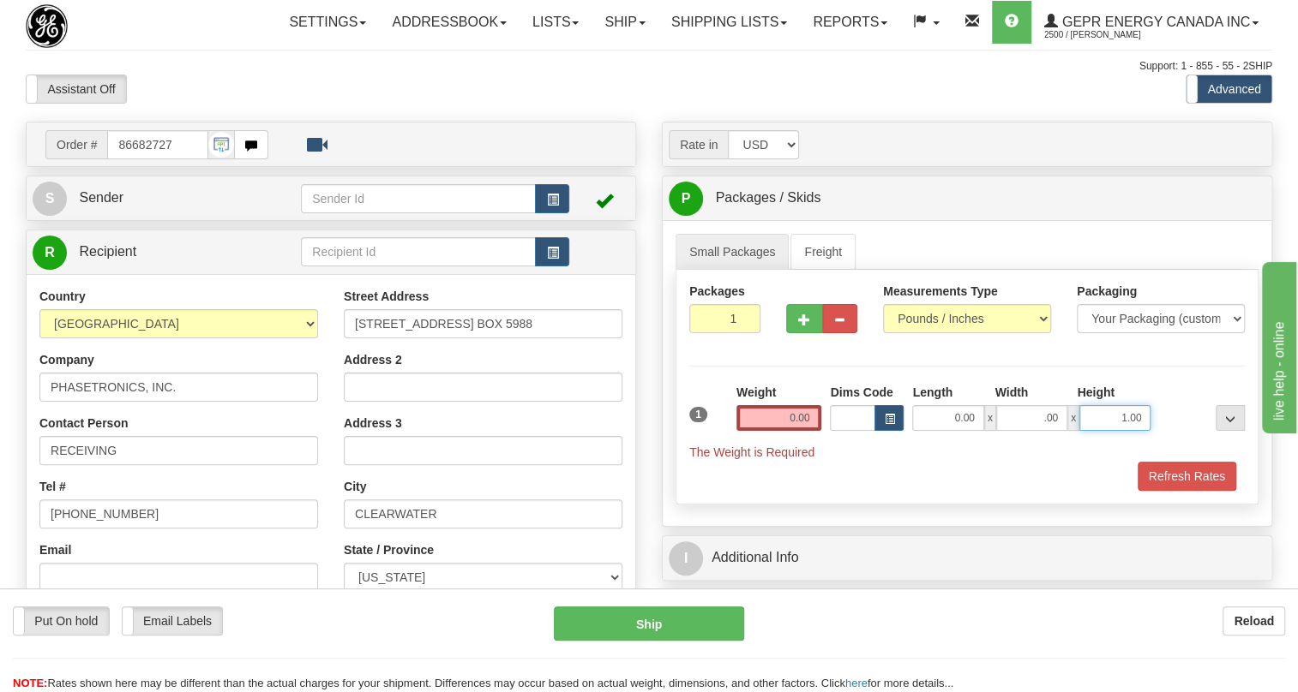
type input "0.00"
click at [1112, 431] on input "1.00" at bounding box center [1114, 418] width 71 height 26
type input "0.00"
click at [782, 431] on input "0.00" at bounding box center [779, 418] width 86 height 26
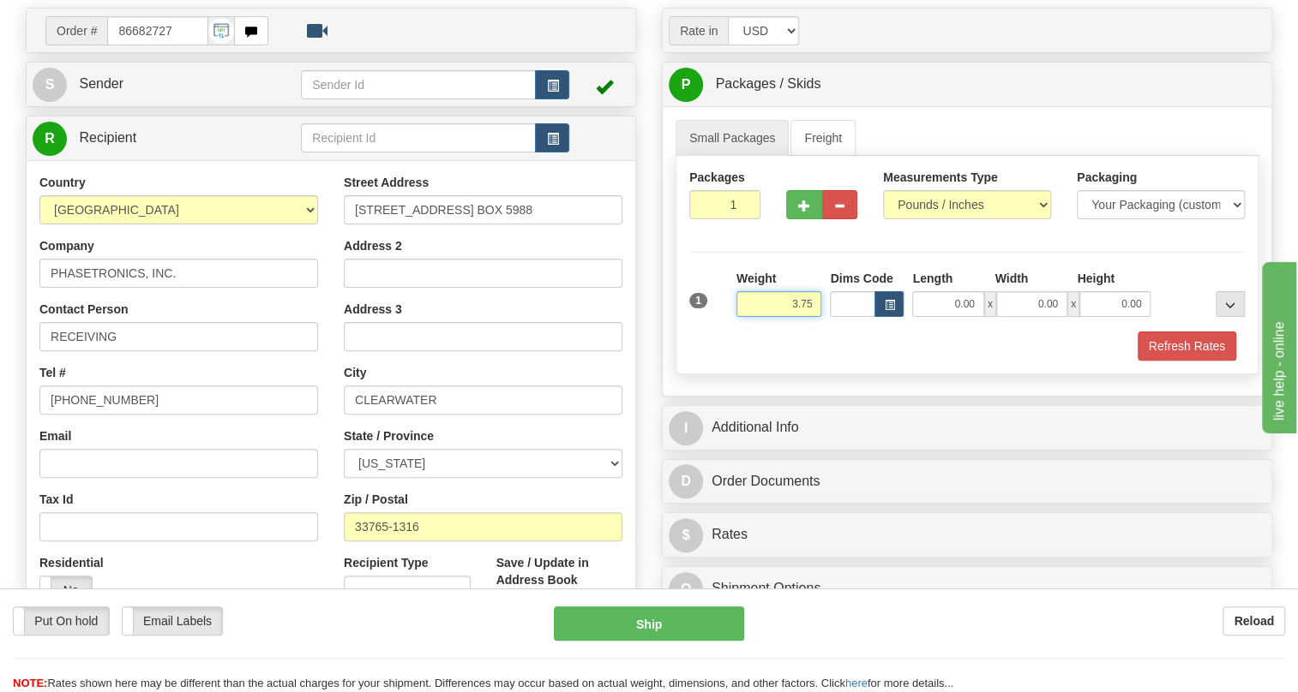
scroll to position [155, 0]
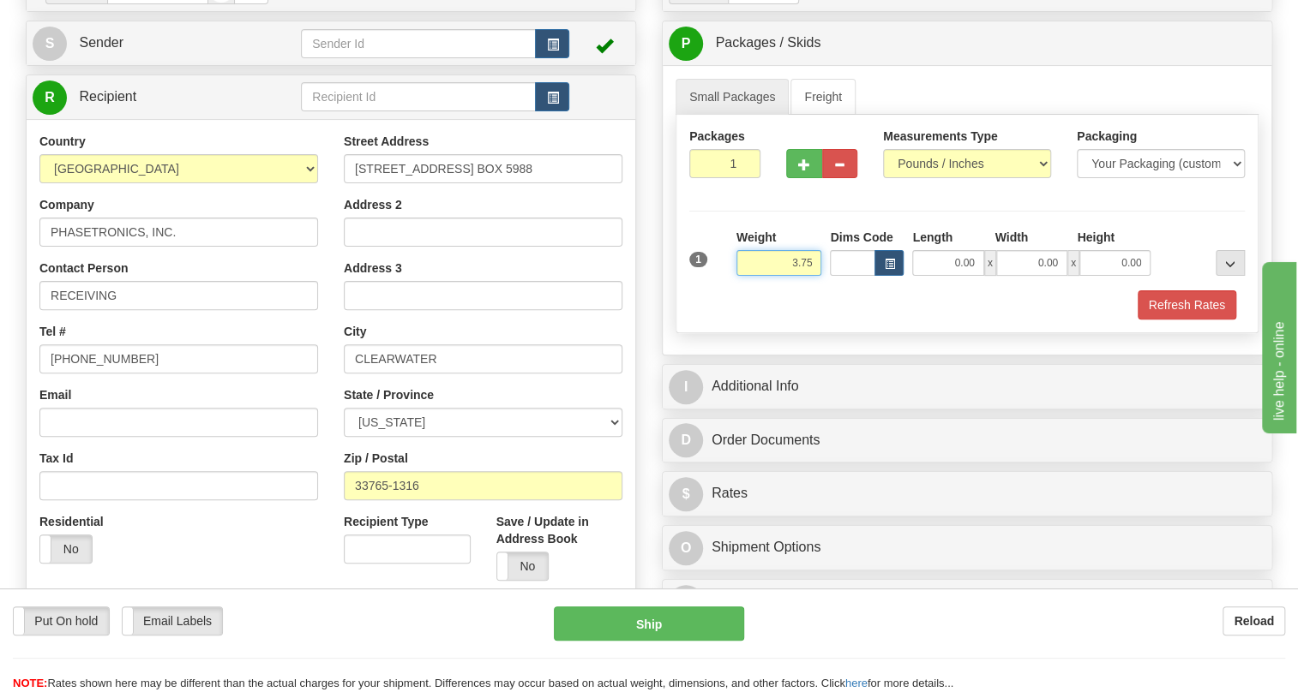
type input "3.75"
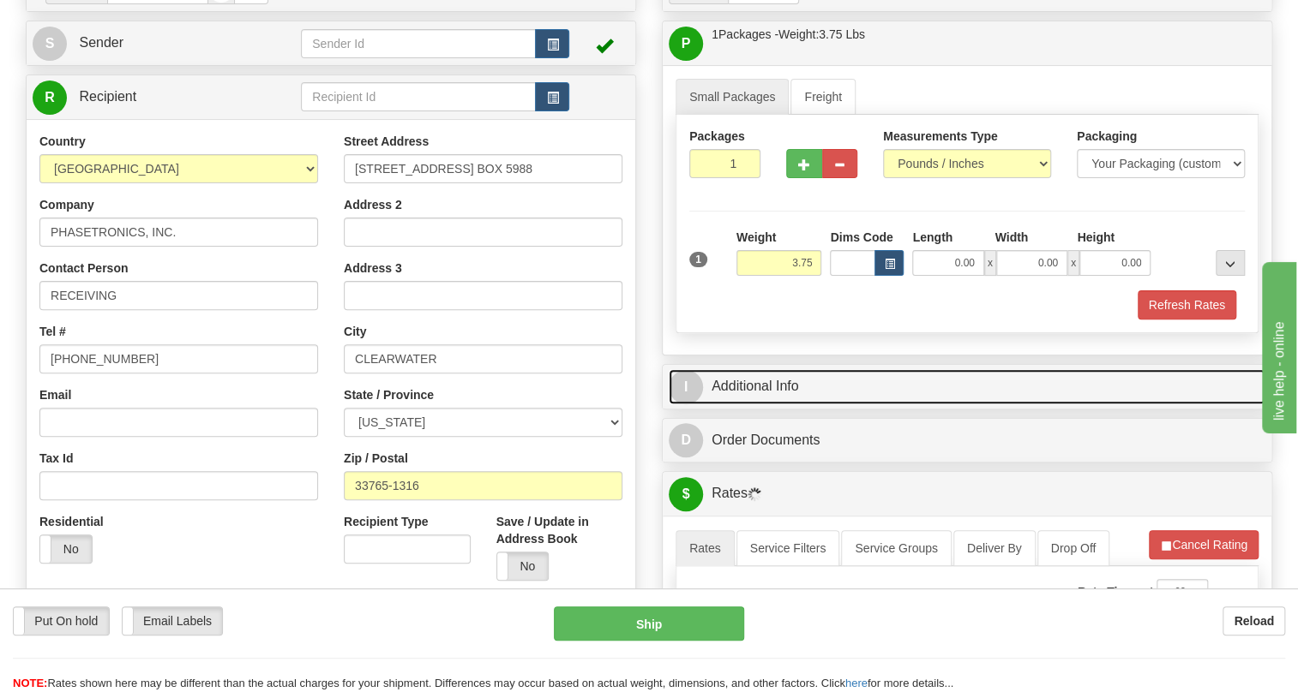
click at [756, 405] on link "I Additional Info" at bounding box center [966, 386] width 597 height 35
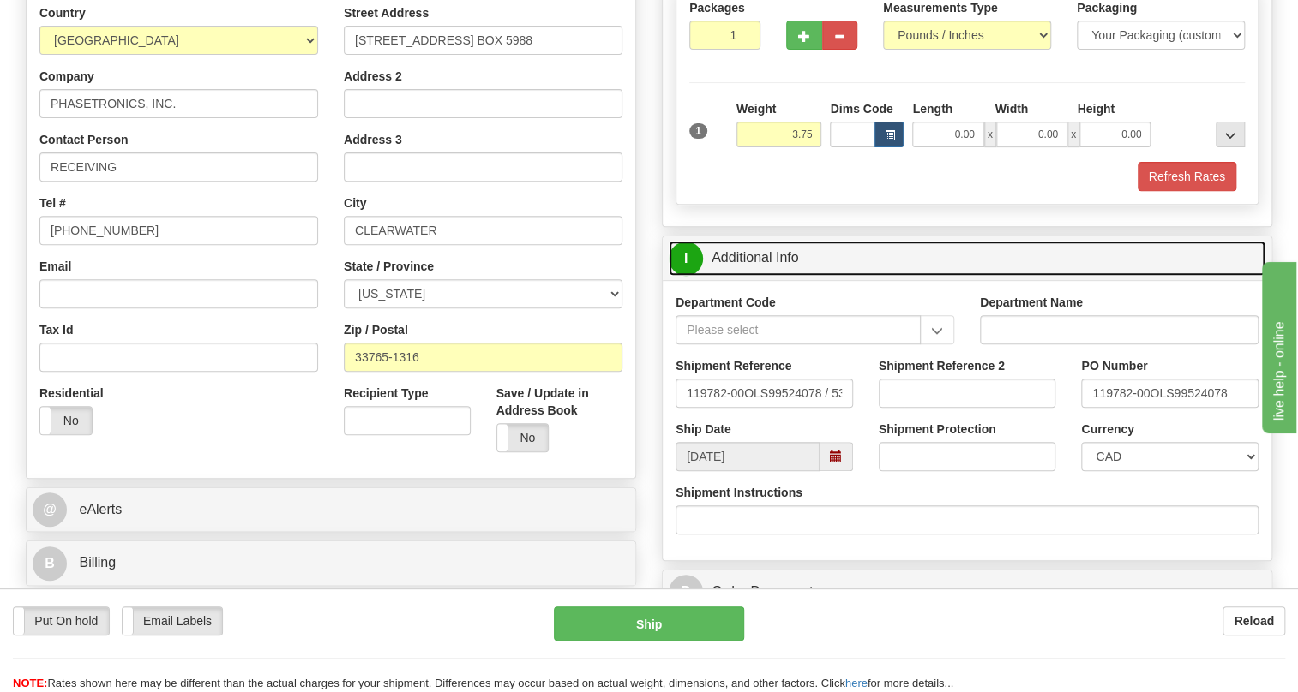
scroll to position [311, 0]
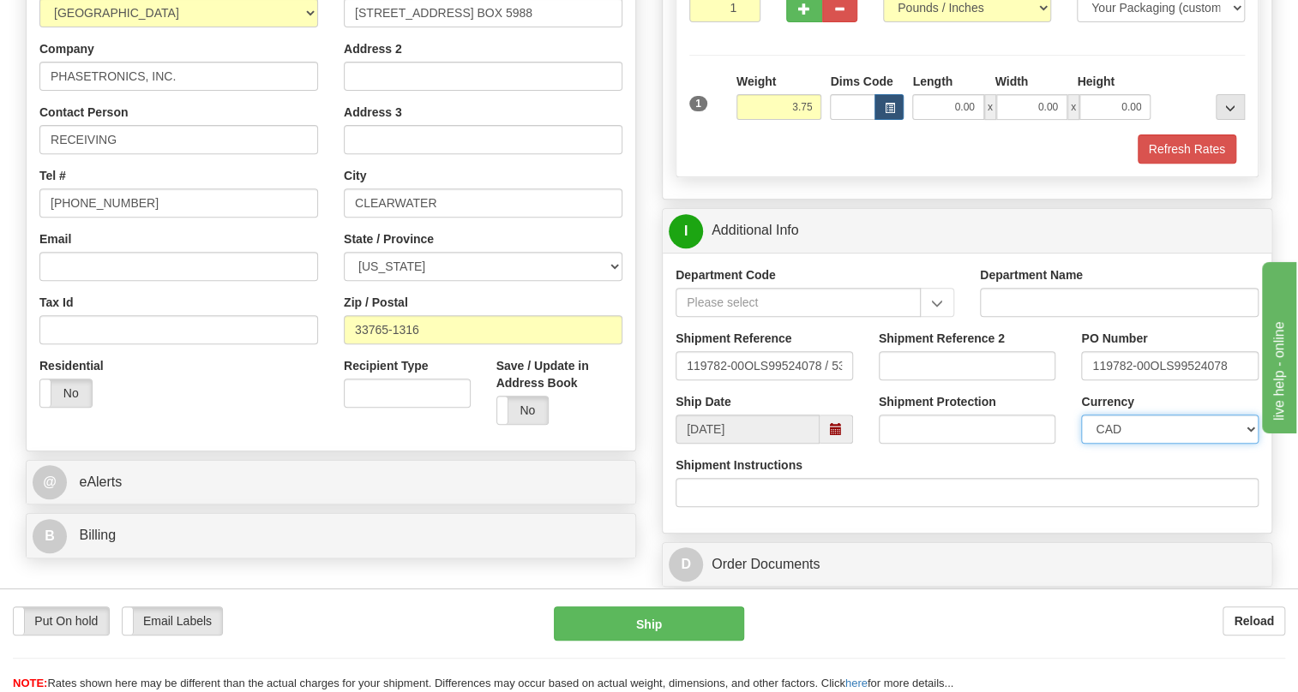
click at [1157, 444] on select "CAD USD EUR ZAR RON ANG ARN AUD AUS AWG BBD BFR BGN BHD BMD BND BRC BRL CHP CKZ…" at bounding box center [1169, 429] width 177 height 29
select select "1"
click at [1081, 444] on select "CAD USD EUR ZAR RON ANG ARN AUD AUS AWG BBD BFR BGN BHD BMD BND BRC BRL CHP CKZ…" at bounding box center [1169, 429] width 177 height 29
drag, startPoint x: 1148, startPoint y: 403, endPoint x: 1086, endPoint y: 405, distance: 62.6
click at [1086, 381] on input "119782-00OLS99524078" at bounding box center [1169, 365] width 177 height 29
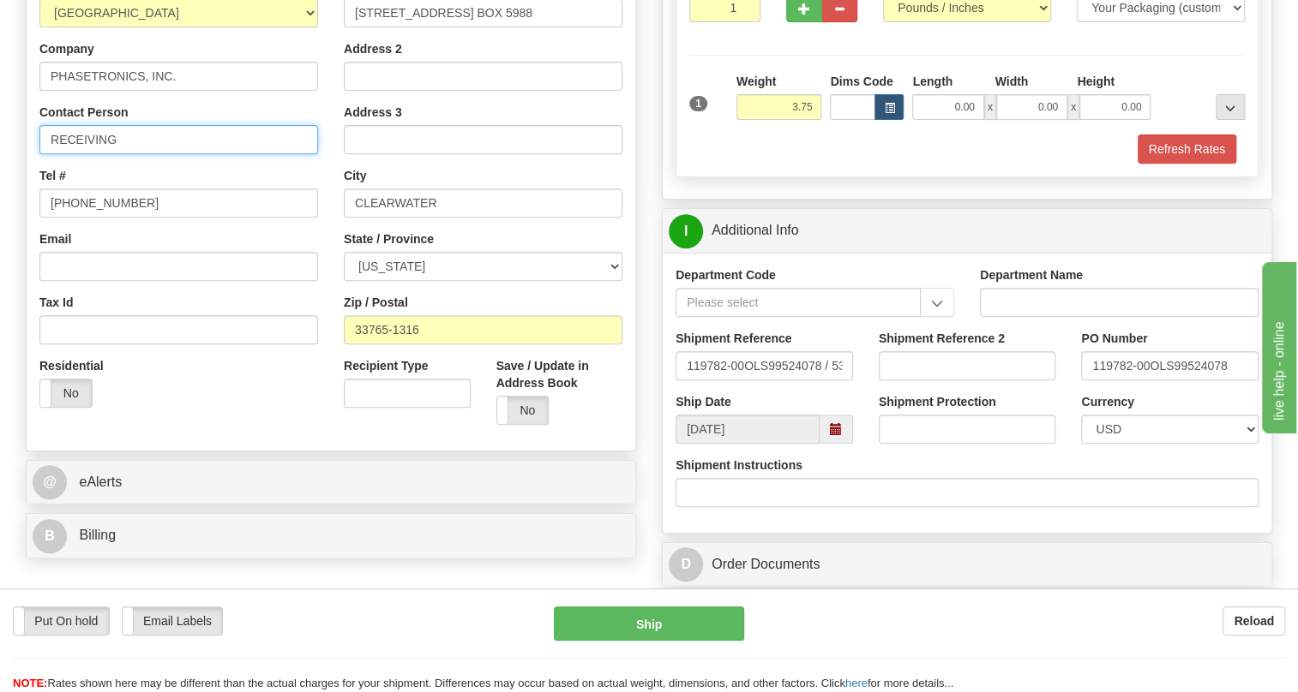
click at [164, 154] on input "RECEIVING" at bounding box center [178, 139] width 279 height 29
paste input "119782-00"
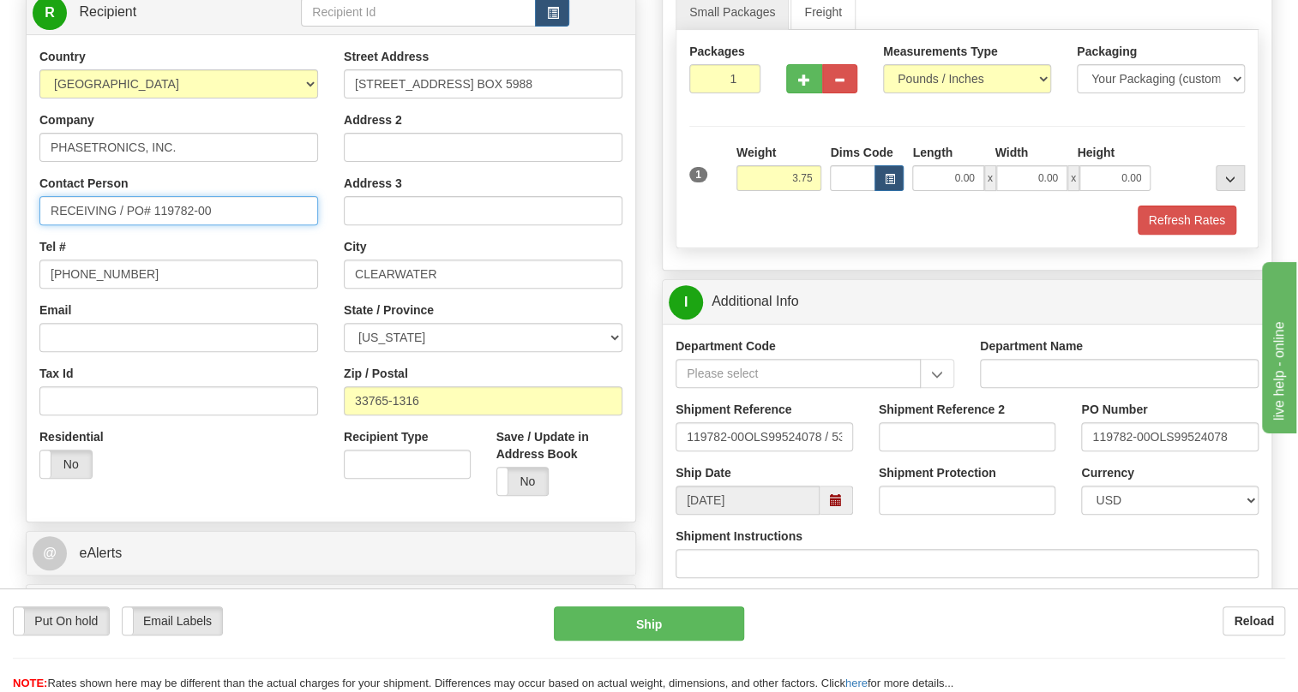
scroll to position [233, 0]
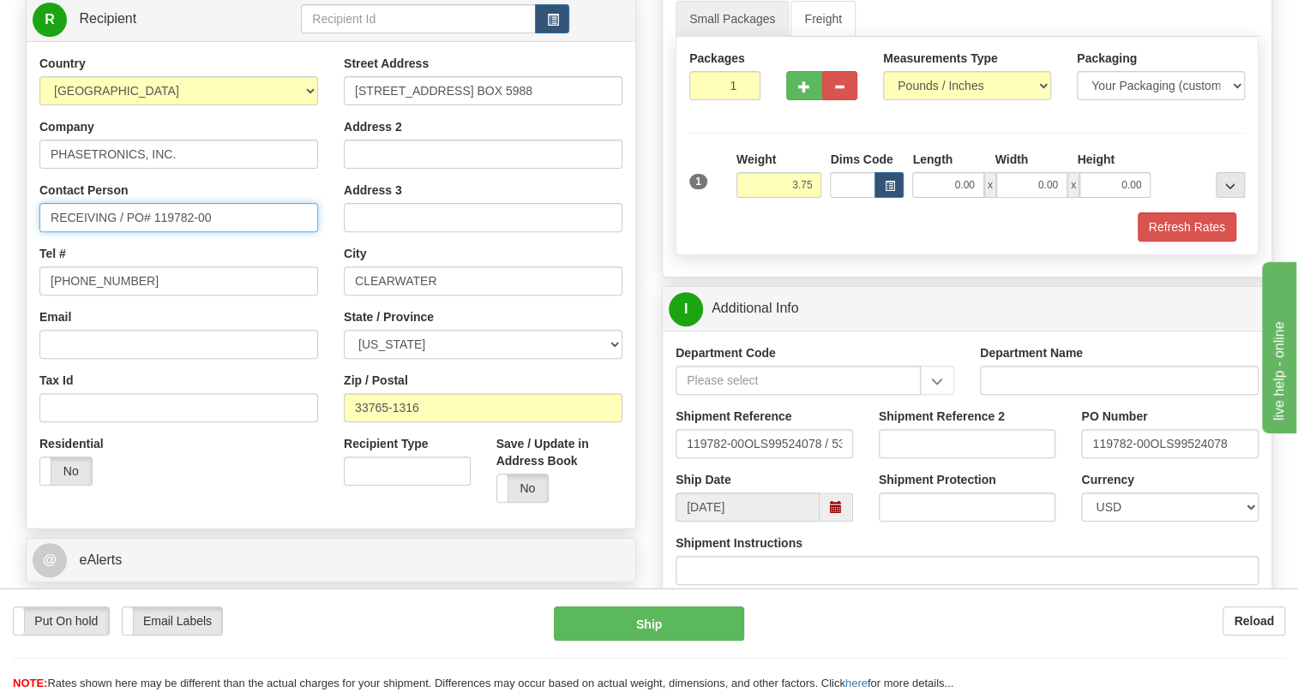
type input "RECEIVING / PO# 119782-00"
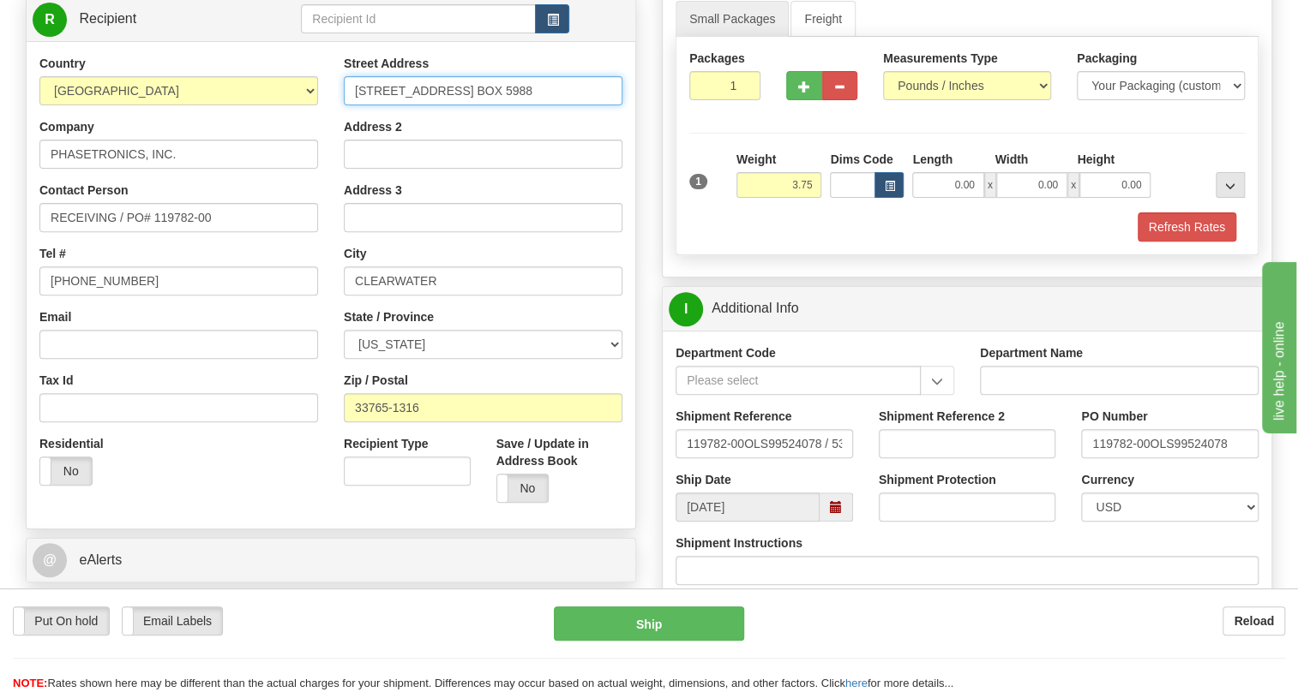
drag, startPoint x: 539, startPoint y: 129, endPoint x: 455, endPoint y: 137, distance: 84.4
click at [455, 105] on input "1600 Sunshine Dr, P.O. BOX 5988" at bounding box center [483, 90] width 279 height 29
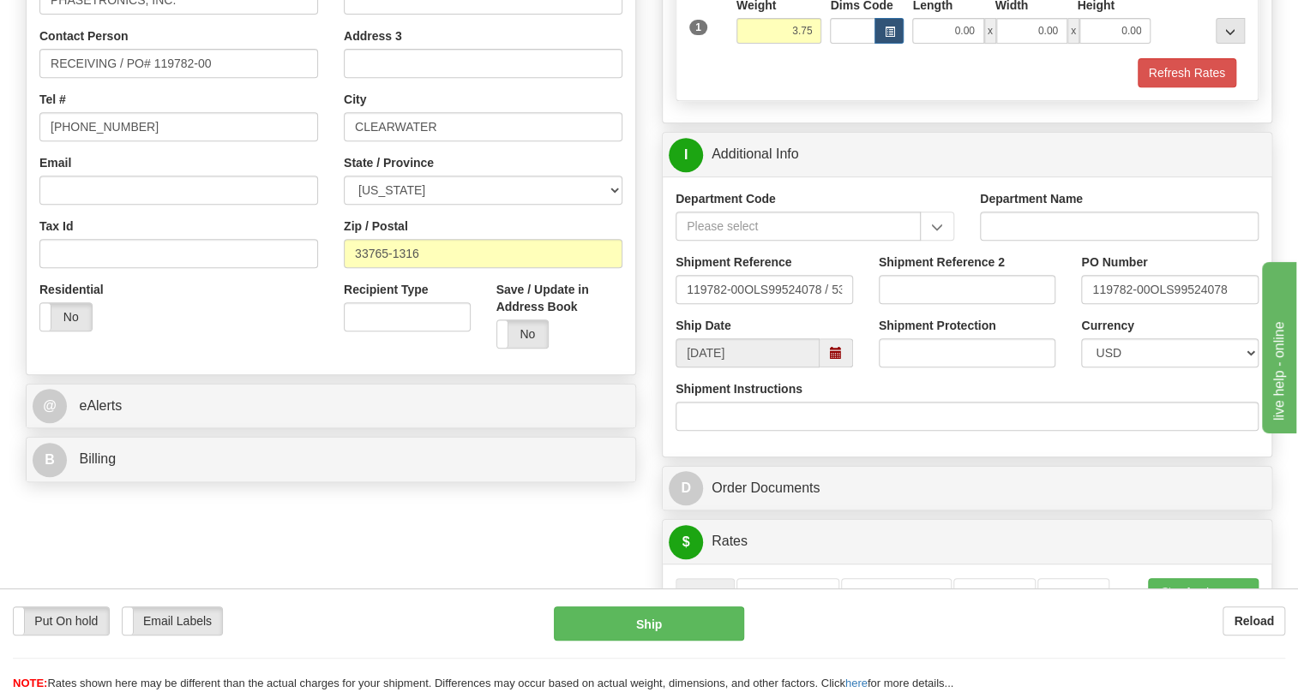
scroll to position [389, 0]
type input "1600 Sunshine Dr,"
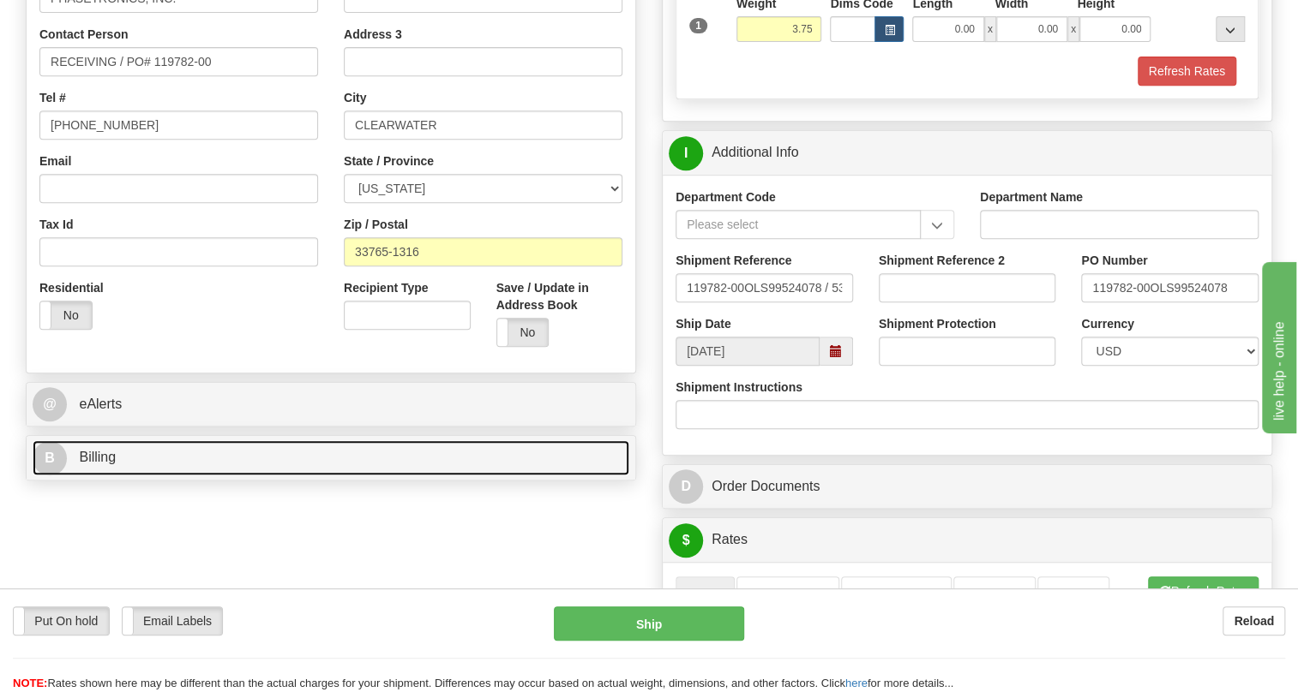
click at [105, 465] on span "Billing" at bounding box center [97, 457] width 37 height 15
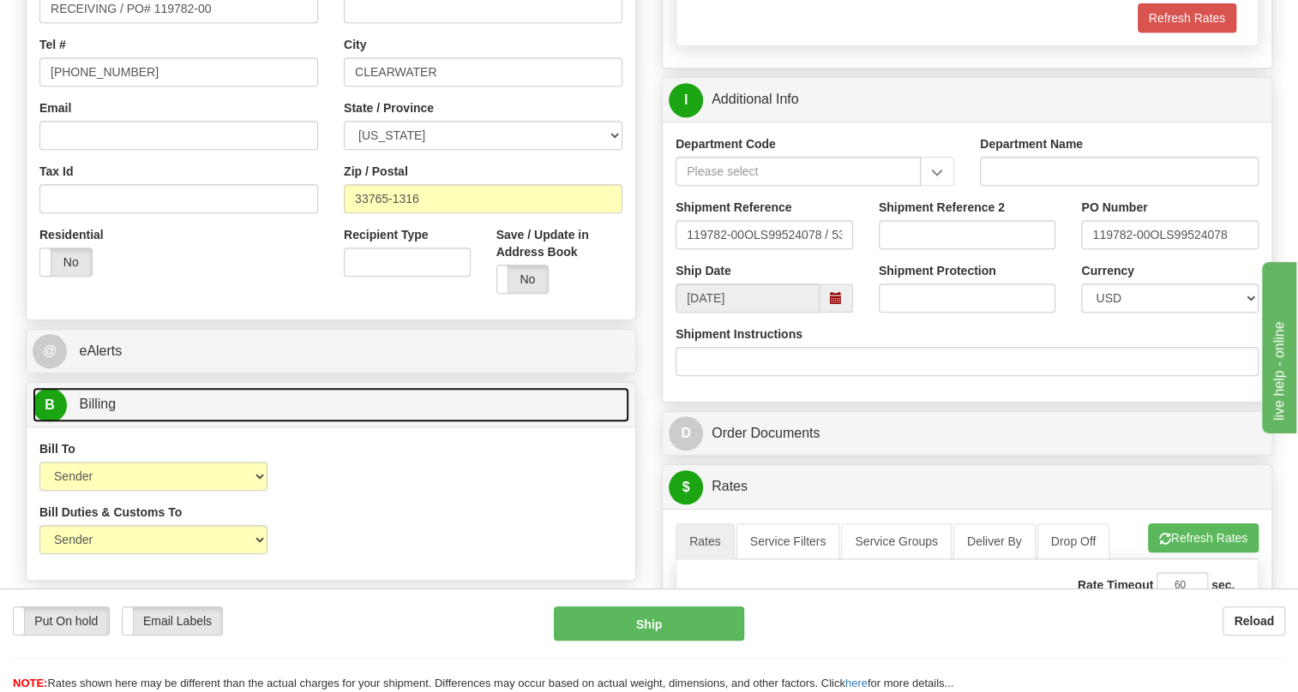
scroll to position [545, 0]
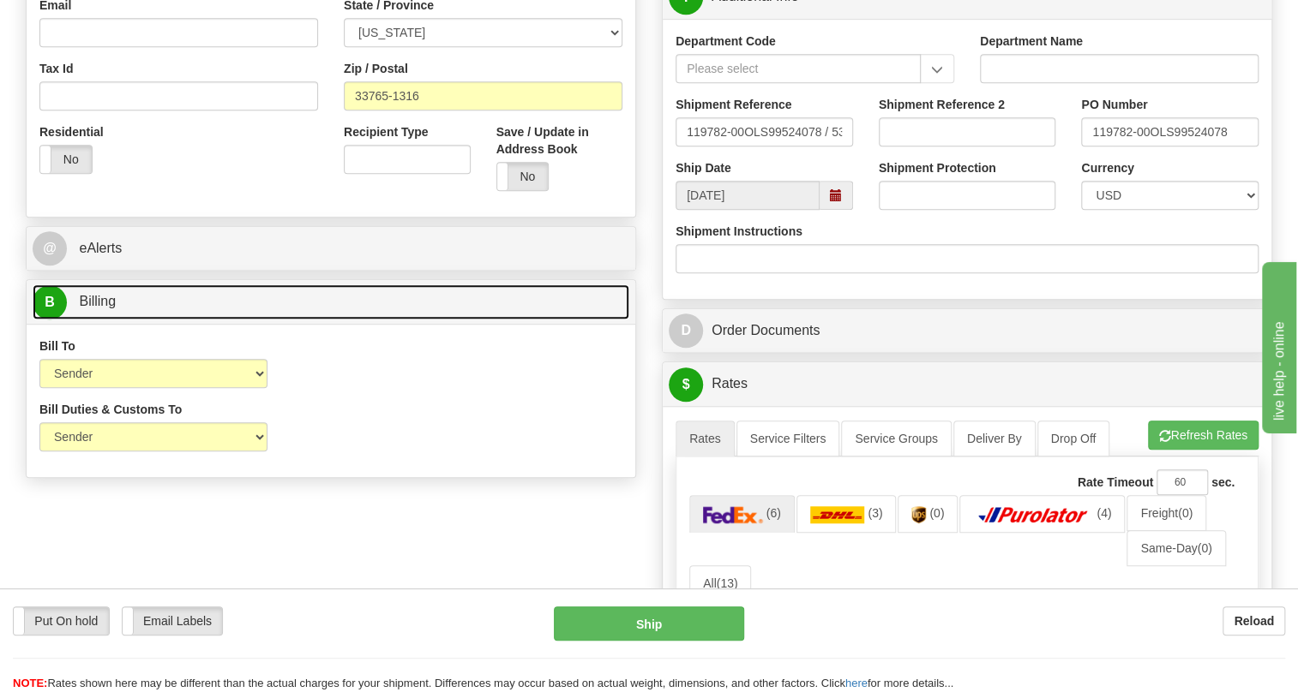
click at [93, 309] on span "Billing" at bounding box center [97, 301] width 37 height 15
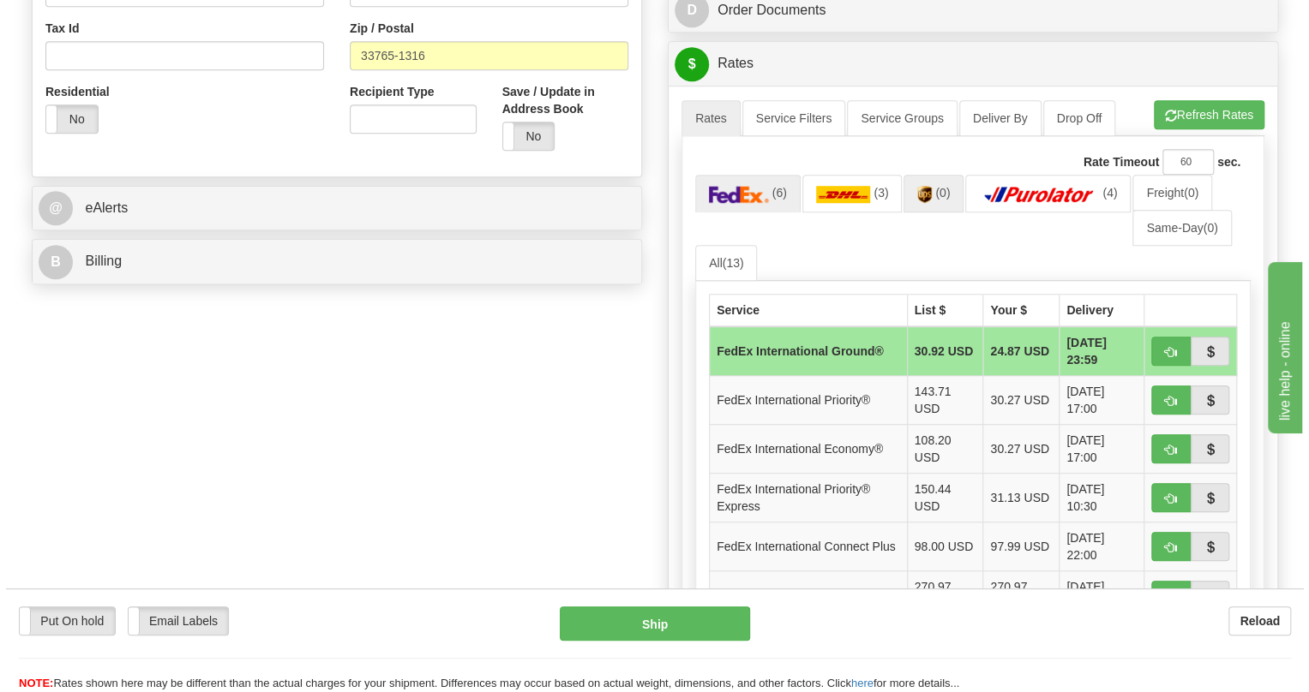
scroll to position [623, 0]
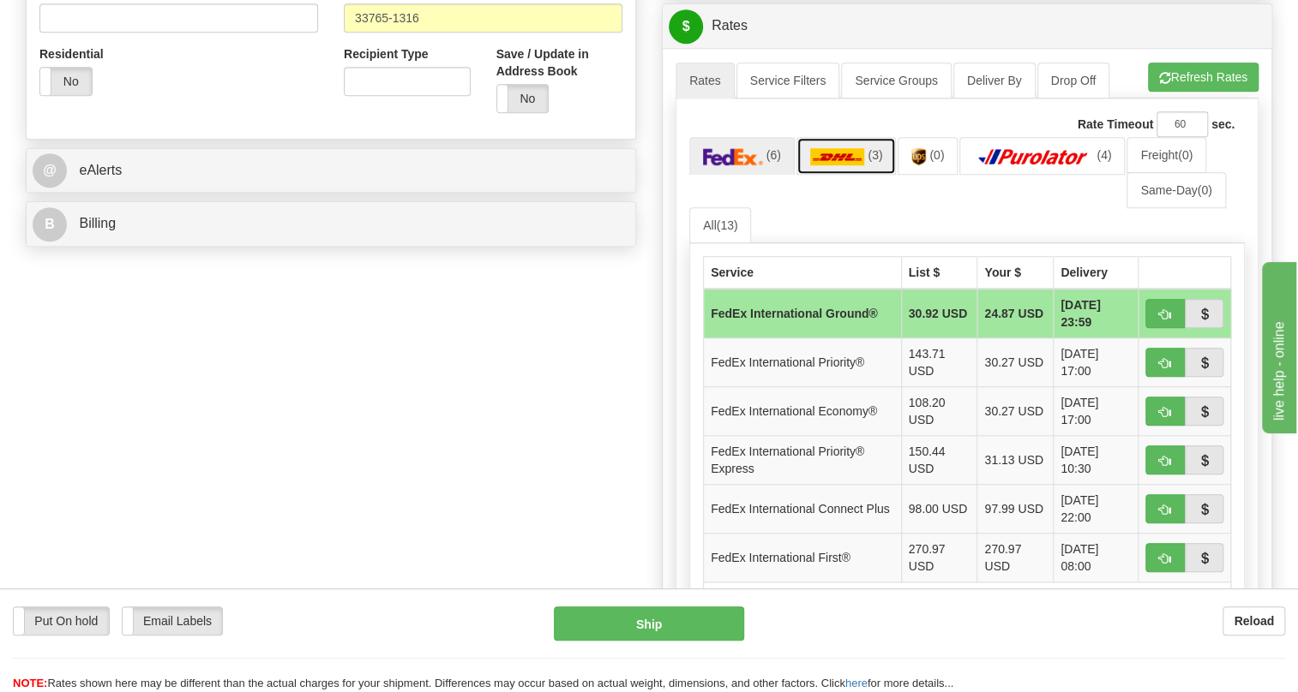
click at [841, 165] on img at bounding box center [837, 156] width 55 height 17
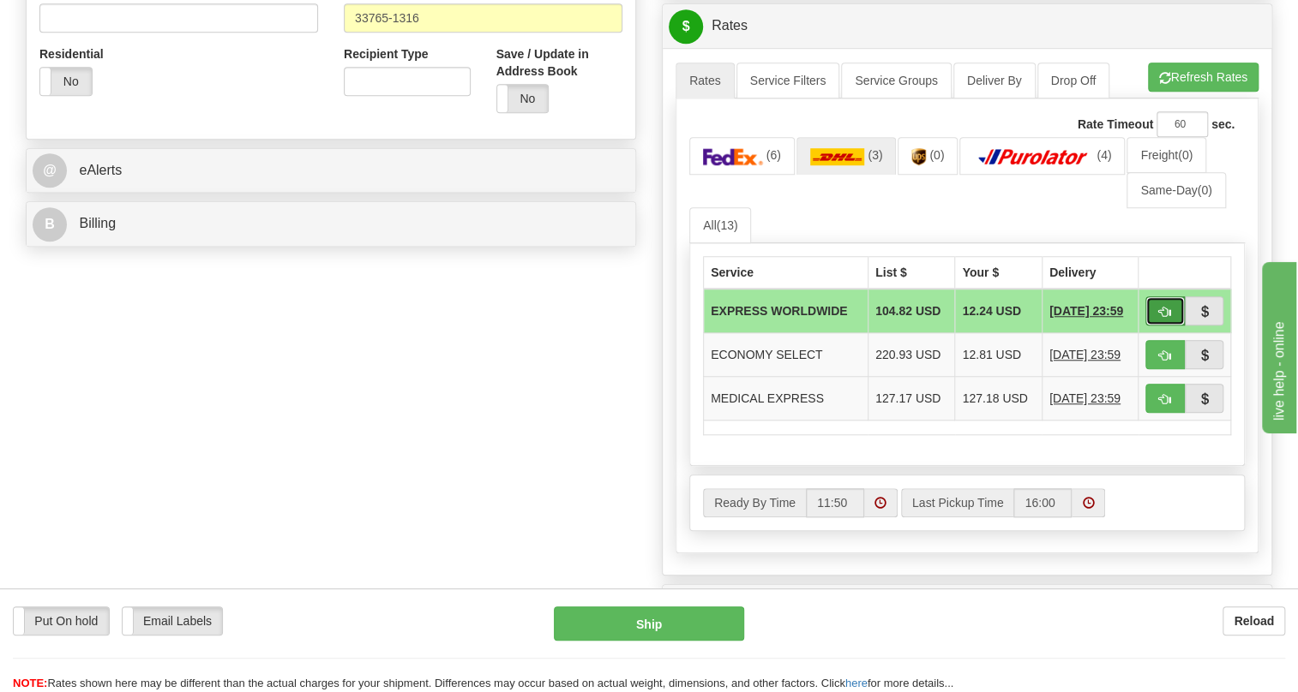
click at [1160, 318] on span "button" at bounding box center [1165, 312] width 12 height 11
type input "P"
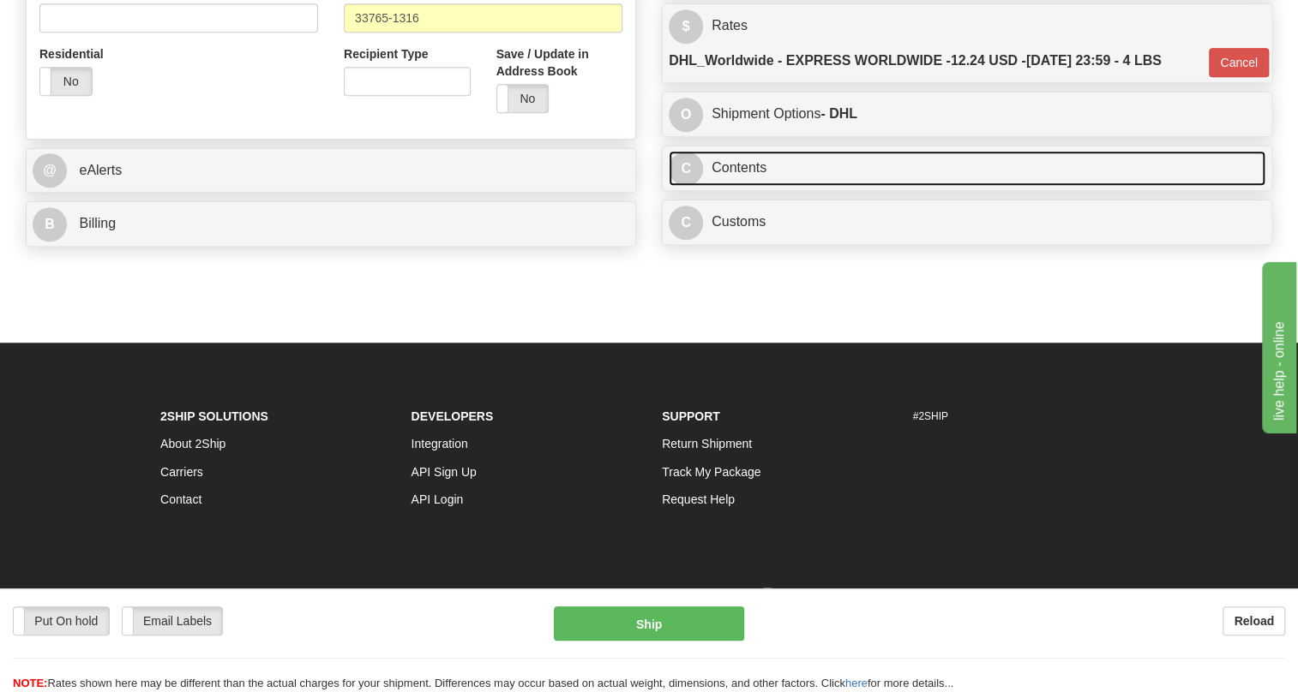
click at [751, 186] on link "C Contents" at bounding box center [966, 168] width 597 height 35
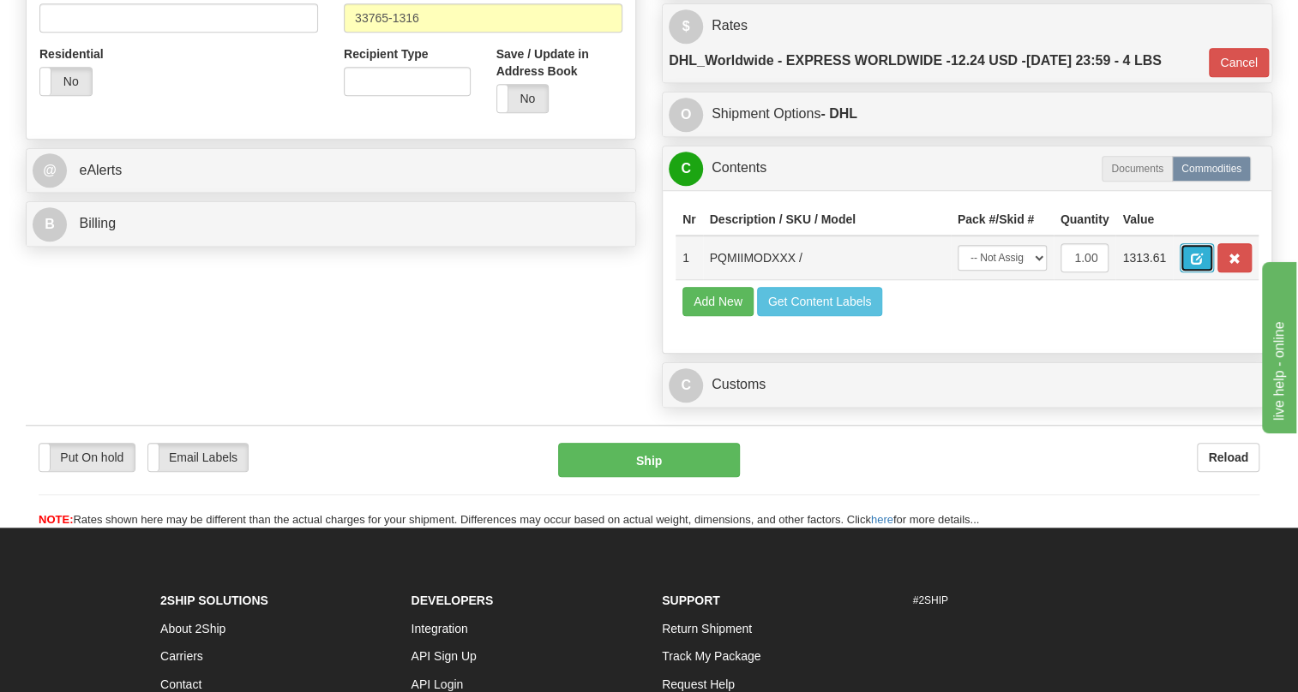
click at [1197, 265] on span "button" at bounding box center [1196, 259] width 12 height 11
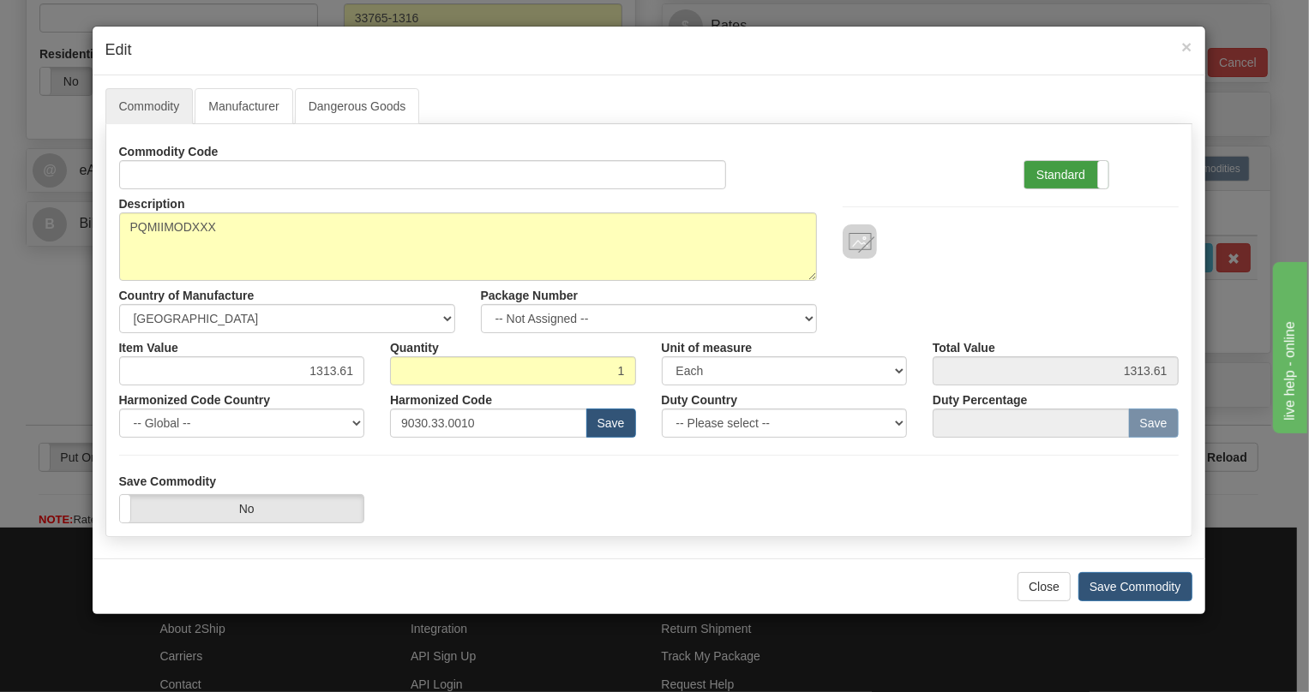
click at [1052, 169] on label "Standard" at bounding box center [1066, 174] width 84 height 27
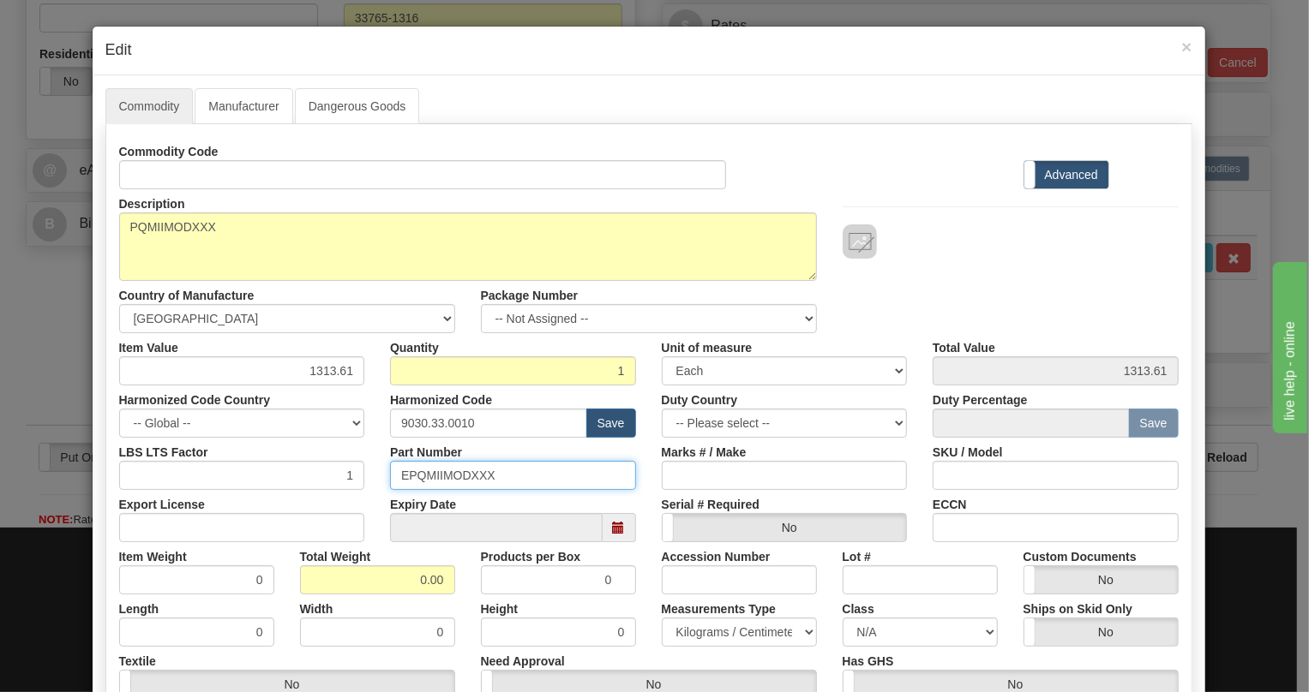
drag, startPoint x: 496, startPoint y: 475, endPoint x: 396, endPoint y: 476, distance: 100.3
click at [396, 476] on input "EPQMIIMODXXX" at bounding box center [513, 475] width 246 height 29
click at [456, 423] on input "9030.33.0010" at bounding box center [488, 423] width 197 height 29
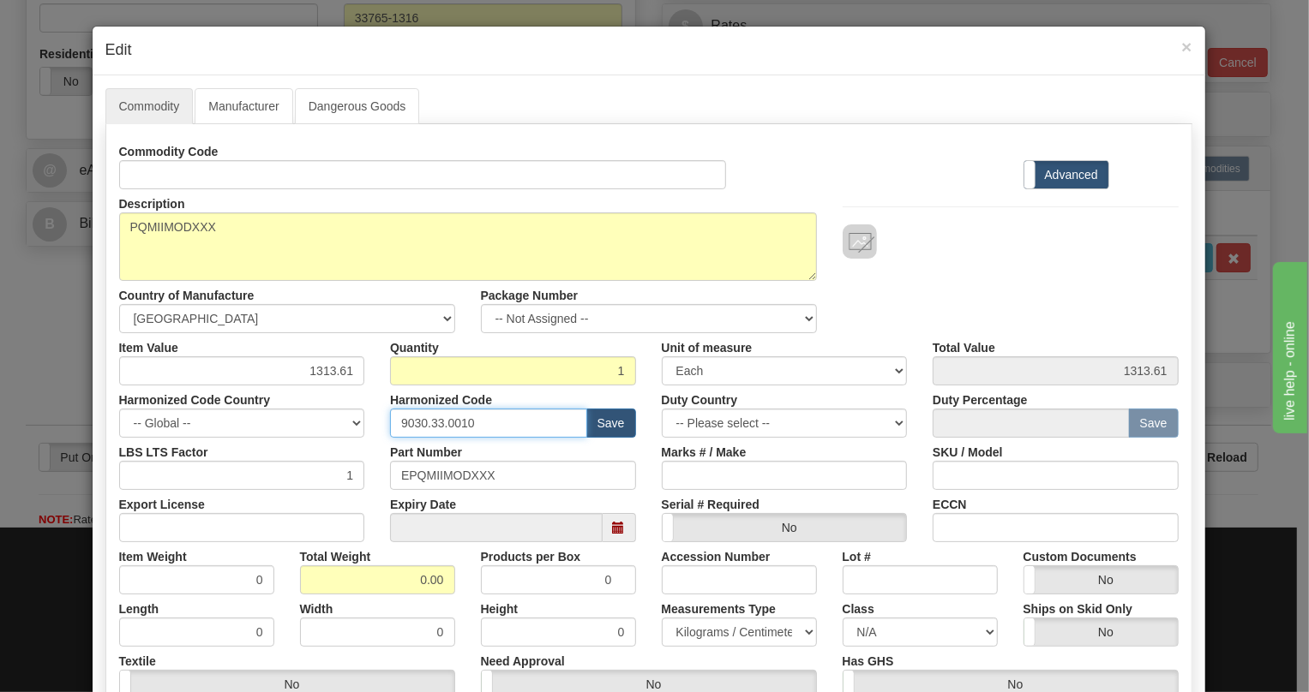
paste input "28.30.000"
type input "9028.30.0000"
click at [455, 477] on input "EPQMIIMODXXX" at bounding box center [513, 475] width 246 height 29
drag, startPoint x: 455, startPoint y: 477, endPoint x: 368, endPoint y: 483, distance: 87.6
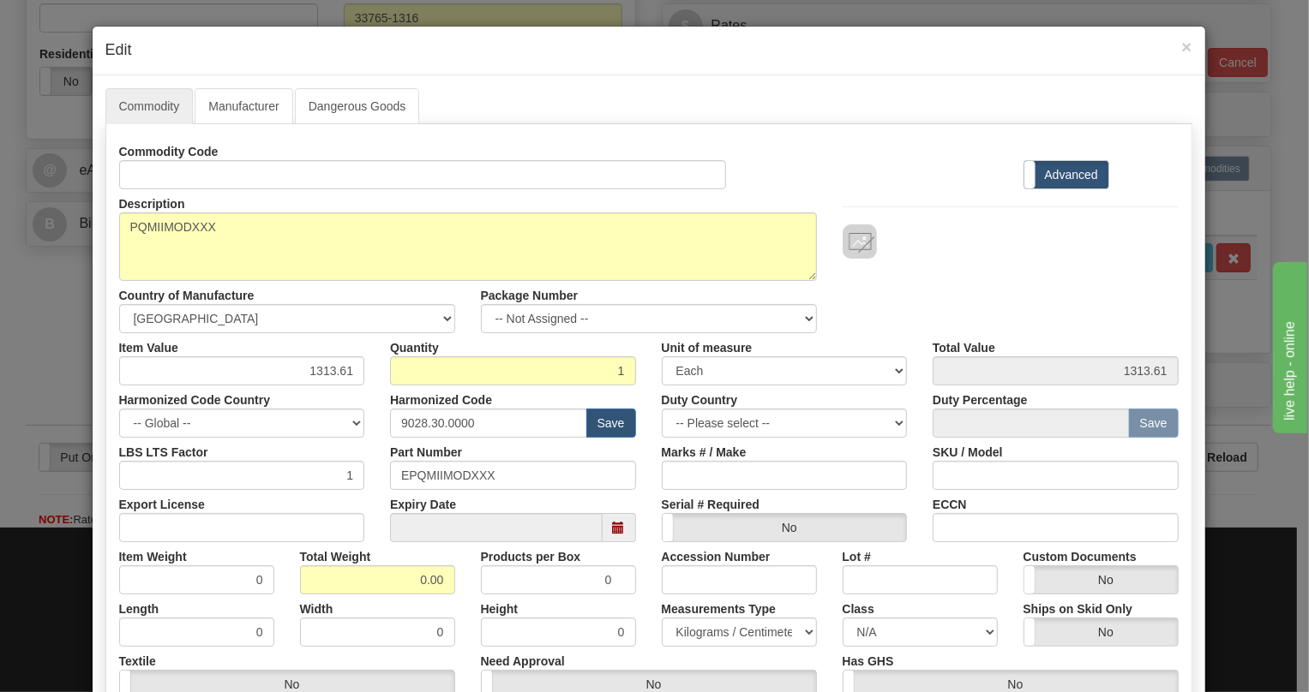
click at [368, 483] on div "LBS LTS Factor 1" at bounding box center [242, 464] width 272 height 52
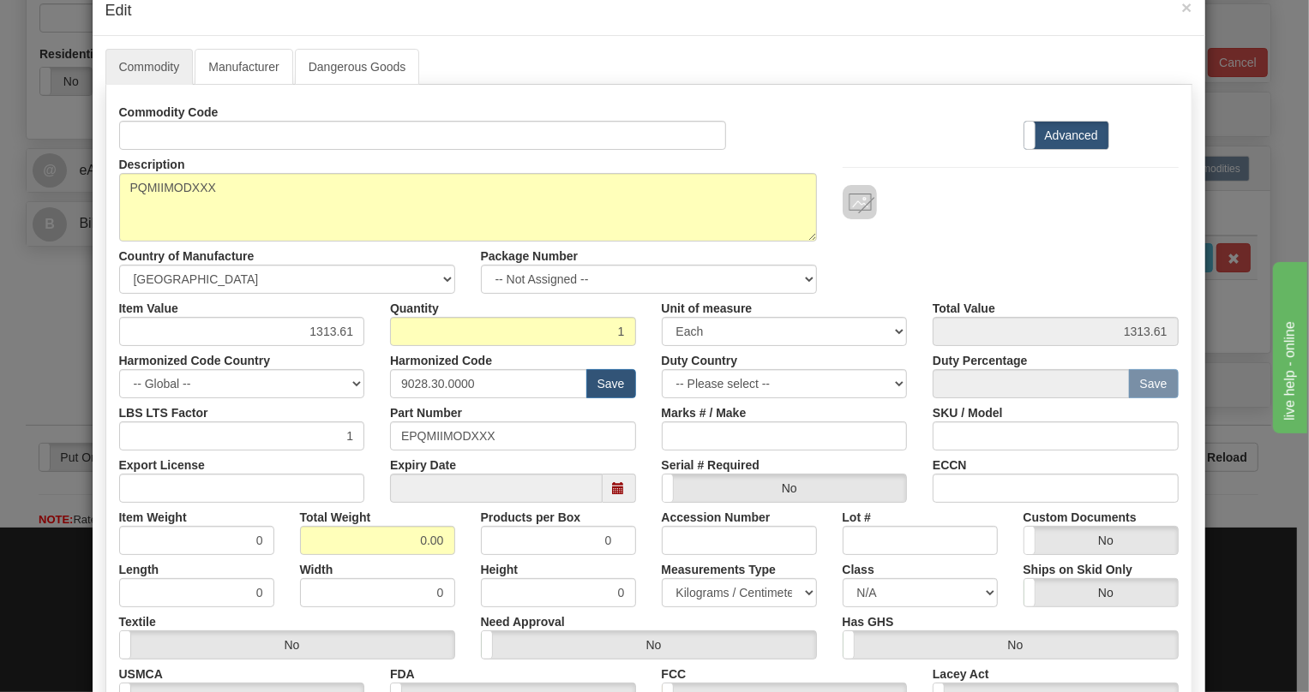
scroll to position [77, 0]
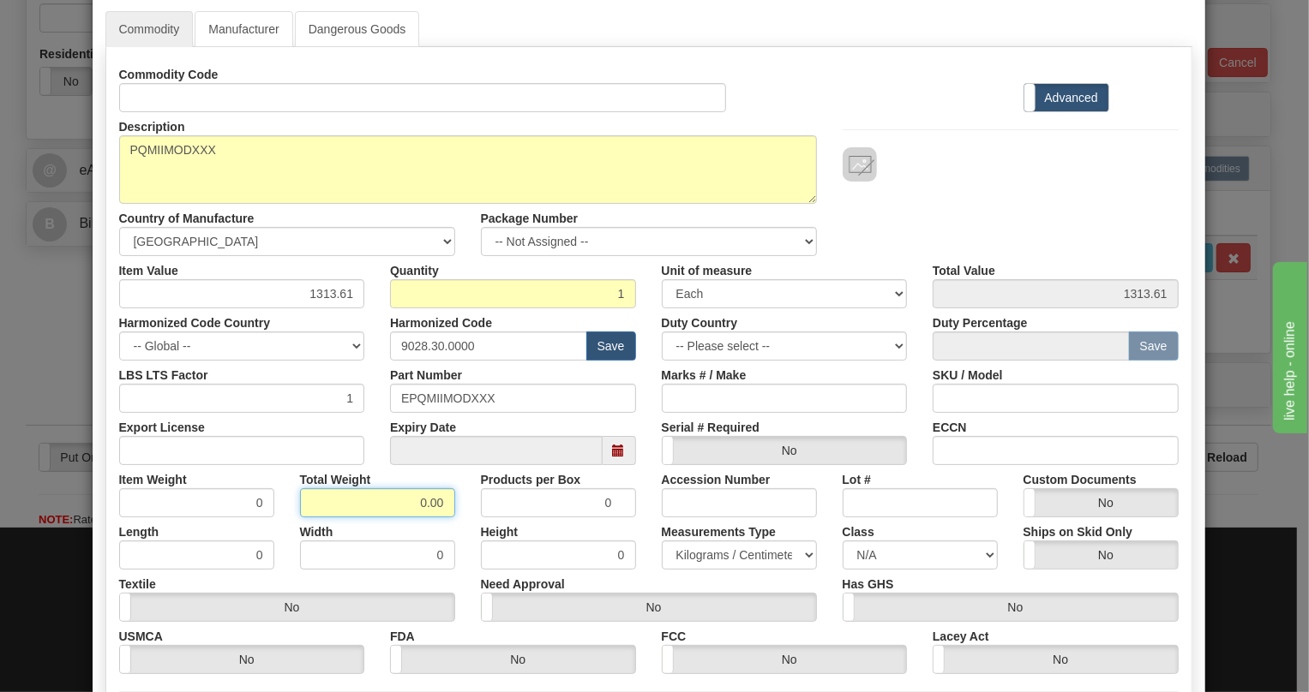
click at [402, 505] on input "0.00" at bounding box center [377, 503] width 155 height 29
type input "1.00"
type input "1.0000"
click at [701, 550] on select "Pounds / Inches Kilograms / Centimeters" at bounding box center [739, 555] width 155 height 29
select select "0"
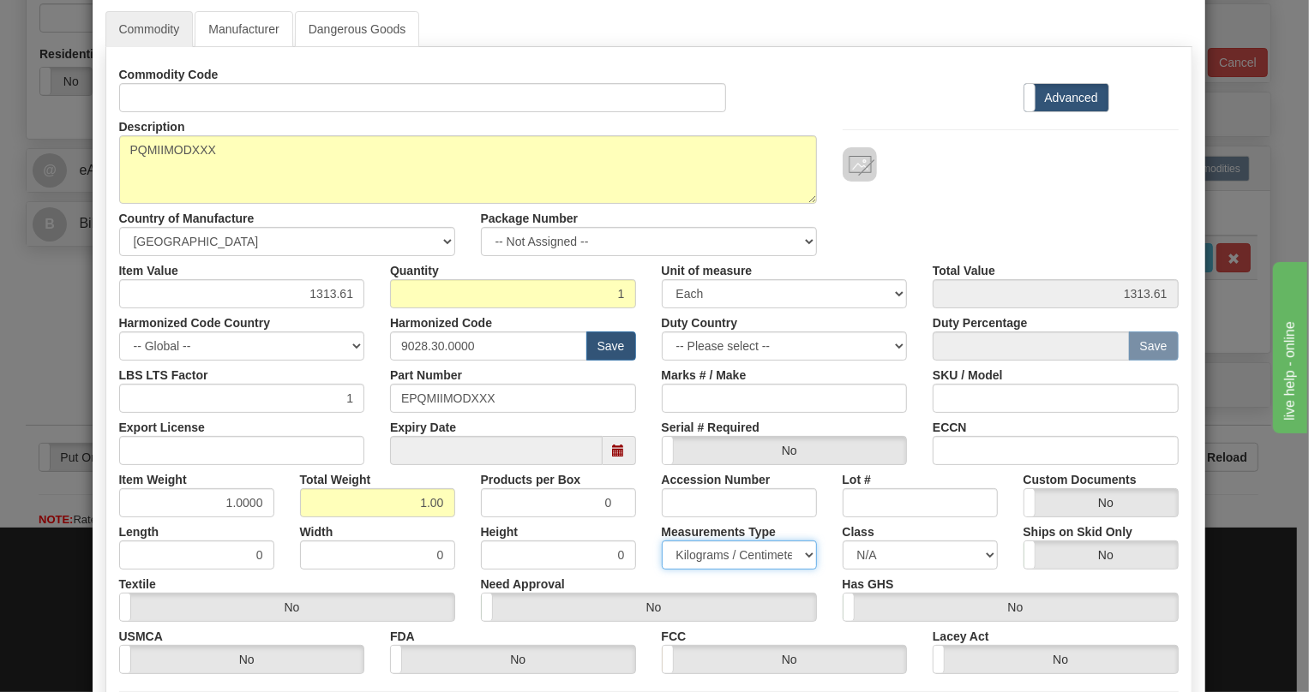
click at [662, 541] on select "Pounds / Inches Kilograms / Centimeters" at bounding box center [739, 555] width 155 height 29
click at [339, 297] on input "1313.61" at bounding box center [242, 293] width 246 height 29
type input "1625.58"
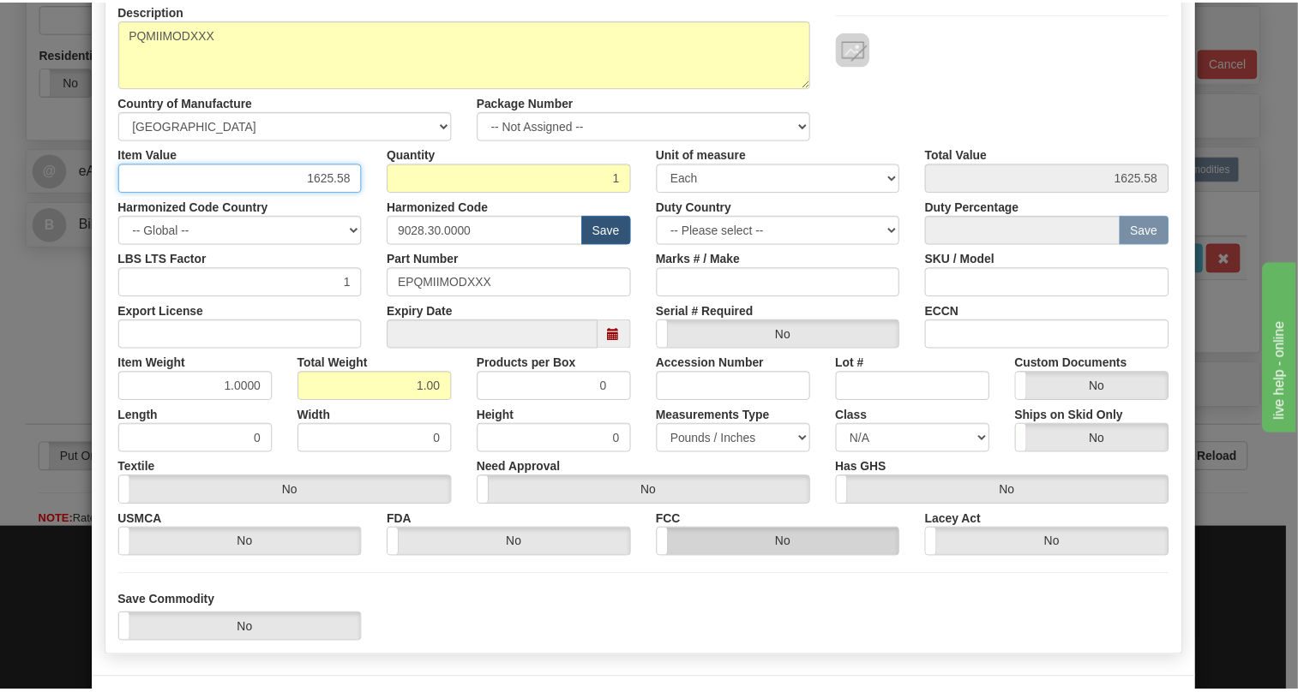
scroll to position [261, 0]
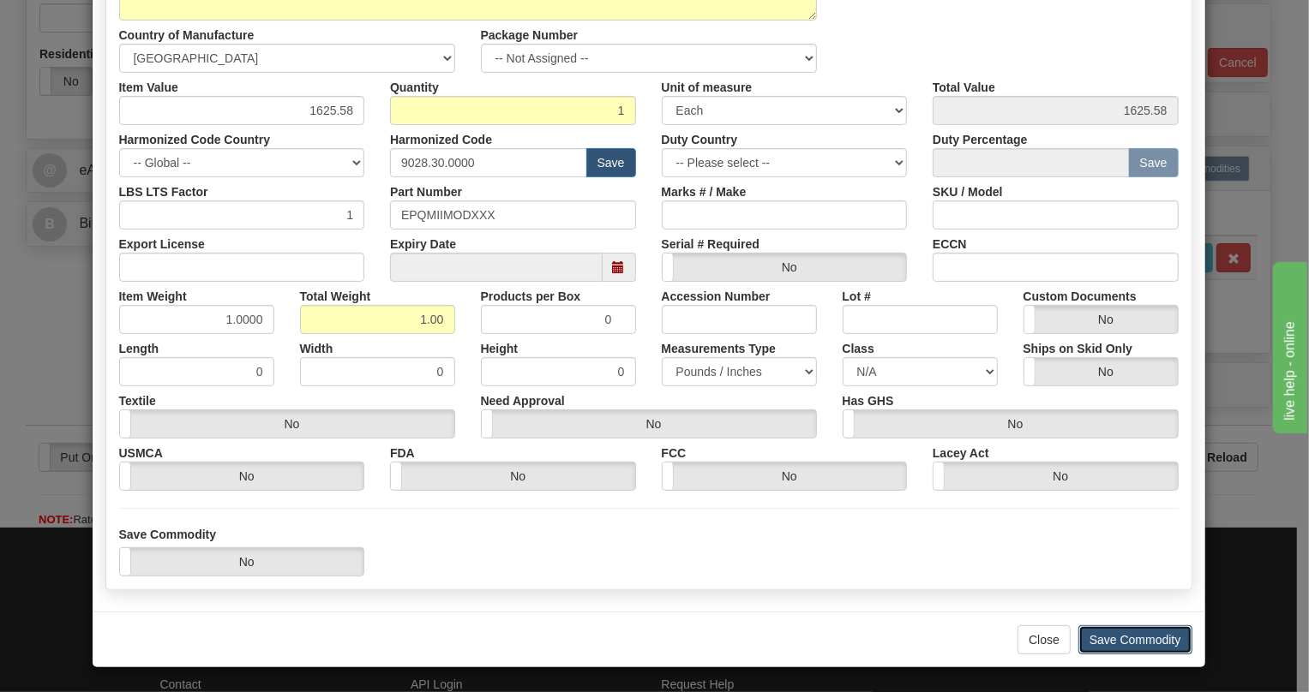
click at [1106, 637] on button "Save Commodity" at bounding box center [1135, 640] width 114 height 29
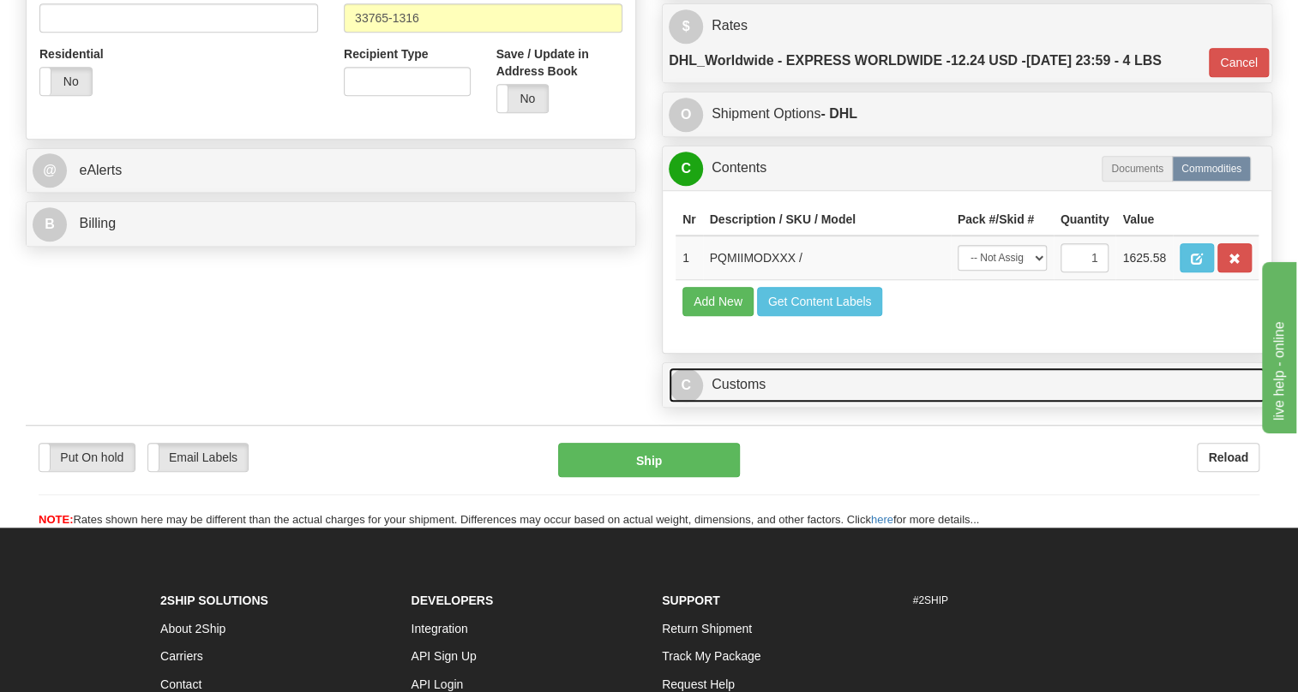
click at [752, 403] on link "C Customs" at bounding box center [966, 385] width 597 height 35
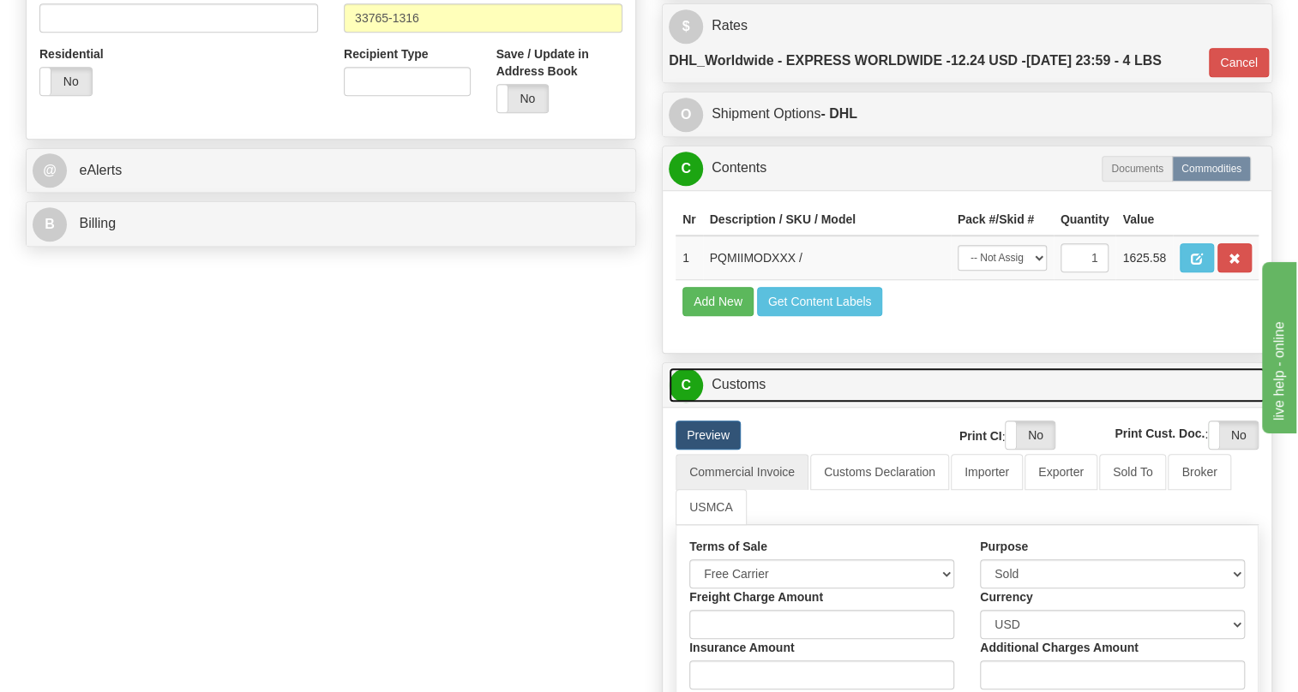
click at [752, 403] on link "C Customs" at bounding box center [966, 385] width 597 height 35
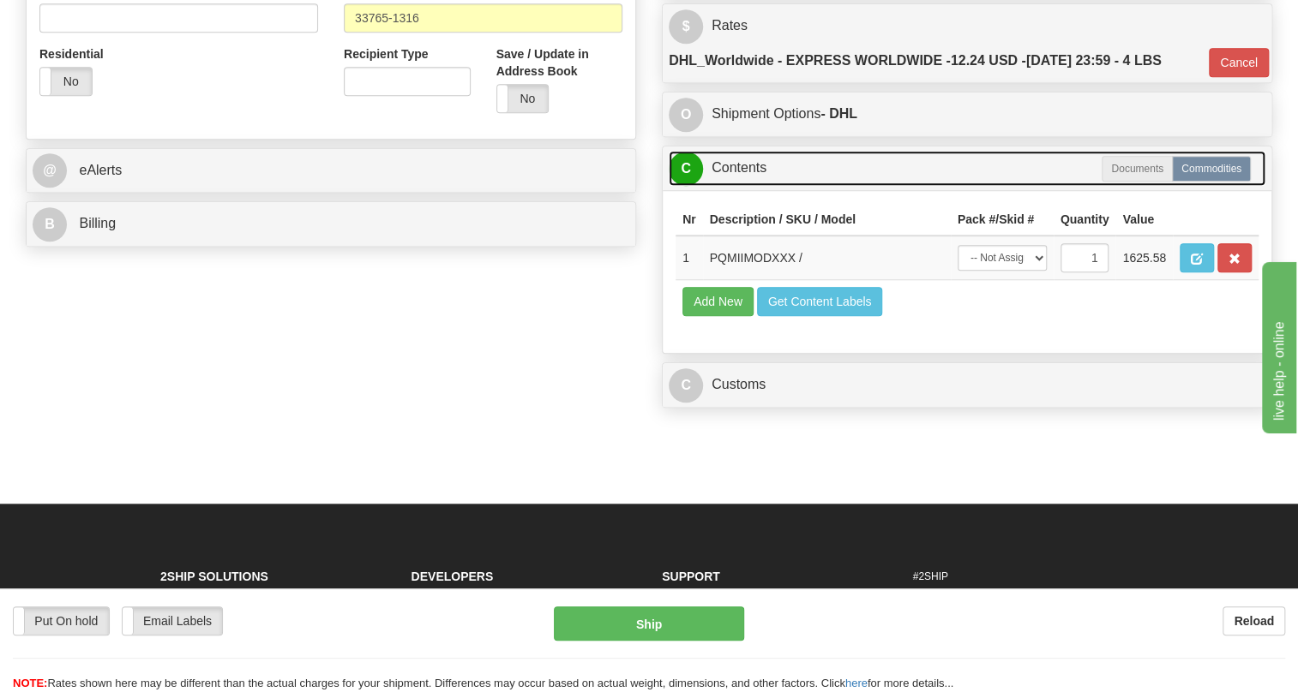
click at [745, 186] on link "C Contents" at bounding box center [966, 168] width 597 height 35
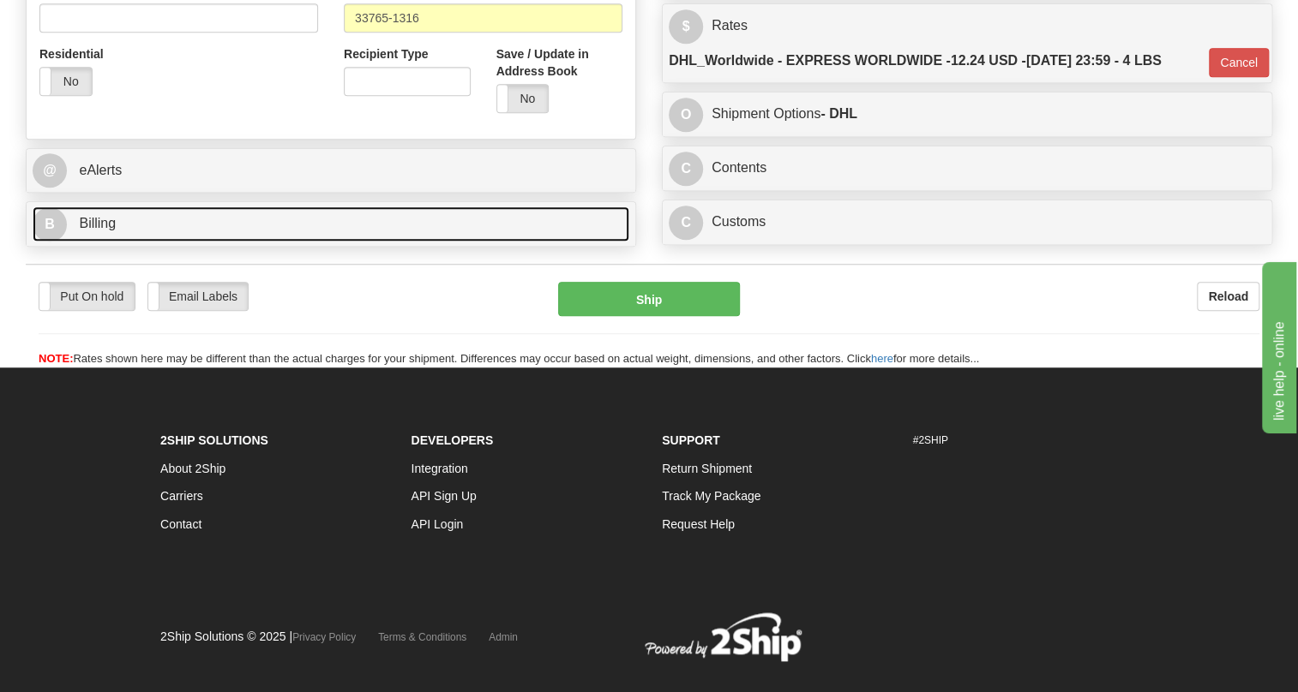
click at [102, 231] on span "Billing" at bounding box center [97, 223] width 37 height 15
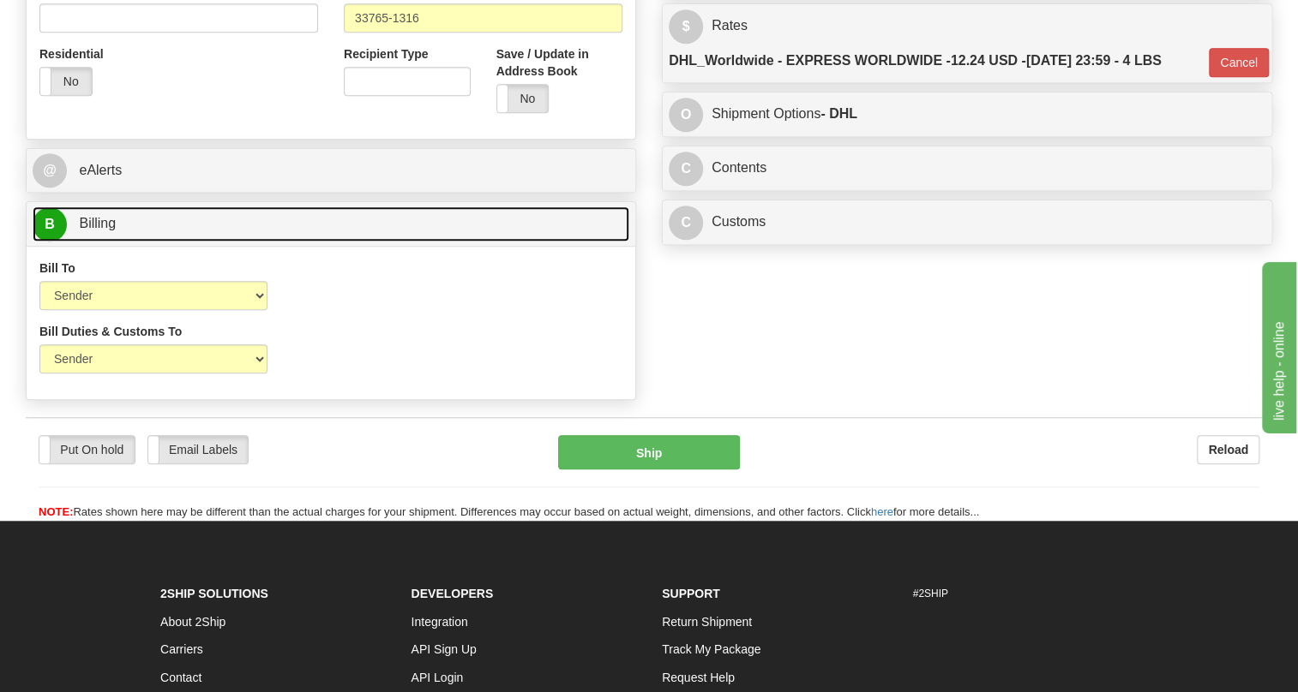
click at [95, 231] on span "Billing" at bounding box center [97, 223] width 37 height 15
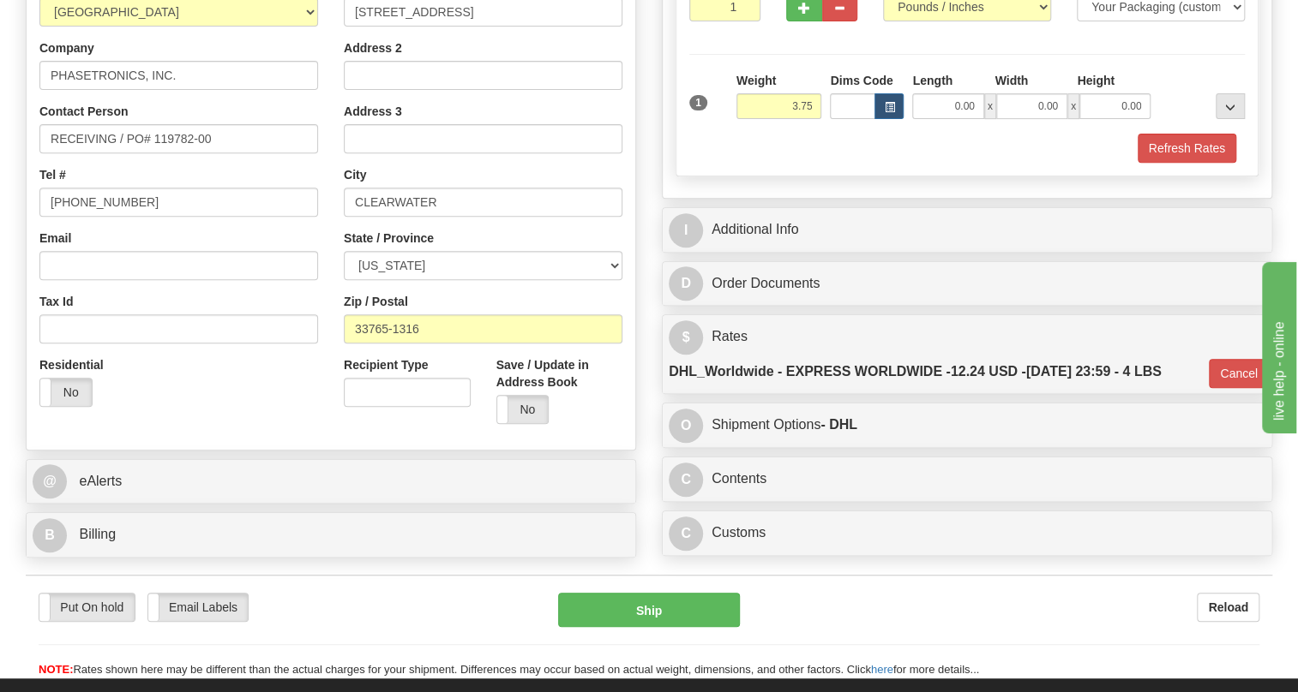
scroll to position [311, 0]
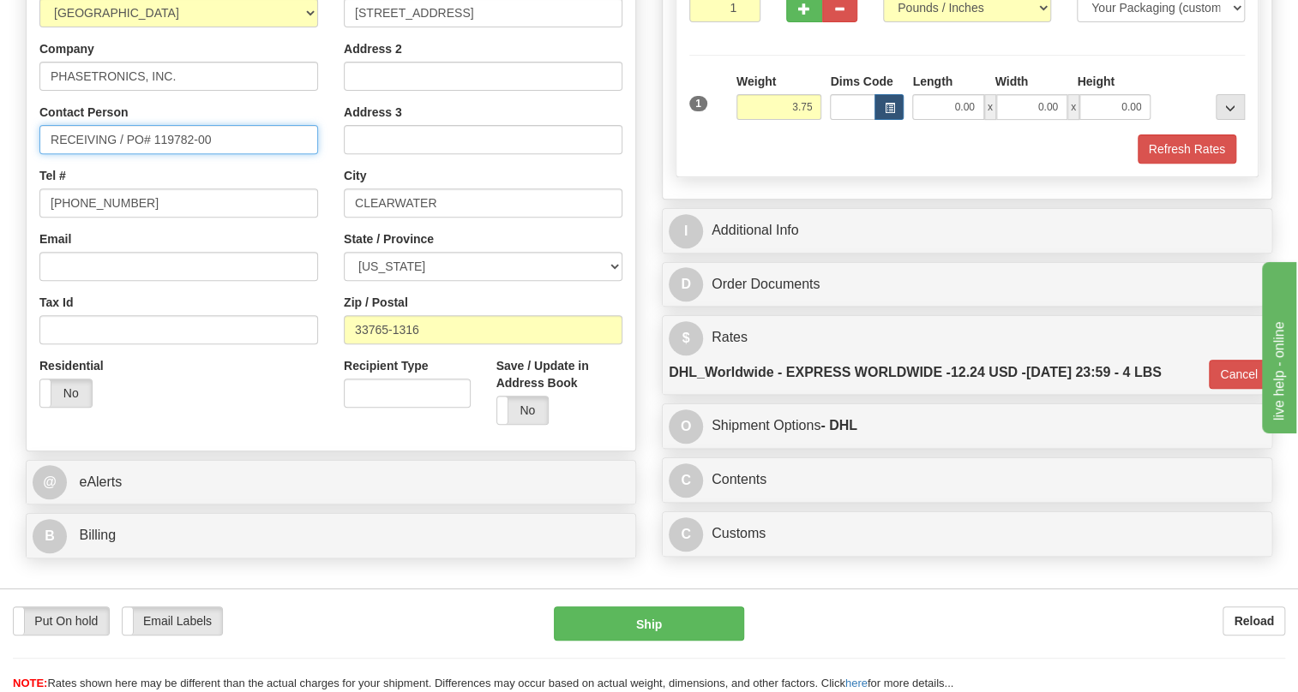
click at [114, 154] on input "RECEIVING / PO# 119782-00" at bounding box center [178, 139] width 279 height 29
paste input "vy Hoang"
click at [114, 154] on input "RECEIVING/ vy Hoang / PO# 119782-00" at bounding box center [178, 139] width 279 height 29
click at [128, 154] on input "RECEIVING / vy Hoang / PO# 119782-00" at bounding box center [178, 139] width 279 height 29
drag, startPoint x: 137, startPoint y: 180, endPoint x: 127, endPoint y: 181, distance: 10.3
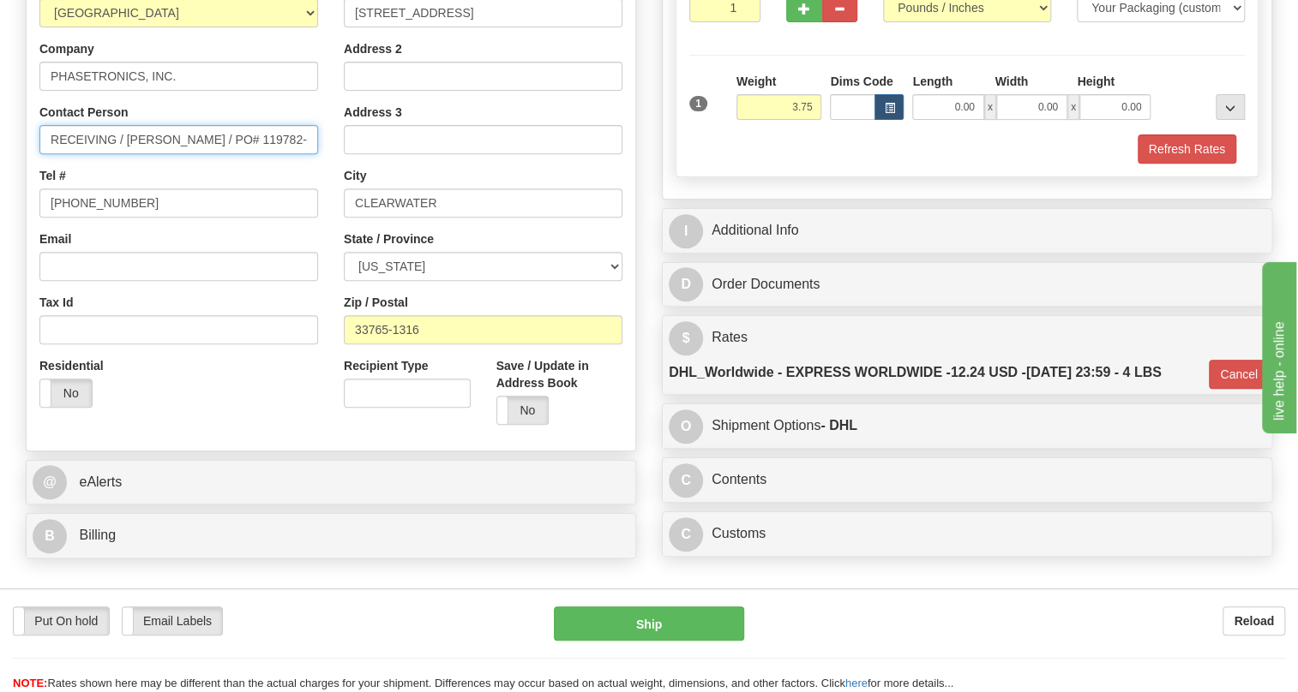
click at [127, 154] on input "RECEIVING / vy Hoang / PO# 119782-00" at bounding box center [178, 139] width 279 height 29
drag, startPoint x: 178, startPoint y: 178, endPoint x: 153, endPoint y: 189, distance: 26.9
click at [153, 154] on input "RECEIVING / VY Hoang / PO# 119782-00" at bounding box center [178, 139] width 279 height 29
type input "RECEIVING / VY HOANG / PO# 119782-00"
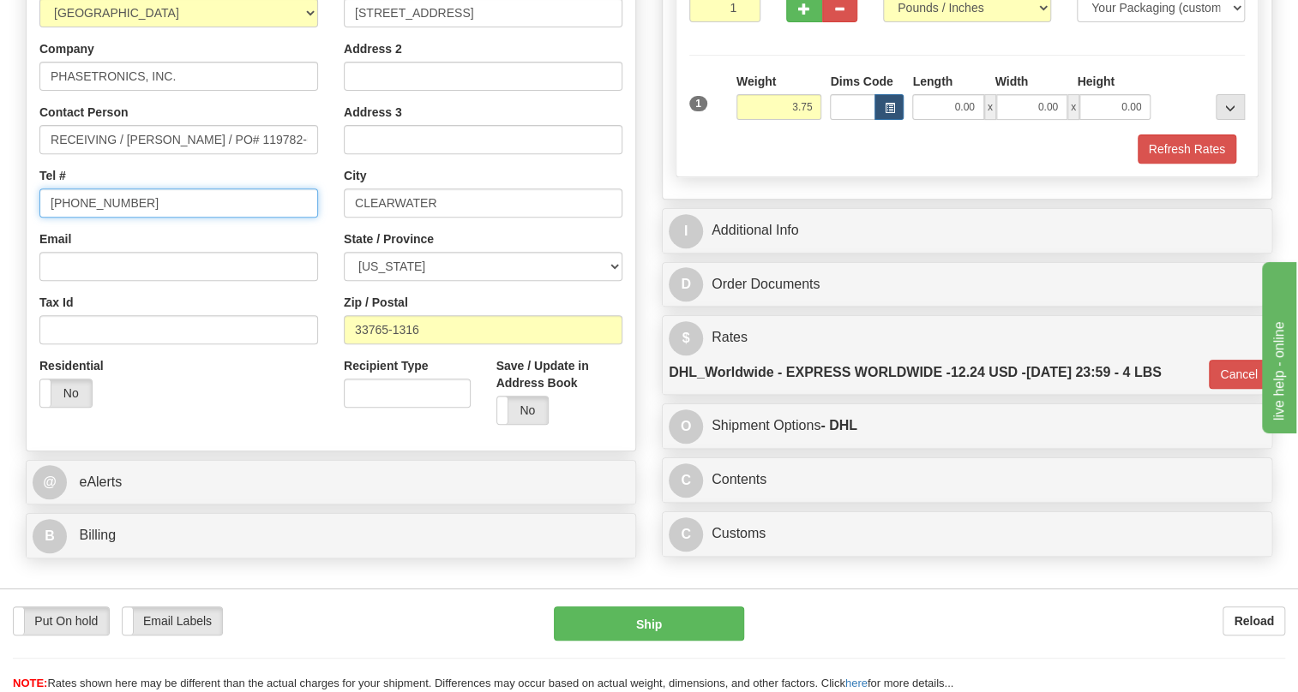
click at [95, 218] on input "(779)7960565" at bounding box center [178, 203] width 279 height 29
paste input "813-962-3671"
type input "813-962-3671"
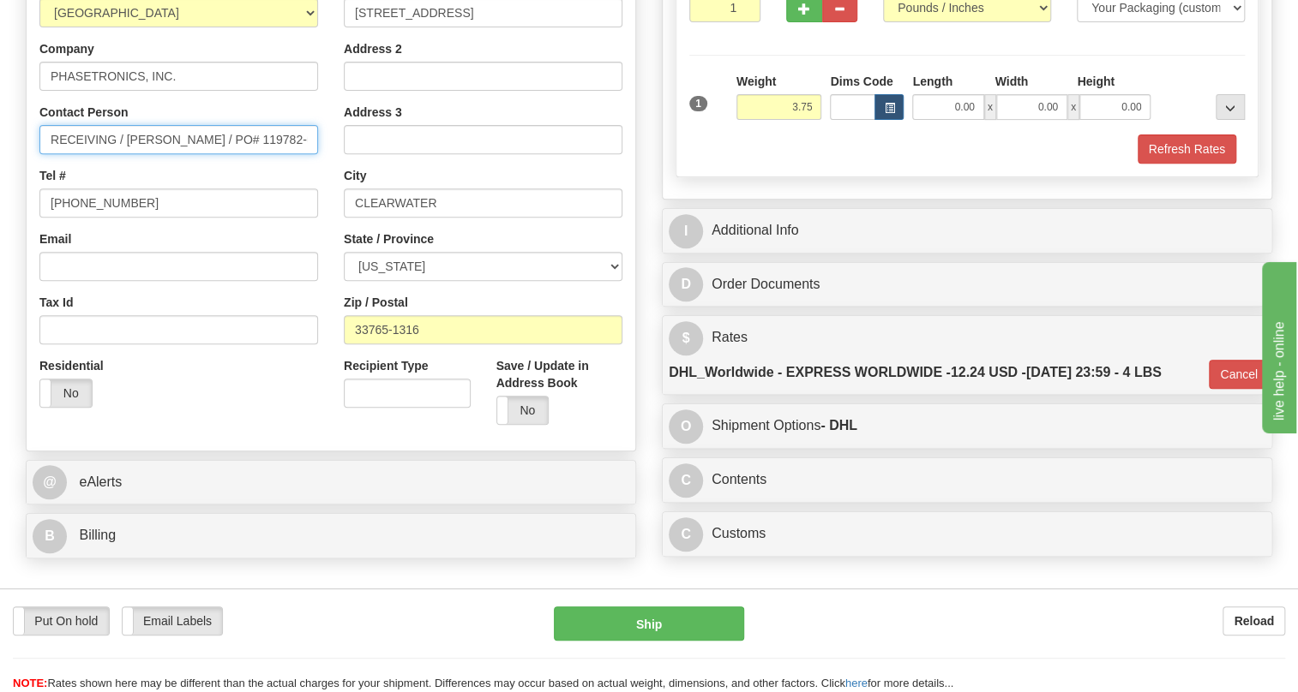
drag, startPoint x: 128, startPoint y: 176, endPoint x: 33, endPoint y: 189, distance: 95.3
click at [33, 189] on div "Country AFGHANISTAN ALAND ISLANDS ALBANIA ALGERIA AMERICAN SAMOA ANDORRA ANGOLA…" at bounding box center [179, 199] width 304 height 444
type input "VY HOANG / PO# 119782-00"
click at [216, 218] on div "Tel # 813-962-3671" at bounding box center [178, 192] width 279 height 51
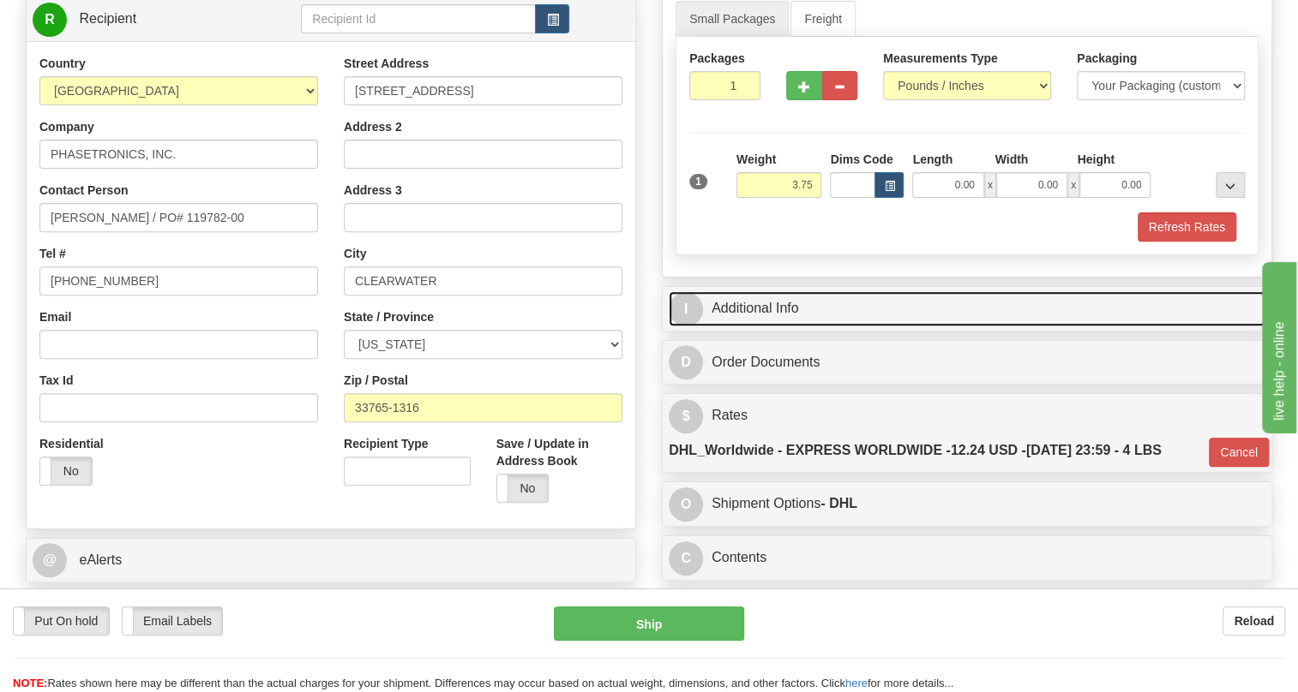
click at [789, 327] on link "I Additional Info" at bounding box center [966, 308] width 597 height 35
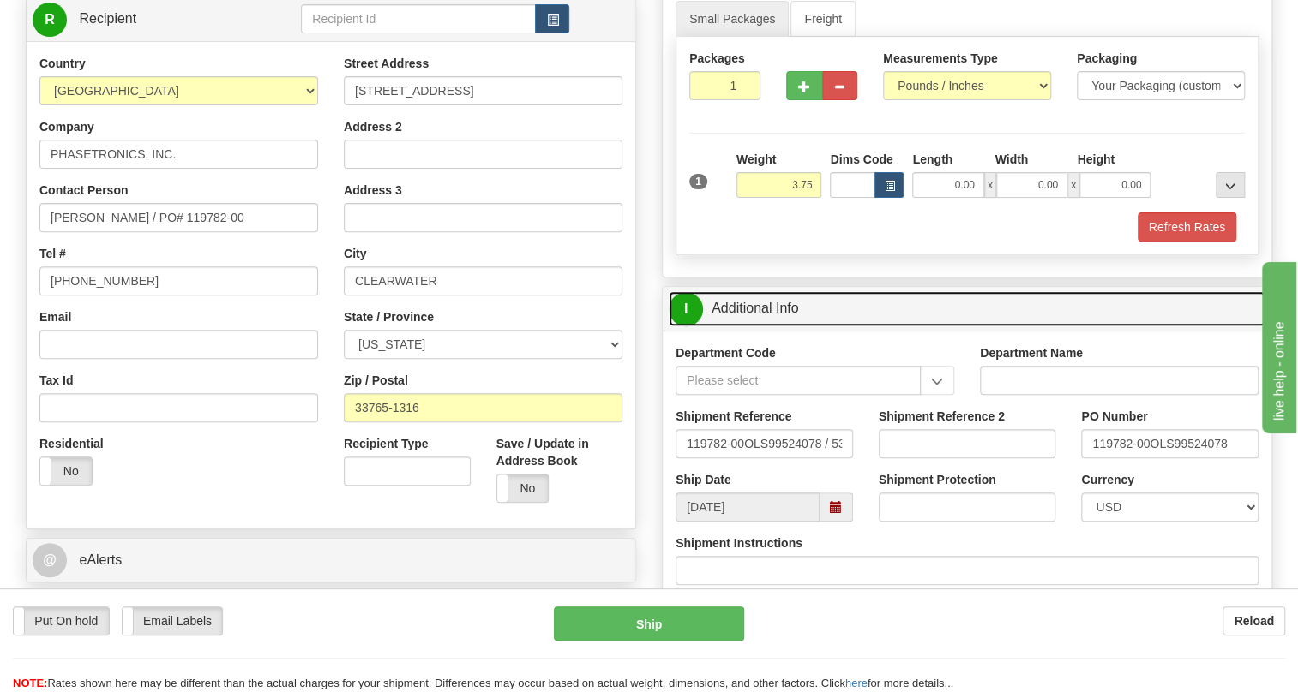
click at [789, 327] on link "I Additional Info" at bounding box center [966, 308] width 597 height 35
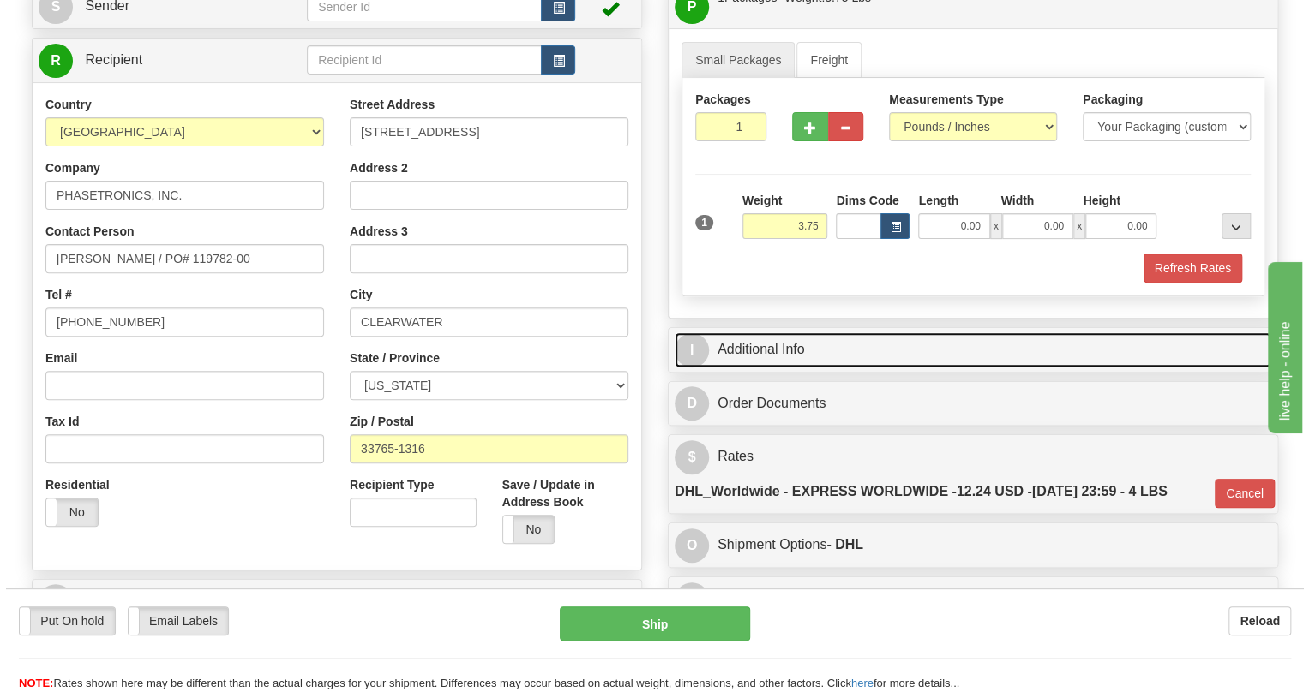
scroll to position [155, 0]
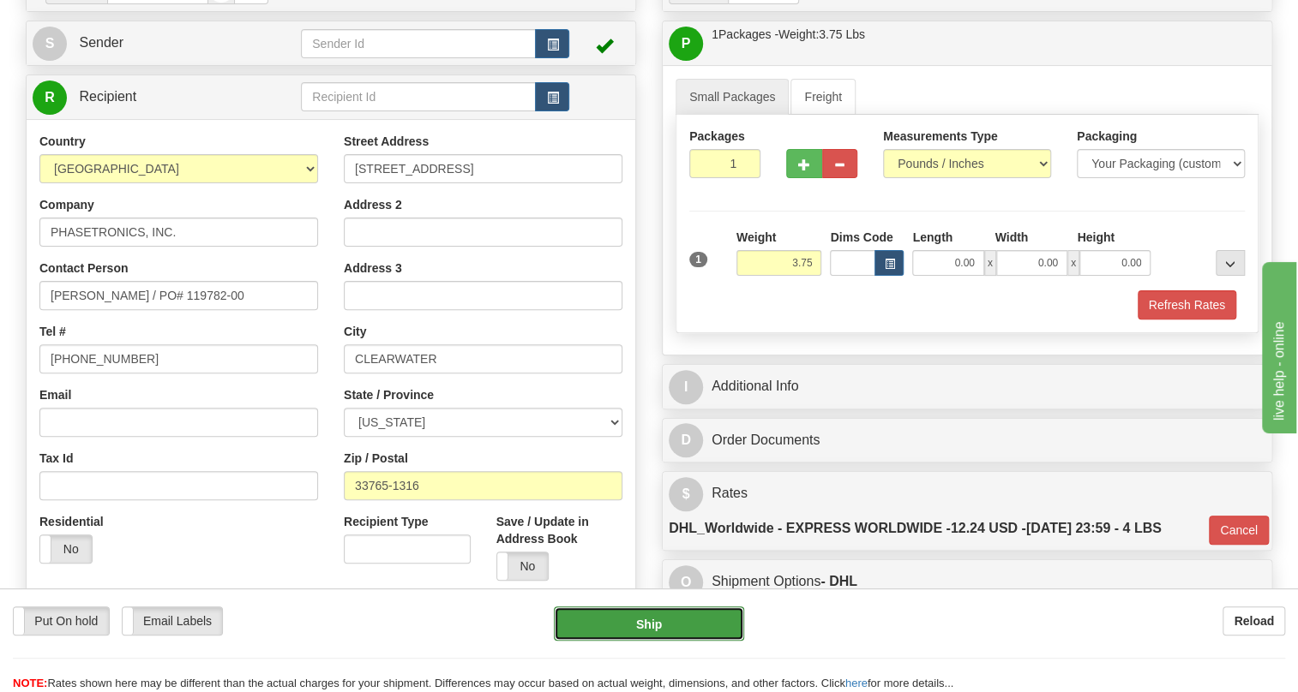
click at [656, 625] on button "Ship" at bounding box center [649, 624] width 190 height 34
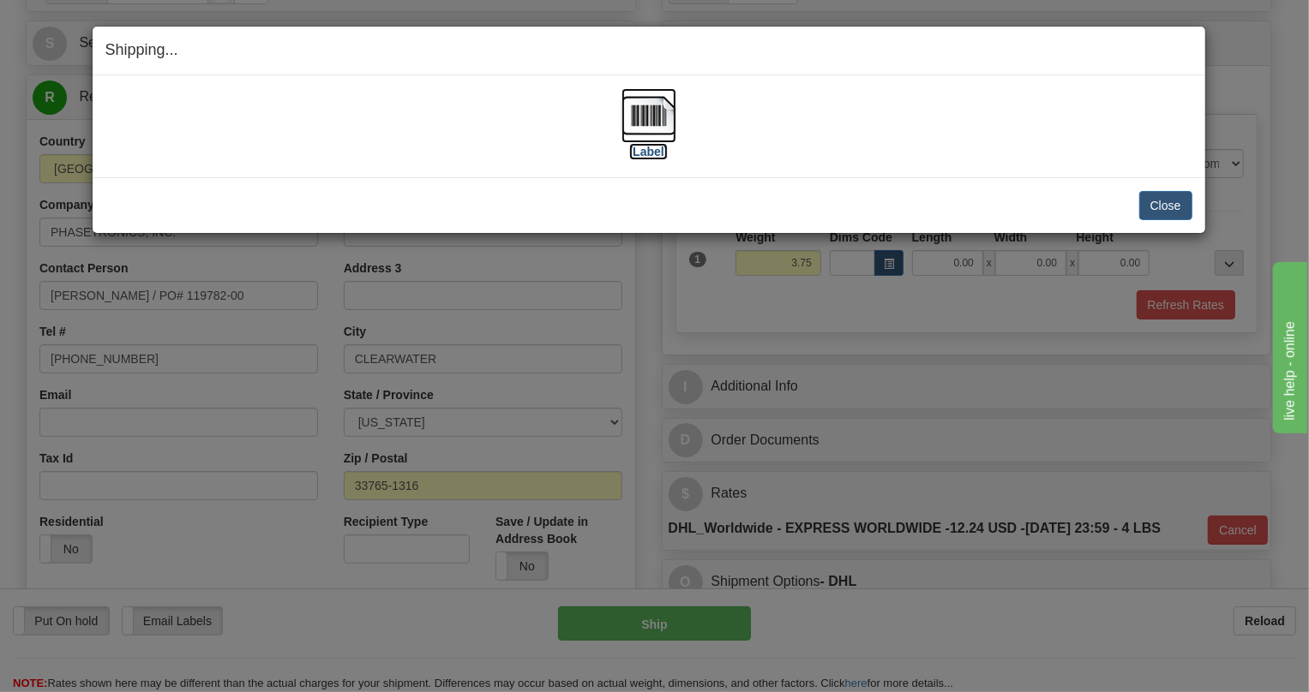
click at [644, 122] on img at bounding box center [648, 115] width 55 height 55
click at [1166, 201] on button "Close" at bounding box center [1165, 205] width 53 height 29
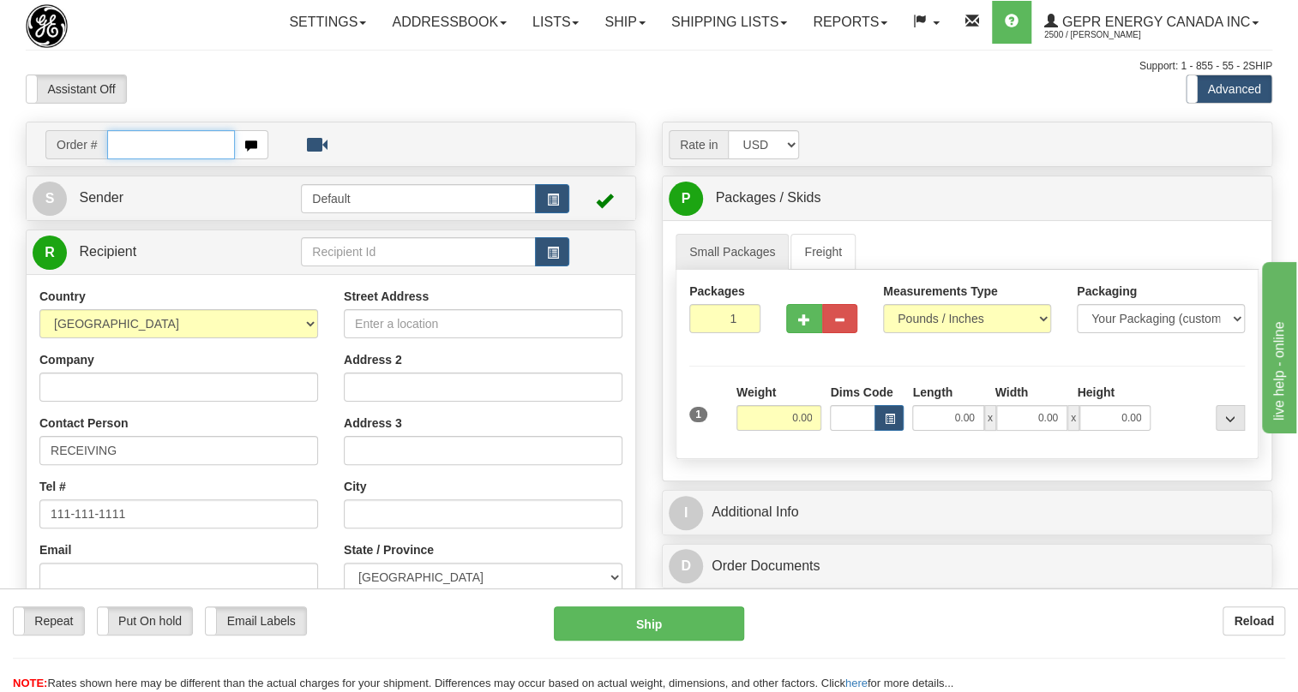
click at [121, 159] on input "text" at bounding box center [171, 144] width 128 height 29
paste input "0086682676"
click at [133, 159] on input "0086682676" at bounding box center [171, 144] width 128 height 29
type input "86682676"
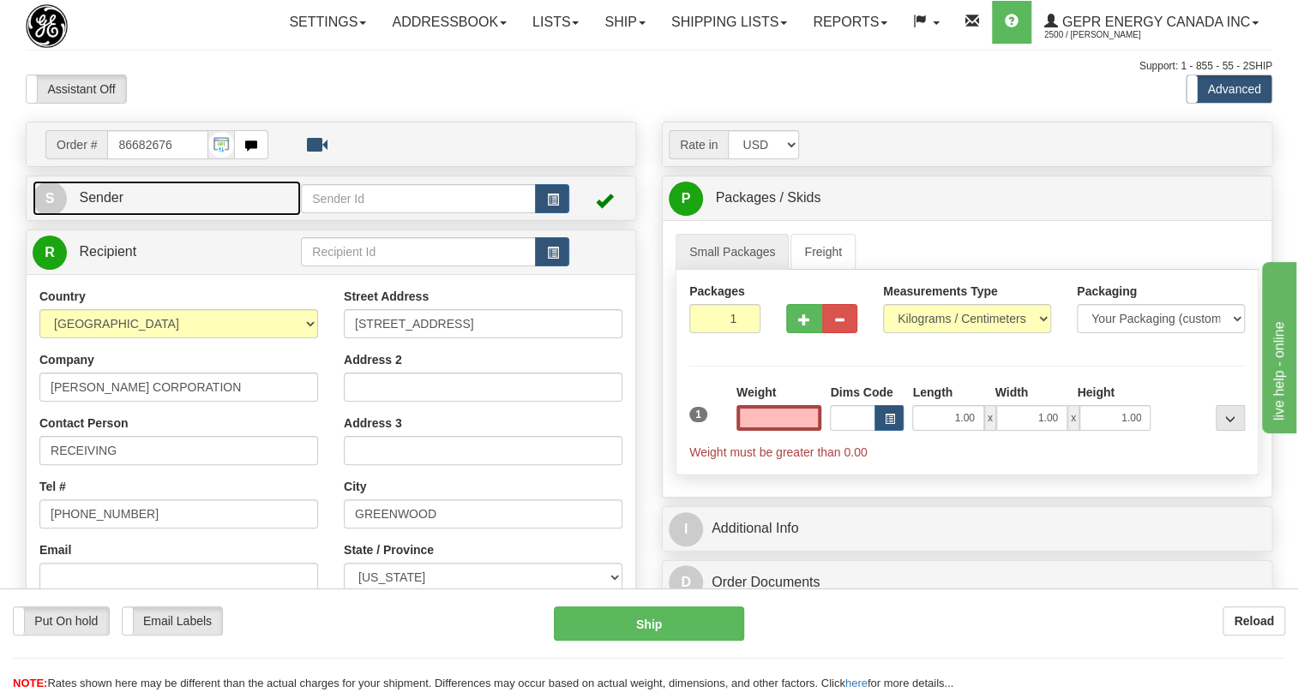
type input "0.00"
click at [105, 205] on span "Sender" at bounding box center [101, 197] width 45 height 15
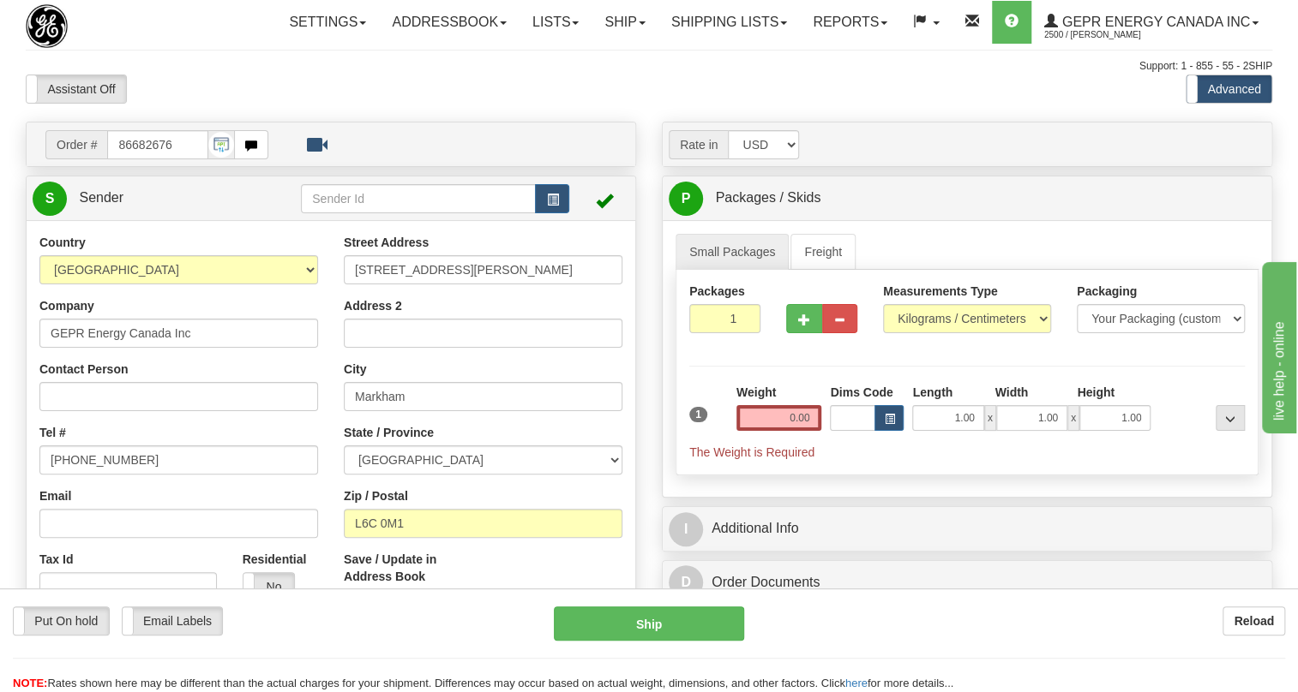
type input "MARKHAM"
click at [87, 475] on input "[PHONE_NUMBER]" at bounding box center [178, 460] width 279 height 29
paste input "[PHONE_NUMBER]"
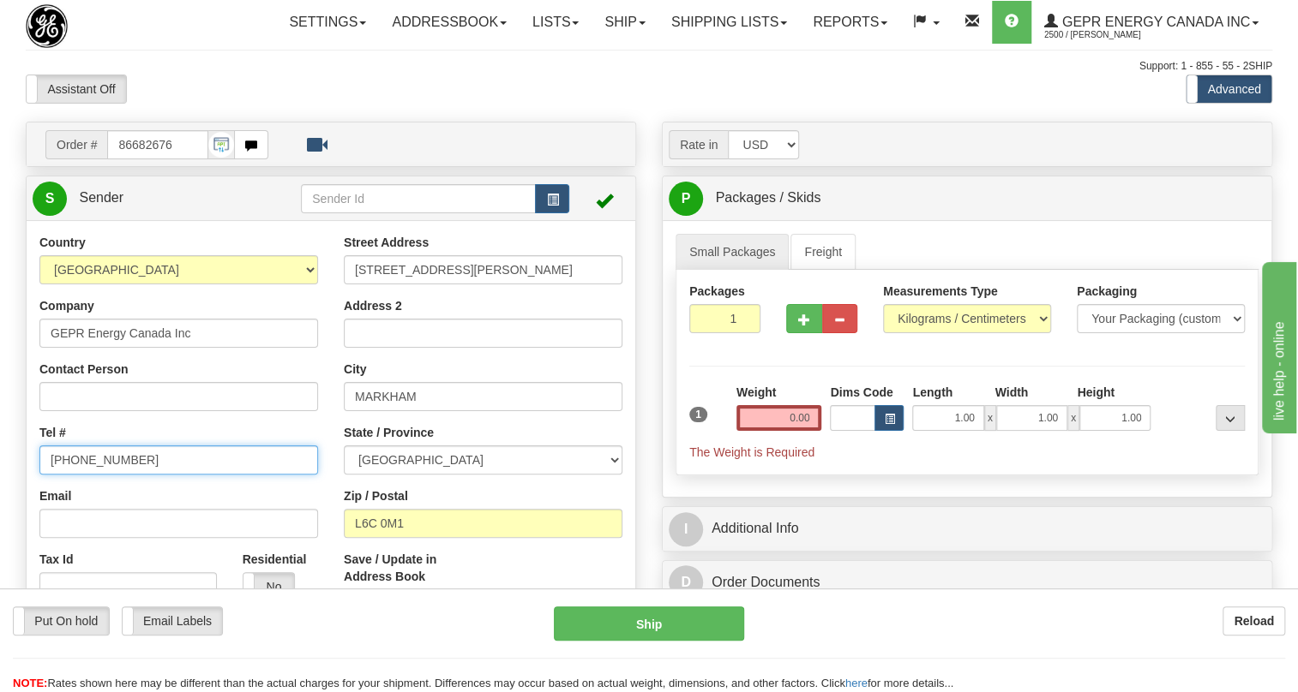
type input "[PHONE_NUMBER]"
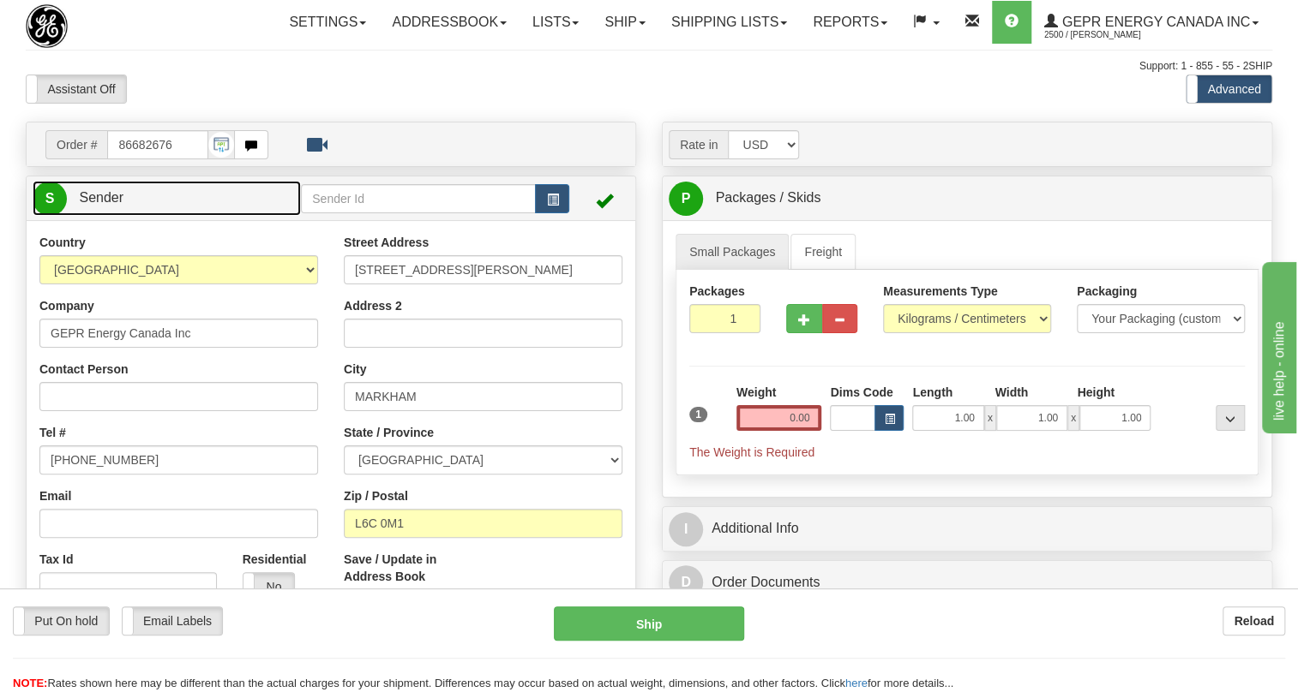
click at [108, 205] on span "Sender" at bounding box center [101, 197] width 45 height 15
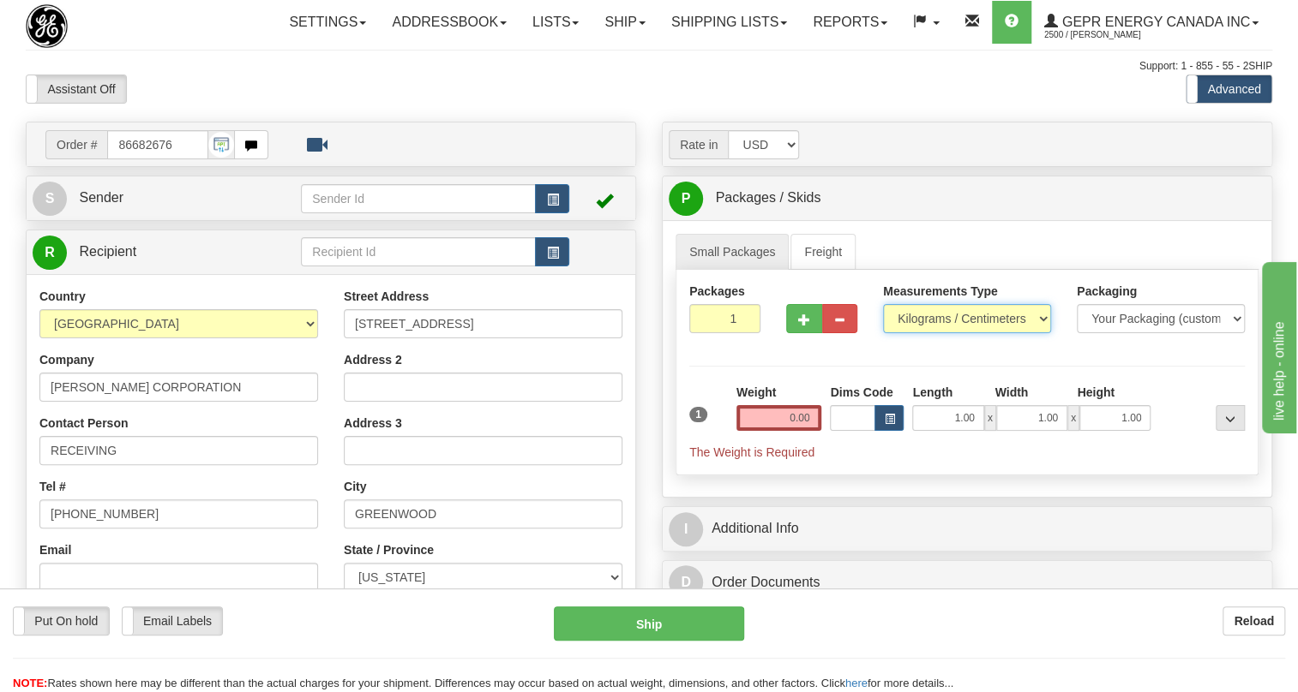
click at [933, 333] on select "Pounds / Inches Kilograms / Centimeters" at bounding box center [967, 318] width 168 height 29
select select "0"
click at [883, 333] on select "Pounds / Inches Kilograms / Centimeters" at bounding box center [967, 318] width 168 height 29
click at [943, 431] on input "1.00" at bounding box center [947, 418] width 71 height 26
type input "0.00"
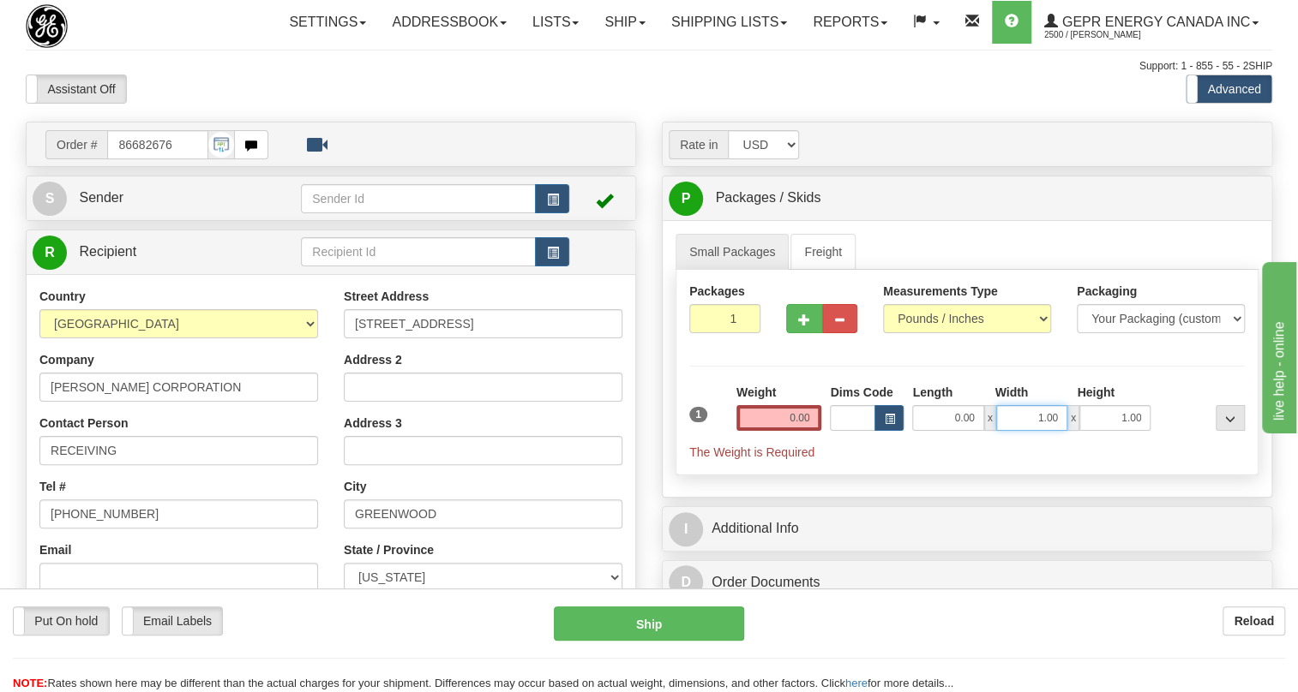
click at [1020, 431] on input "1.00" at bounding box center [1031, 418] width 71 height 26
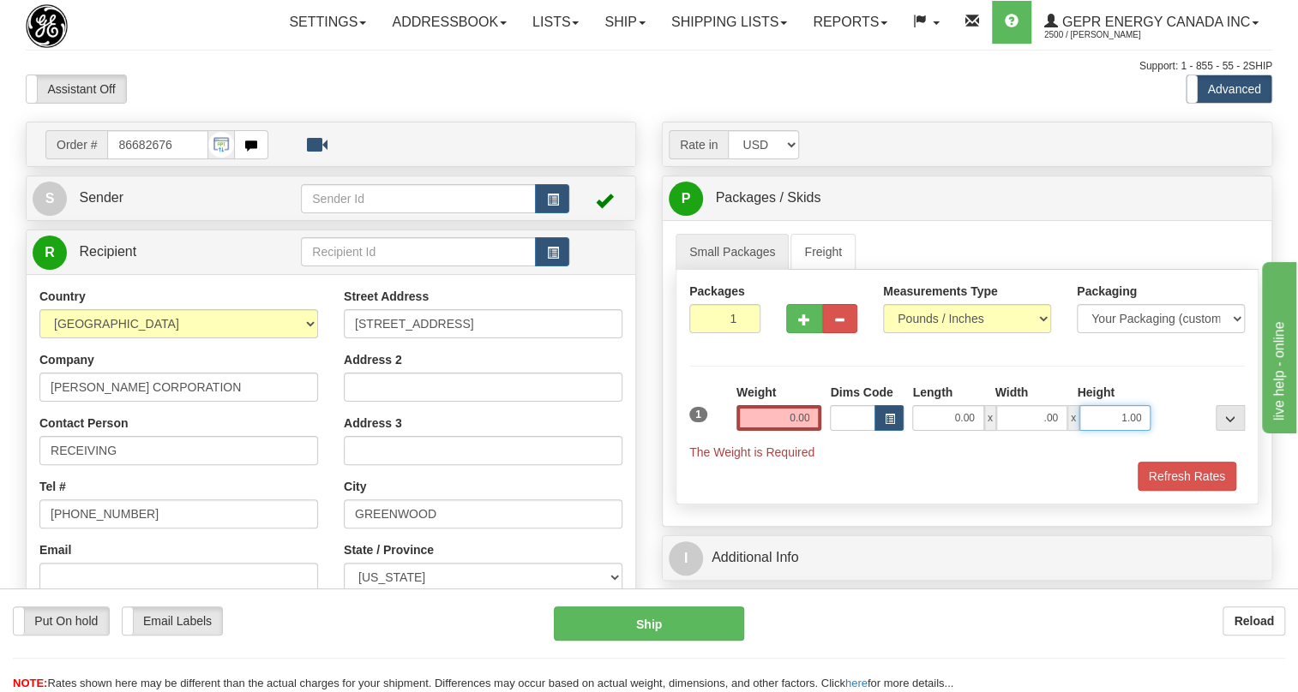
type input "0.00"
click at [1099, 431] on input "1.00" at bounding box center [1114, 418] width 71 height 26
type input "0.00"
click at [815, 431] on input "0.00" at bounding box center [779, 418] width 86 height 26
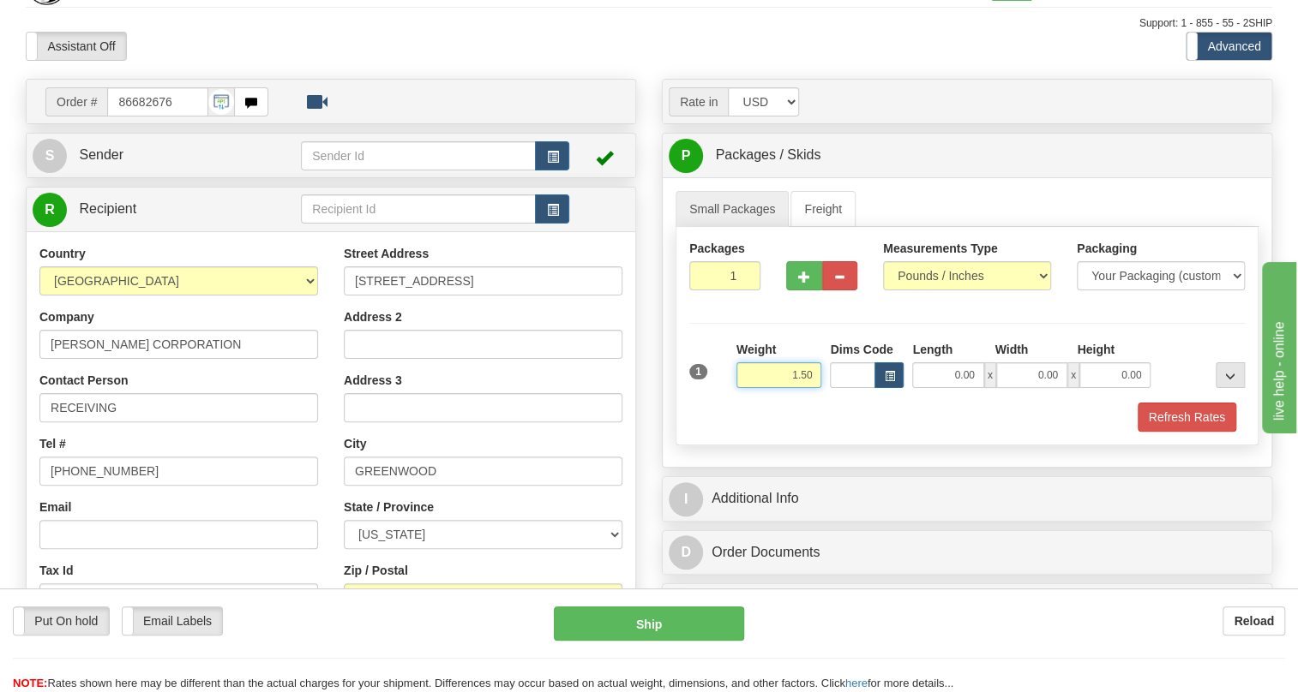
scroll to position [77, 0]
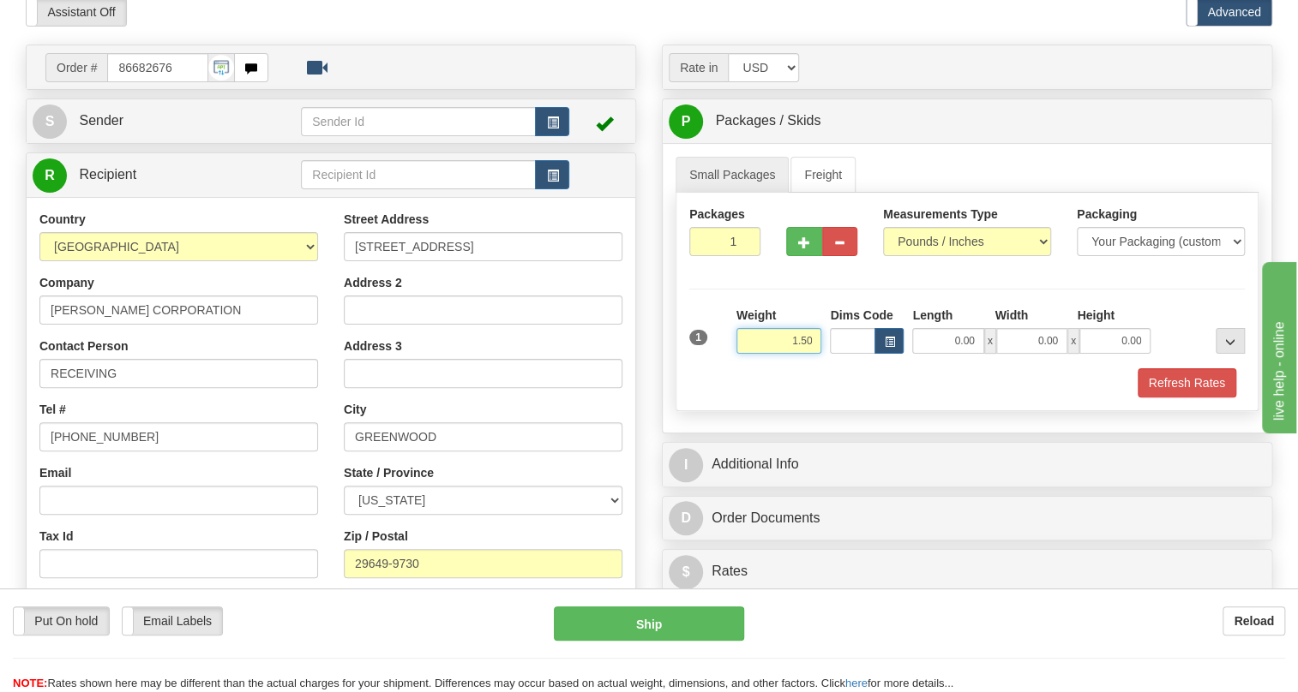
type input "1.50"
click at [102, 452] on input "[PHONE_NUMBER]" at bounding box center [178, 437] width 279 height 29
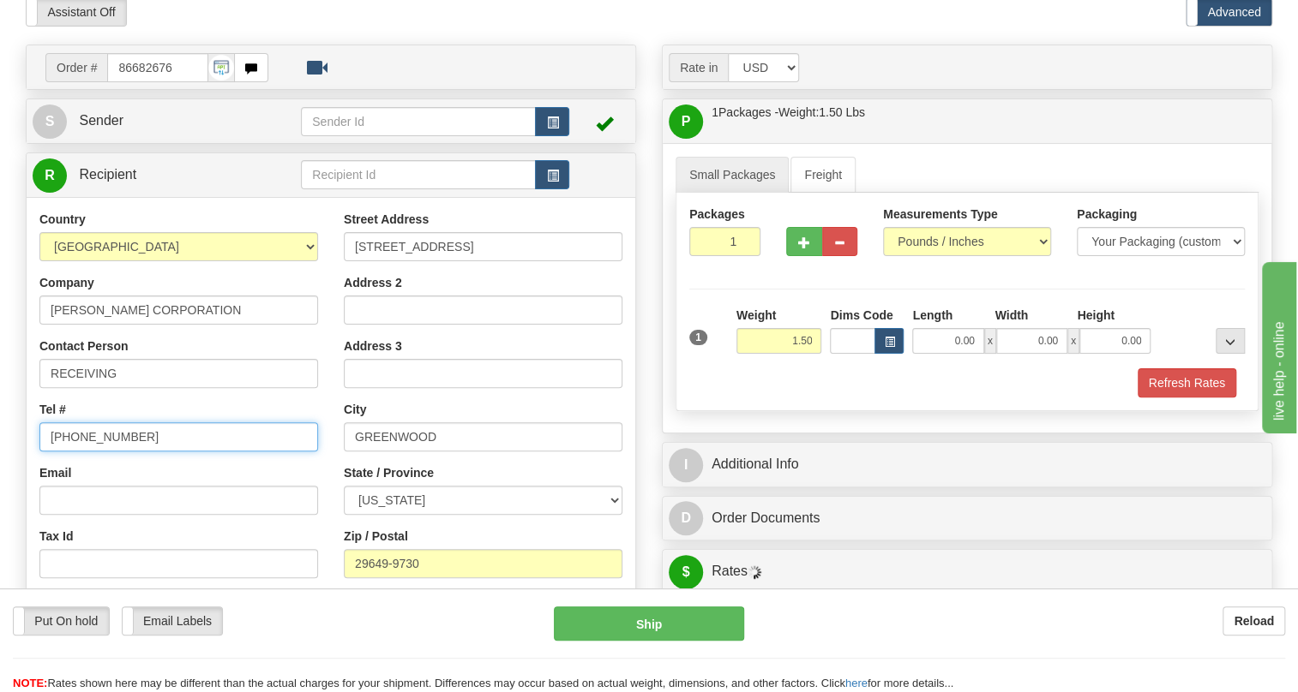
click at [102, 452] on input "[PHONE_NUMBER]" at bounding box center [178, 437] width 279 height 29
type input "111-111-1111"
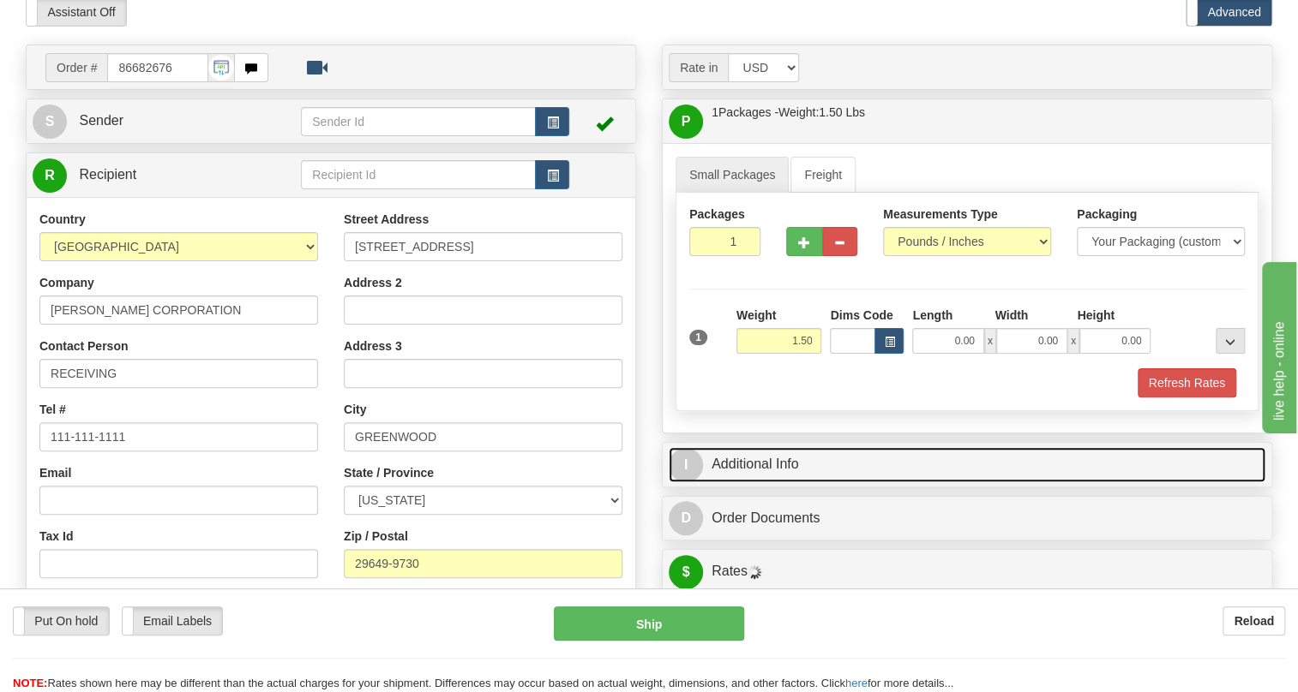
click at [770, 483] on link "I Additional Info" at bounding box center [966, 464] width 597 height 35
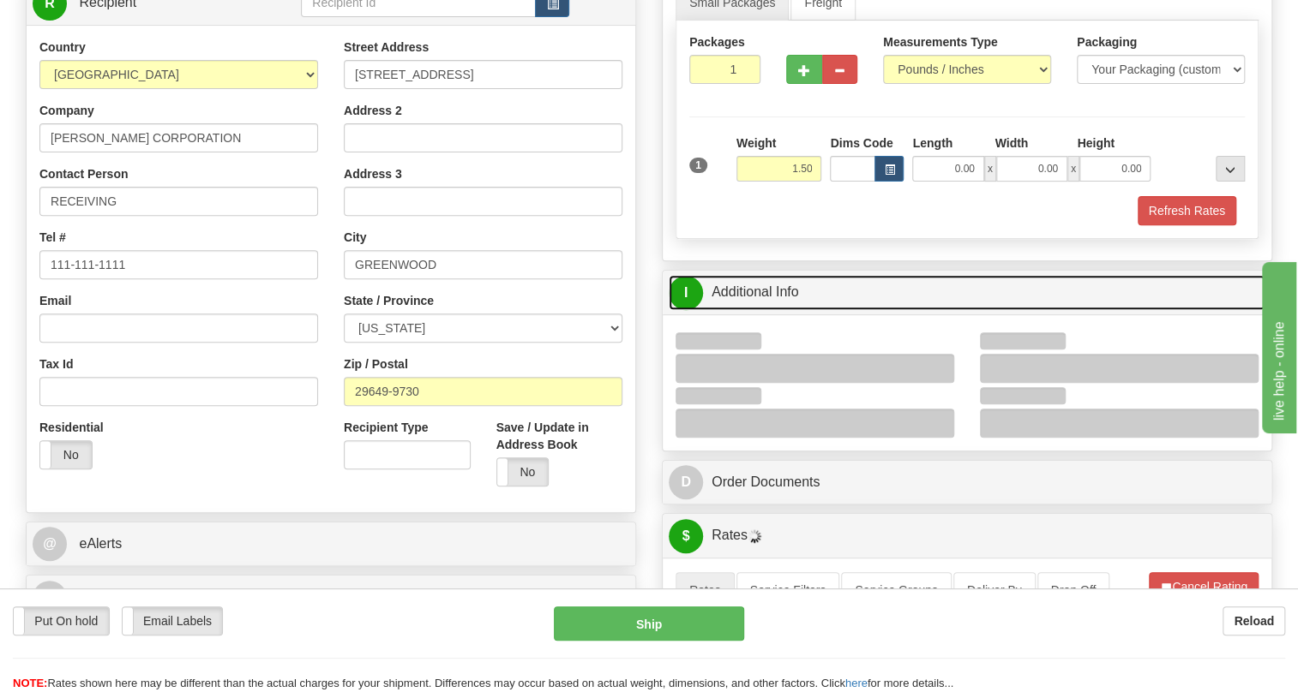
scroll to position [311, 0]
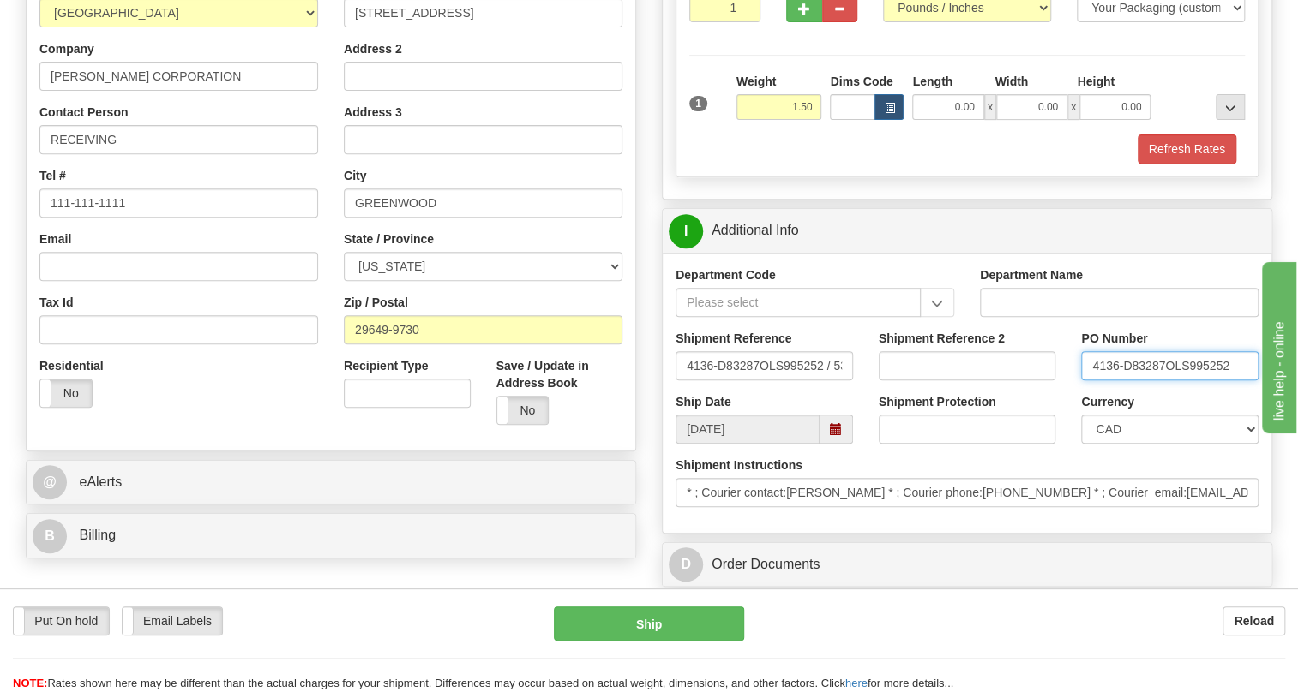
drag, startPoint x: 1163, startPoint y: 404, endPoint x: 1062, endPoint y: 411, distance: 101.4
click at [1062, 393] on div "Shipment Reference 4136-D83287OLS995252 / 534158 Shipment Reference 2 PO Number…" at bounding box center [966, 361] width 608 height 63
click at [1165, 444] on select "CAD USD EUR ZAR RON ANG ARN AUD AUS AWG BBD BFR BGN BHD BMD BND BRC BRL CHP CKZ…" at bounding box center [1169, 429] width 177 height 29
select select "1"
click at [1081, 444] on select "CAD USD EUR ZAR RON ANG ARN AUD AUS AWG BBD BFR BGN BHD BMD BND BRC BRL CHP CKZ…" at bounding box center [1169, 429] width 177 height 29
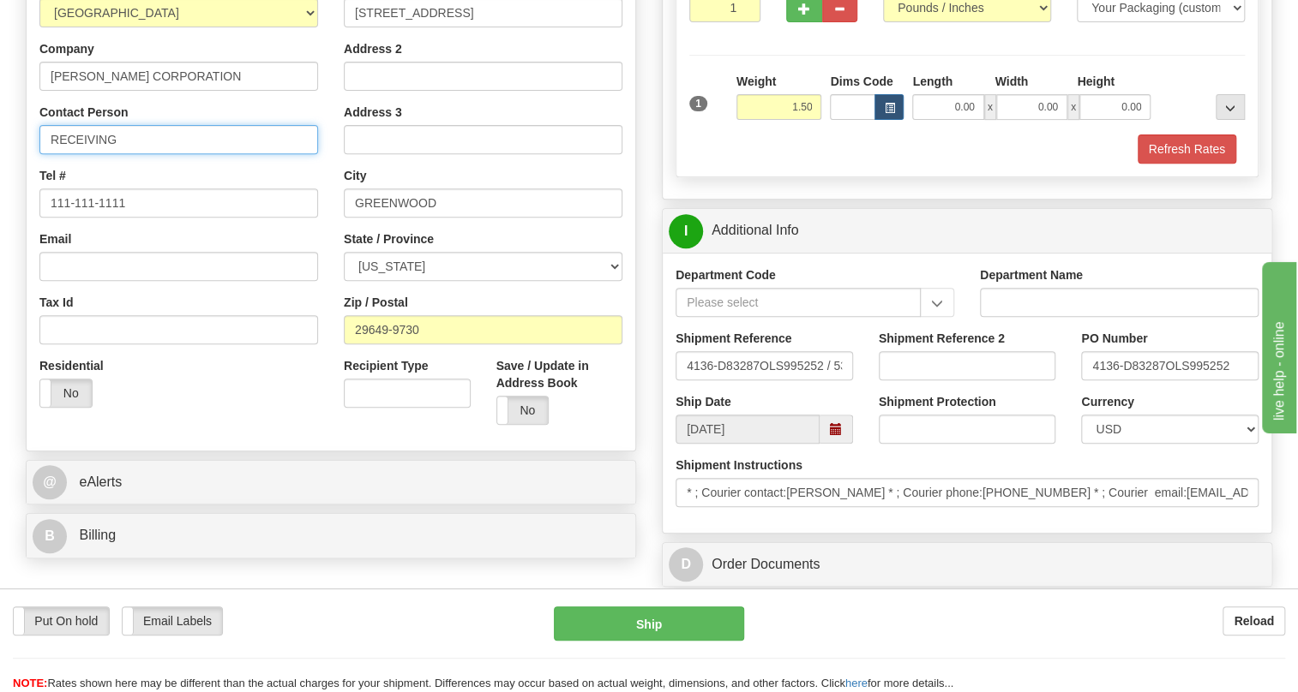
click at [159, 154] on input "RECEIVING" at bounding box center [178, 139] width 279 height 29
paste input "4136-D83287"
type input "RECEIVING / PO# 4136-D83287"
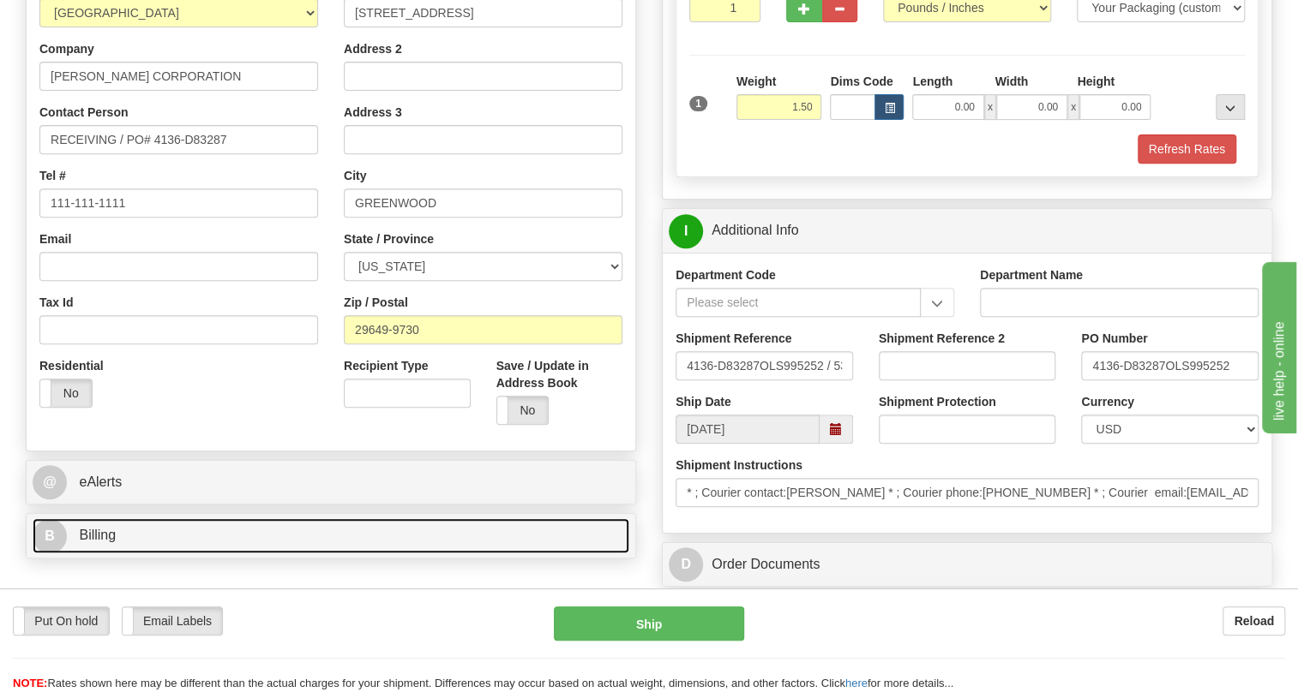
click at [106, 543] on span "Billing" at bounding box center [97, 535] width 37 height 15
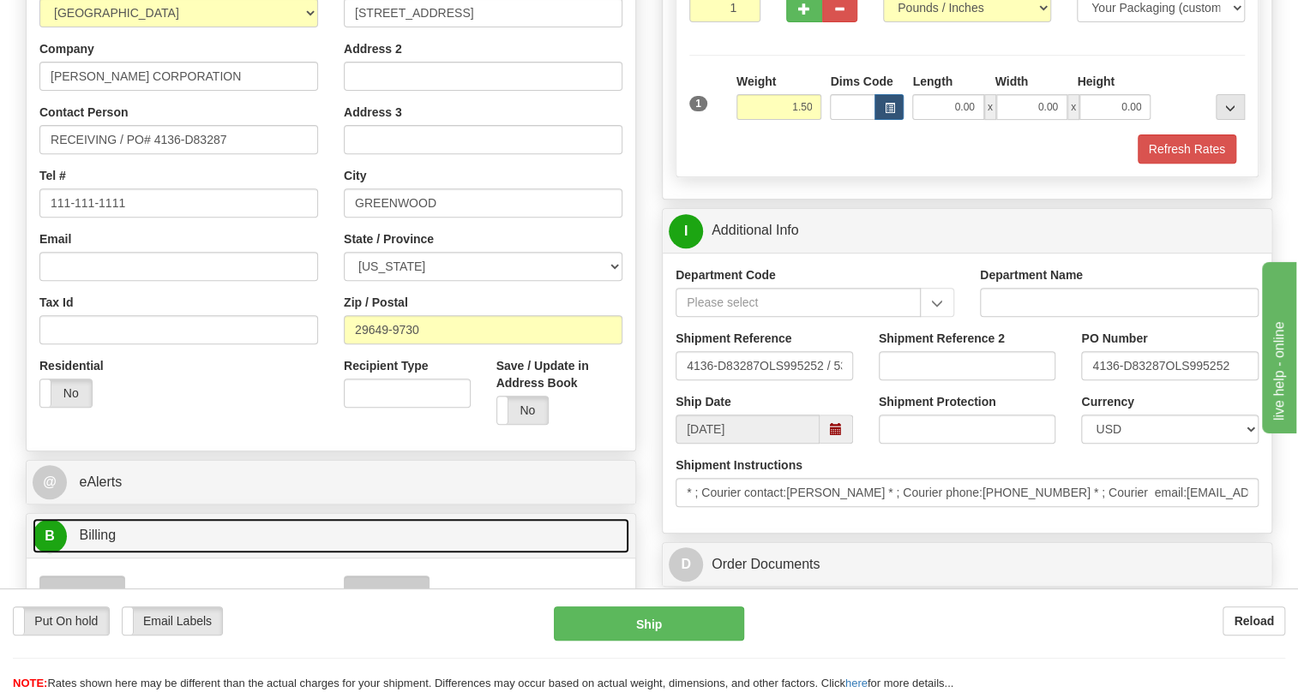
scroll to position [389, 0]
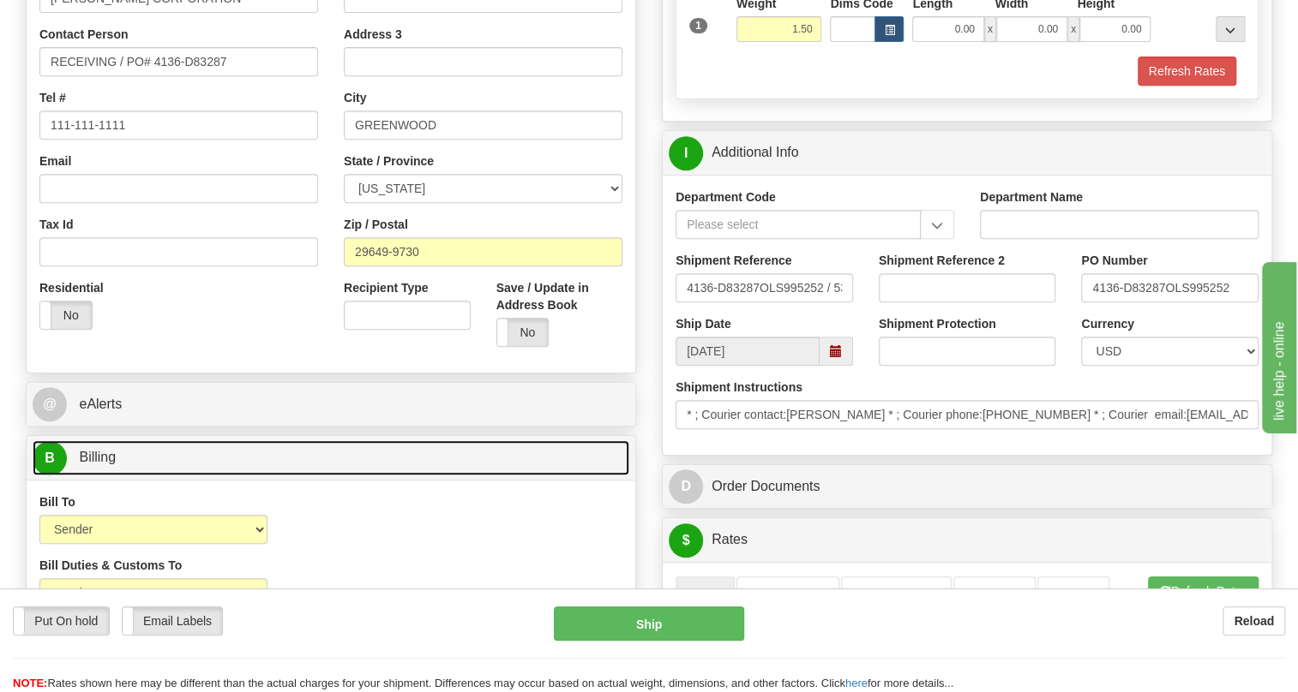
click at [107, 465] on span "Billing" at bounding box center [97, 457] width 37 height 15
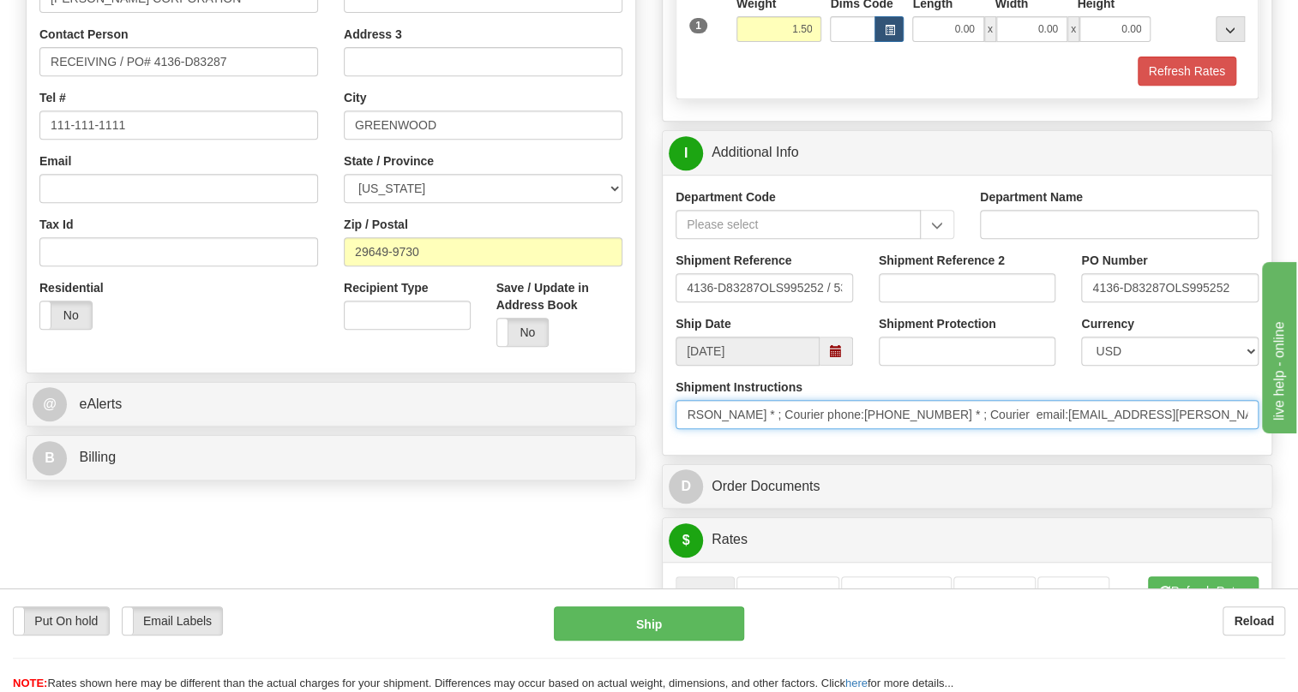
scroll to position [0, 0]
drag, startPoint x: 1127, startPoint y: 453, endPoint x: 666, endPoint y: 477, distance: 461.7
click at [666, 442] on div "Shipment Instructions * ; Courier contact:[PERSON_NAME] * ; Courier phone:[PHON…" at bounding box center [966, 410] width 608 height 63
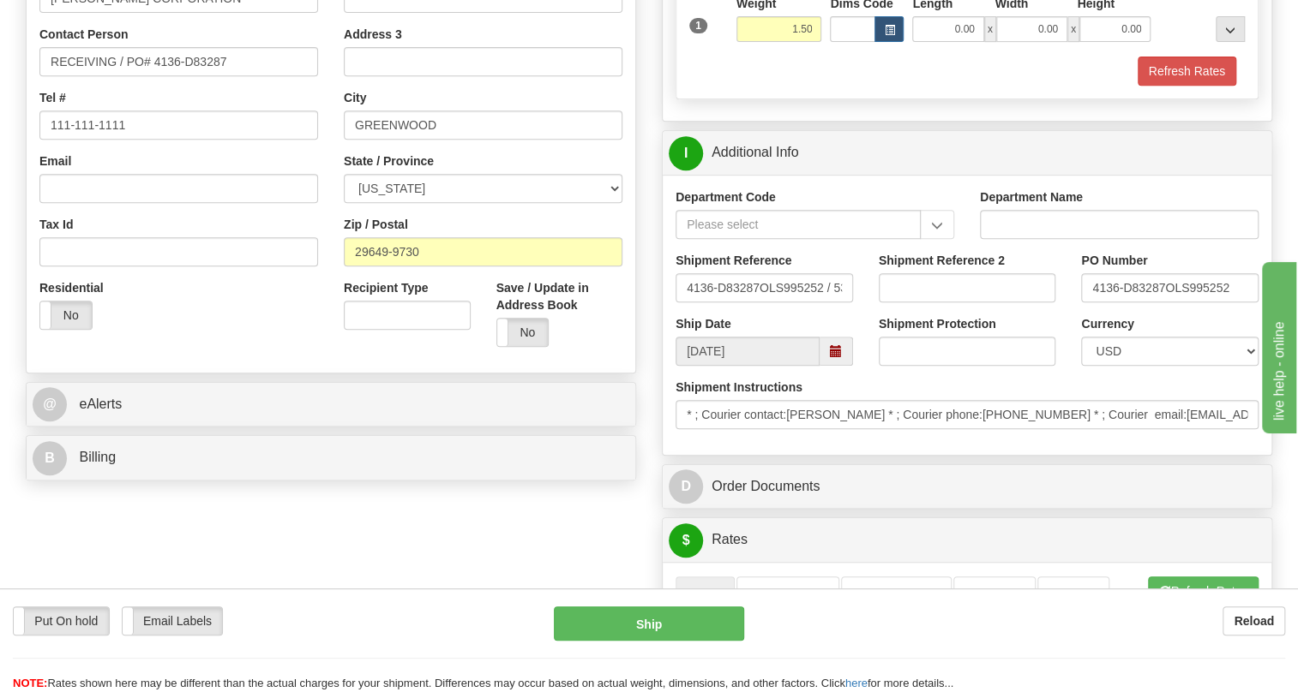
click at [846, 442] on div "Shipment Instructions * ; Courier contact:[PERSON_NAME] * ; Courier phone:[PHON…" at bounding box center [966, 410] width 608 height 63
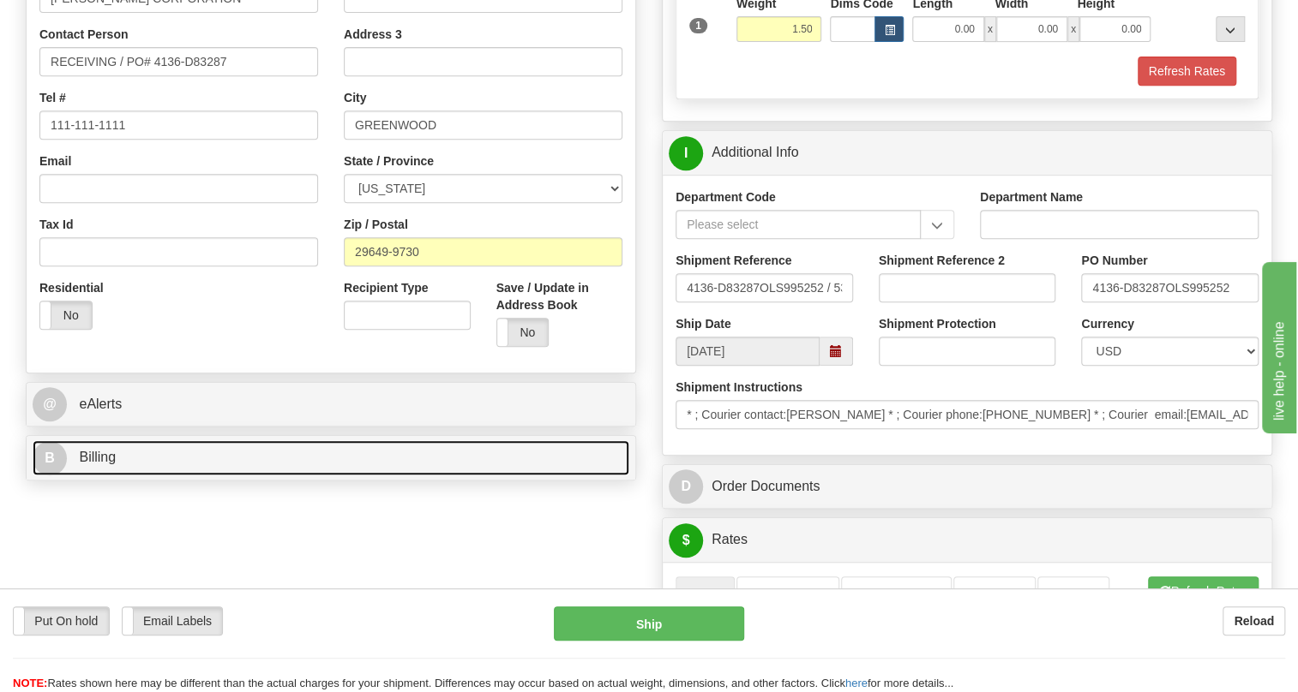
click at [105, 465] on span "Billing" at bounding box center [97, 457] width 37 height 15
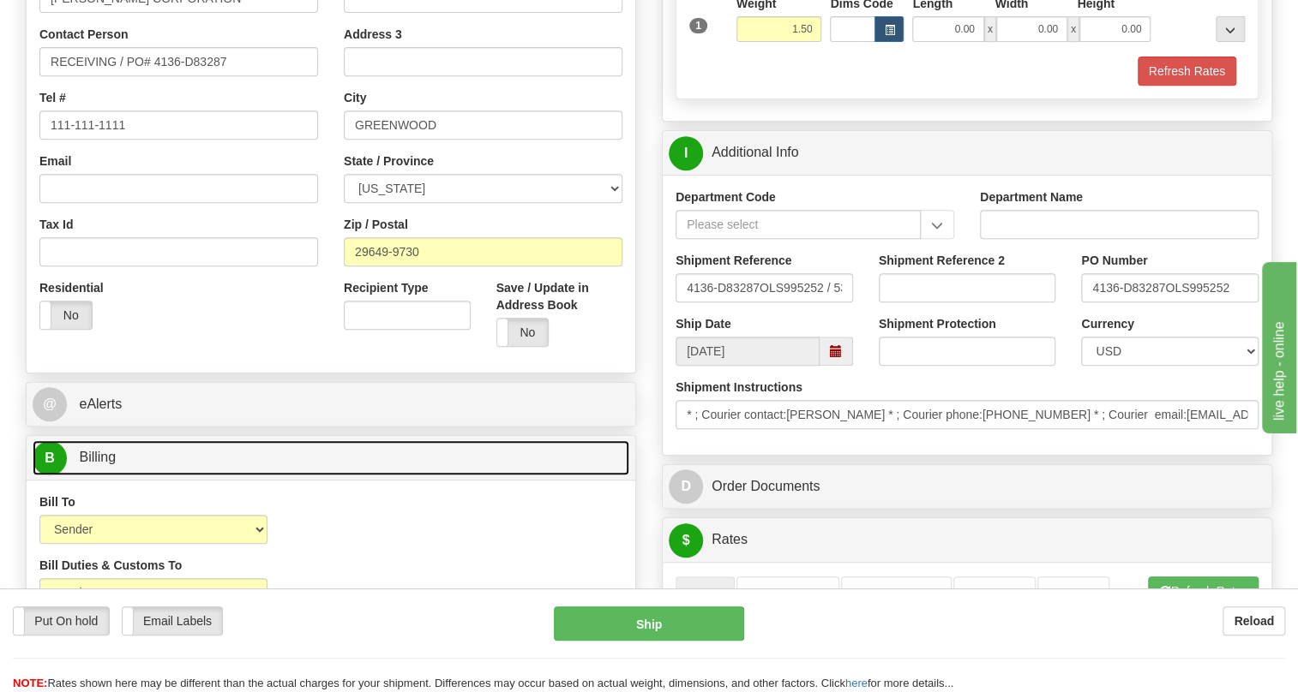
click at [105, 465] on span "Billing" at bounding box center [97, 457] width 37 height 15
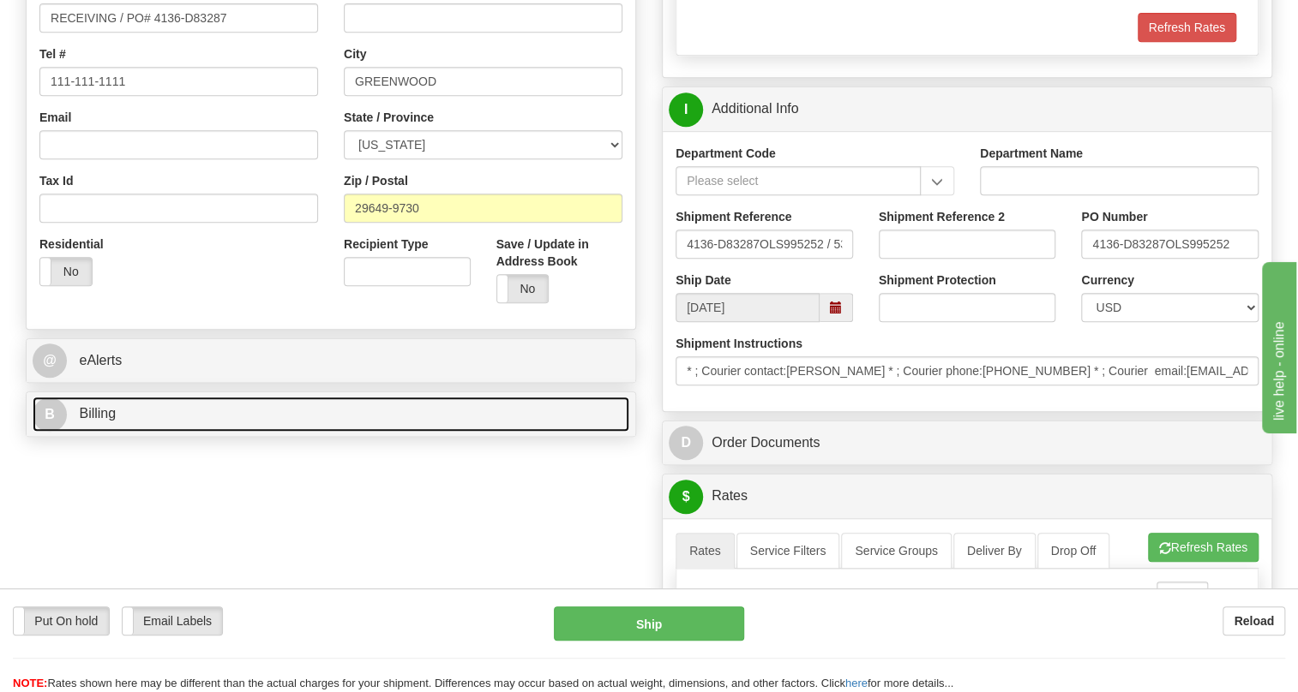
scroll to position [389, 0]
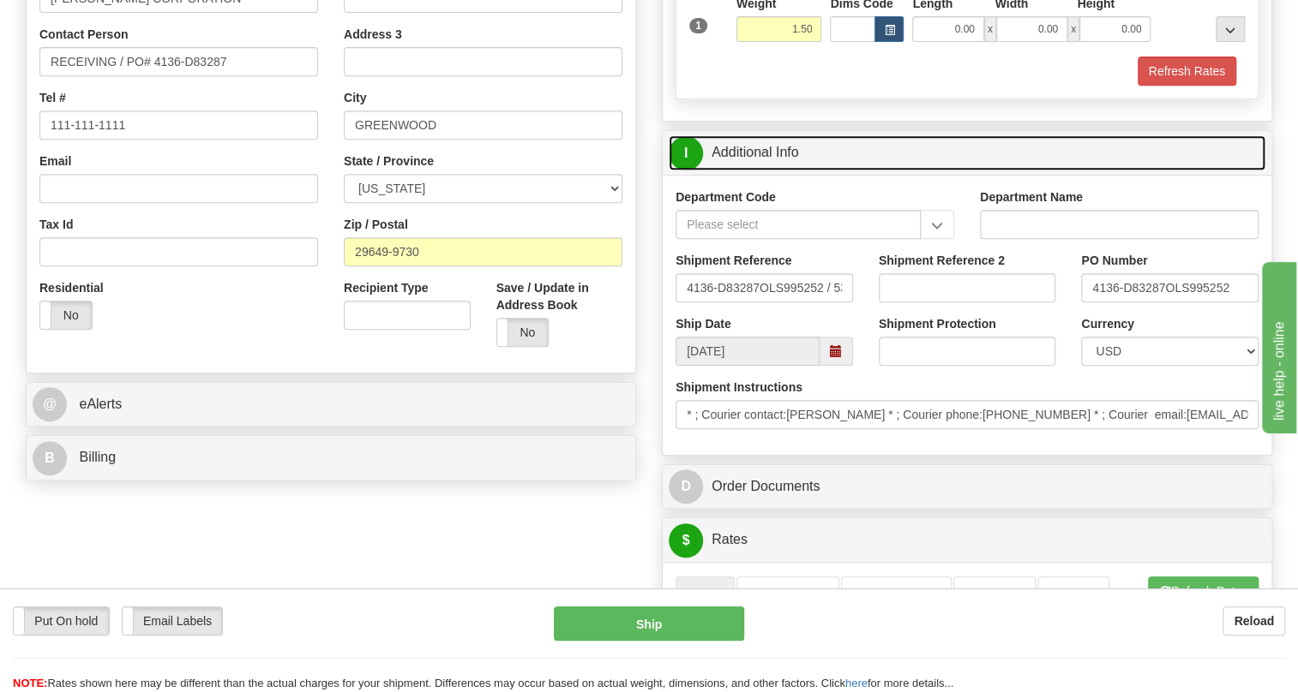
click at [770, 171] on link "I Additional Info" at bounding box center [966, 152] width 597 height 35
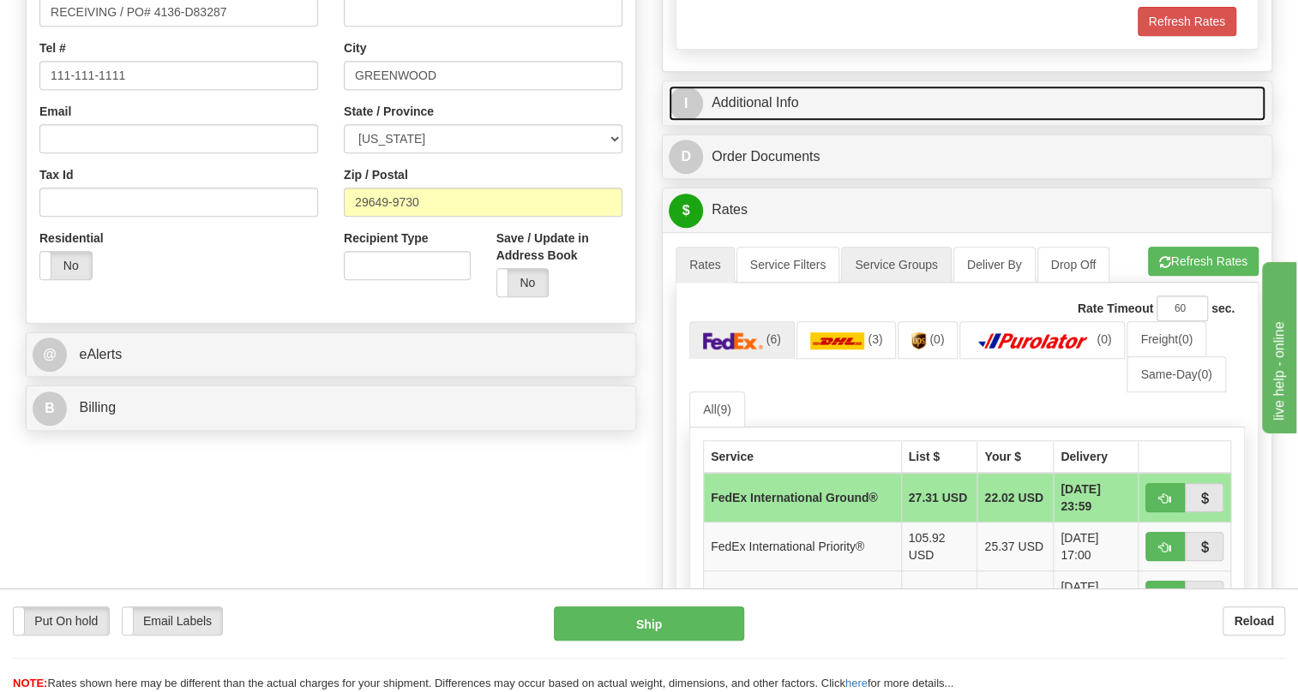
scroll to position [467, 0]
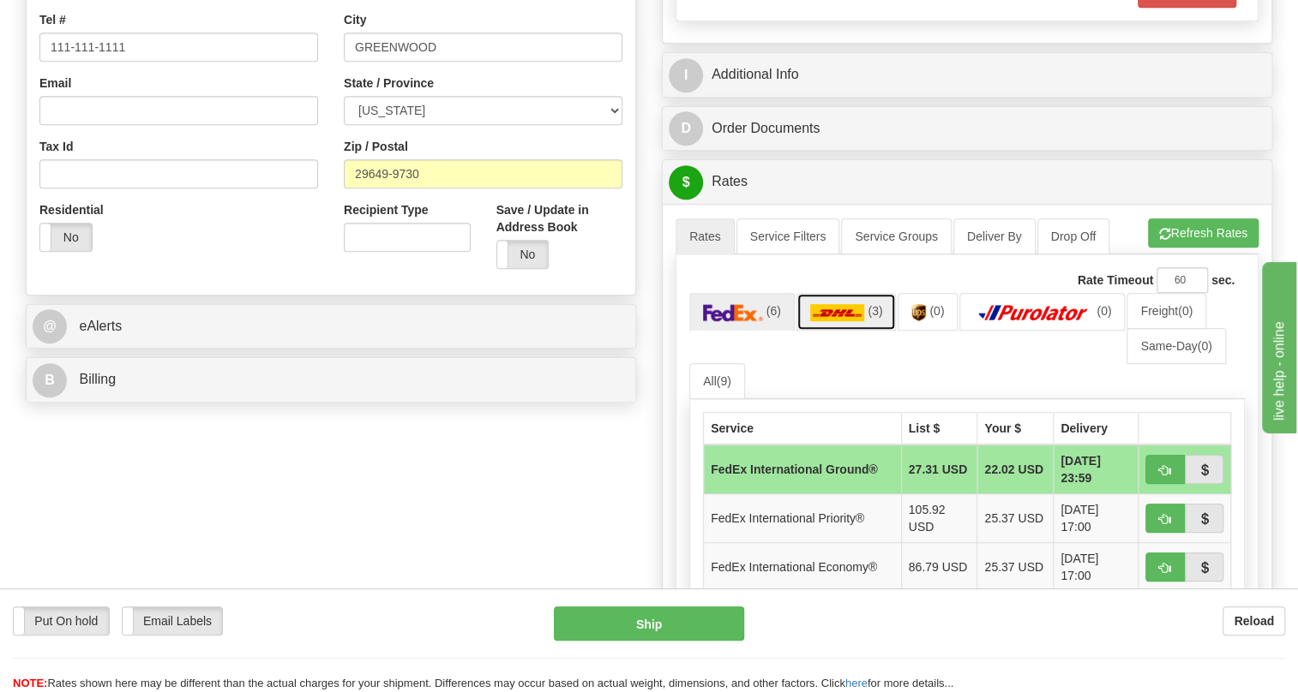
click at [822, 321] on img at bounding box center [837, 312] width 55 height 17
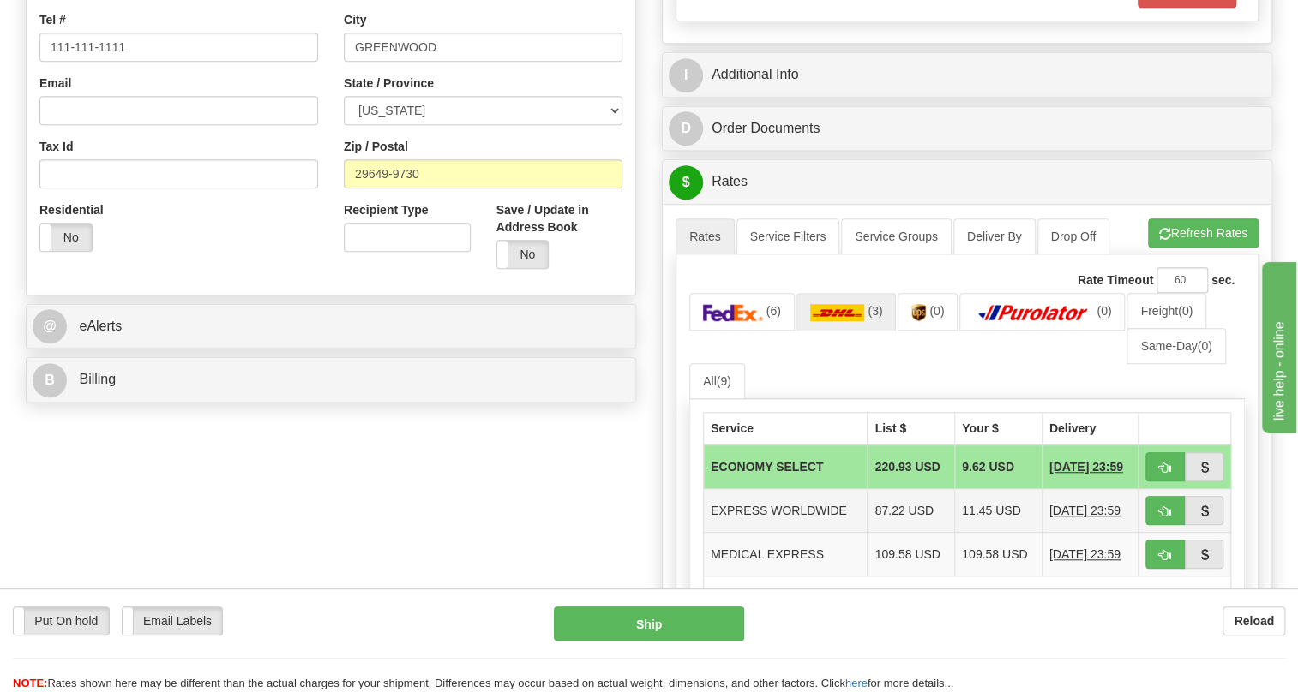
click at [893, 533] on td "87.22 USD" at bounding box center [910, 511] width 87 height 44
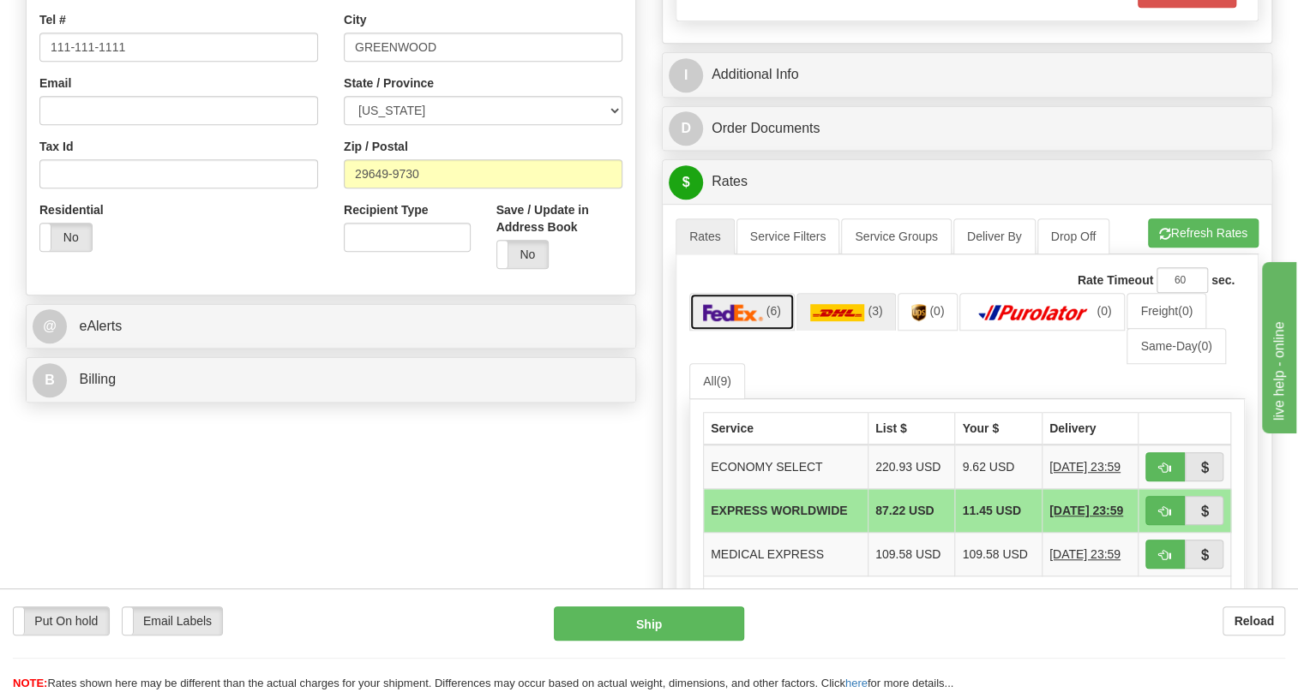
click at [751, 321] on img at bounding box center [733, 312] width 60 height 17
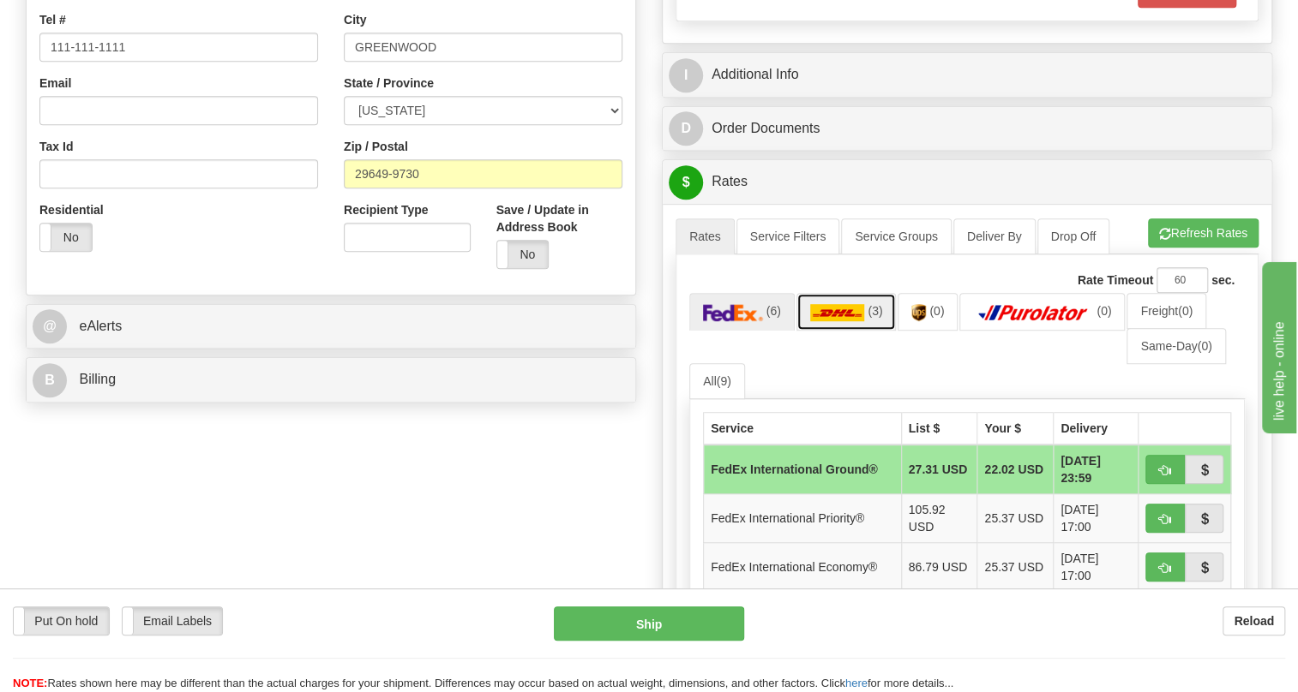
click at [830, 330] on link "(3)" at bounding box center [846, 311] width 100 height 37
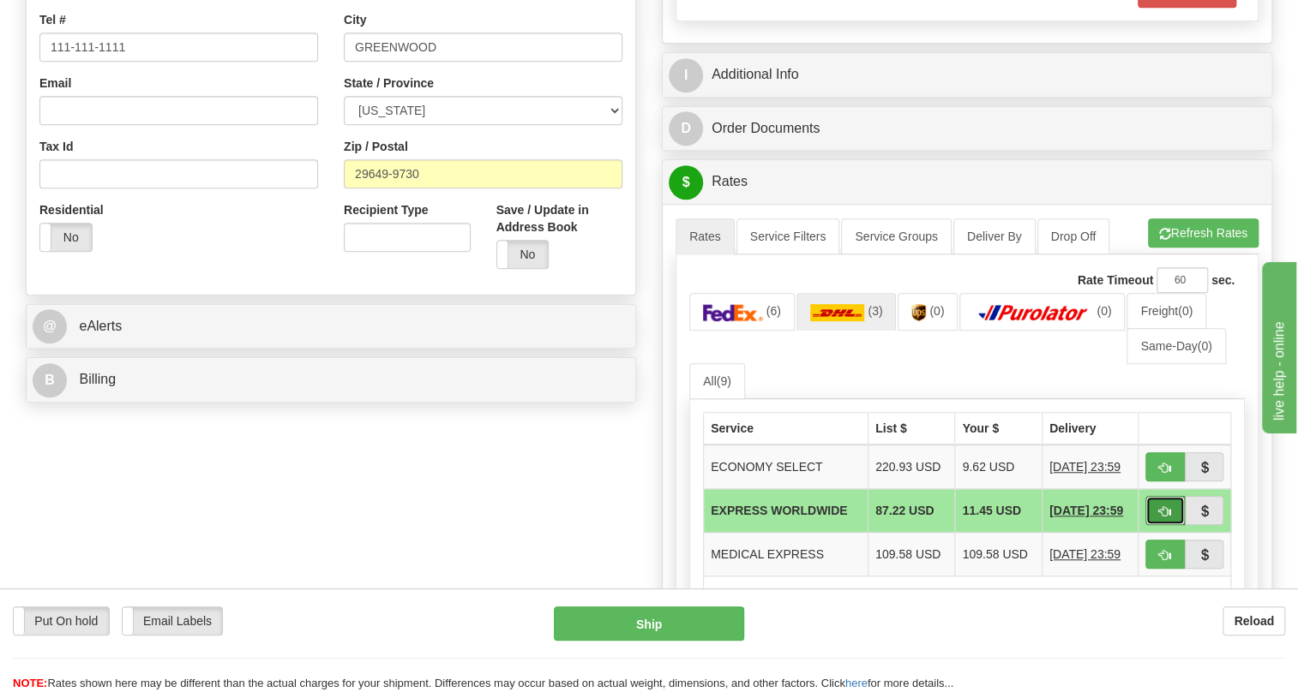
click at [1168, 518] on span "button" at bounding box center [1165, 512] width 12 height 11
type input "P"
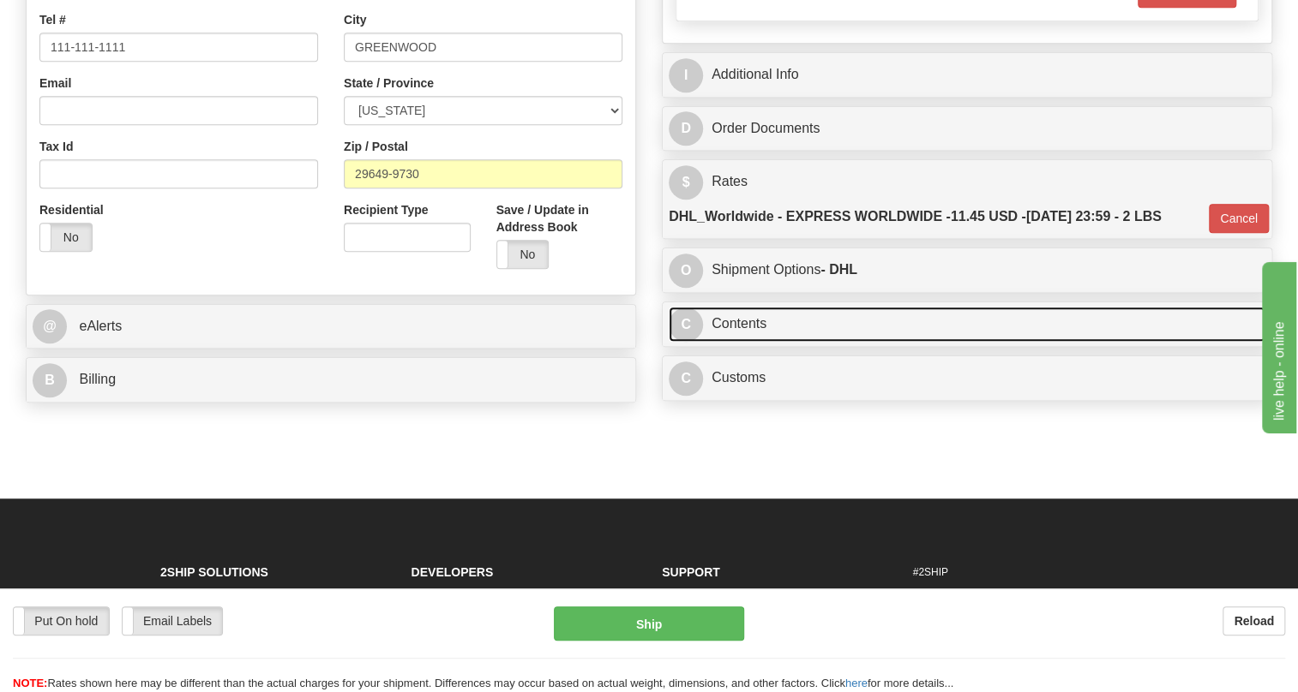
click at [743, 342] on link "C Contents" at bounding box center [966, 324] width 597 height 35
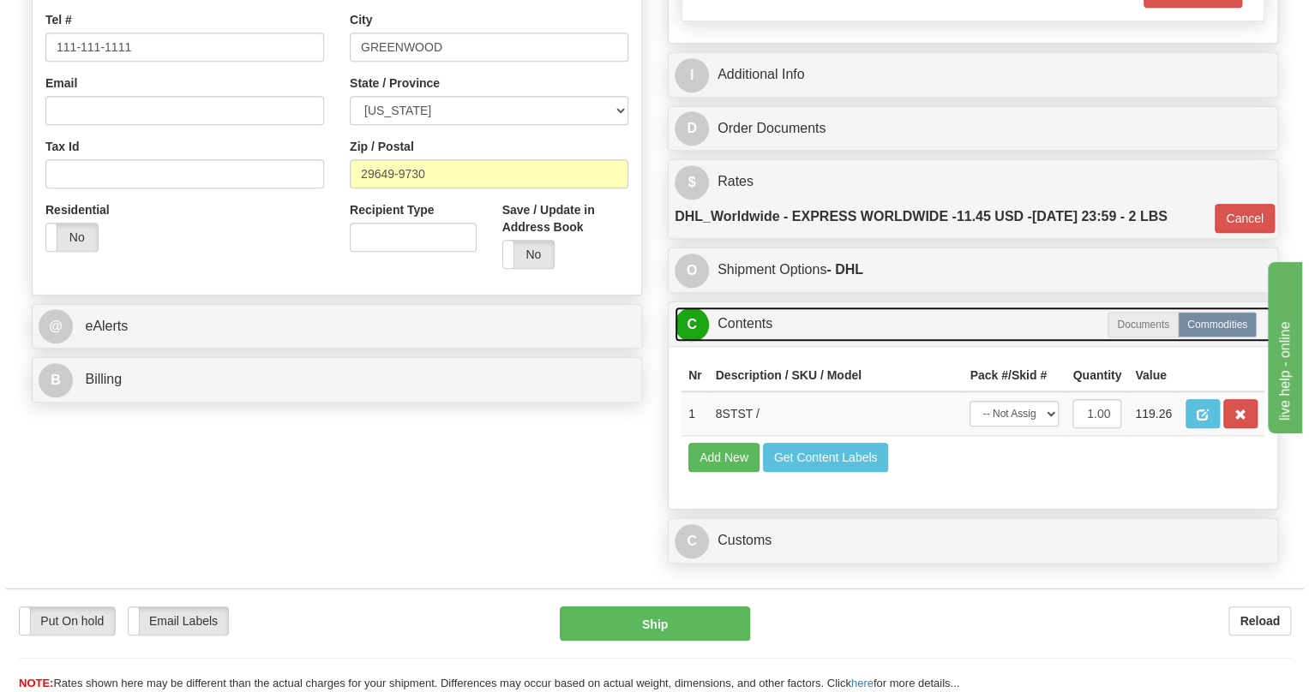
scroll to position [545, 0]
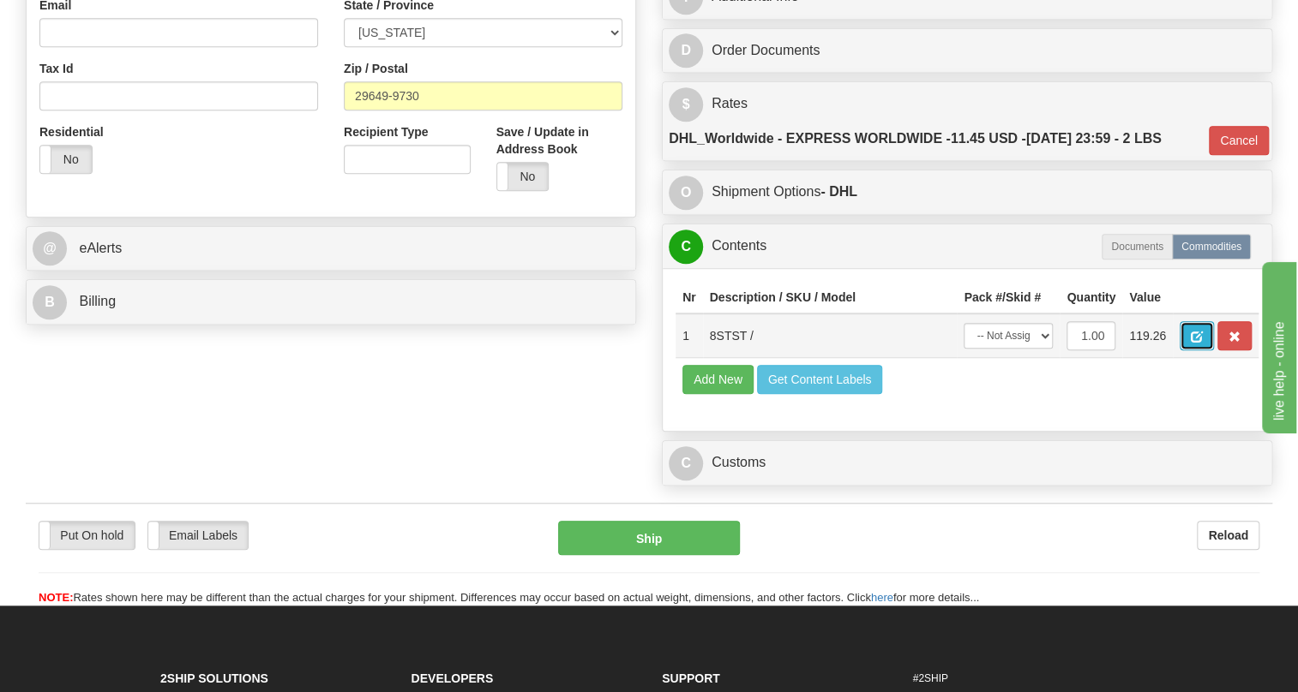
click at [1208, 351] on button "button" at bounding box center [1196, 335] width 34 height 29
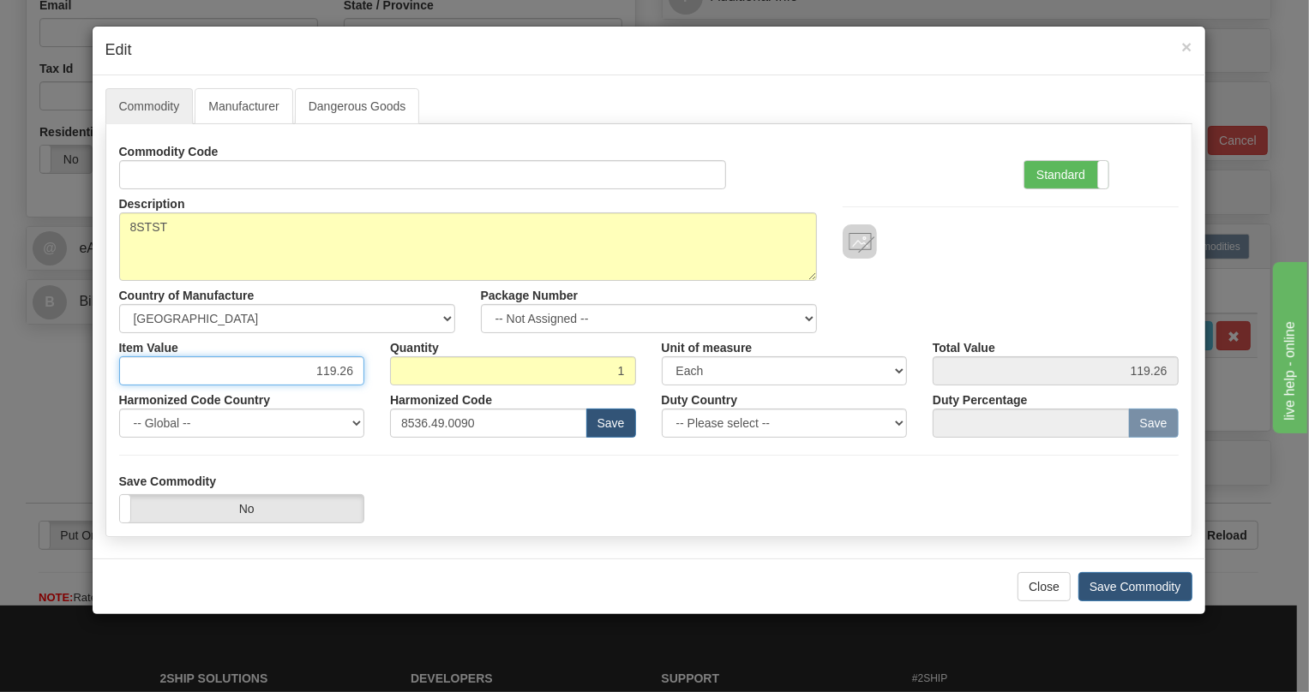
click at [328, 369] on input "119.26" at bounding box center [242, 371] width 246 height 29
type input "65.25"
click at [1056, 174] on label "Standard" at bounding box center [1066, 174] width 84 height 27
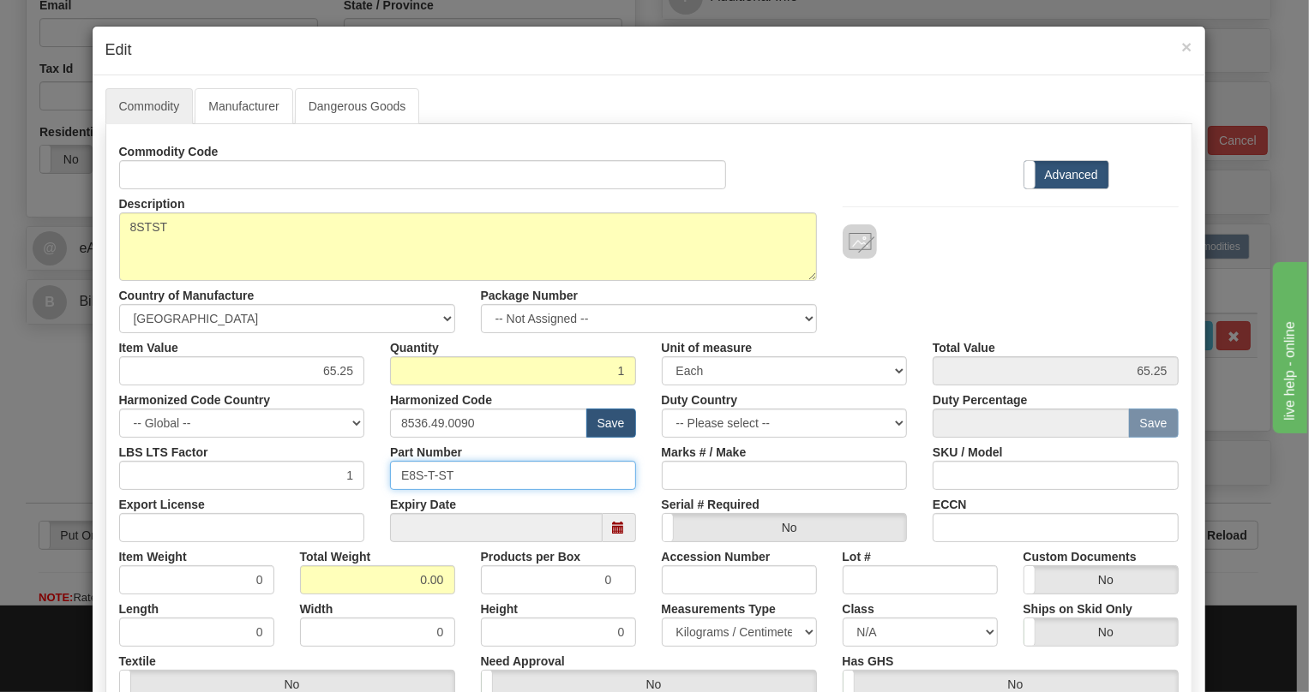
drag, startPoint x: 447, startPoint y: 474, endPoint x: 384, endPoint y: 480, distance: 63.7
click at [390, 480] on input "E8S-T-ST" at bounding box center [513, 475] width 246 height 29
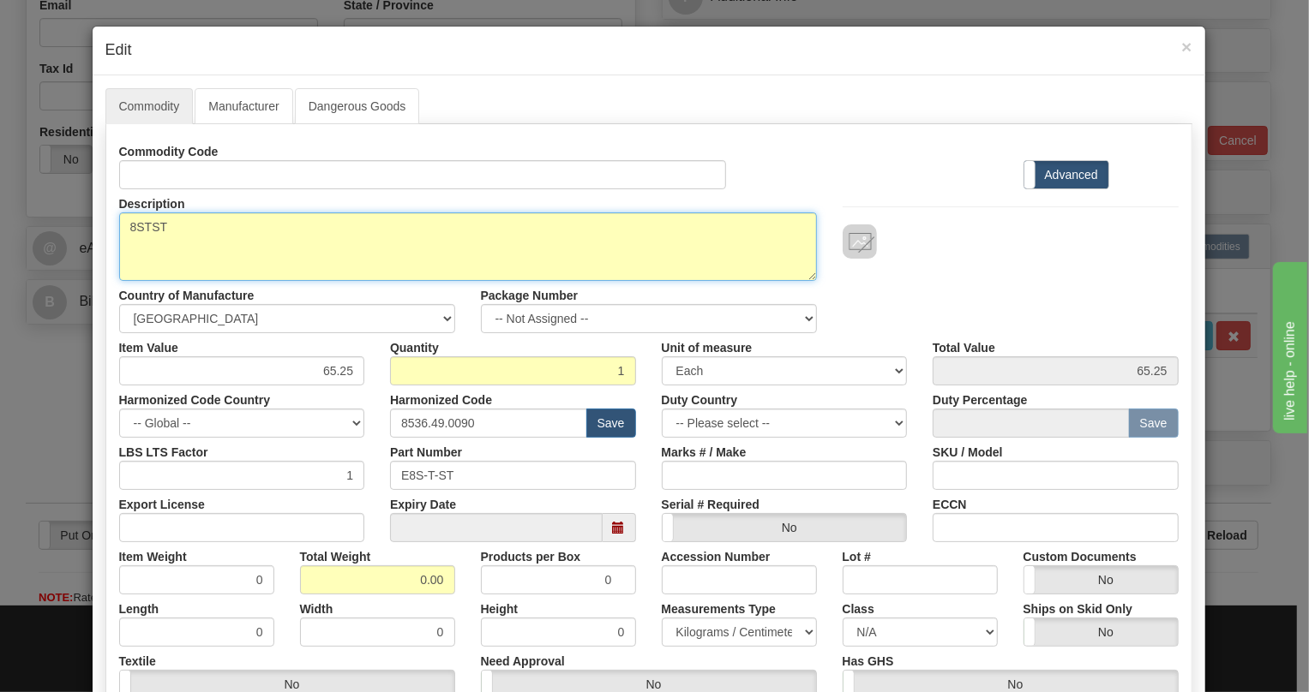
click at [146, 225] on textarea "8STST" at bounding box center [468, 247] width 698 height 69
paste textarea "Series Spare Terminal Plug Set."
type textarea "8 Series Spare Terminal Plug Set."
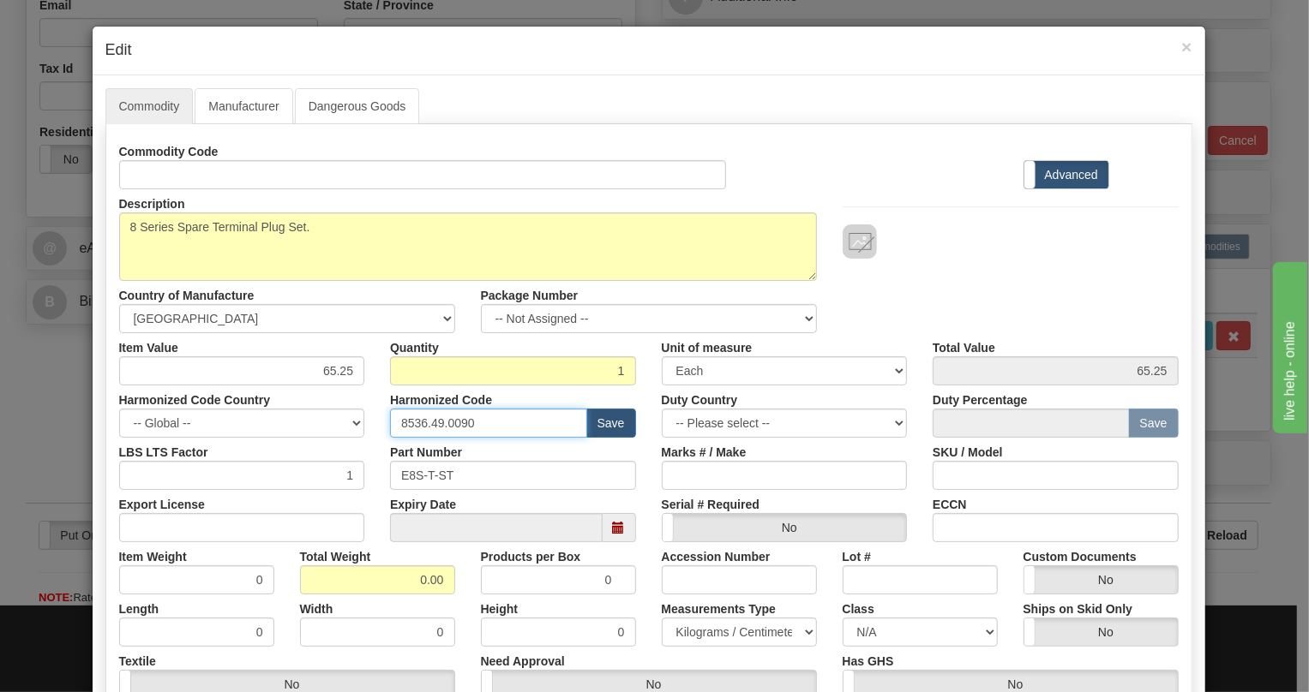
click at [453, 423] on input "8536.49.0090" at bounding box center [488, 423] width 197 height 29
paste input "90.400"
type input "8536.90.4000"
click at [411, 582] on input "0.00" at bounding box center [377, 580] width 155 height 29
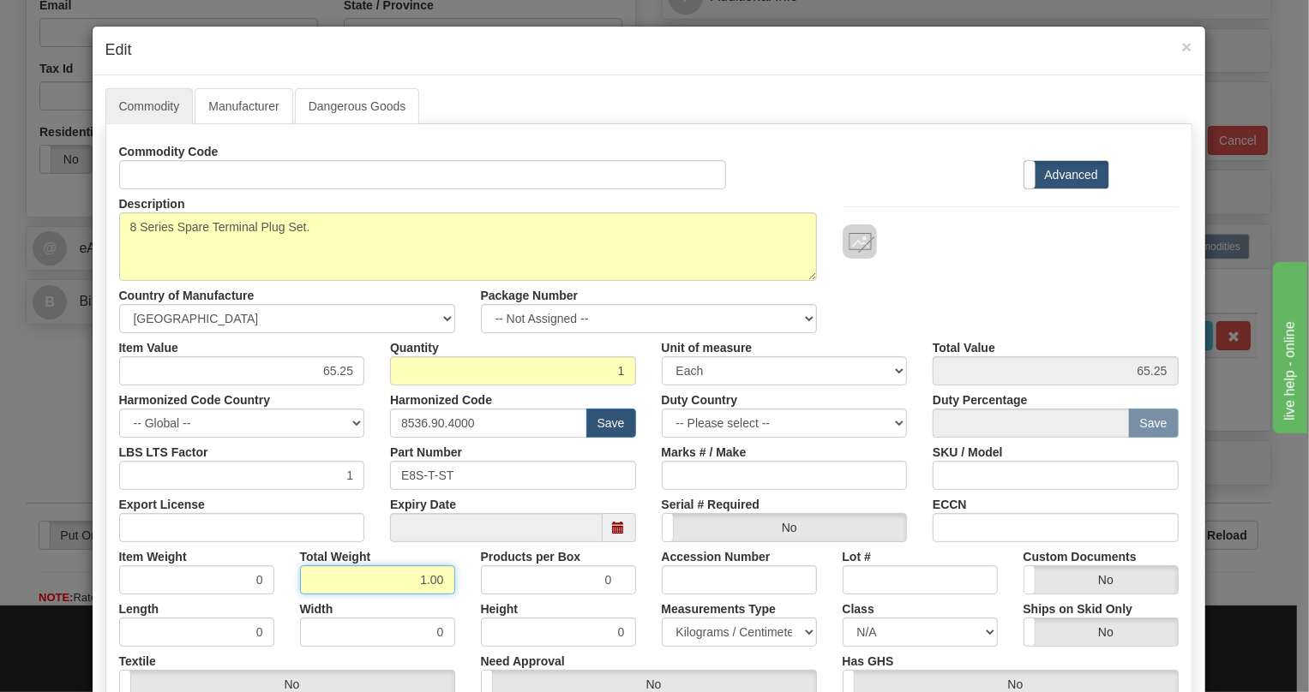
type input "1.00"
type input "1.0000"
click at [701, 632] on select "Pounds / Inches Kilograms / Centimeters" at bounding box center [739, 632] width 155 height 29
select select "0"
click at [662, 618] on select "Pounds / Inches Kilograms / Centimeters" at bounding box center [739, 632] width 155 height 29
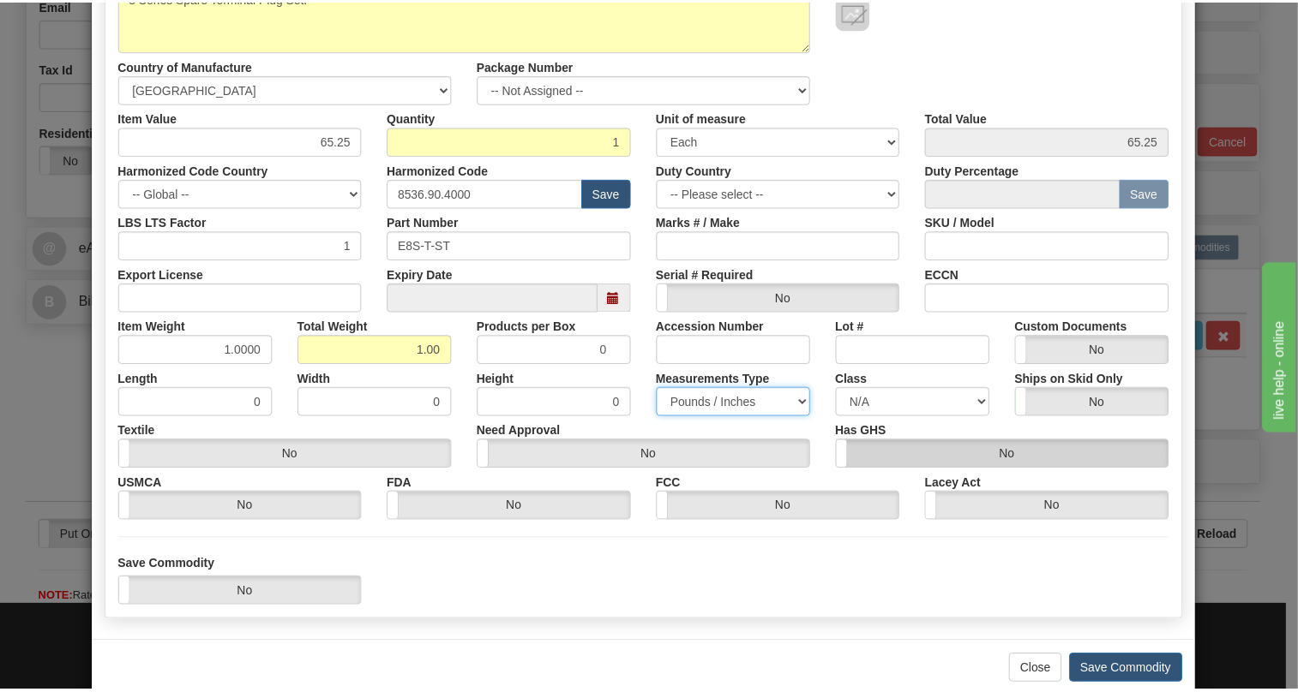
scroll to position [233, 0]
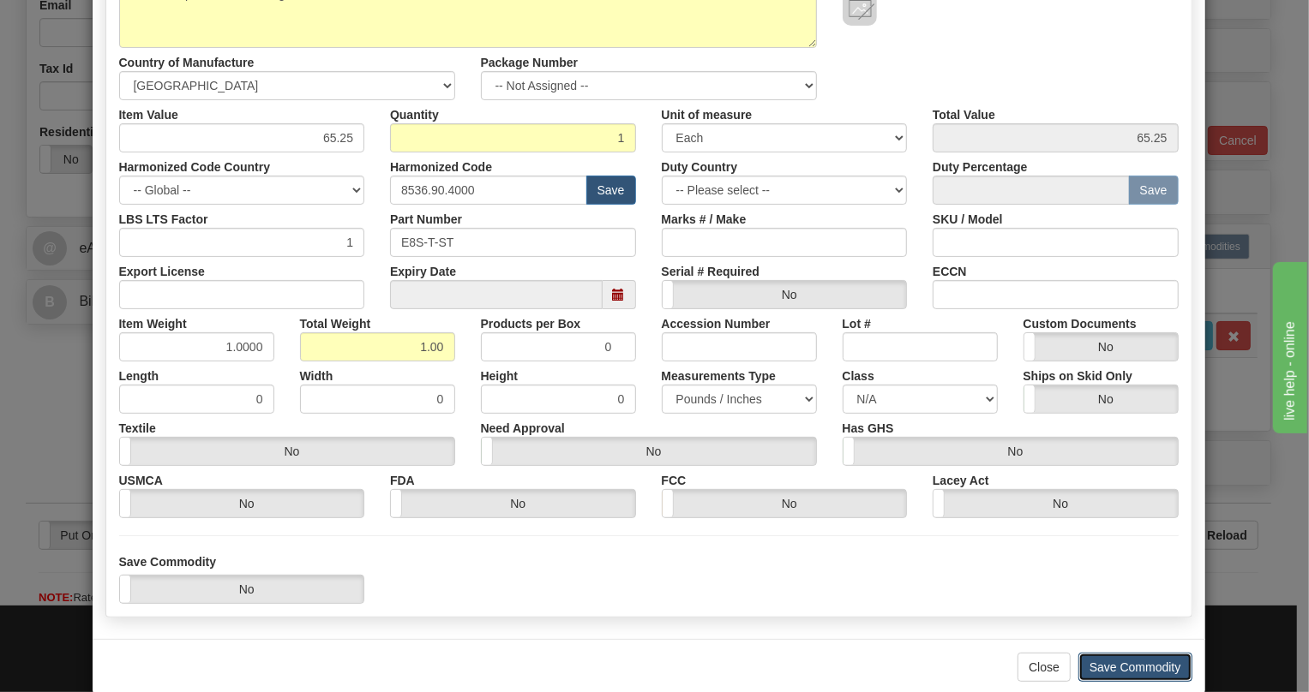
click at [1130, 667] on button "Save Commodity" at bounding box center [1135, 667] width 114 height 29
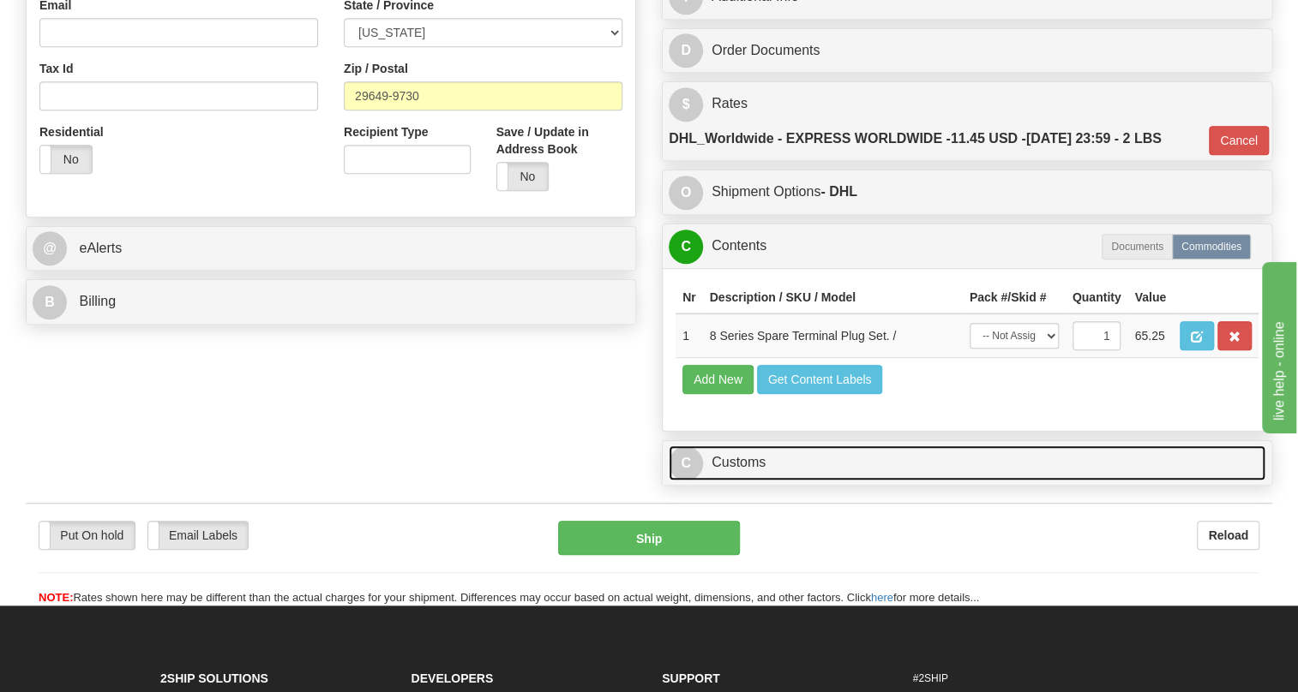
click at [740, 481] on link "C Customs" at bounding box center [966, 463] width 597 height 35
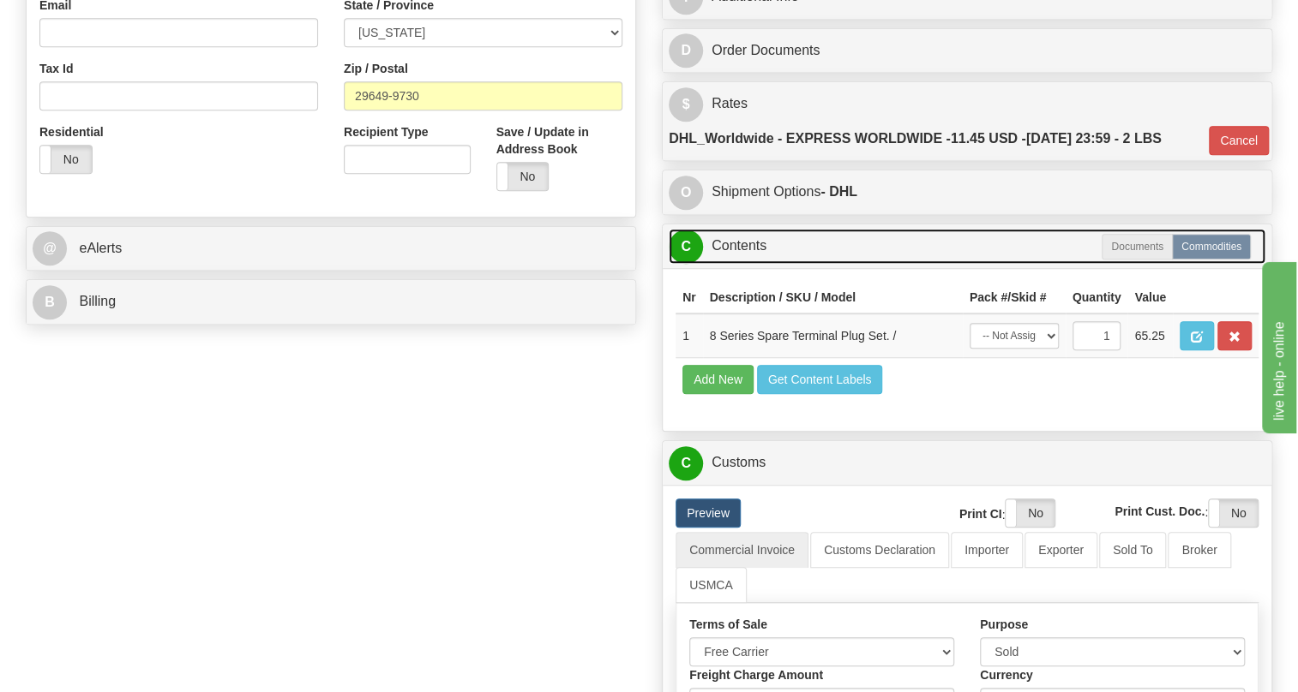
click at [741, 264] on link "C Contents" at bounding box center [966, 246] width 597 height 35
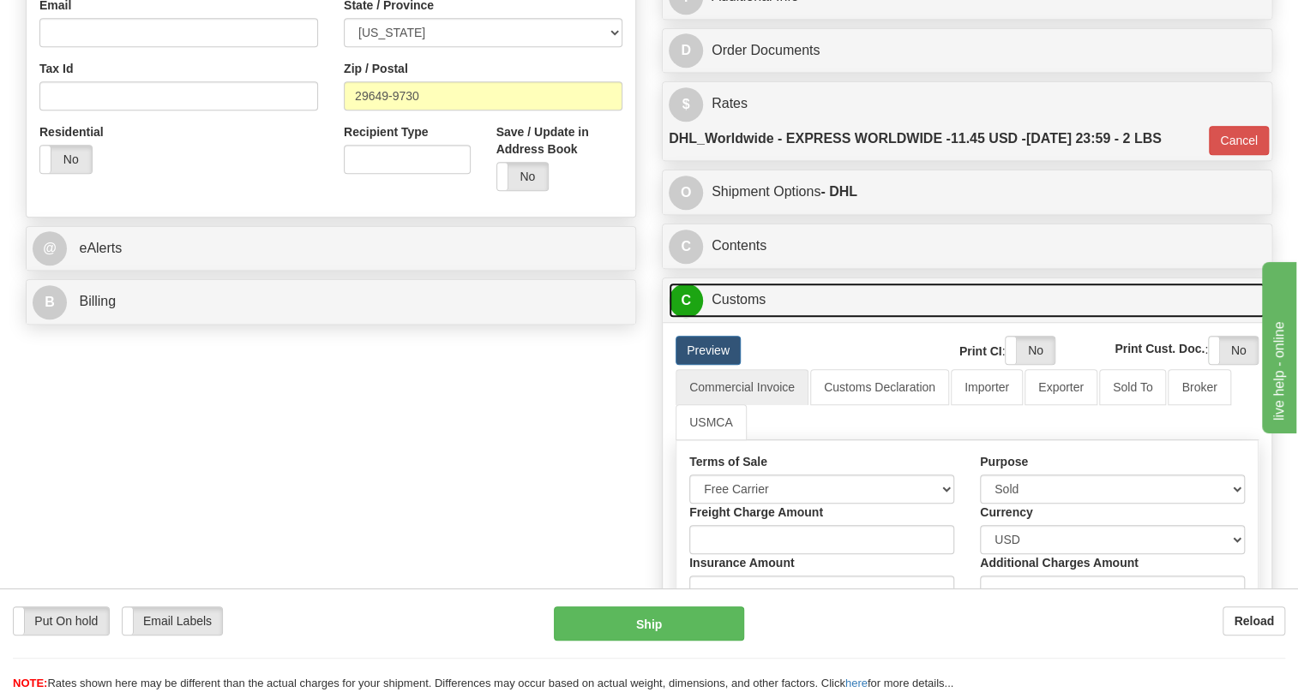
click at [744, 318] on link "C Customs" at bounding box center [966, 300] width 597 height 35
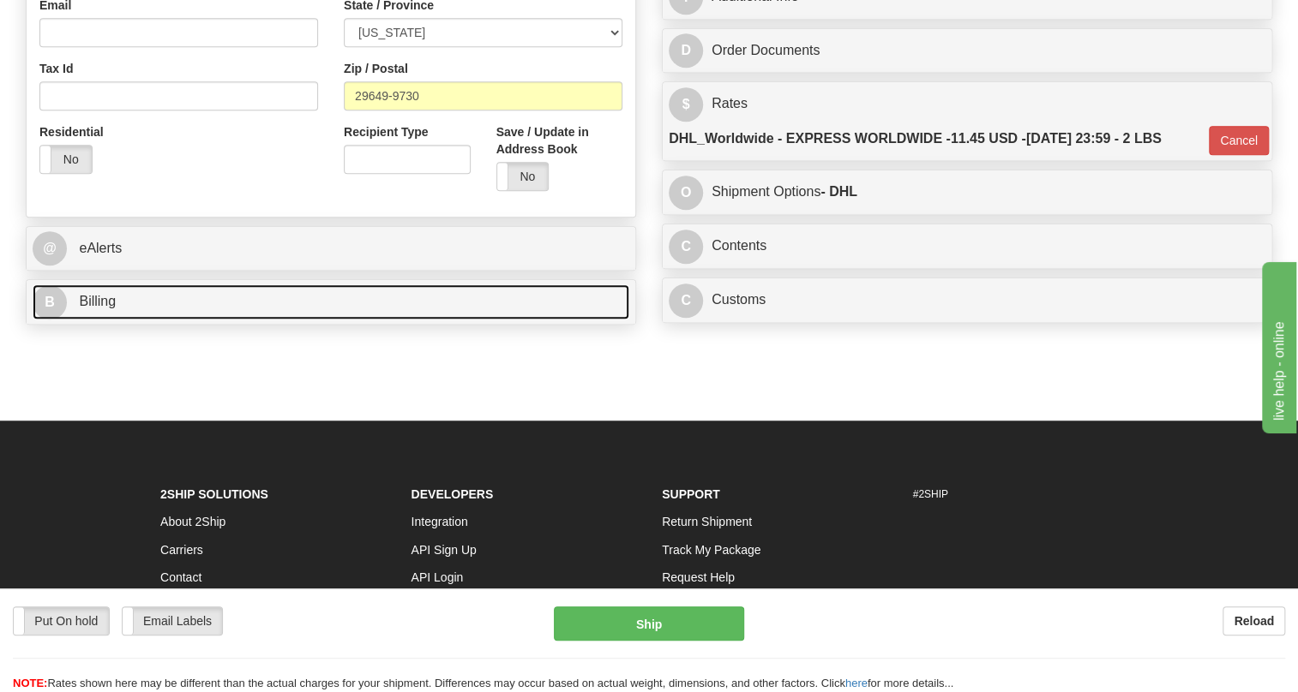
click at [103, 309] on span "Billing" at bounding box center [97, 301] width 37 height 15
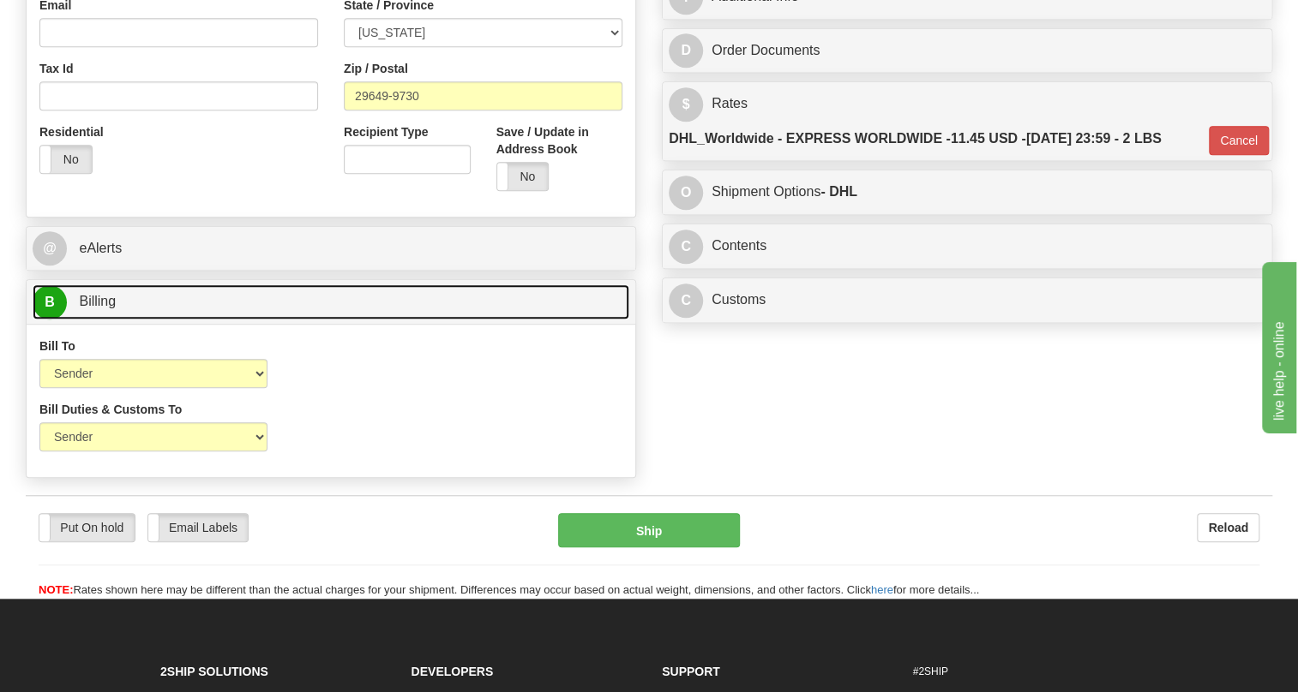
click at [103, 309] on span "Billing" at bounding box center [97, 301] width 37 height 15
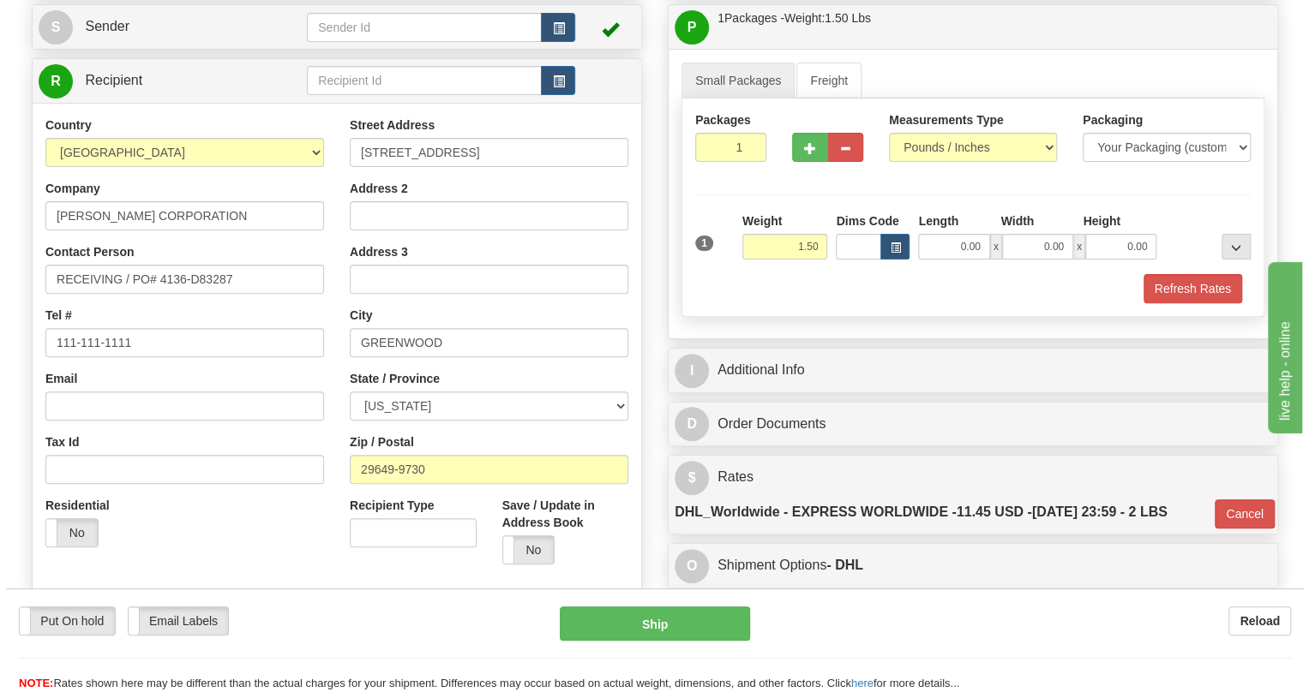
scroll to position [155, 0]
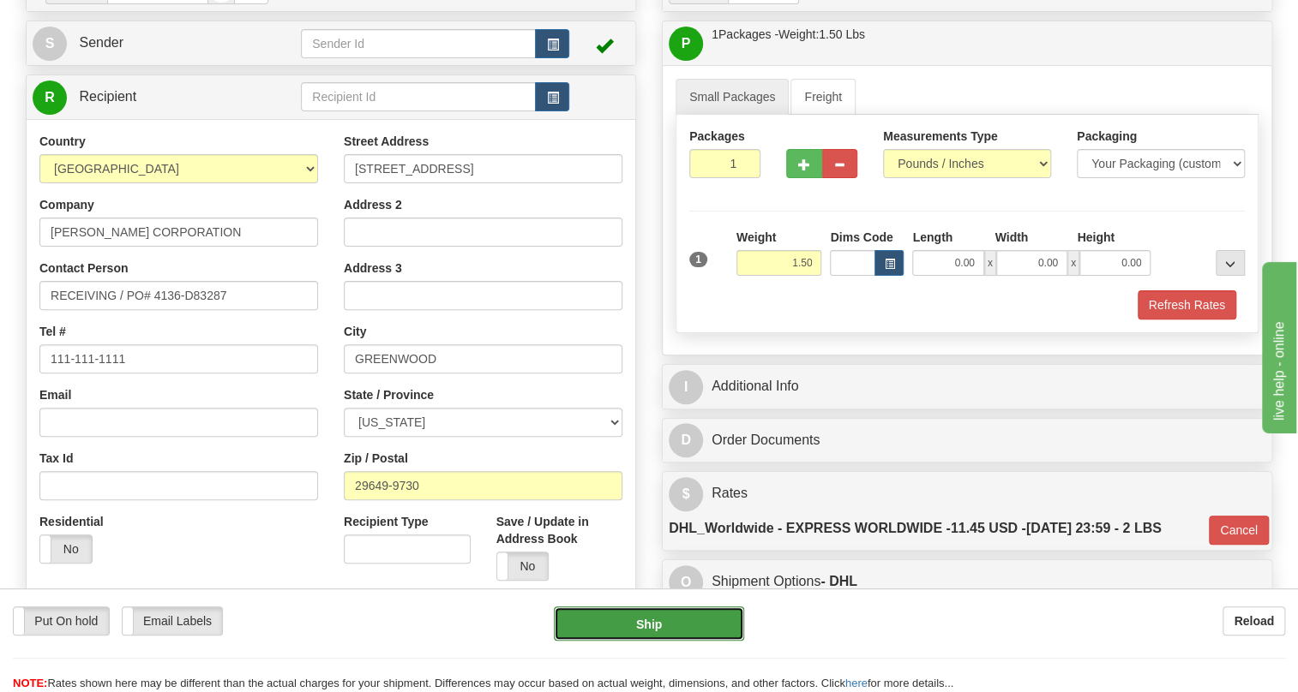
click at [649, 627] on button "Ship" at bounding box center [649, 624] width 190 height 34
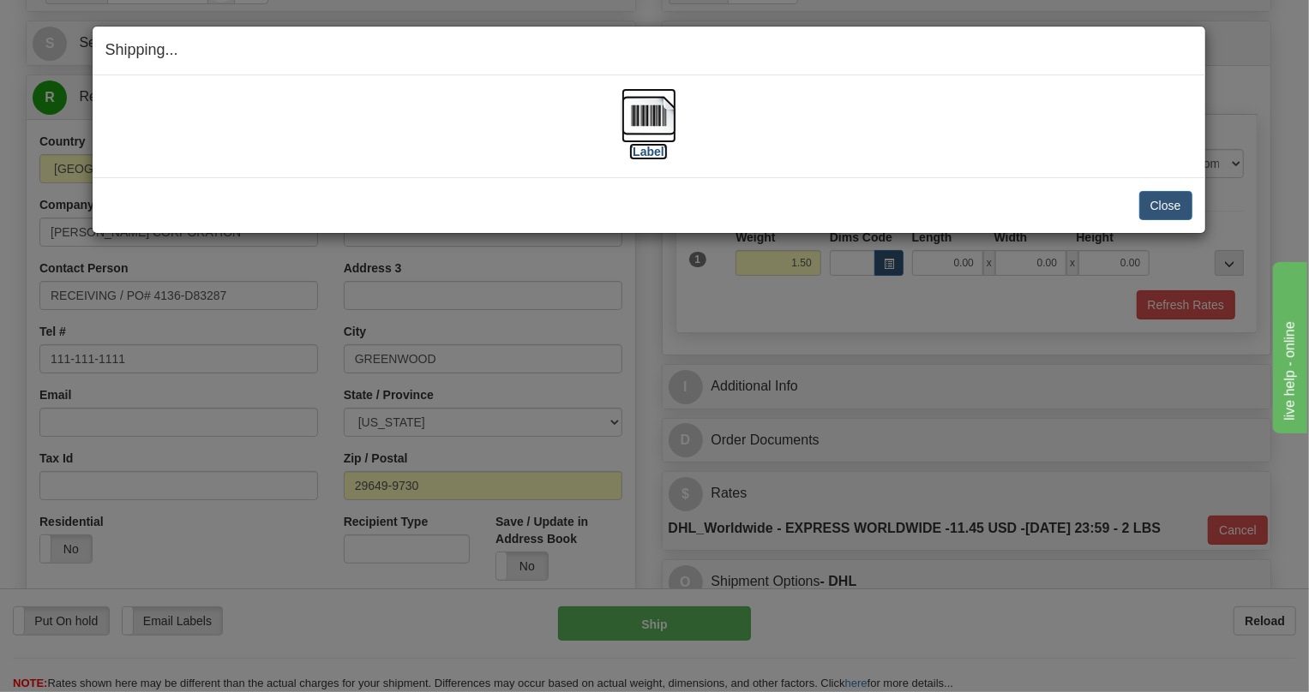
click at [654, 113] on img at bounding box center [648, 115] width 55 height 55
click at [814, 377] on div "Shipping... Your SHIPMENT will EXPIRE in [Label] IMPORTANT NOTICE Embassy / Con…" at bounding box center [654, 346] width 1309 height 692
click at [1184, 200] on button "Close" at bounding box center [1165, 205] width 53 height 29
